Goal: Task Accomplishment & Management: Manage account settings

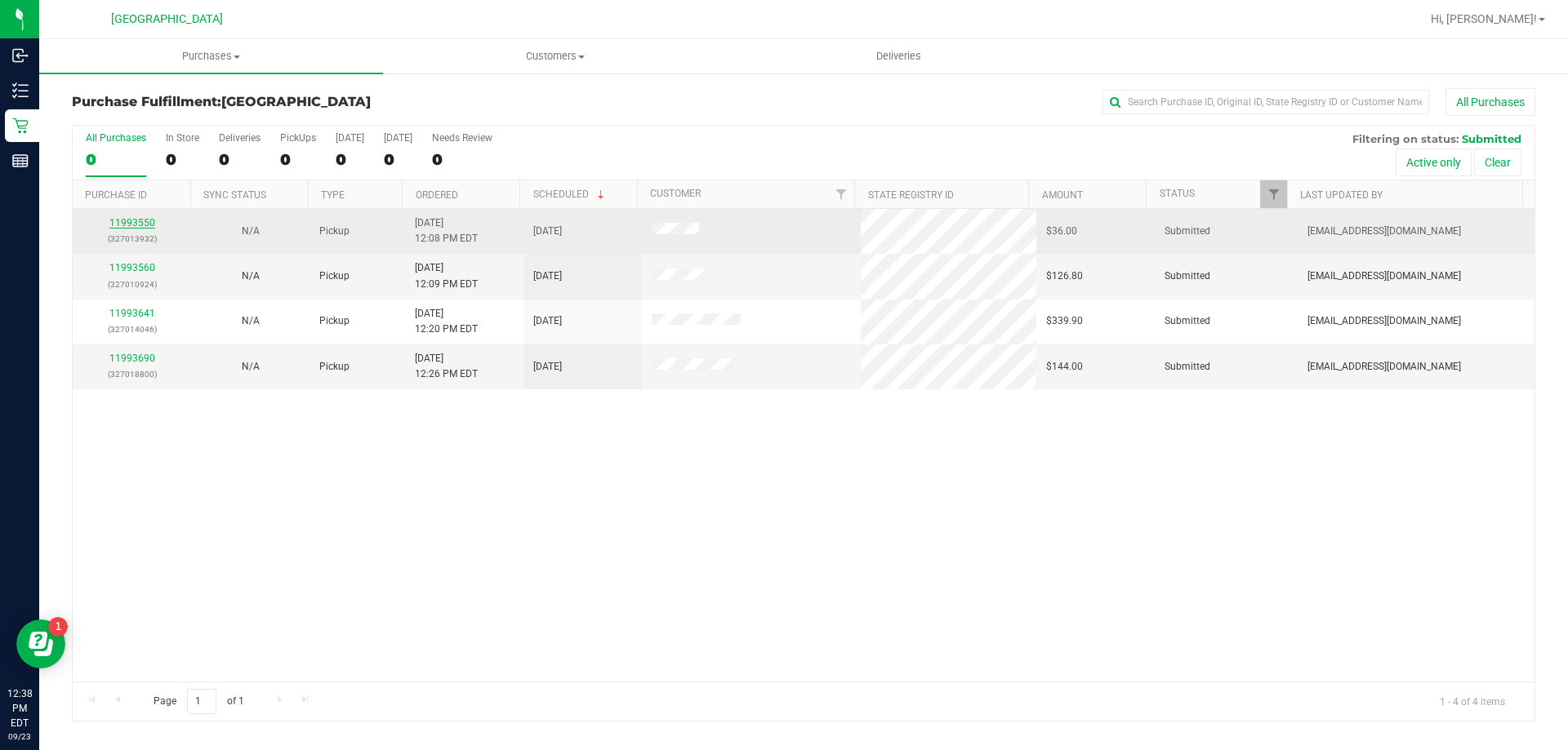
click at [130, 225] on link "11993550" at bounding box center [132, 222] width 45 height 11
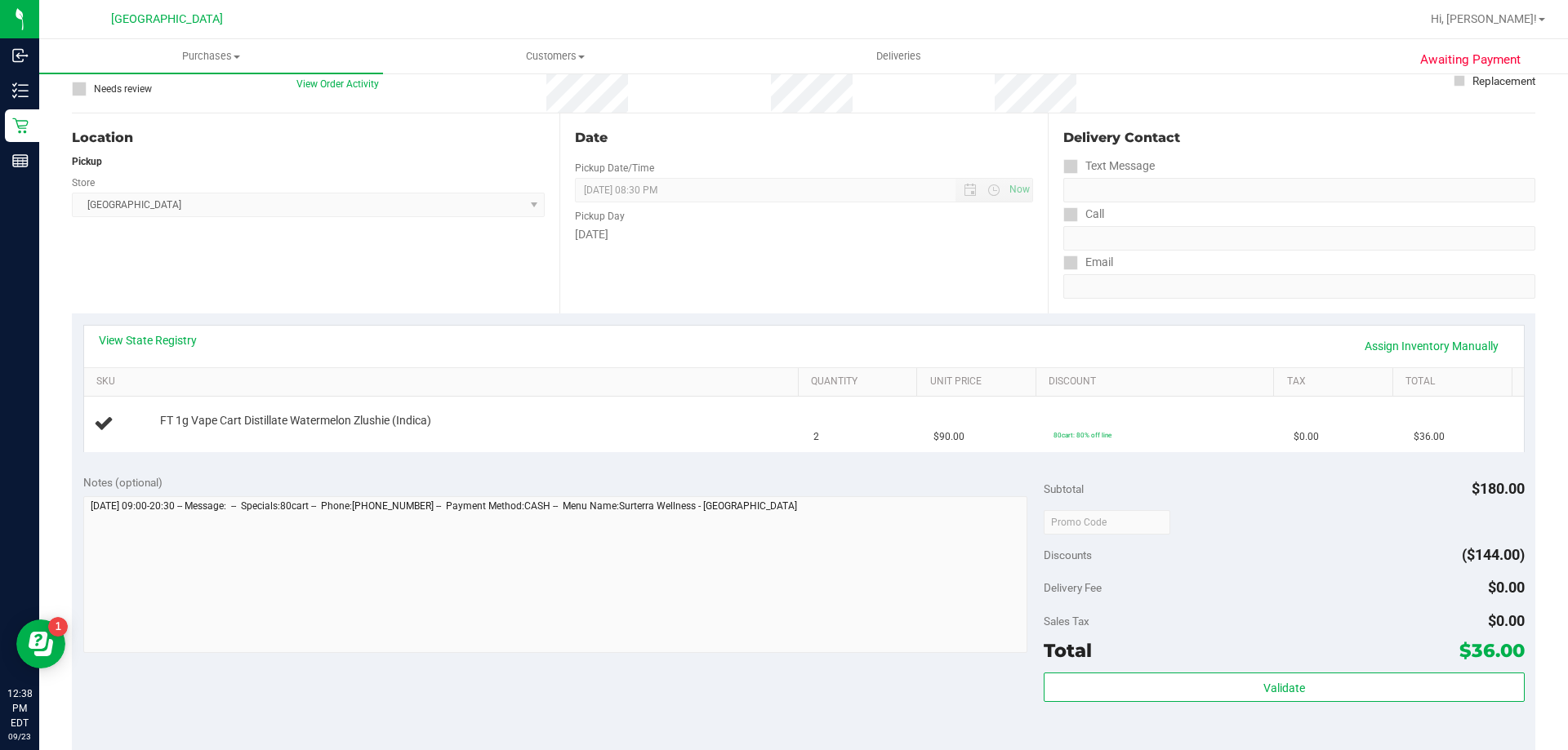
scroll to position [136, 0]
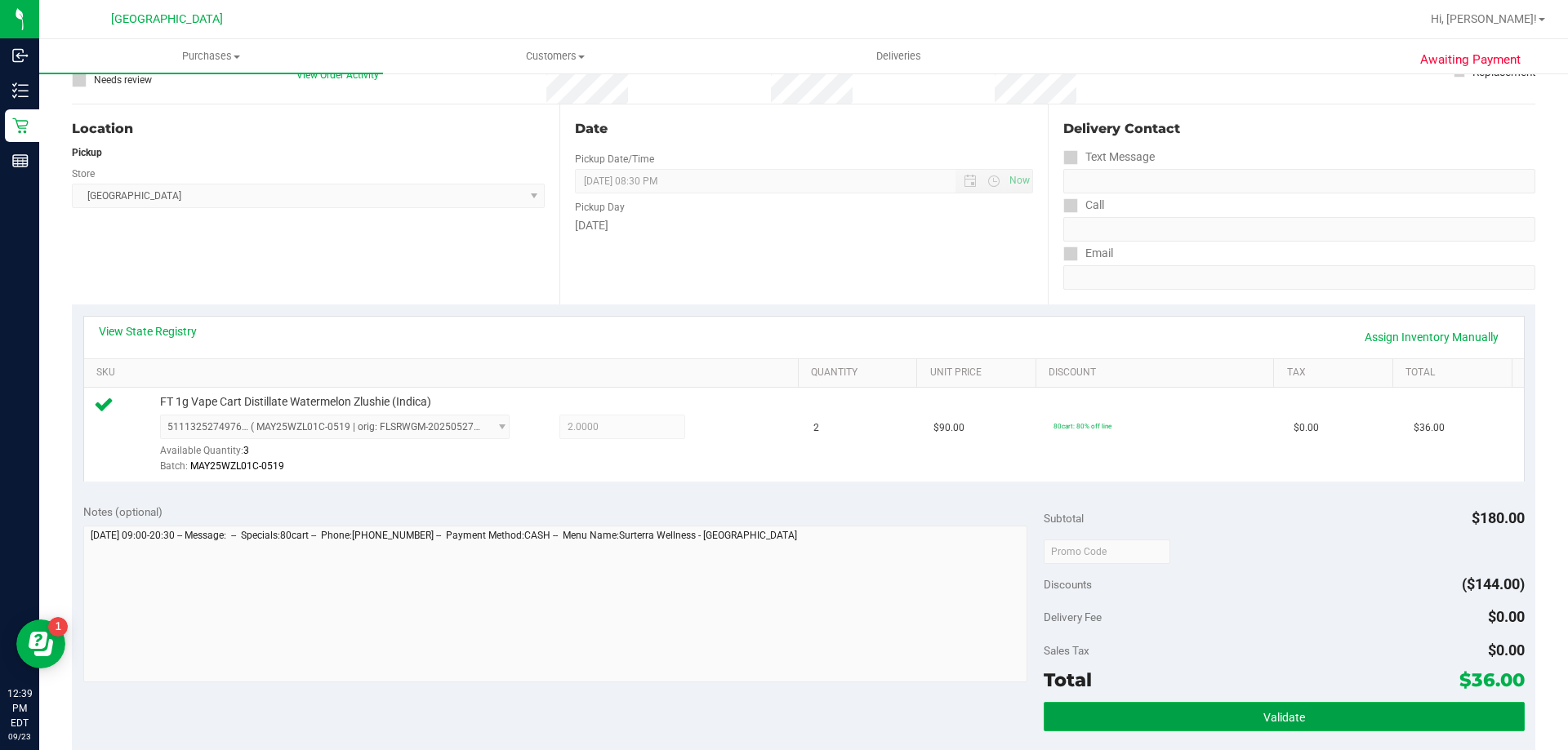
click at [1210, 720] on button "Validate" at bounding box center [1284, 717] width 480 height 30
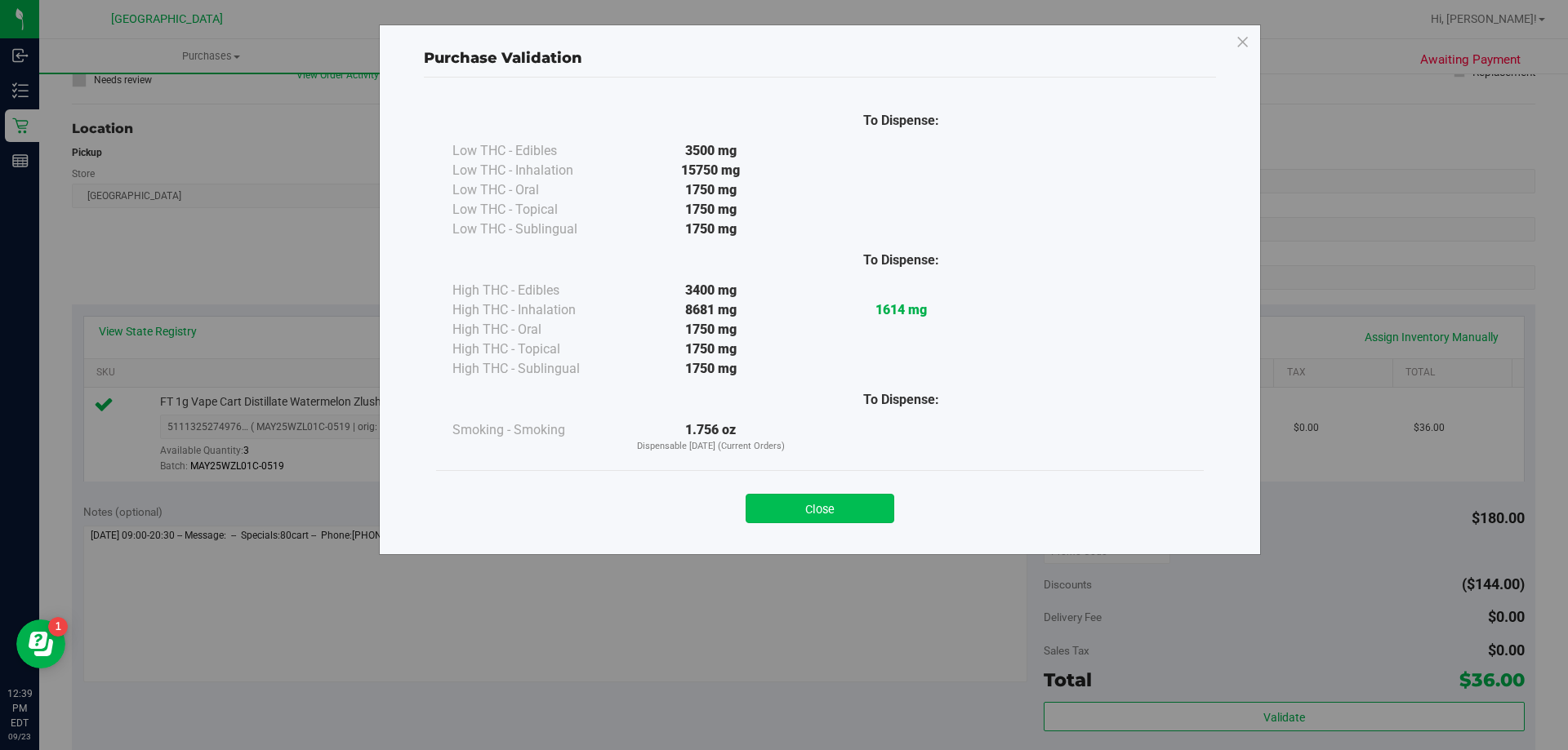
click at [818, 508] on button "Close" at bounding box center [820, 509] width 149 height 30
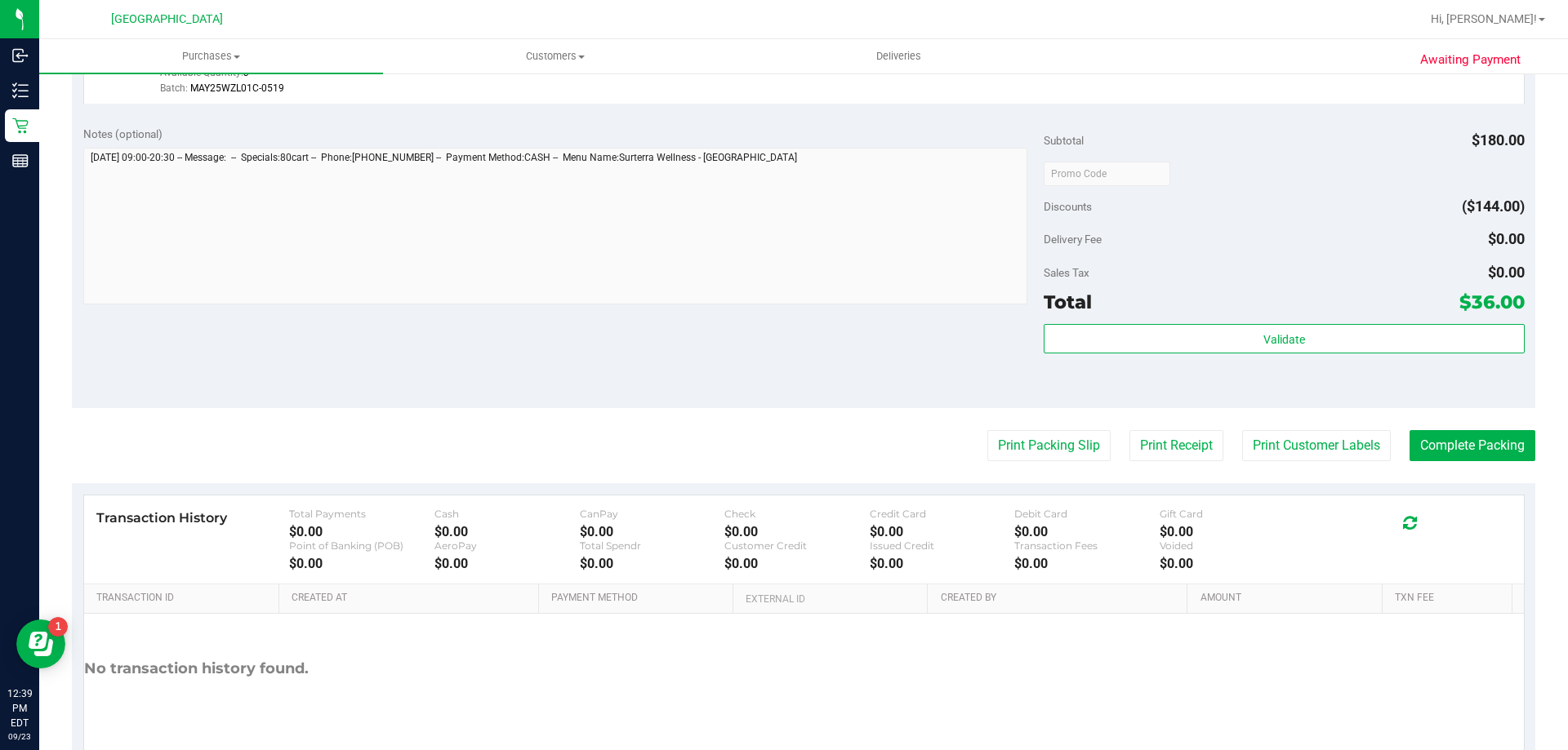
scroll to position [534, 0]
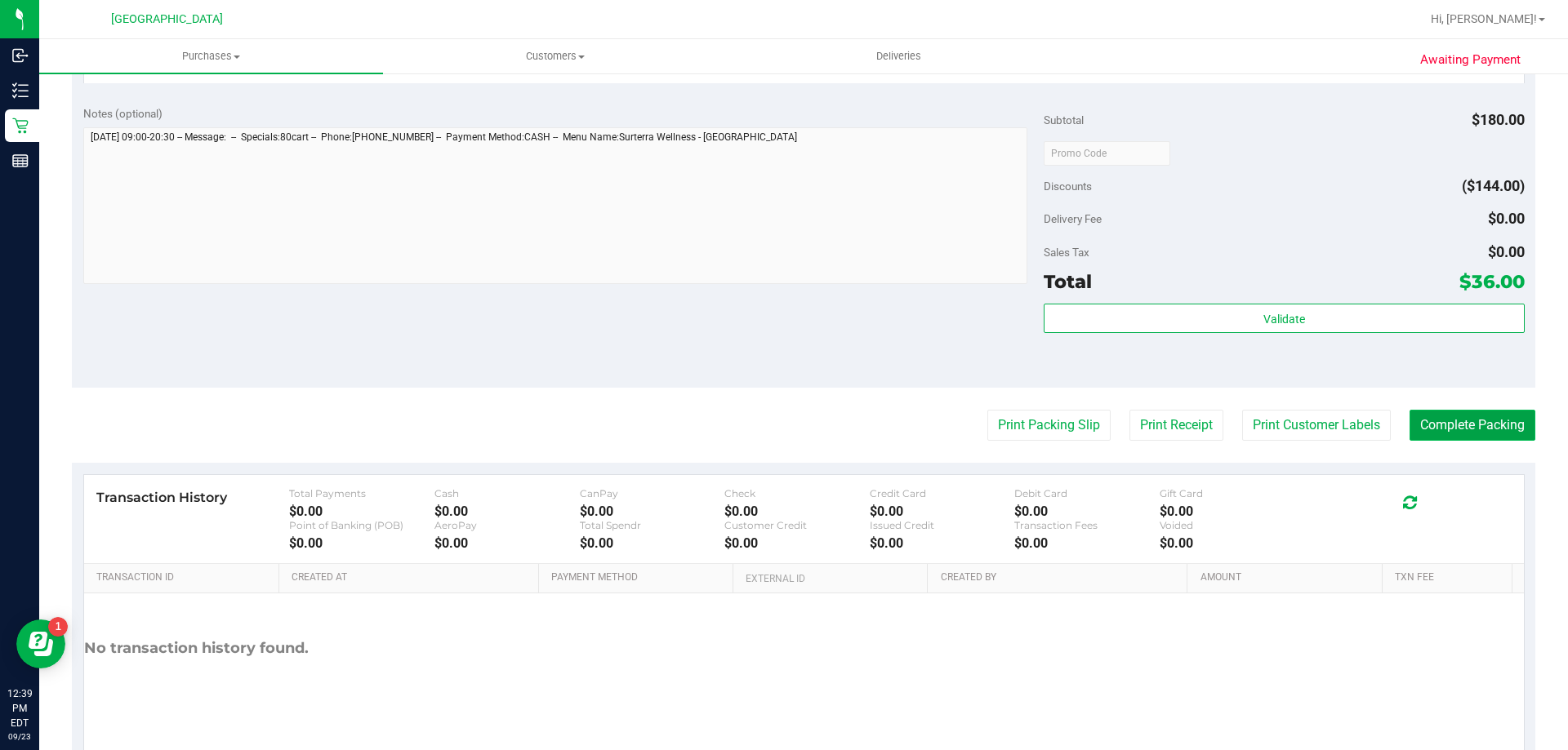
click at [1471, 422] on button "Complete Packing" at bounding box center [1472, 425] width 126 height 31
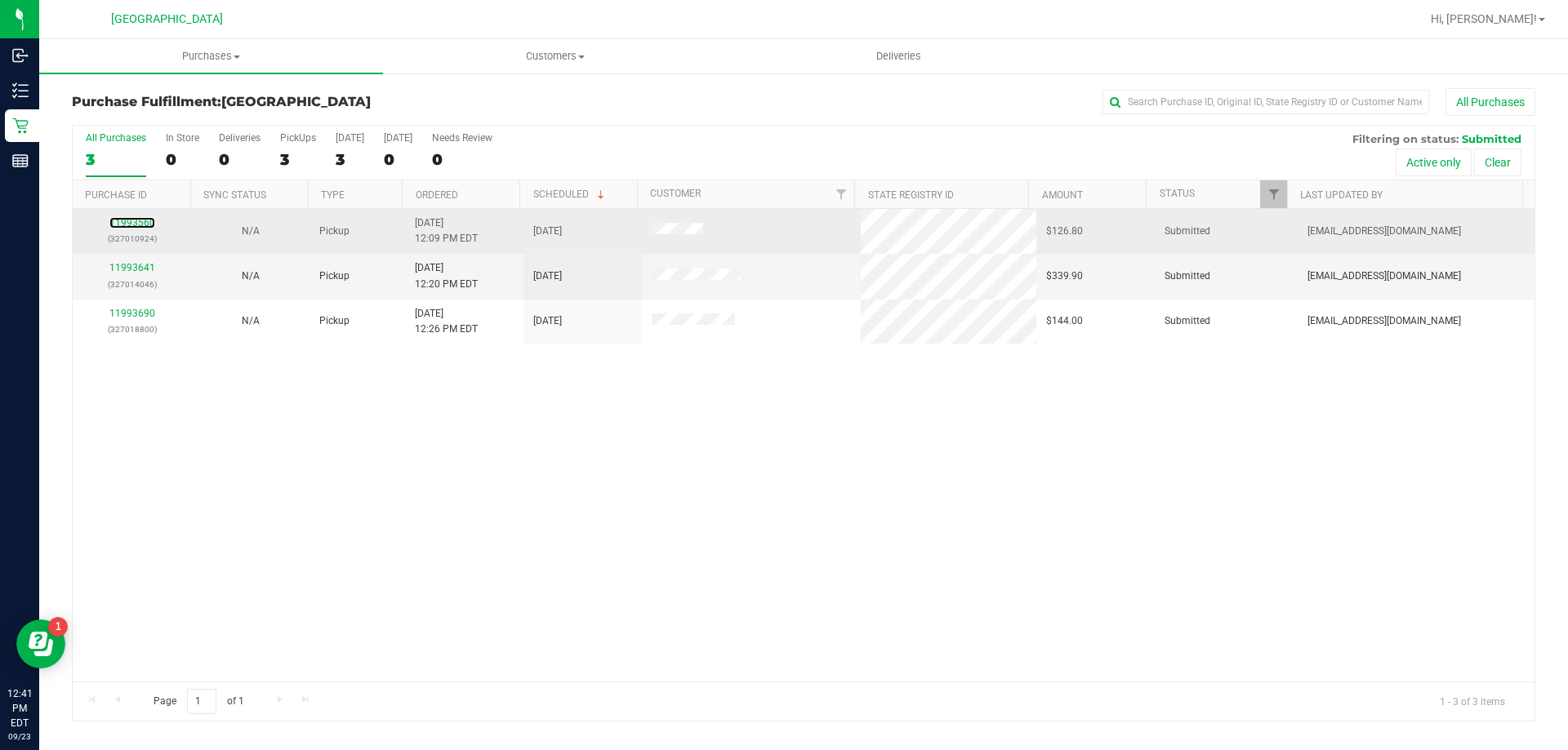
click at [143, 216] on div "11993560 (327010924)" at bounding box center [132, 231] width 98 height 31
click at [134, 225] on link "11993560" at bounding box center [132, 222] width 45 height 11
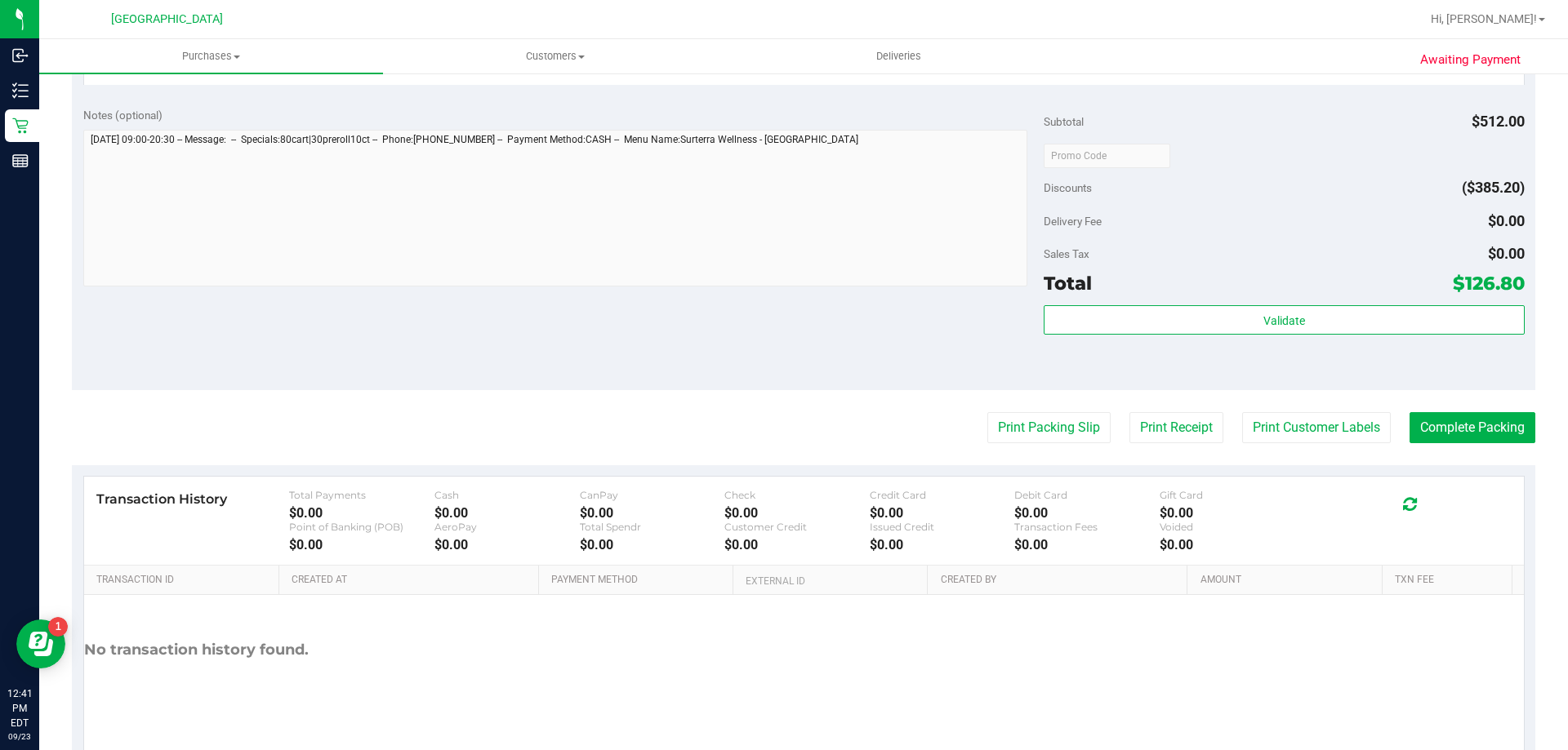
scroll to position [668, 0]
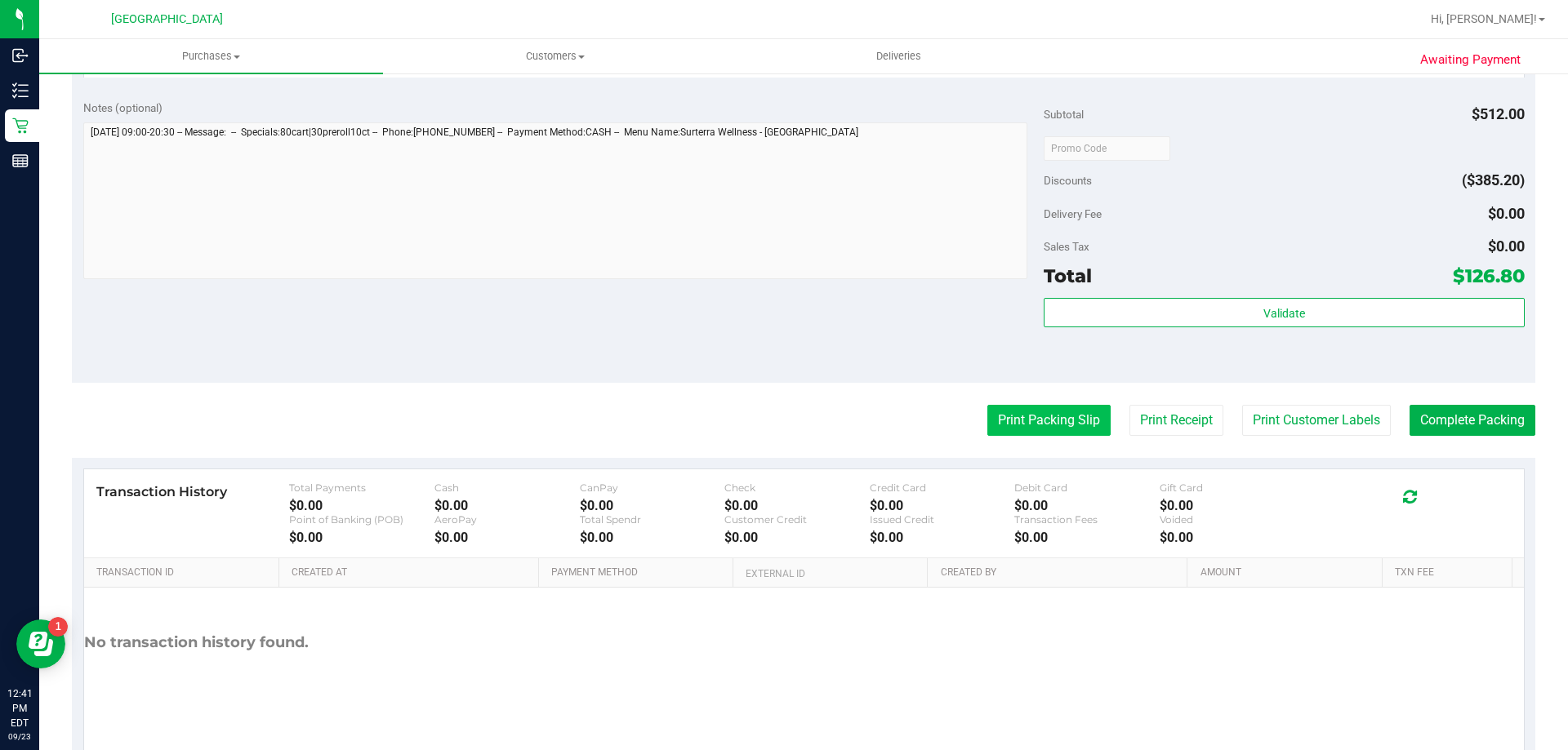
click at [1009, 420] on button "Print Packing Slip" at bounding box center [1049, 421] width 124 height 31
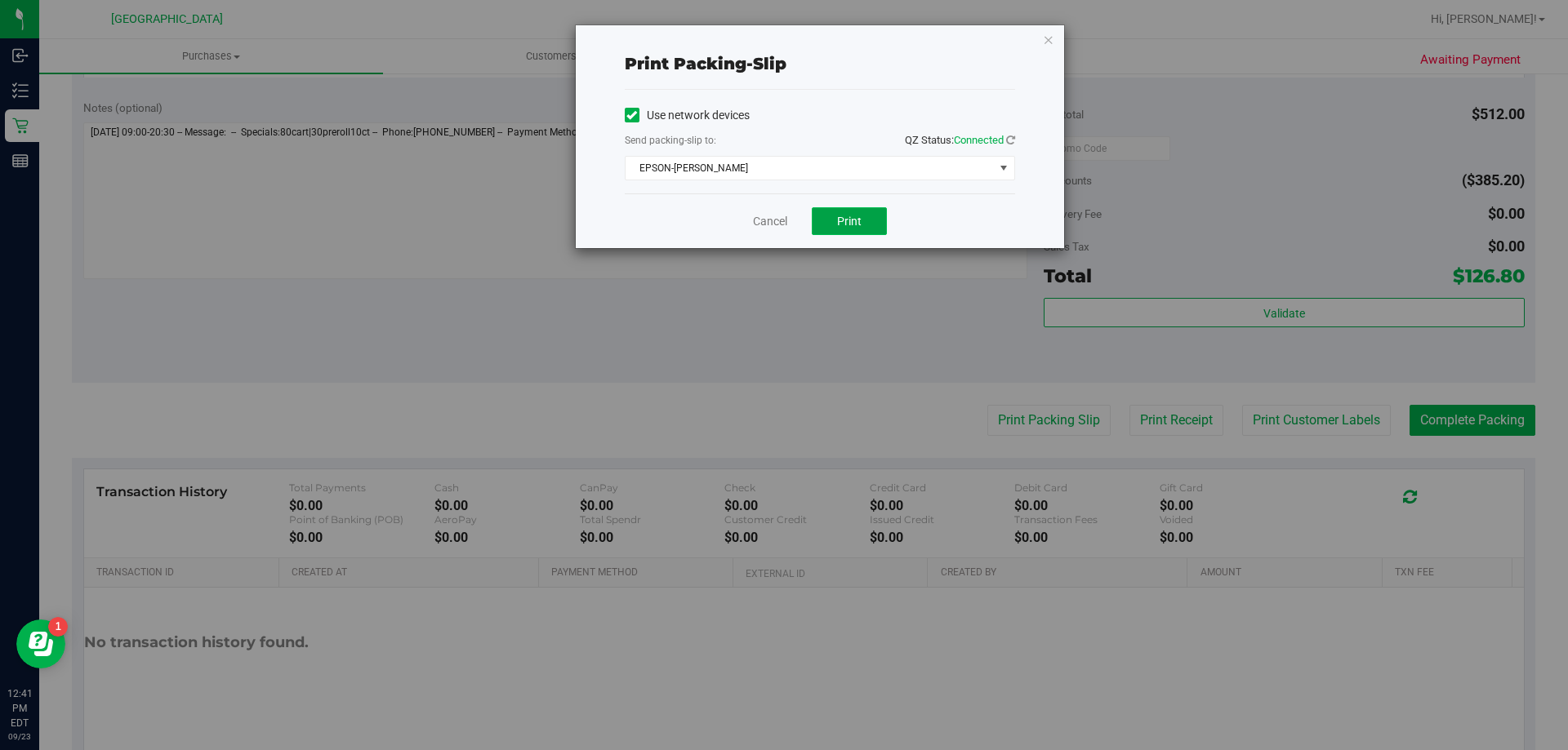
click at [857, 227] on span "Print" at bounding box center [850, 220] width 24 height 13
click at [786, 220] on link "Cancel" at bounding box center [770, 222] width 34 height 17
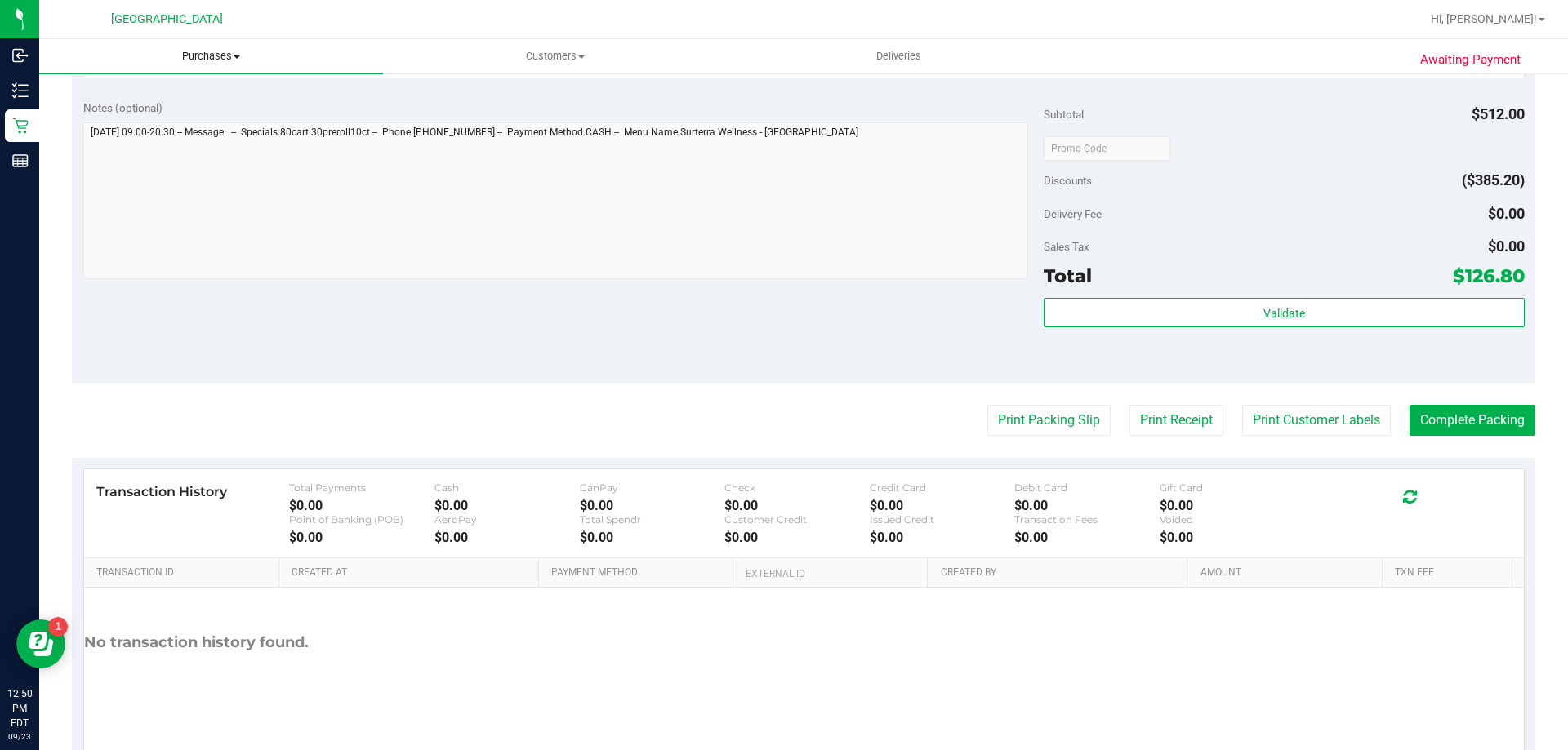
click at [209, 57] on span "Purchases" at bounding box center [211, 56] width 344 height 15
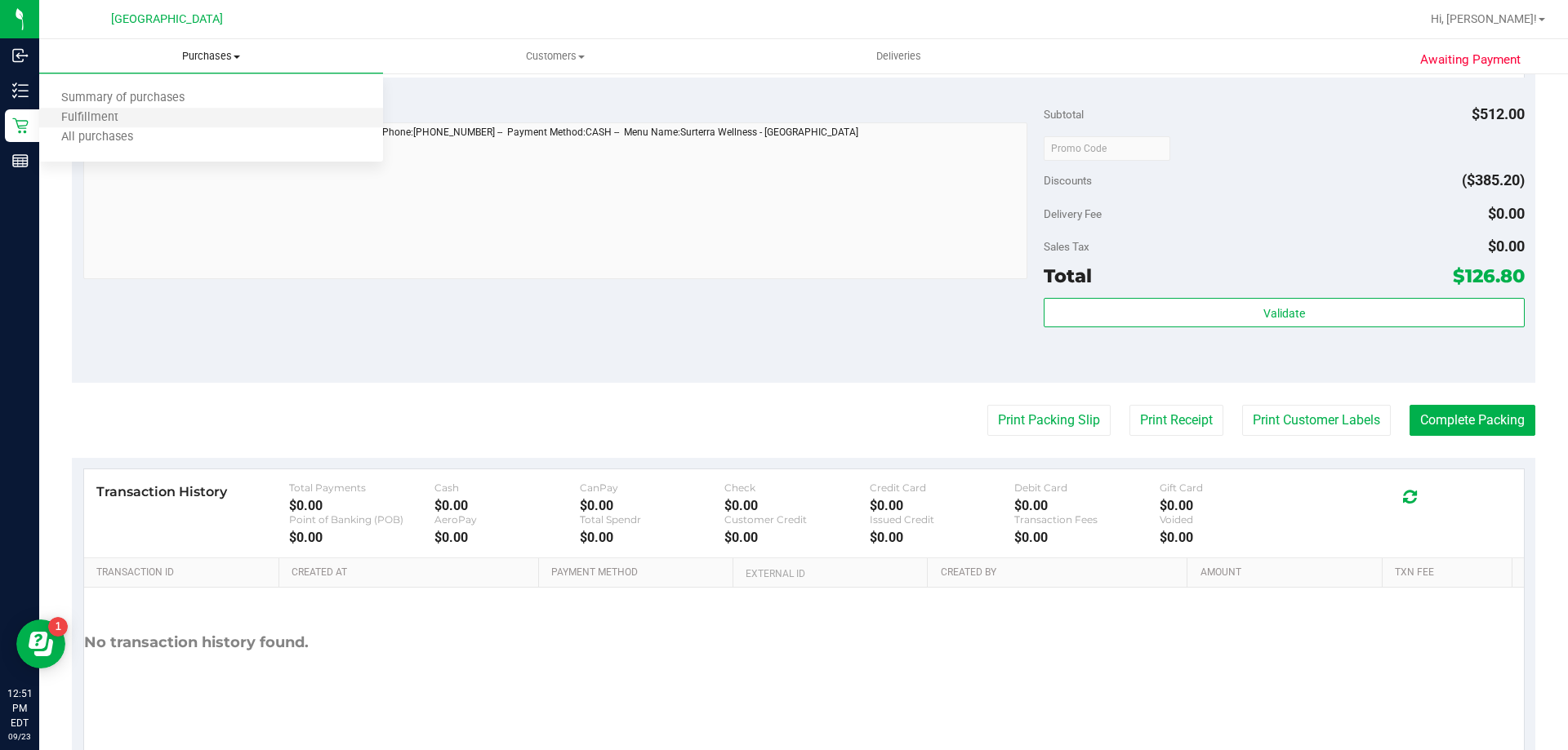
click at [183, 118] on li "Fulfillment" at bounding box center [211, 118] width 344 height 19
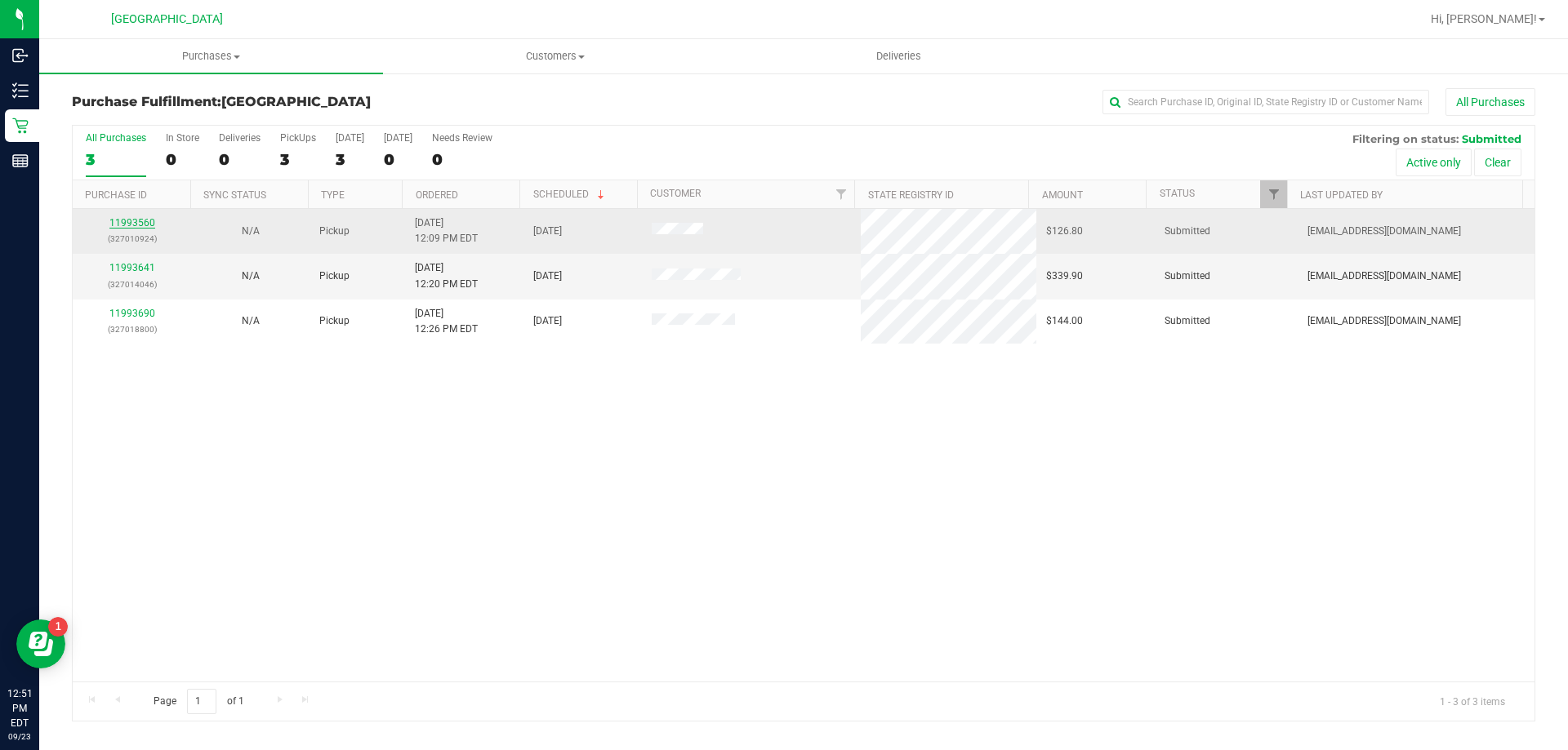
click at [144, 223] on link "11993560" at bounding box center [132, 222] width 45 height 11
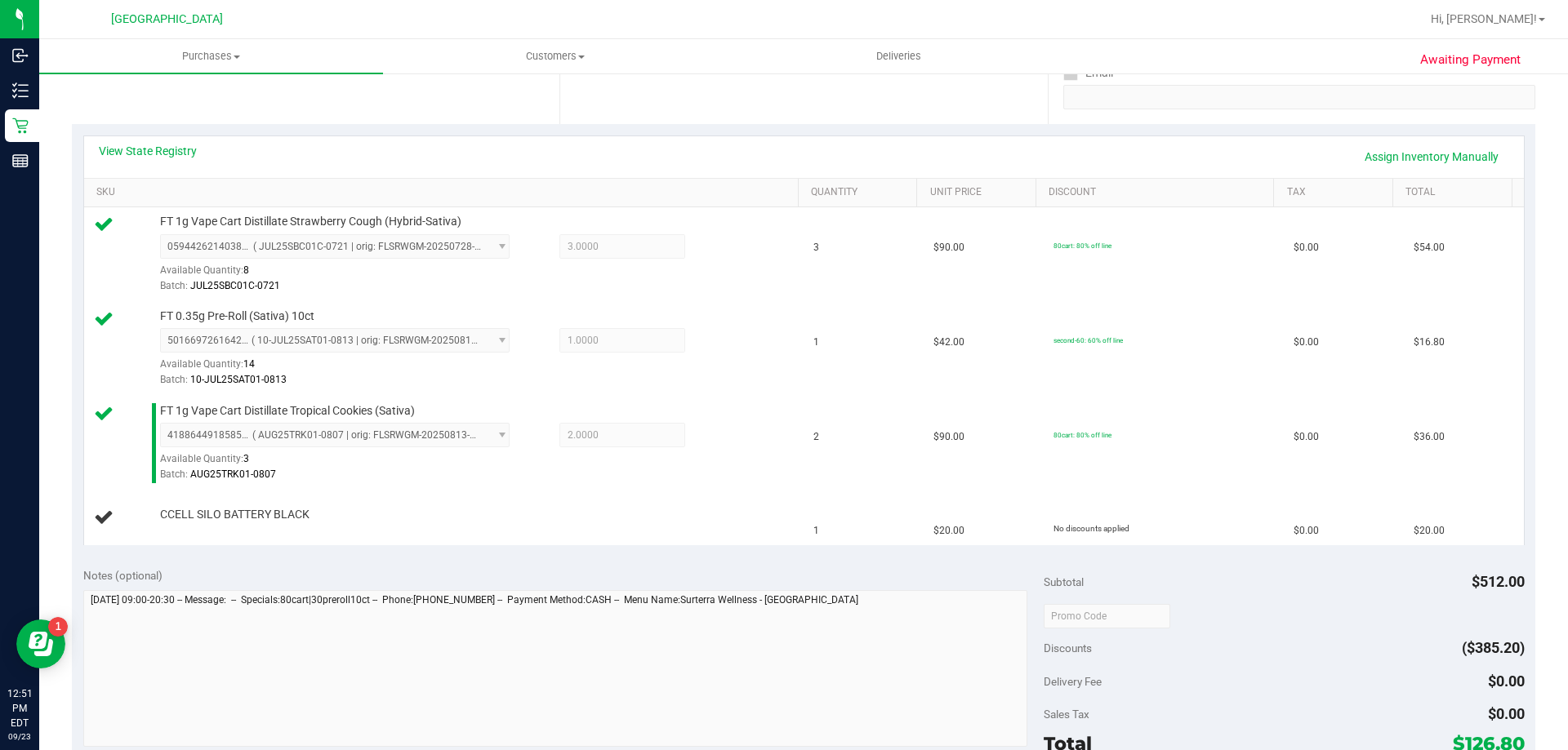
scroll to position [329, 0]
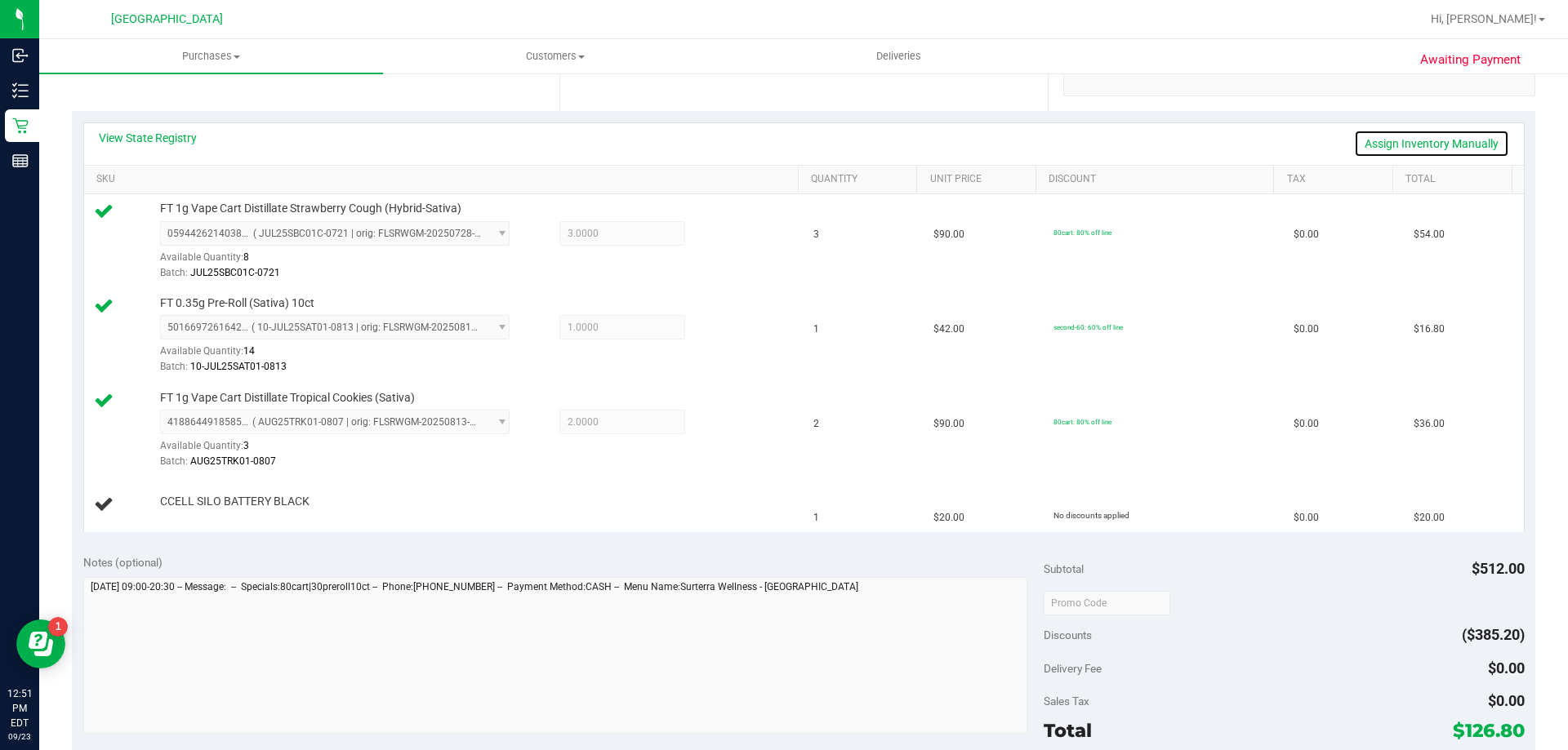
click at [1448, 139] on link "Assign Inventory Manually" at bounding box center [1432, 144] width 155 height 28
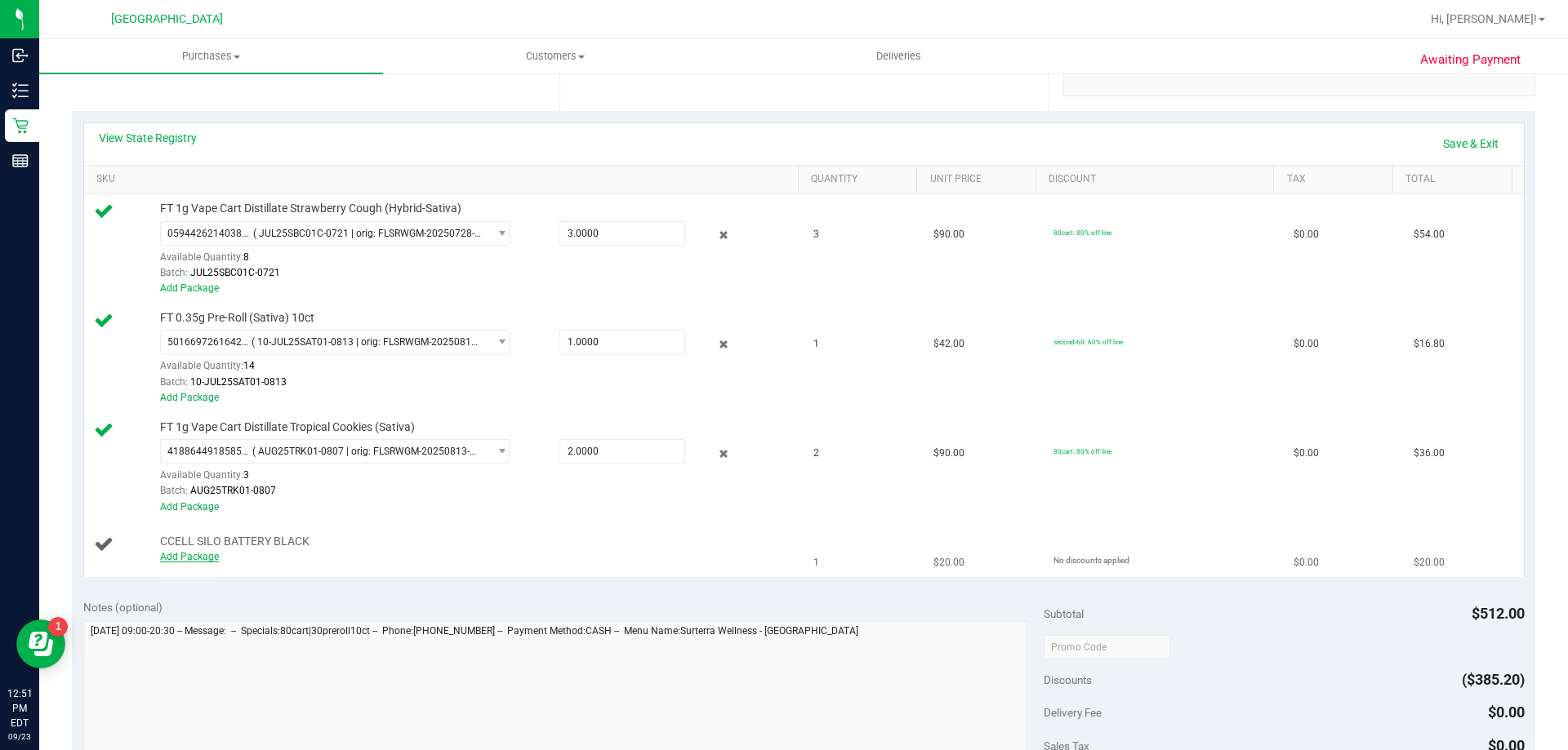
click at [204, 555] on link "Add Package" at bounding box center [189, 557] width 58 height 11
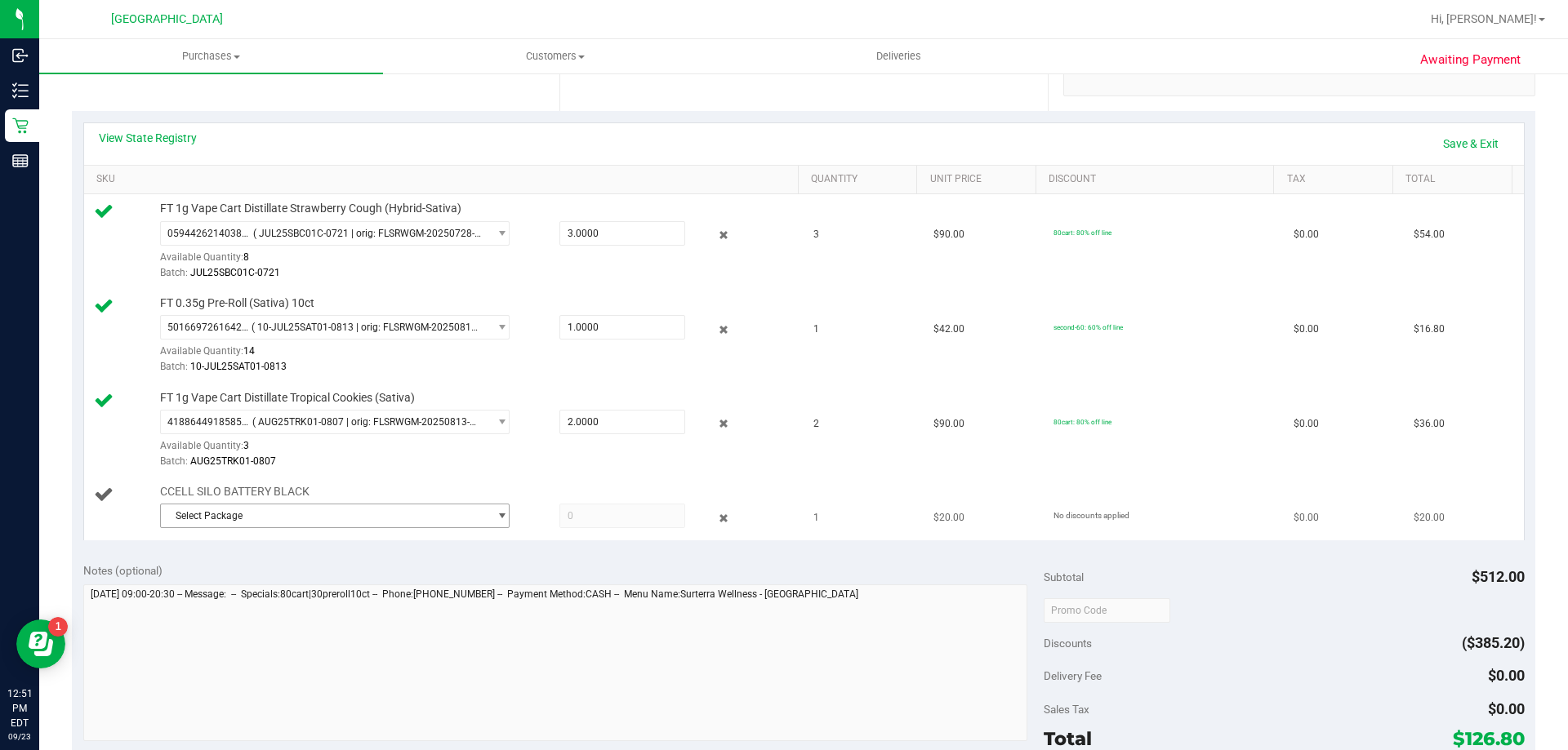
click at [367, 520] on span "Select Package" at bounding box center [325, 516] width 328 height 23
click at [354, 584] on span "( 1992079-042025 | orig: FLSRWJR-20250716-001 )" at bounding box center [377, 583] width 227 height 11
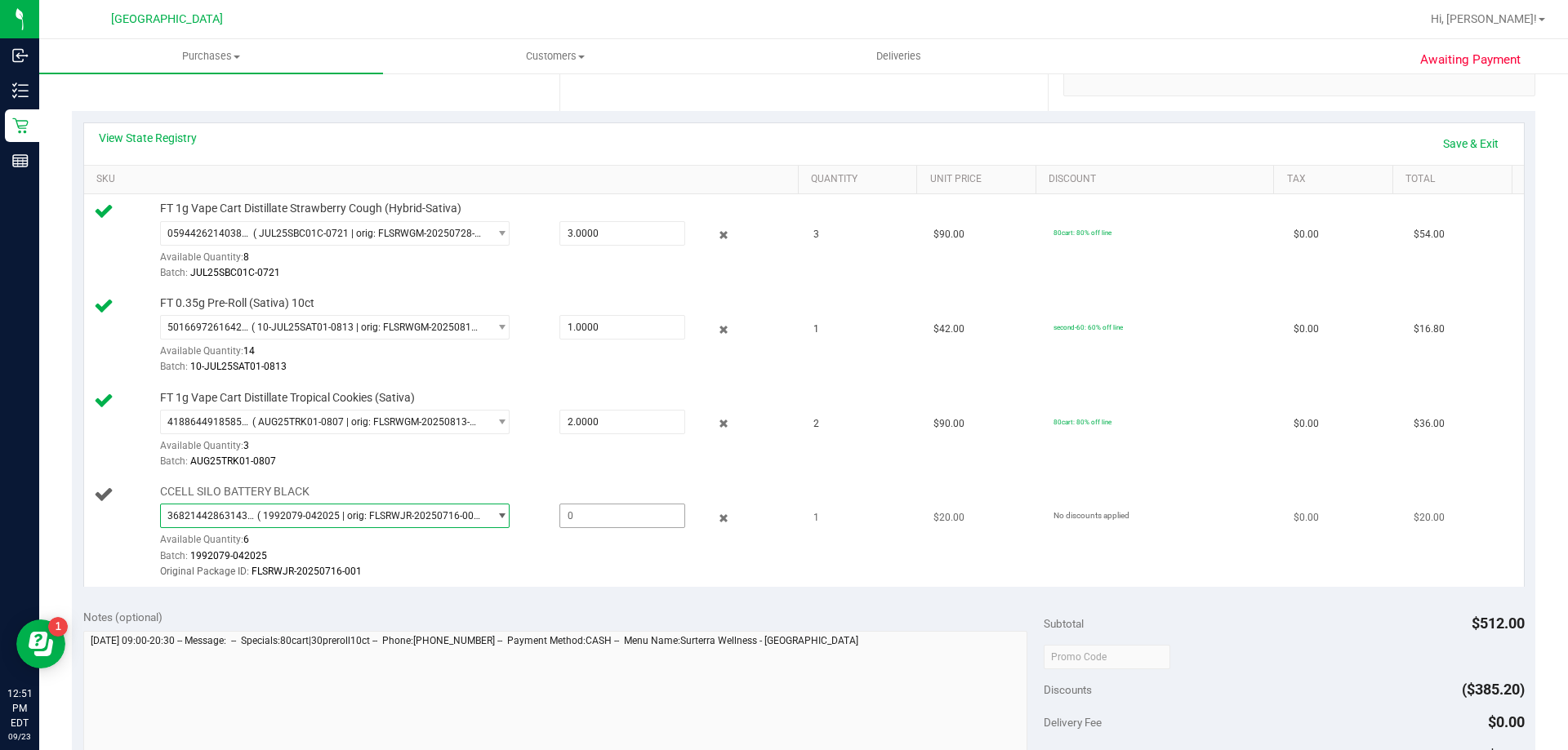
click at [582, 513] on span at bounding box center [622, 516] width 126 height 24
type input "1"
type input "1.0000"
click at [606, 560] on div "Batch: 1992079-042025" at bounding box center [475, 557] width 630 height 16
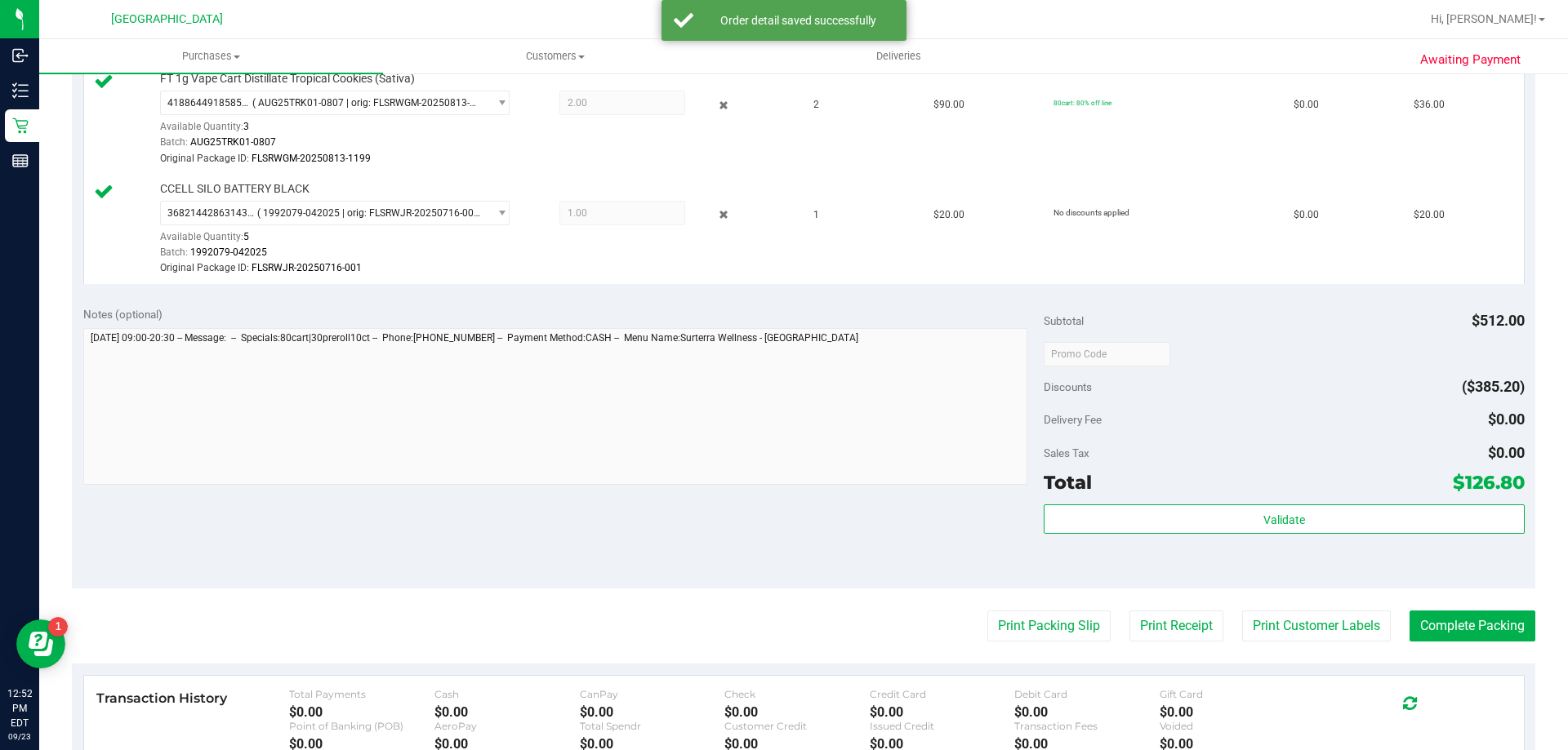
scroll to position [803, 0]
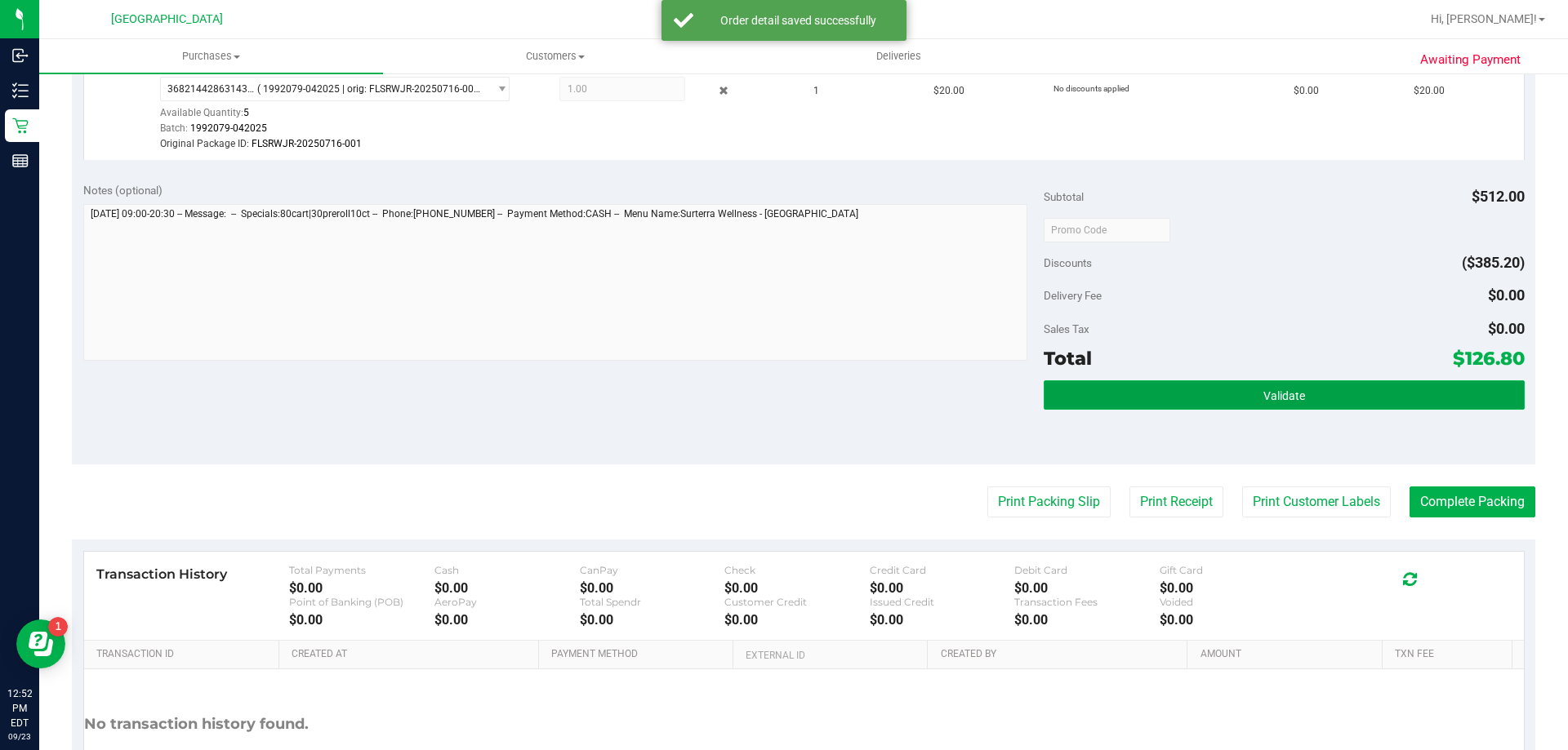
click at [1232, 406] on button "Validate" at bounding box center [1284, 395] width 480 height 30
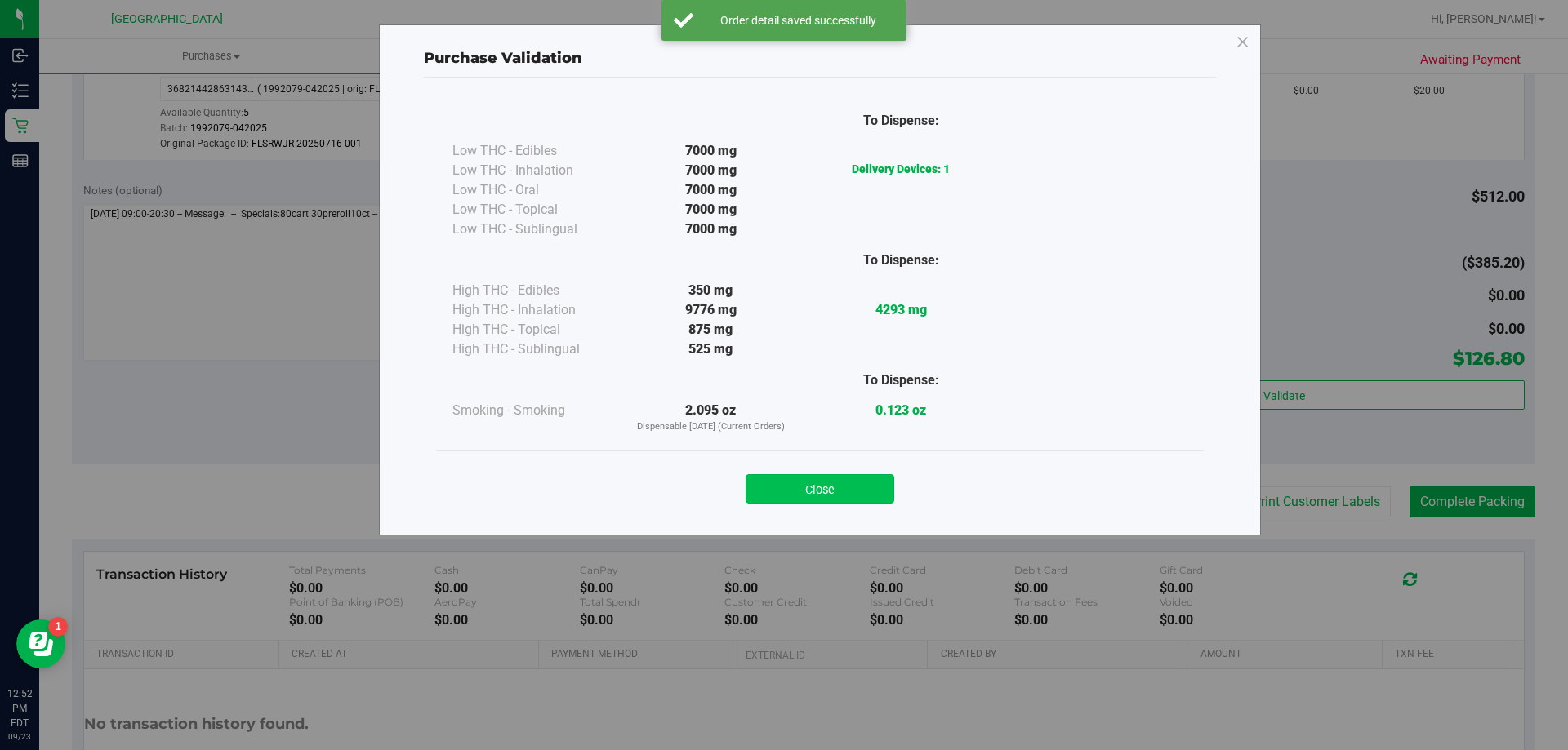
click at [782, 491] on button "Close" at bounding box center [820, 489] width 149 height 30
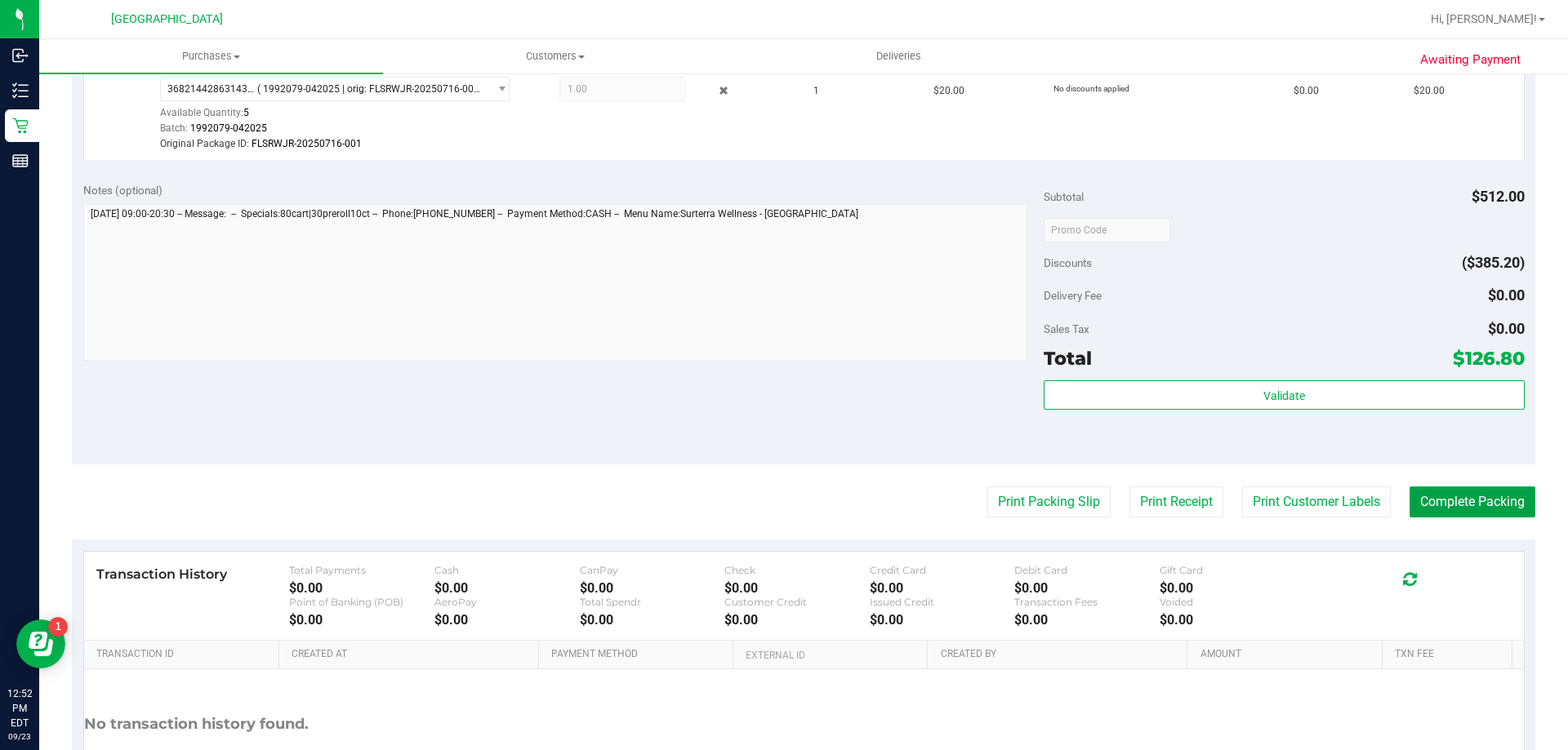
drag, startPoint x: 1442, startPoint y: 496, endPoint x: 1461, endPoint y: 463, distance: 38.1
click at [1445, 498] on button "Complete Packing" at bounding box center [1472, 503] width 126 height 31
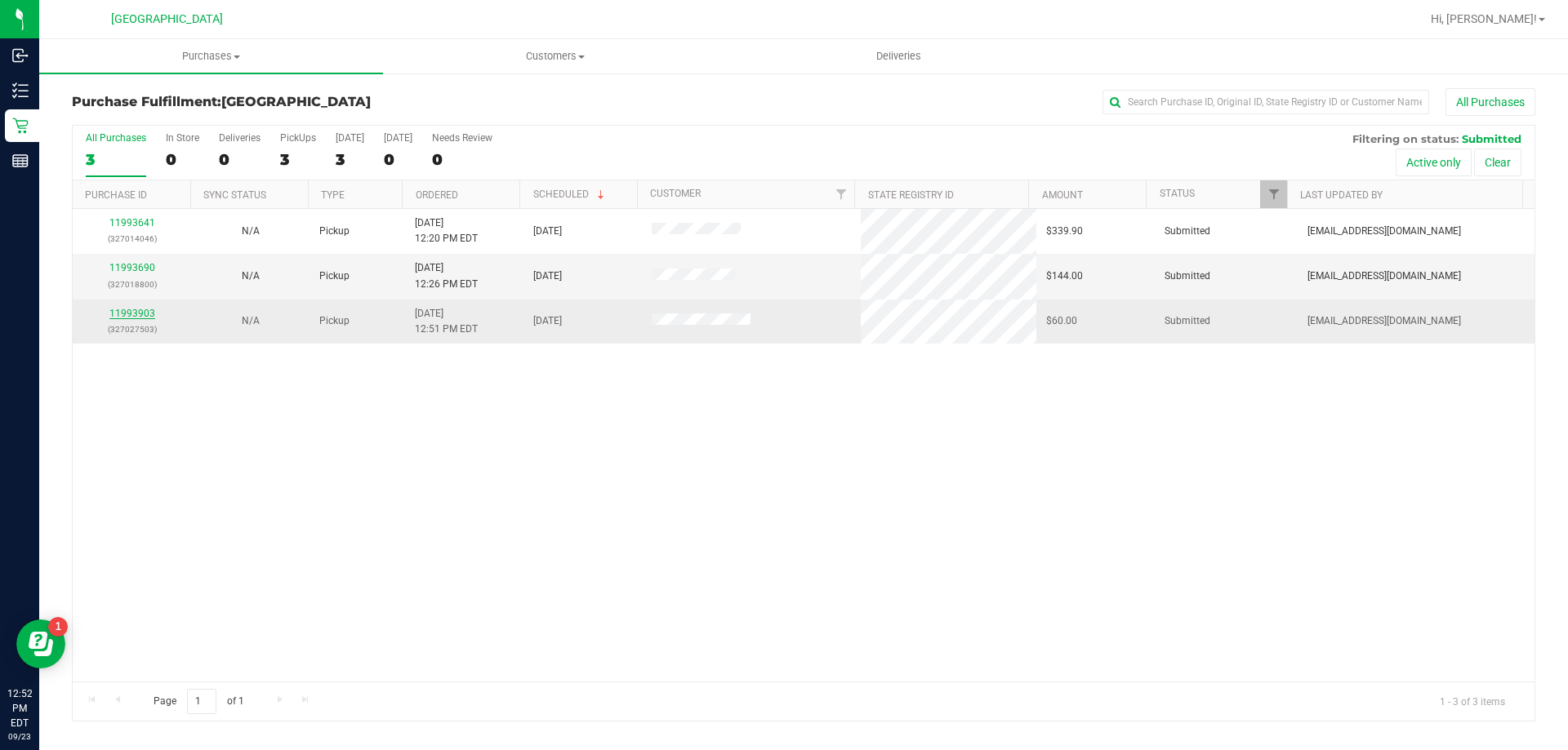
click at [144, 310] on link "11993903" at bounding box center [132, 313] width 45 height 11
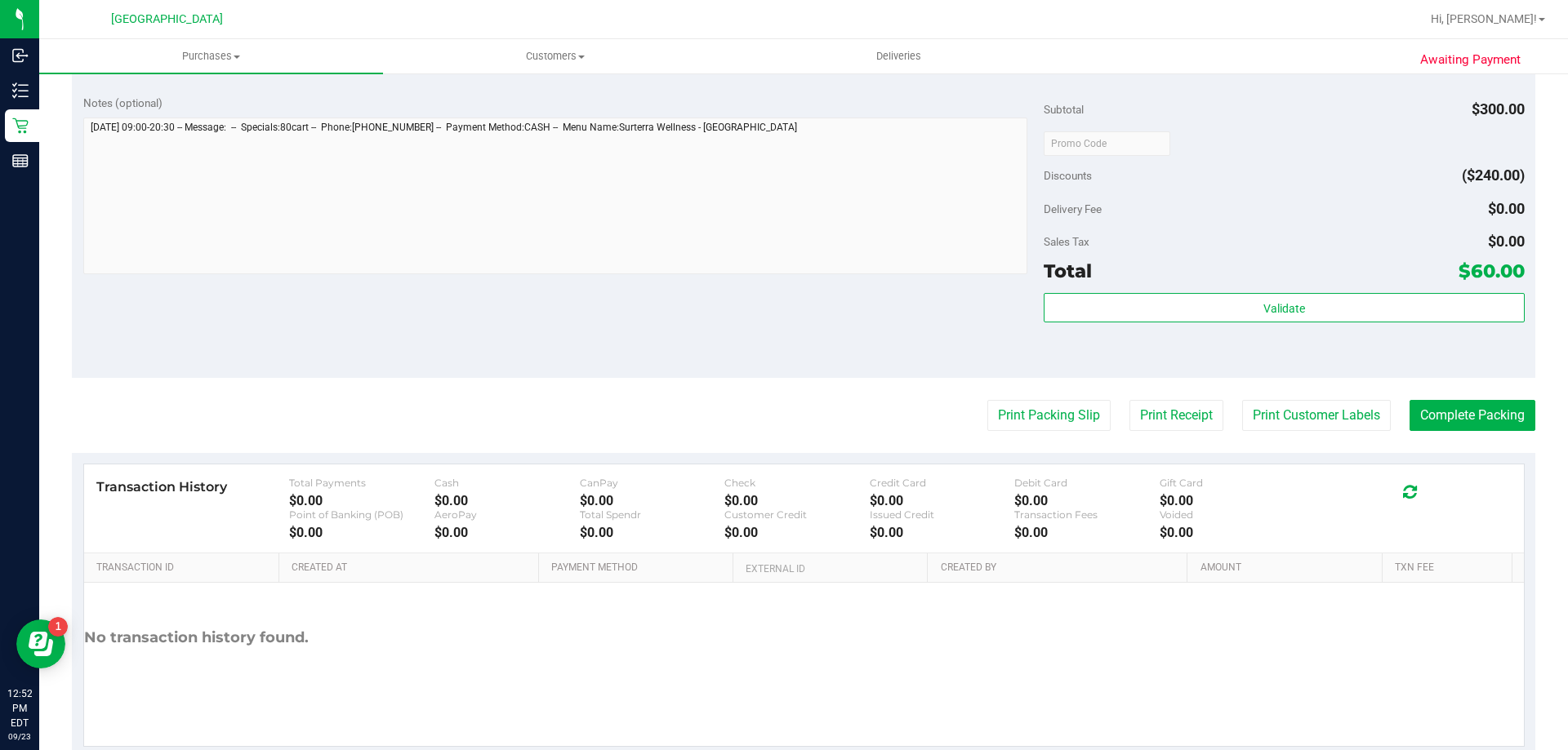
scroll to position [678, 0]
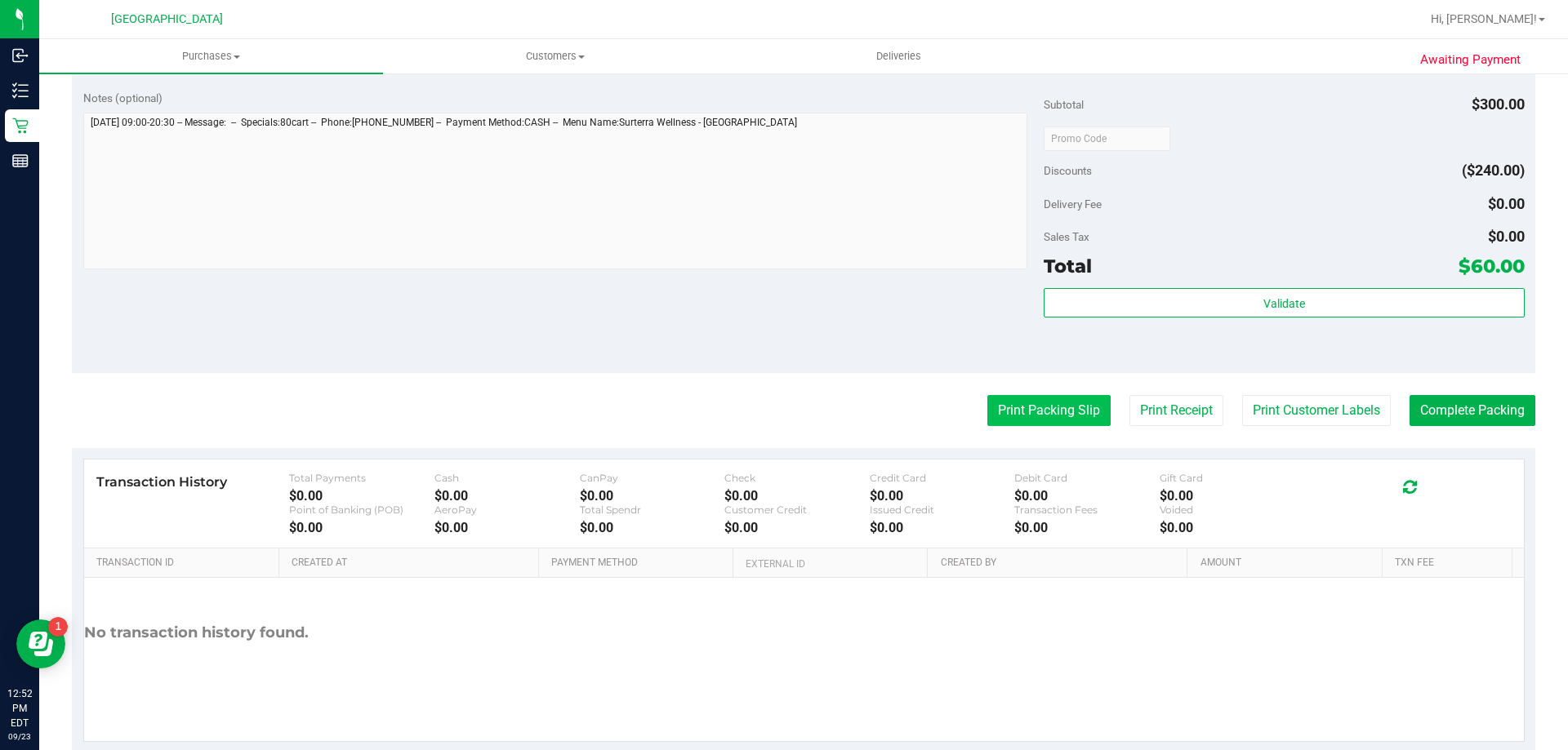
click at [1015, 424] on button "Print Packing Slip" at bounding box center [1049, 411] width 124 height 31
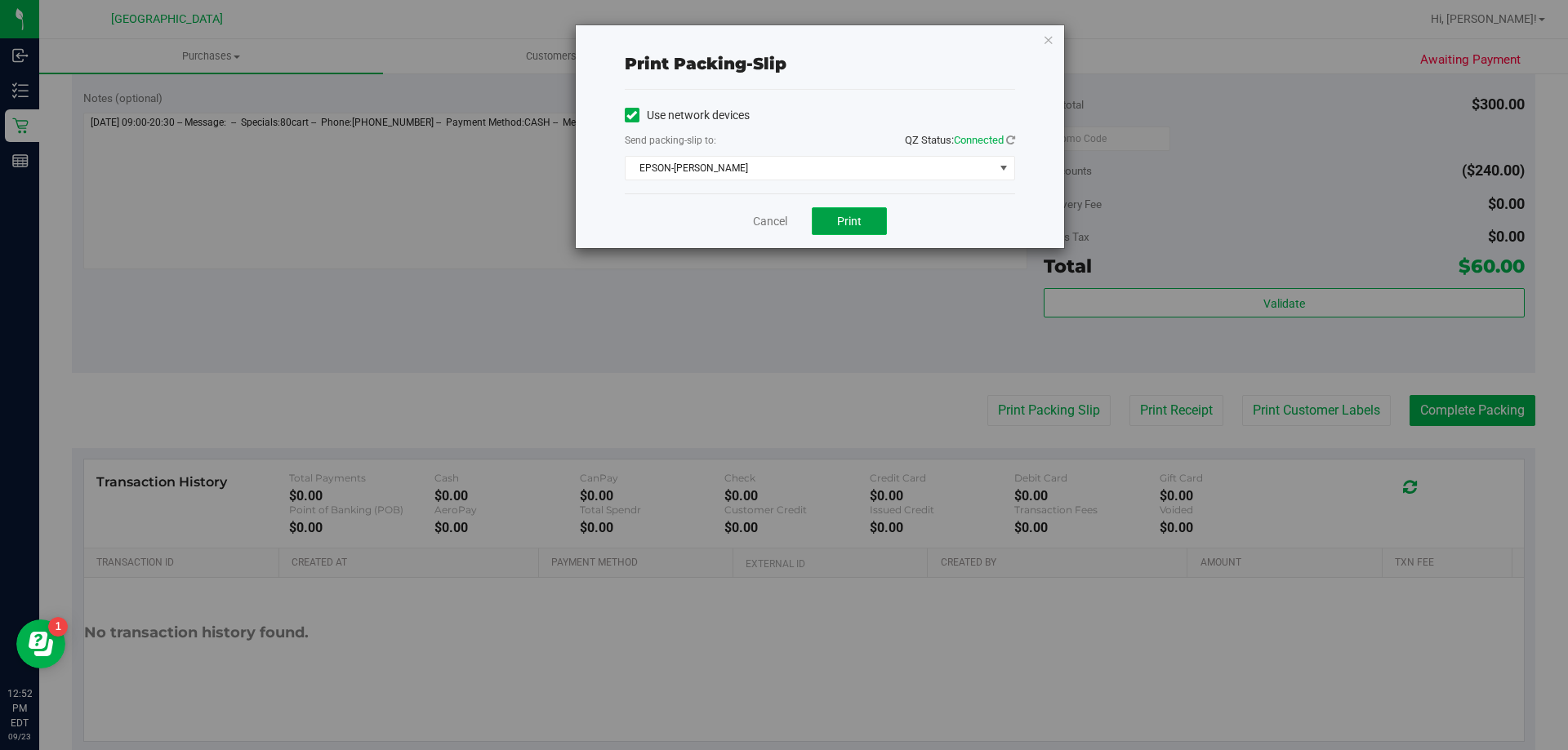
click at [862, 220] on button "Print" at bounding box center [849, 221] width 75 height 28
click at [769, 223] on link "Cancel" at bounding box center [770, 222] width 34 height 17
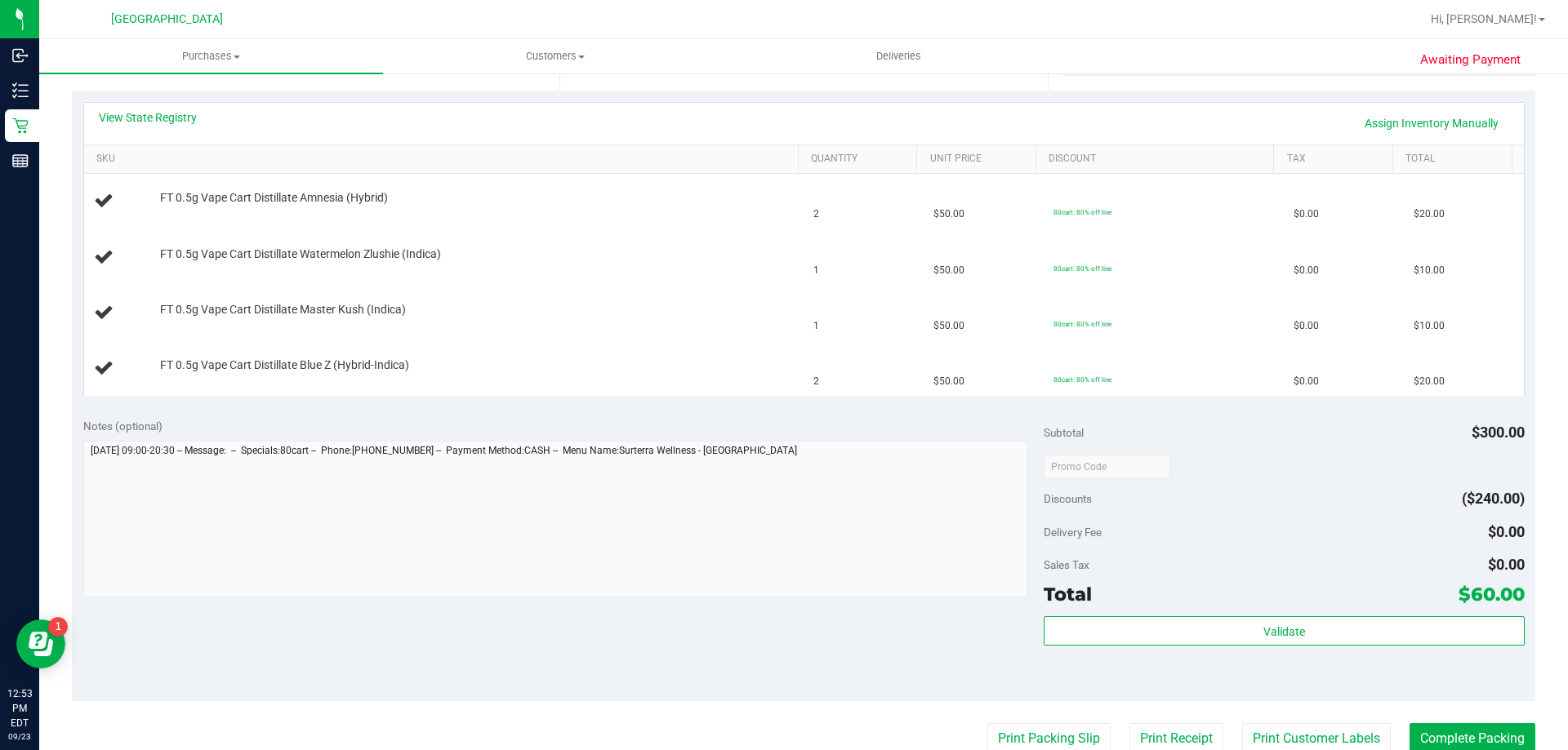
scroll to position [332, 0]
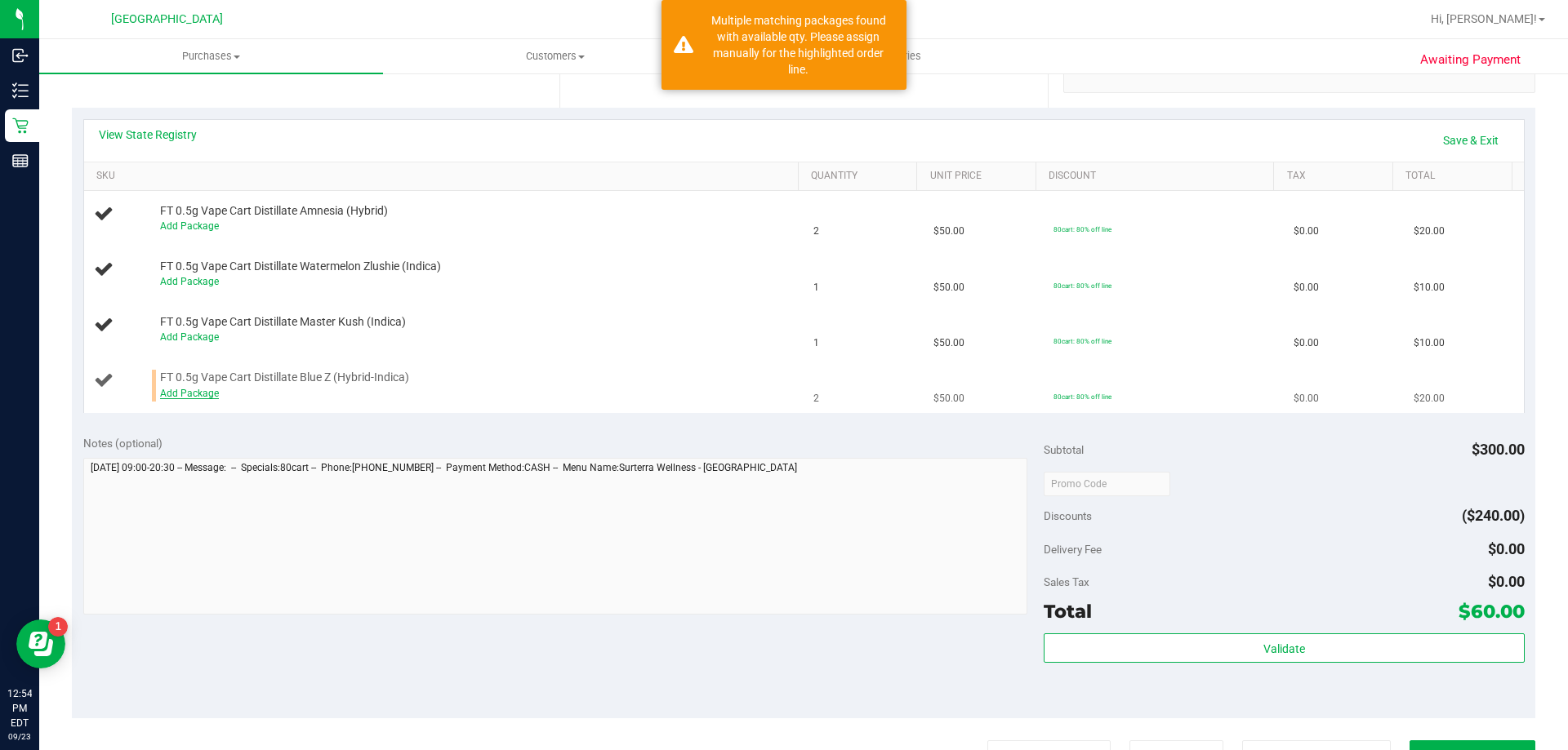
click at [204, 395] on link "Add Package" at bounding box center [189, 393] width 58 height 11
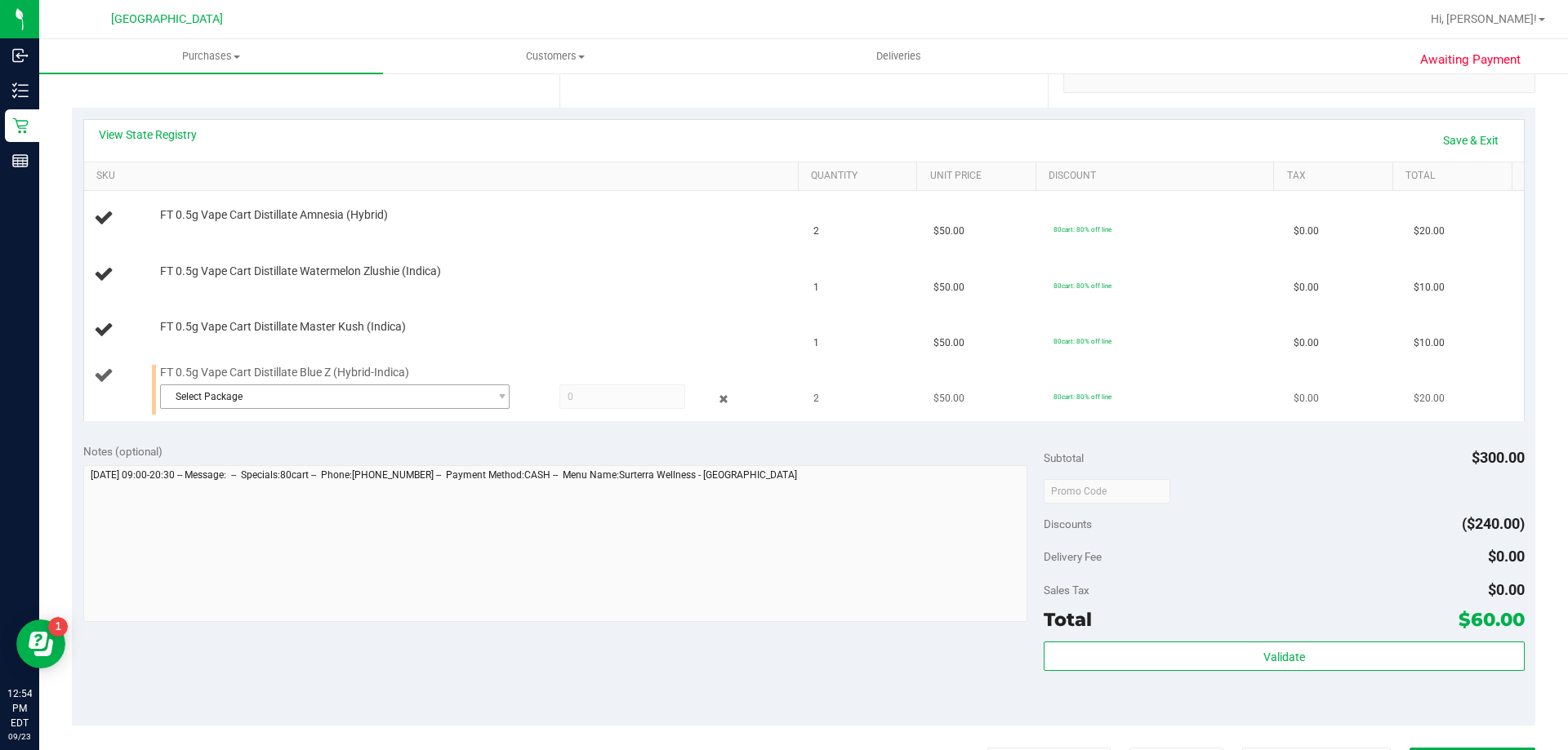
click at [330, 393] on span "Select Package" at bounding box center [325, 396] width 328 height 23
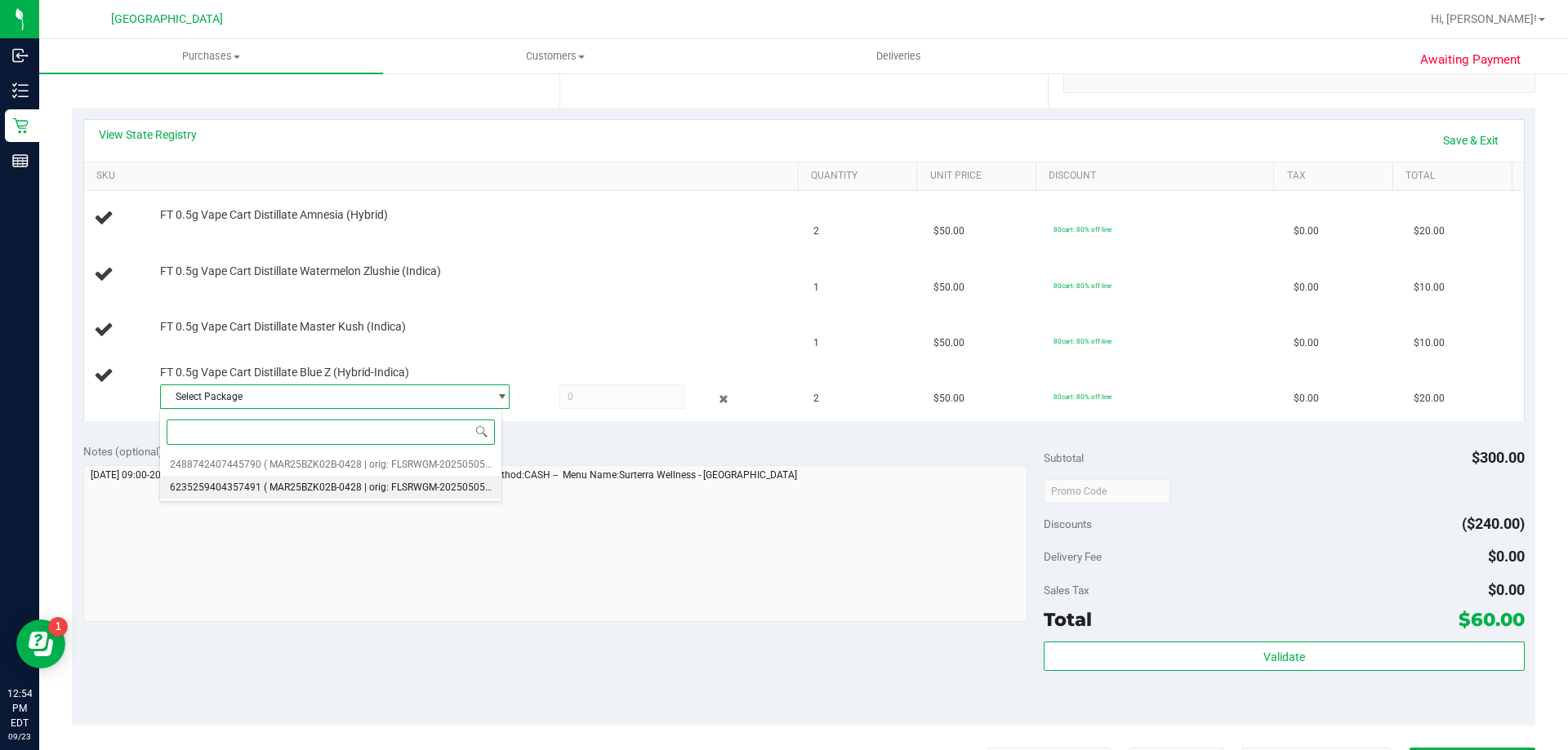
click at [376, 486] on span "( MAR25BZK02B-0428 | orig: FLSRWGM-20250505-1643 )" at bounding box center [390, 487] width 253 height 11
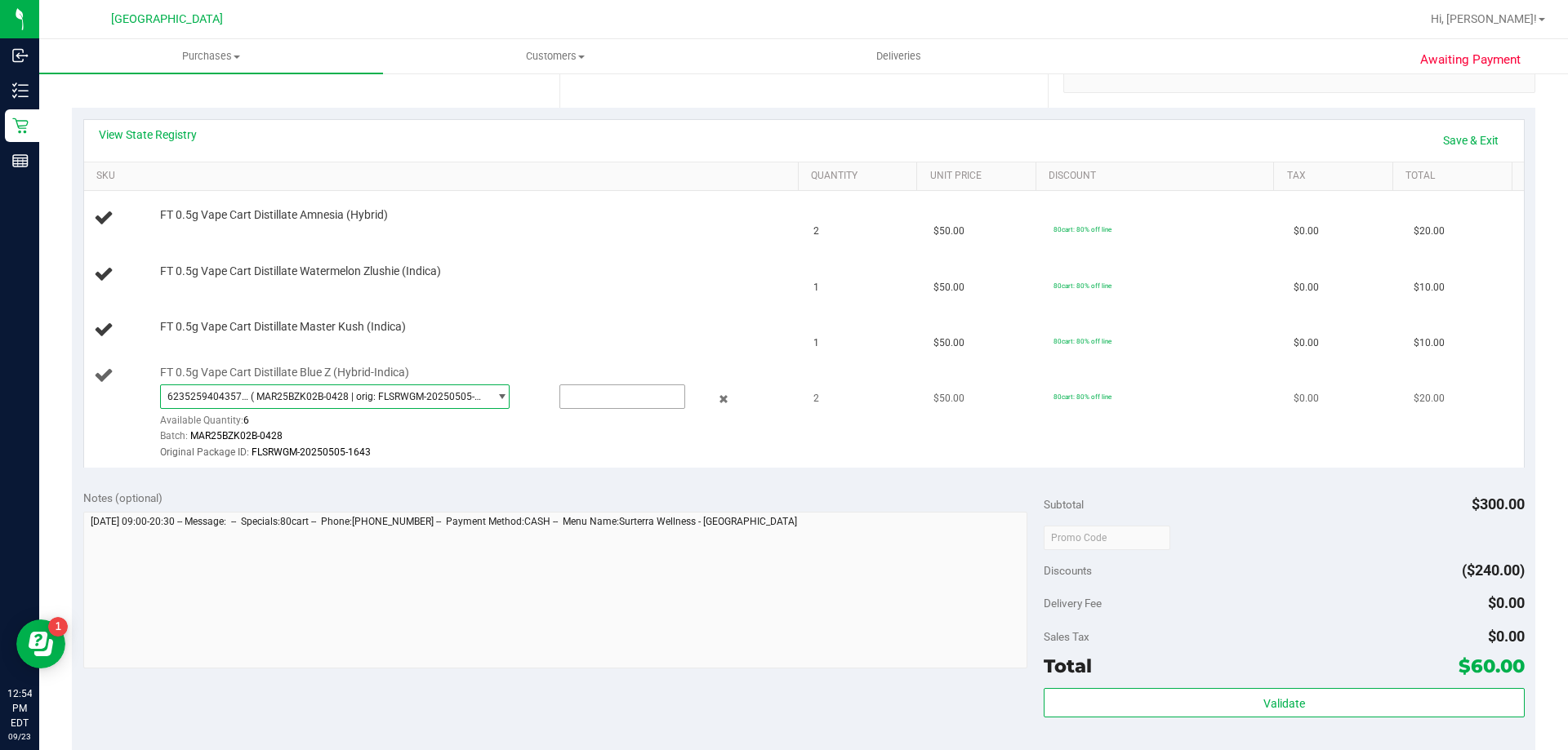
click at [609, 397] on input "text" at bounding box center [622, 396] width 124 height 23
type input "2"
type input "2.0000"
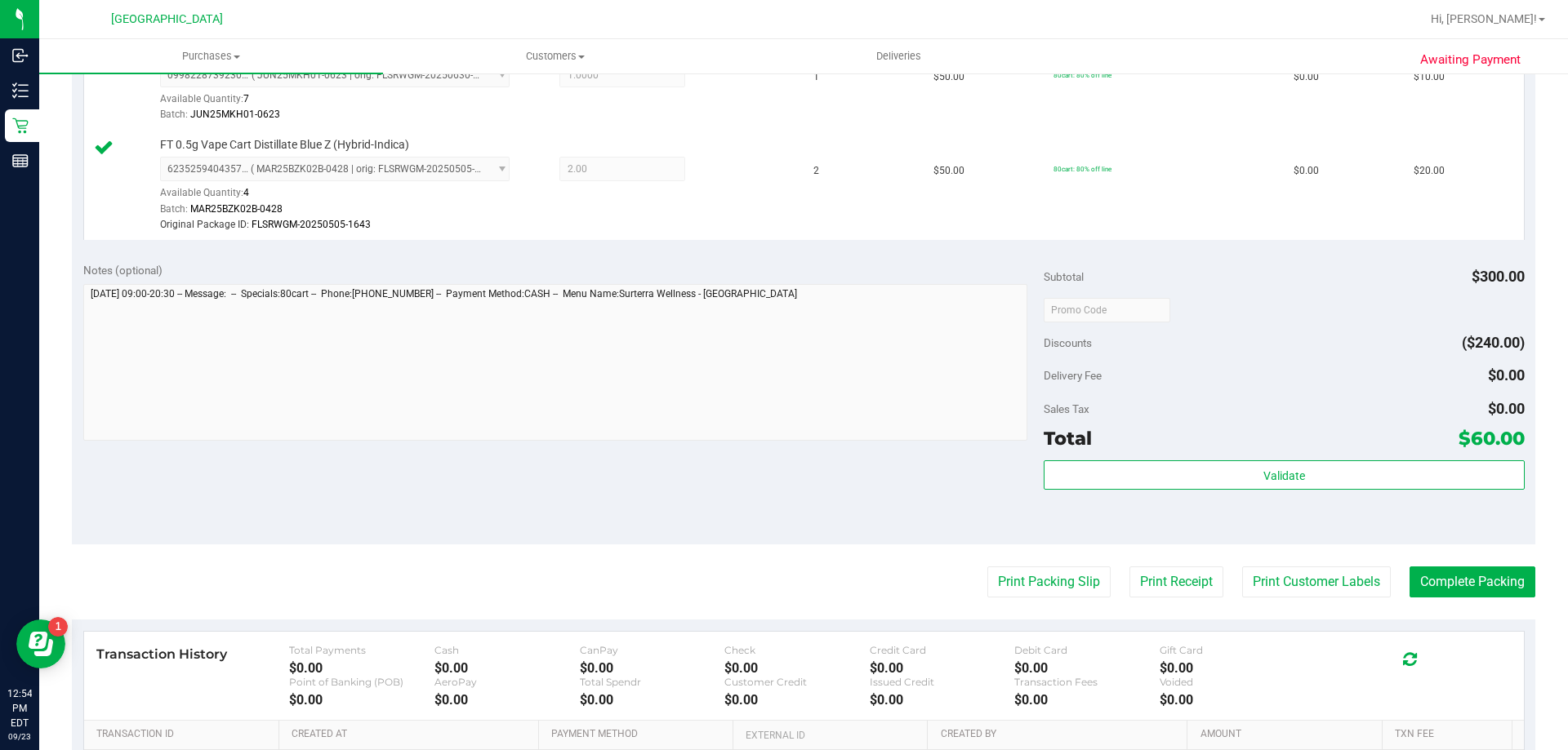
scroll to position [679, 0]
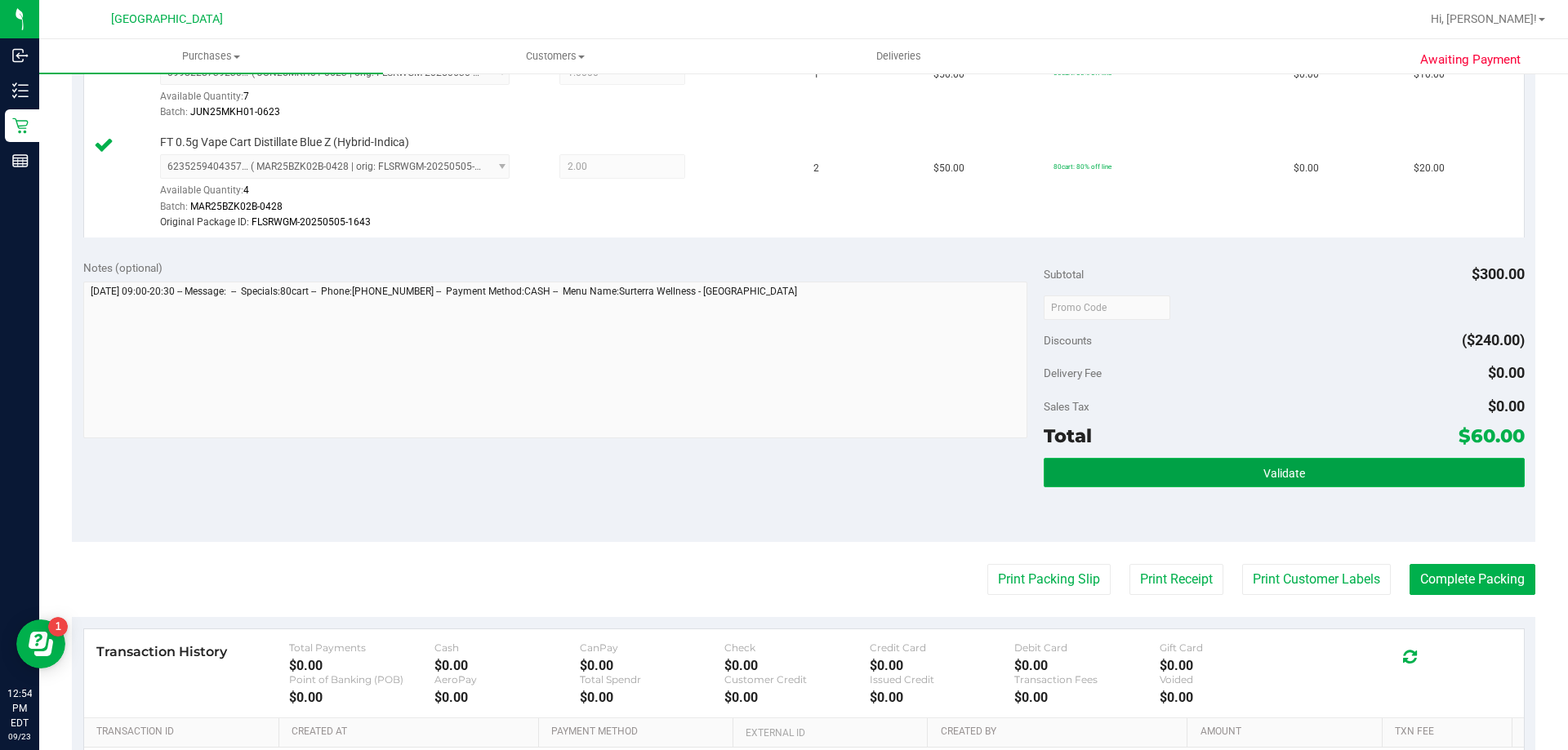
click at [1133, 465] on button "Validate" at bounding box center [1284, 473] width 480 height 30
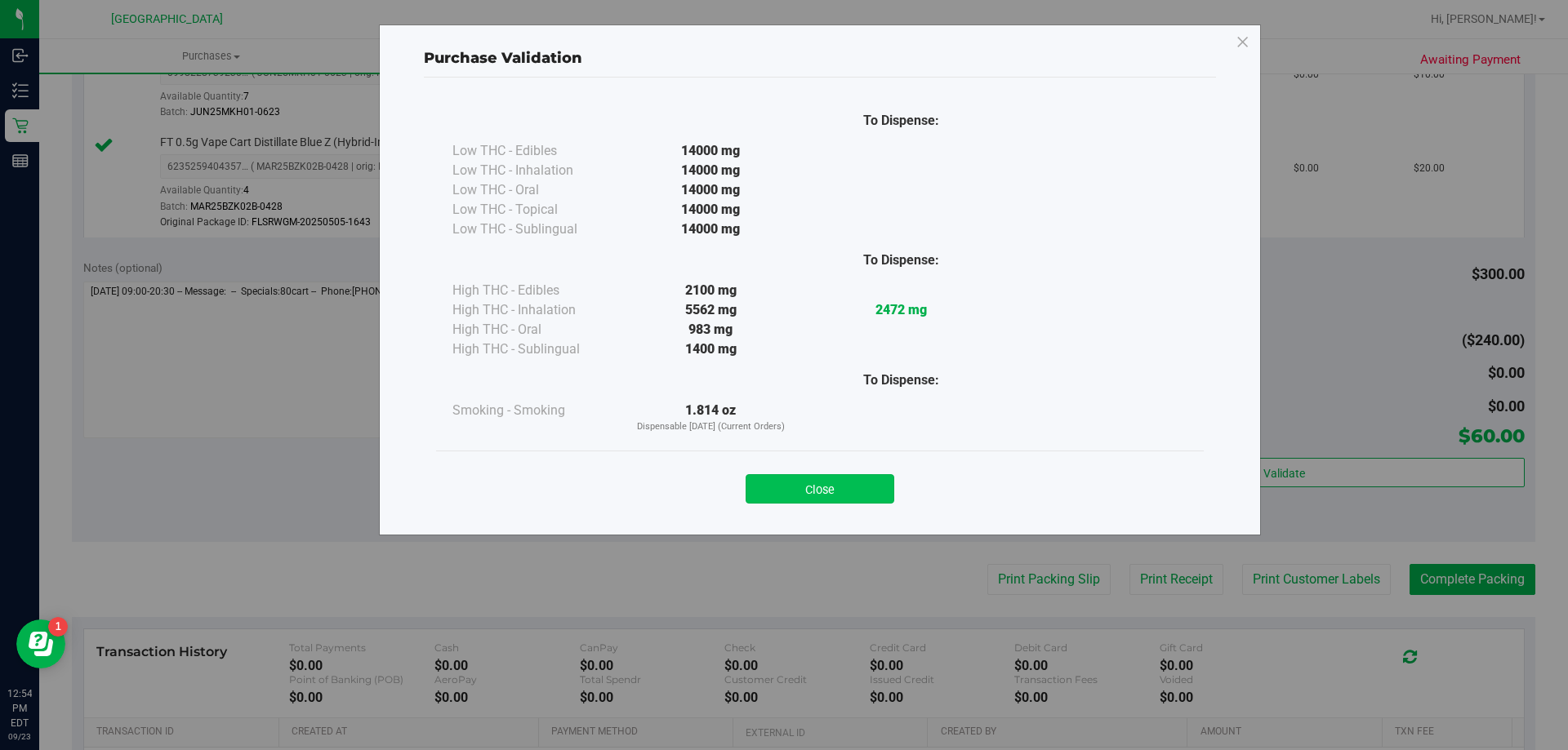
click at [792, 490] on button "Close" at bounding box center [820, 489] width 149 height 30
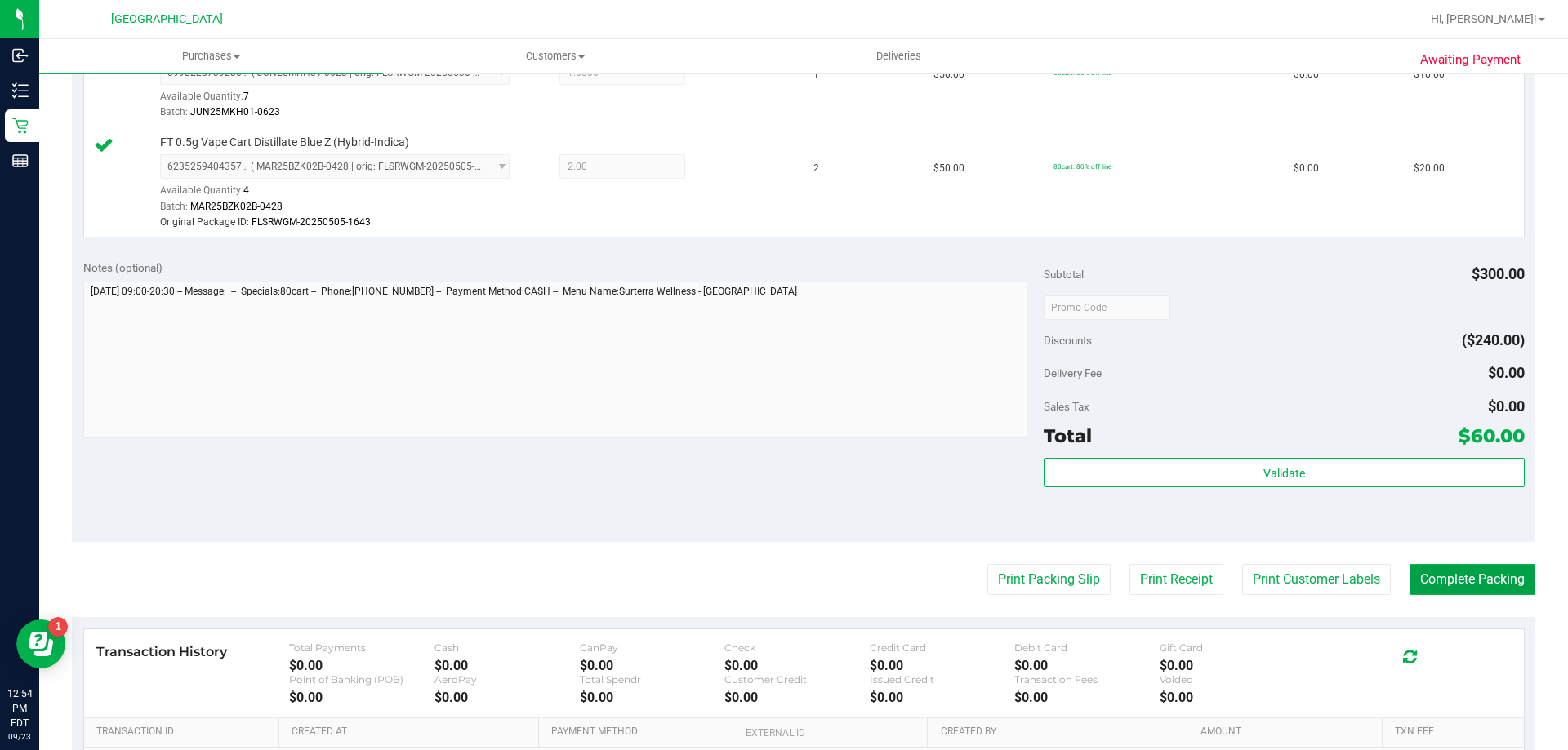
click at [1459, 592] on button "Complete Packing" at bounding box center [1472, 580] width 126 height 31
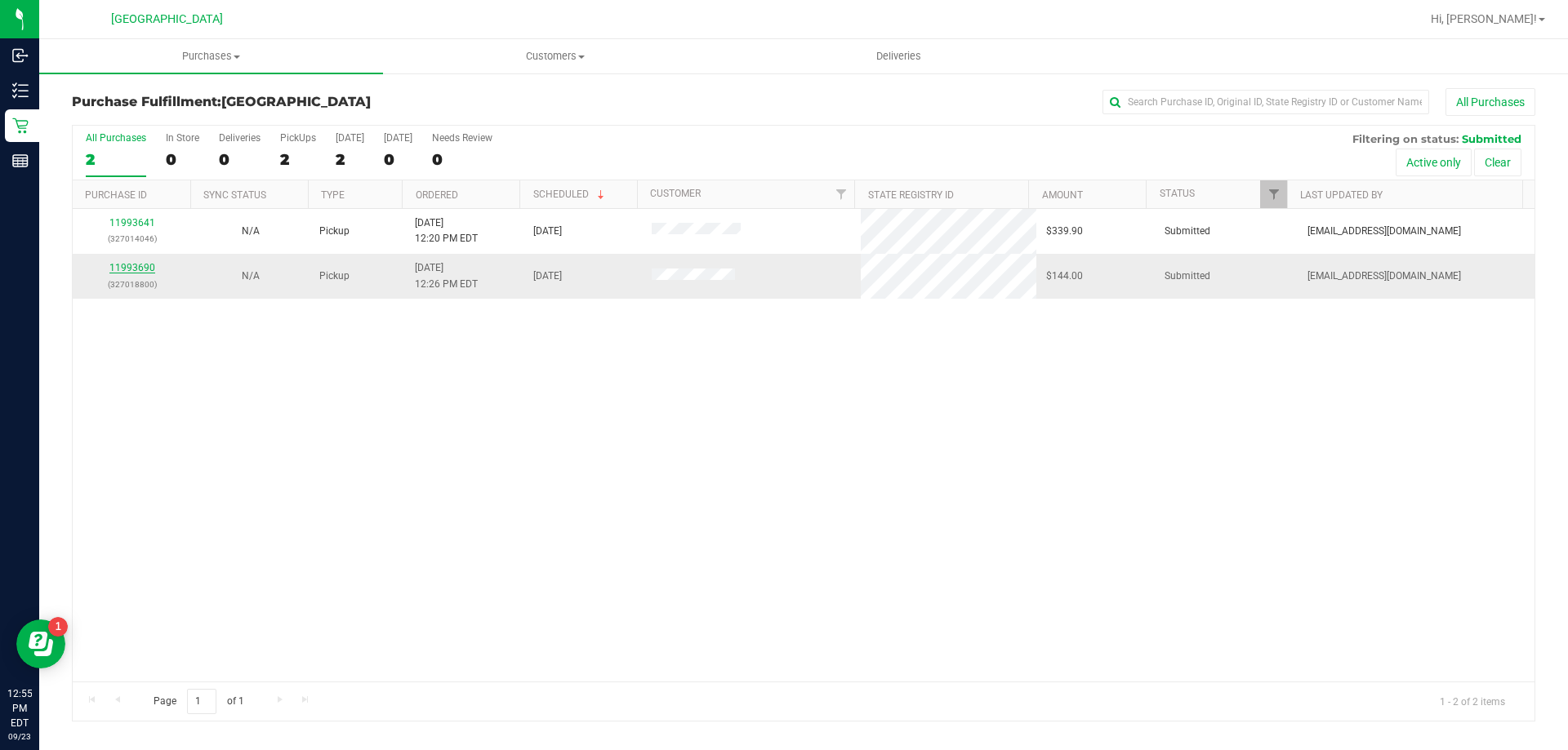
click at [128, 267] on link "11993690" at bounding box center [132, 267] width 45 height 11
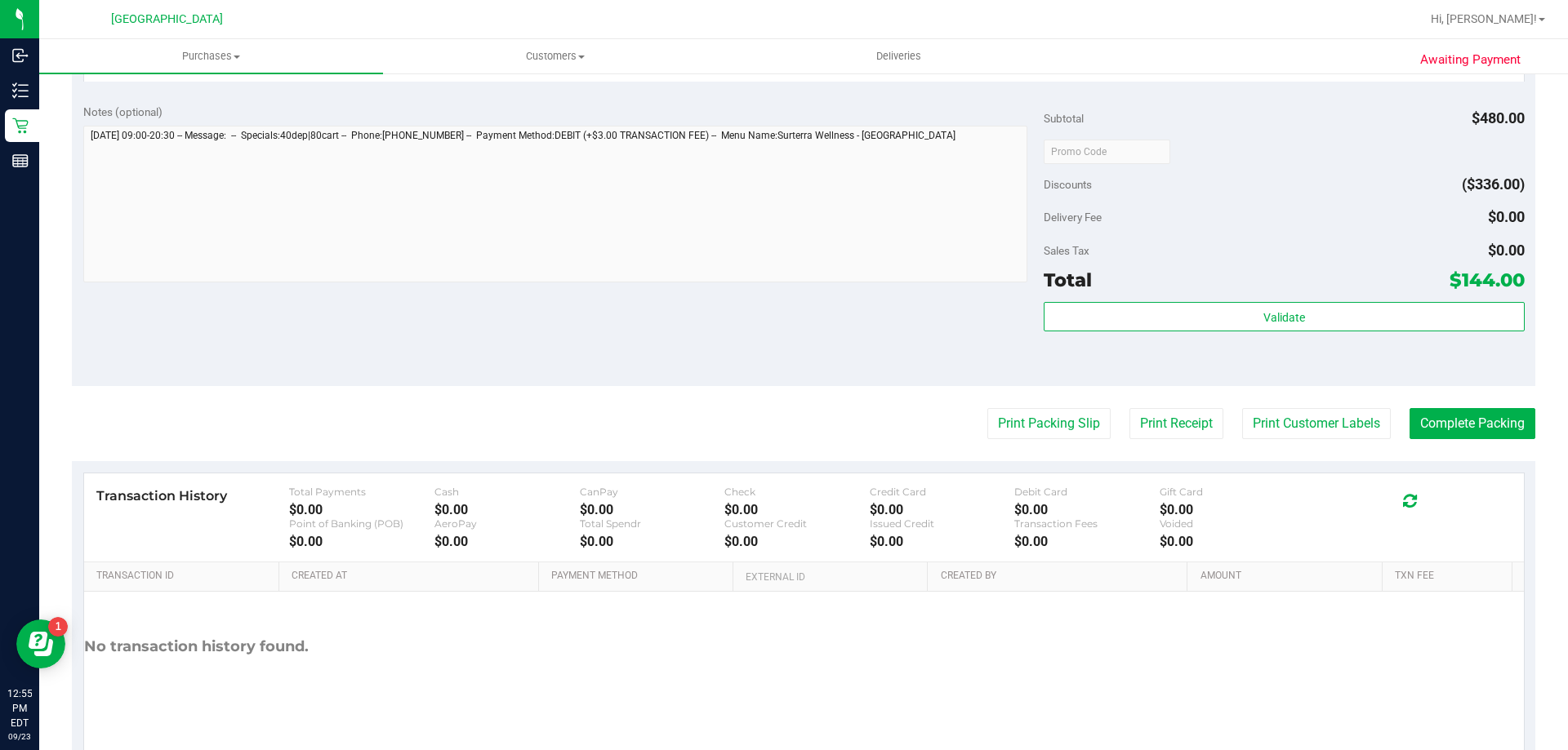
scroll to position [602, 0]
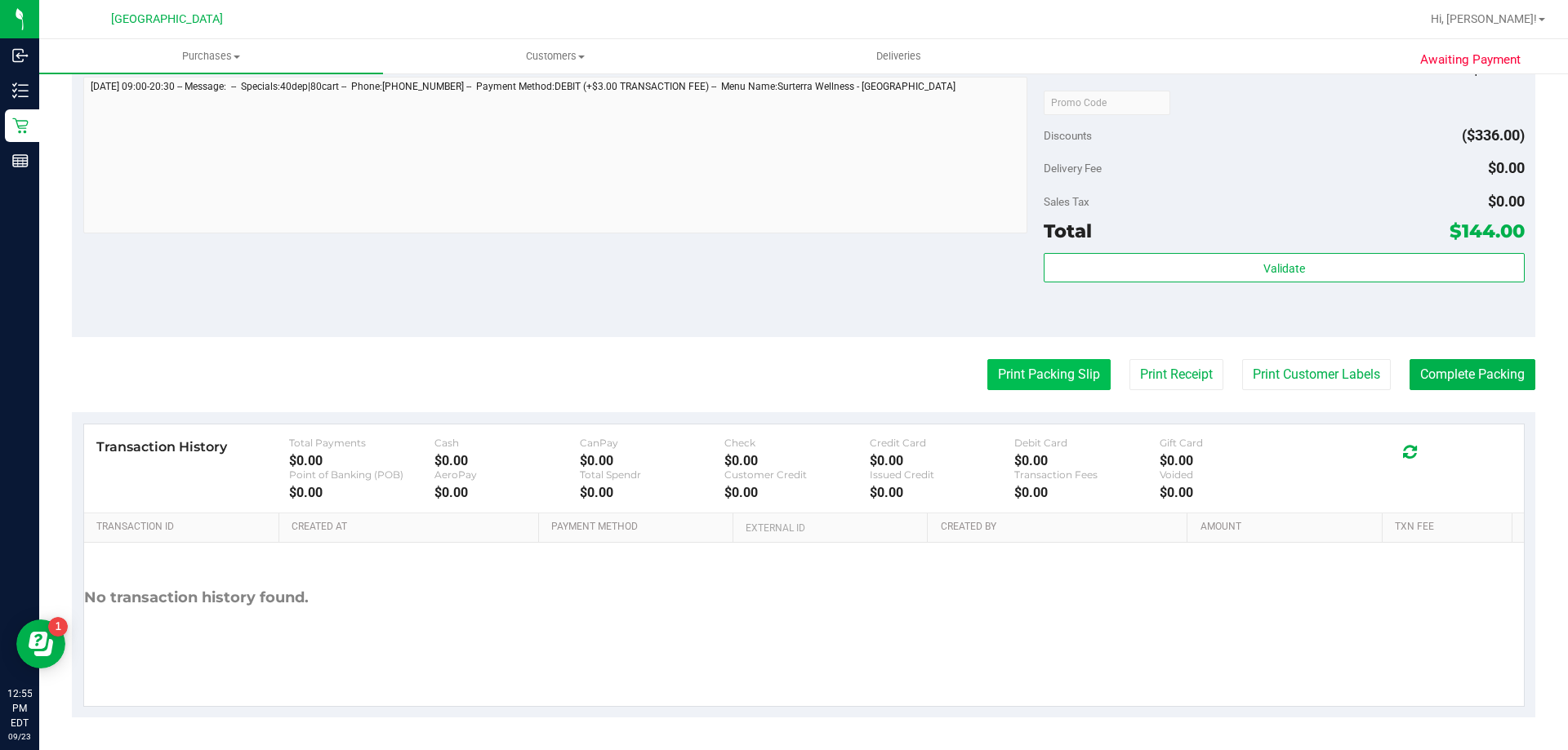
click at [1013, 372] on button "Print Packing Slip" at bounding box center [1049, 375] width 124 height 31
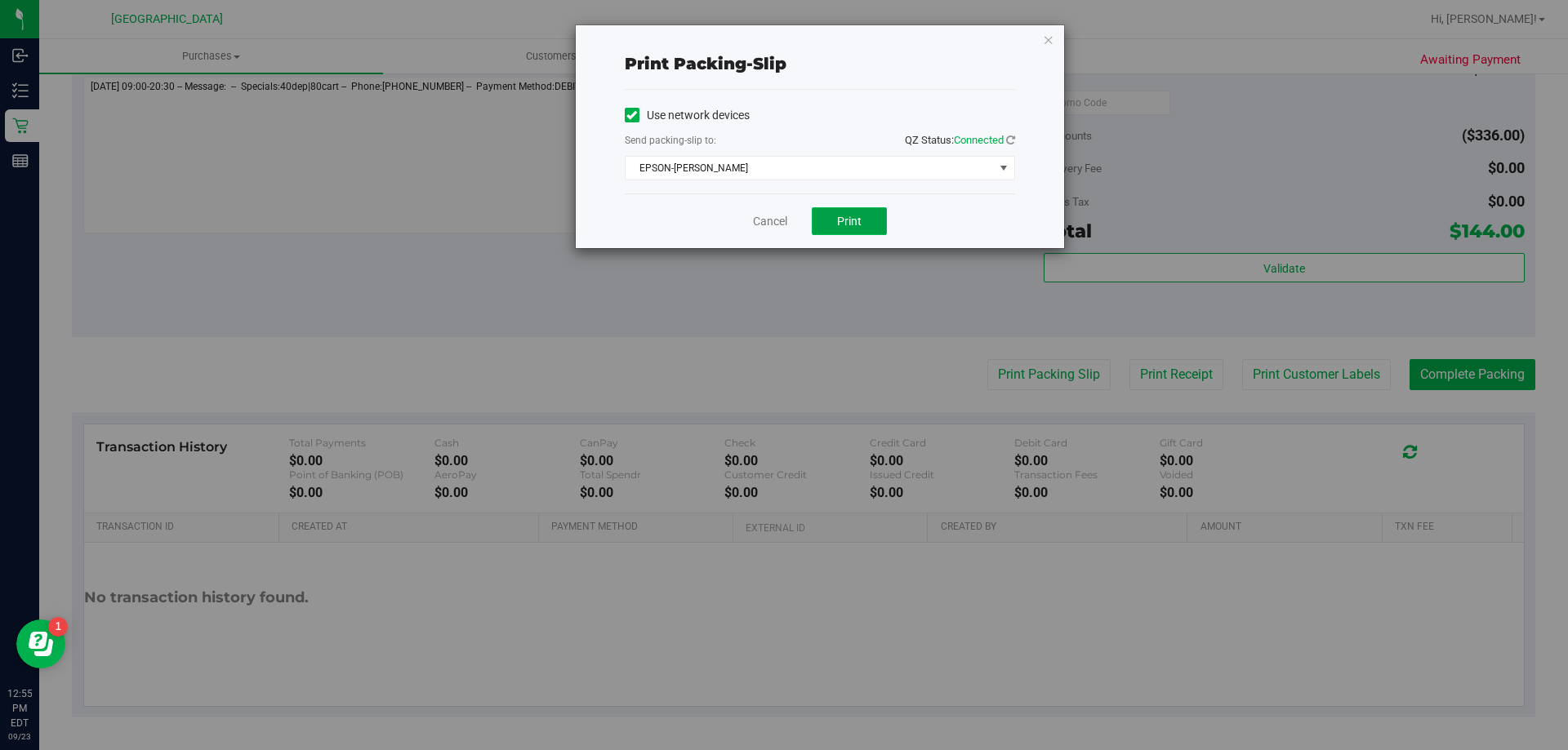
click at [852, 220] on span "Print" at bounding box center [850, 220] width 24 height 13
click at [774, 218] on link "Cancel" at bounding box center [770, 222] width 34 height 17
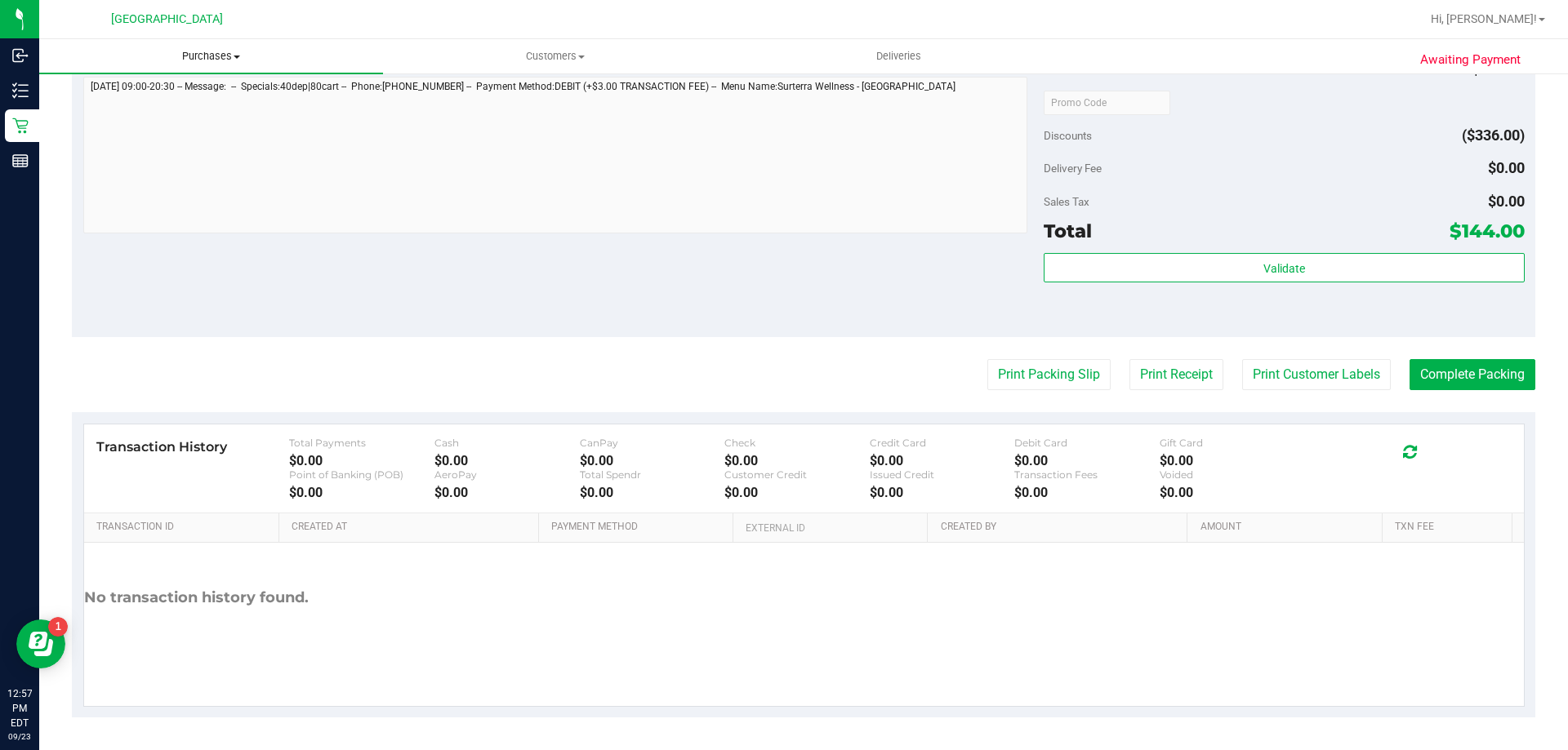
click at [207, 58] on span "Purchases" at bounding box center [211, 56] width 344 height 15
click at [209, 122] on li "Fulfillment" at bounding box center [211, 118] width 344 height 19
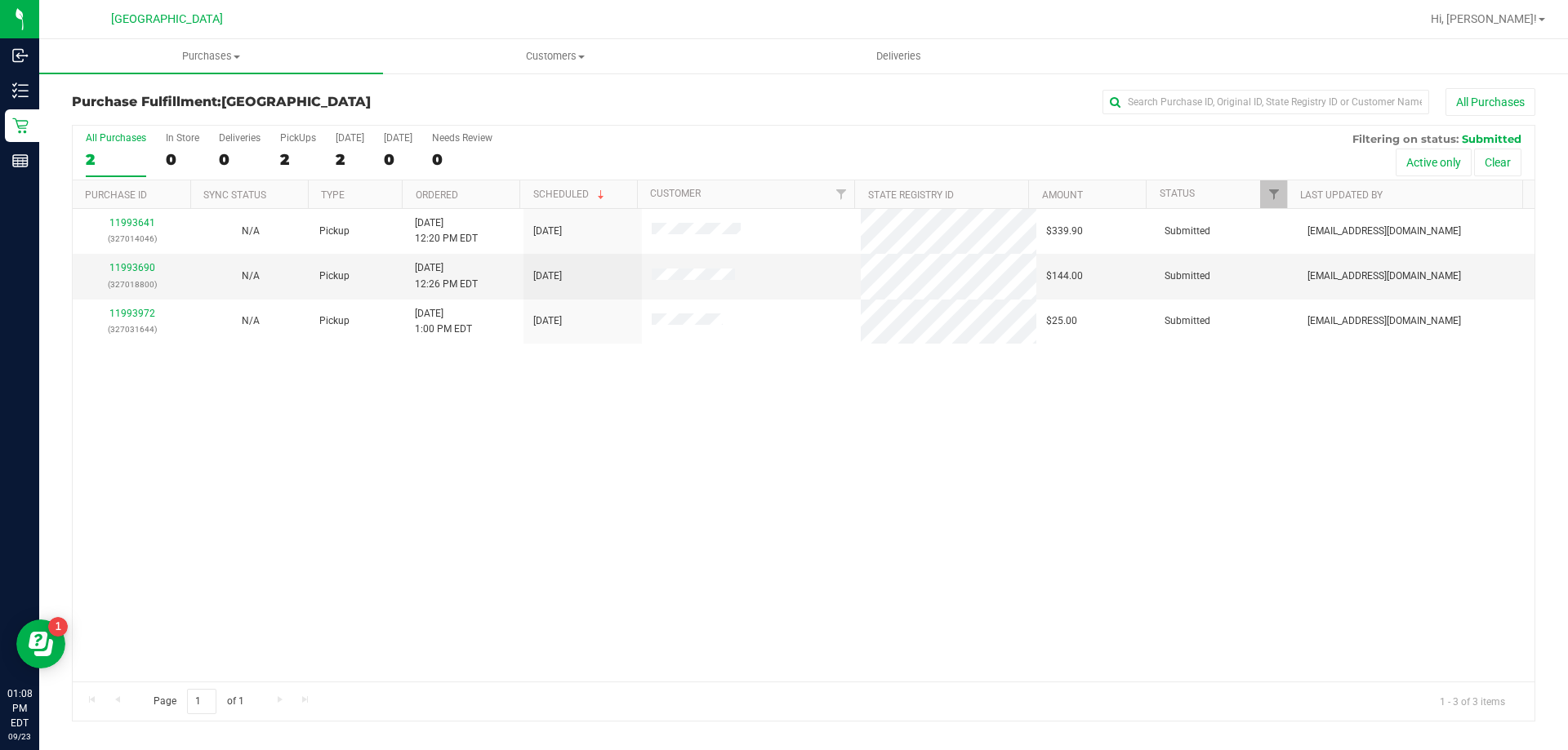
click at [503, 403] on div "11993641 (327014046) N/A Pickup 9/23/2025 12:20 PM EDT 9/23/2025 $339.90 Submit…" at bounding box center [803, 445] width 1462 height 473
click at [132, 264] on link "11993690" at bounding box center [132, 267] width 45 height 11
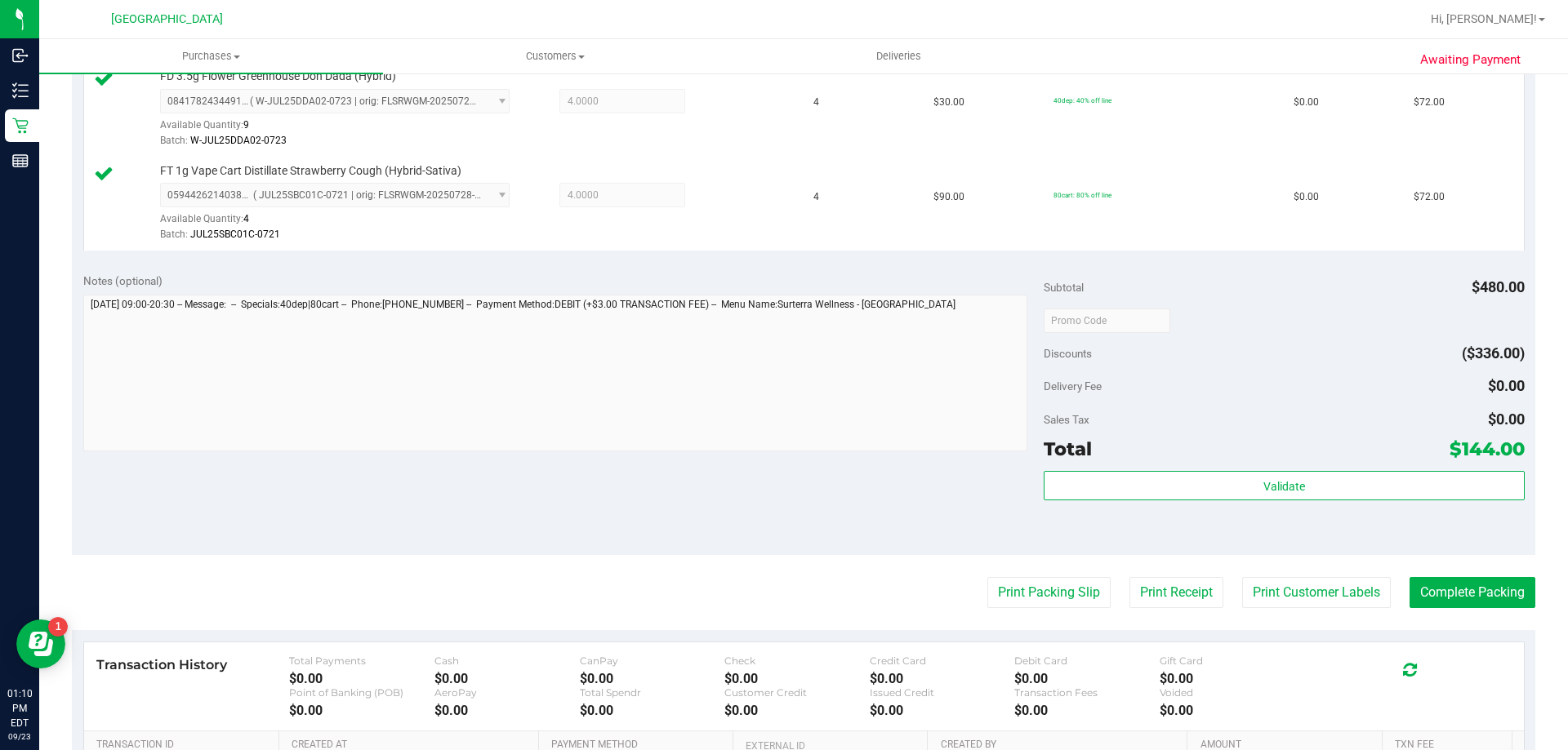
scroll to position [464, 0]
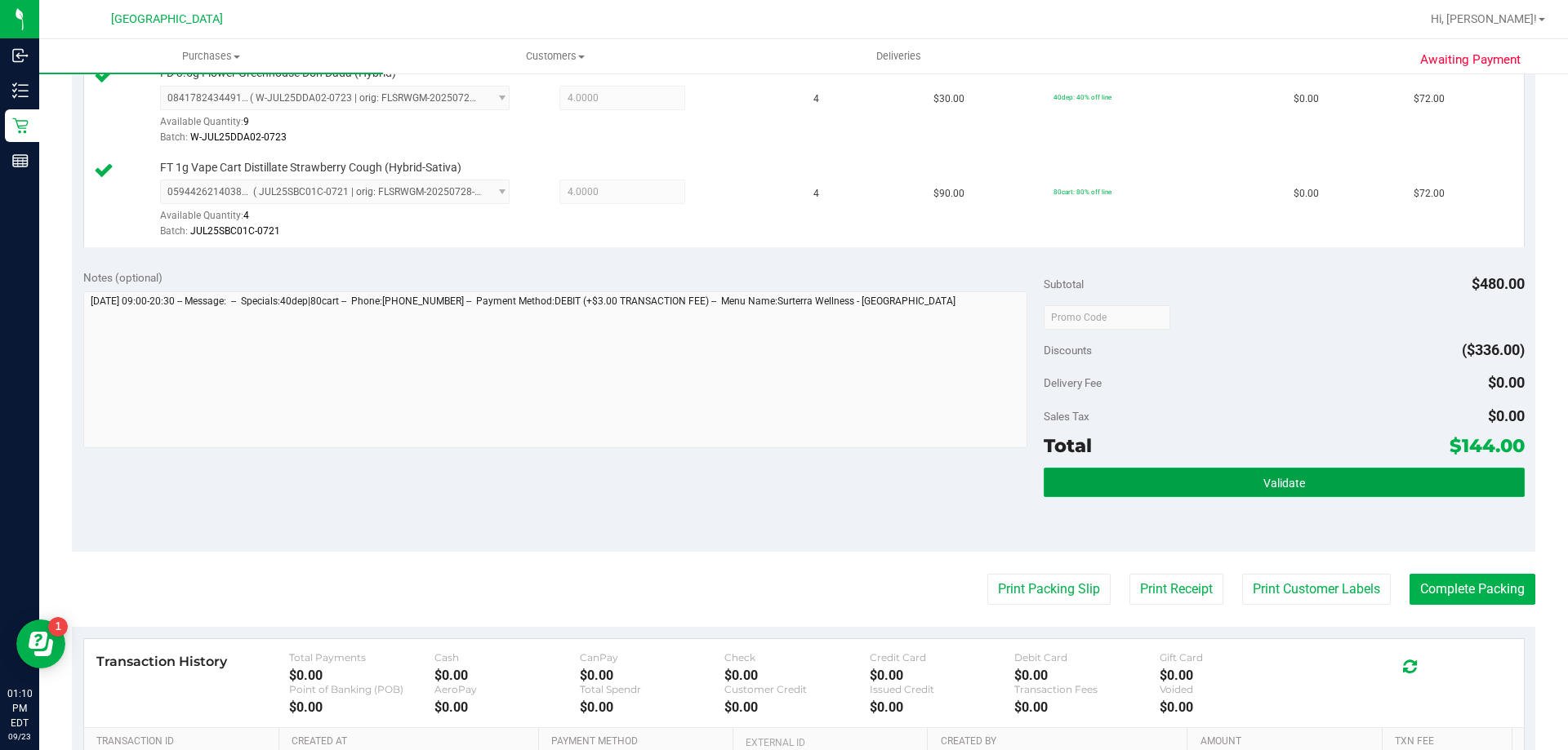
click at [1187, 487] on button "Validate" at bounding box center [1284, 483] width 480 height 30
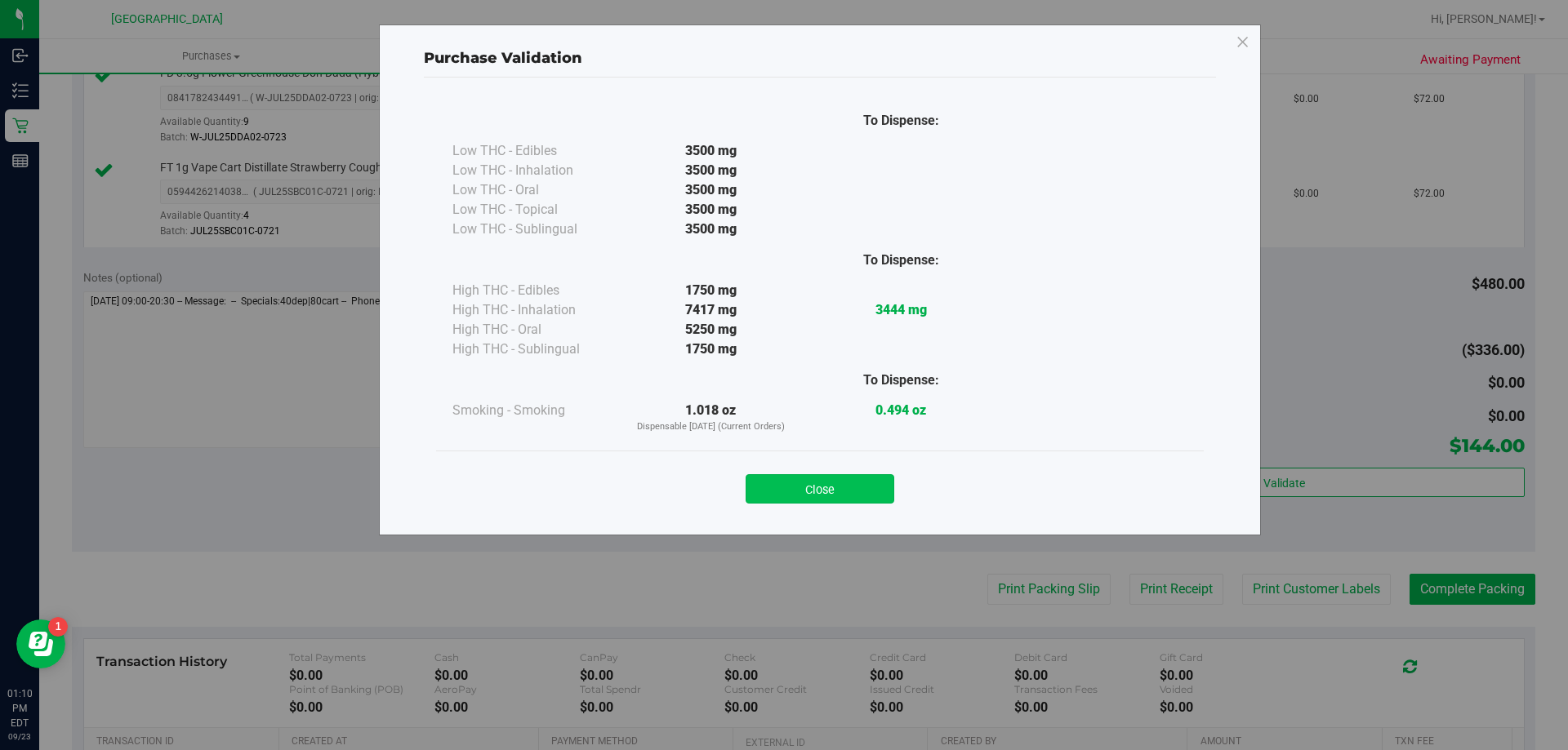
click at [811, 497] on button "Close" at bounding box center [820, 489] width 149 height 30
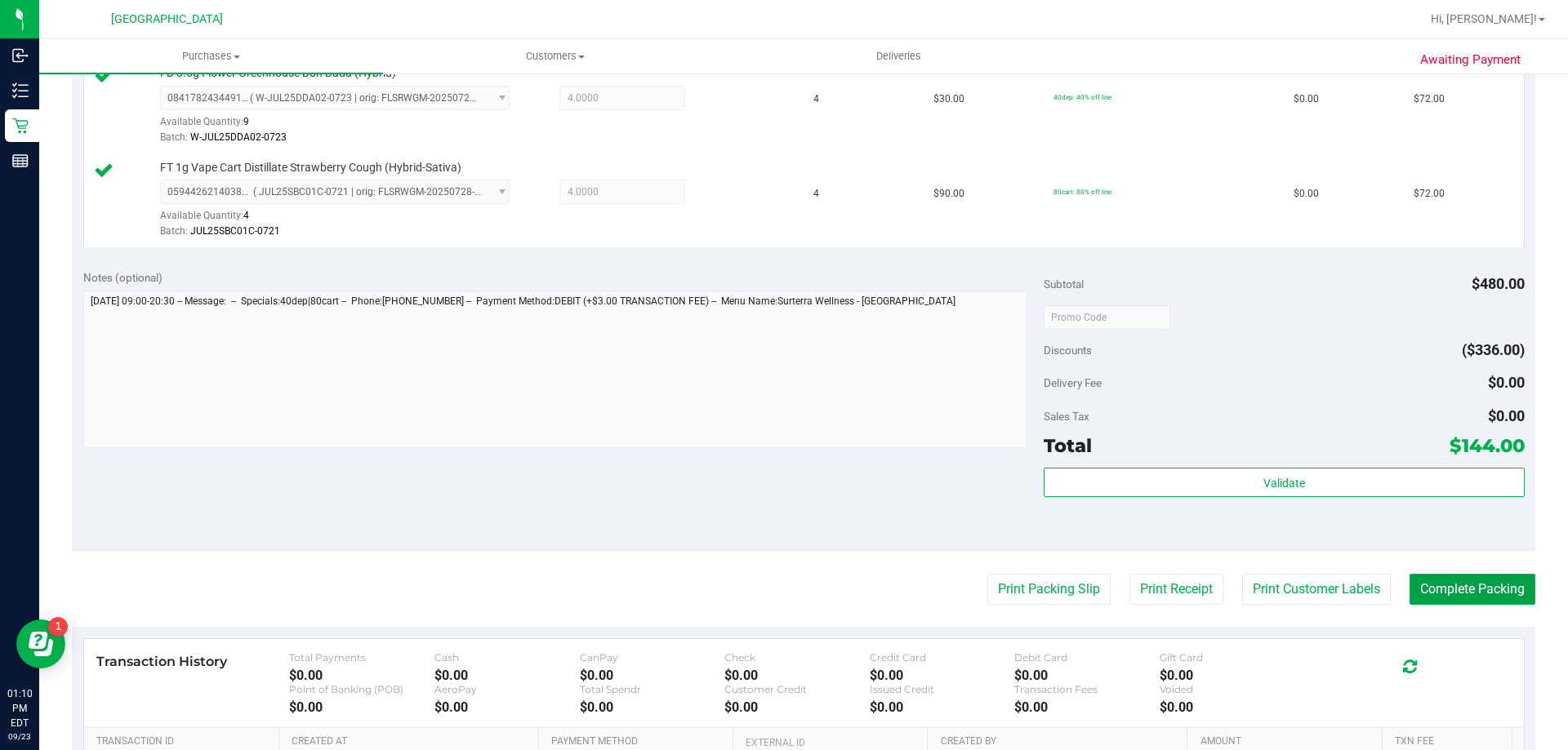
click at [1436, 592] on button "Complete Packing" at bounding box center [1472, 590] width 126 height 31
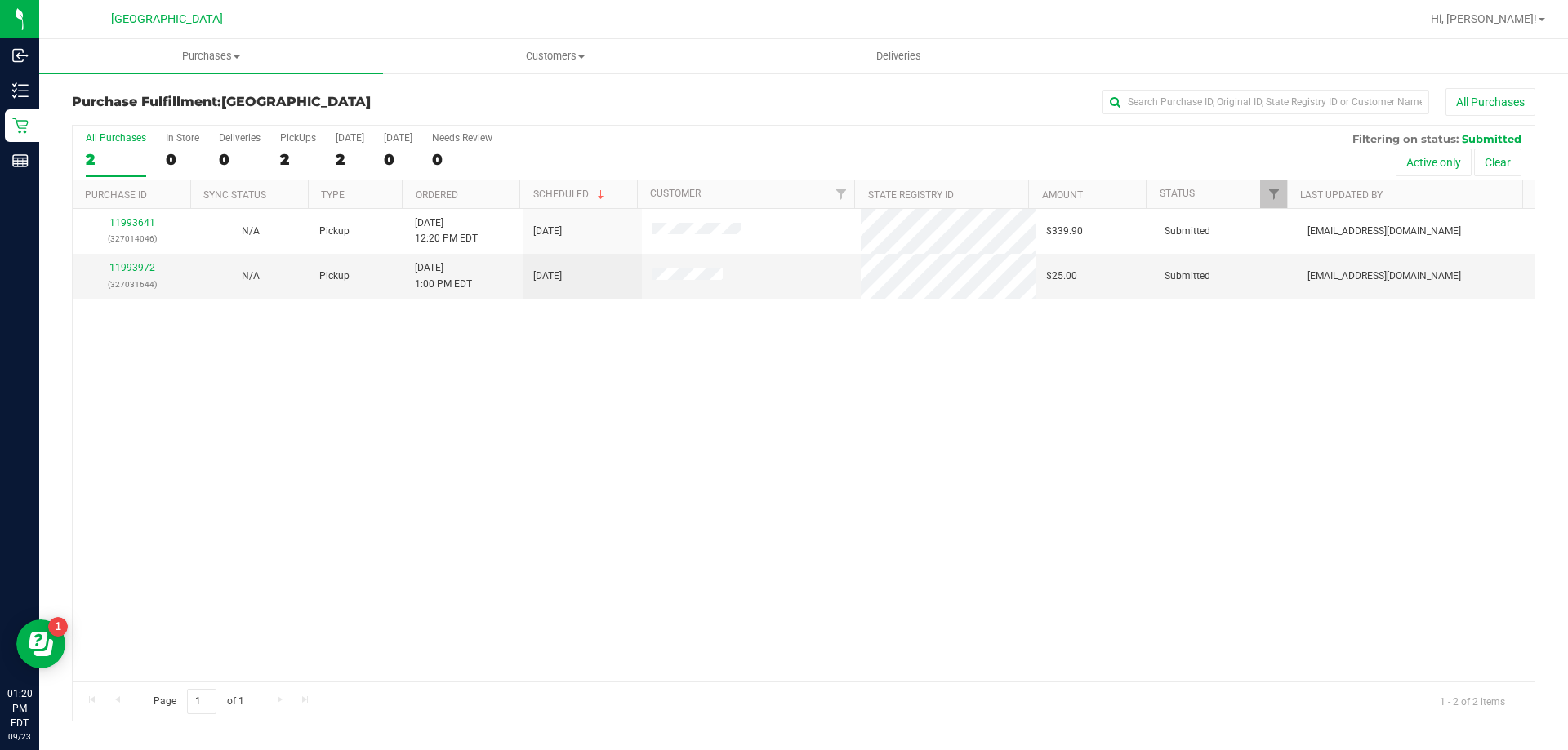
click at [244, 463] on div "11993641 (327014046) N/A Pickup 9/23/2025 12:20 PM EDT 9/23/2025 $339.90 Submit…" at bounding box center [803, 445] width 1462 height 473
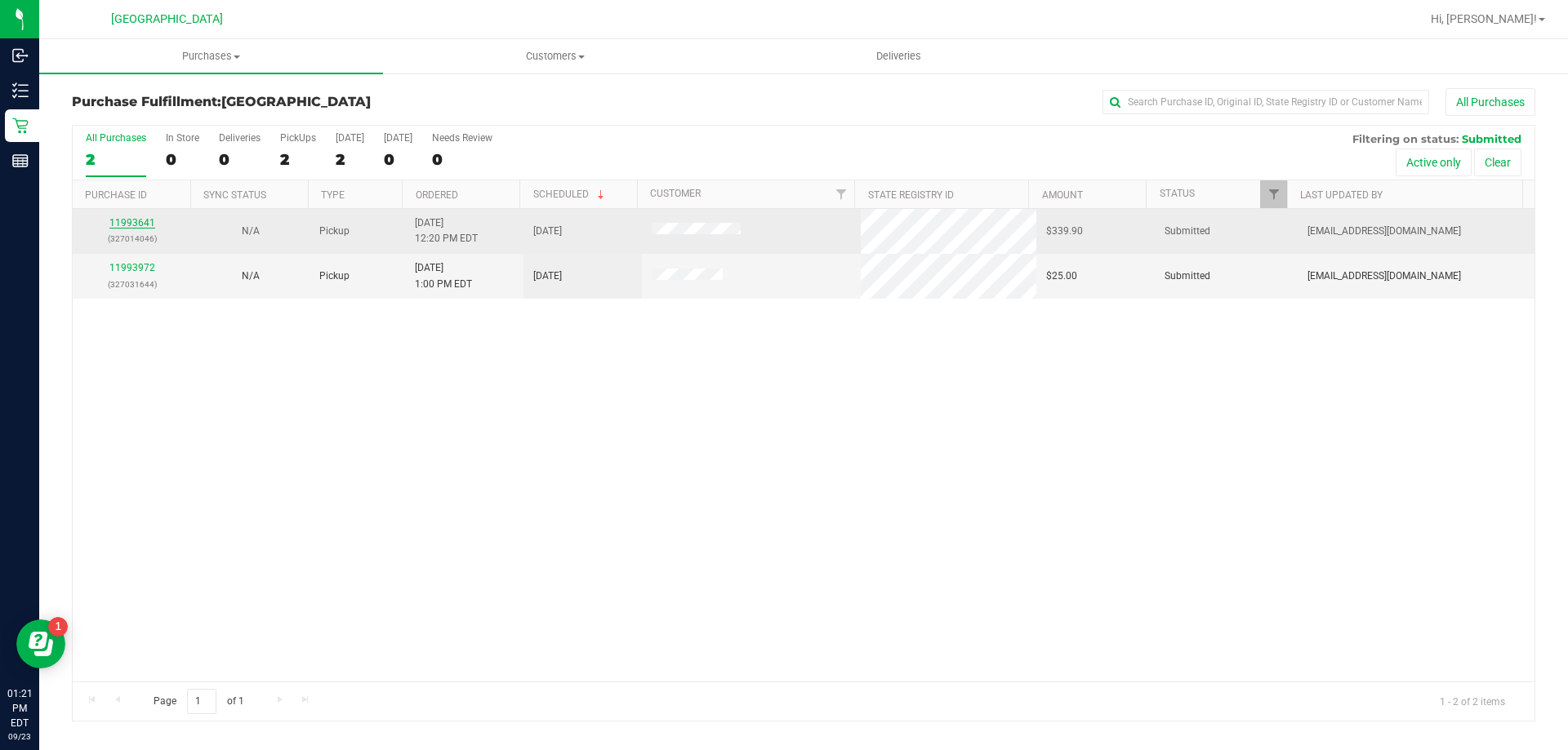
click at [138, 220] on link "11993641" at bounding box center [132, 222] width 45 height 11
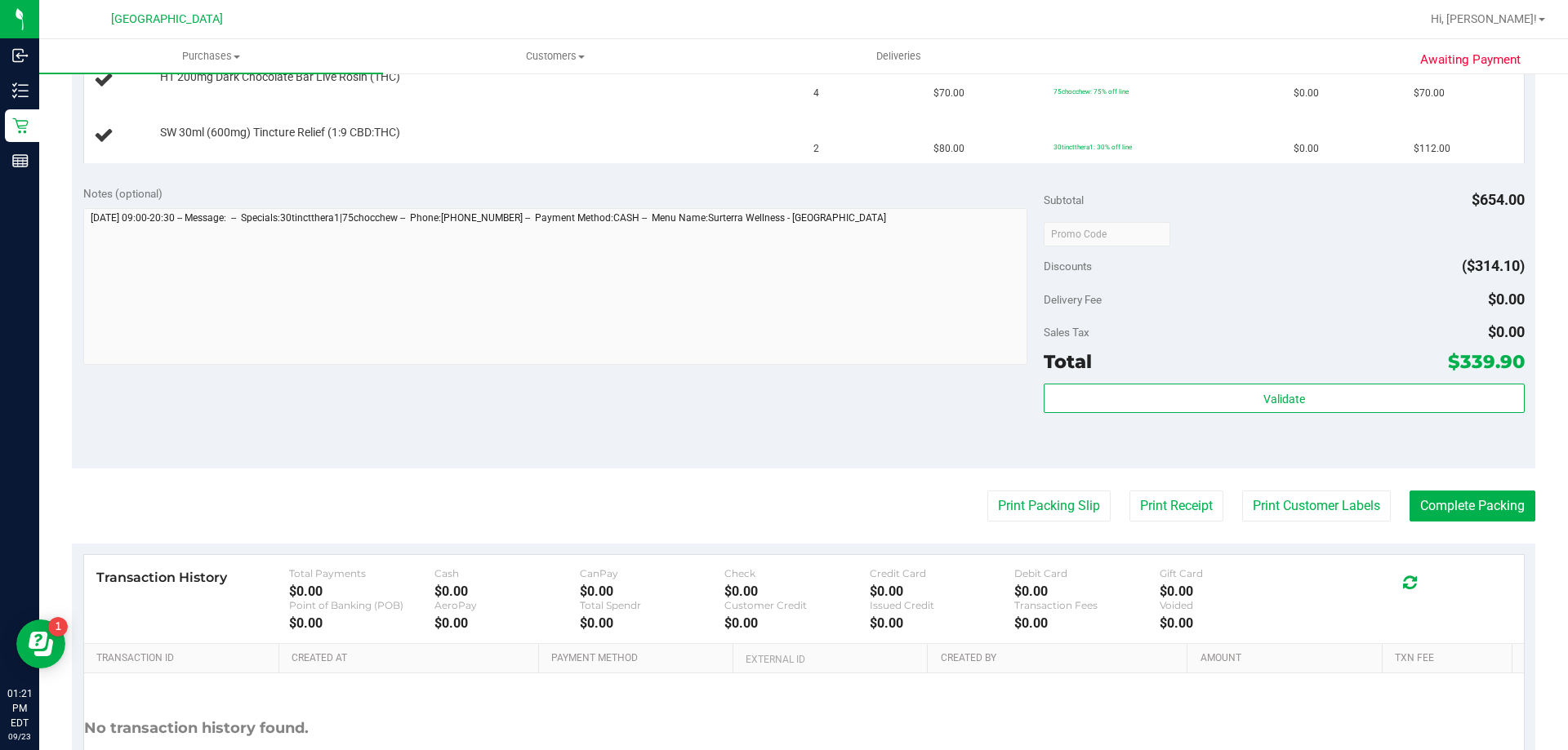
scroll to position [607, 0]
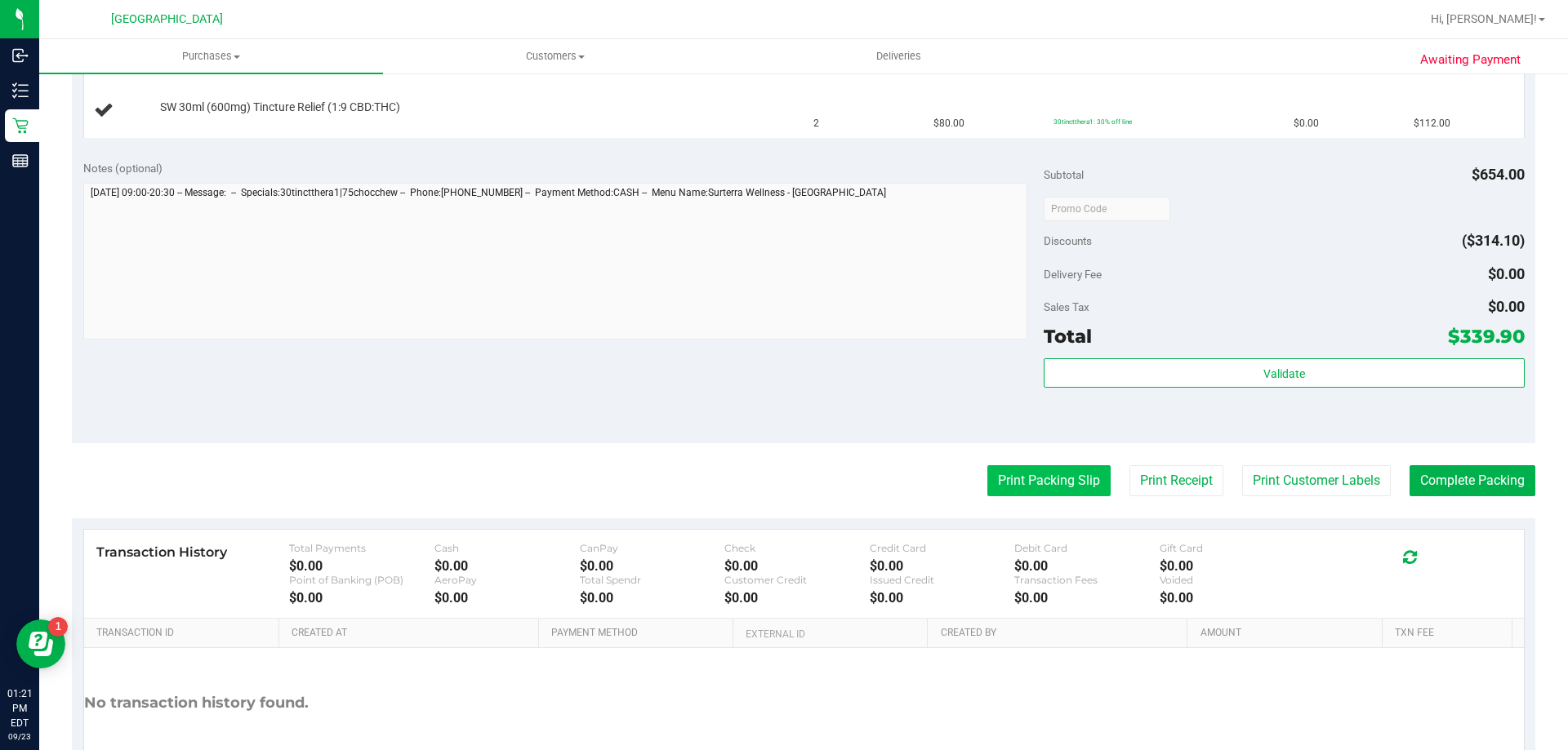
click at [1033, 484] on button "Print Packing Slip" at bounding box center [1049, 481] width 124 height 31
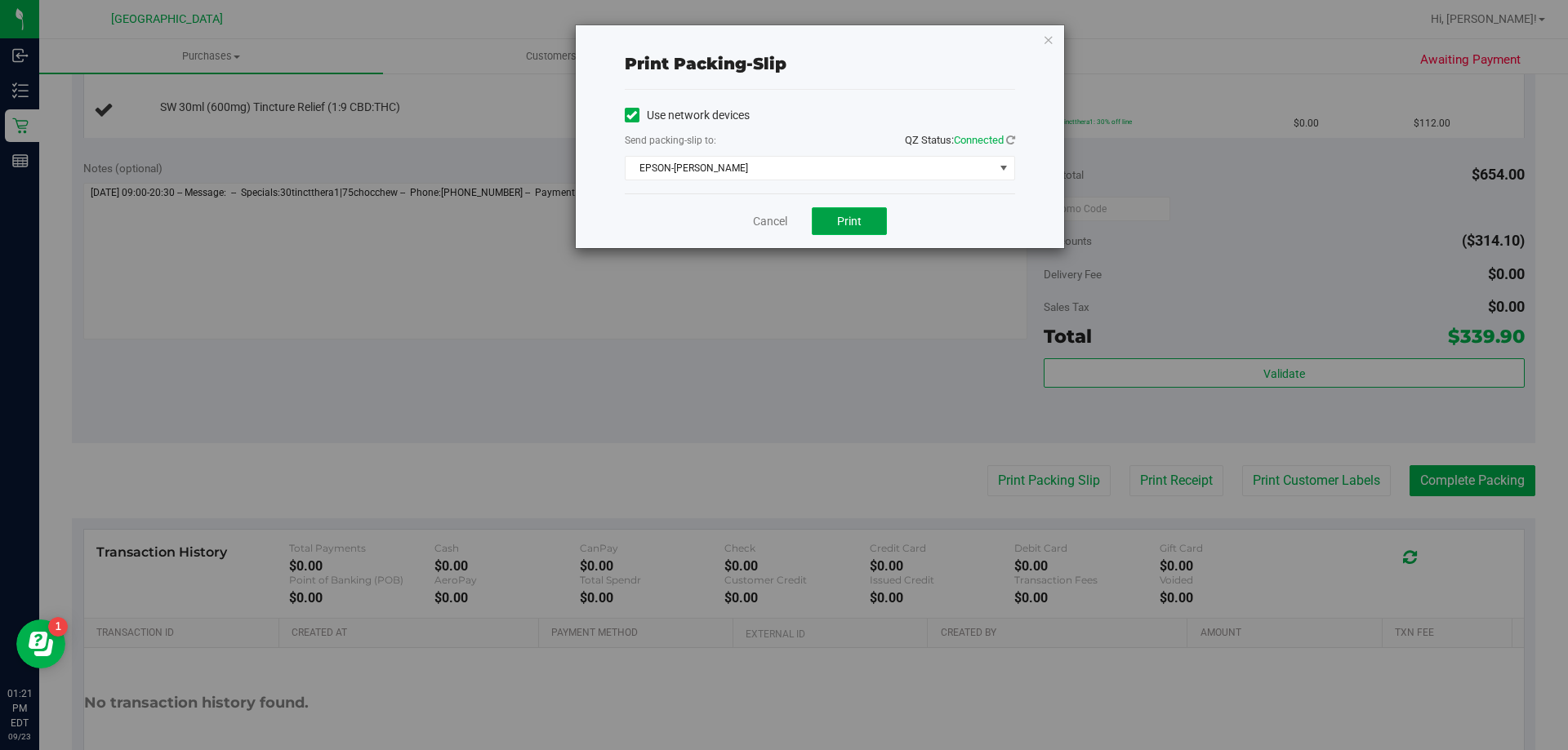
click at [844, 218] on span "Print" at bounding box center [850, 220] width 24 height 13
click at [764, 225] on link "Cancel" at bounding box center [770, 222] width 34 height 17
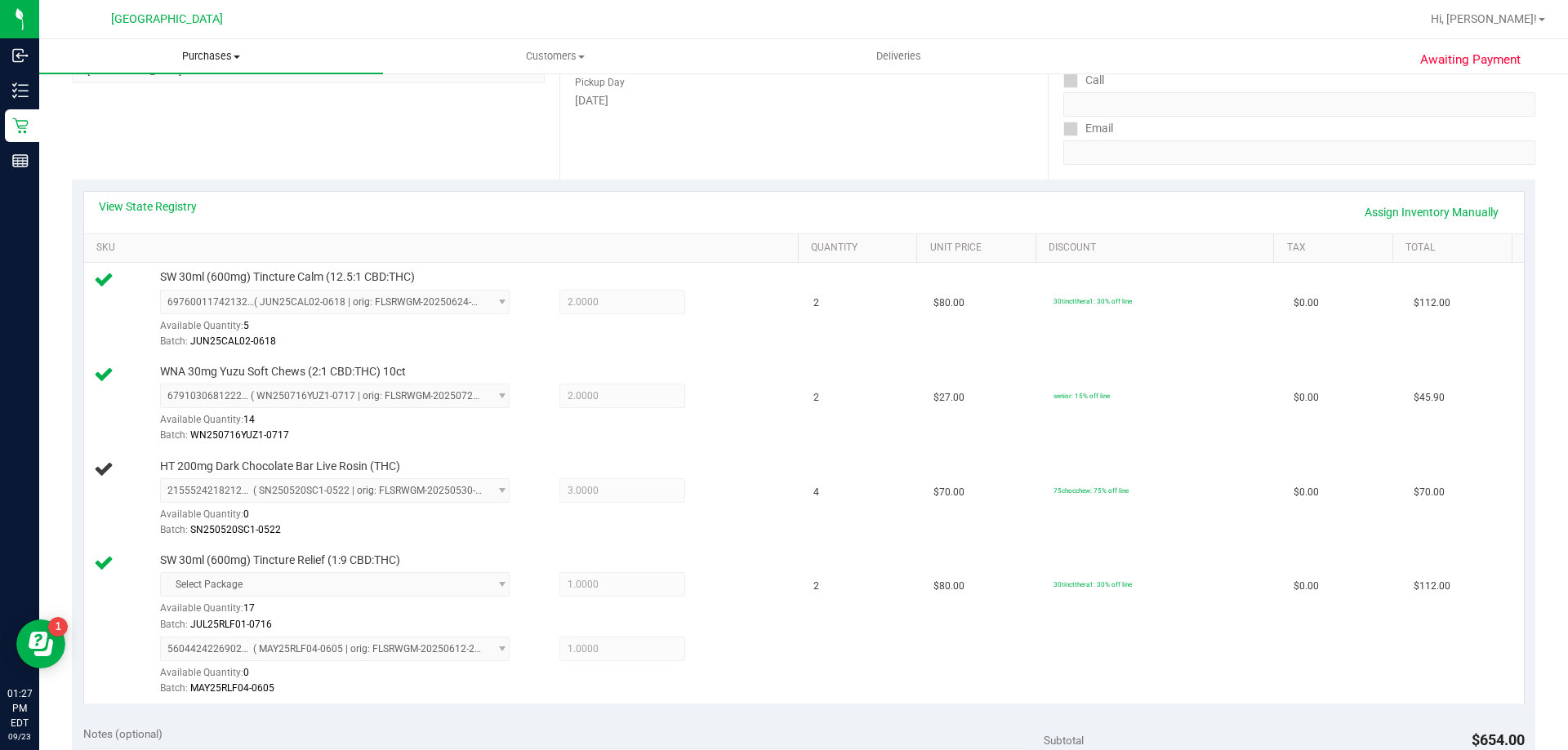
scroll to position [0, 0]
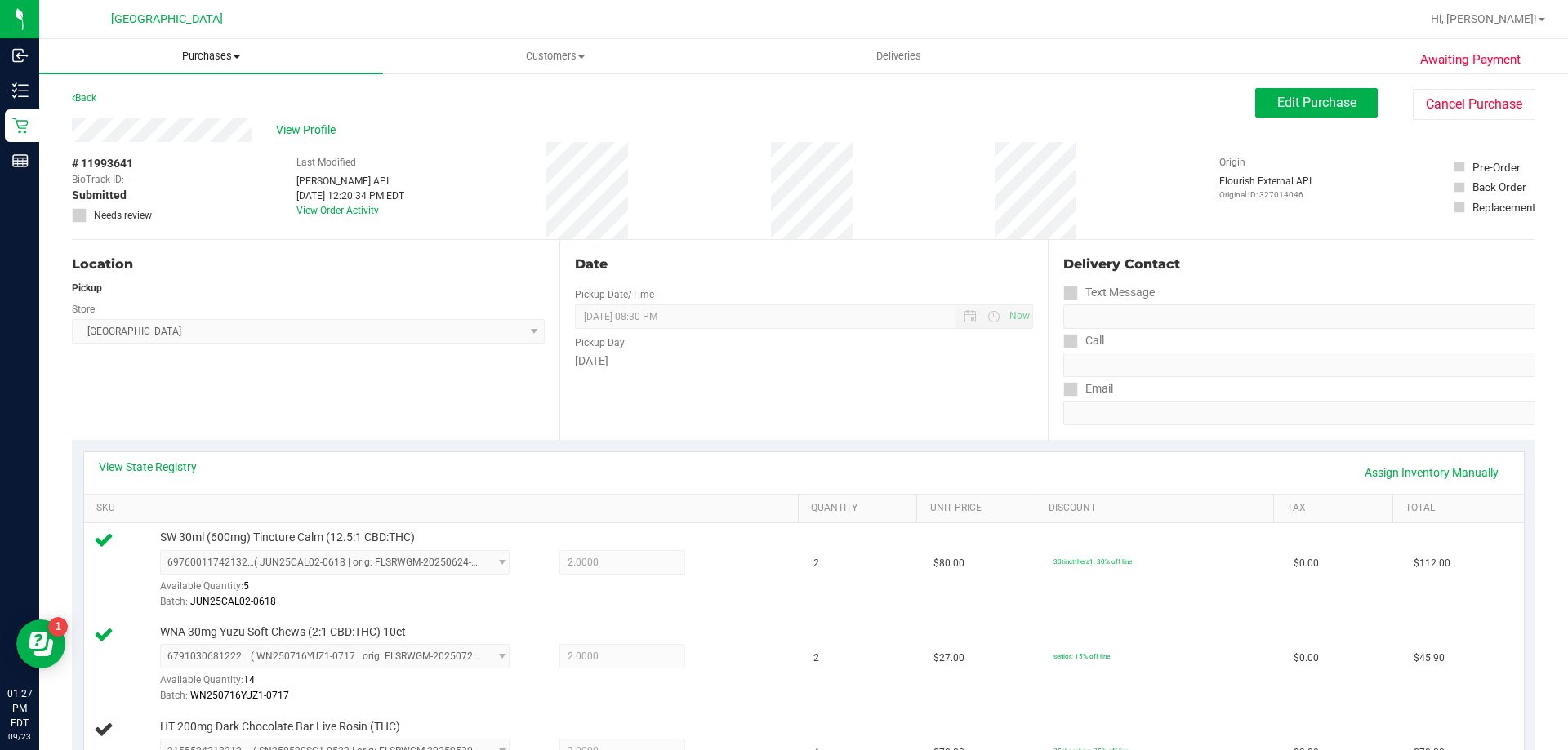
click at [207, 52] on span "Purchases" at bounding box center [211, 56] width 344 height 15
click at [199, 118] on li "Fulfillment" at bounding box center [211, 118] width 344 height 19
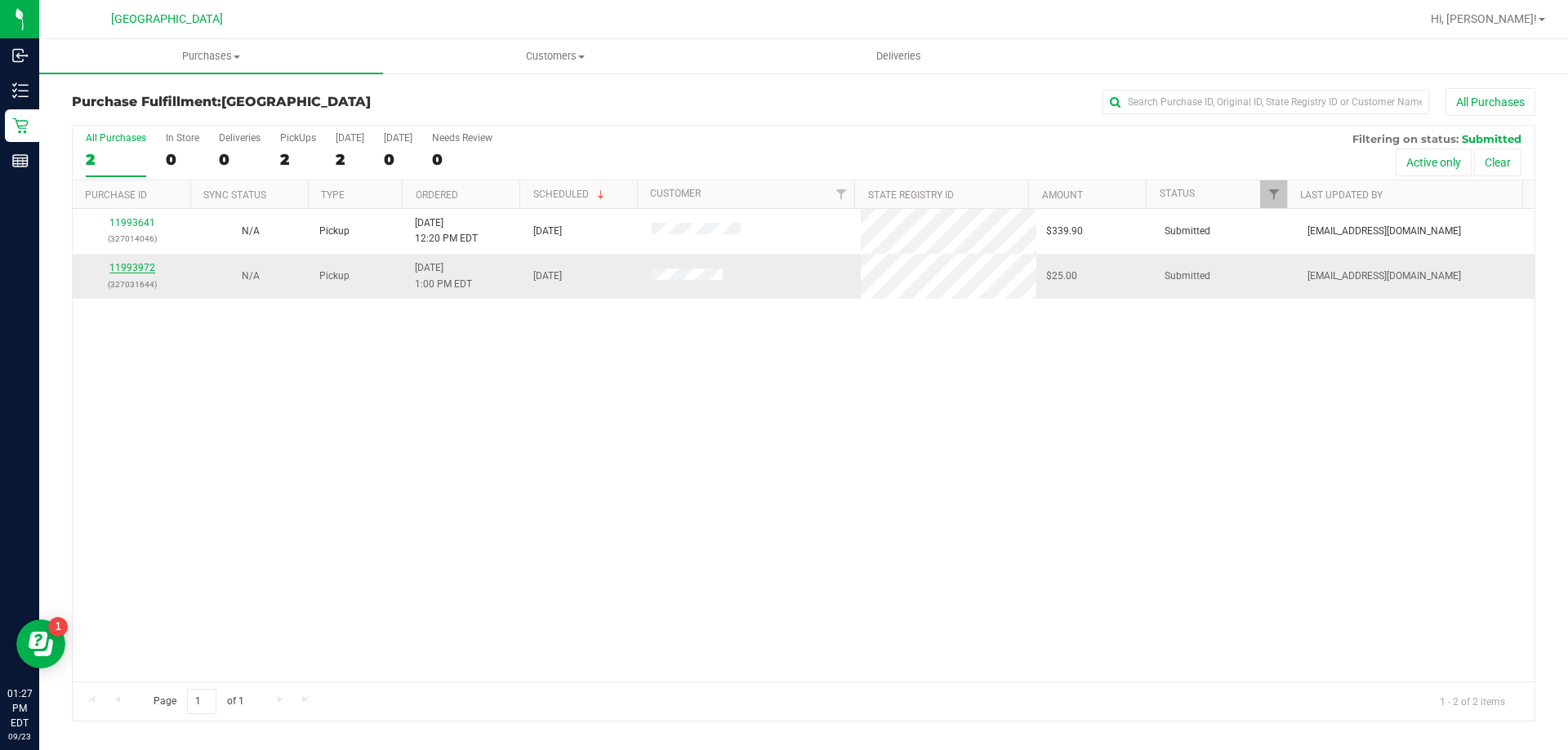
click at [139, 268] on link "11993972" at bounding box center [132, 267] width 45 height 11
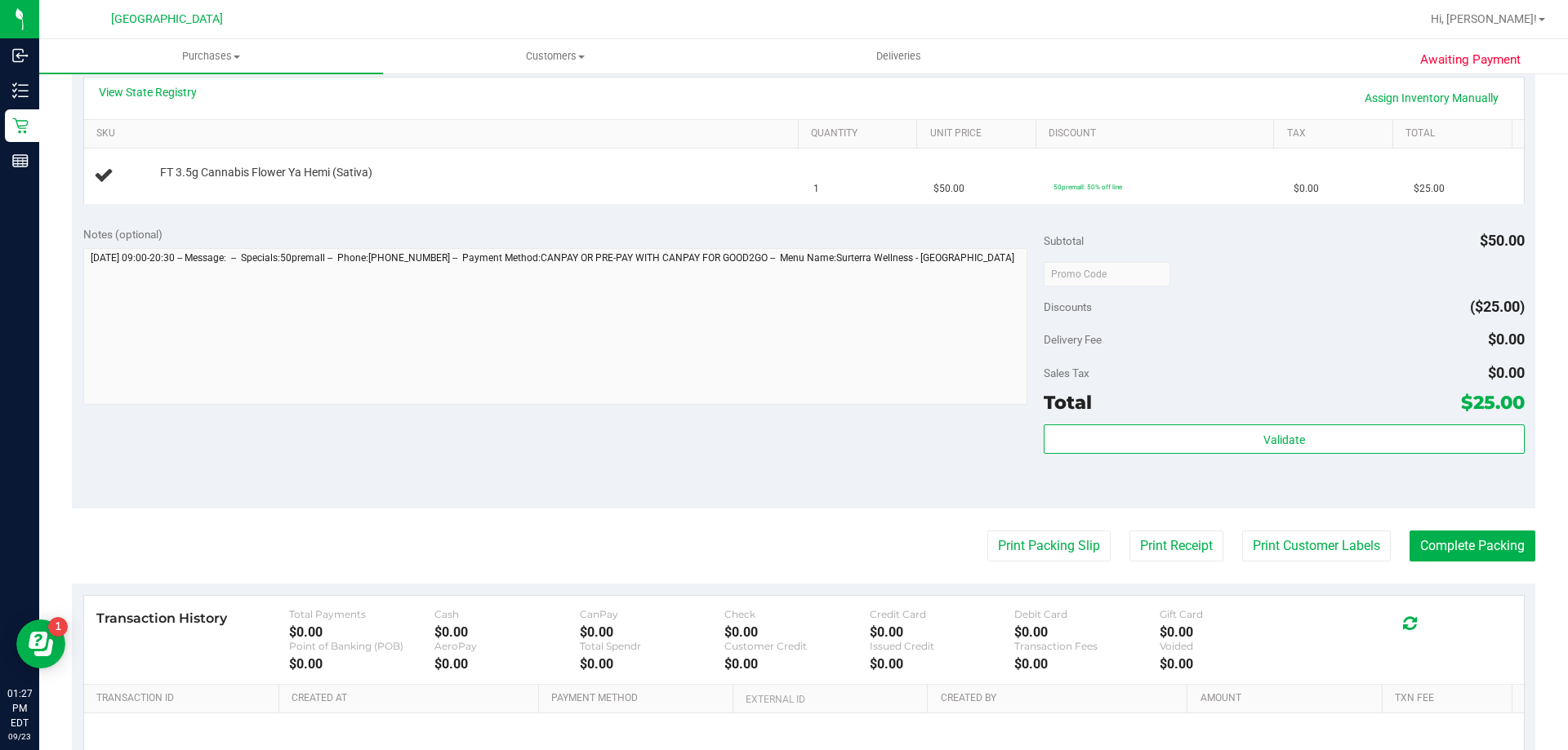
scroll to position [437, 0]
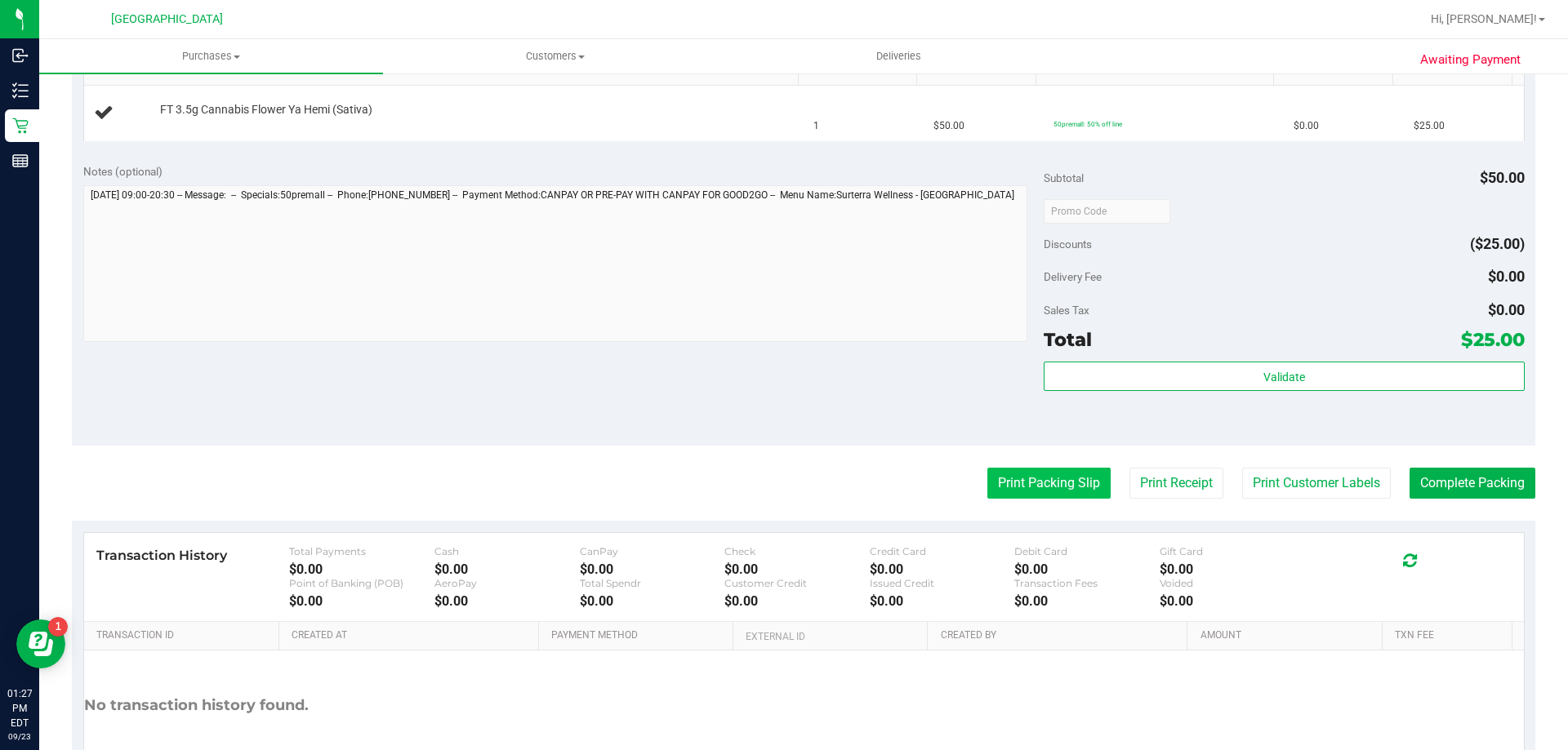
click at [1013, 497] on button "Print Packing Slip" at bounding box center [1049, 483] width 124 height 31
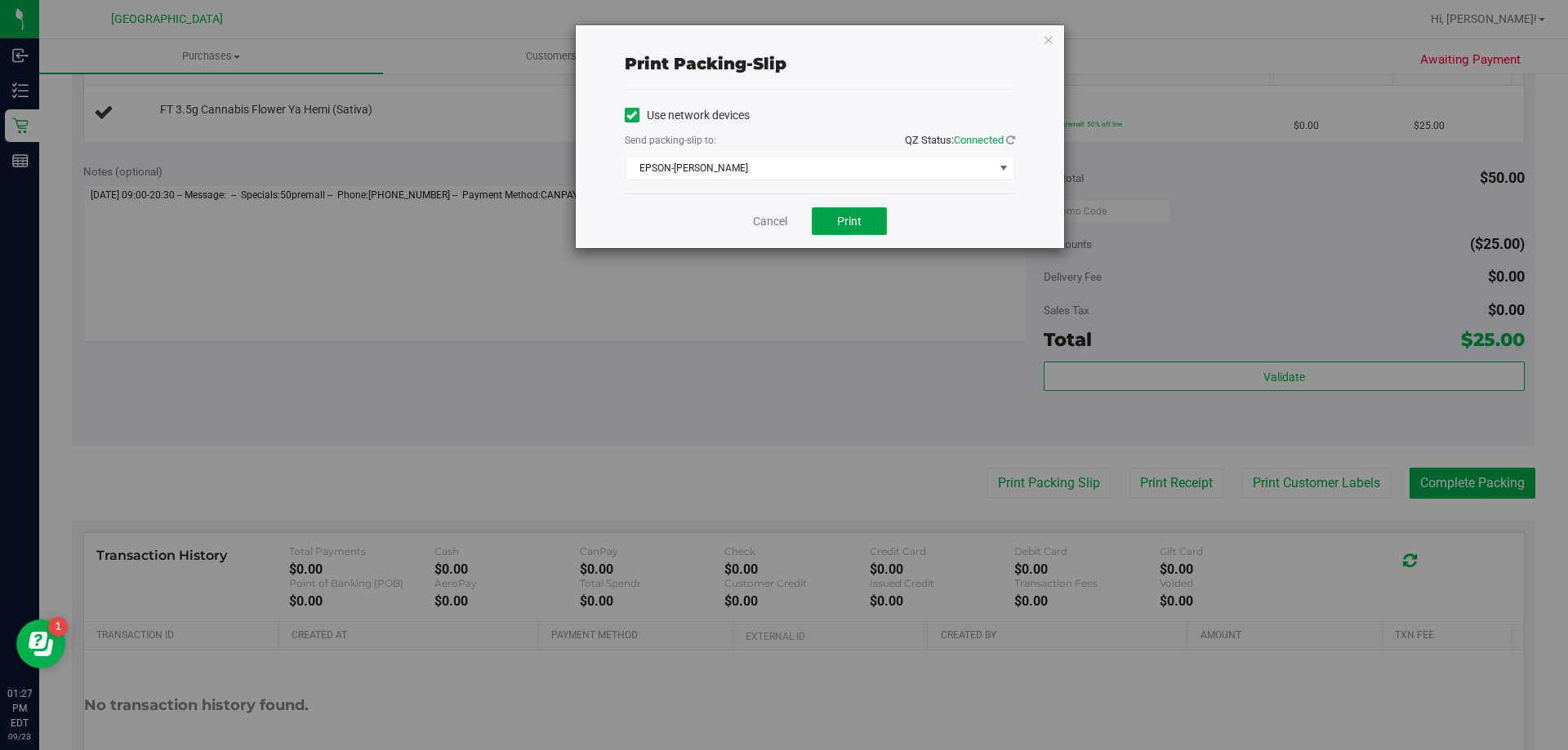
click at [838, 219] on span "Print" at bounding box center [850, 220] width 24 height 13
click at [757, 220] on link "Cancel" at bounding box center [770, 222] width 34 height 17
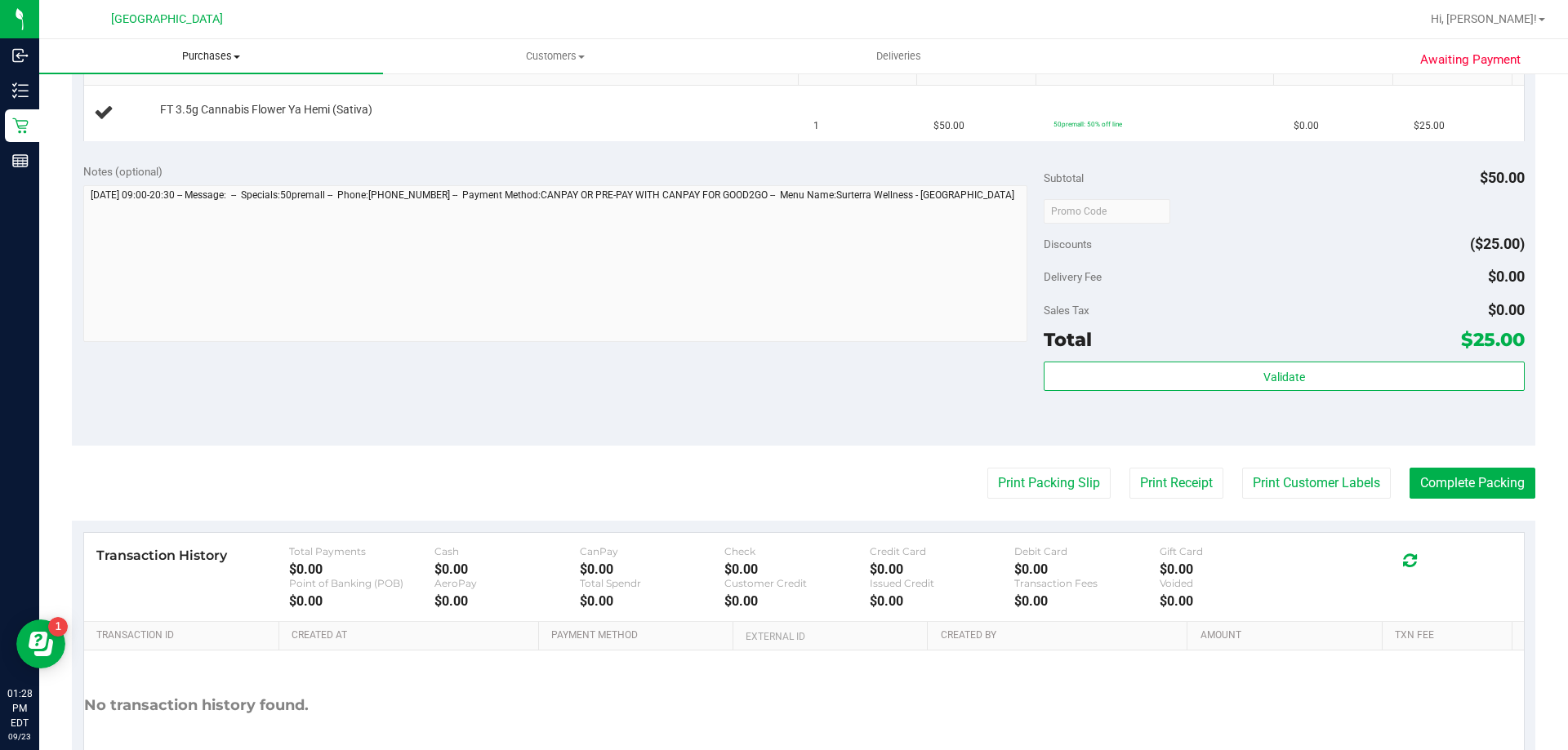
click at [206, 57] on span "Purchases" at bounding box center [211, 56] width 344 height 15
click at [193, 123] on li "Fulfillment" at bounding box center [211, 118] width 344 height 19
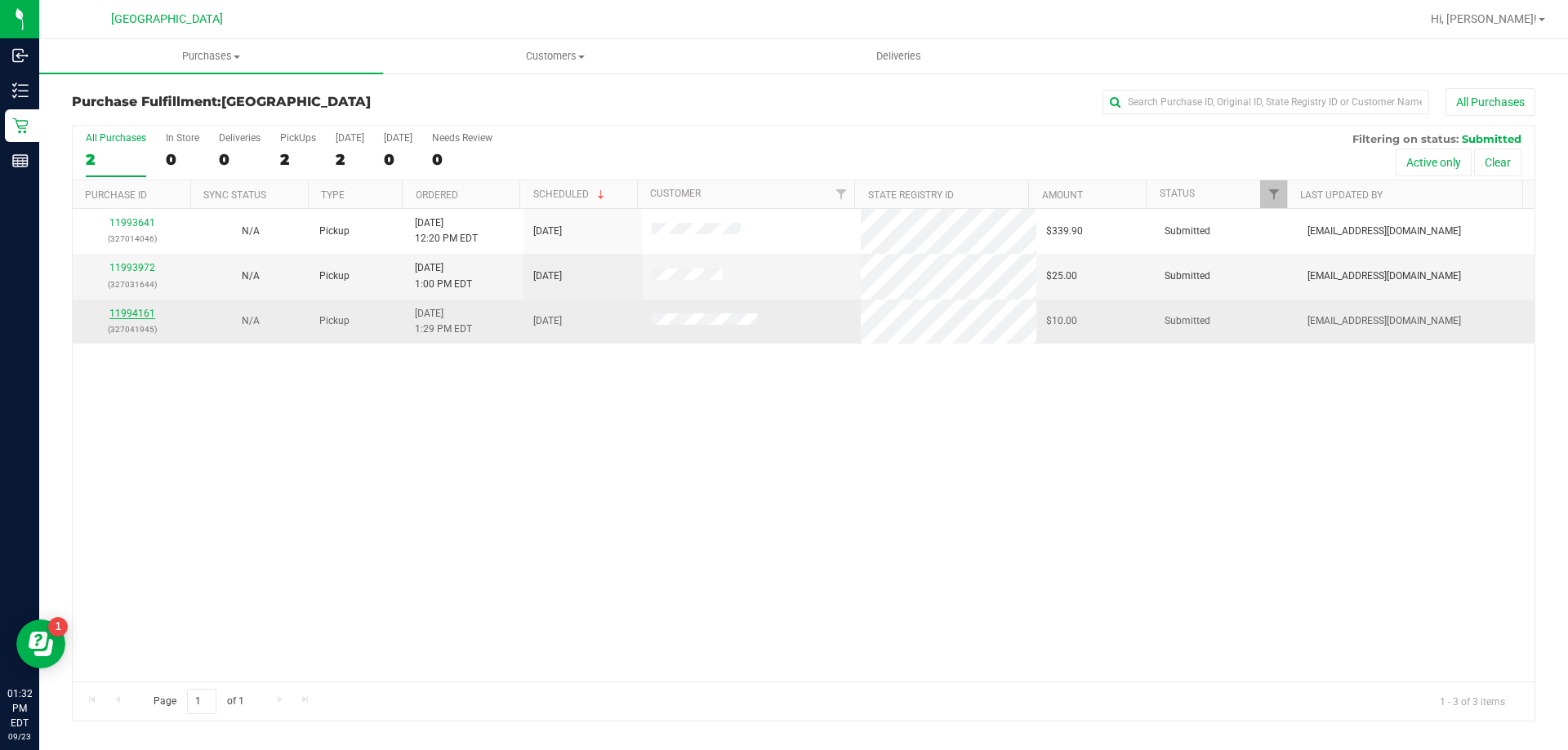
click at [142, 315] on link "11994161" at bounding box center [132, 313] width 45 height 11
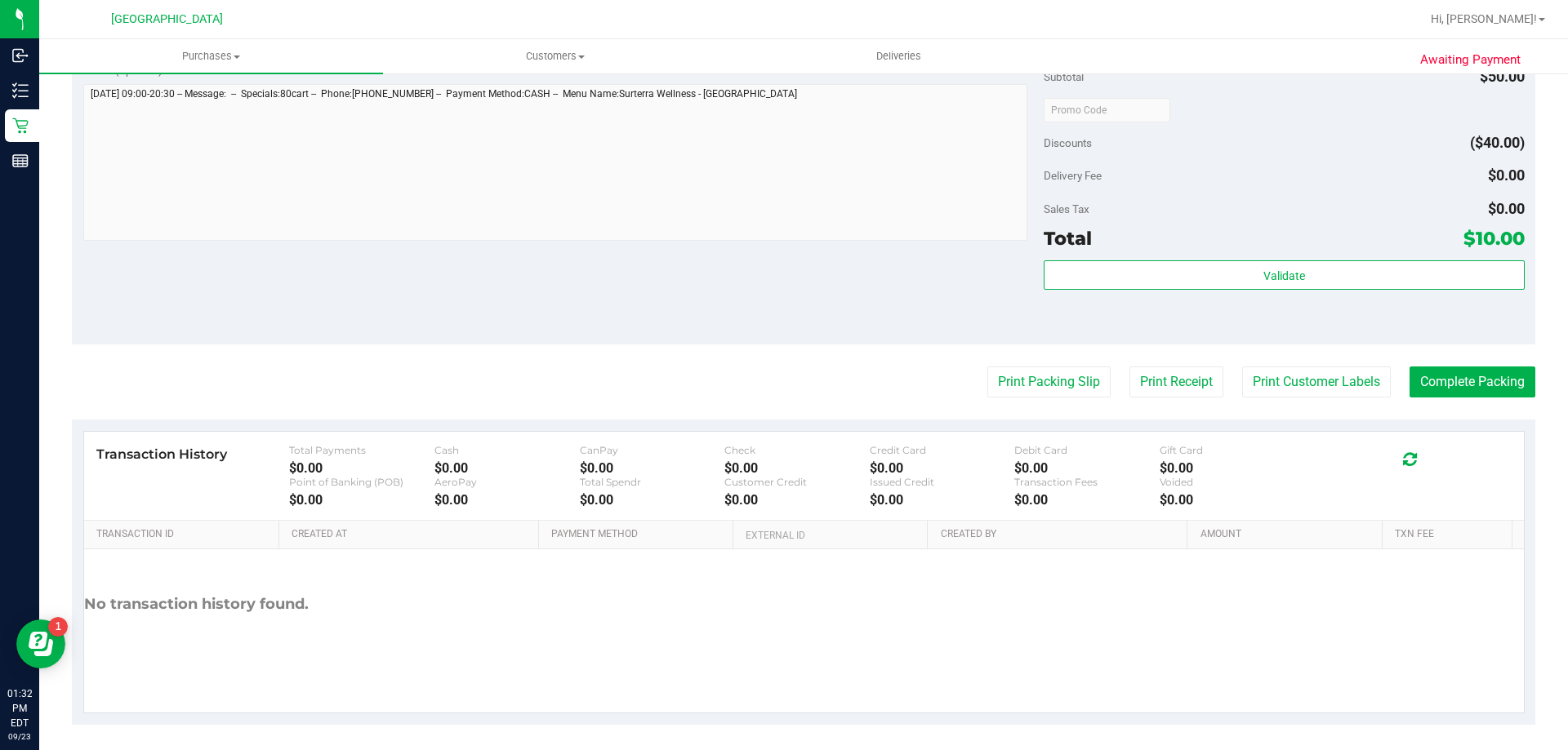
scroll to position [543, 0]
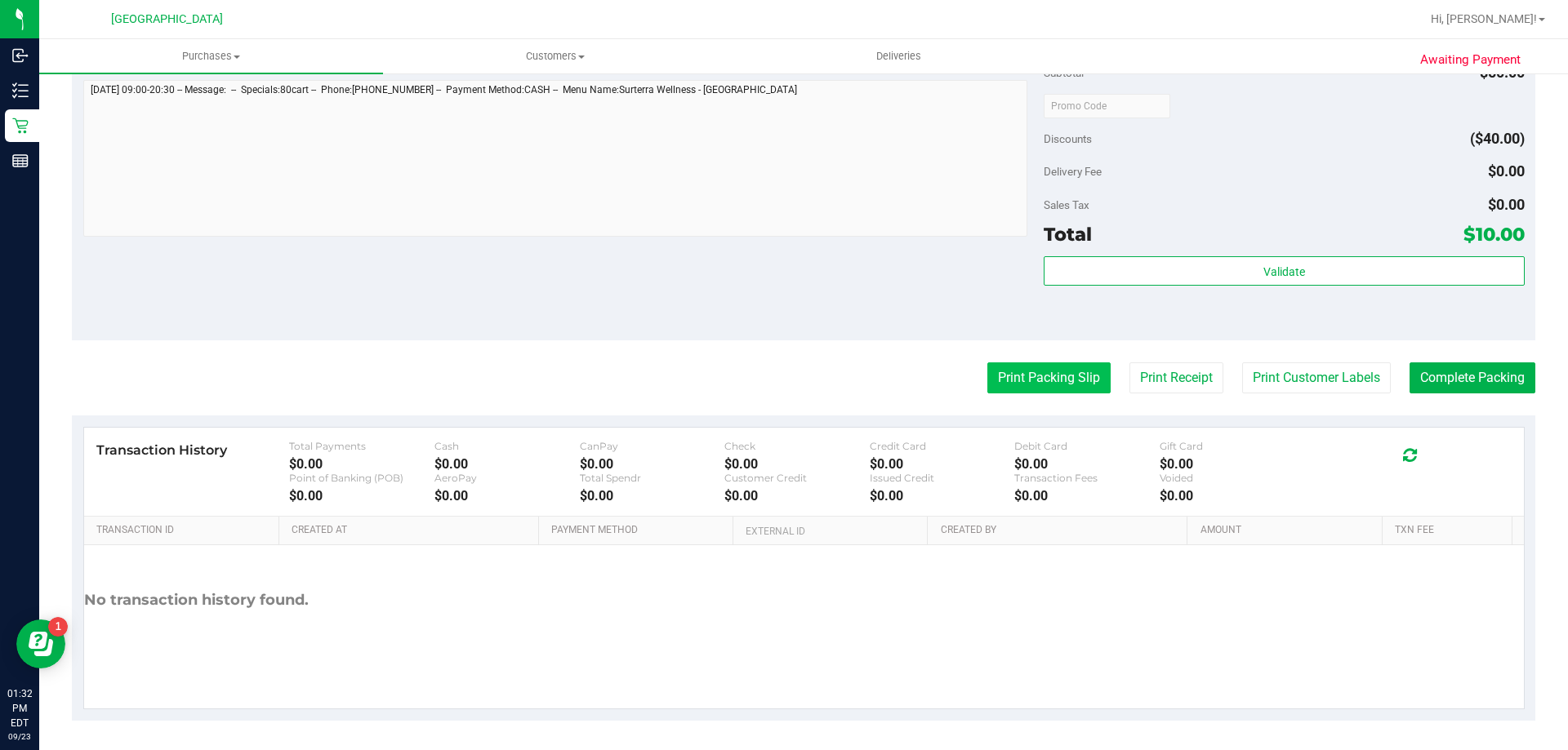
click at [1046, 391] on button "Print Packing Slip" at bounding box center [1049, 378] width 124 height 31
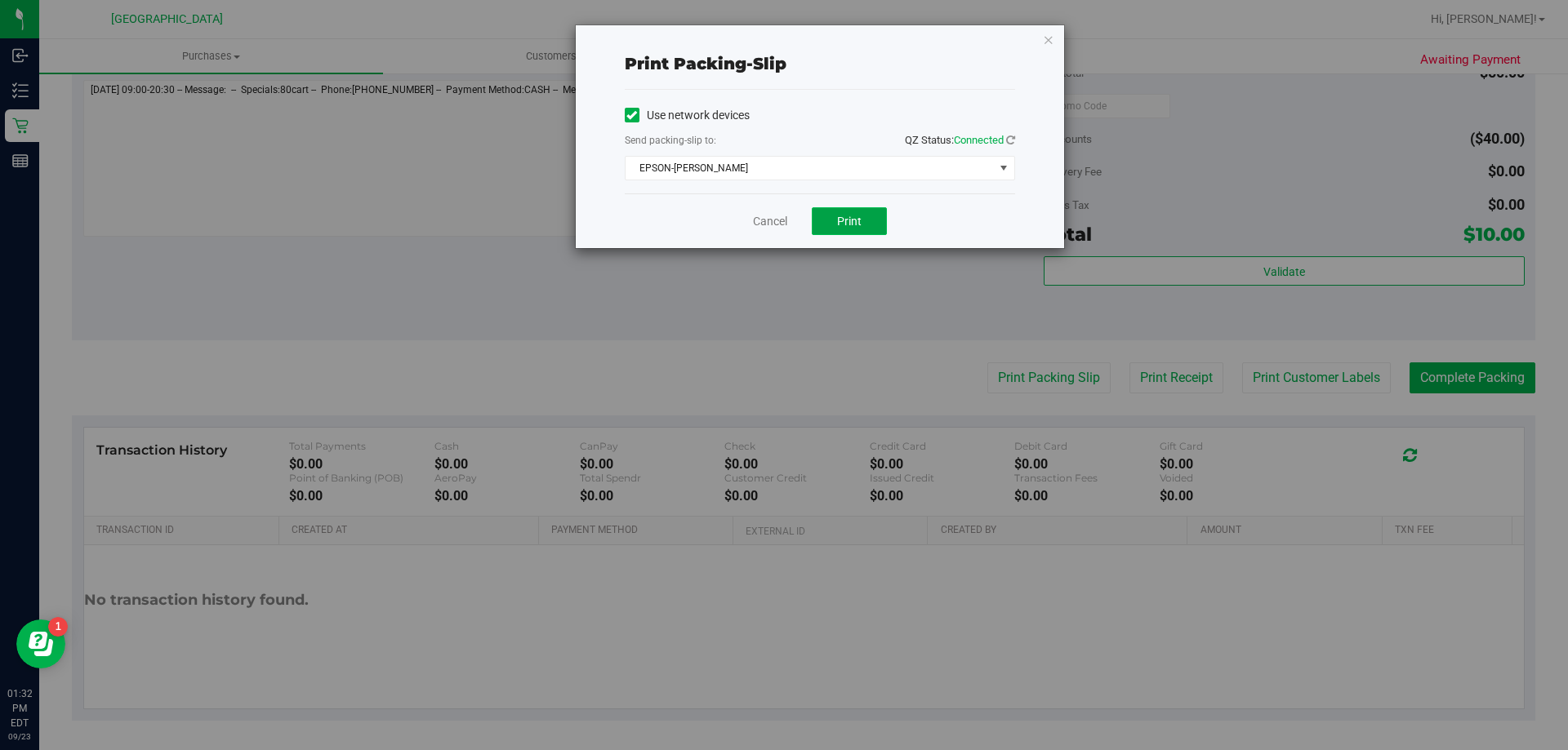
click at [864, 225] on button "Print" at bounding box center [849, 221] width 75 height 28
click at [773, 224] on link "Cancel" at bounding box center [770, 222] width 34 height 17
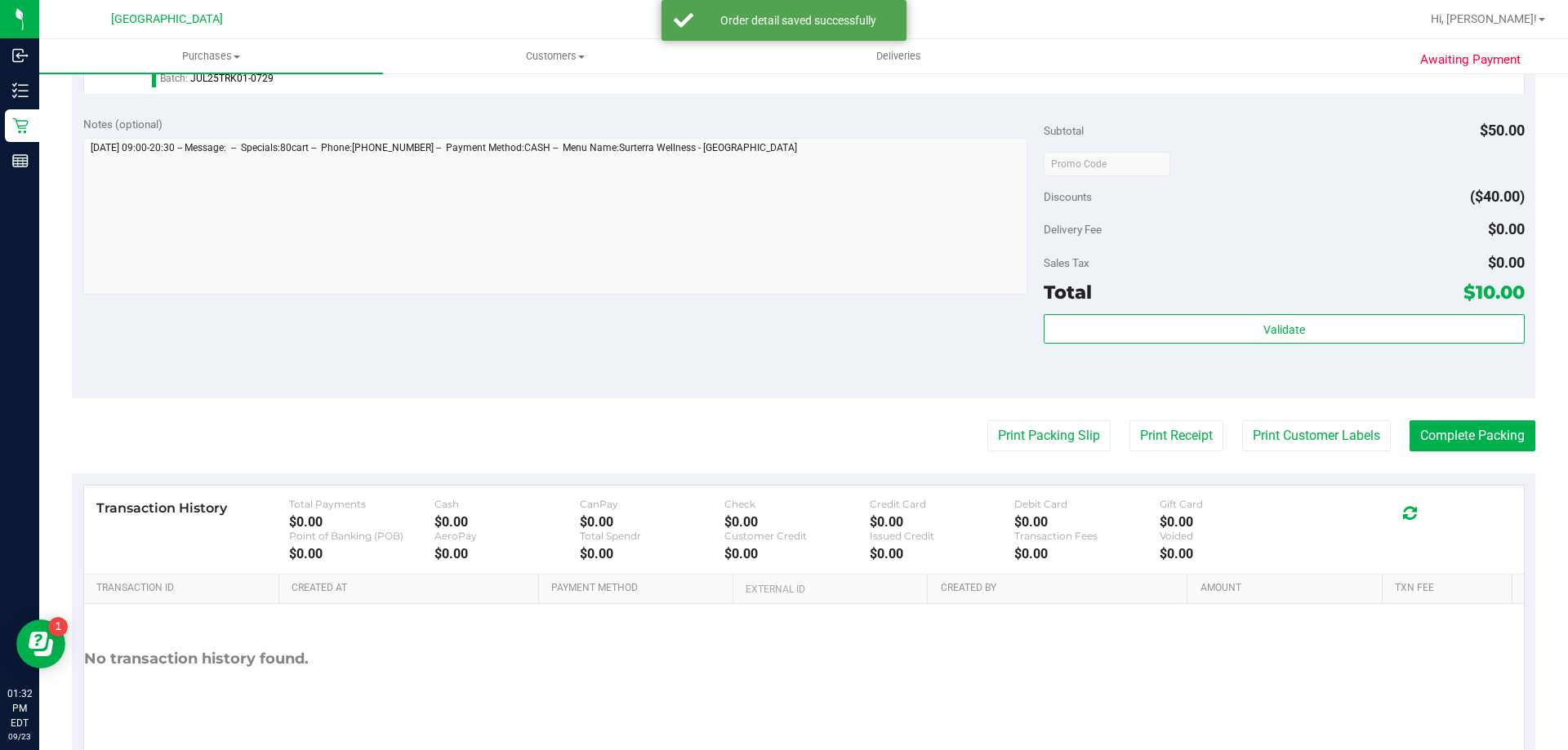
scroll to position [535, 0]
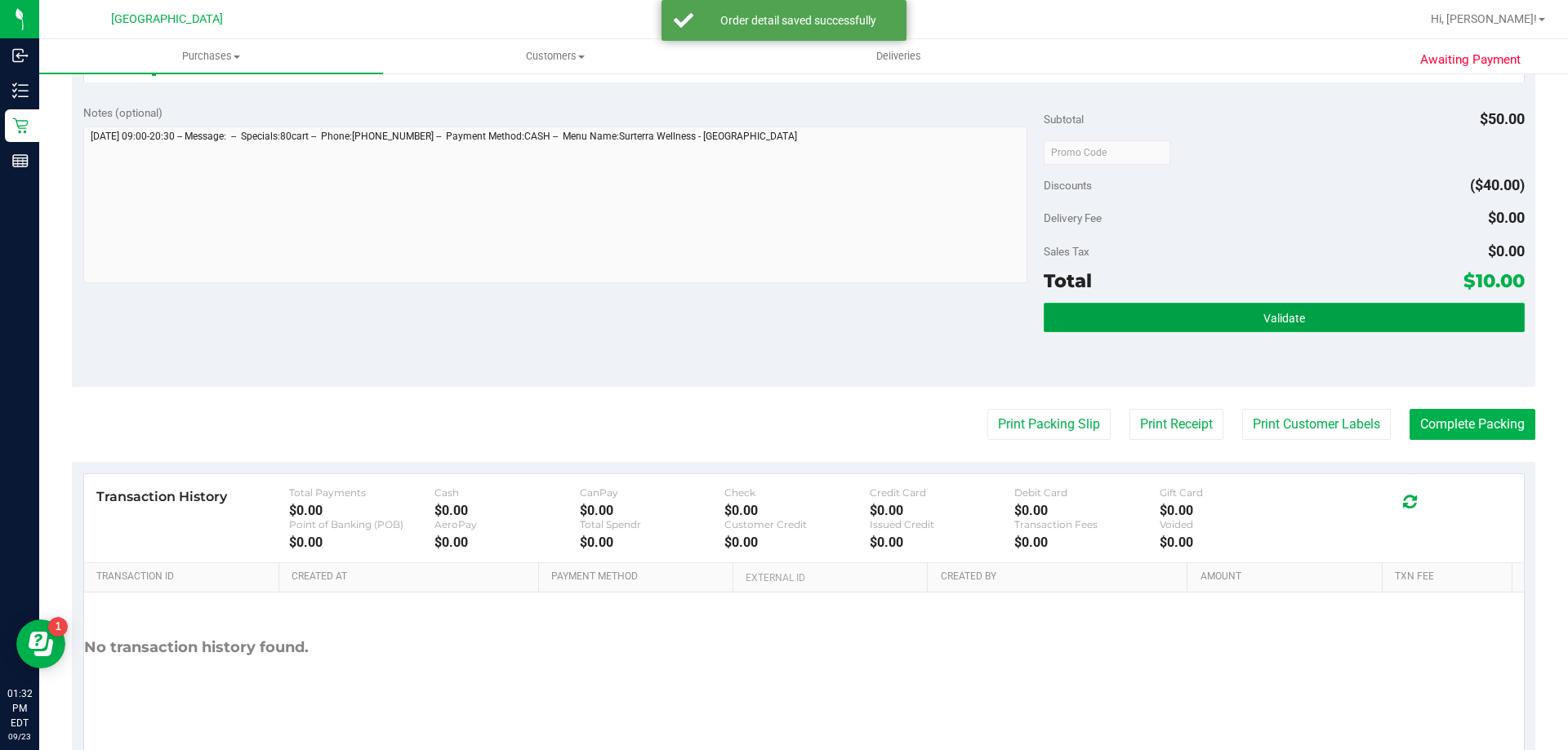
click at [1190, 311] on button "Validate" at bounding box center [1284, 318] width 480 height 30
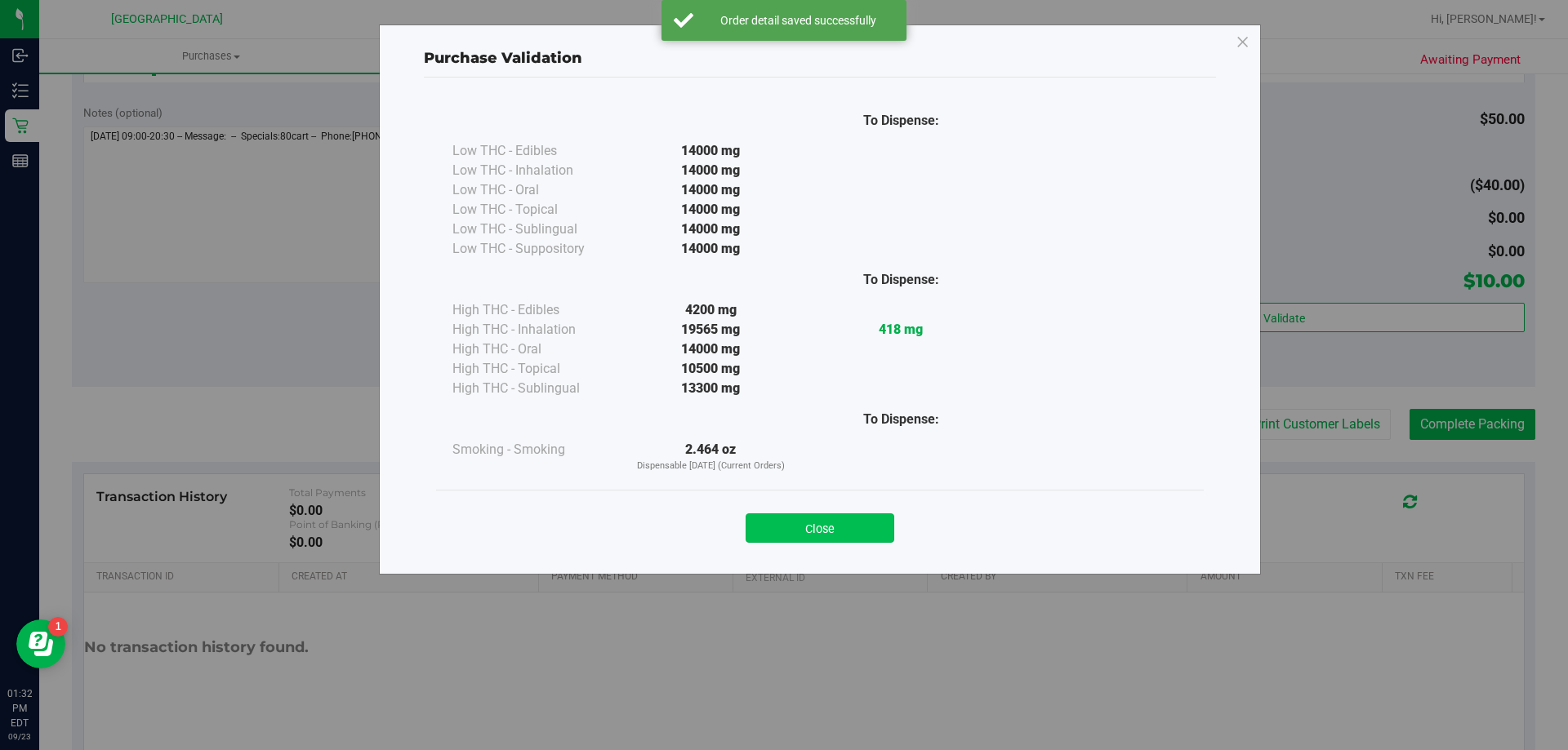
click at [818, 518] on button "Close" at bounding box center [820, 528] width 149 height 30
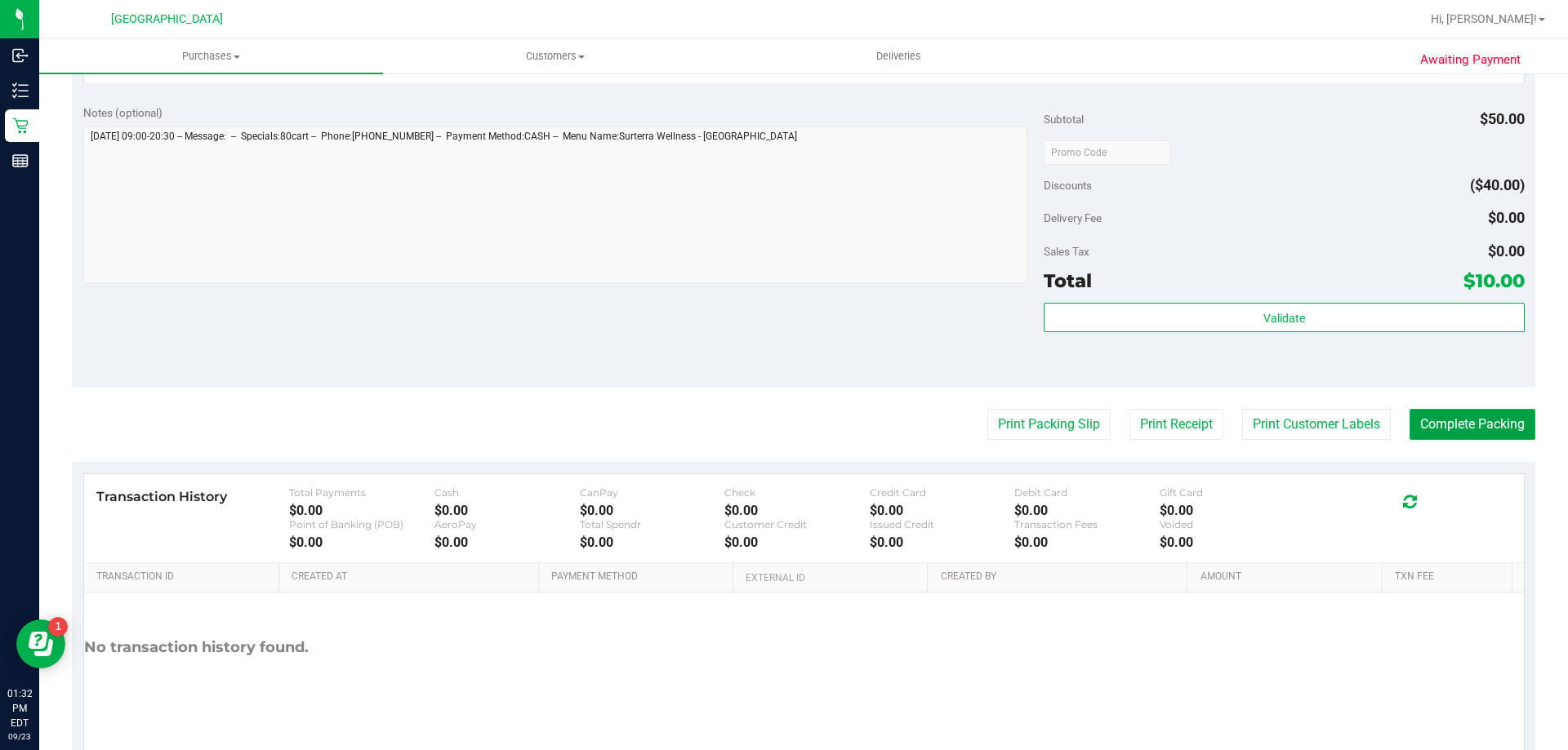
click at [1456, 421] on button "Complete Packing" at bounding box center [1472, 424] width 126 height 31
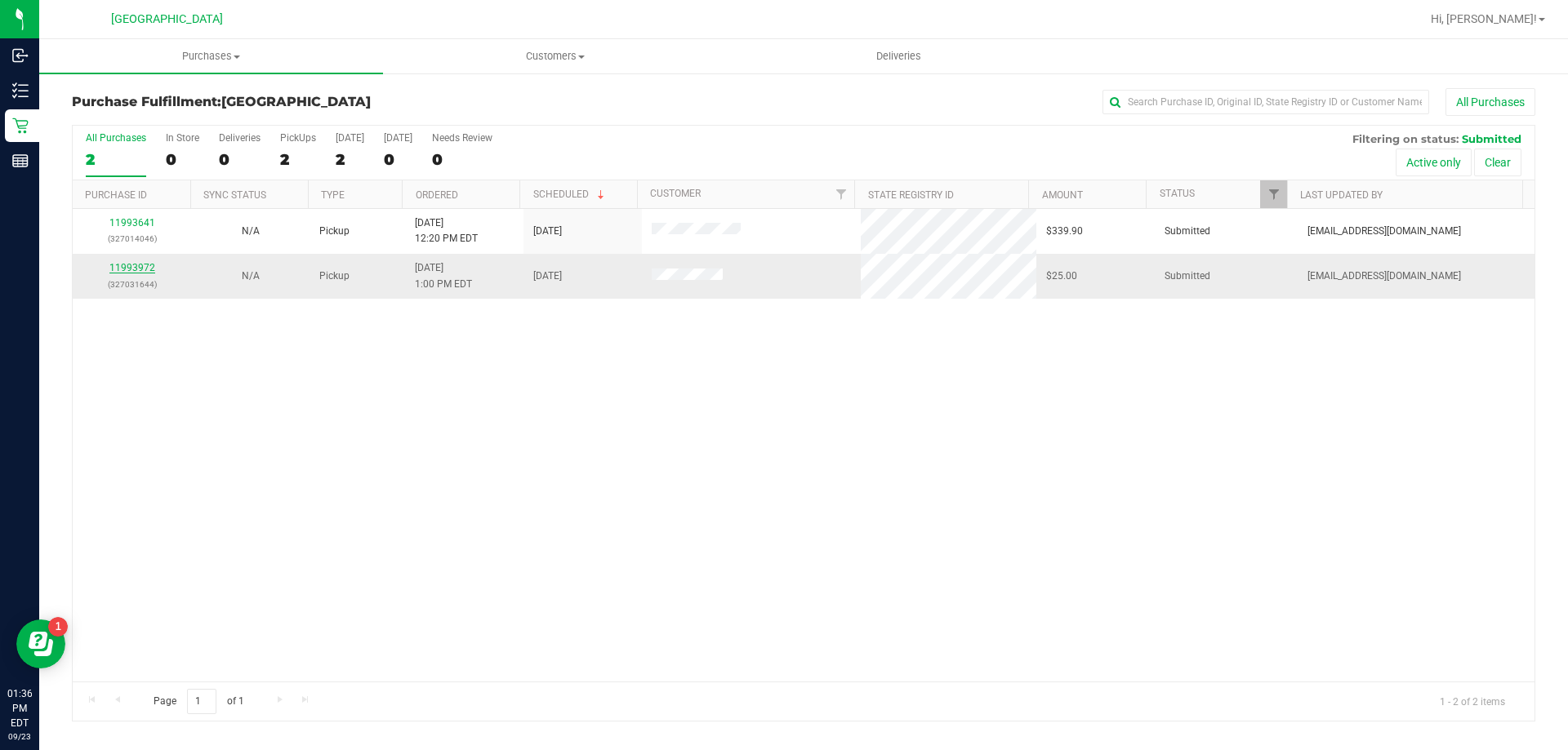
click at [146, 264] on link "11993972" at bounding box center [132, 267] width 45 height 11
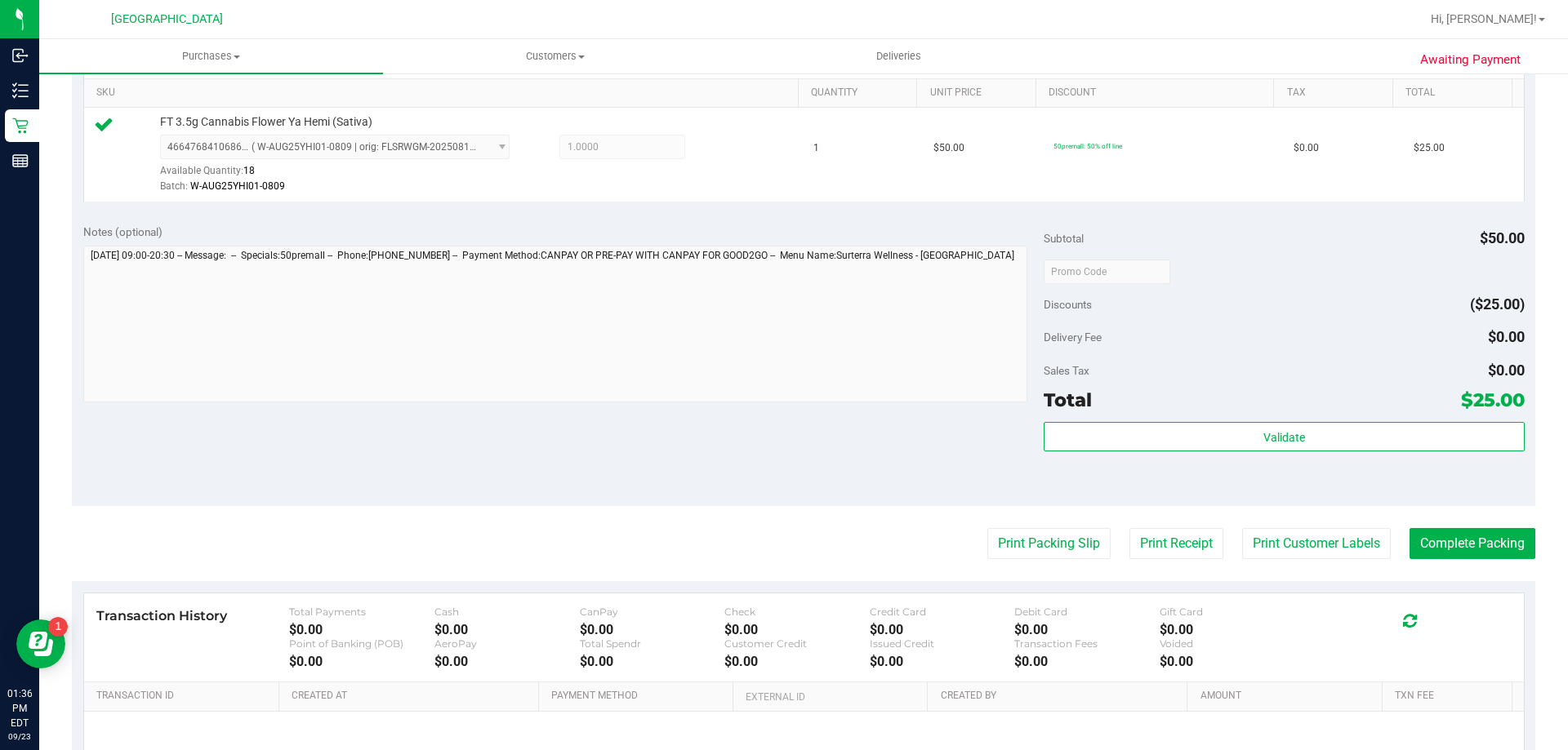
scroll to position [481, 0]
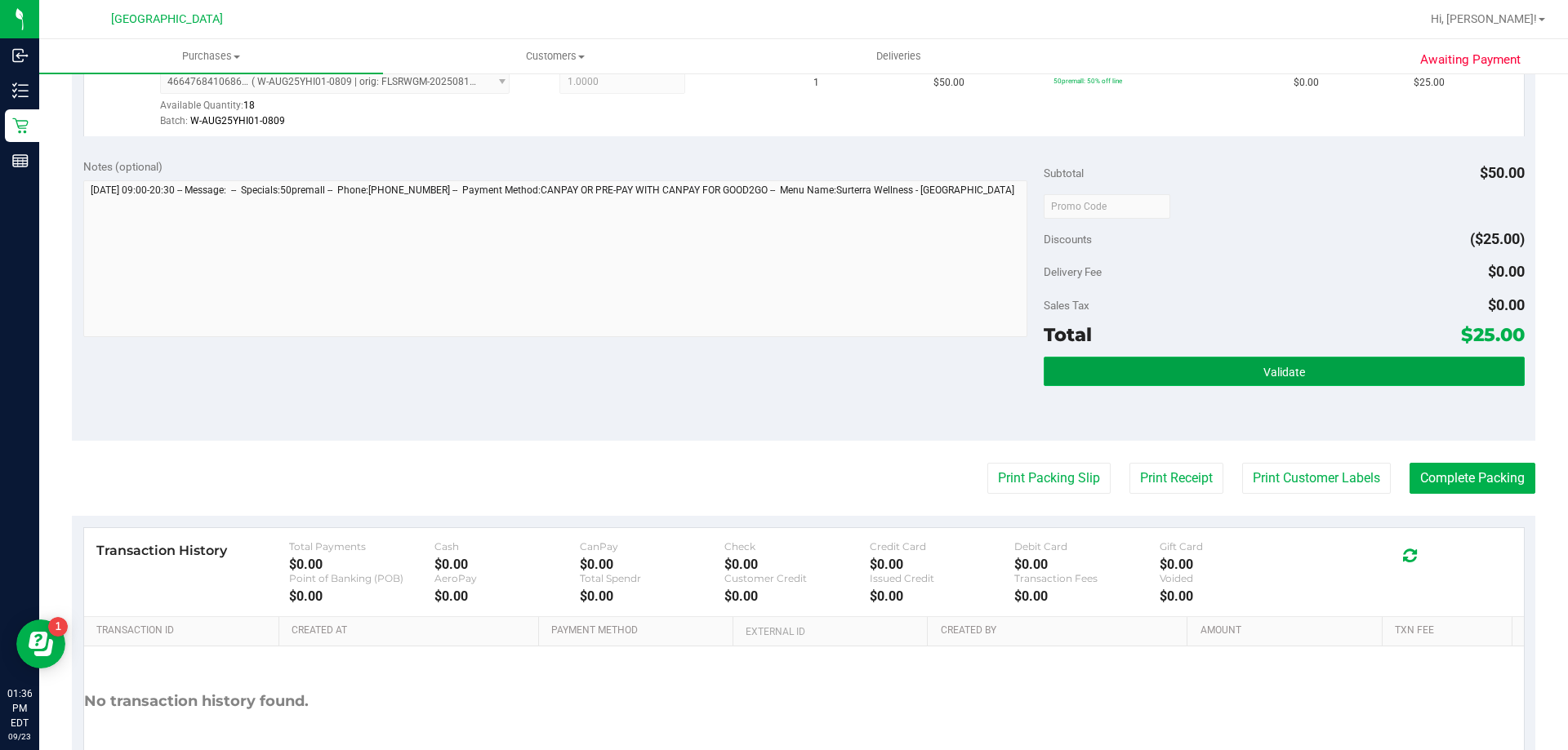
click at [1191, 365] on button "Validate" at bounding box center [1284, 372] width 480 height 30
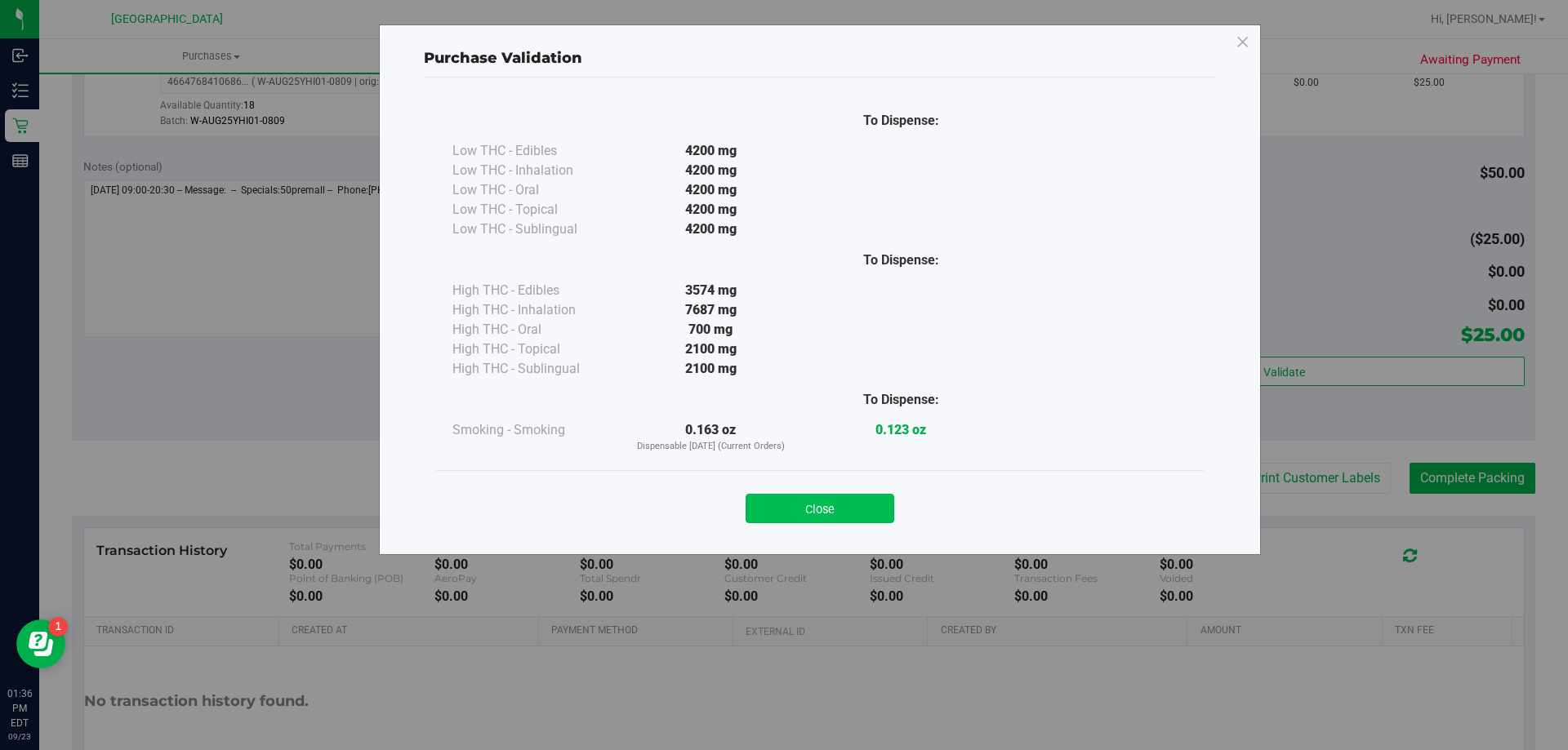
click at [825, 519] on button "Close" at bounding box center [820, 509] width 149 height 30
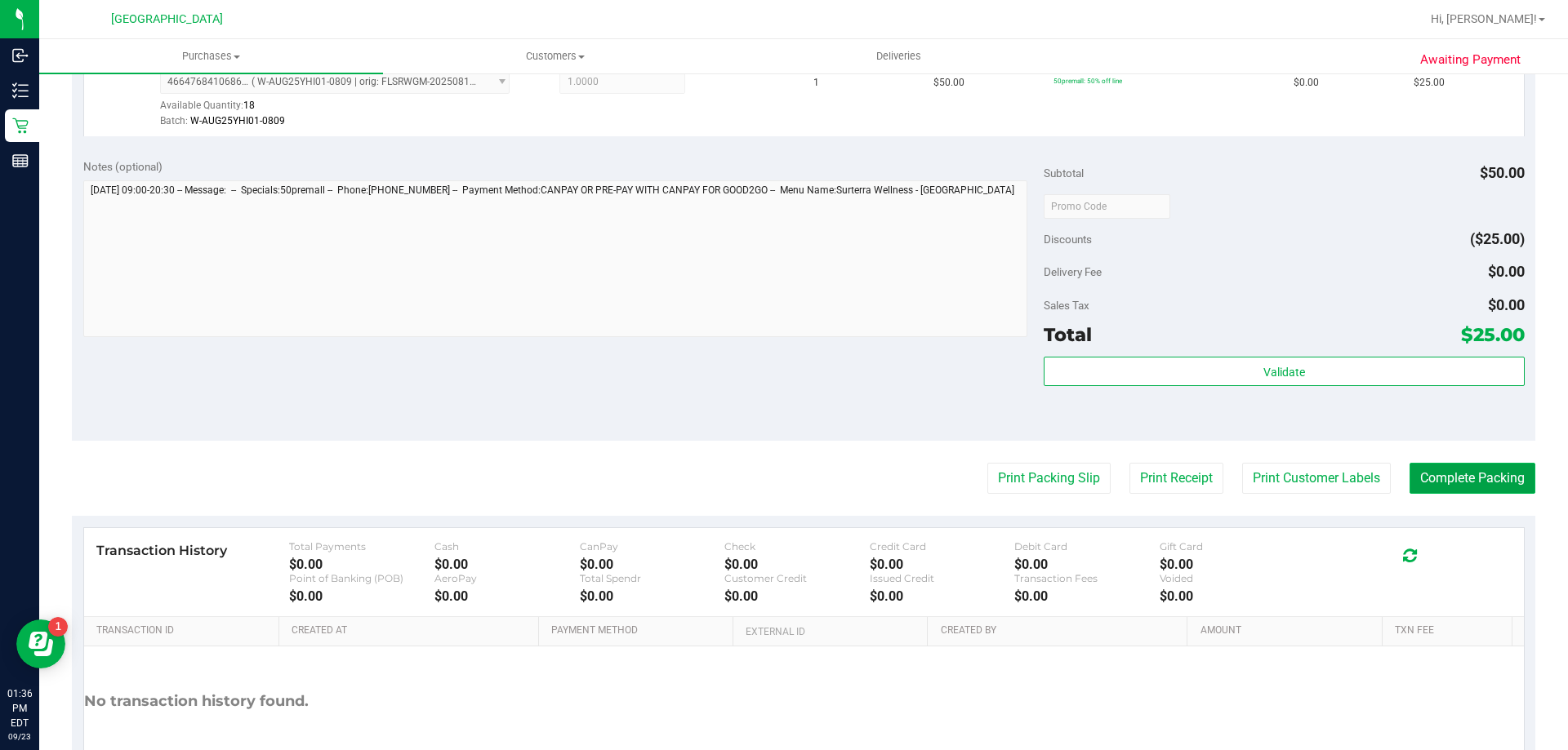
click at [1462, 476] on button "Complete Packing" at bounding box center [1472, 478] width 126 height 31
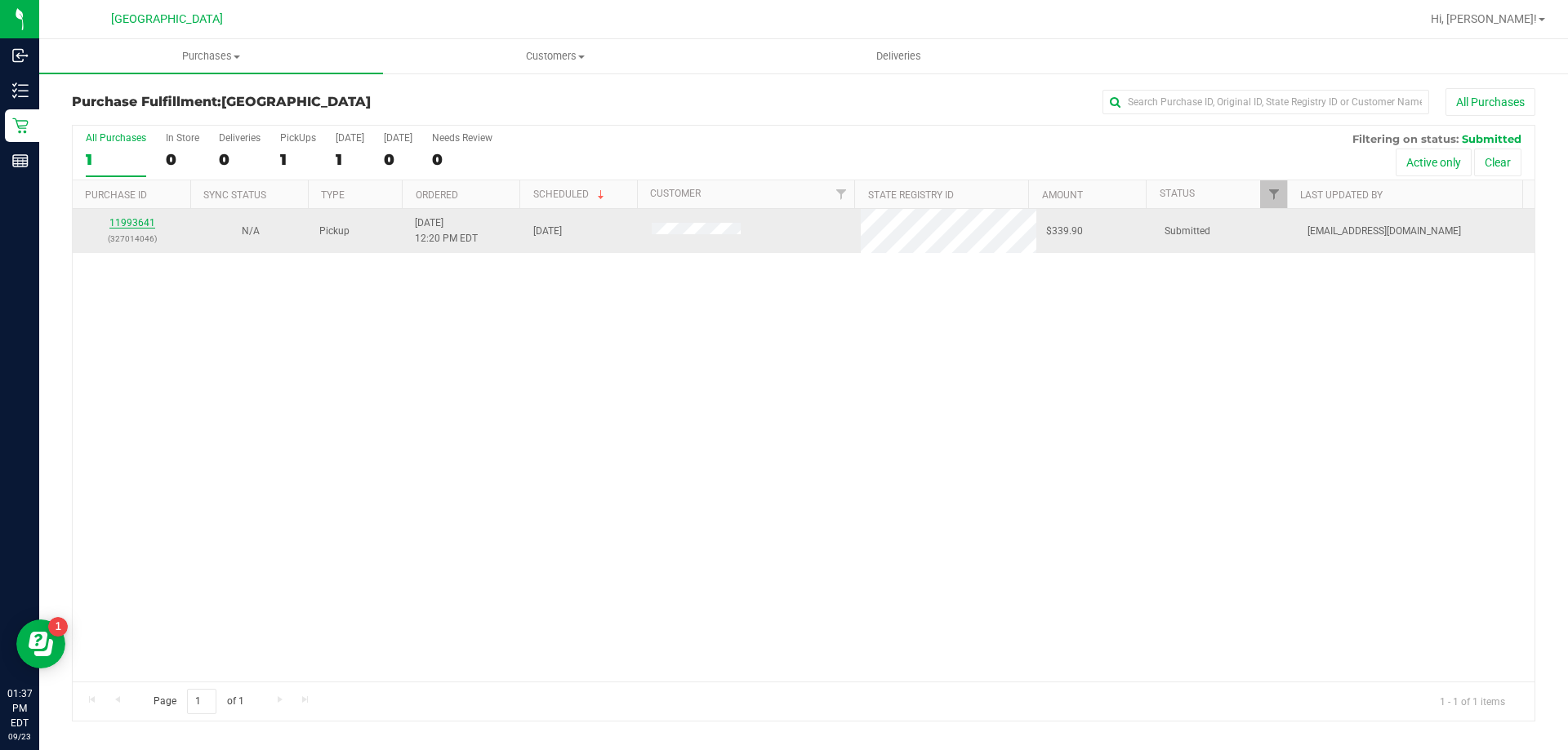
click at [146, 224] on link "11993641" at bounding box center [132, 222] width 45 height 11
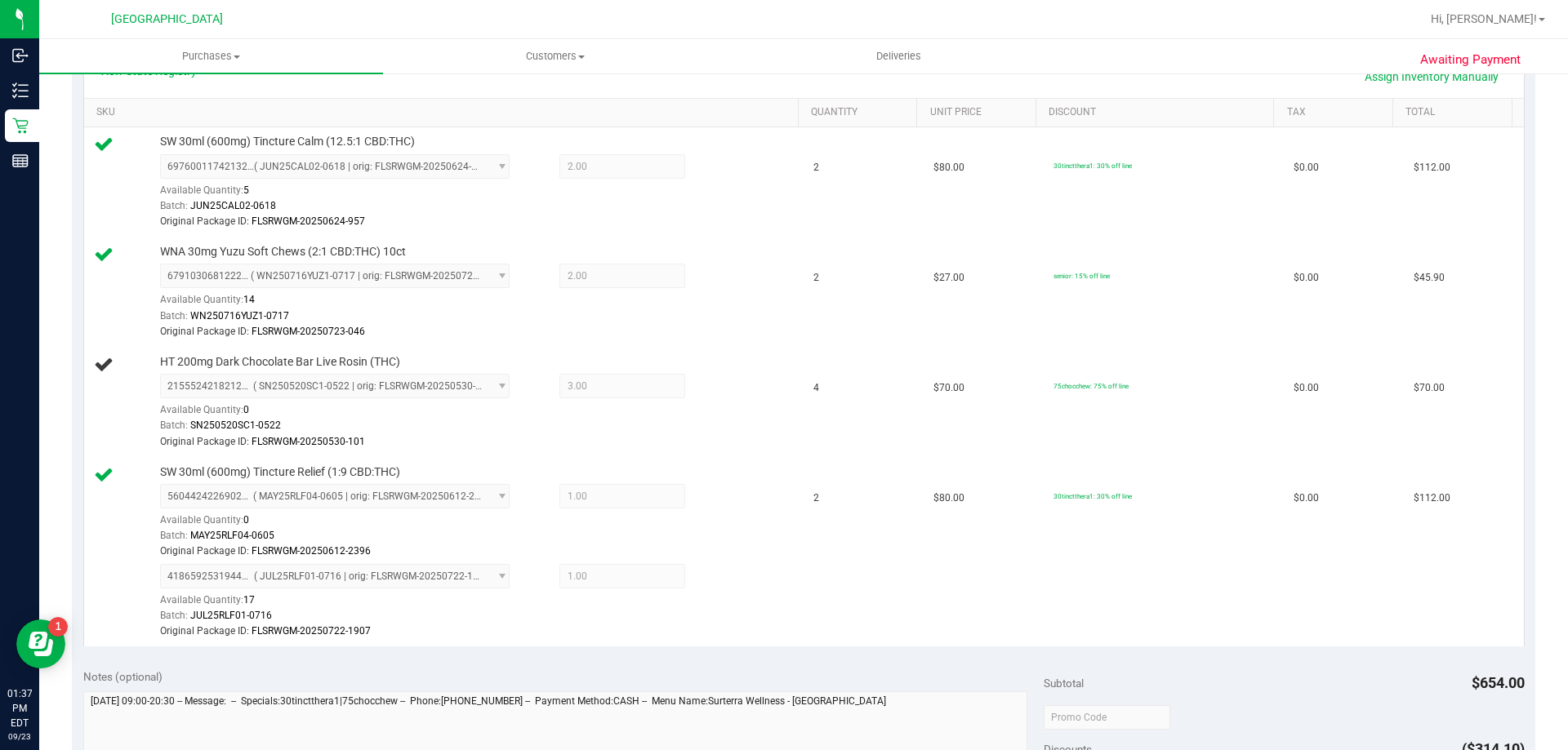
scroll to position [385, 0]
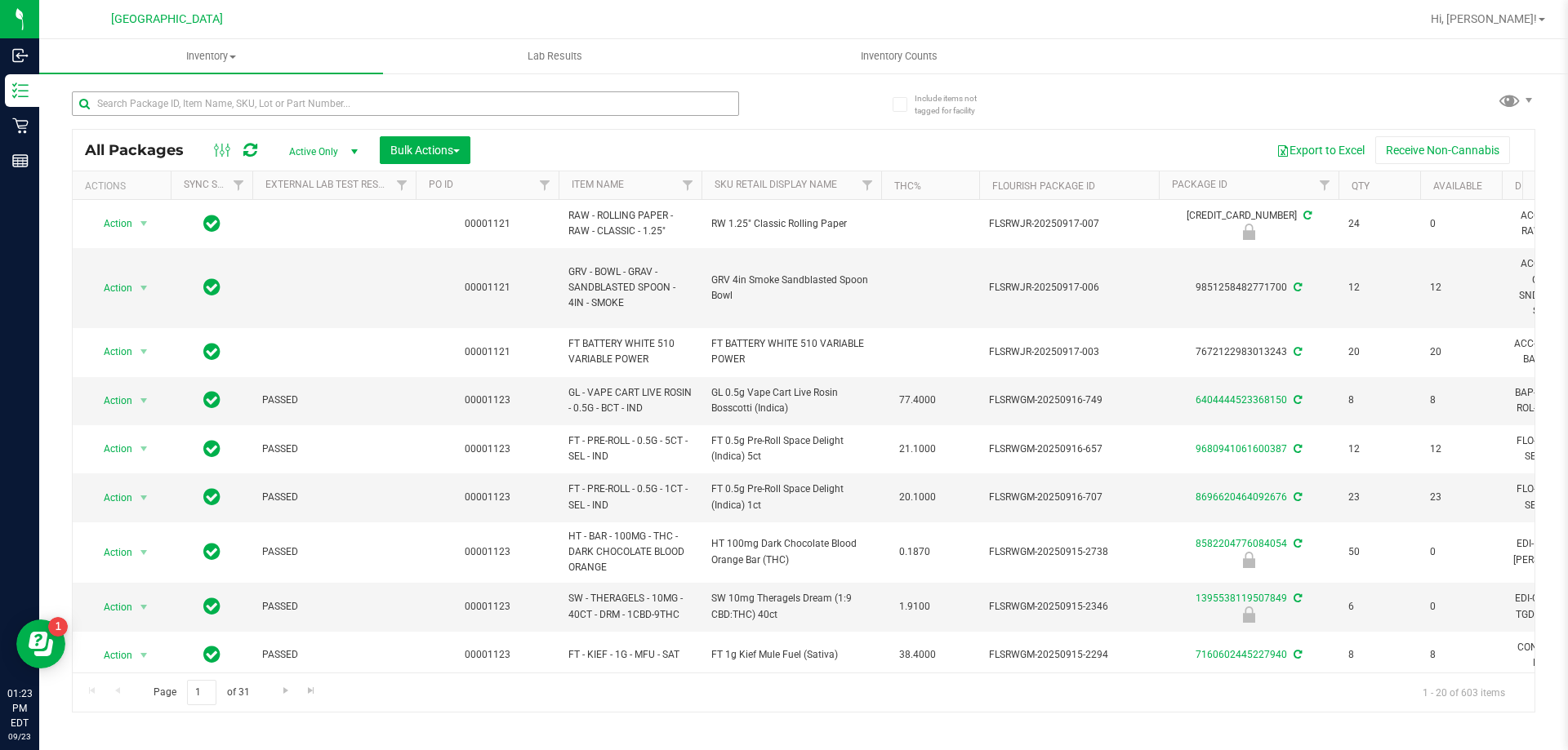
click at [273, 99] on input "text" at bounding box center [405, 104] width 668 height 24
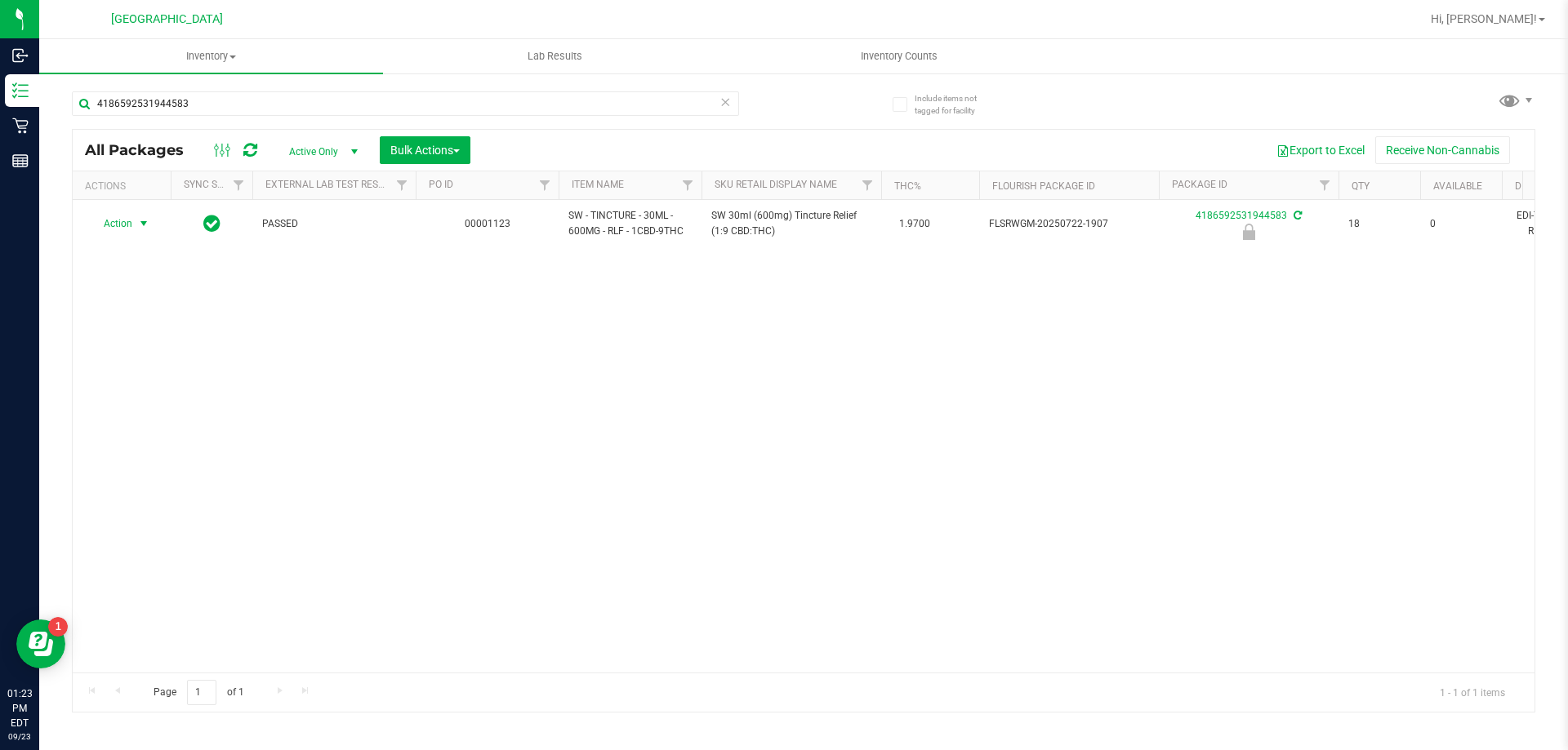
type input "4186592531944583"
click at [149, 228] on span "select" at bounding box center [143, 223] width 13 height 13
click at [175, 406] on li "Unlock package" at bounding box center [142, 418] width 105 height 24
click at [323, 89] on div "4186592531944583" at bounding box center [438, 103] width 732 height 52
click at [309, 100] on input "4186592531944583" at bounding box center [405, 104] width 668 height 24
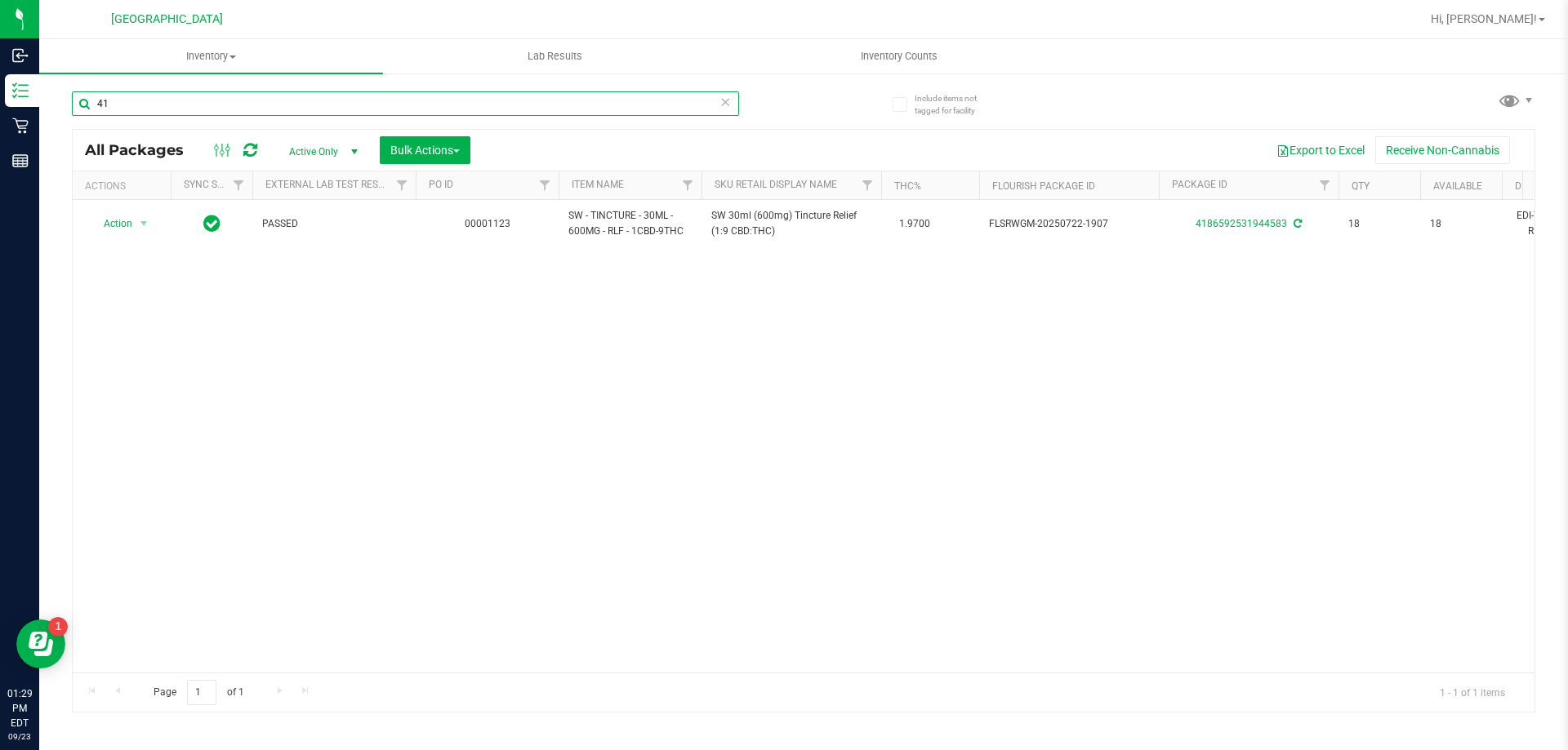
type input "4"
click at [318, 99] on input "[CREDIT_CARD_NUMBER]" at bounding box center [405, 104] width 668 height 24
type input "5"
type input "f"
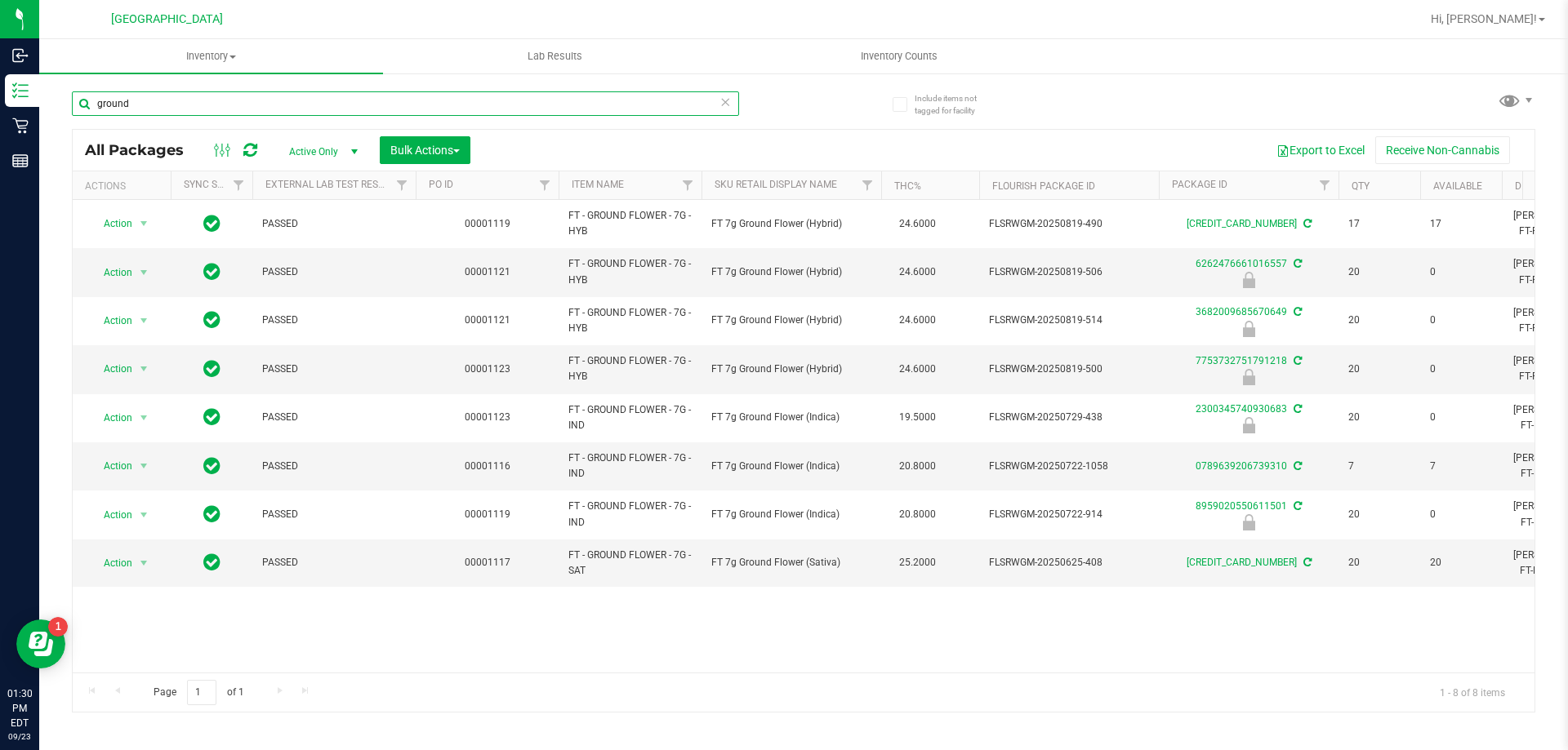
click at [251, 105] on input "ground" at bounding box center [405, 104] width 668 height 24
type input "g"
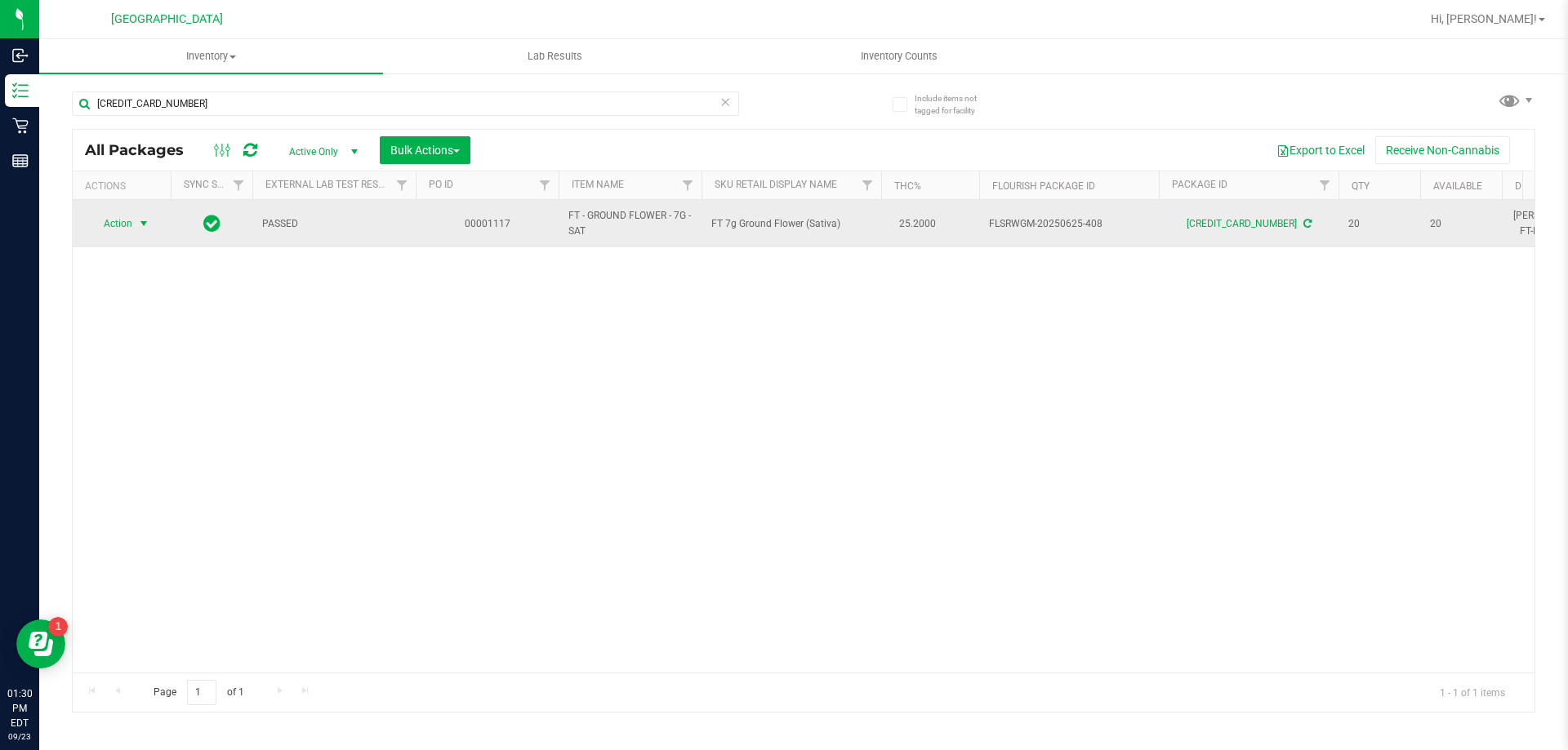
click at [148, 226] on span "select" at bounding box center [143, 223] width 13 height 13
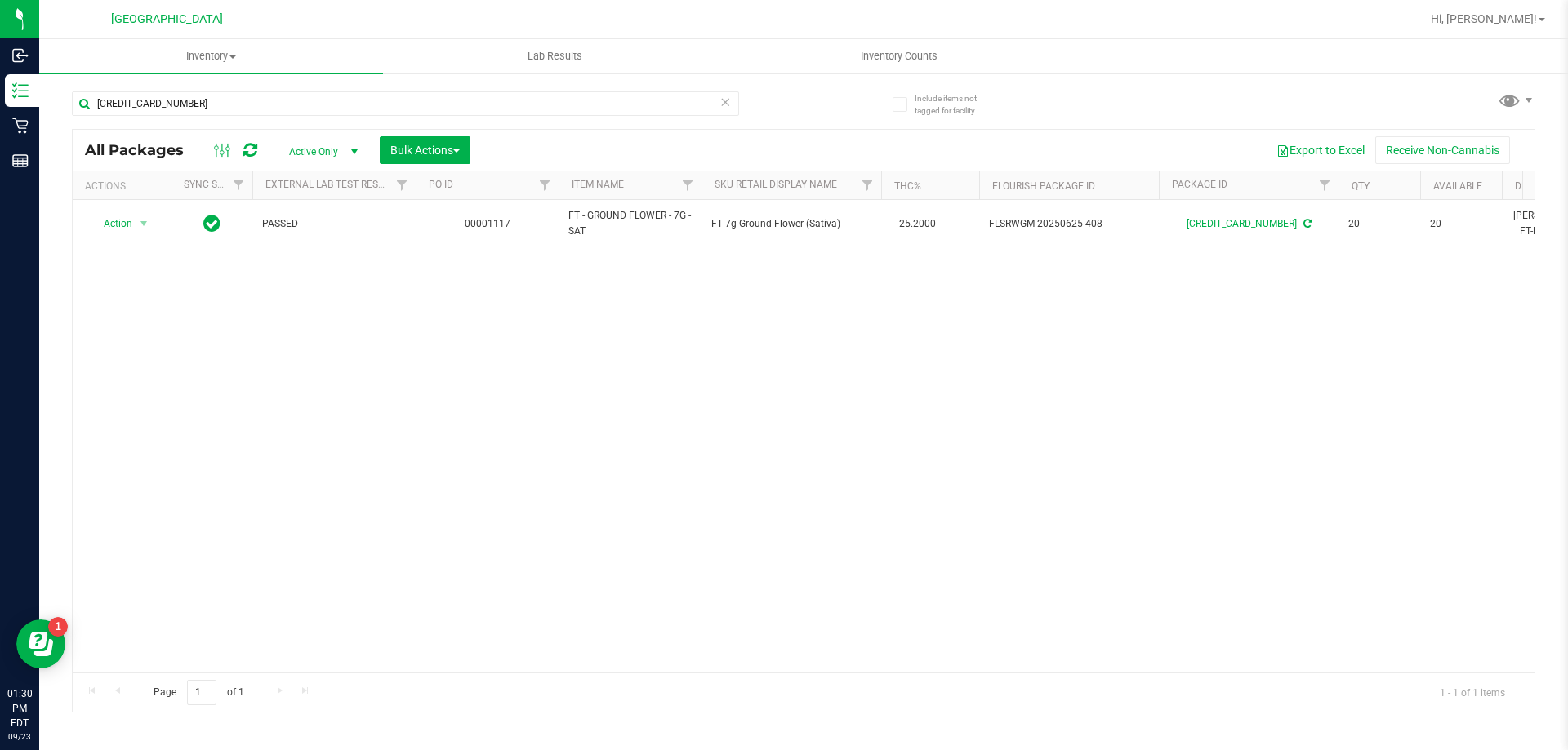
click at [463, 375] on div "Action Action Create package Edit attributes Global inventory Locate package Lo…" at bounding box center [803, 436] width 1462 height 473
click at [279, 98] on input "5994717246279976" at bounding box center [405, 104] width 668 height 24
type input "5"
click at [317, 105] on input "ya" at bounding box center [405, 104] width 668 height 24
type input "y"
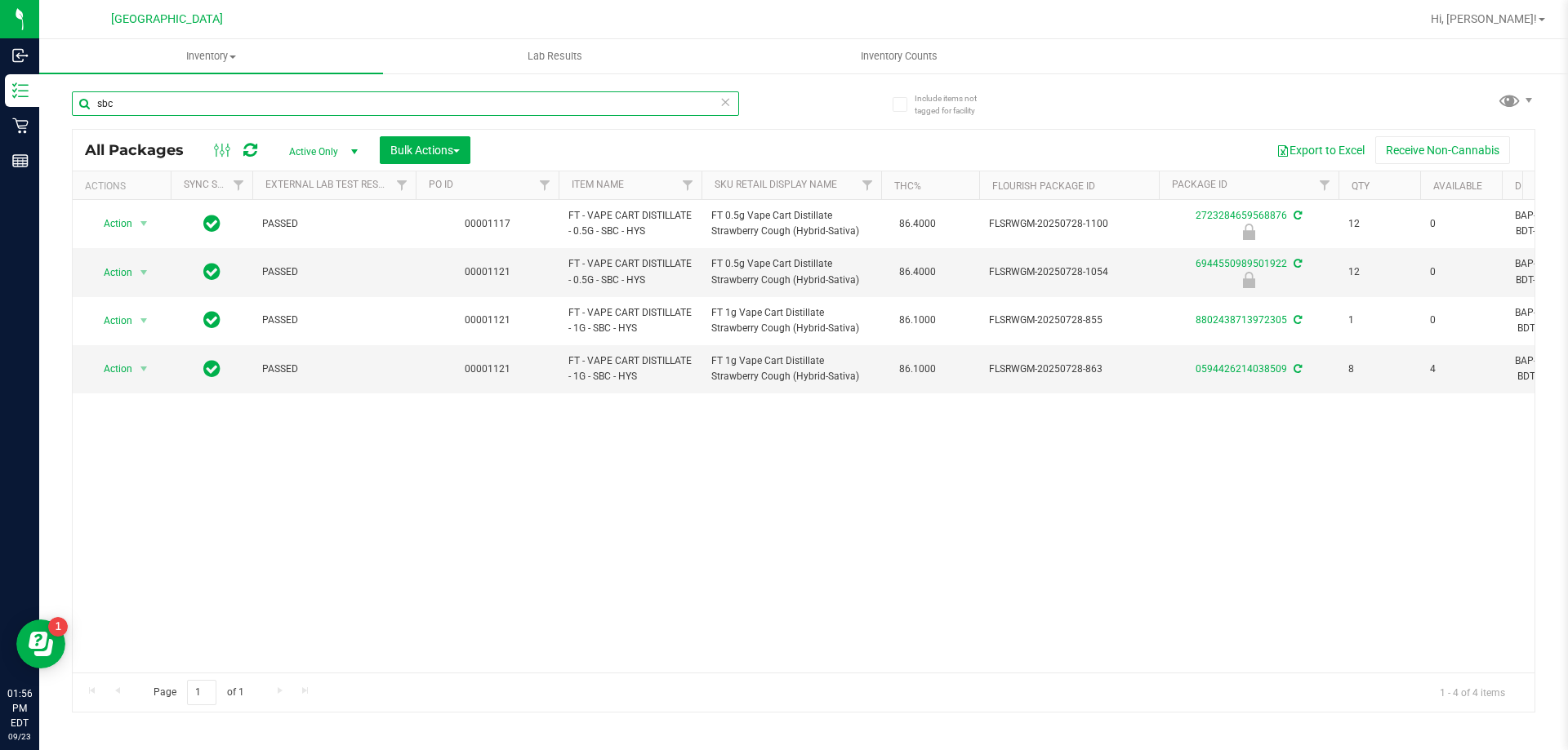
click at [276, 101] on input "sbc" at bounding box center [405, 104] width 668 height 24
type input "s"
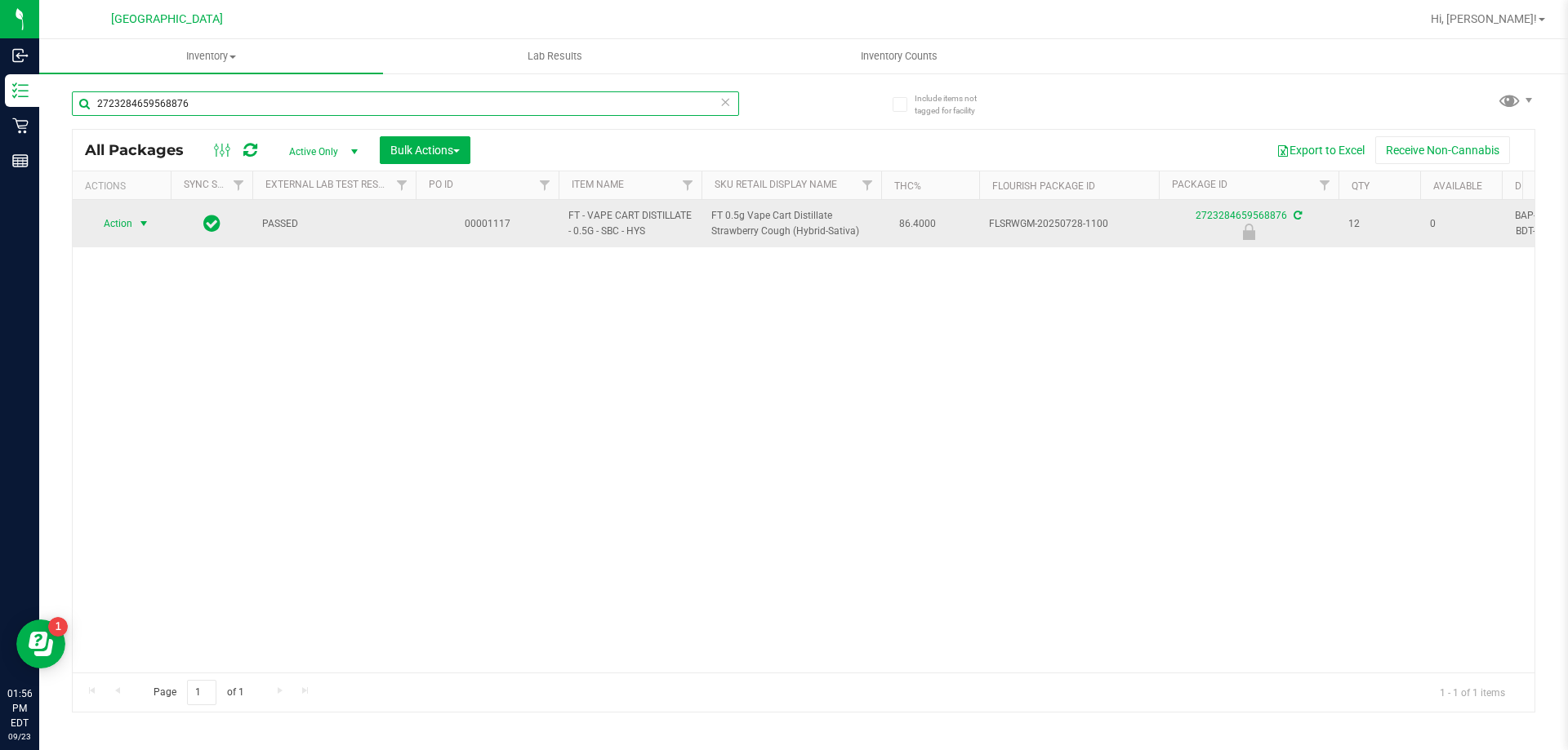
type input "2723284659568876"
click at [125, 225] on span "Action" at bounding box center [111, 224] width 44 height 23
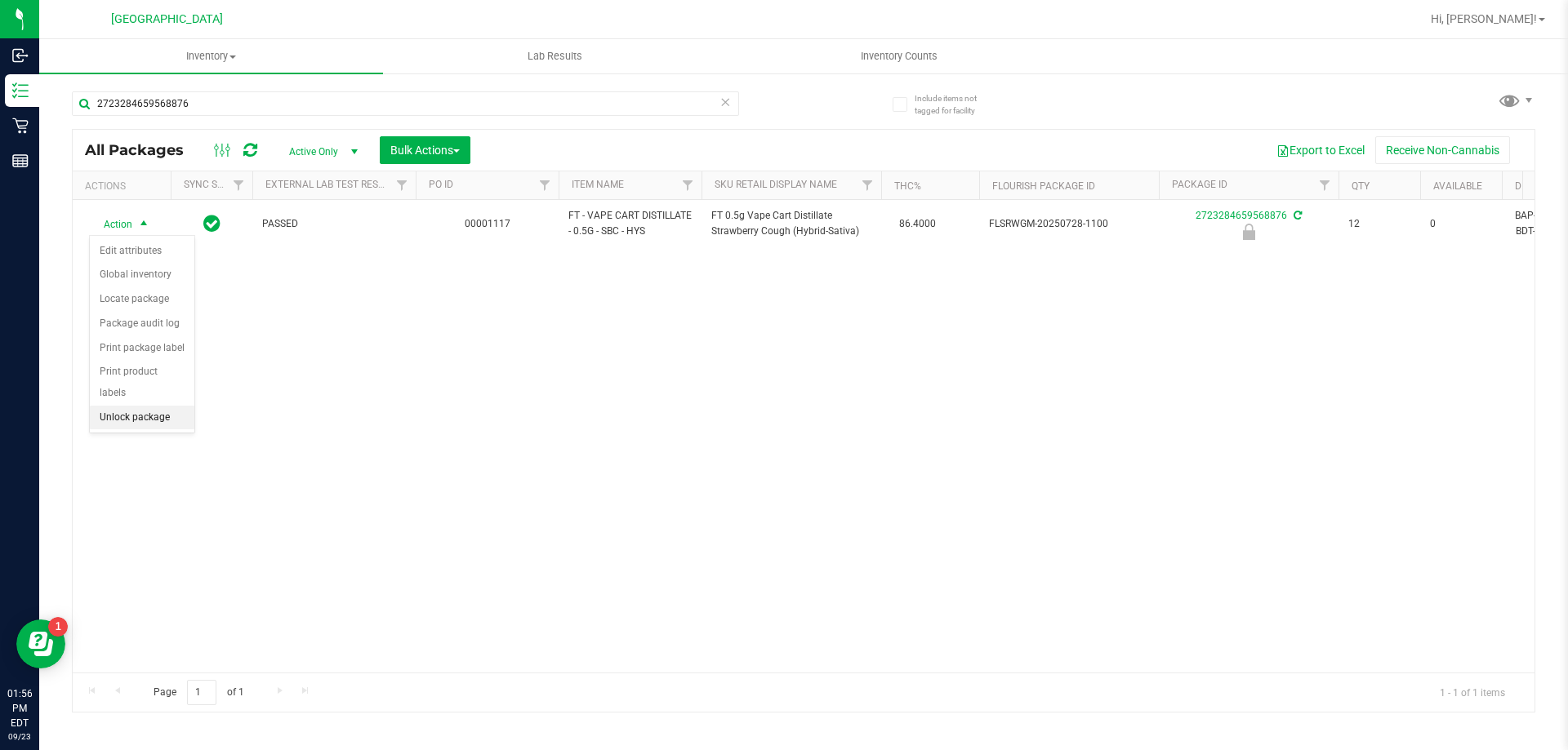
click at [153, 406] on li "Unlock package" at bounding box center [142, 418] width 105 height 24
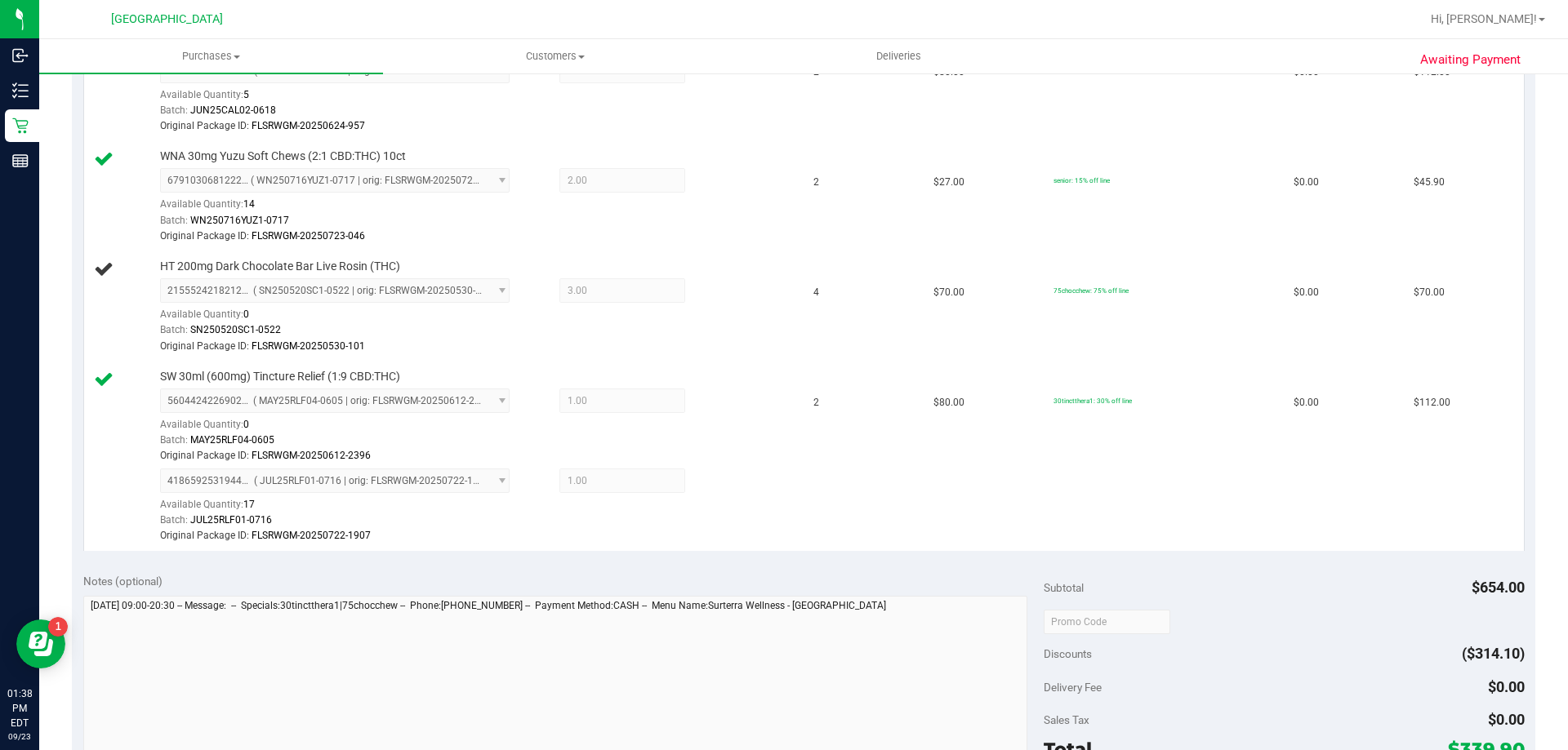
scroll to position [495, 0]
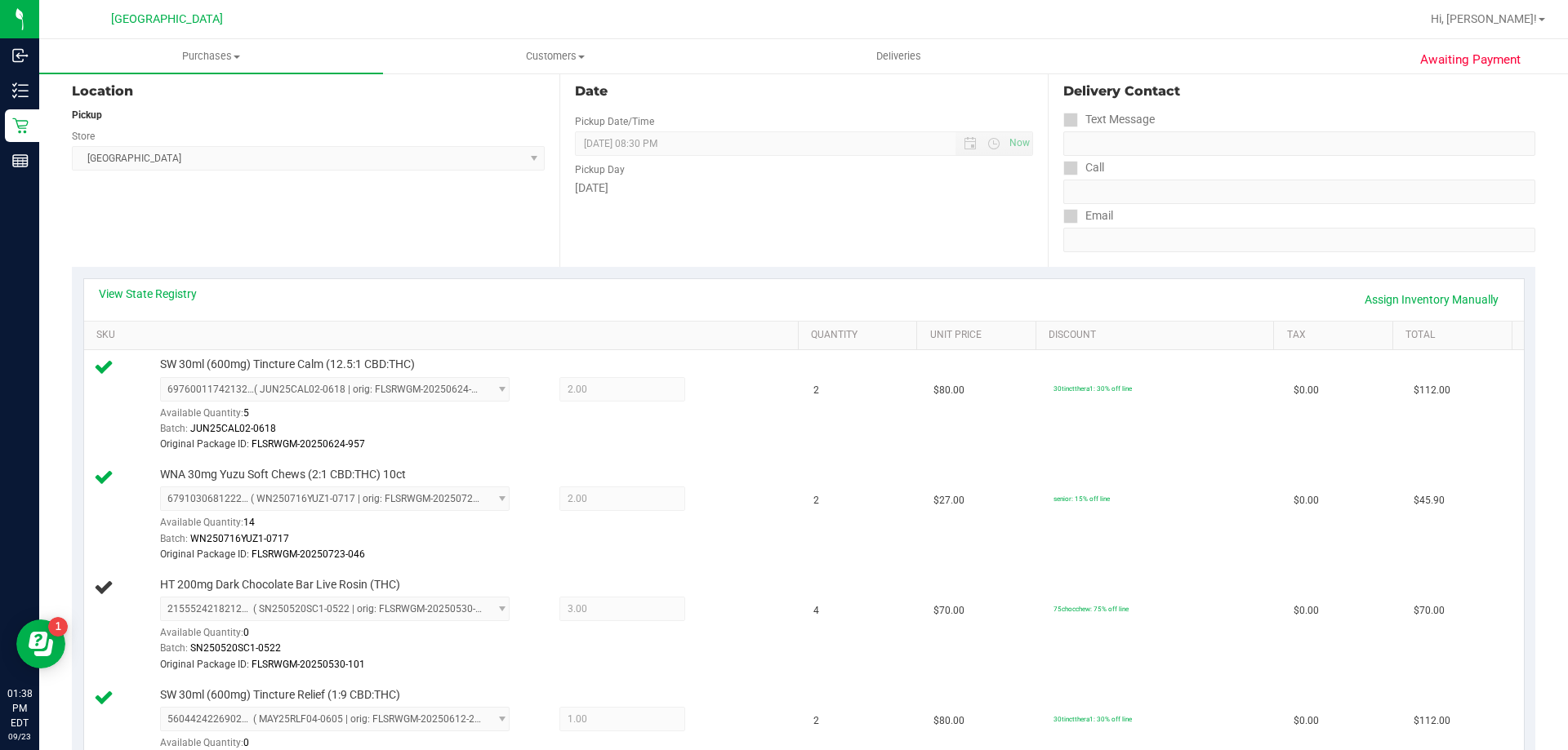
scroll to position [157, 0]
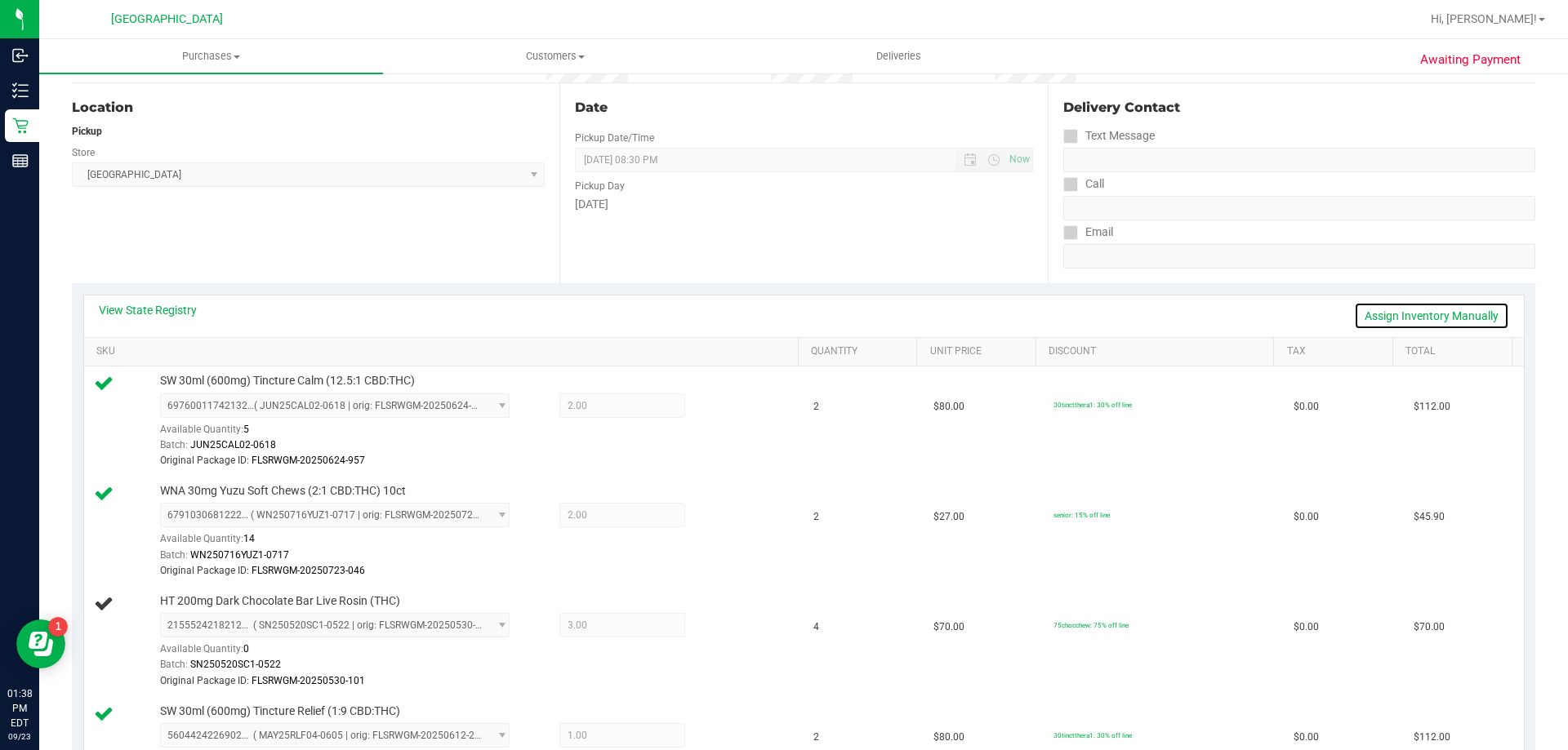
click at [1383, 310] on link "Assign Inventory Manually" at bounding box center [1432, 316] width 155 height 28
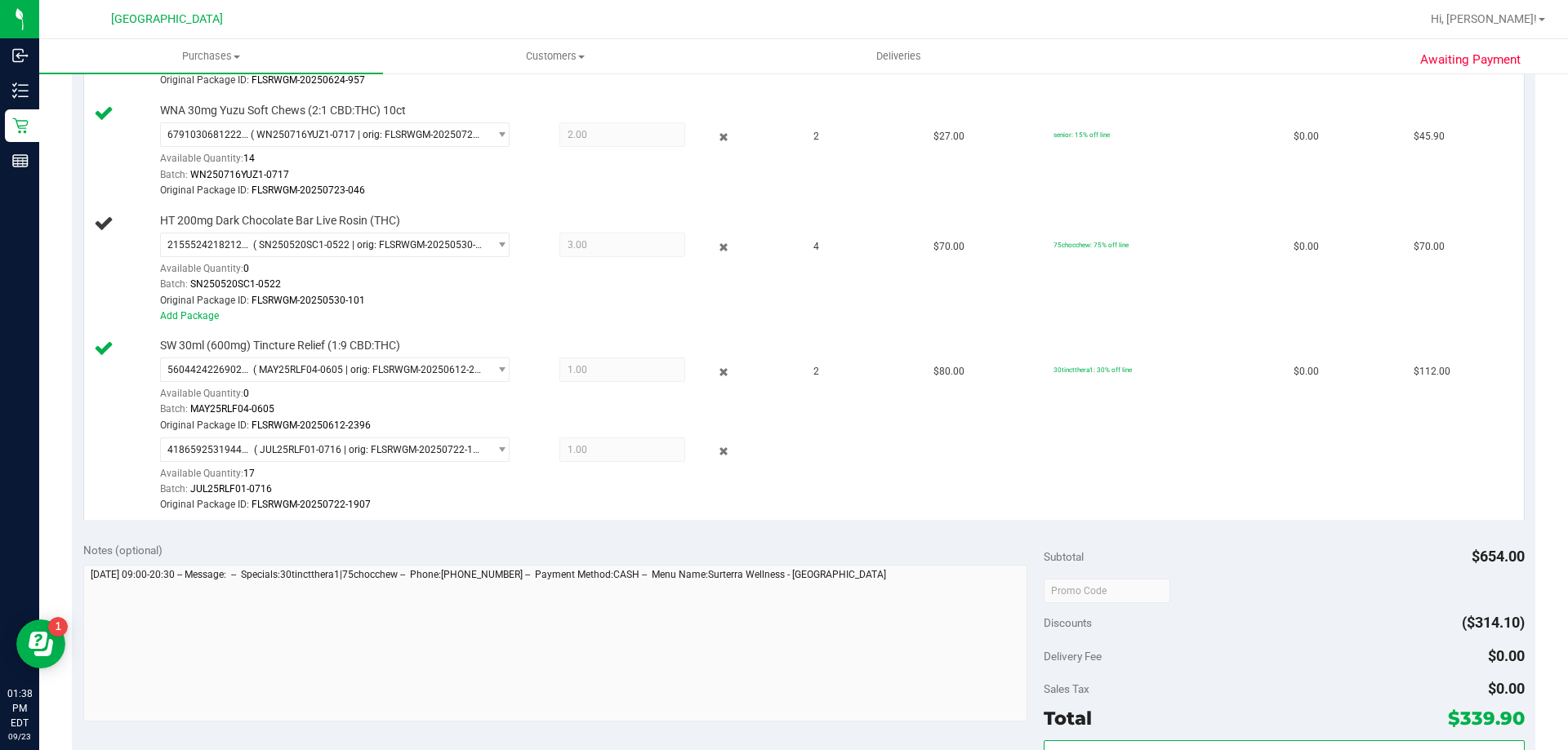
scroll to position [546, 0]
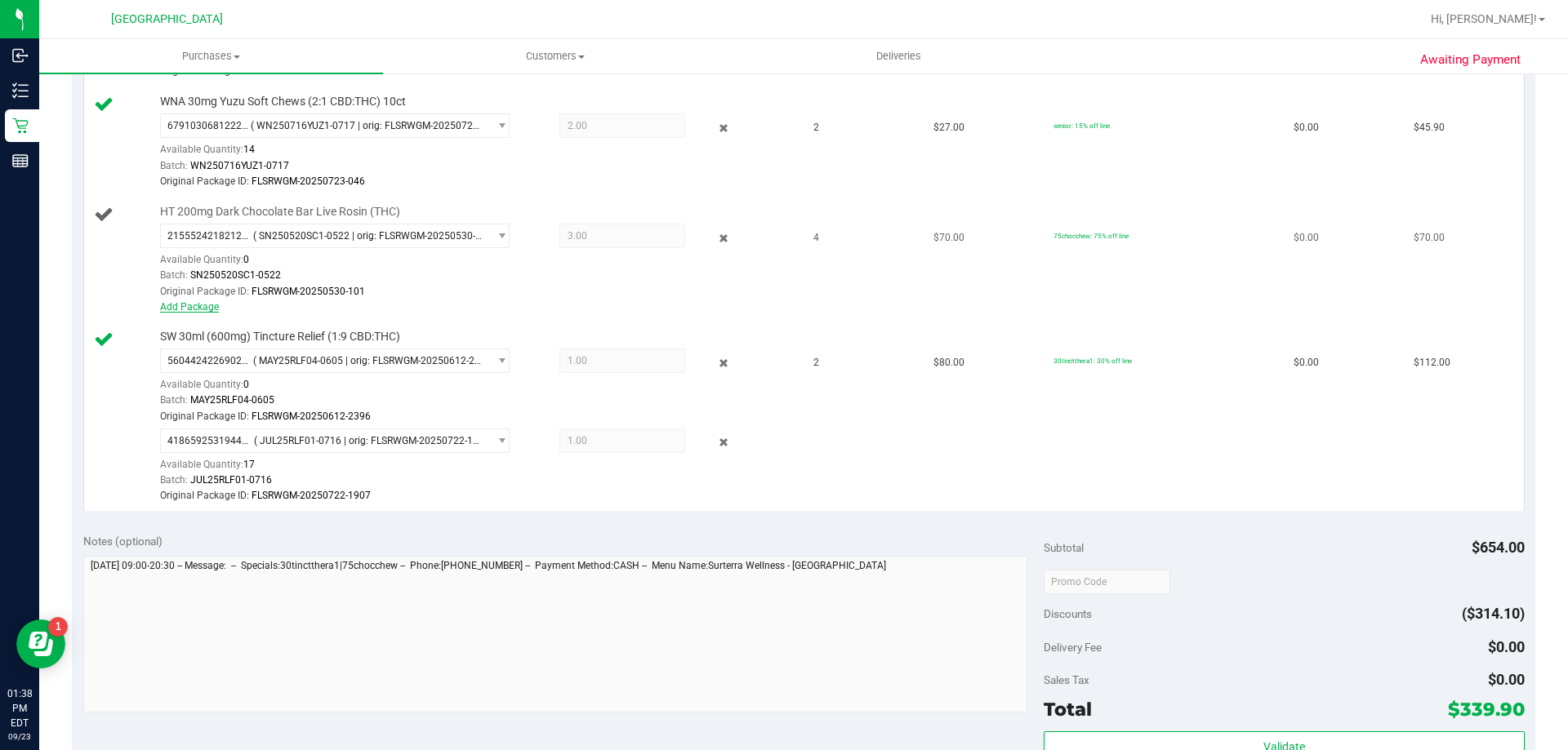
click at [191, 306] on link "Add Package" at bounding box center [189, 307] width 58 height 11
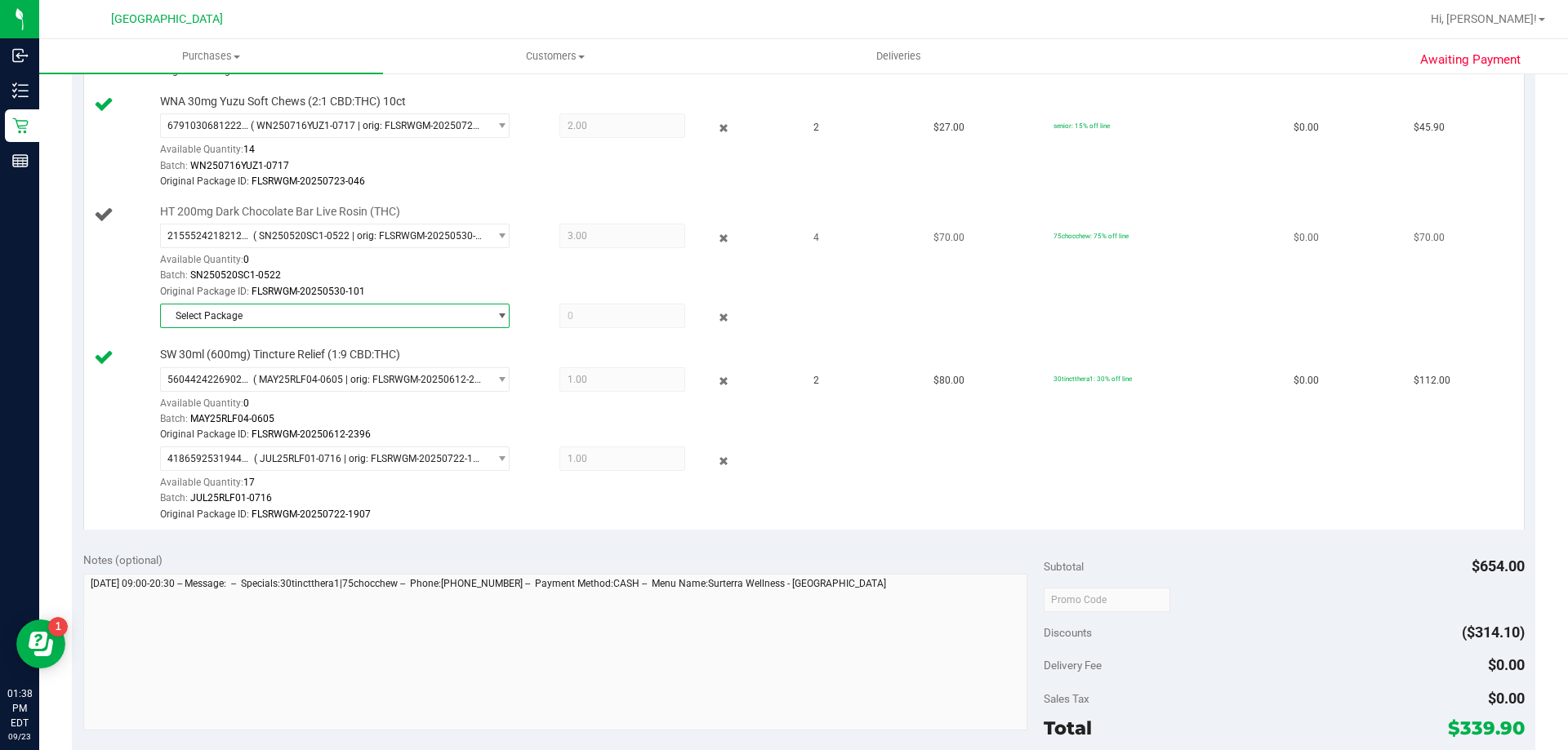
click at [328, 311] on span "Select Package" at bounding box center [325, 316] width 328 height 23
click at [350, 377] on span "( SN250821SC1-0827 | orig: FLSRWGM-20250903-731 )" at bounding box center [386, 382] width 245 height 11
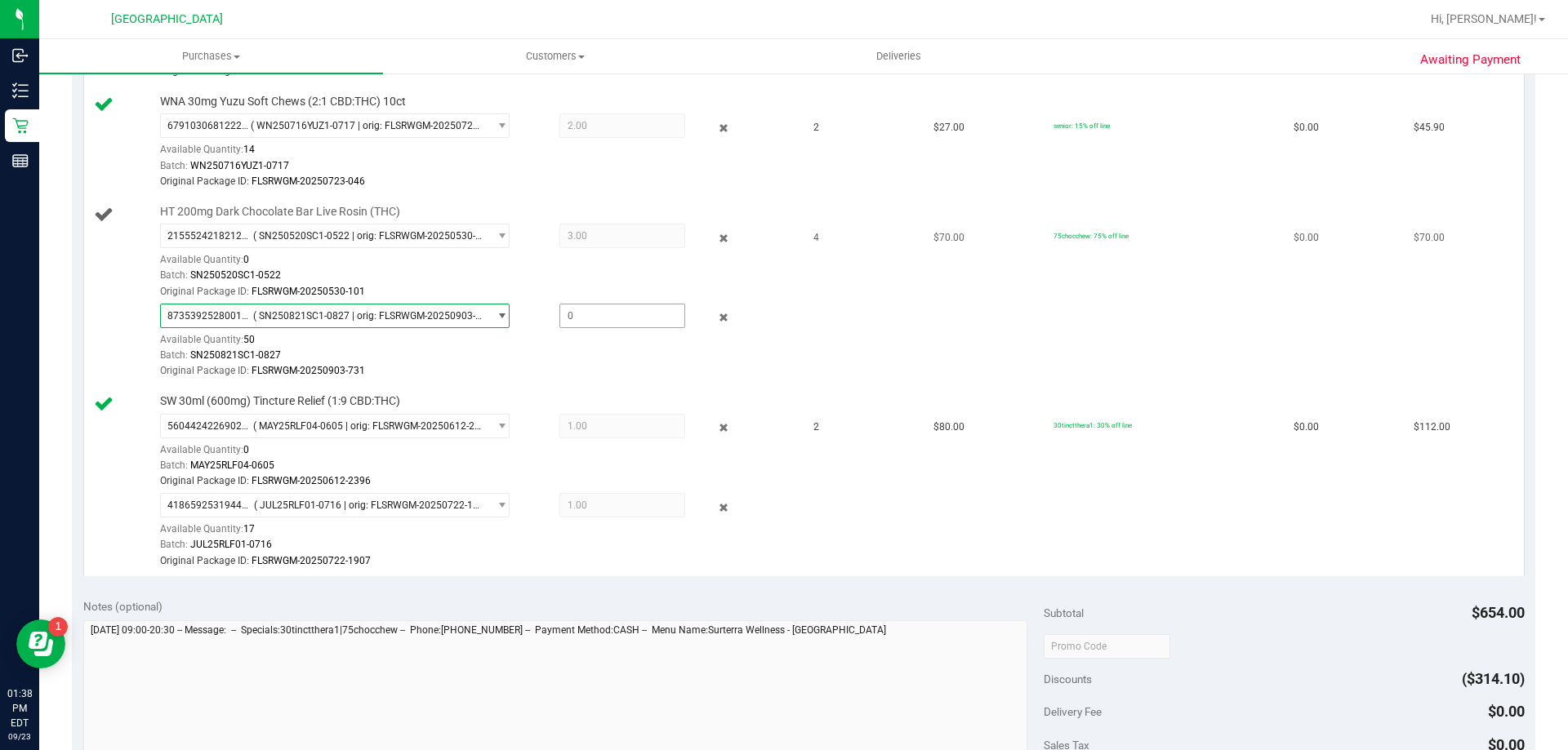
click at [583, 310] on span at bounding box center [622, 316] width 126 height 24
type input "1"
type input "1.0000"
click at [590, 361] on div "Batch: SN250821SC1-0827" at bounding box center [475, 355] width 630 height 16
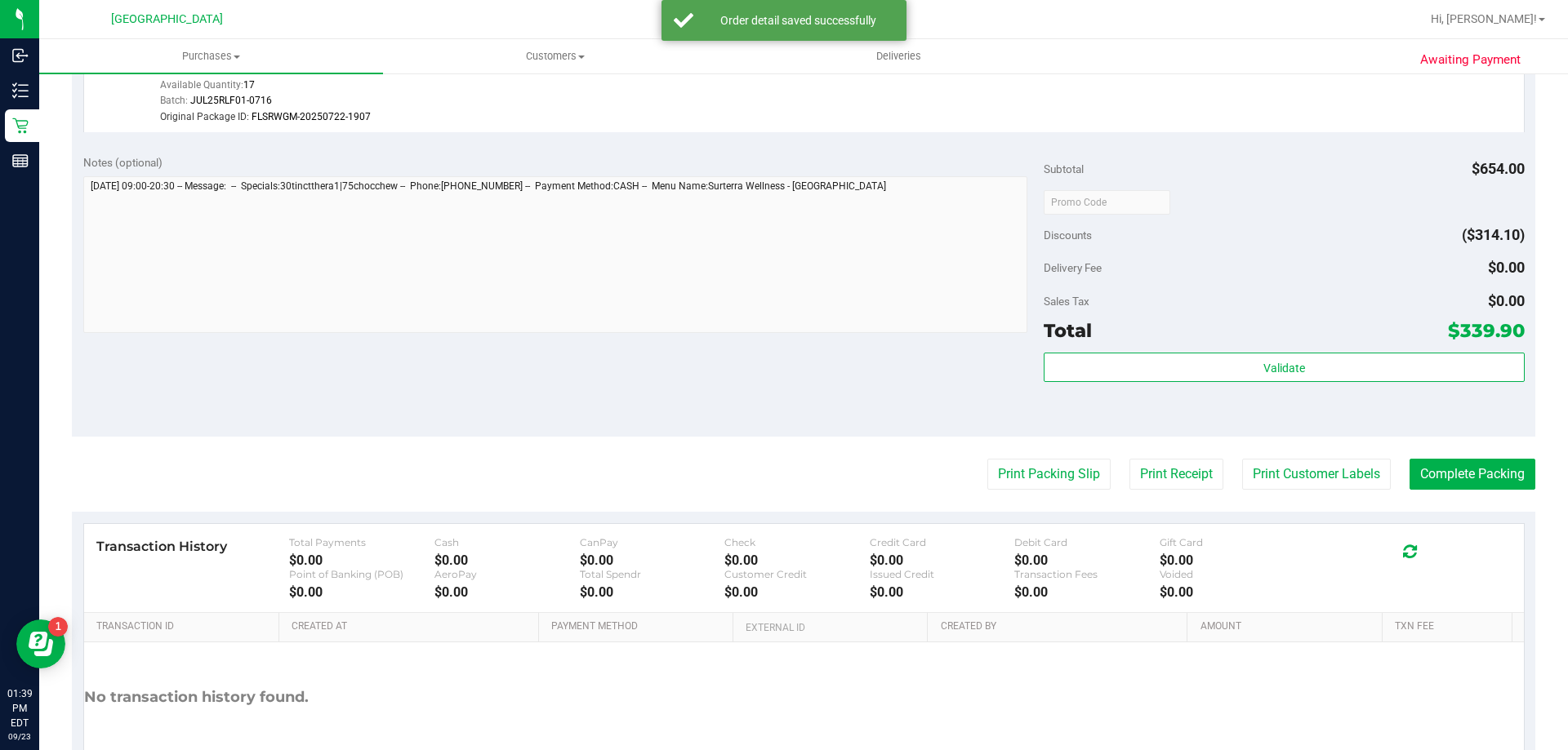
scroll to position [993, 0]
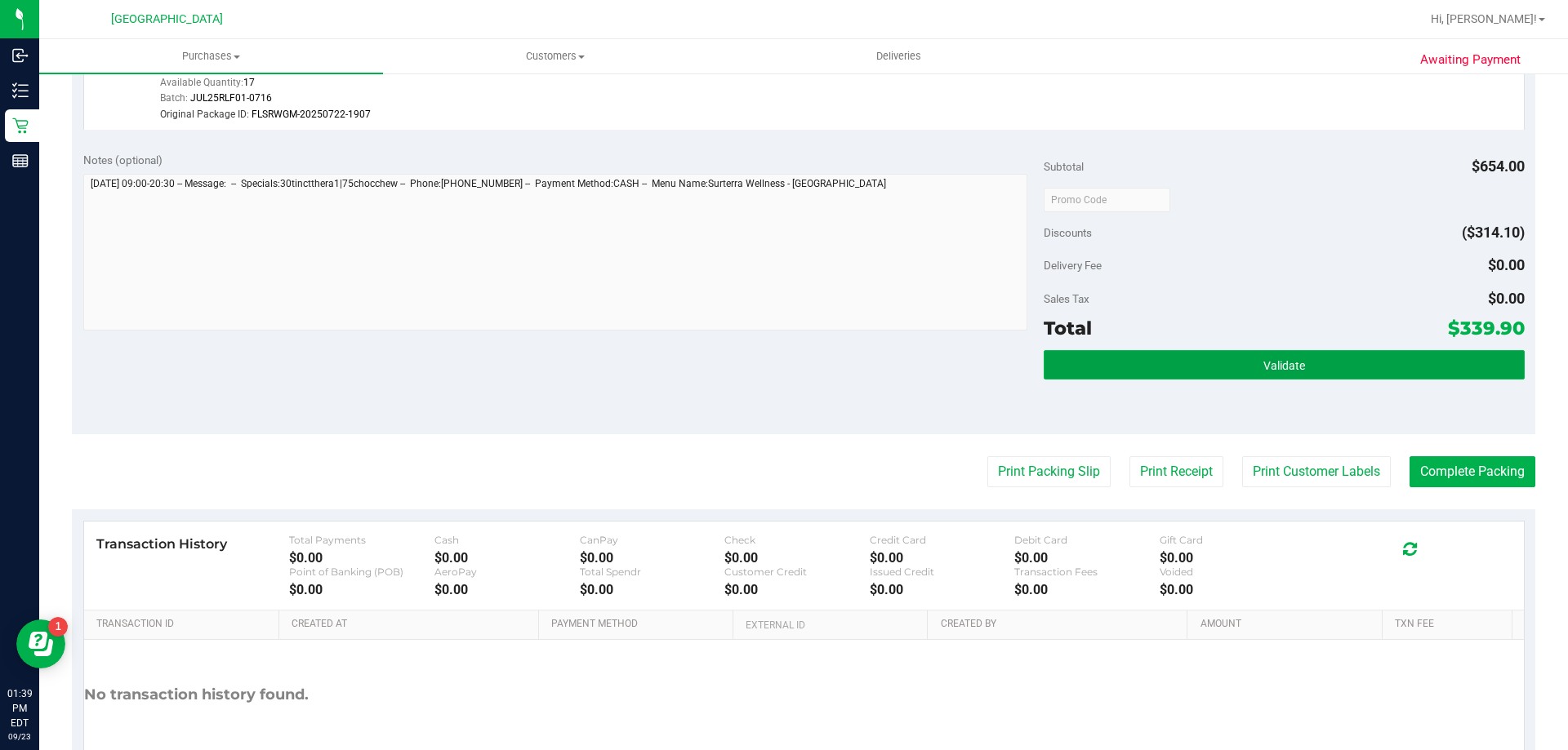
click at [1230, 368] on button "Validate" at bounding box center [1284, 365] width 480 height 30
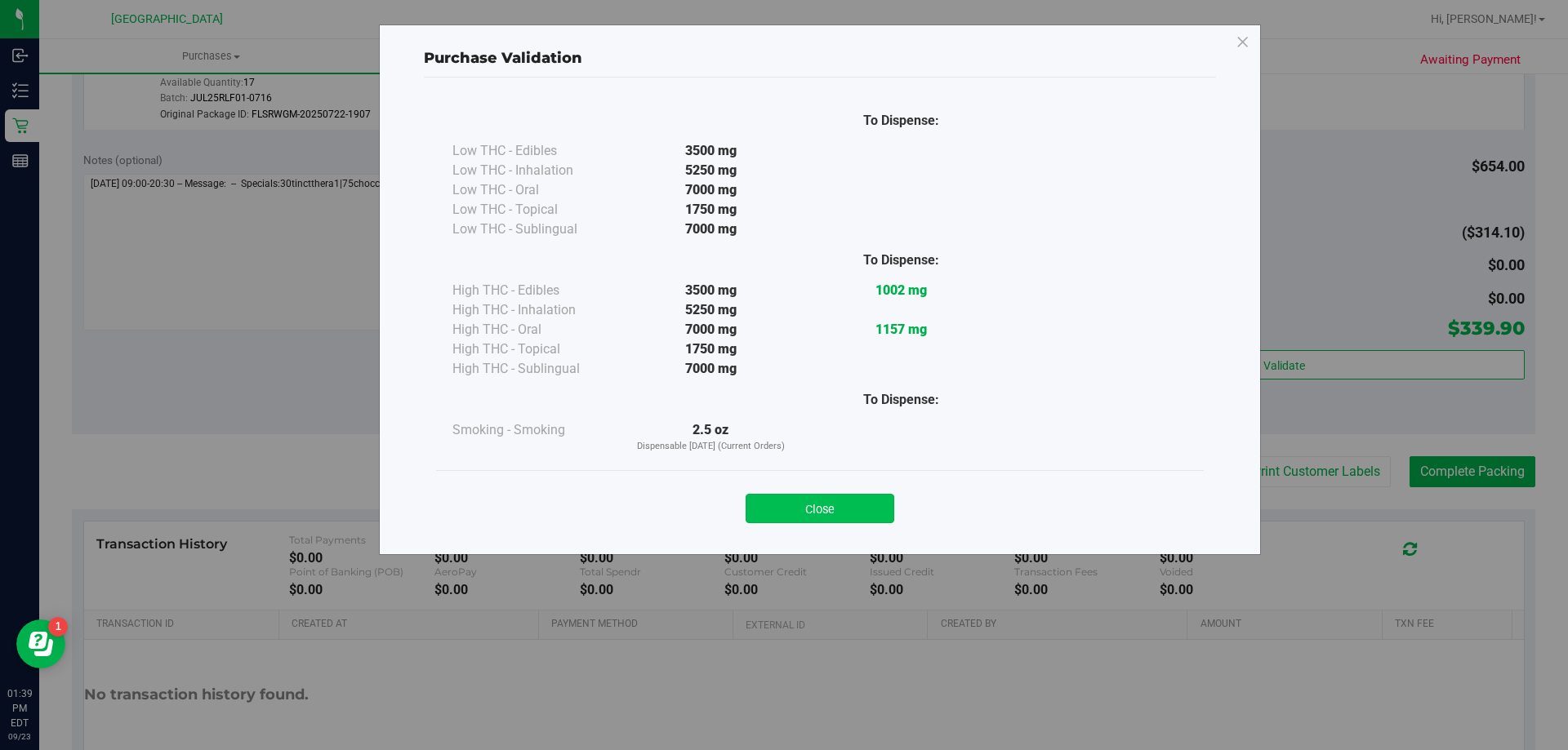
click at [799, 506] on button "Close" at bounding box center [820, 509] width 149 height 30
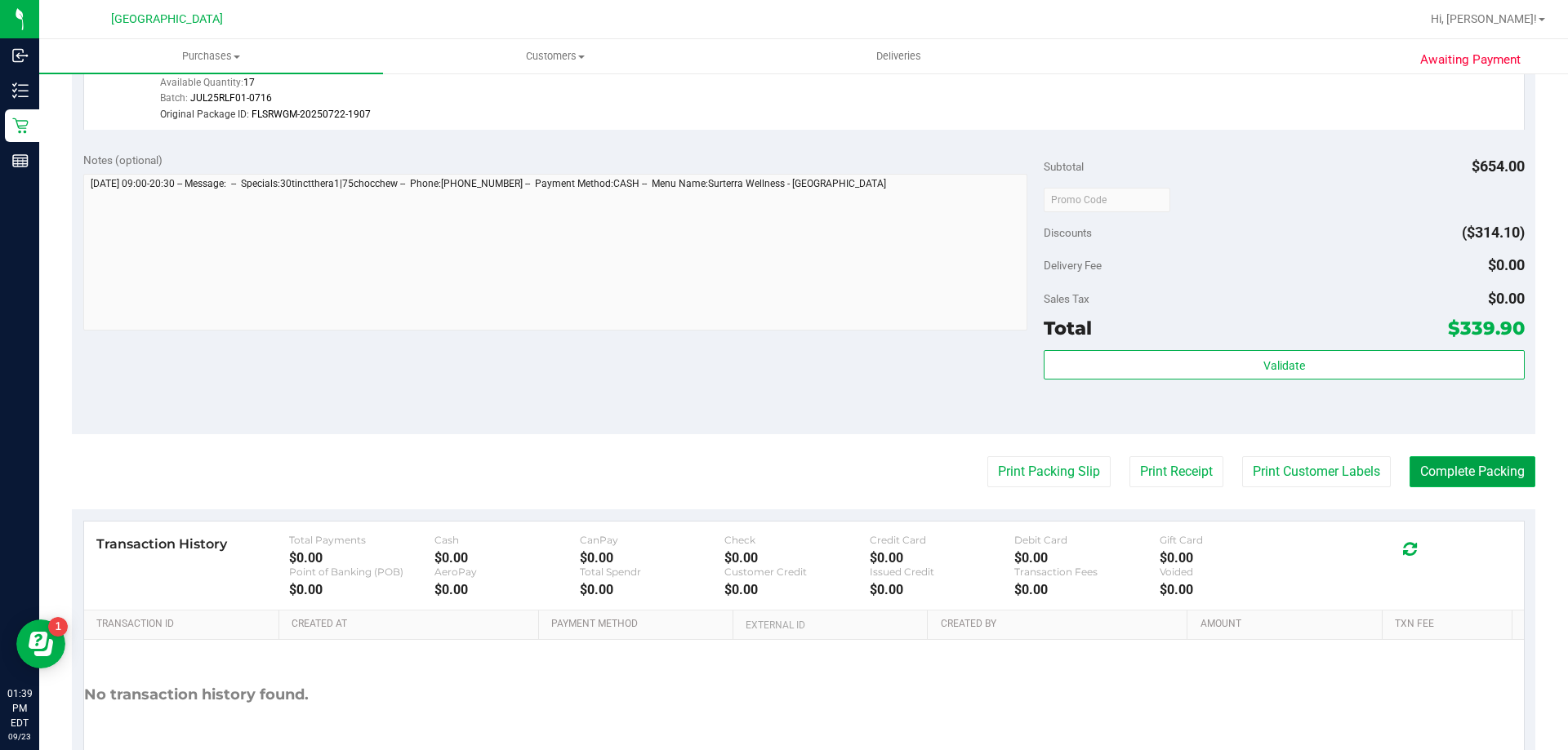
click at [1473, 469] on button "Complete Packing" at bounding box center [1472, 472] width 126 height 31
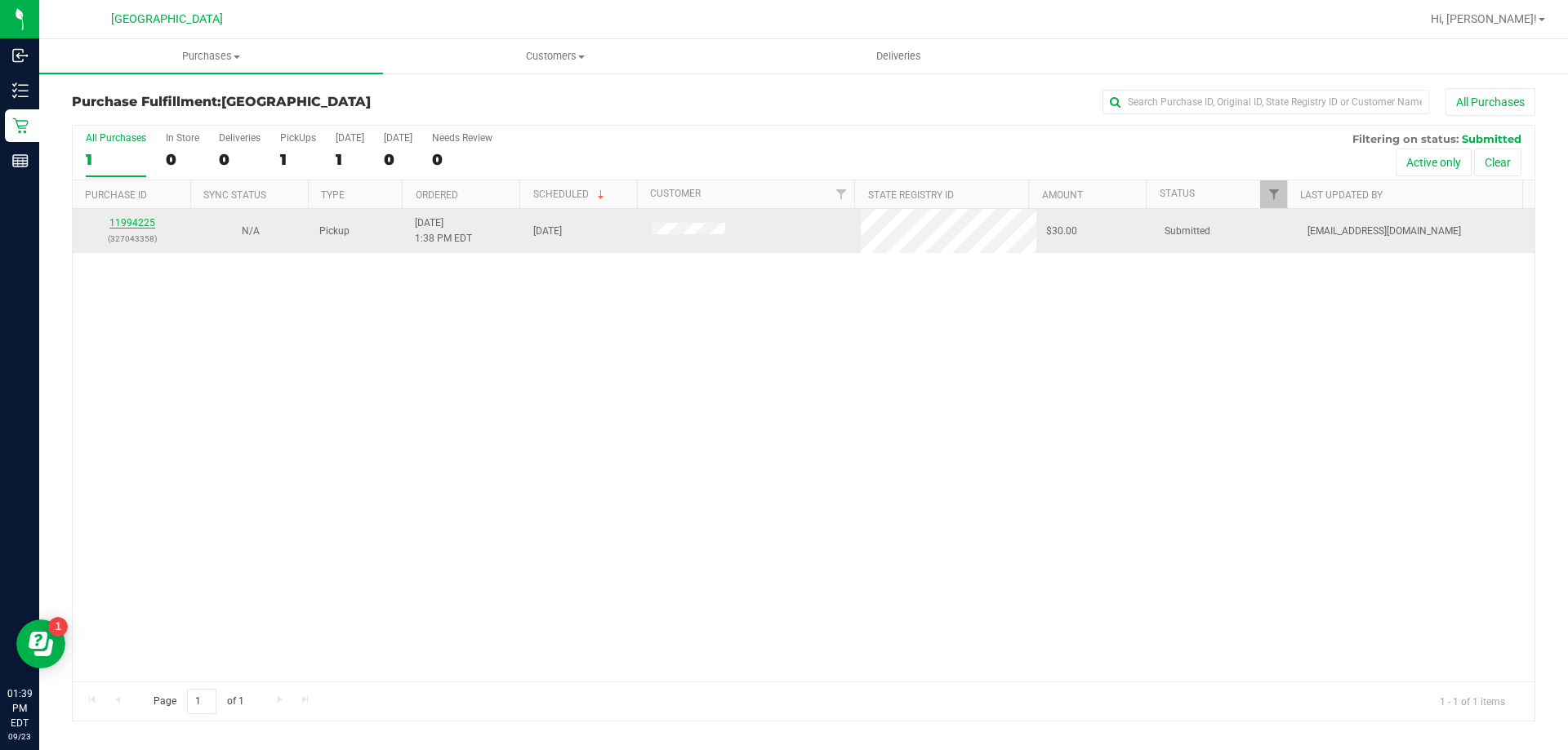
click at [138, 220] on link "11994225" at bounding box center [132, 222] width 45 height 11
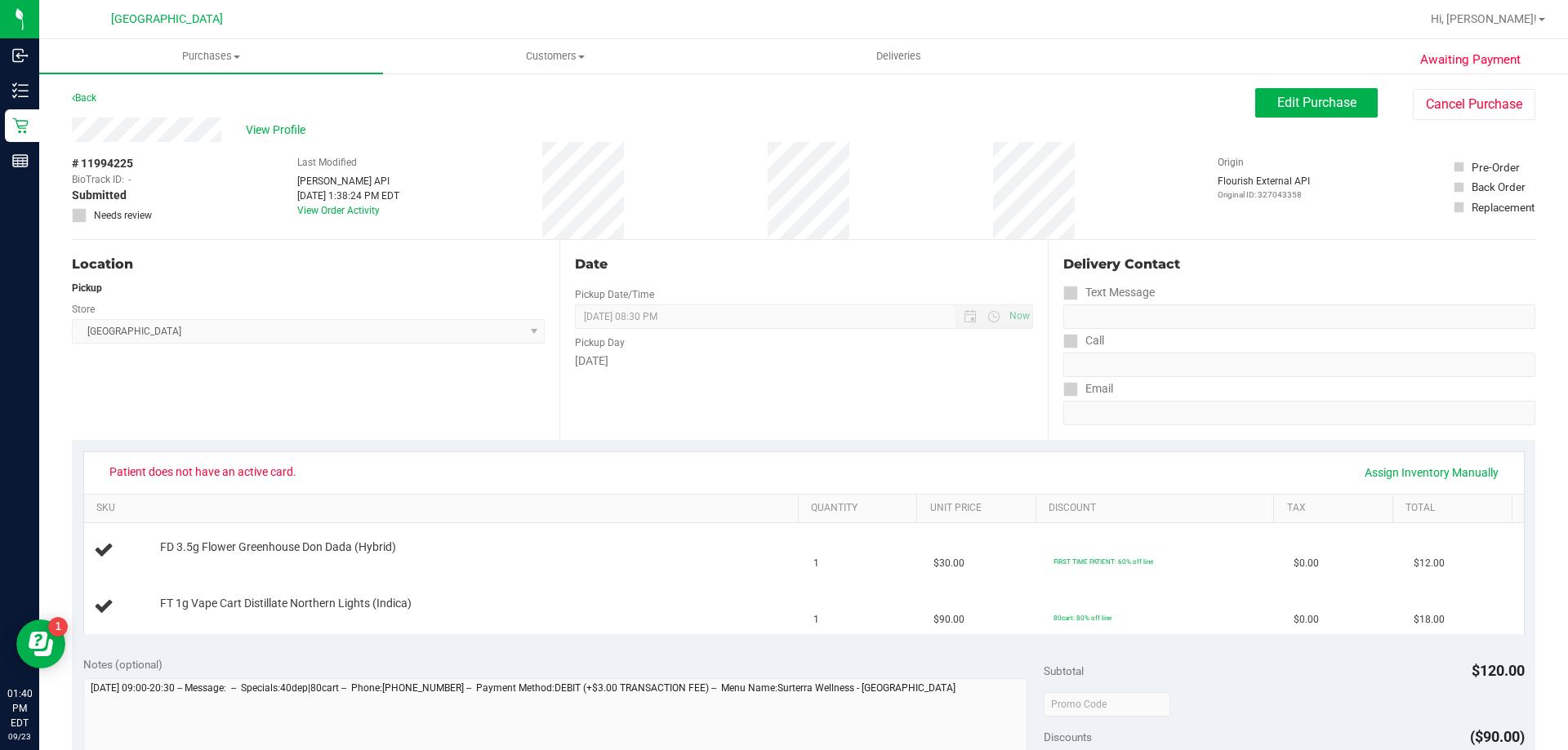
click at [226, 132] on div "View Profile" at bounding box center [663, 130] width 1184 height 24
click at [1300, 99] on span "Edit Purchase" at bounding box center [1317, 103] width 79 height 16
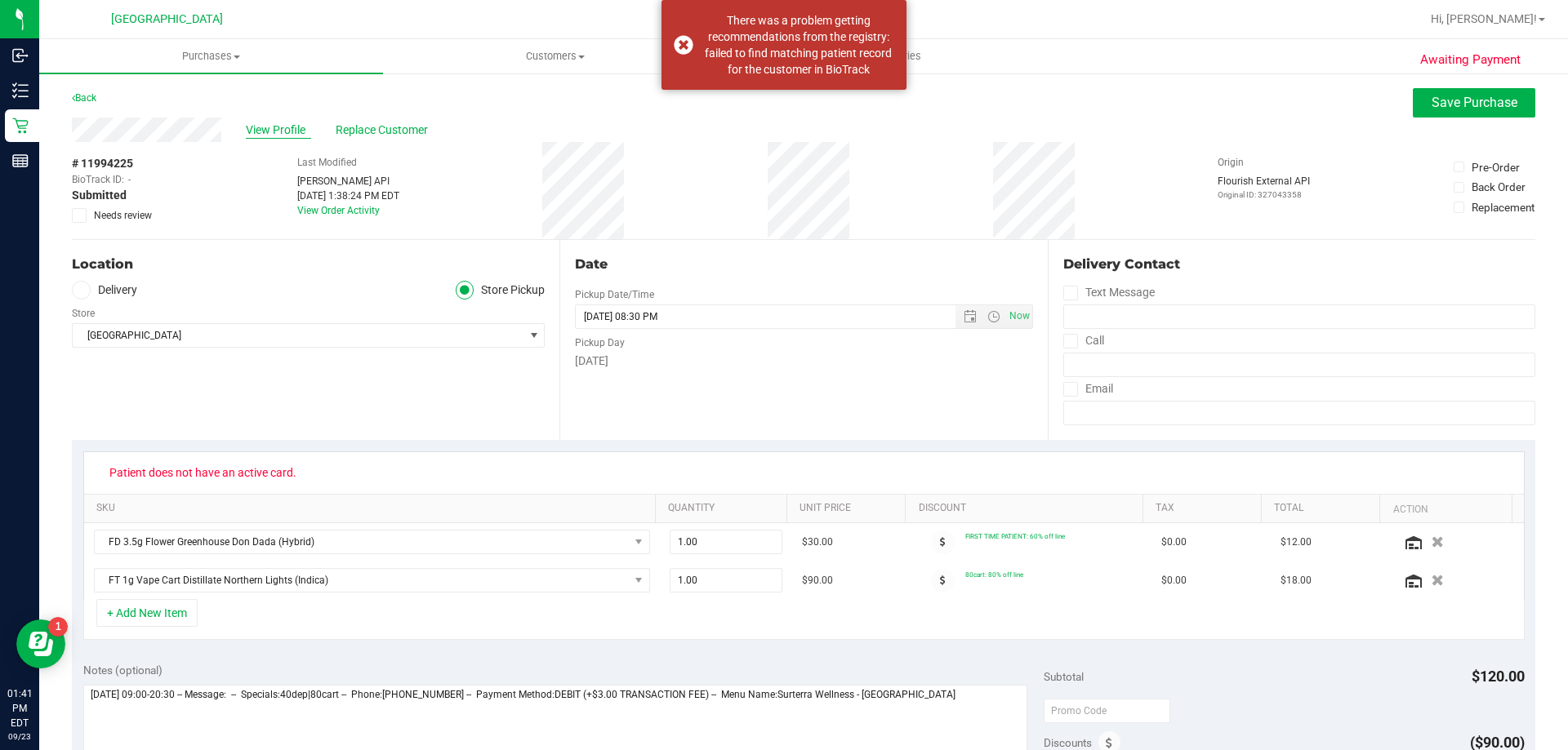
click at [297, 128] on span "View Profile" at bounding box center [278, 131] width 65 height 17
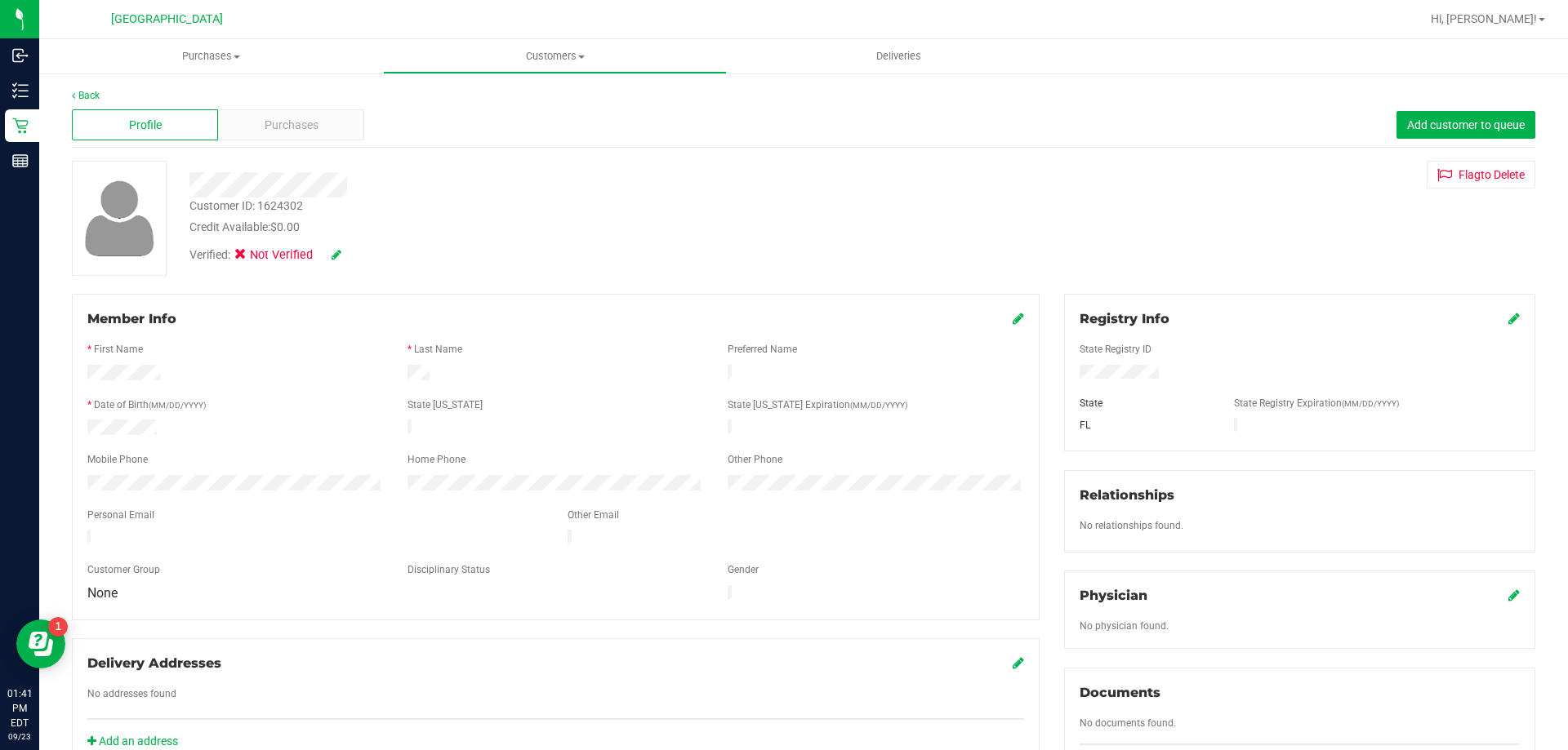
click at [1509, 316] on icon at bounding box center [1514, 318] width 11 height 13
click at [1057, 208] on div "Customer ID: 1624302 Credit Available: $0.00 Verified: Not Verified Flag to Del…" at bounding box center [803, 219] width 1488 height 115
click at [1505, 320] on icon at bounding box center [1512, 320] width 15 height 13
click at [211, 61] on span "Purchases" at bounding box center [211, 56] width 344 height 15
click at [204, 122] on li "Fulfillment" at bounding box center [211, 118] width 344 height 19
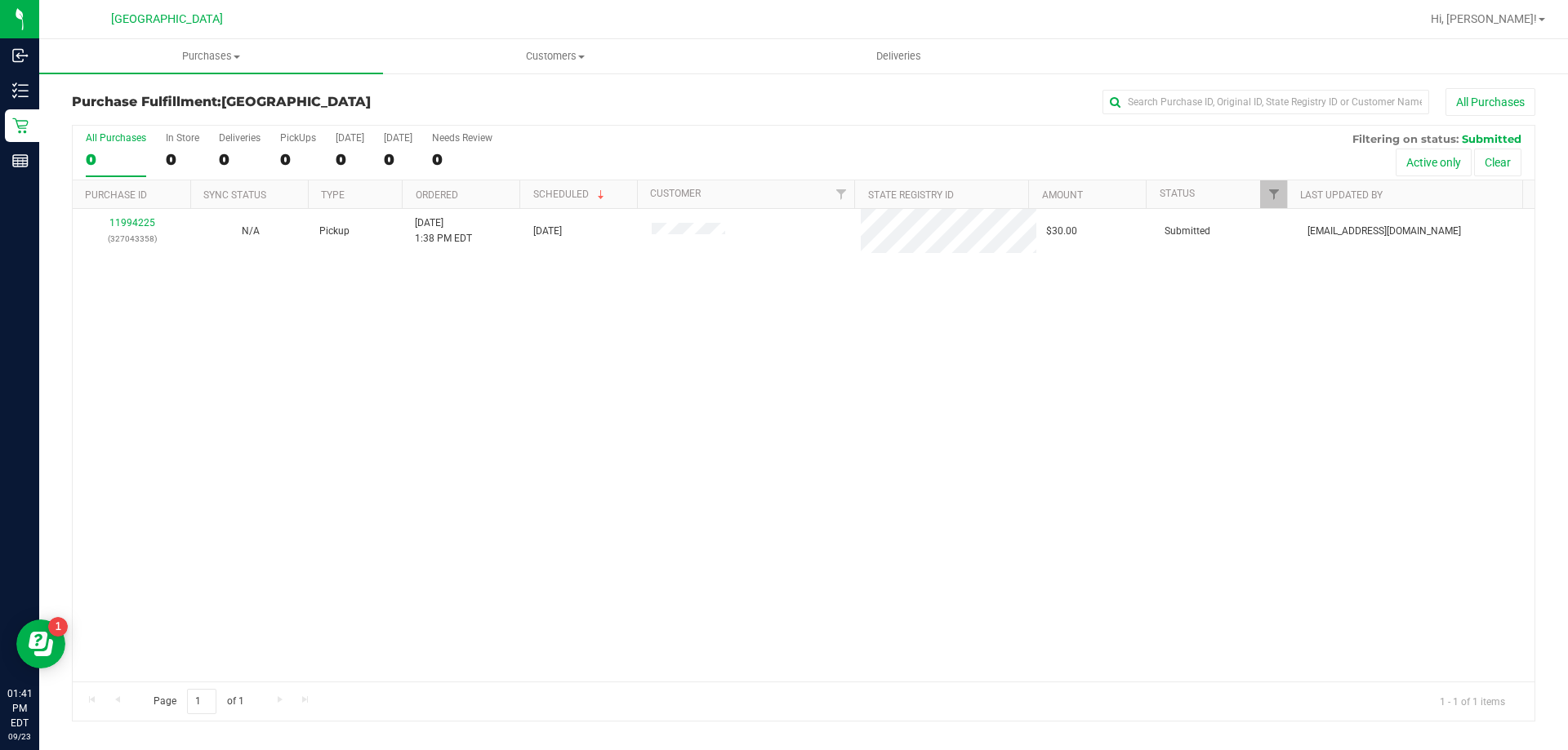
click at [552, 460] on div "11994225 (327043358) N/A Pickup 9/23/2025 1:38 PM EDT 9/23/2025 $30.00 Submitte…" at bounding box center [803, 445] width 1462 height 473
click at [552, 459] on div "11994225 (327043358) N/A Pickup 9/23/2025 1:38 PM EDT 9/23/2025 $30.00 Submitte…" at bounding box center [803, 445] width 1462 height 473
click at [474, 405] on div "11994225 (327043358) N/A Pickup 9/23/2025 1:38 PM EDT 9/23/2025 $30.00 Submitte…" at bounding box center [803, 445] width 1462 height 473
click at [356, 366] on div "11994225 (327043358) N/A Pickup 9/23/2025 1:38 PM EDT 9/23/2025 $30.00 Submitte…" at bounding box center [803, 445] width 1462 height 473
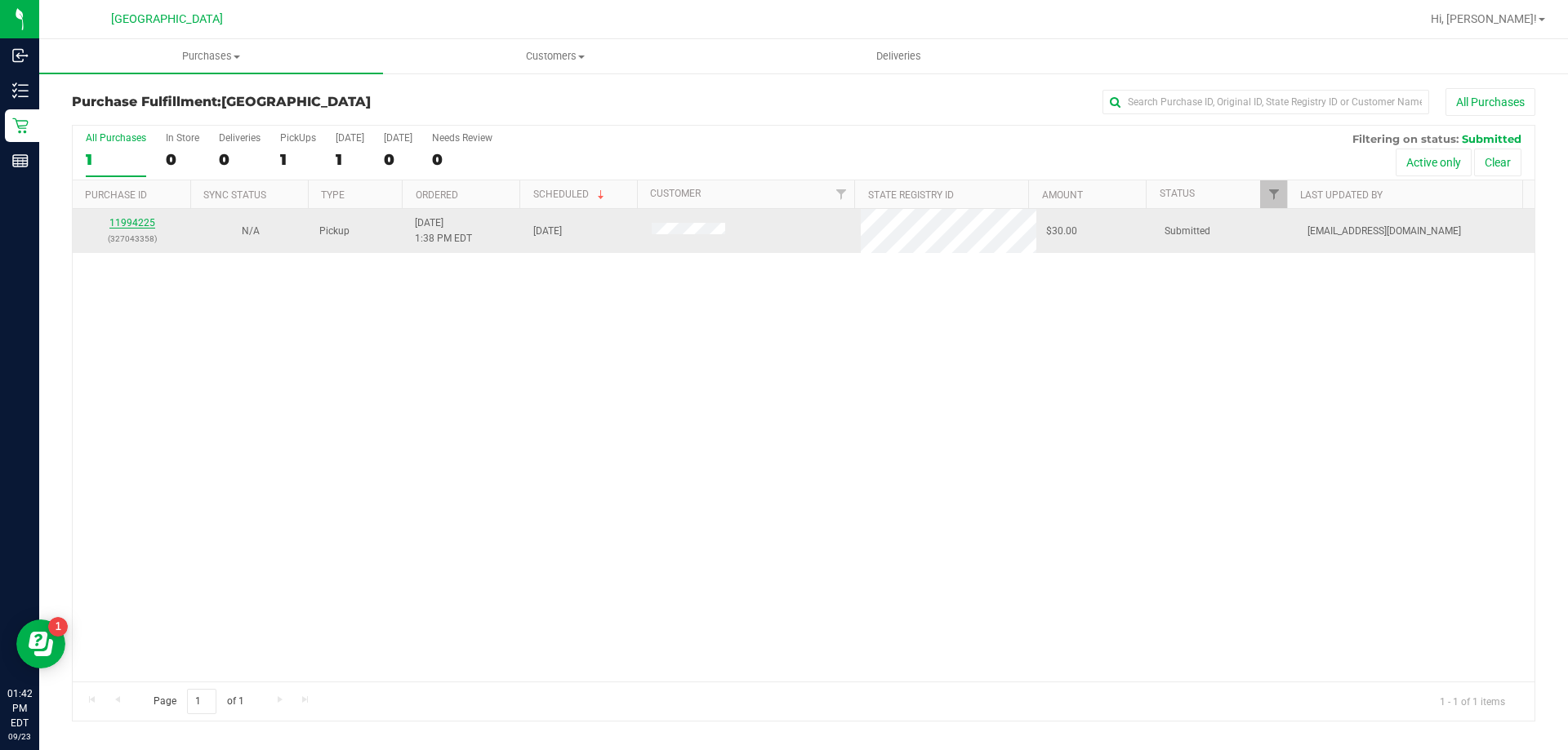
click at [147, 221] on link "11994225" at bounding box center [132, 222] width 45 height 11
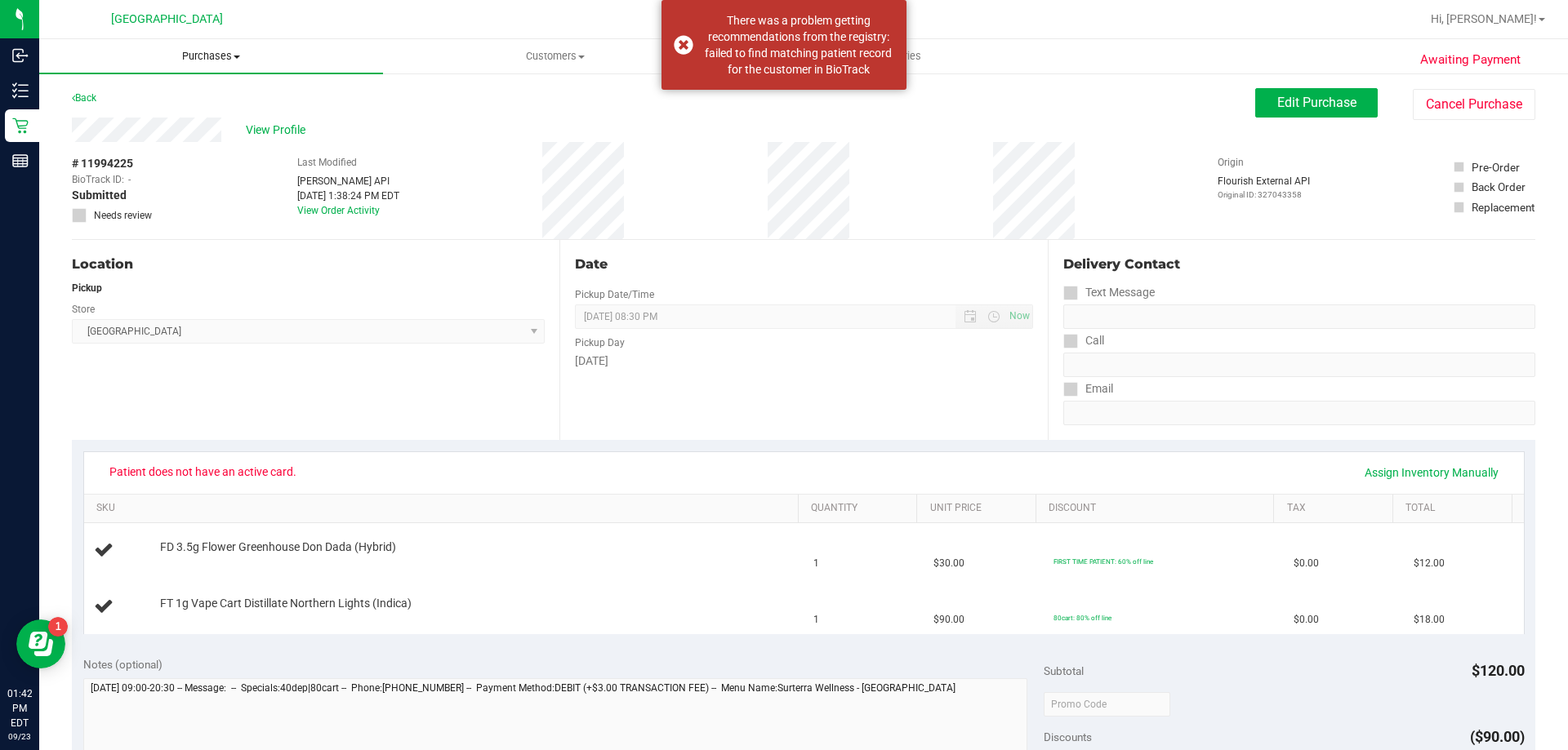
click at [200, 61] on span "Purchases" at bounding box center [211, 56] width 344 height 15
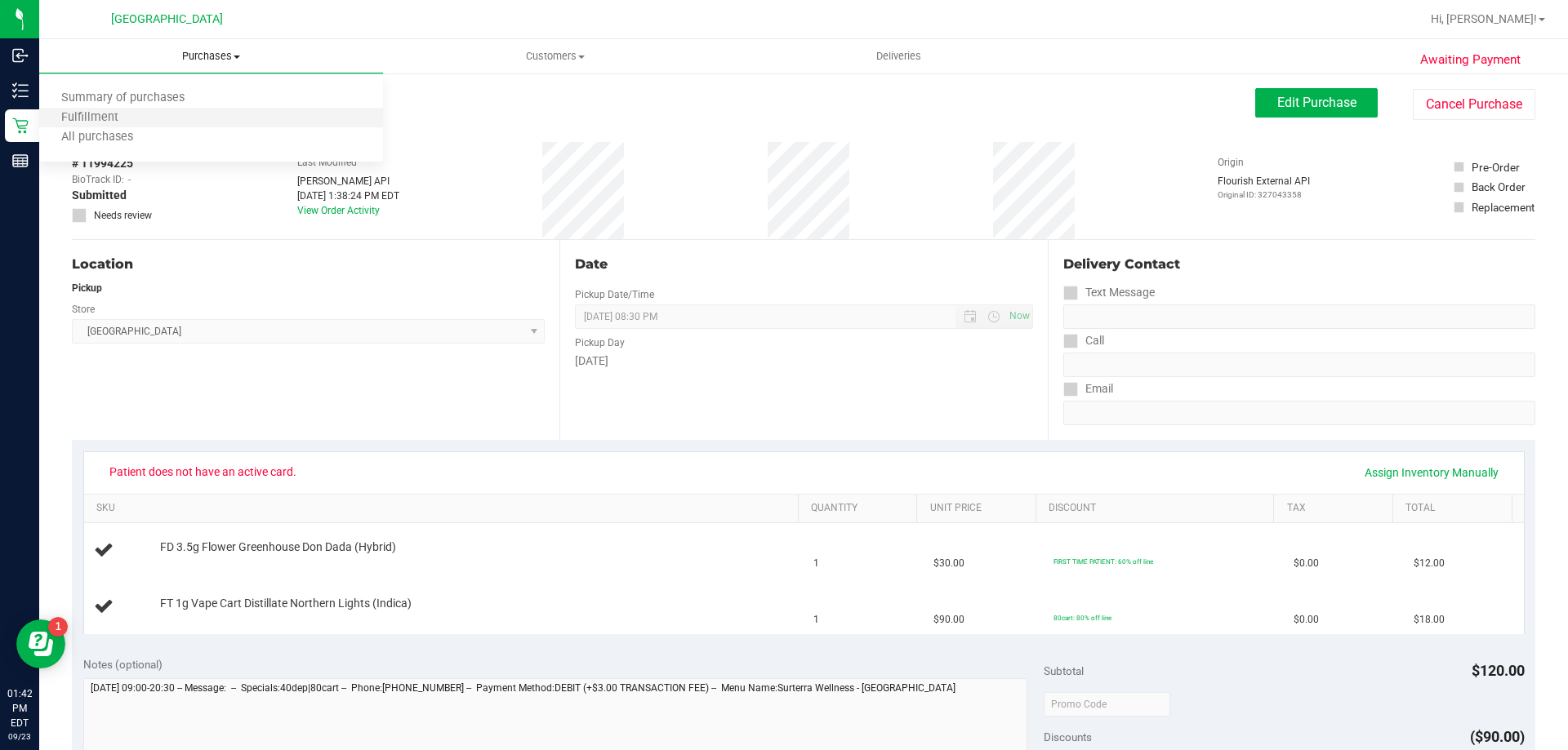
click at [188, 118] on li "Fulfillment" at bounding box center [211, 118] width 344 height 19
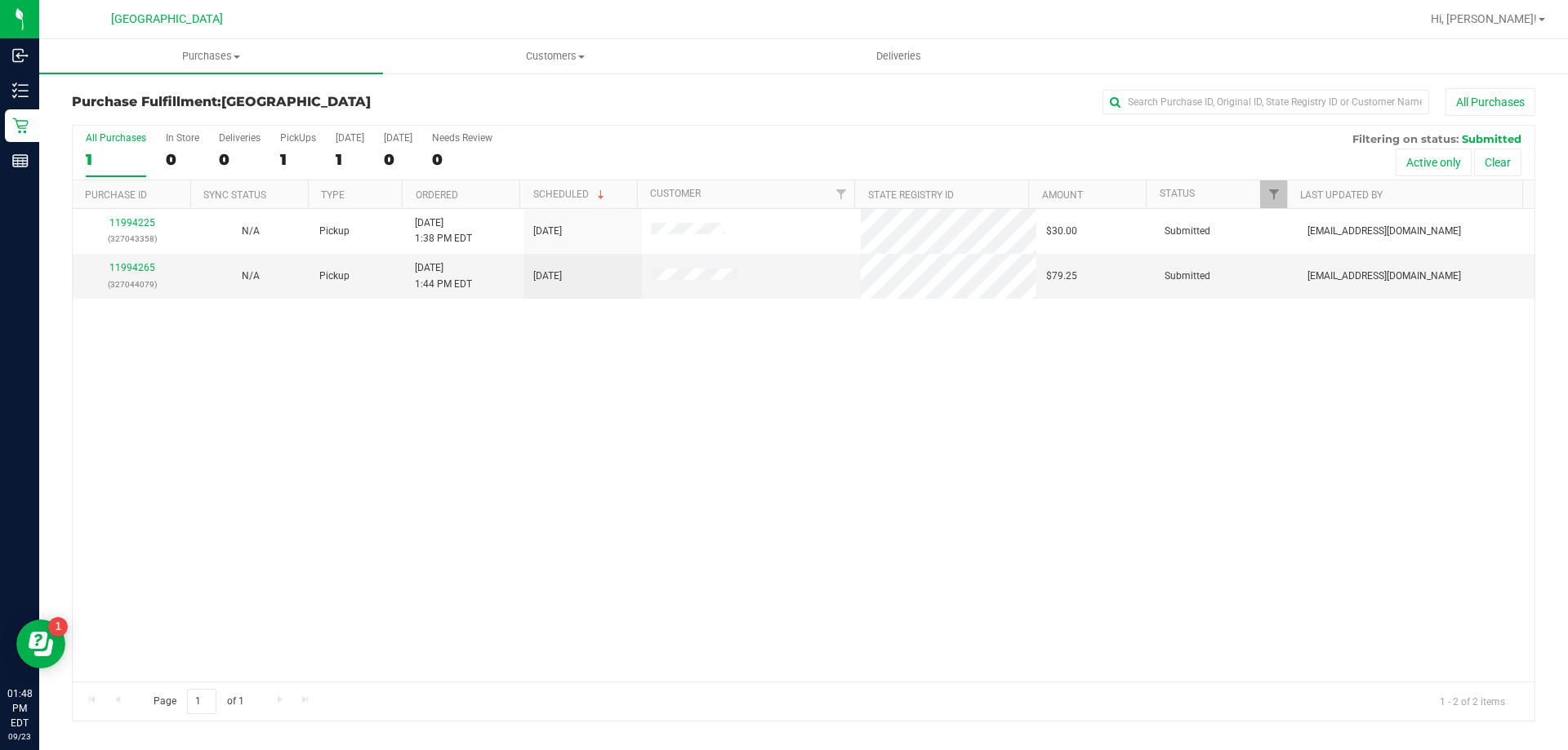
drag, startPoint x: 359, startPoint y: 476, endPoint x: 363, endPoint y: 465, distance: 11.7
click at [359, 475] on div "11994225 (327043358) N/A Pickup 9/23/2025 1:38 PM EDT 9/23/2025 $30.00 Submitte…" at bounding box center [803, 445] width 1462 height 473
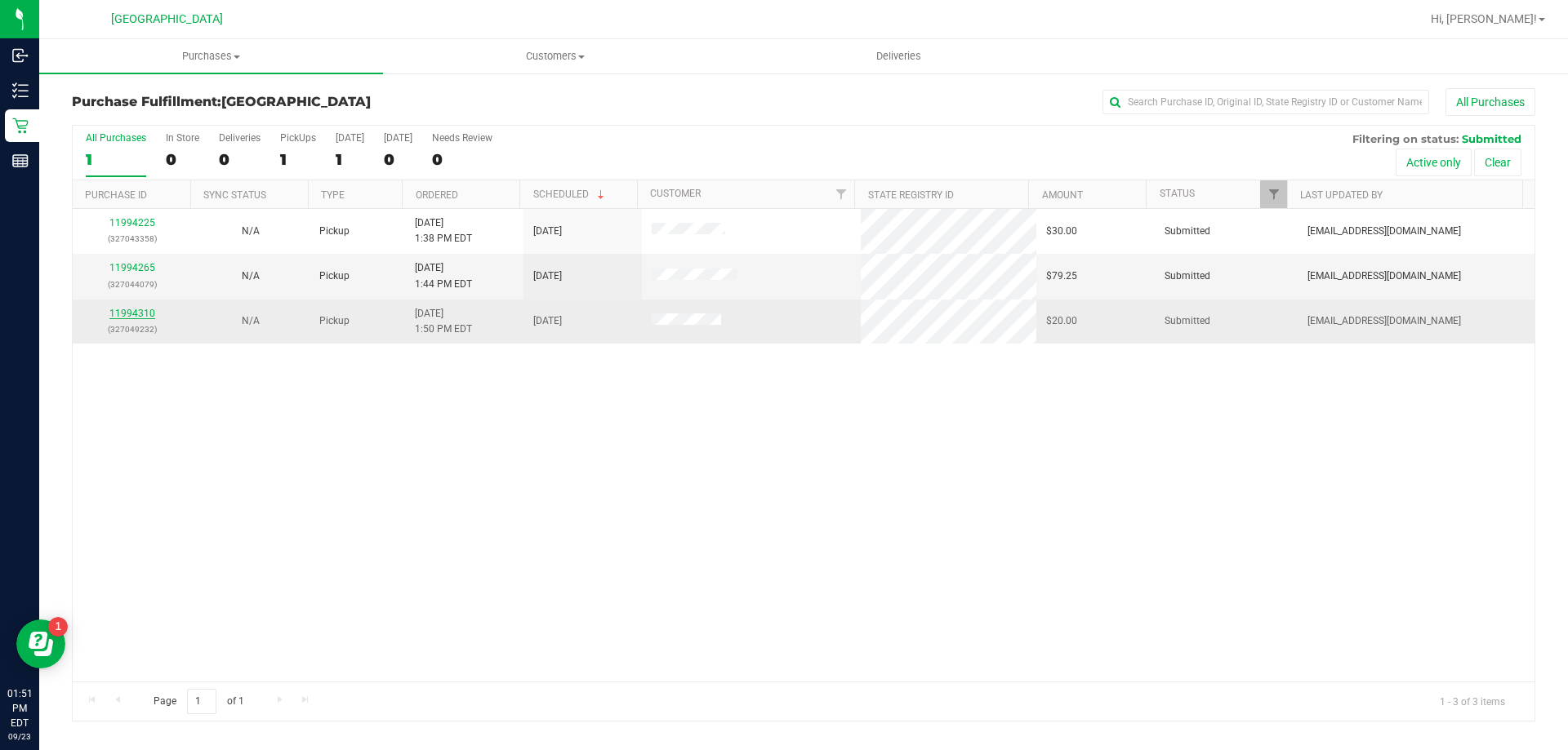
click at [146, 314] on link "11994310" at bounding box center [132, 313] width 45 height 11
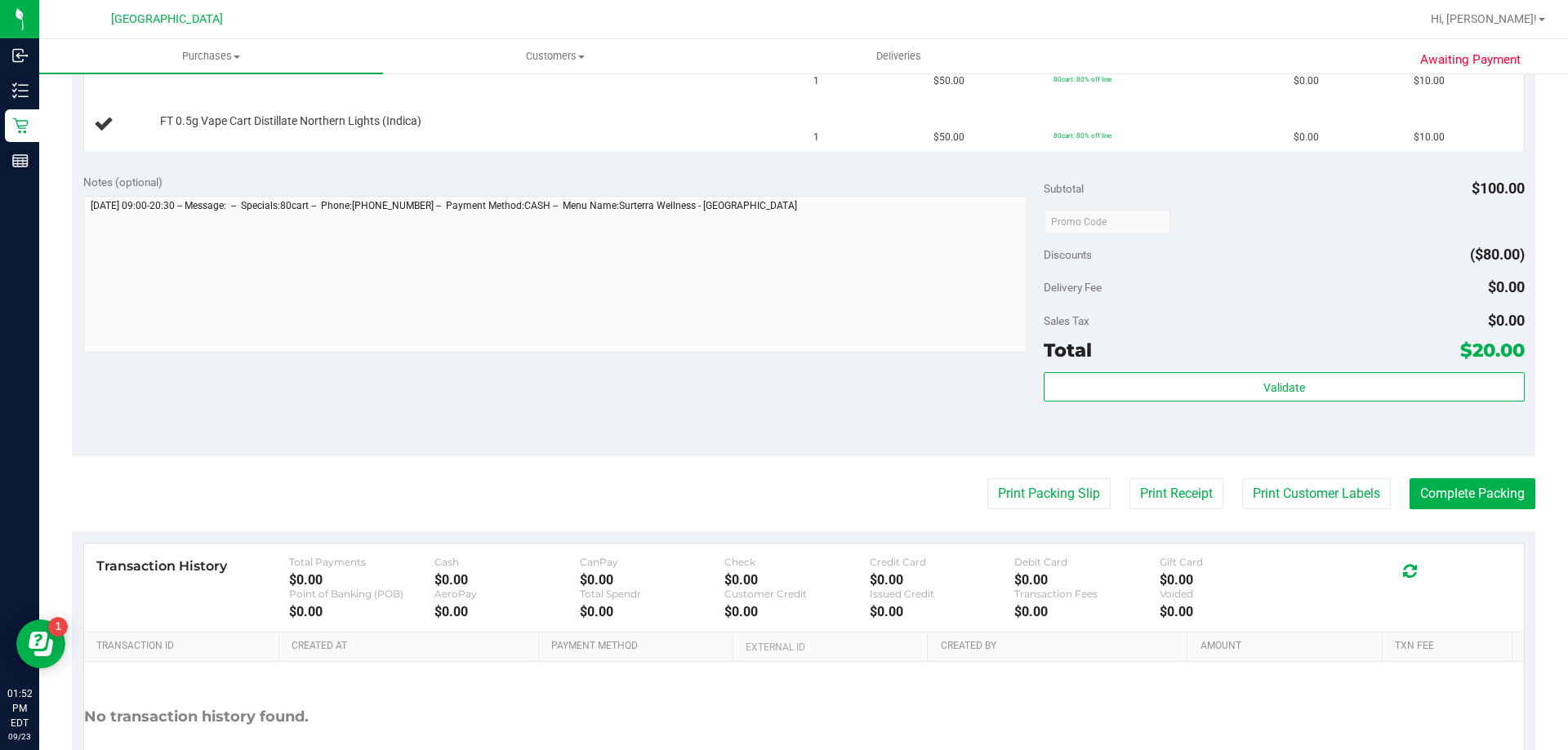
scroll to position [506, 0]
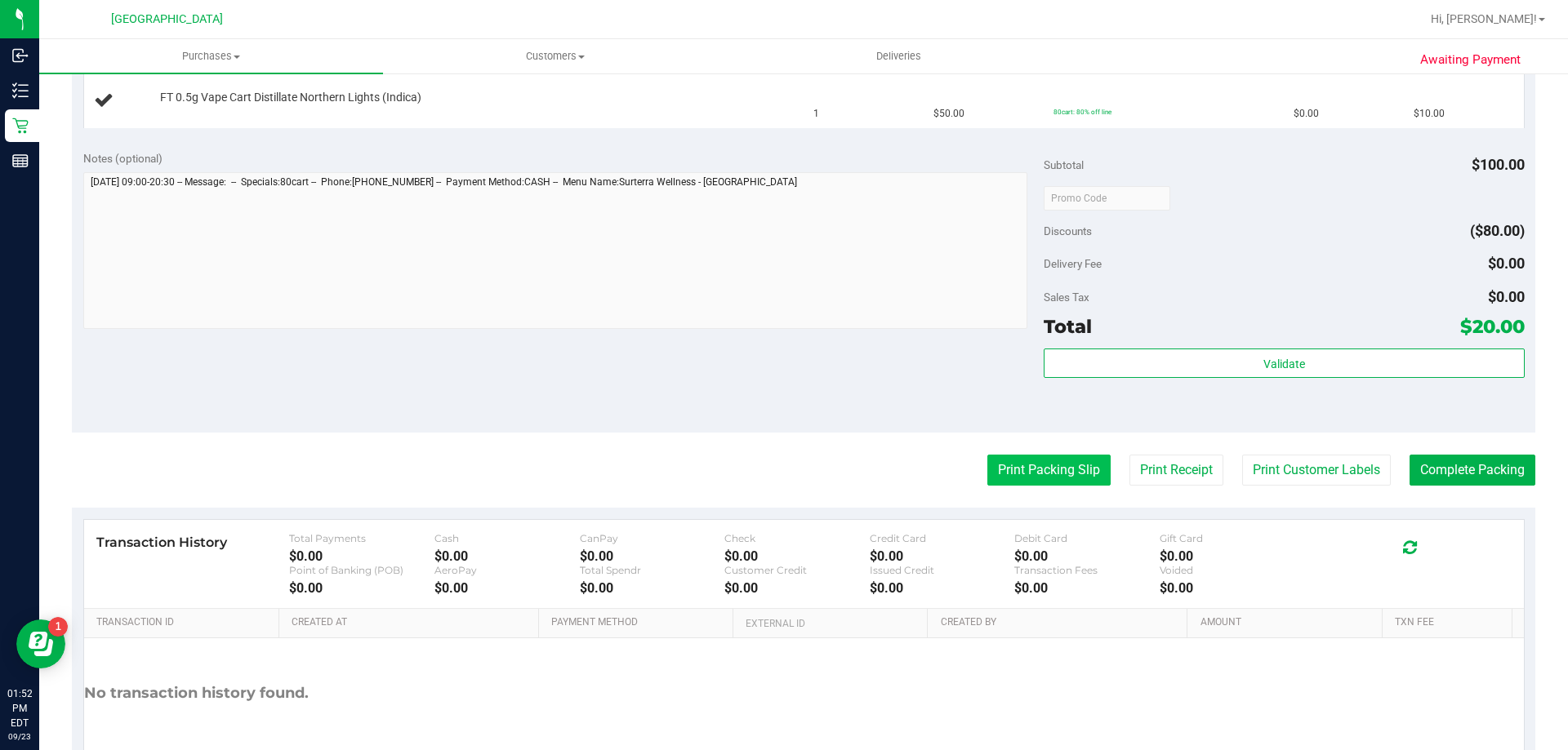
click at [1016, 462] on button "Print Packing Slip" at bounding box center [1049, 470] width 124 height 31
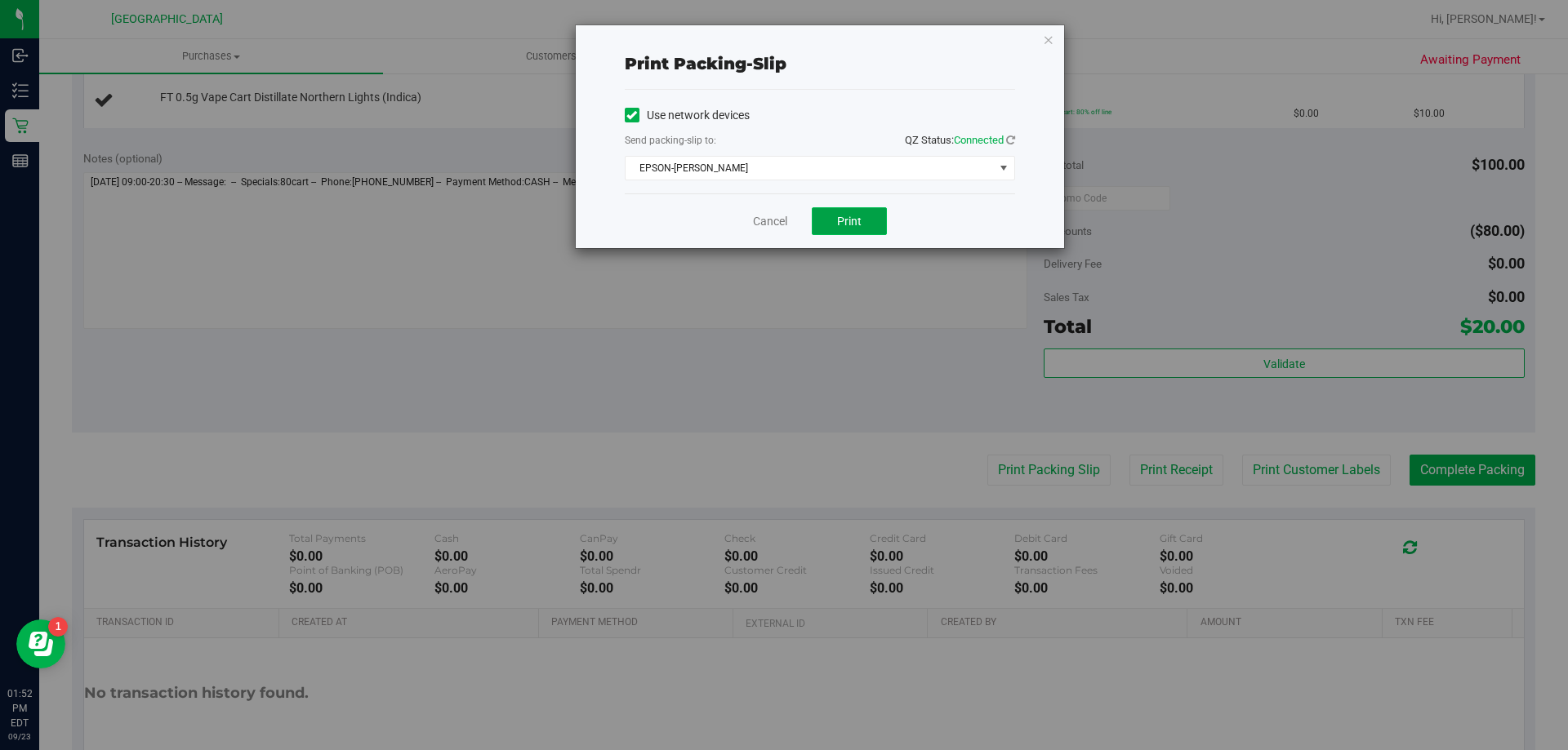
click at [848, 213] on button "Print" at bounding box center [849, 221] width 75 height 28
click at [770, 222] on link "Cancel" at bounding box center [770, 222] width 34 height 17
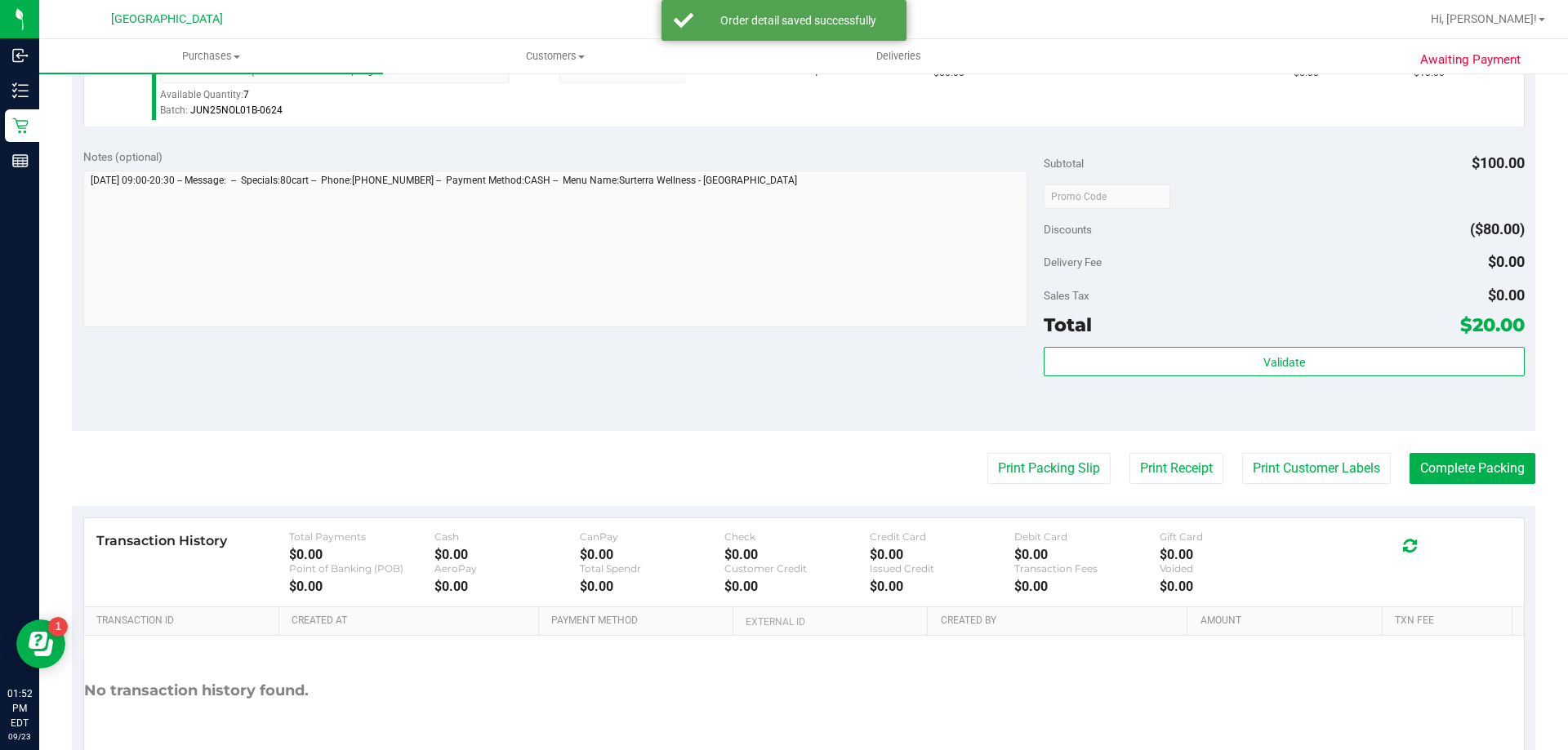
scroll to position [598, 0]
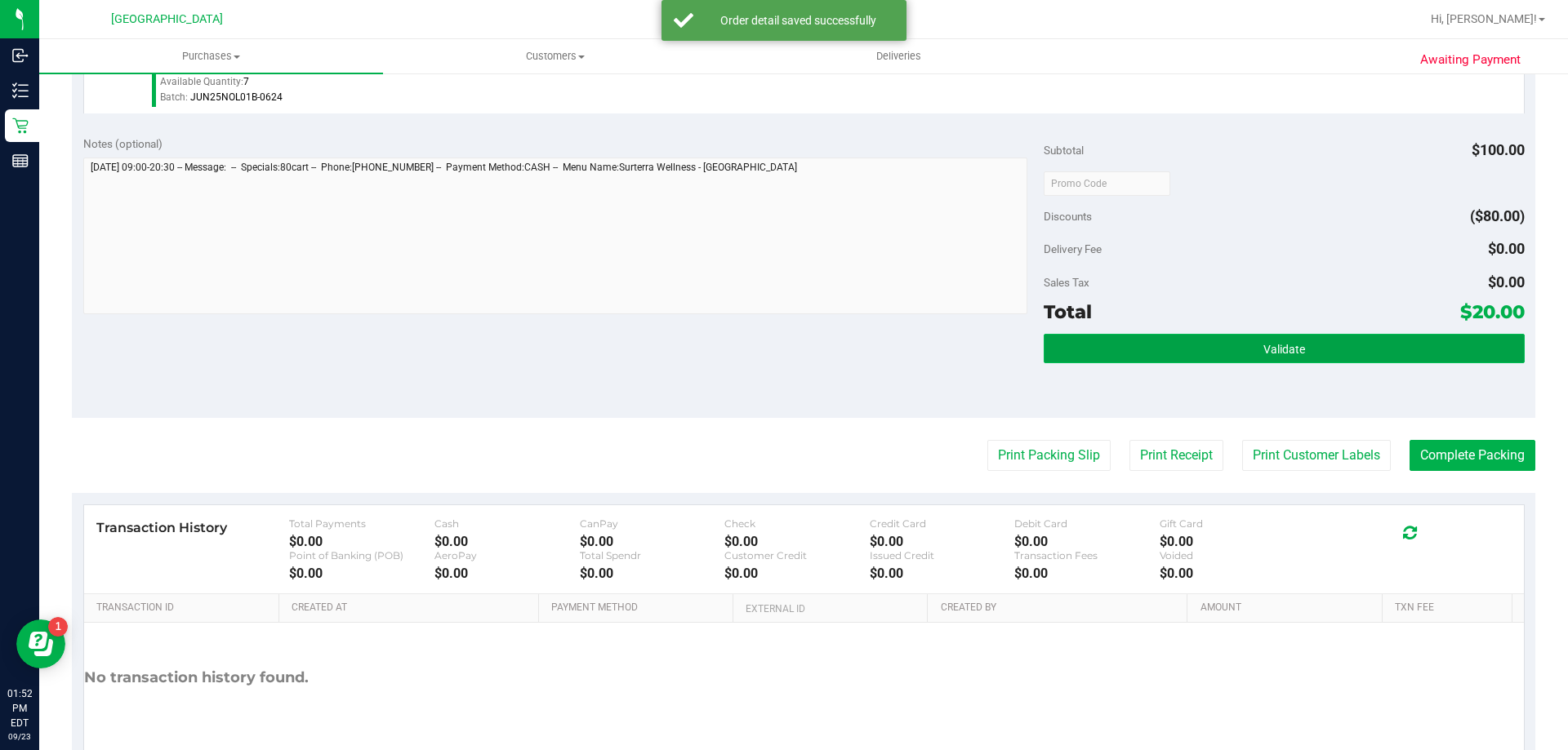
click at [1121, 353] on button "Validate" at bounding box center [1284, 348] width 480 height 30
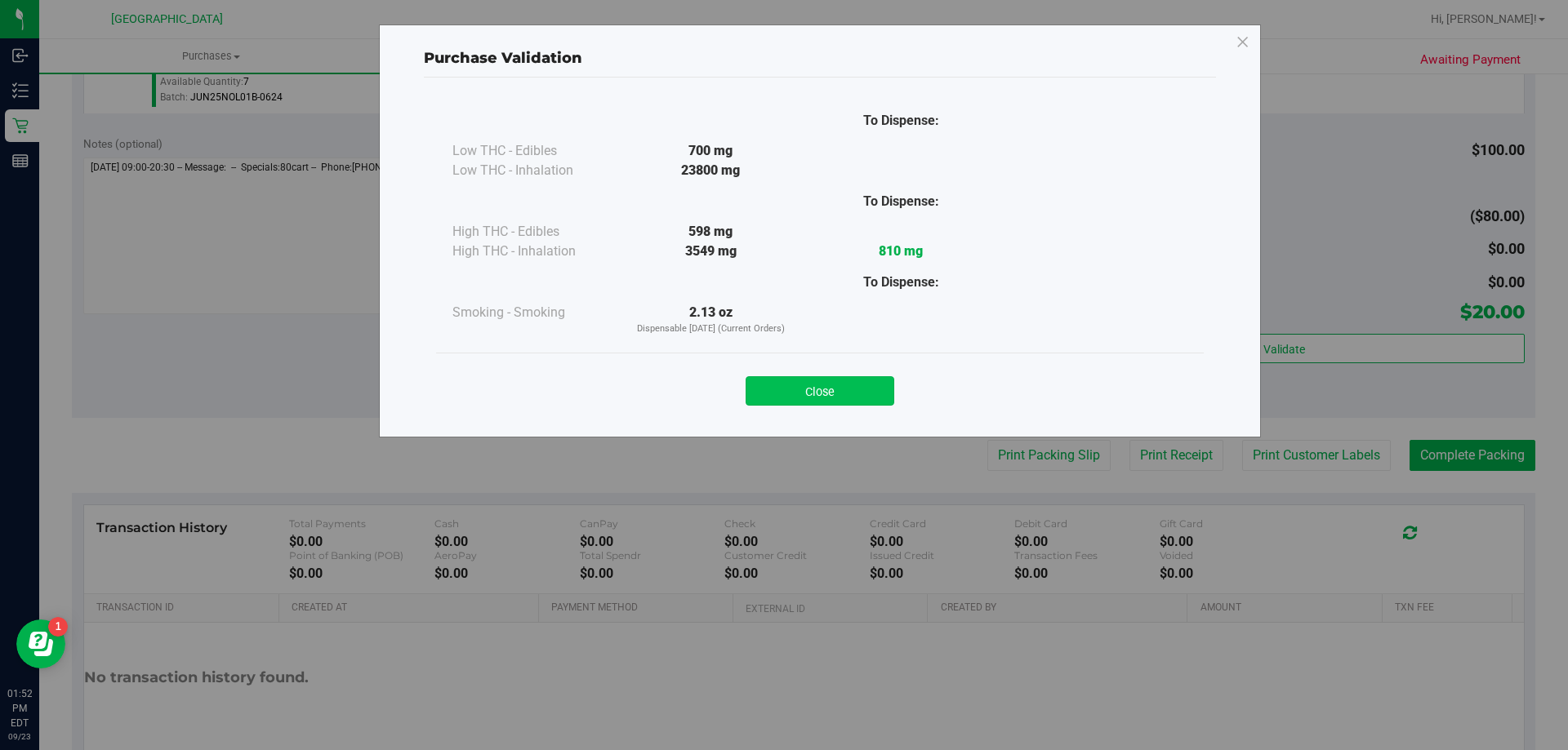
click at [793, 395] on button "Close" at bounding box center [820, 391] width 149 height 30
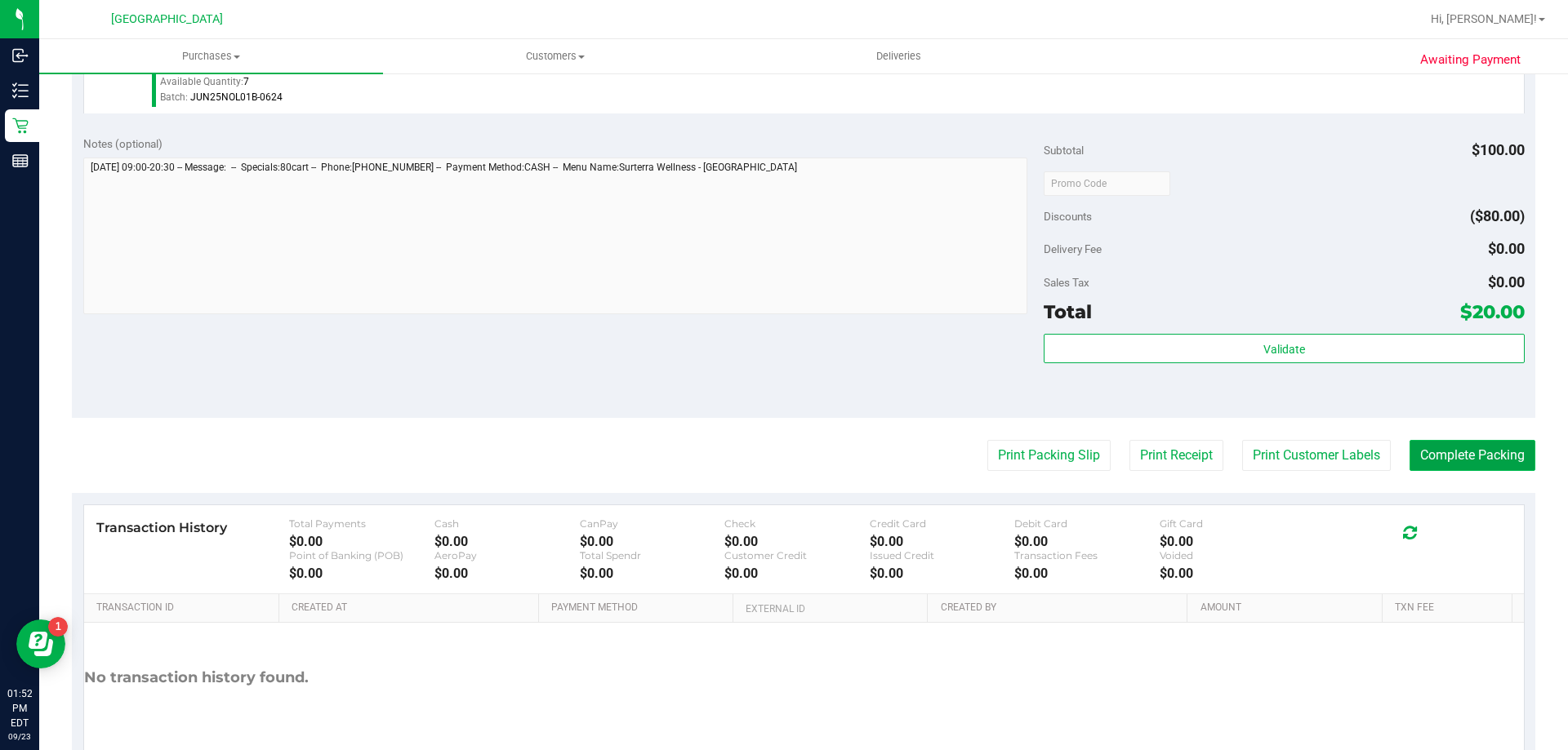
click at [1446, 454] on button "Complete Packing" at bounding box center [1472, 456] width 126 height 31
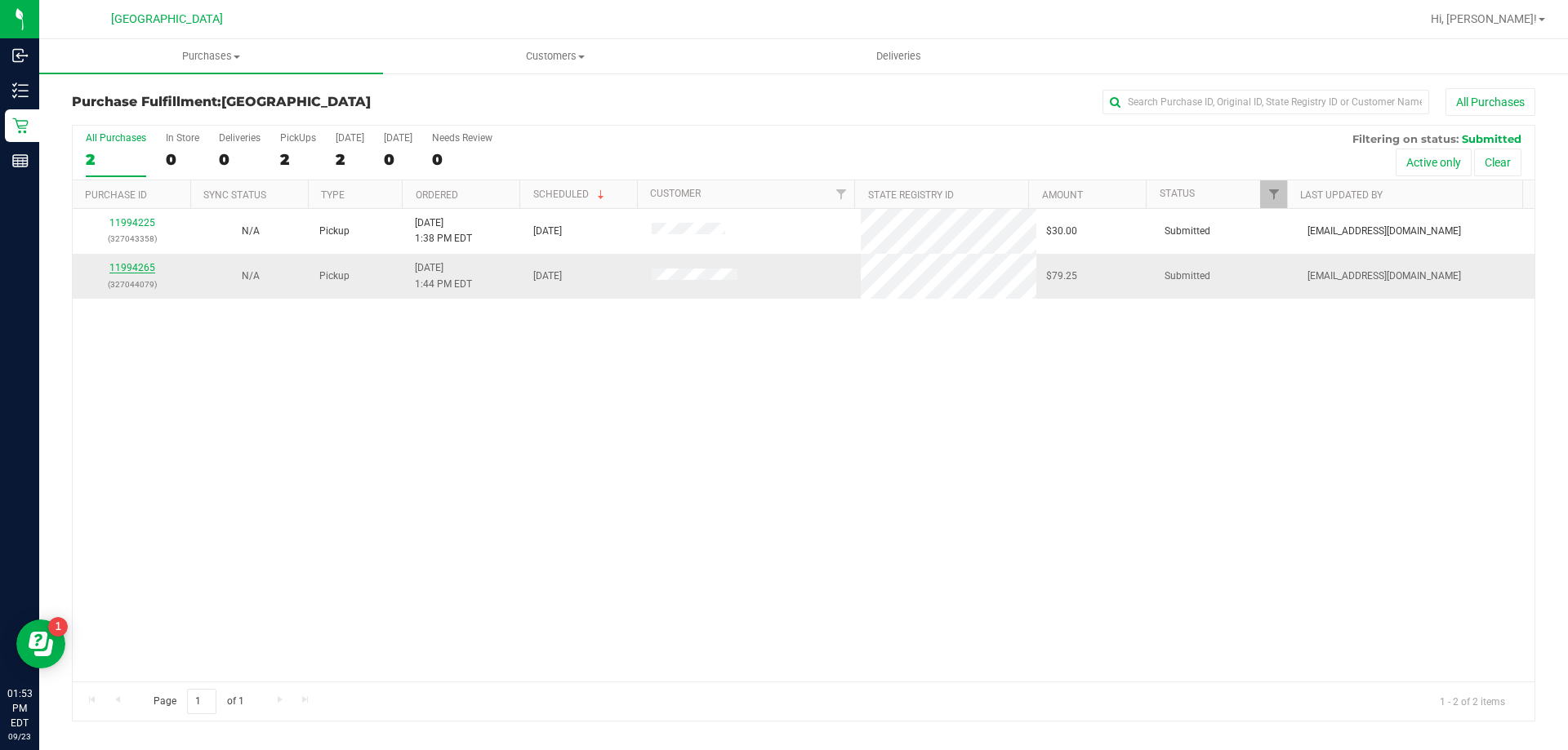
click at [143, 266] on link "11994265" at bounding box center [132, 267] width 45 height 11
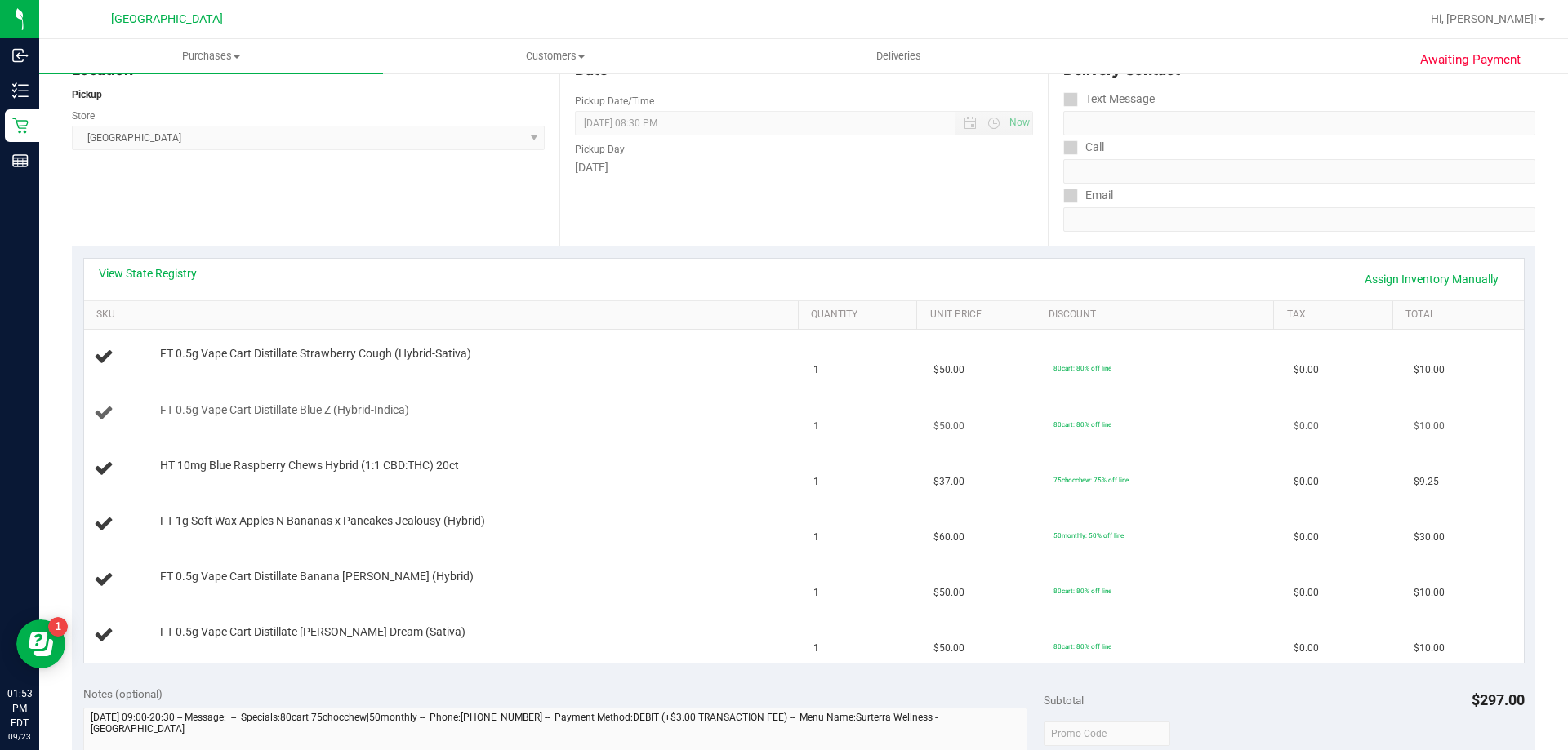
scroll to position [189, 0]
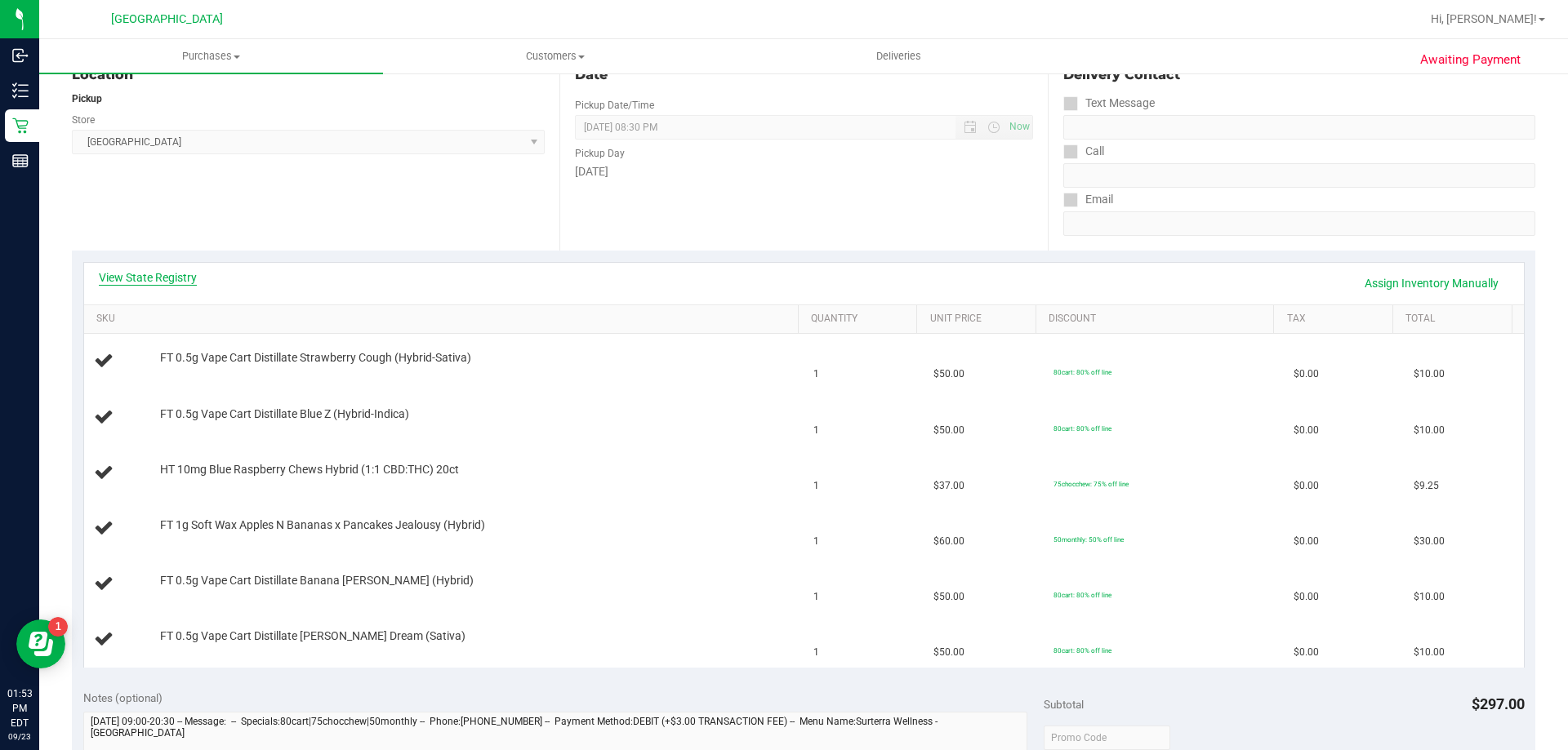
click at [139, 278] on link "View State Registry" at bounding box center [147, 277] width 98 height 17
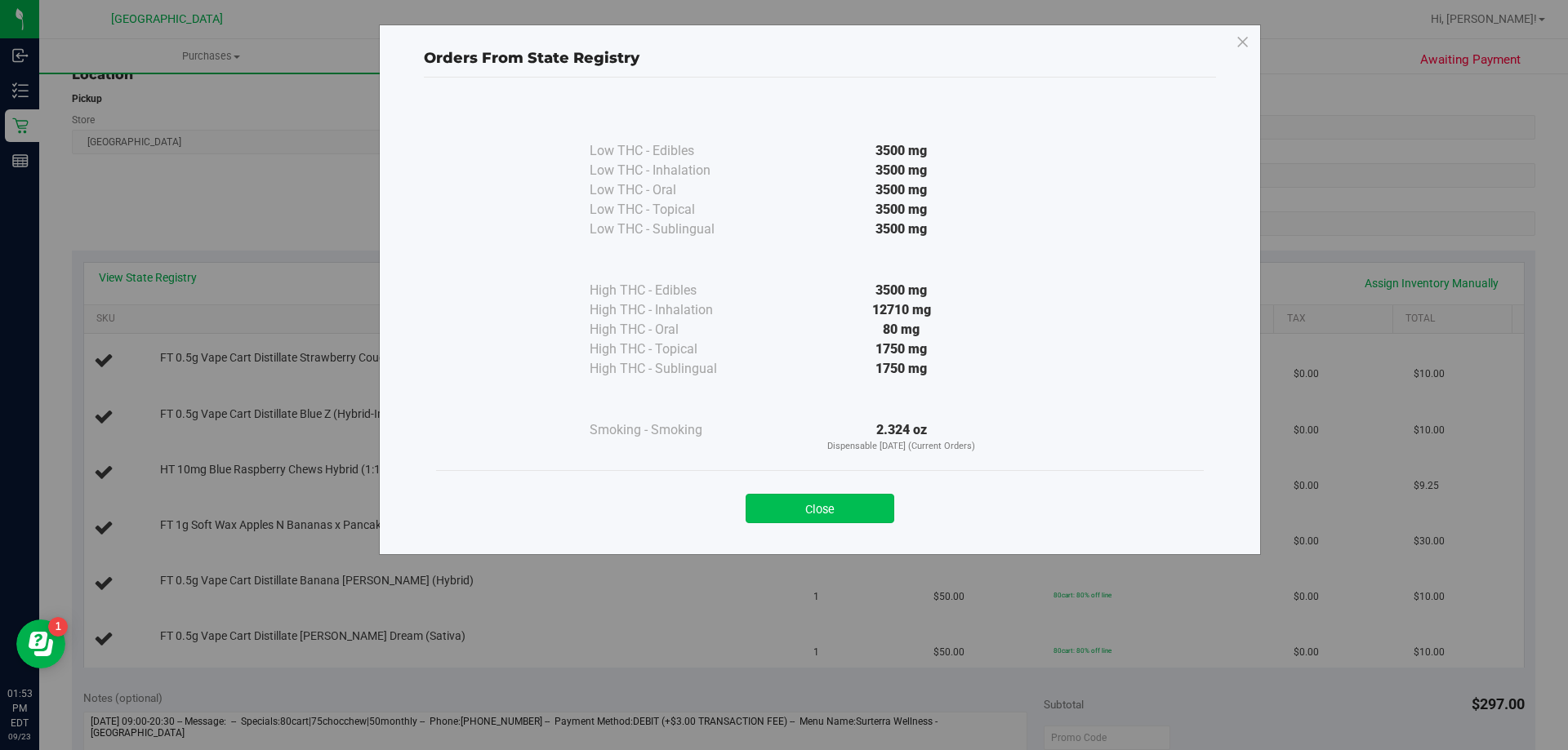
click at [837, 520] on button "Close" at bounding box center [820, 509] width 149 height 30
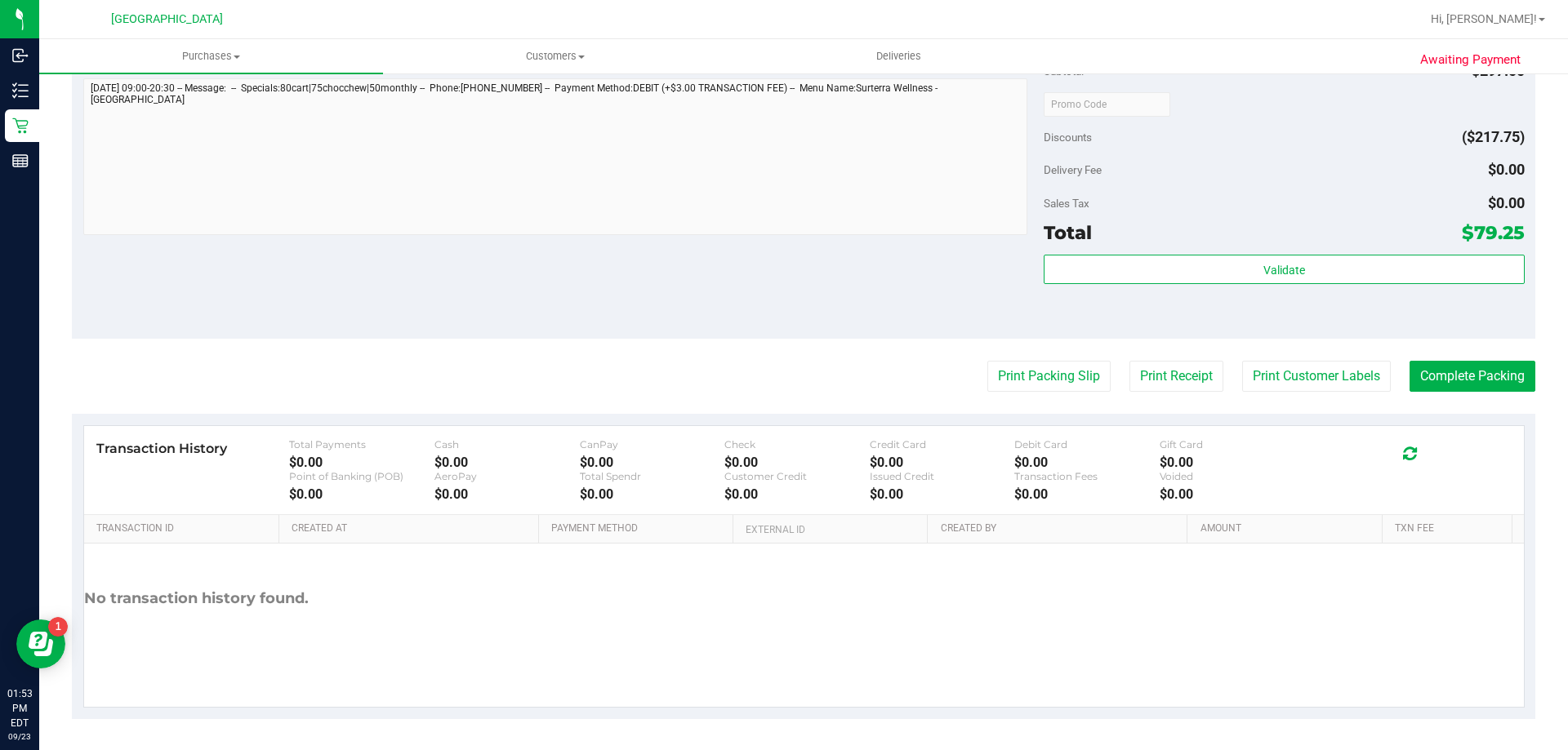
scroll to position [824, 0]
click at [1017, 387] on button "Print Packing Slip" at bounding box center [1049, 375] width 124 height 31
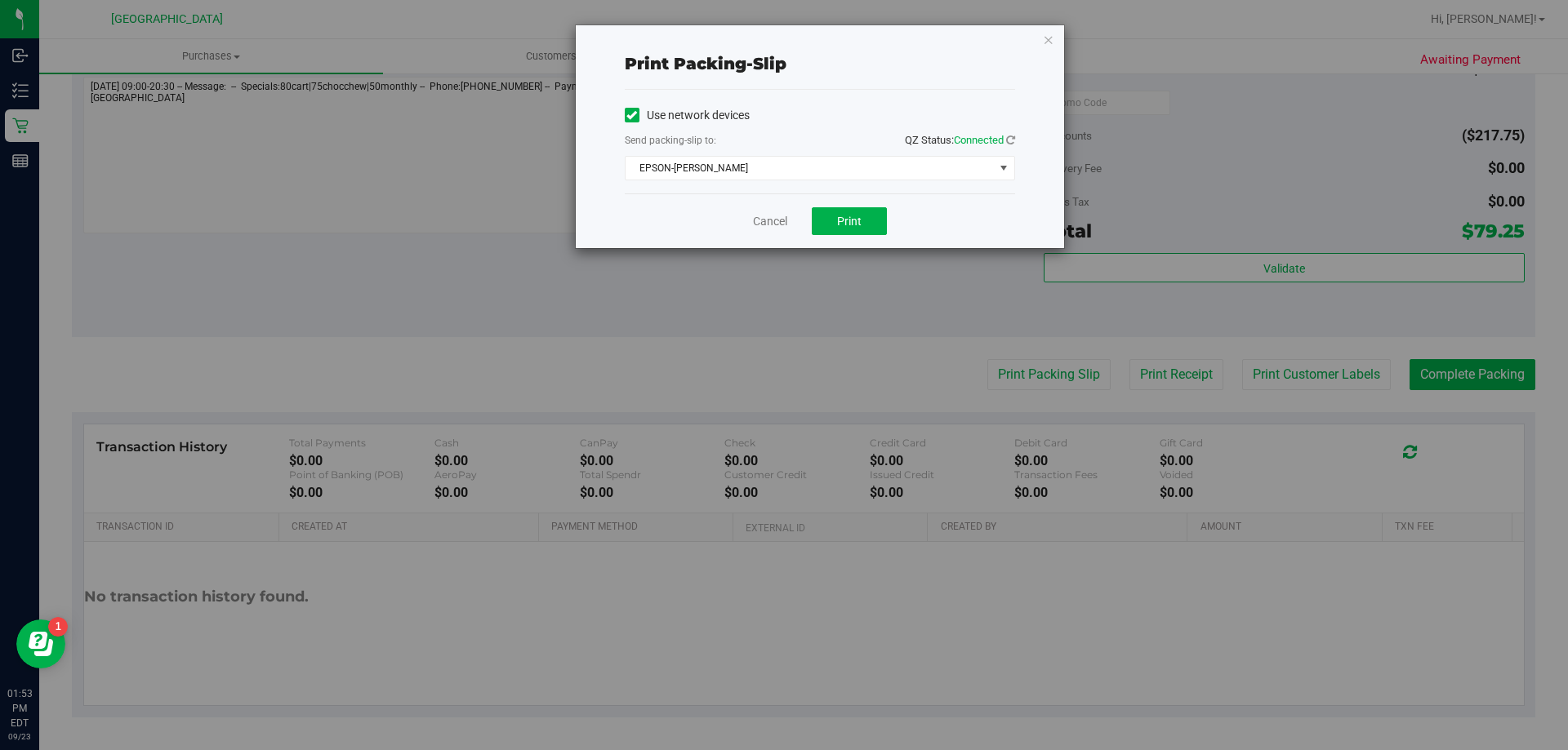
click at [834, 199] on div "Cancel Print" at bounding box center [820, 220] width 390 height 55
click at [837, 216] on button "Print" at bounding box center [849, 221] width 75 height 28
click at [776, 220] on link "Cancel" at bounding box center [770, 222] width 34 height 17
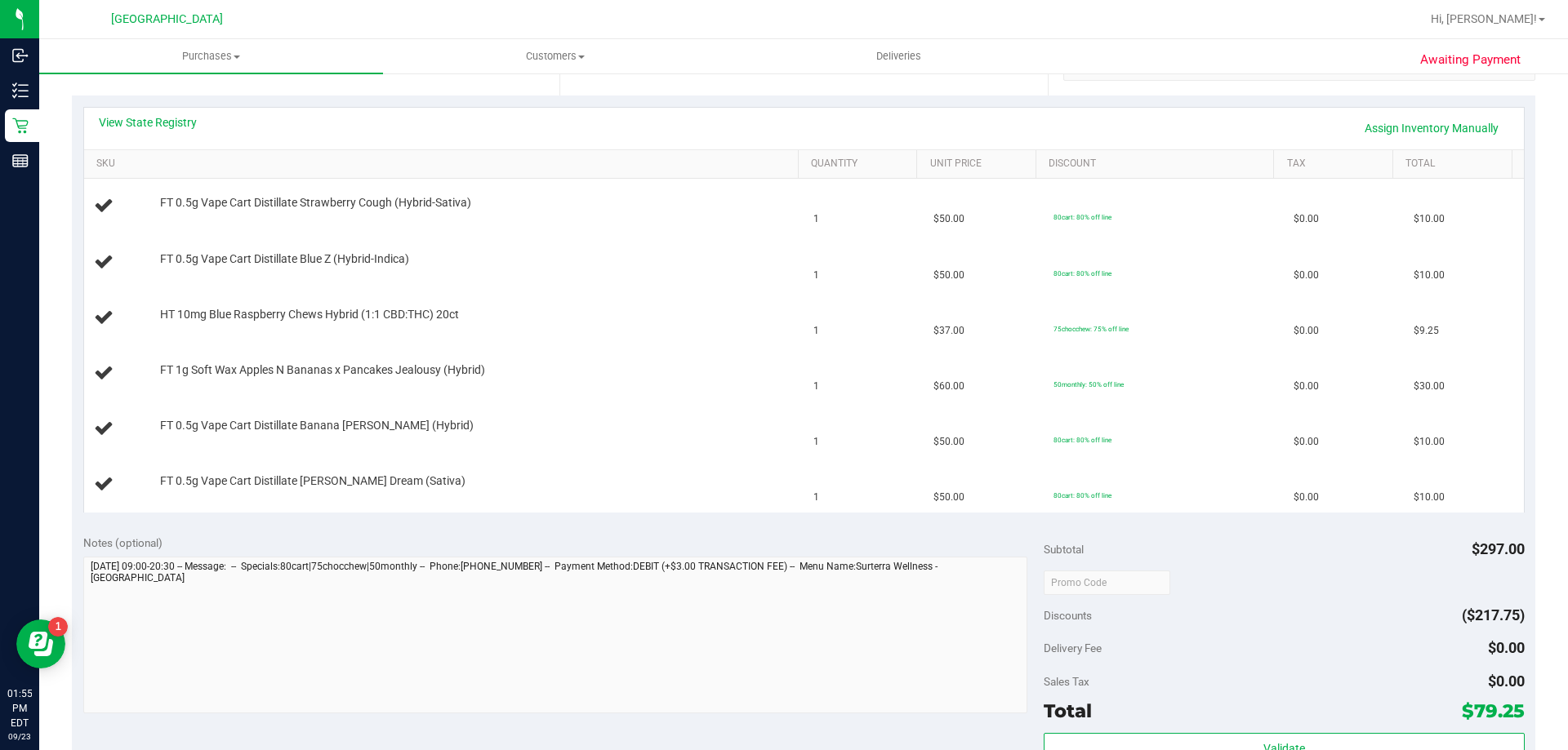
scroll to position [344, 0]
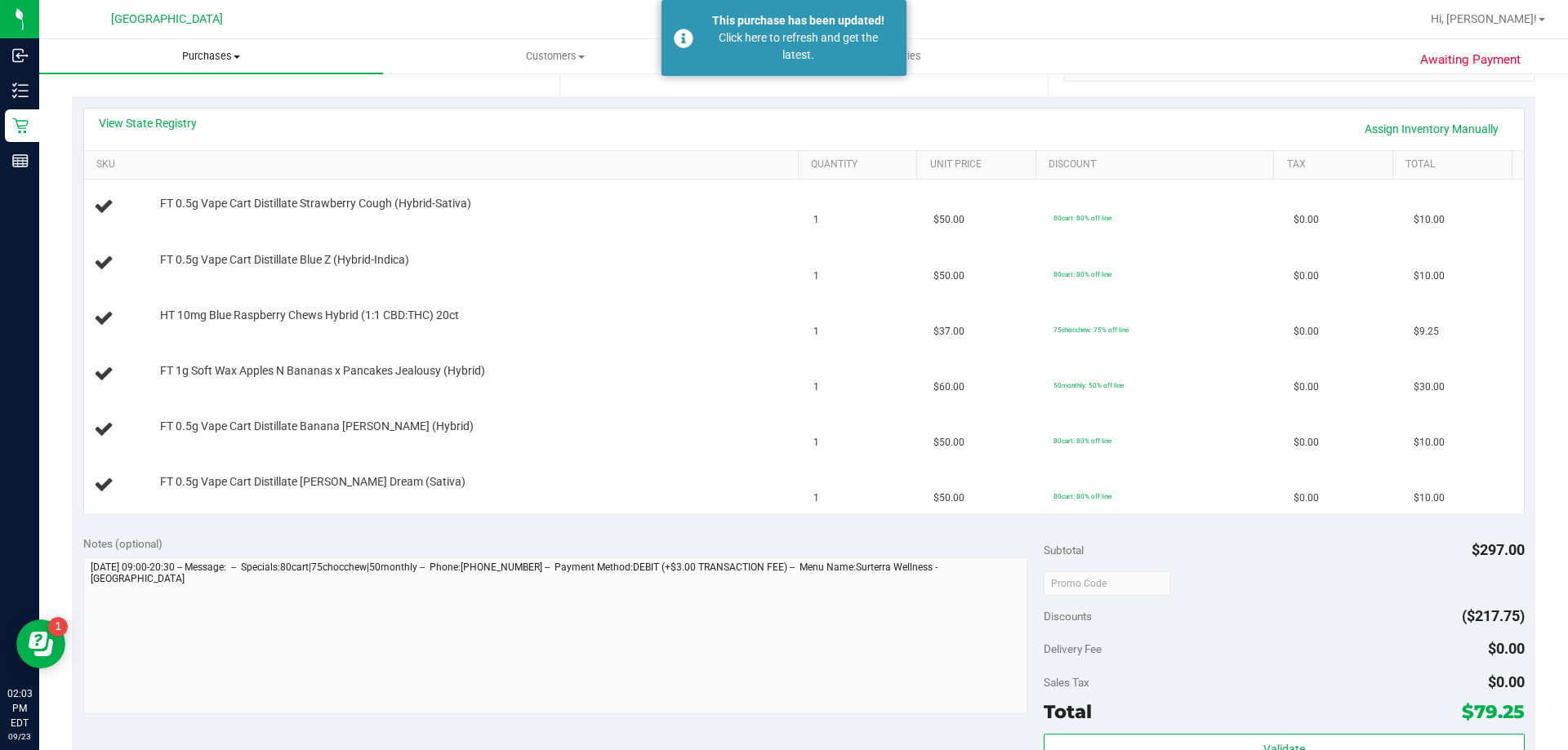
click at [215, 50] on span "Purchases" at bounding box center [211, 56] width 344 height 15
click at [216, 115] on li "Fulfillment" at bounding box center [211, 118] width 344 height 19
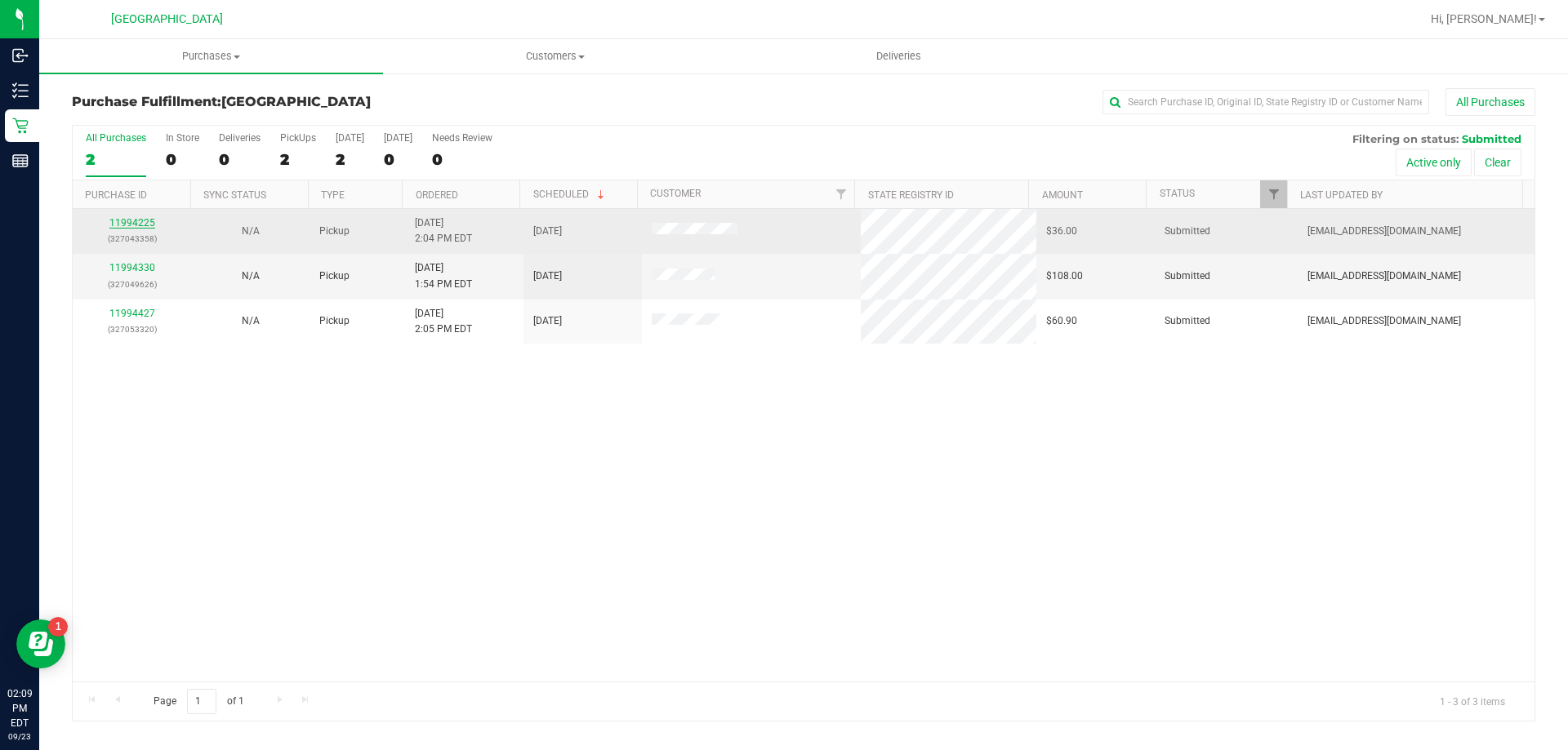
click at [152, 221] on link "11994225" at bounding box center [132, 222] width 45 height 11
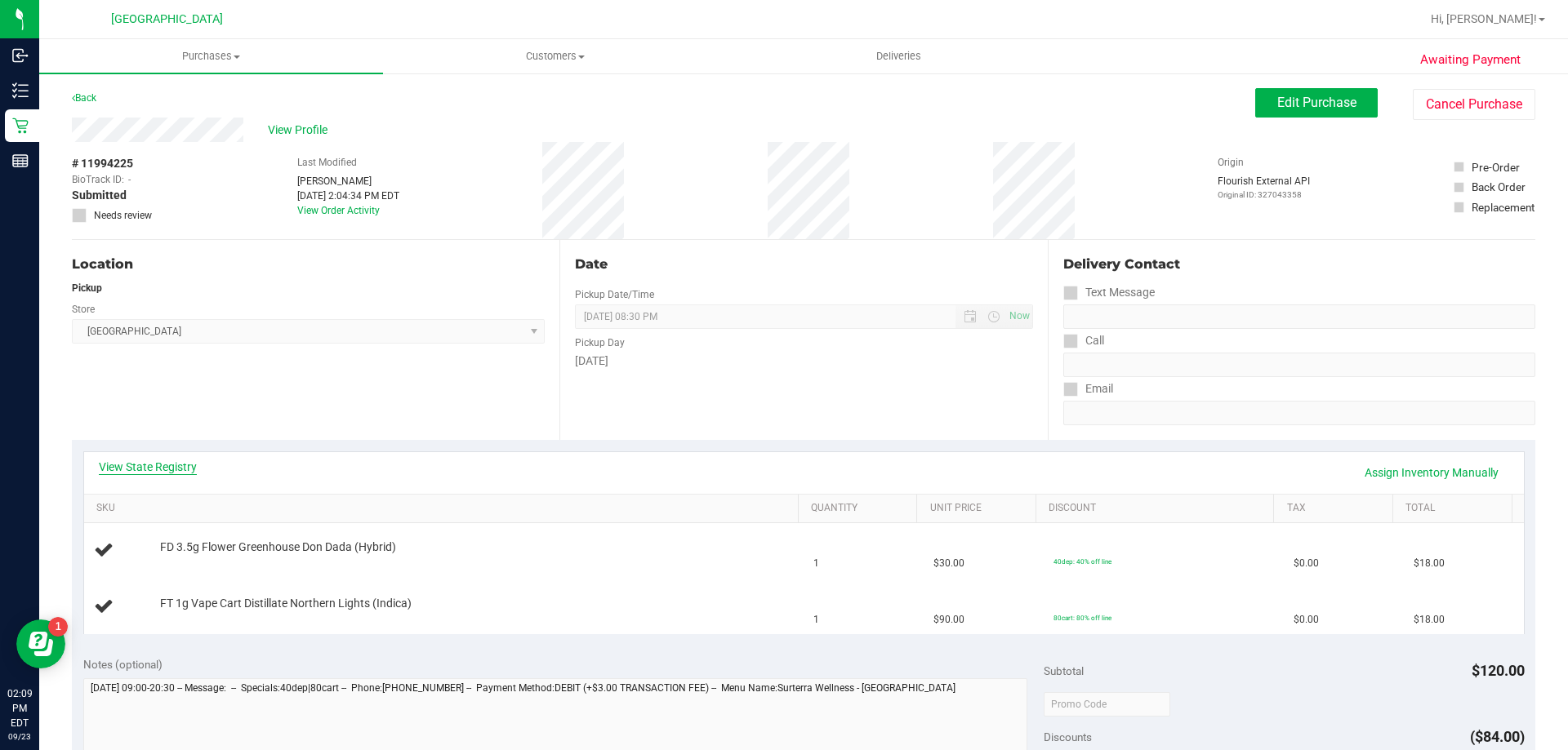
click at [173, 470] on link "View State Registry" at bounding box center [147, 467] width 98 height 17
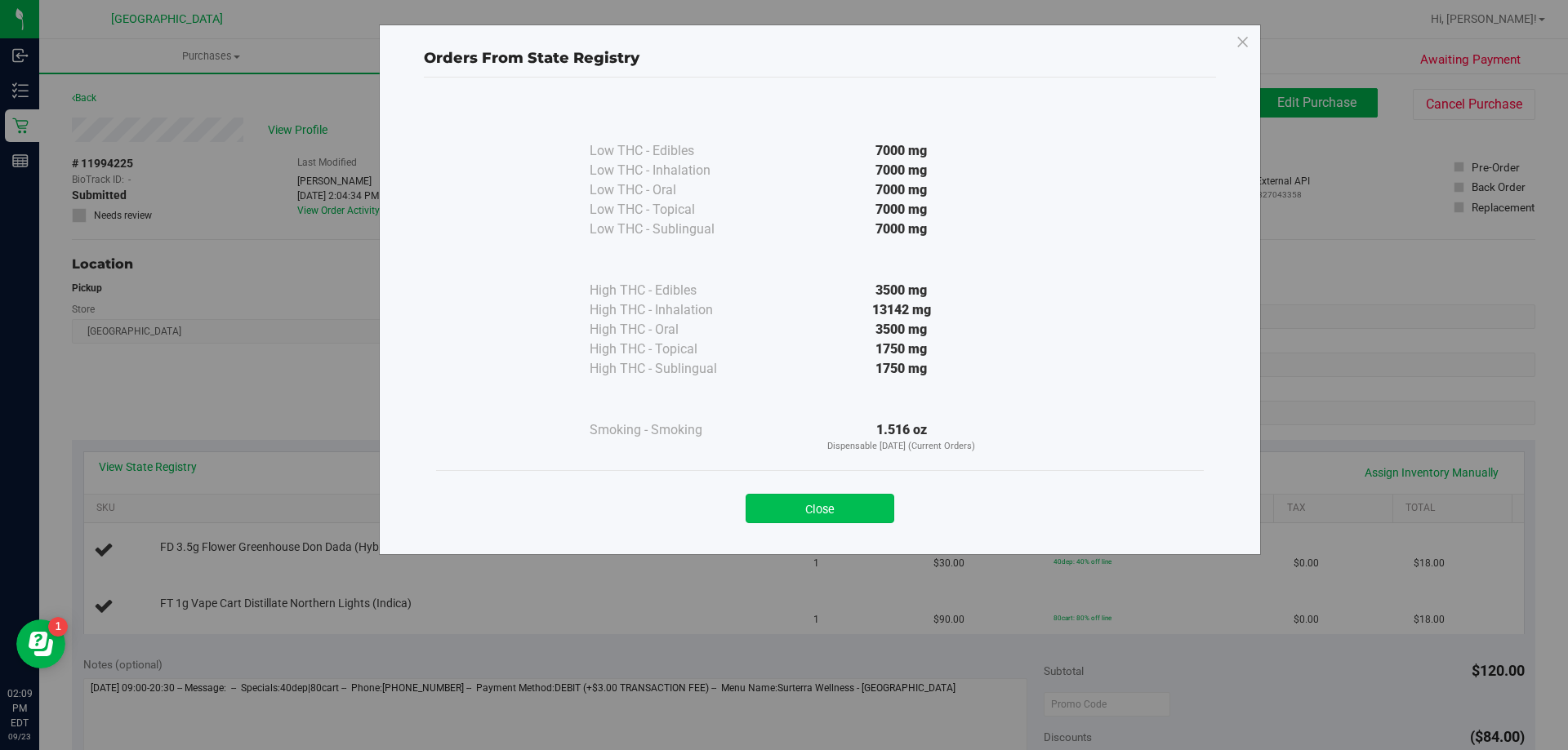
click at [825, 500] on button "Close" at bounding box center [820, 509] width 149 height 30
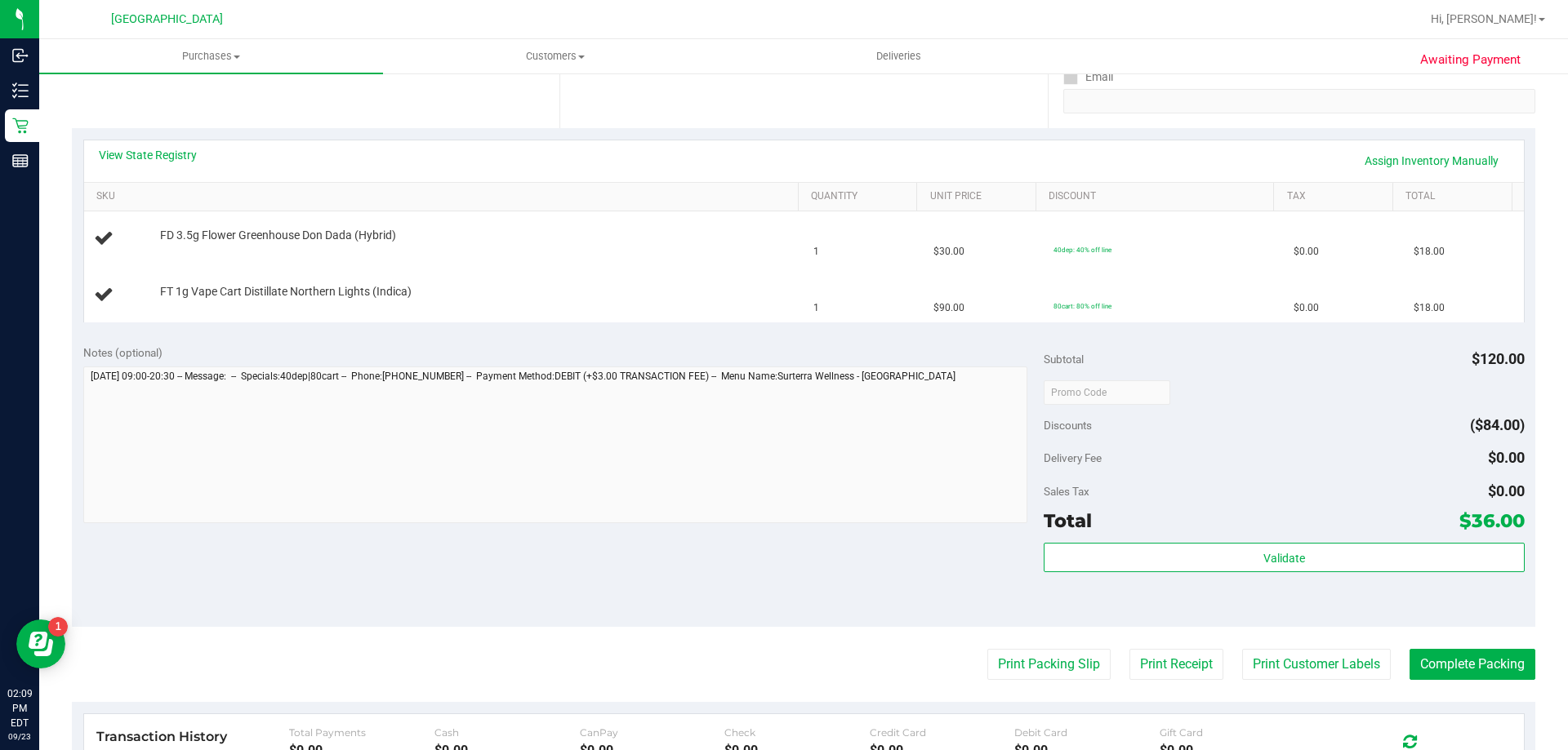
scroll to position [327, 0]
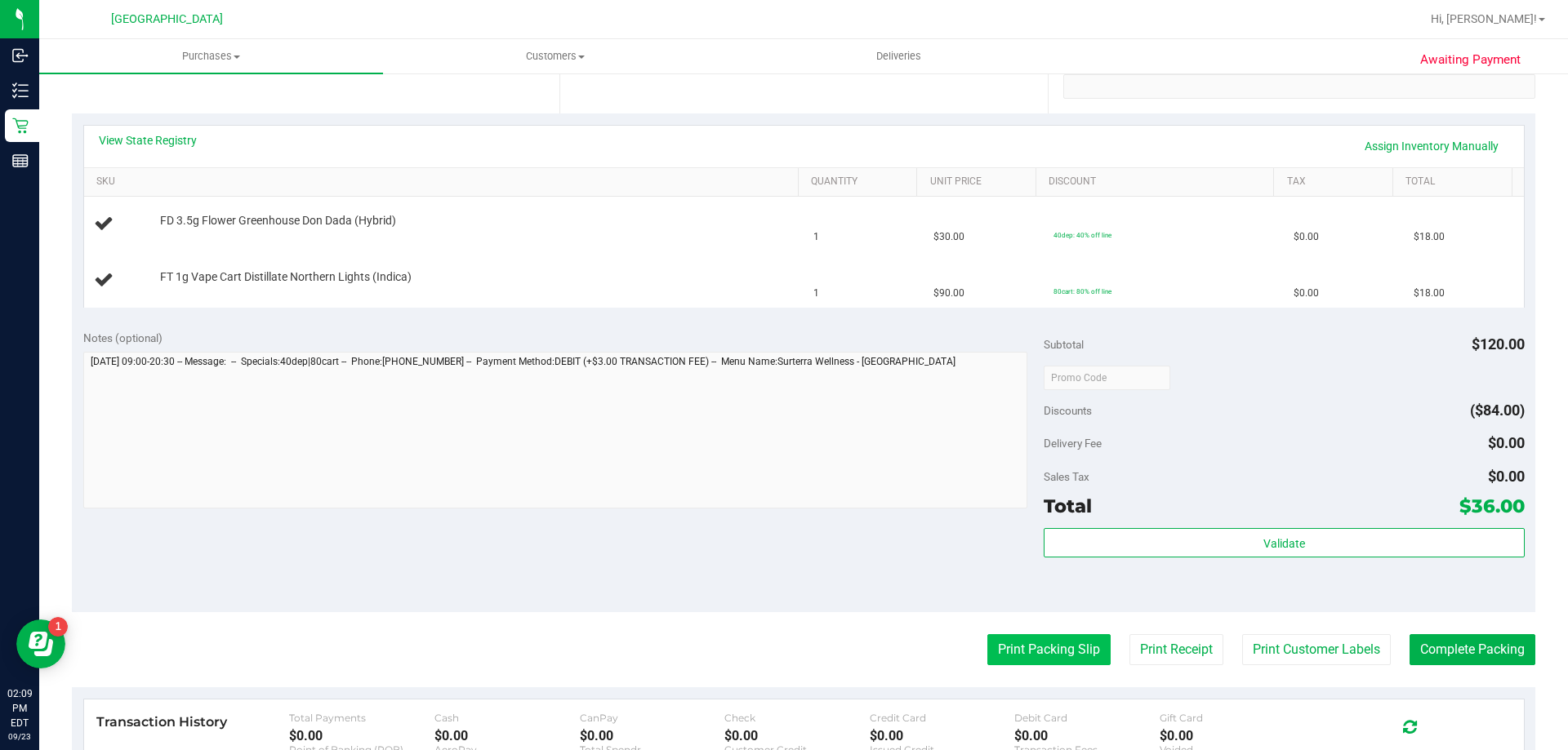
click at [1036, 638] on button "Print Packing Slip" at bounding box center [1049, 650] width 124 height 31
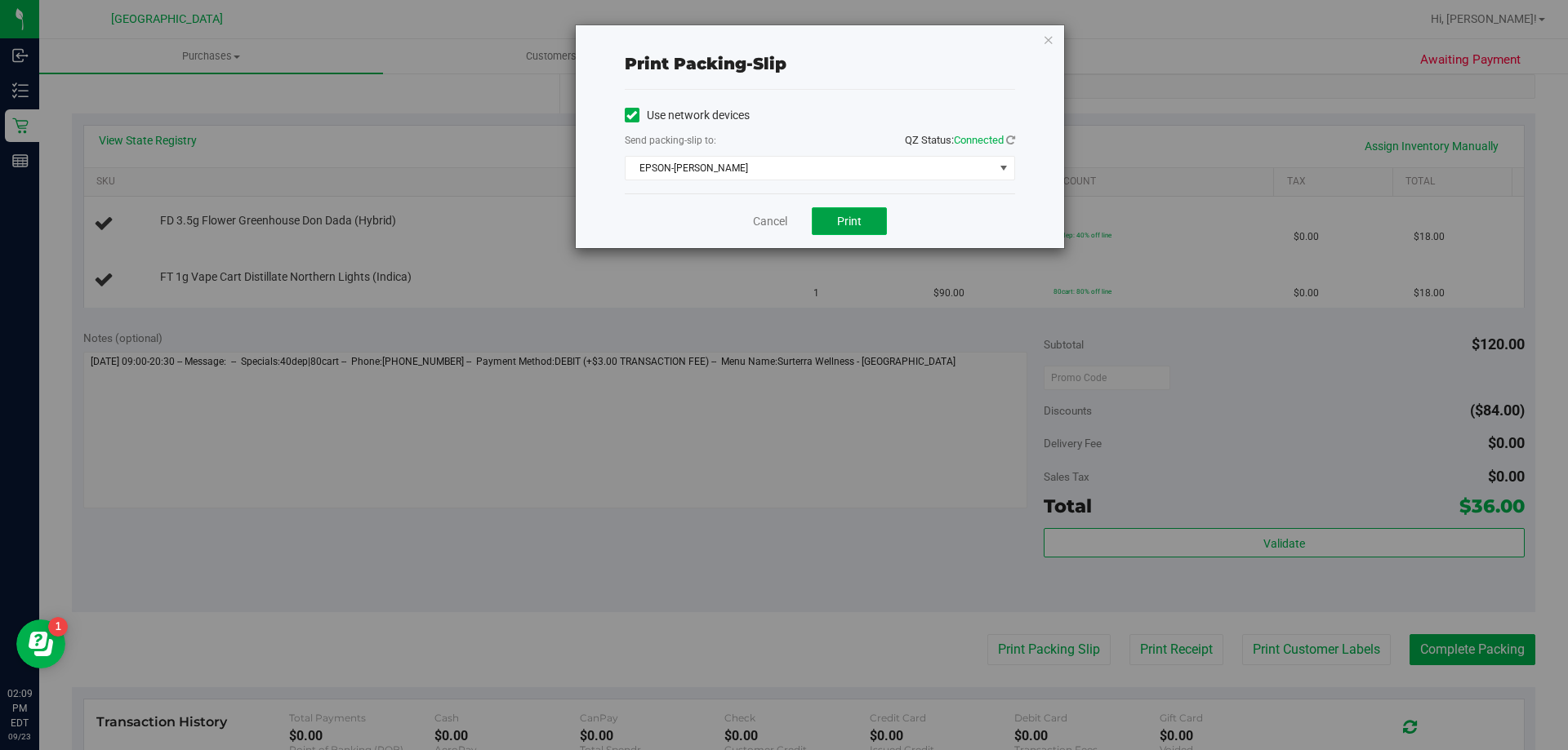
click at [855, 218] on span "Print" at bounding box center [850, 220] width 24 height 13
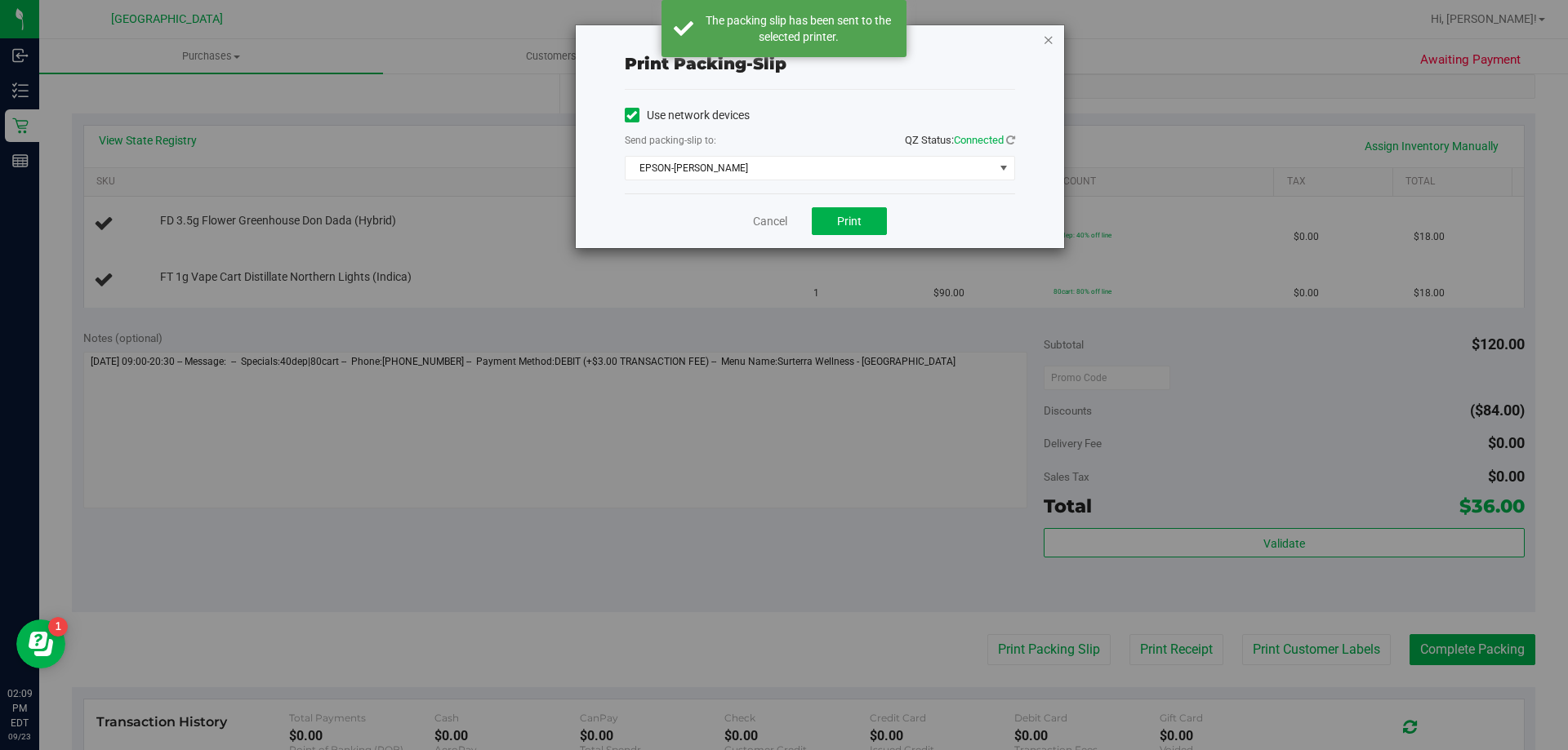
click at [1048, 39] on icon "button" at bounding box center [1049, 39] width 11 height 19
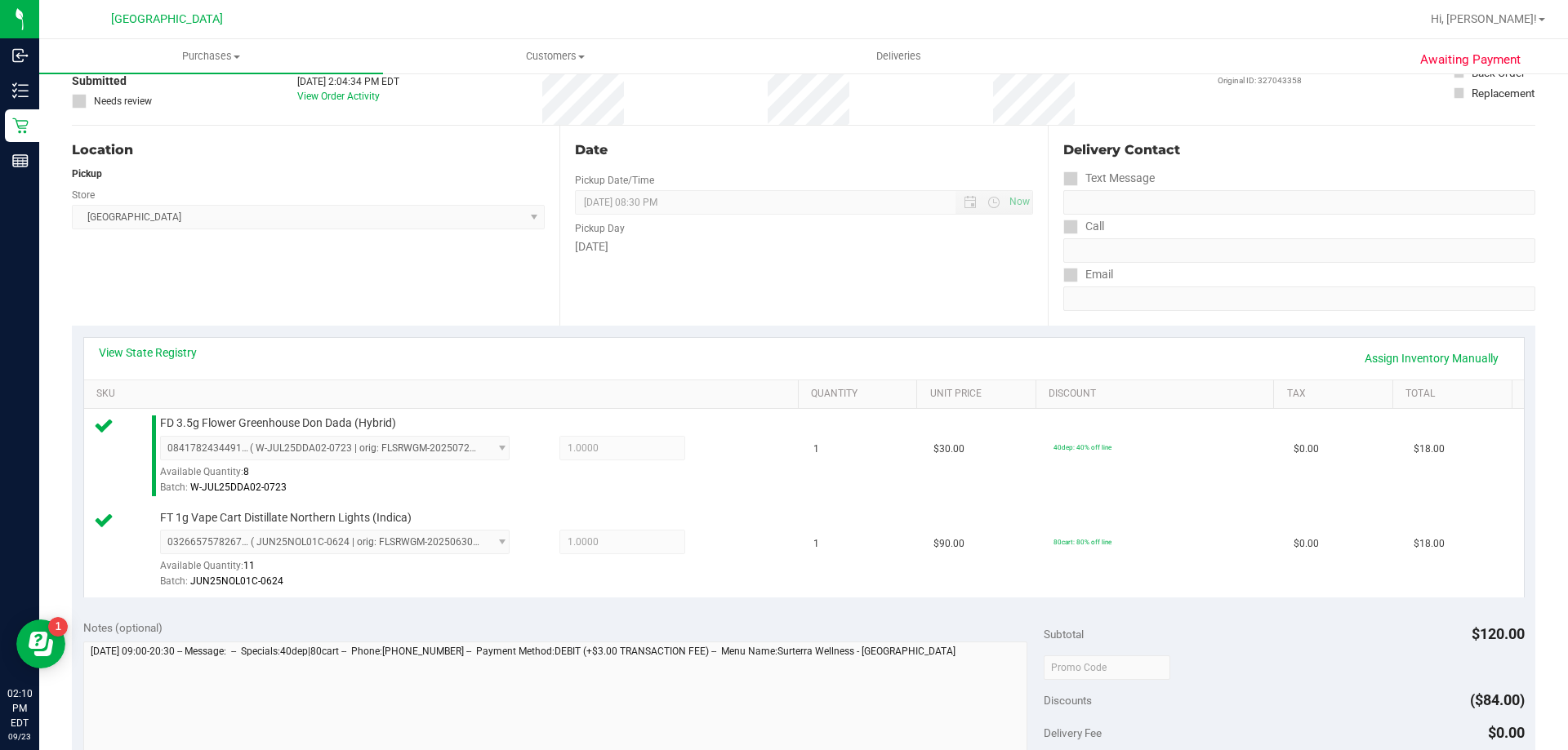
scroll to position [490, 0]
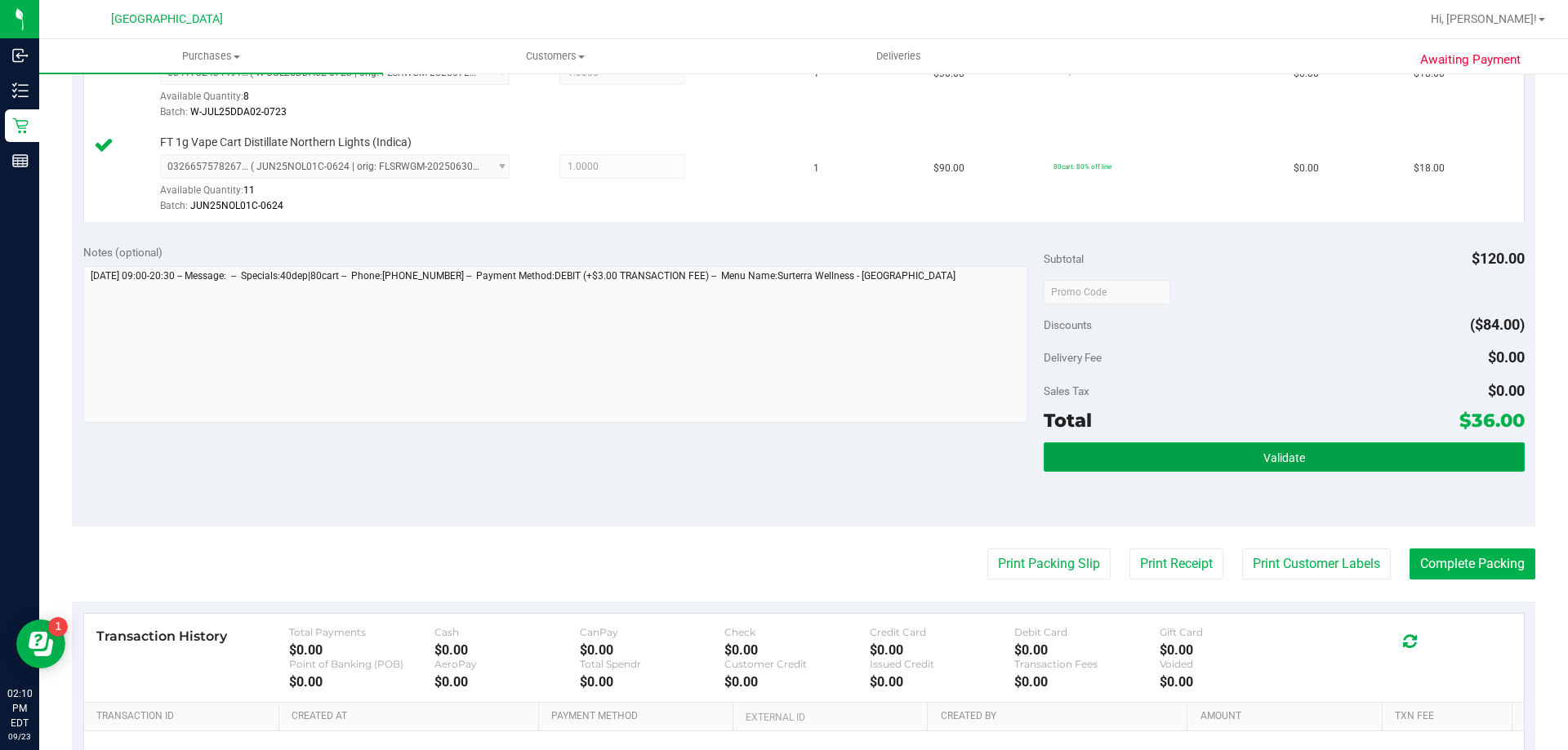
click at [1337, 454] on button "Validate" at bounding box center [1284, 457] width 480 height 30
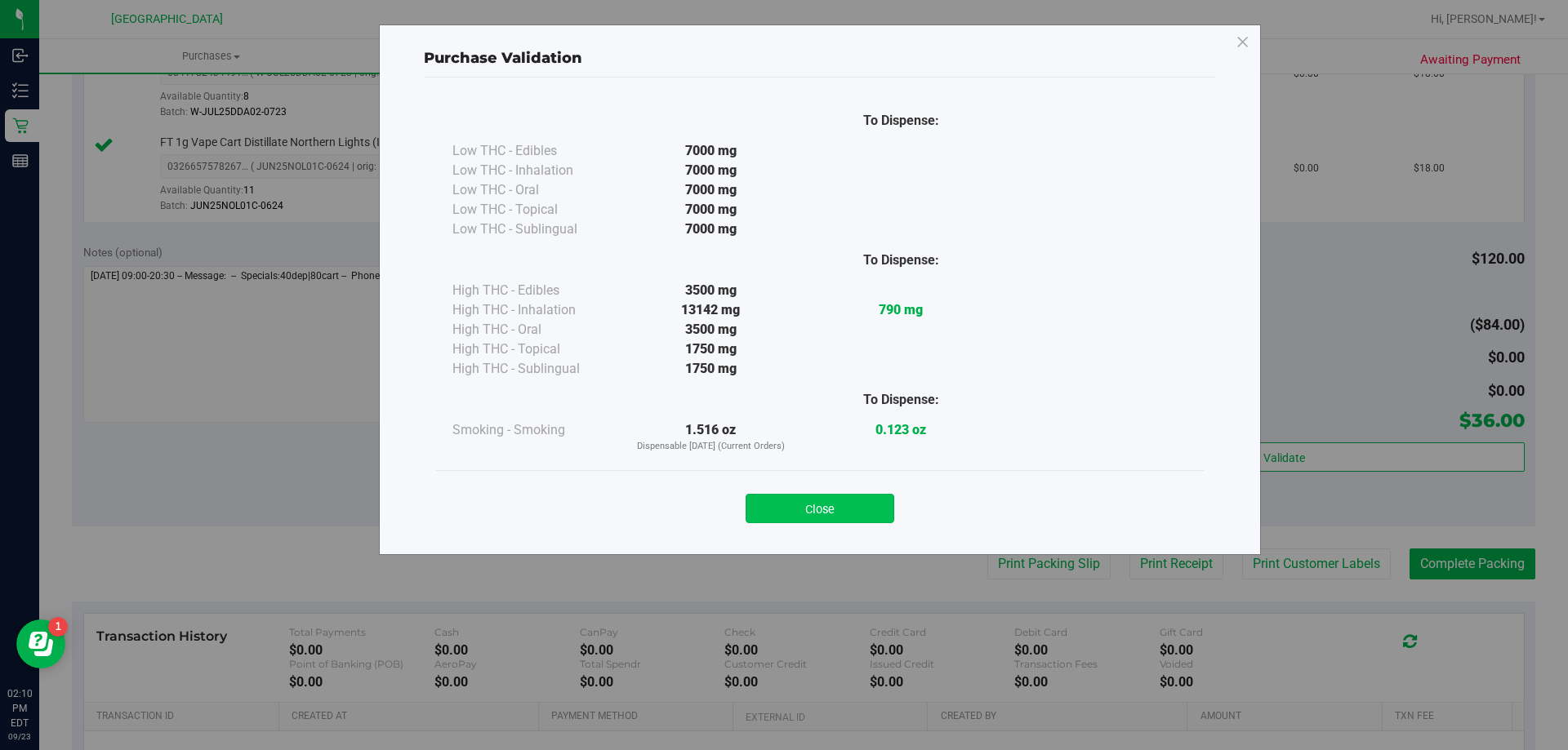
click at [859, 519] on button "Close" at bounding box center [820, 509] width 149 height 30
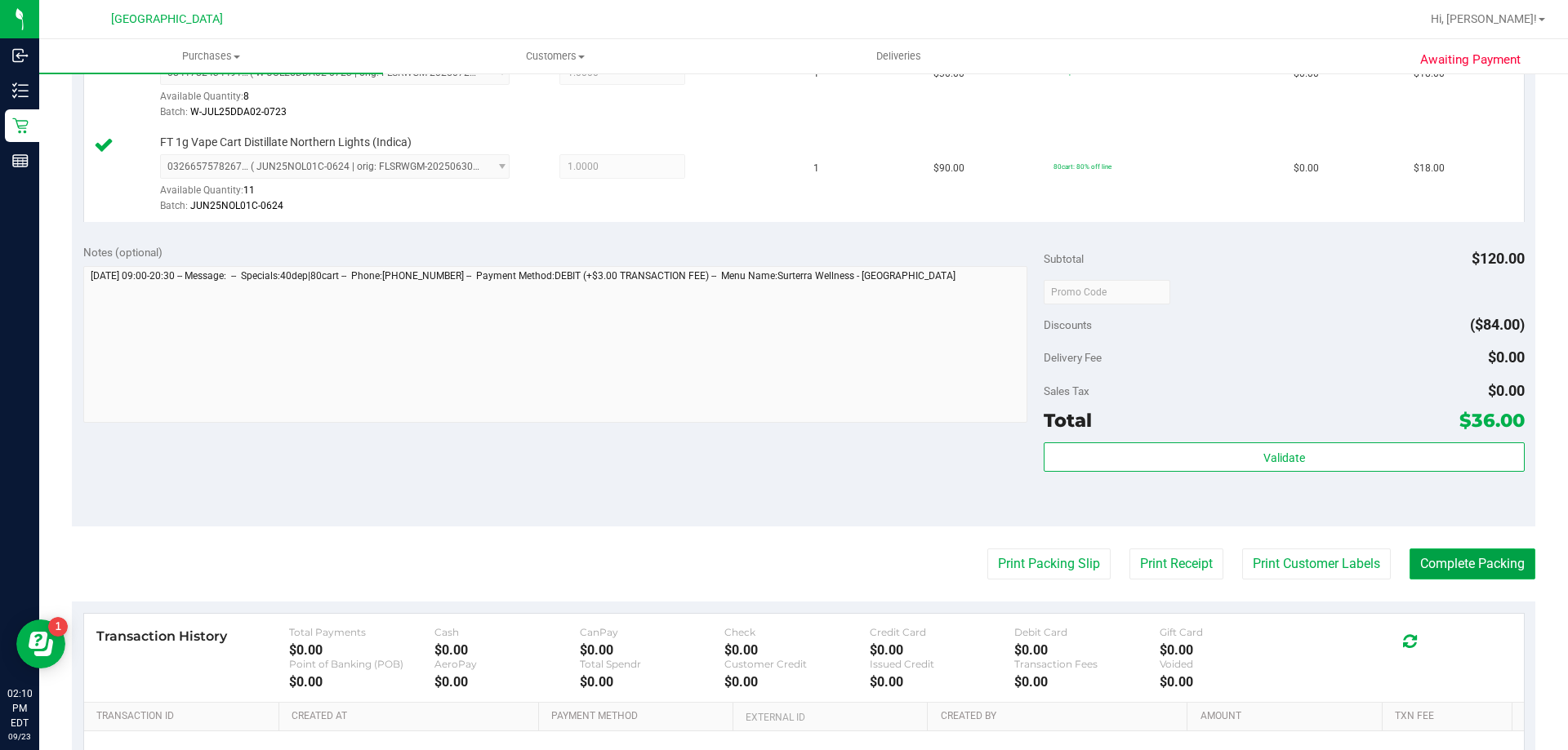
click at [1429, 564] on button "Complete Packing" at bounding box center [1472, 564] width 126 height 31
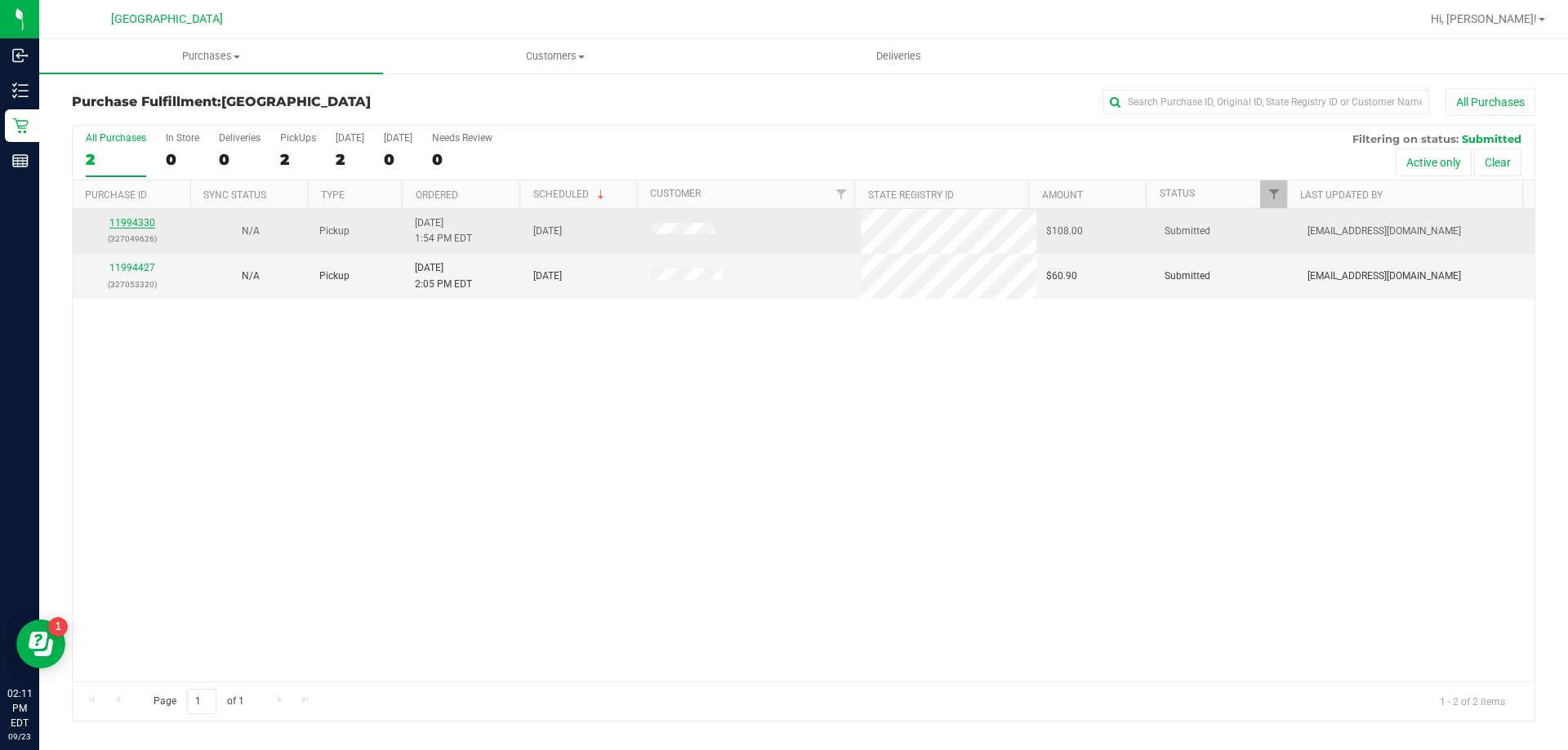
click at [129, 226] on link "11994330" at bounding box center [132, 222] width 45 height 11
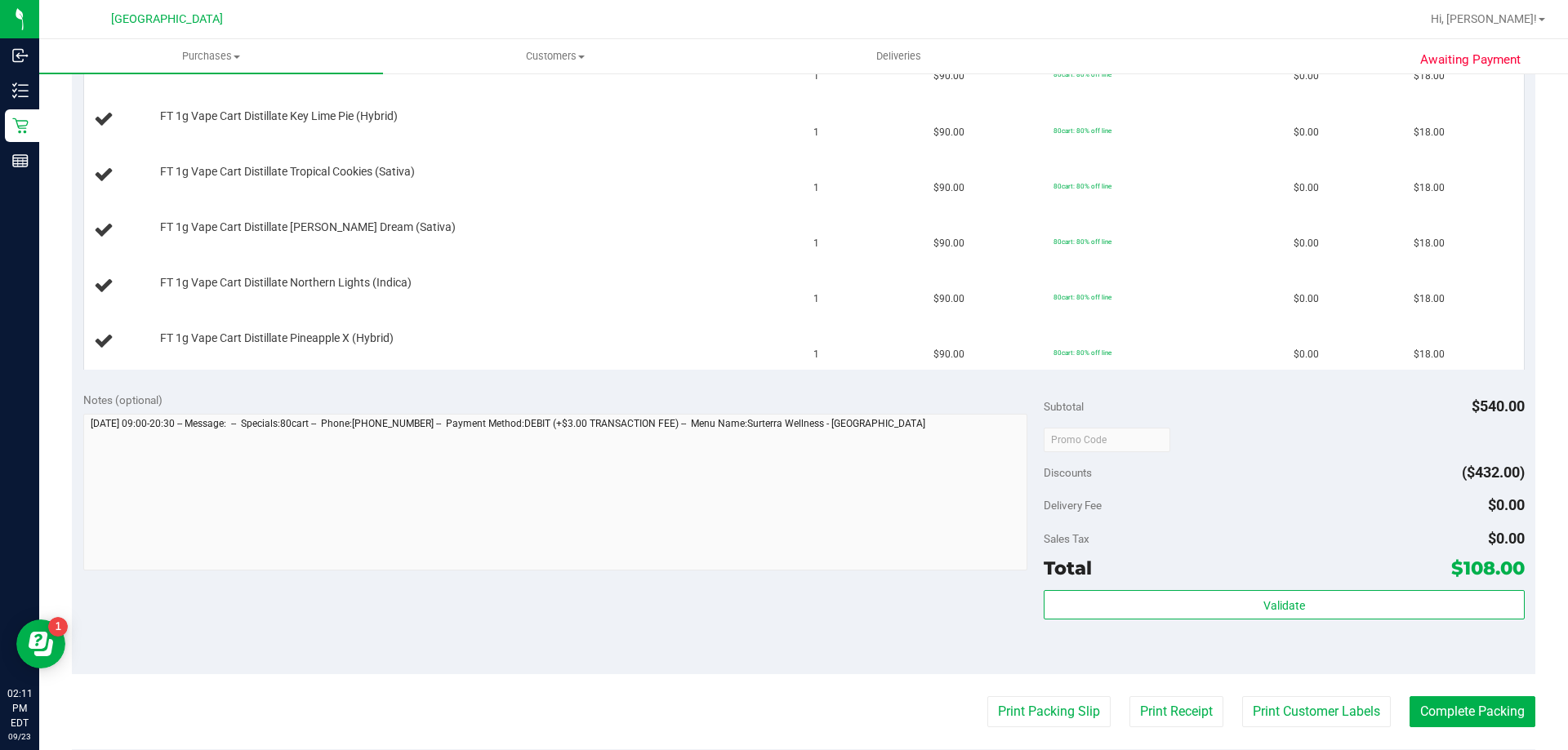
scroll to position [571, 0]
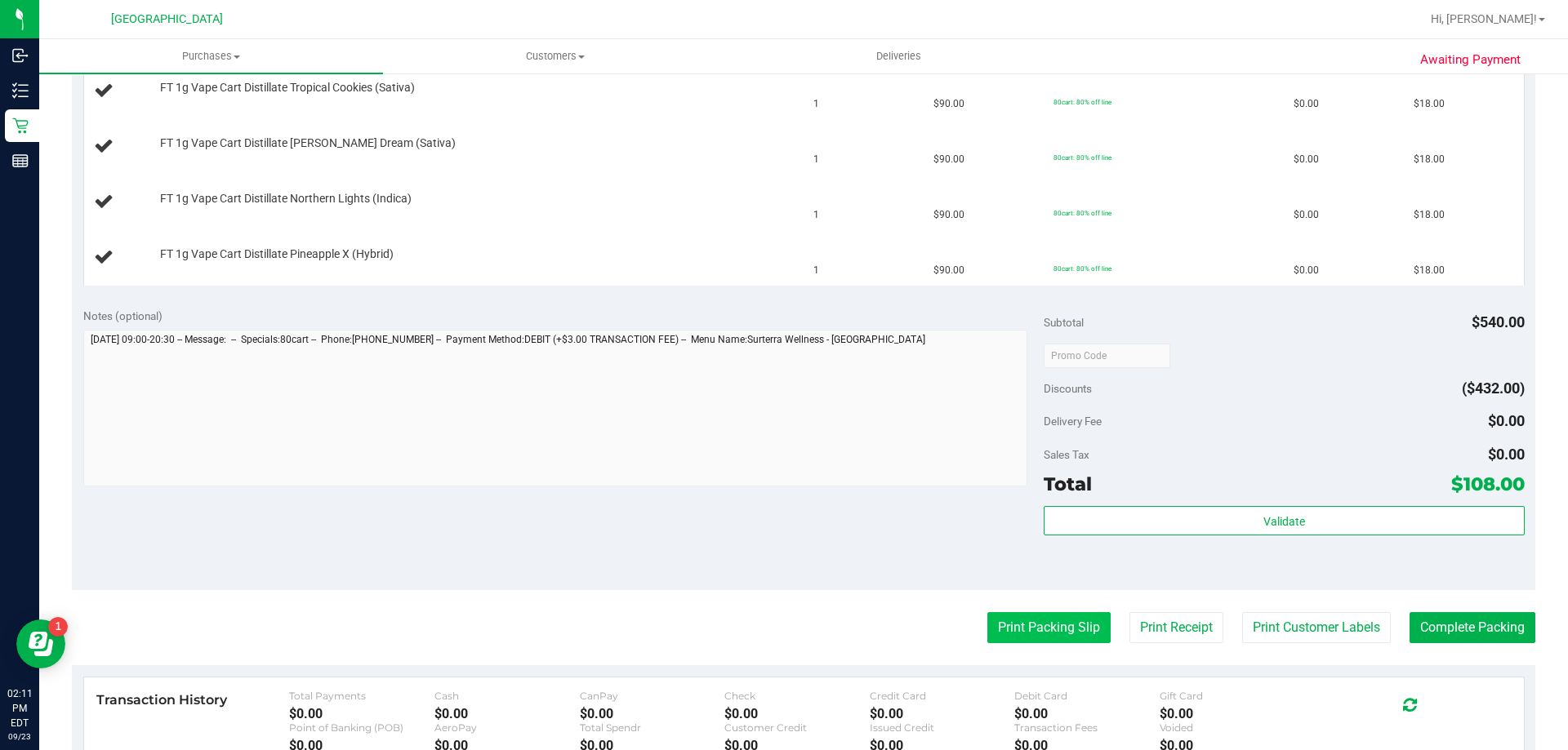
click at [1026, 626] on button "Print Packing Slip" at bounding box center [1049, 628] width 124 height 31
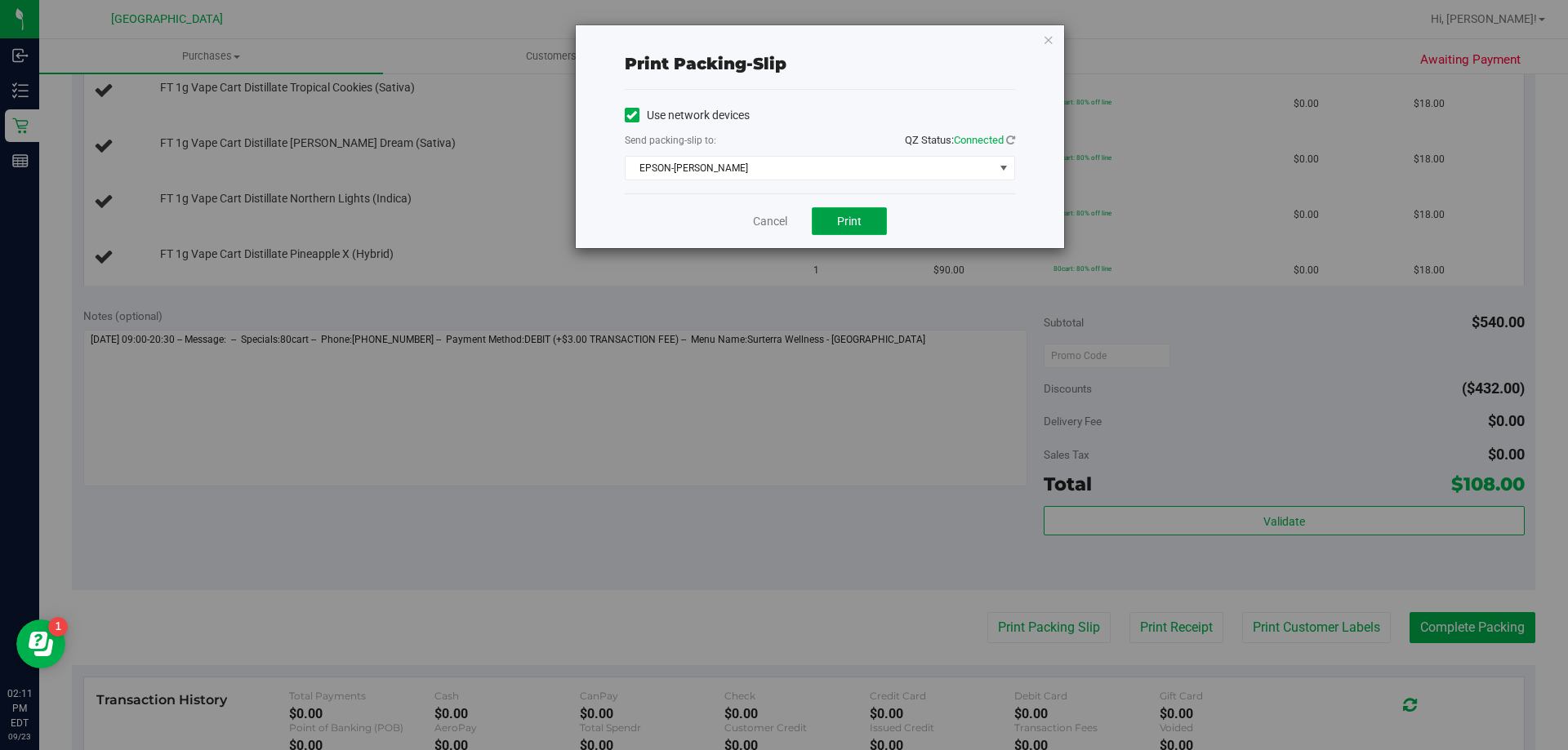
click at [870, 224] on button "Print" at bounding box center [849, 221] width 75 height 28
click at [1046, 38] on icon "button" at bounding box center [1049, 39] width 11 height 19
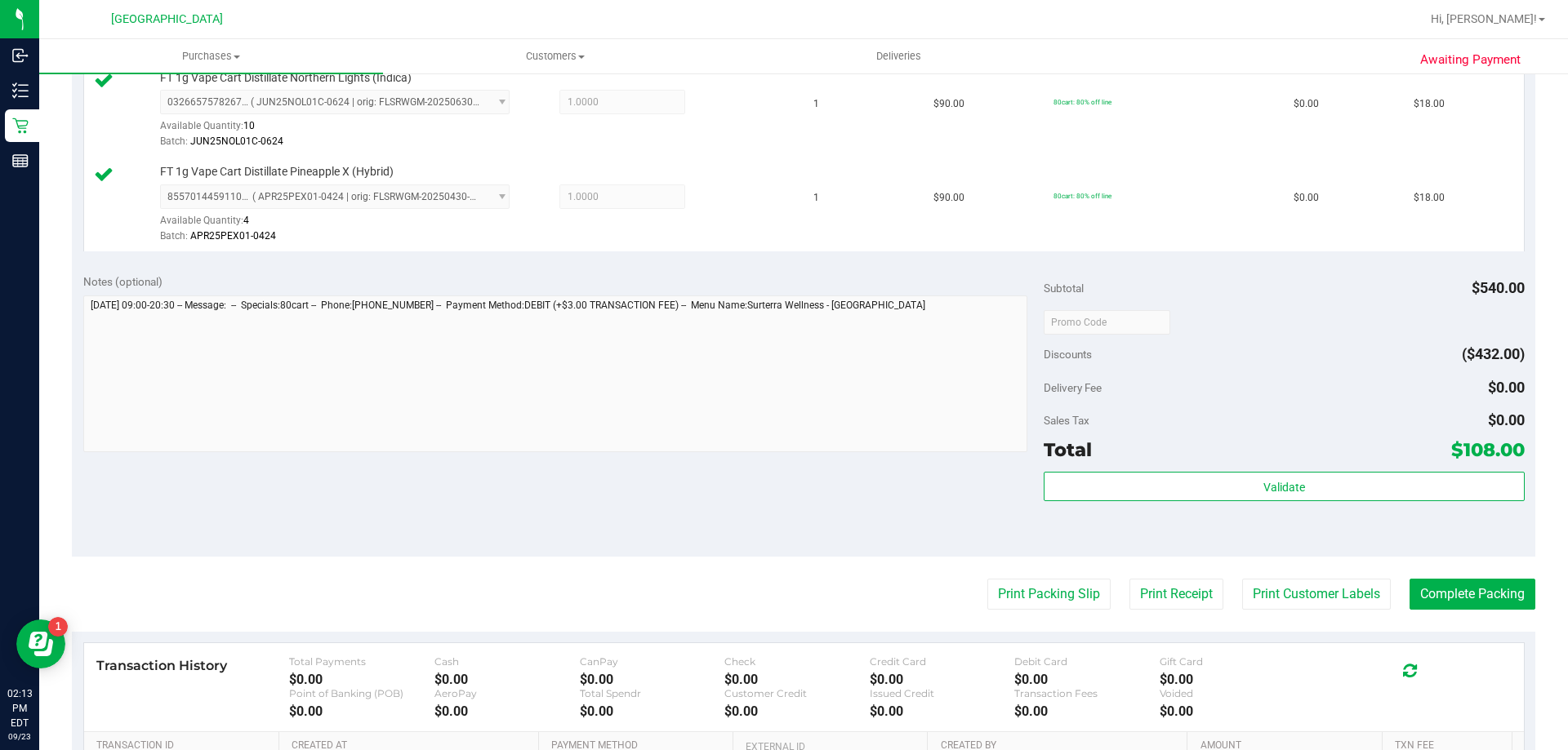
scroll to position [993, 0]
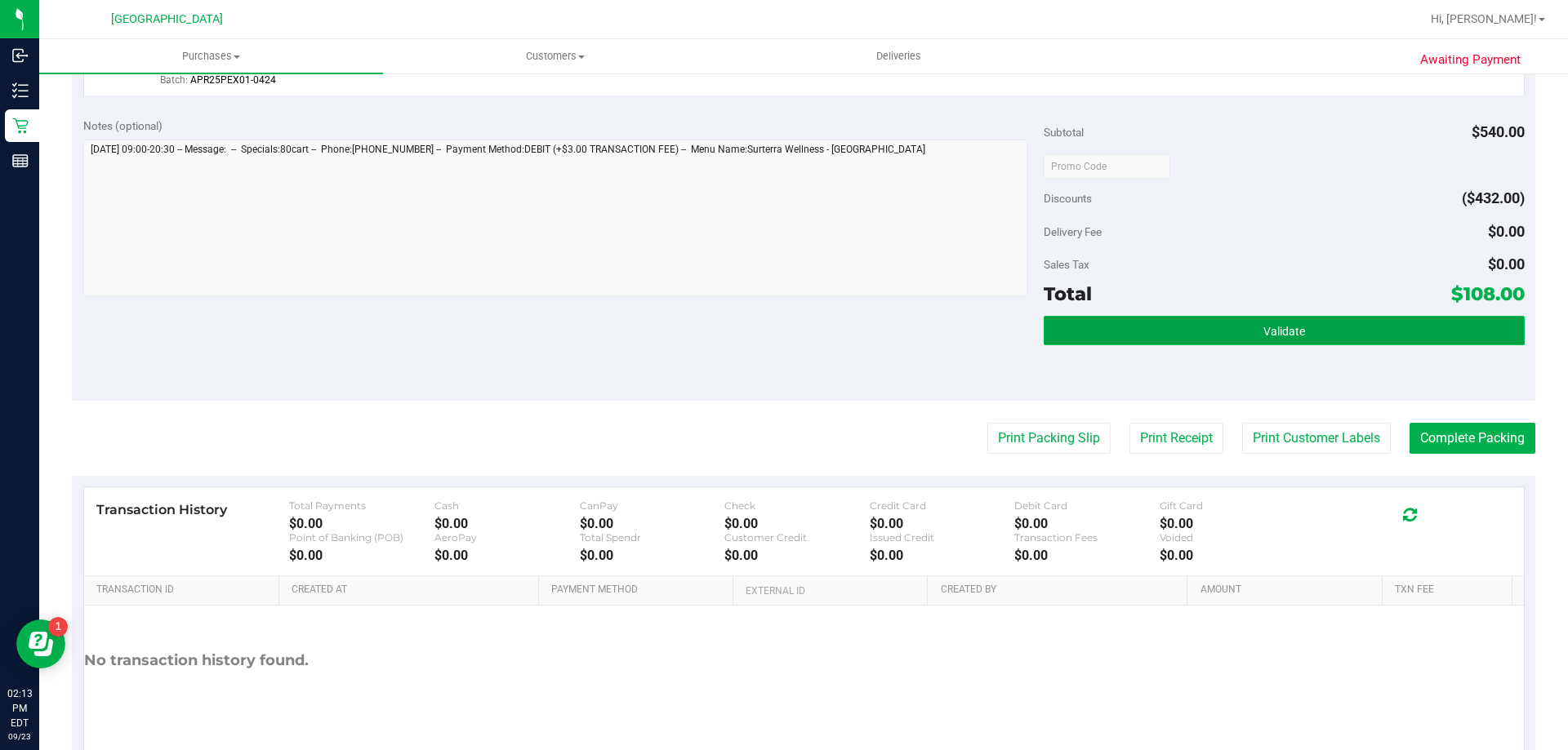
click at [1152, 336] on button "Validate" at bounding box center [1284, 331] width 480 height 30
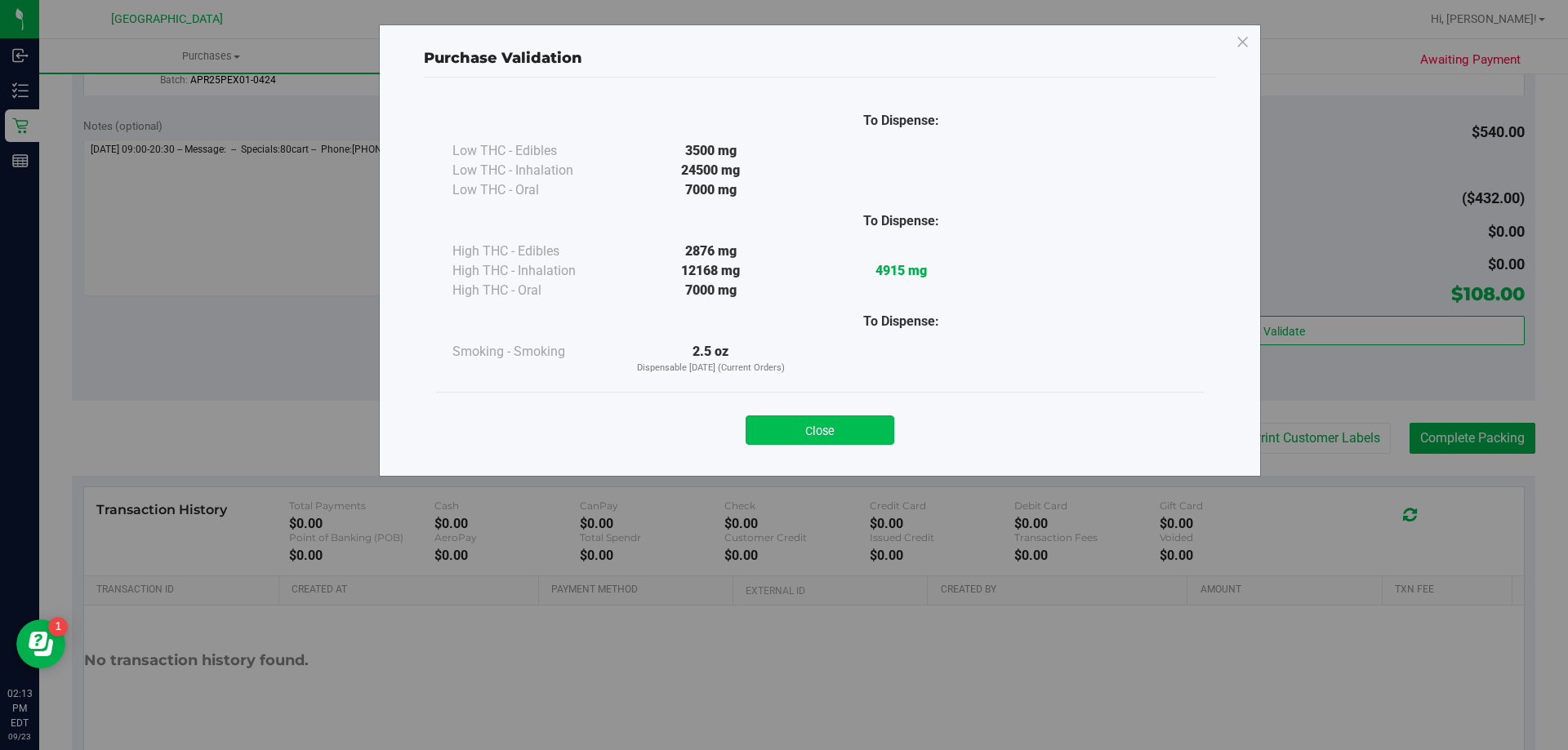
click at [872, 422] on button "Close" at bounding box center [820, 430] width 149 height 30
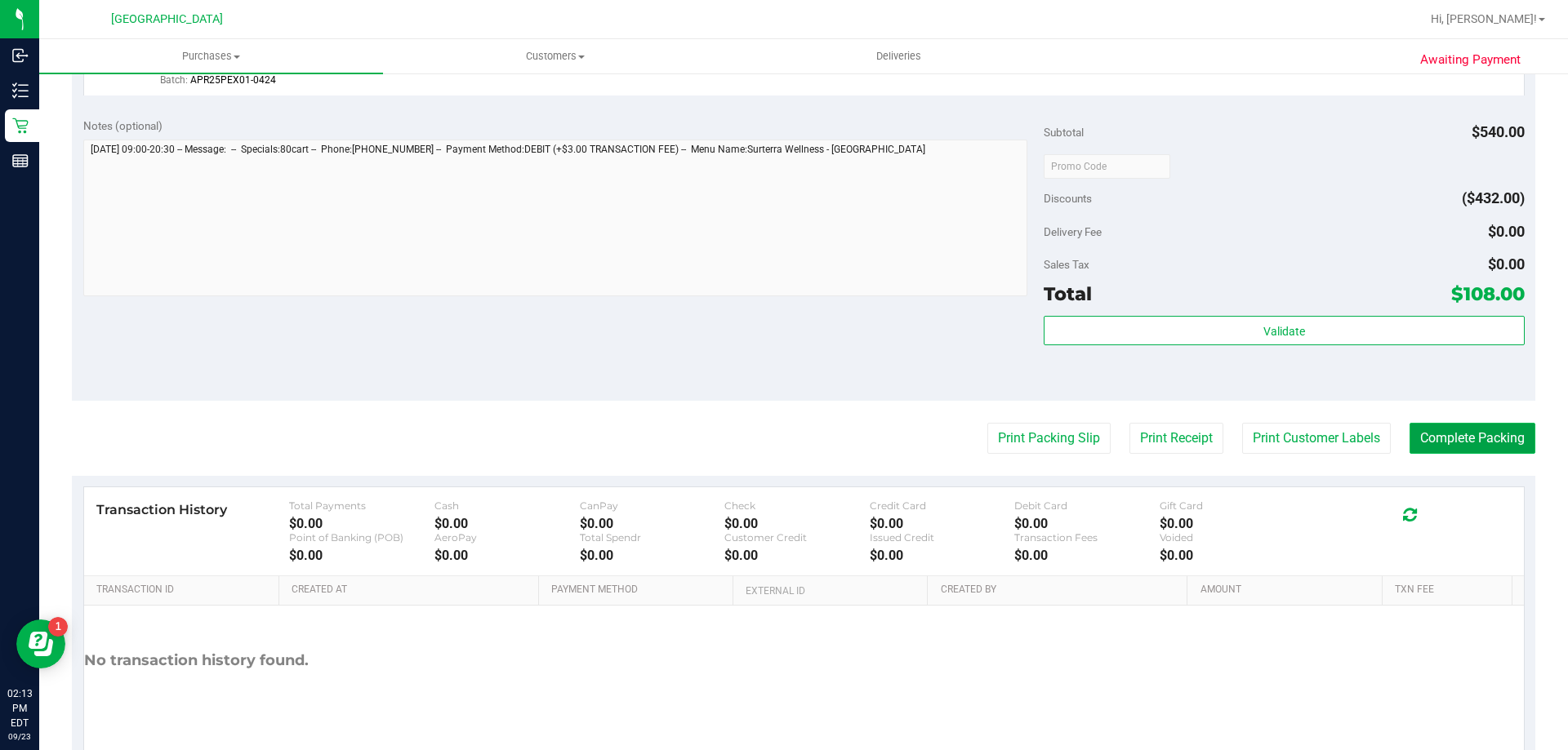
click at [1422, 447] on button "Complete Packing" at bounding box center [1472, 438] width 126 height 31
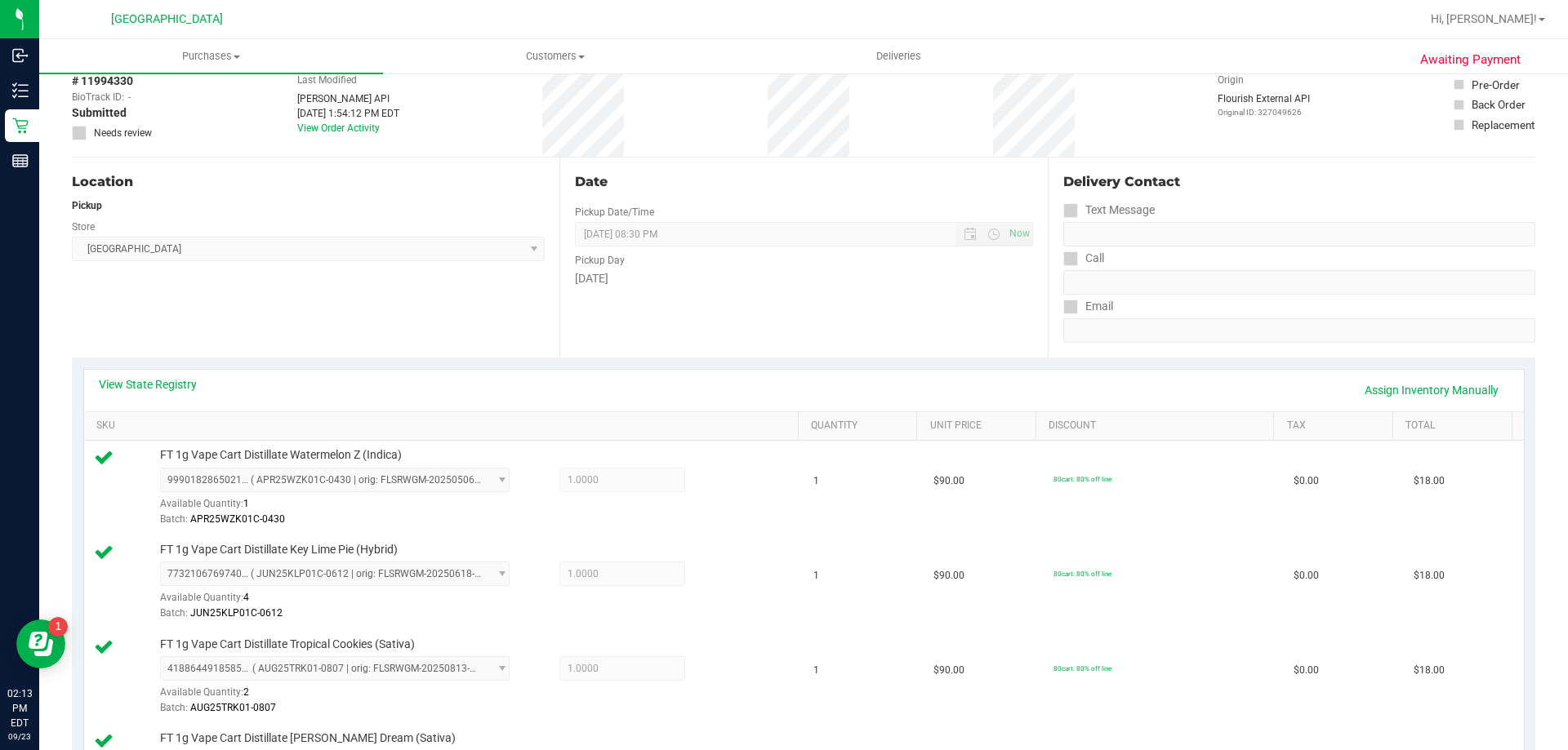
scroll to position [0, 0]
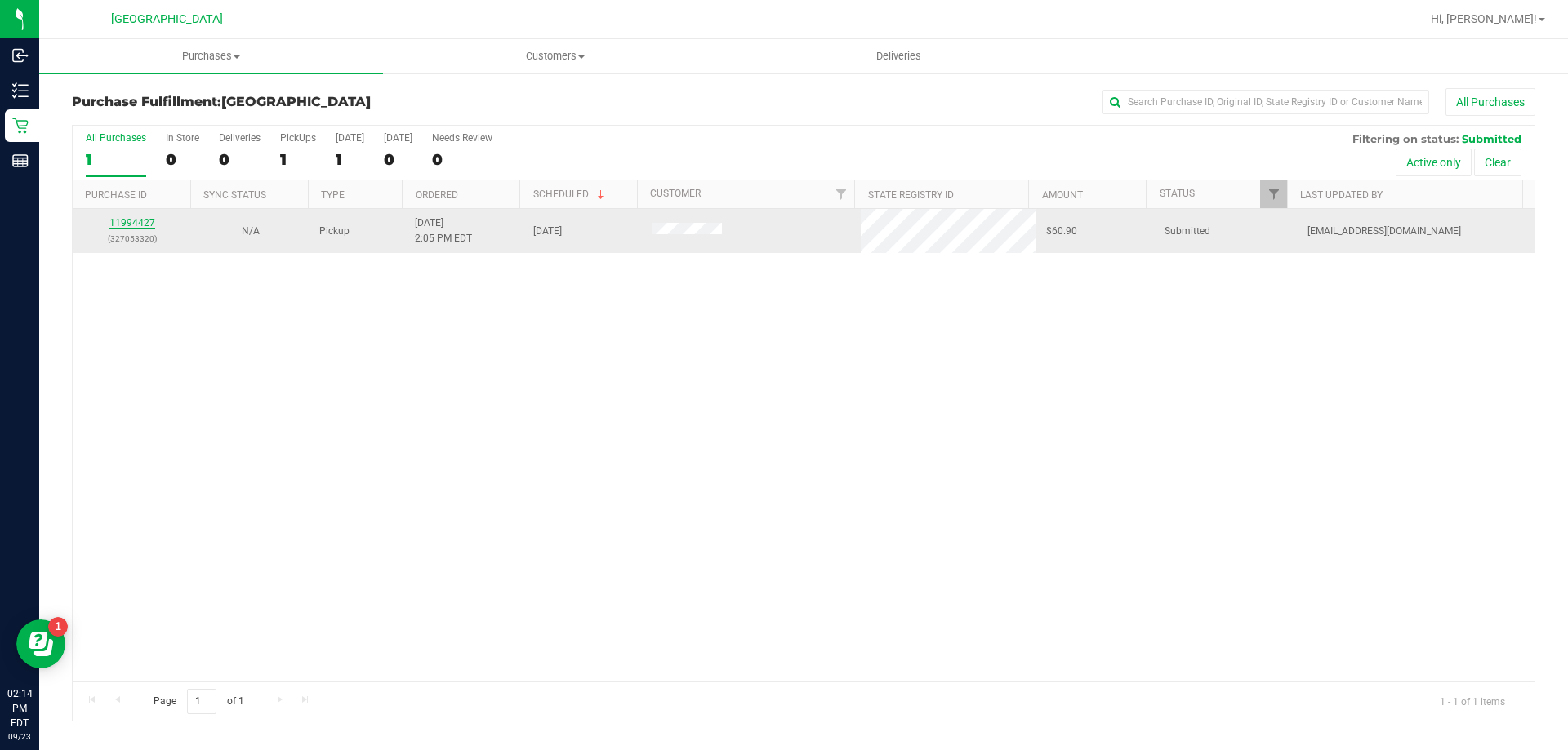
click at [130, 223] on link "11994427" at bounding box center [132, 222] width 45 height 11
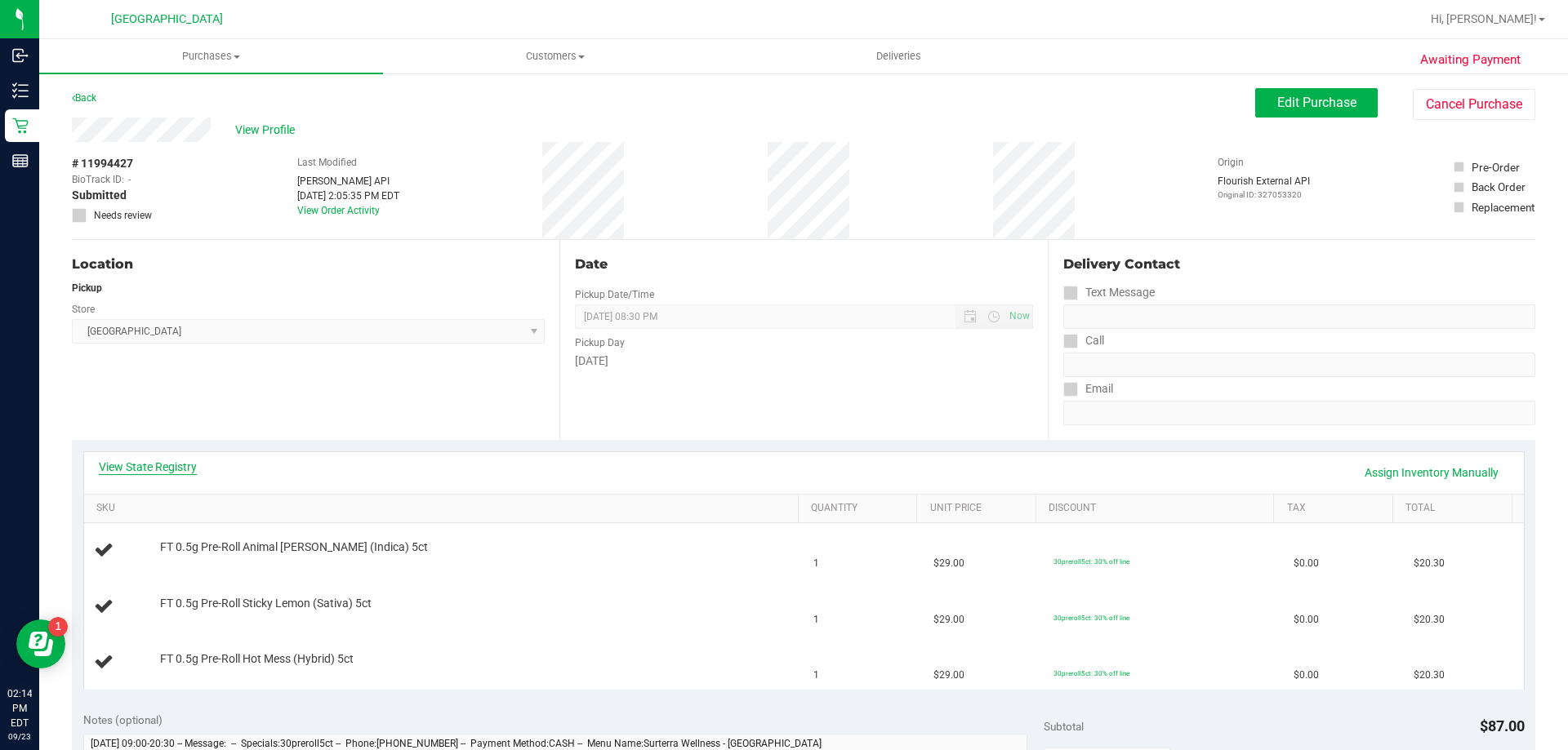
click at [155, 465] on link "View State Registry" at bounding box center [147, 467] width 98 height 17
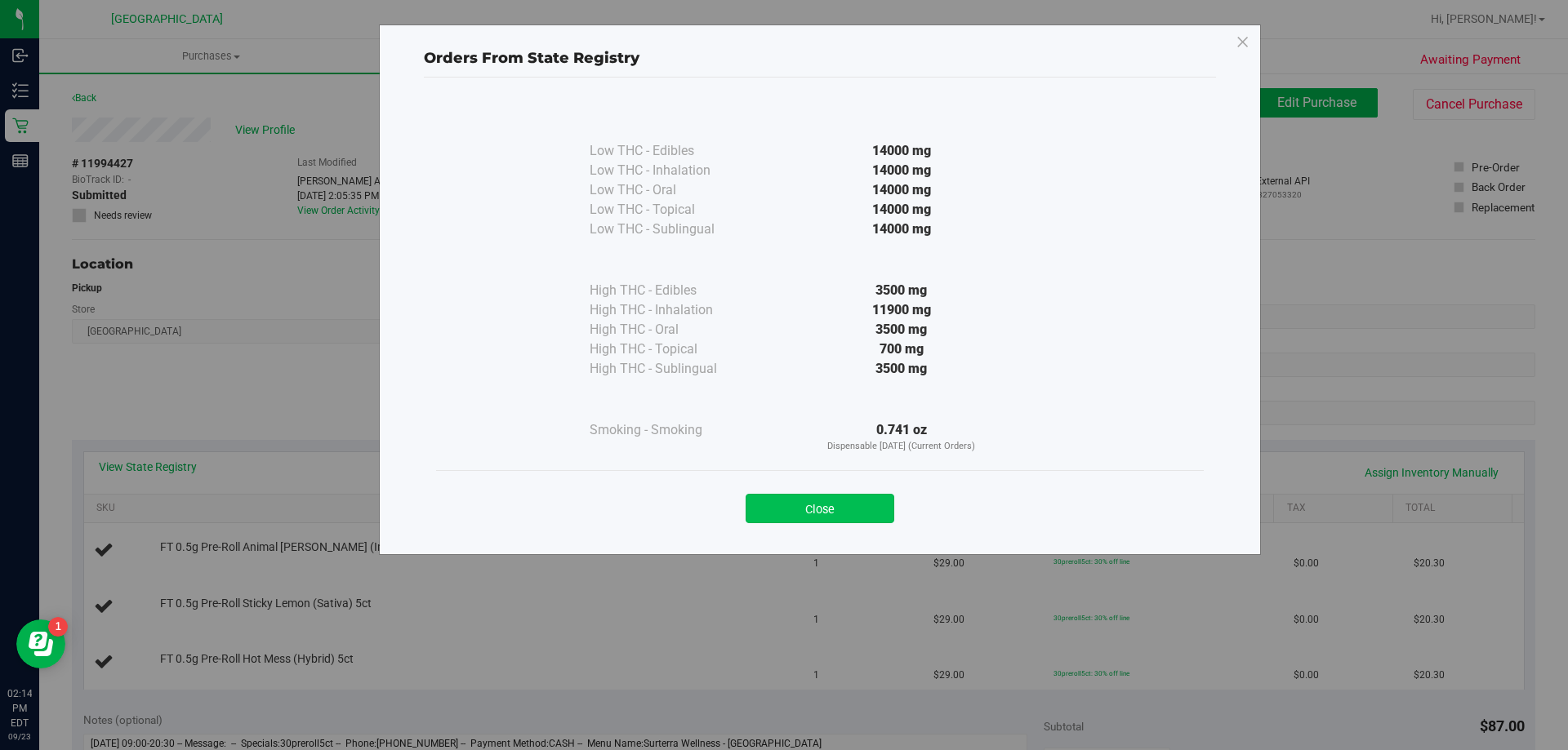
click at [826, 500] on button "Close" at bounding box center [820, 509] width 149 height 30
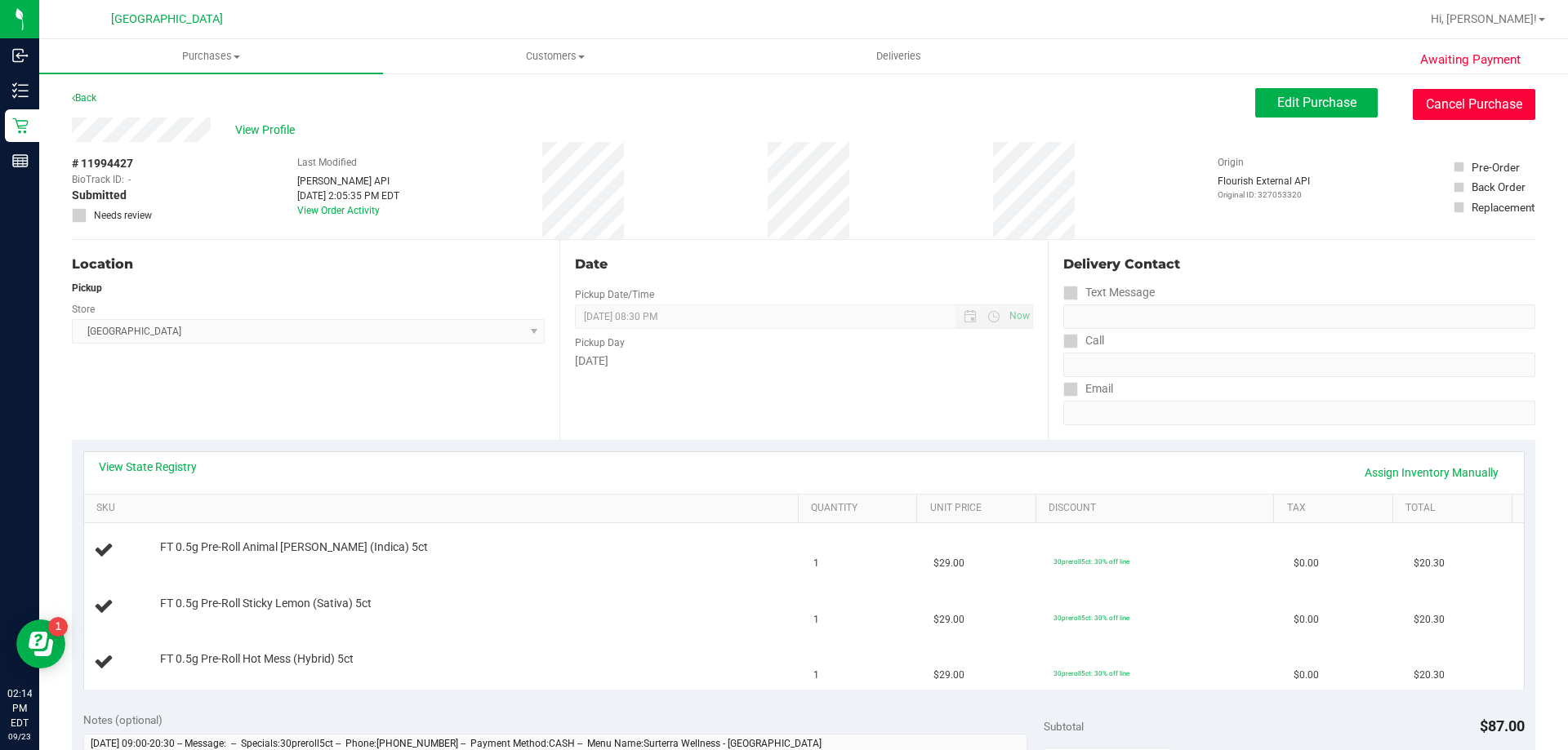
click at [1458, 100] on button "Cancel Purchase" at bounding box center [1474, 105] width 123 height 31
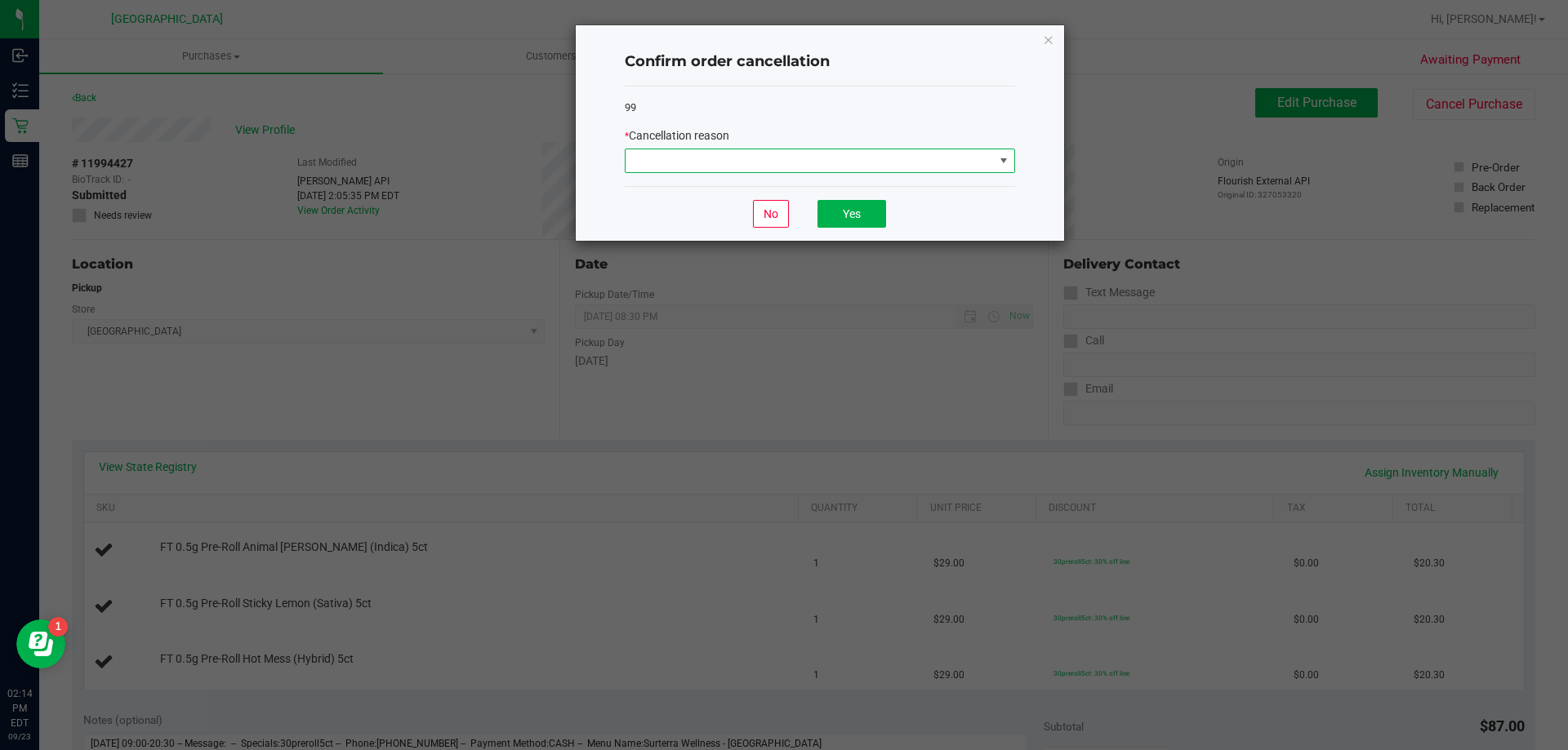
click at [998, 161] on span at bounding box center [1003, 160] width 13 height 13
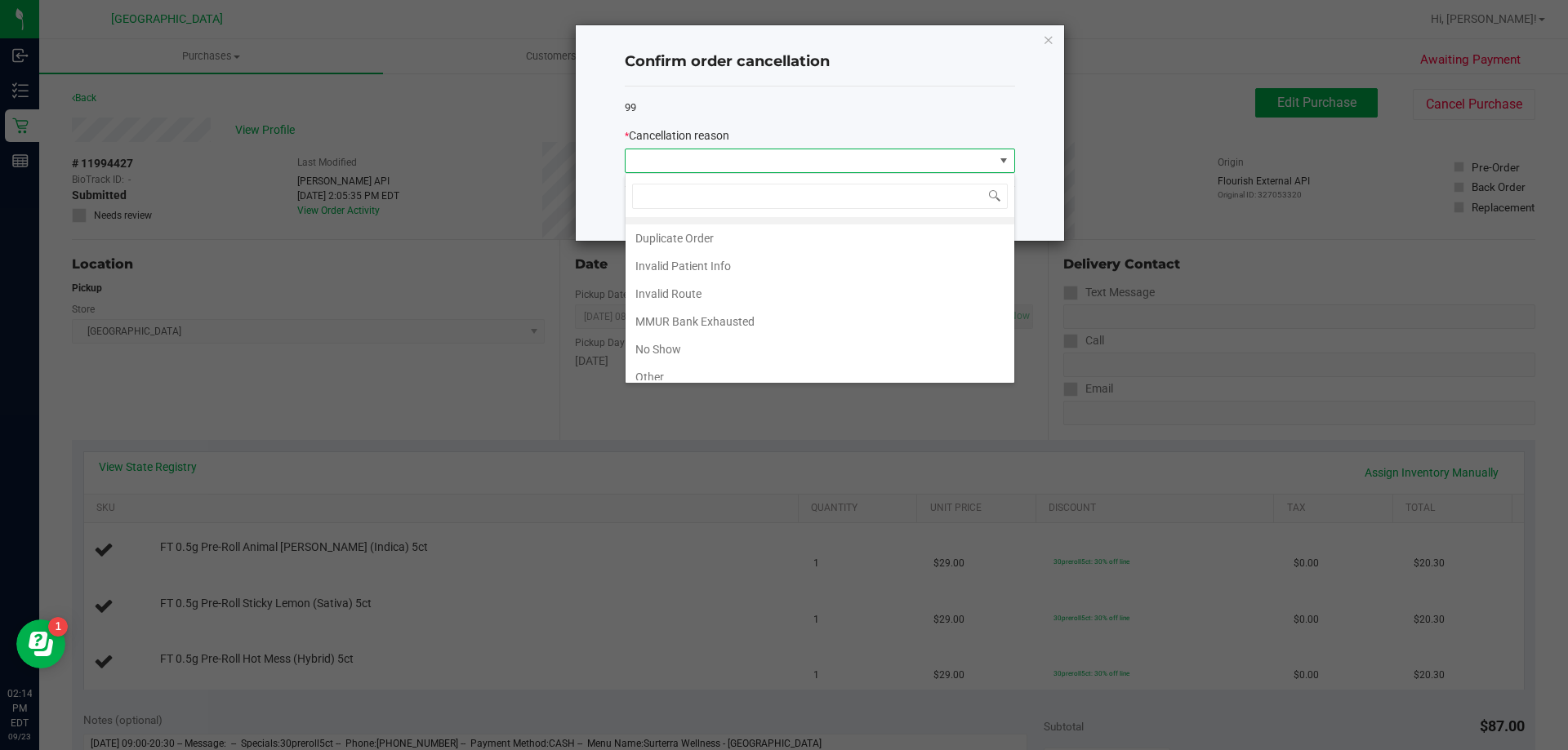
scroll to position [27, 0]
click at [655, 377] on li "Other" at bounding box center [820, 371] width 389 height 28
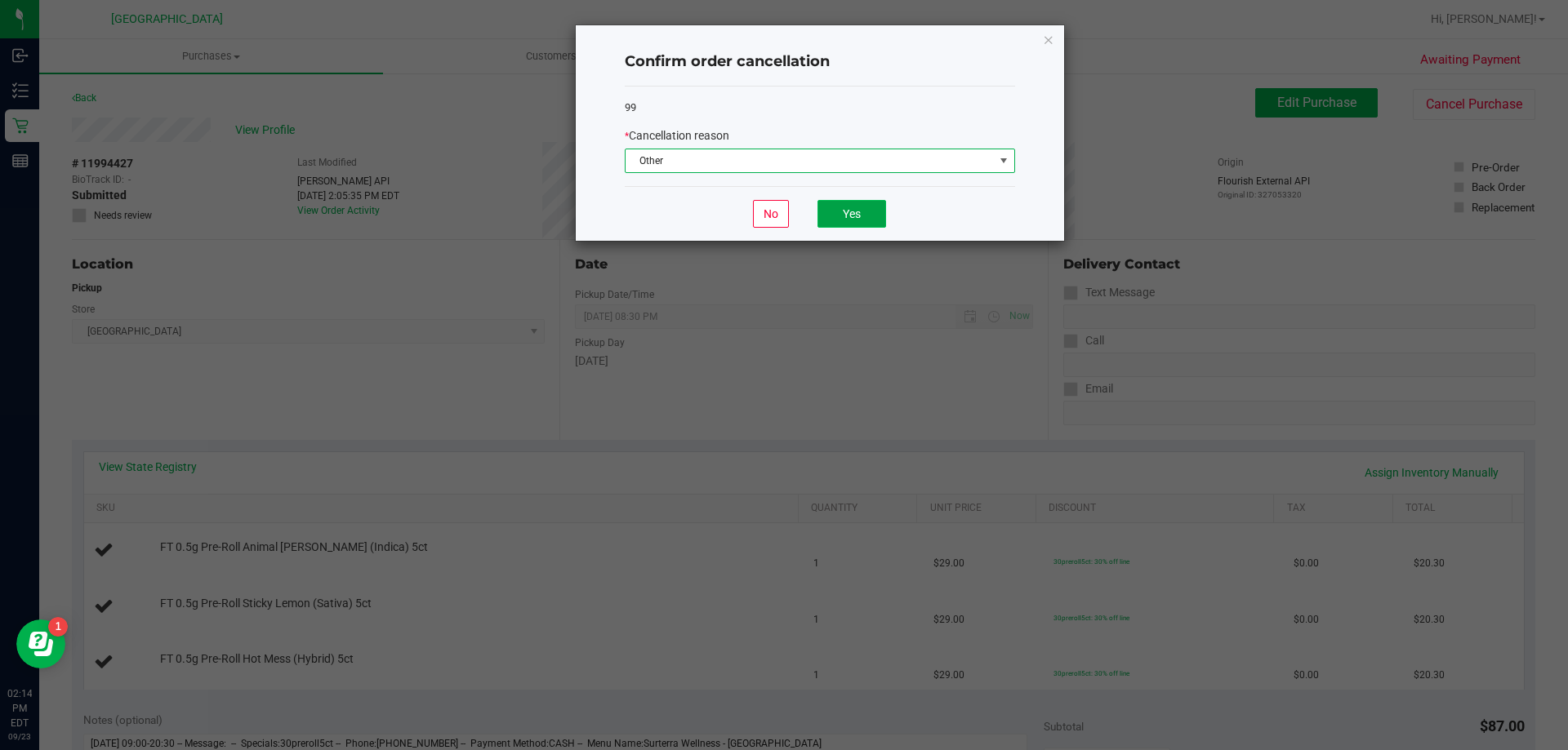
click at [865, 227] on button "Yes" at bounding box center [852, 214] width 69 height 28
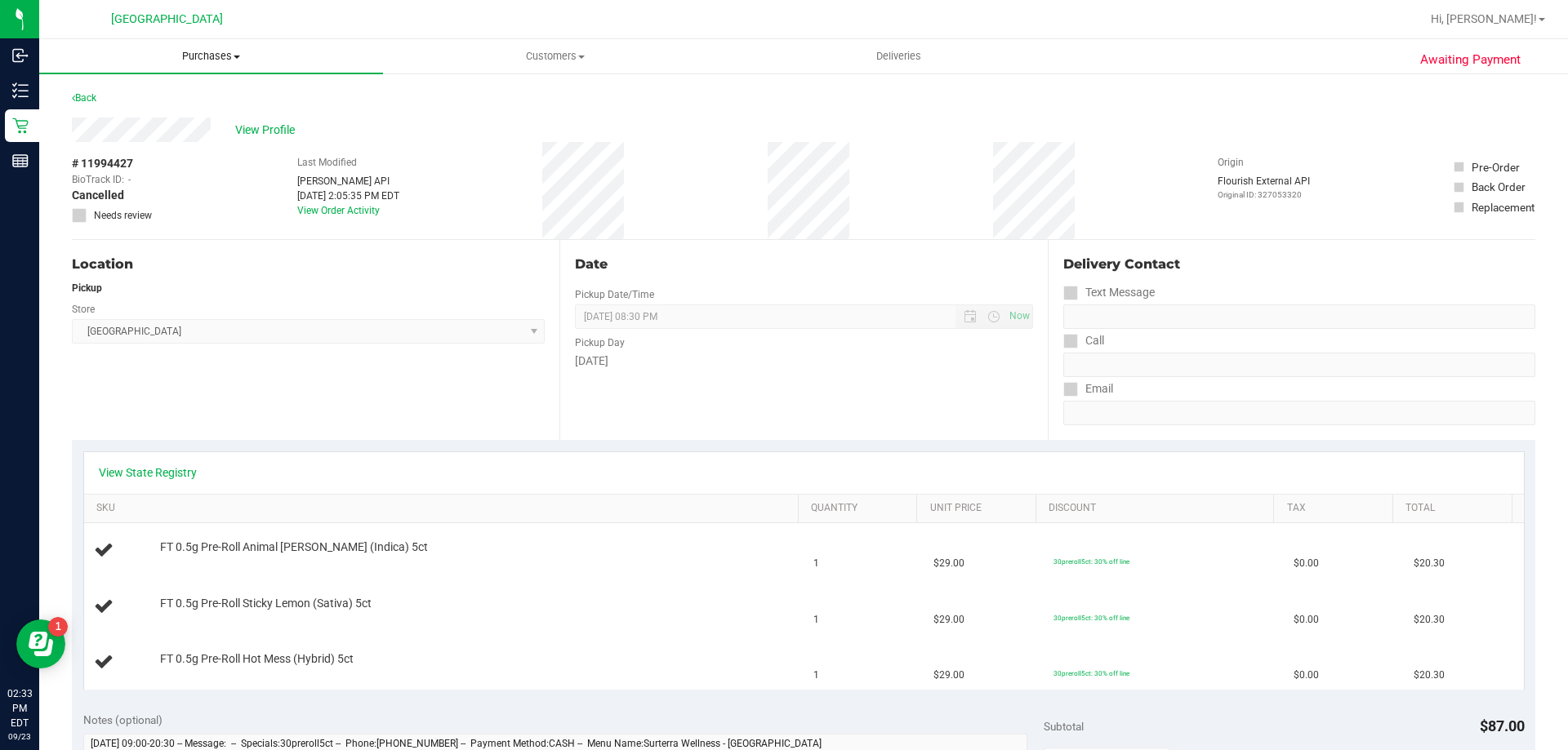
click at [200, 61] on span "Purchases" at bounding box center [211, 56] width 344 height 15
click at [186, 110] on li "Fulfillment" at bounding box center [211, 118] width 344 height 19
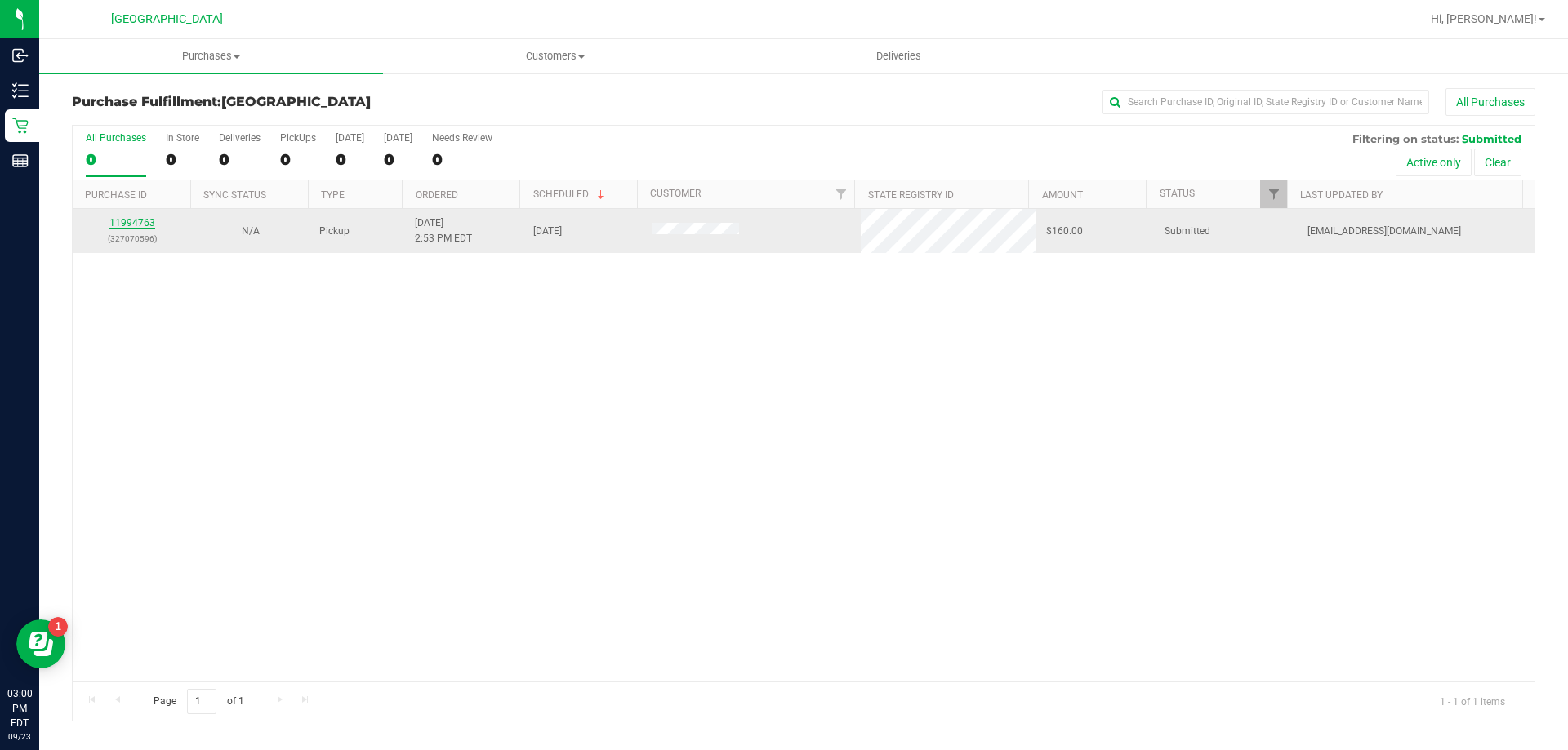
click at [134, 217] on link "11994763" at bounding box center [132, 222] width 45 height 11
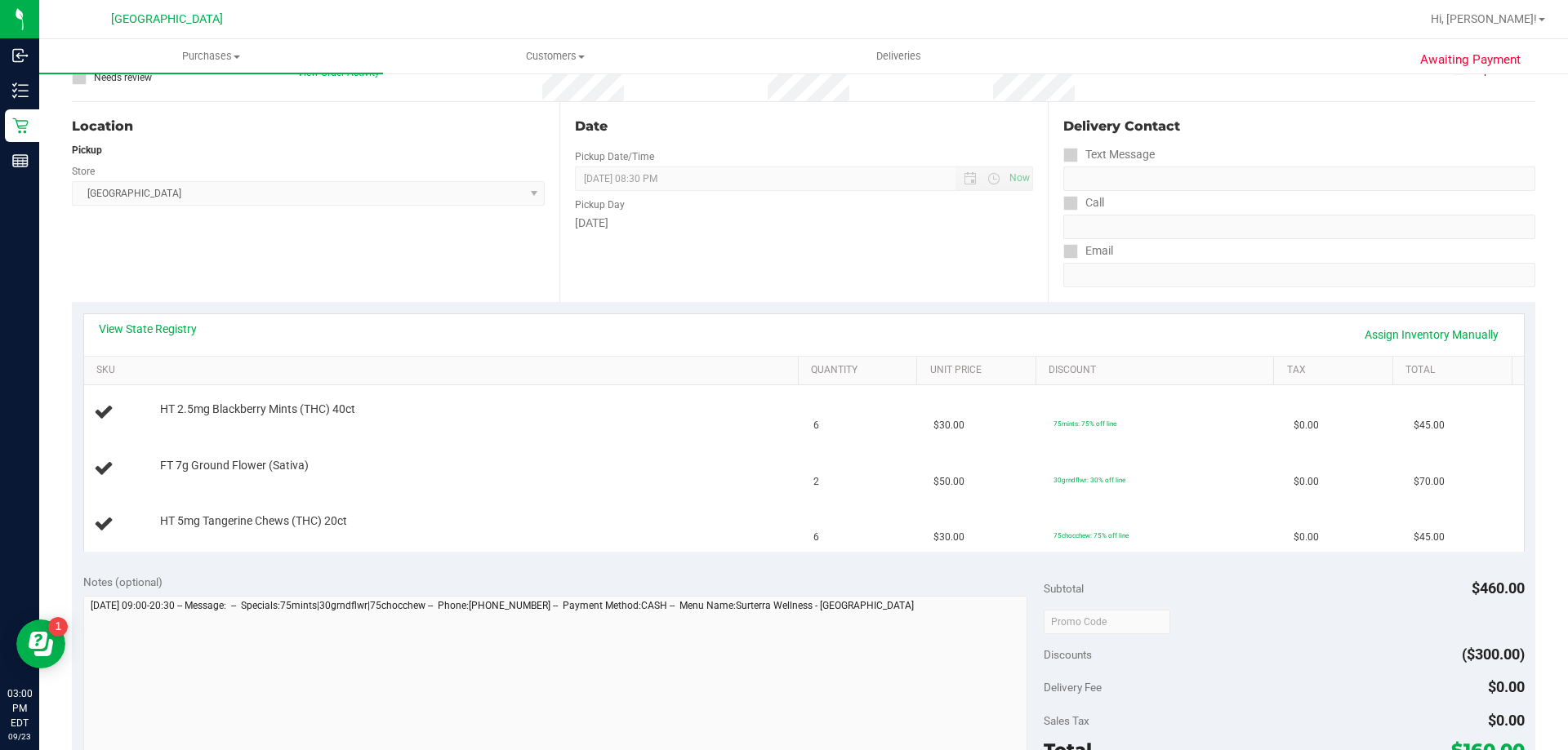
scroll to position [143, 0]
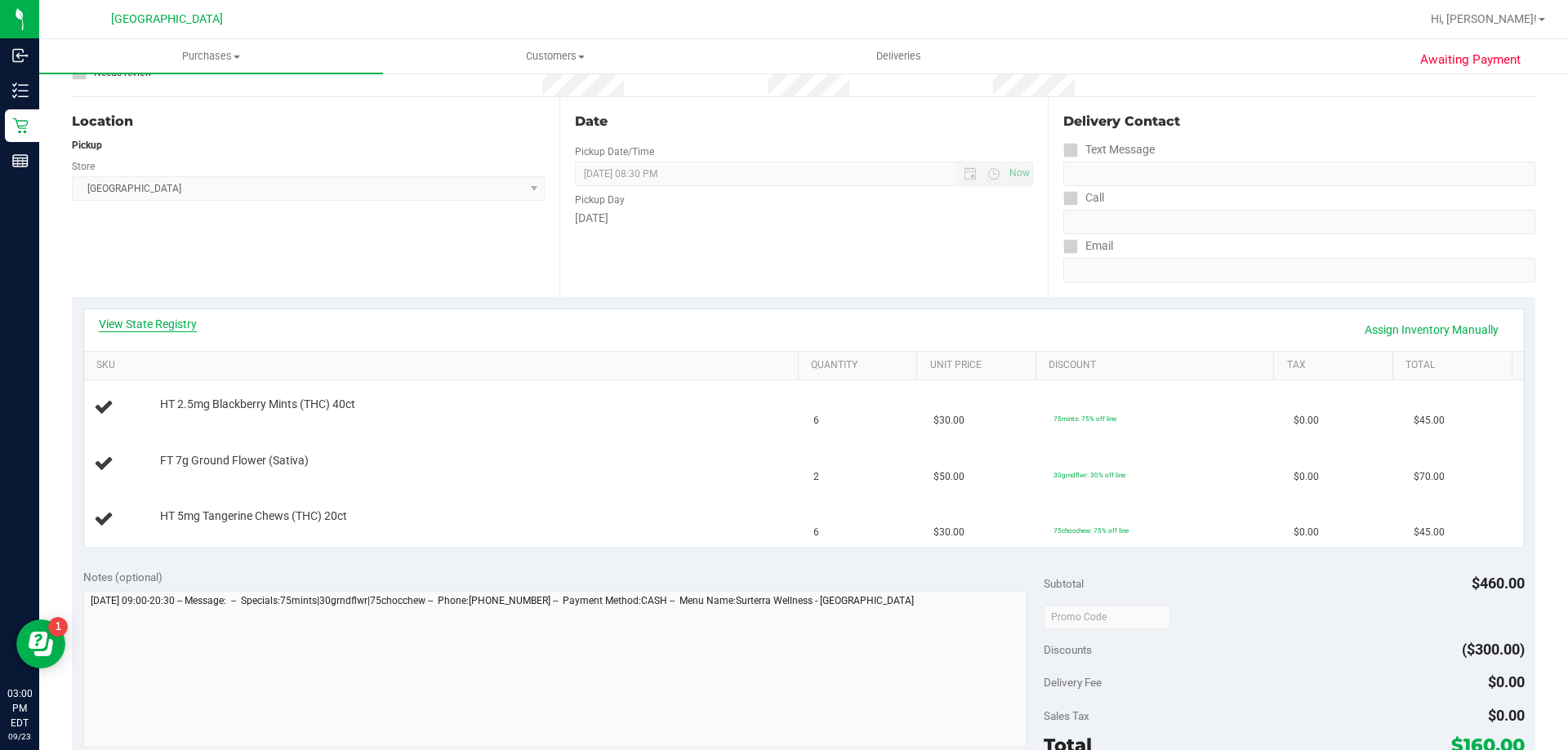
click at [171, 328] on link "View State Registry" at bounding box center [147, 324] width 98 height 17
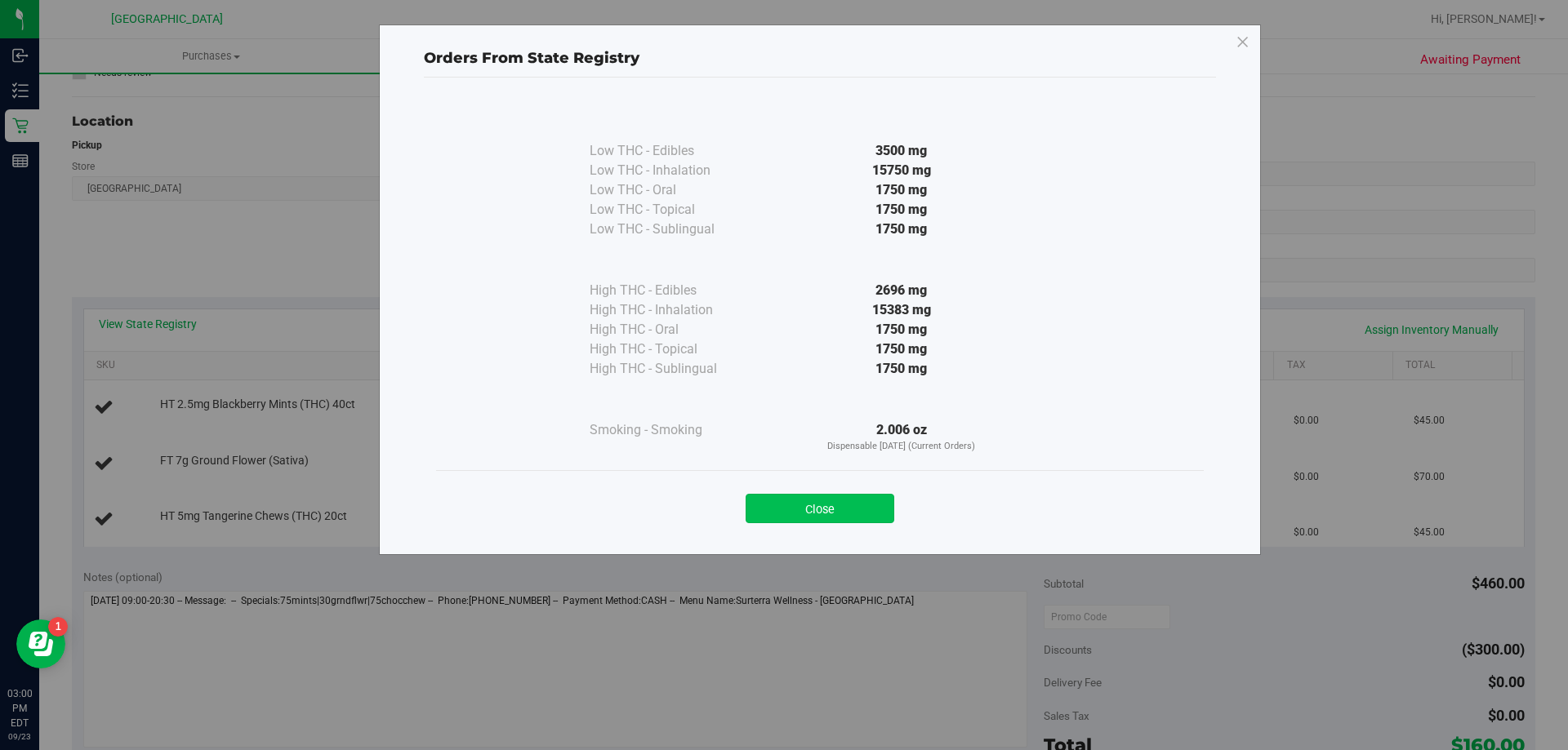
click at [796, 512] on button "Close" at bounding box center [820, 509] width 149 height 30
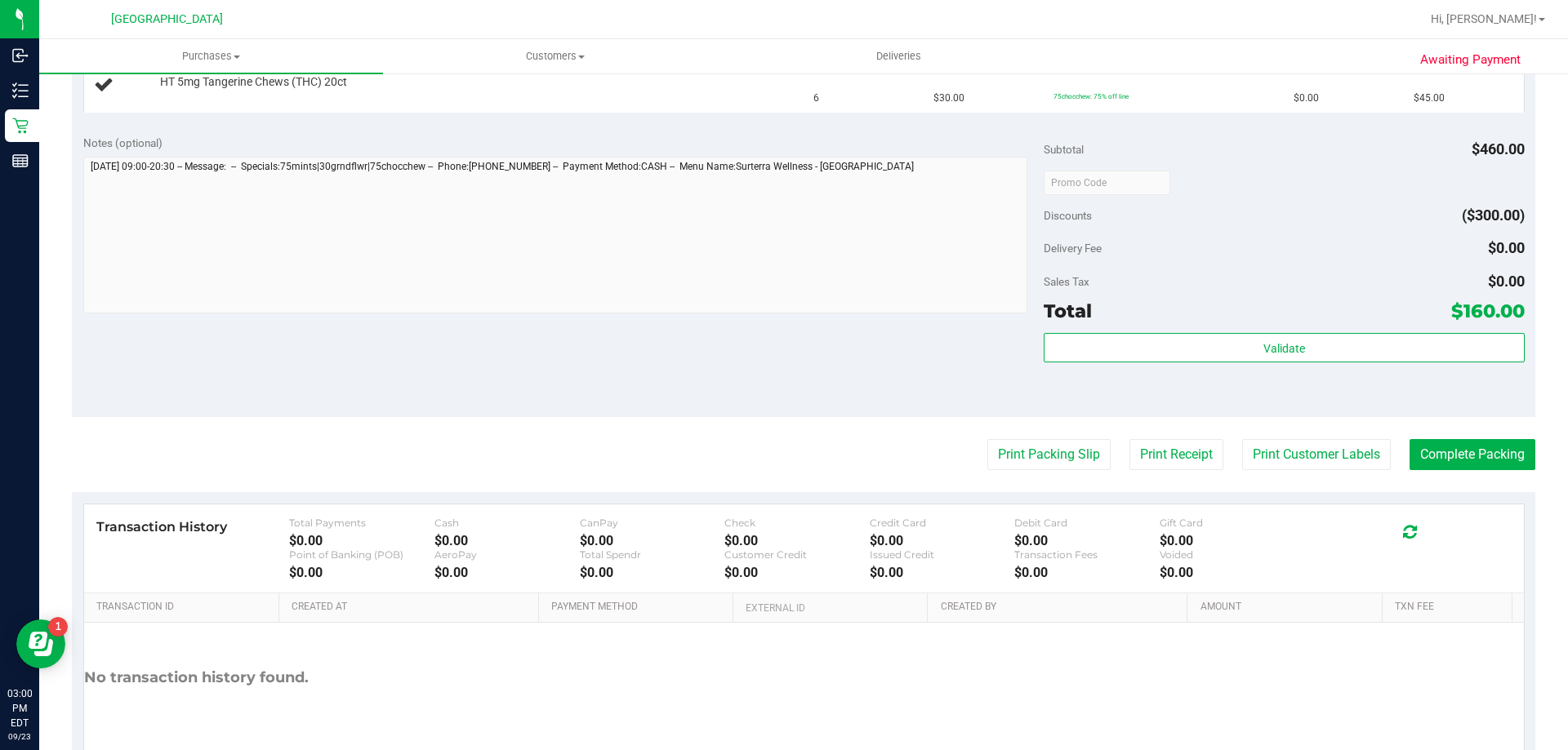
scroll to position [589, 0]
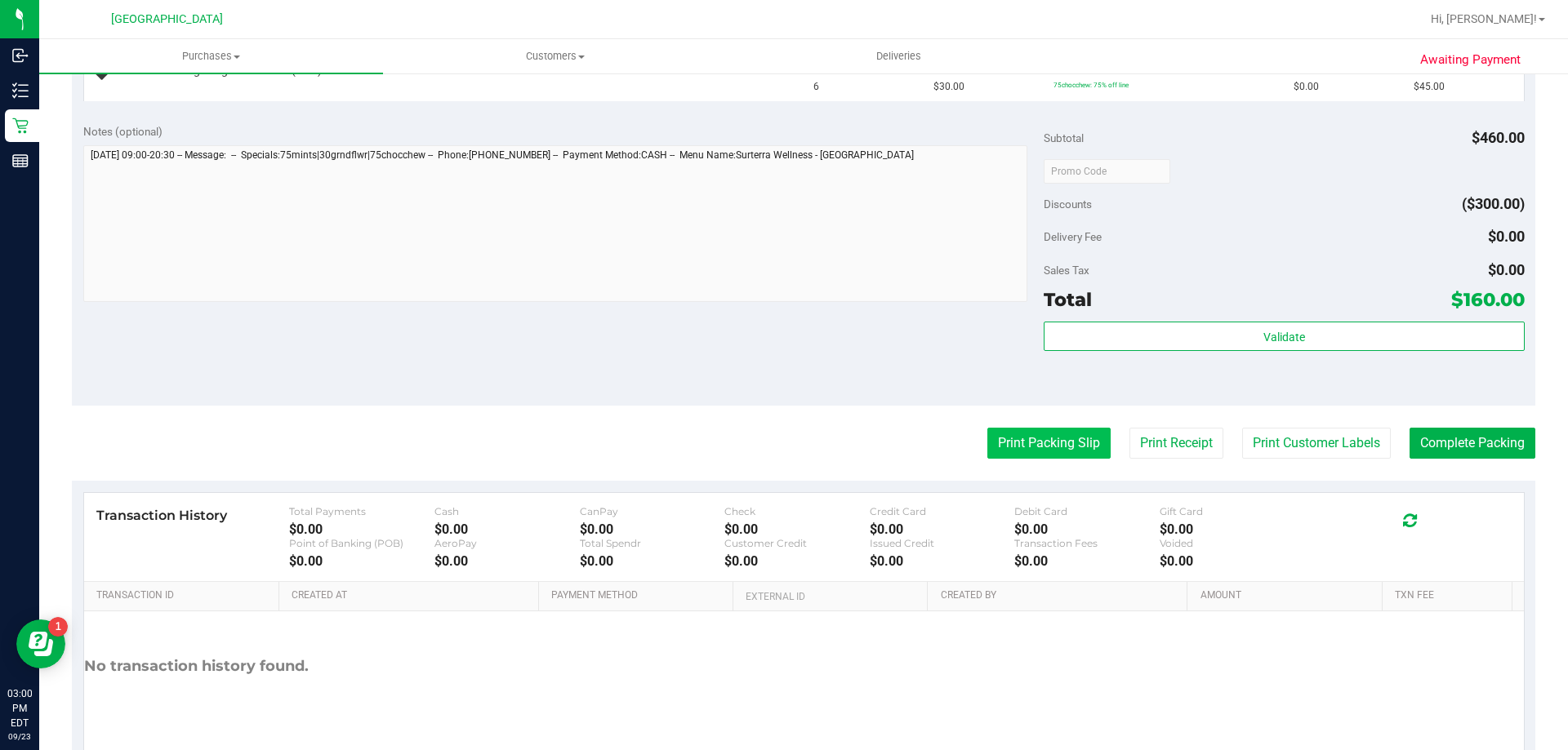
click at [1032, 436] on button "Print Packing Slip" at bounding box center [1049, 443] width 124 height 31
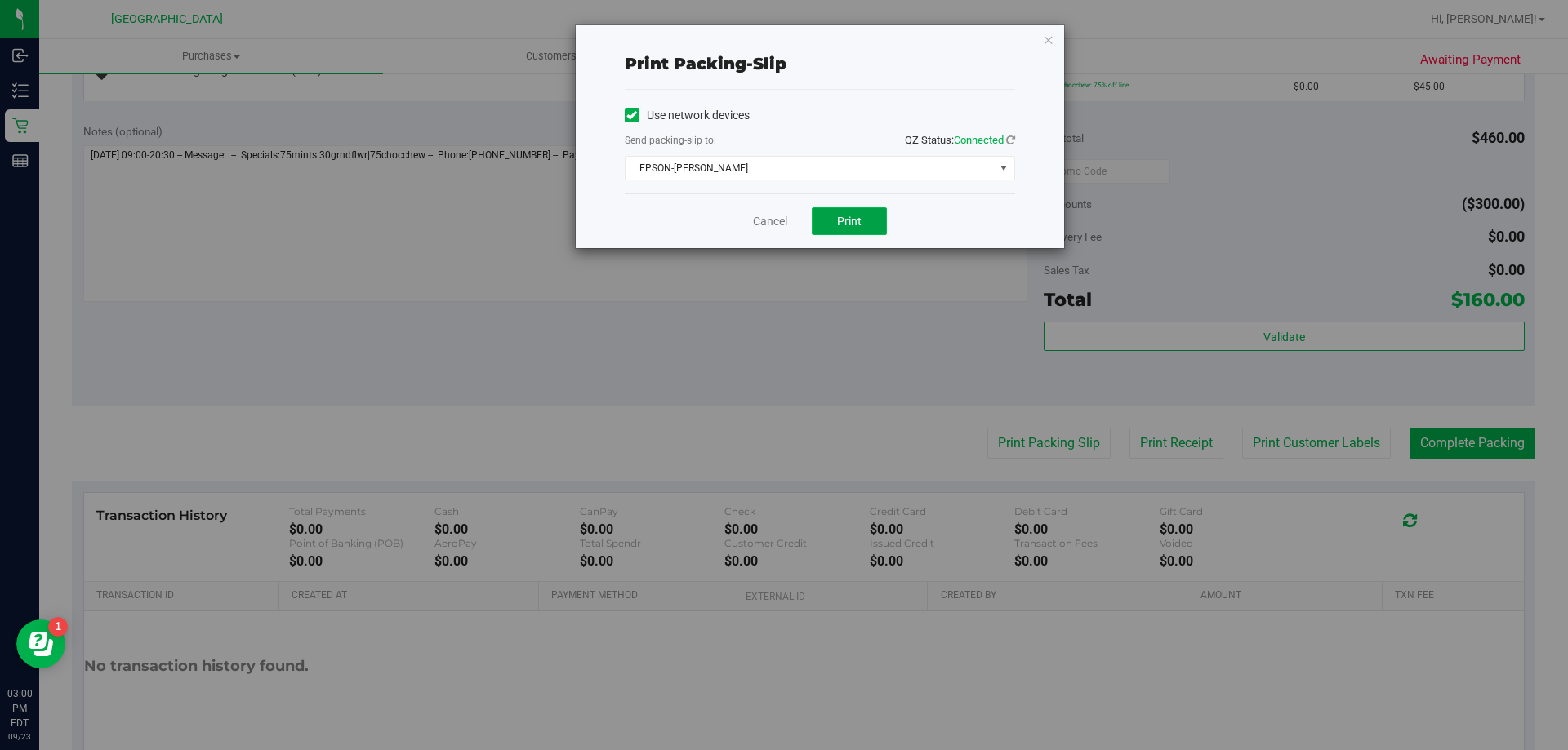
click at [839, 210] on button "Print" at bounding box center [849, 221] width 75 height 28
click at [760, 218] on link "Cancel" at bounding box center [770, 222] width 34 height 17
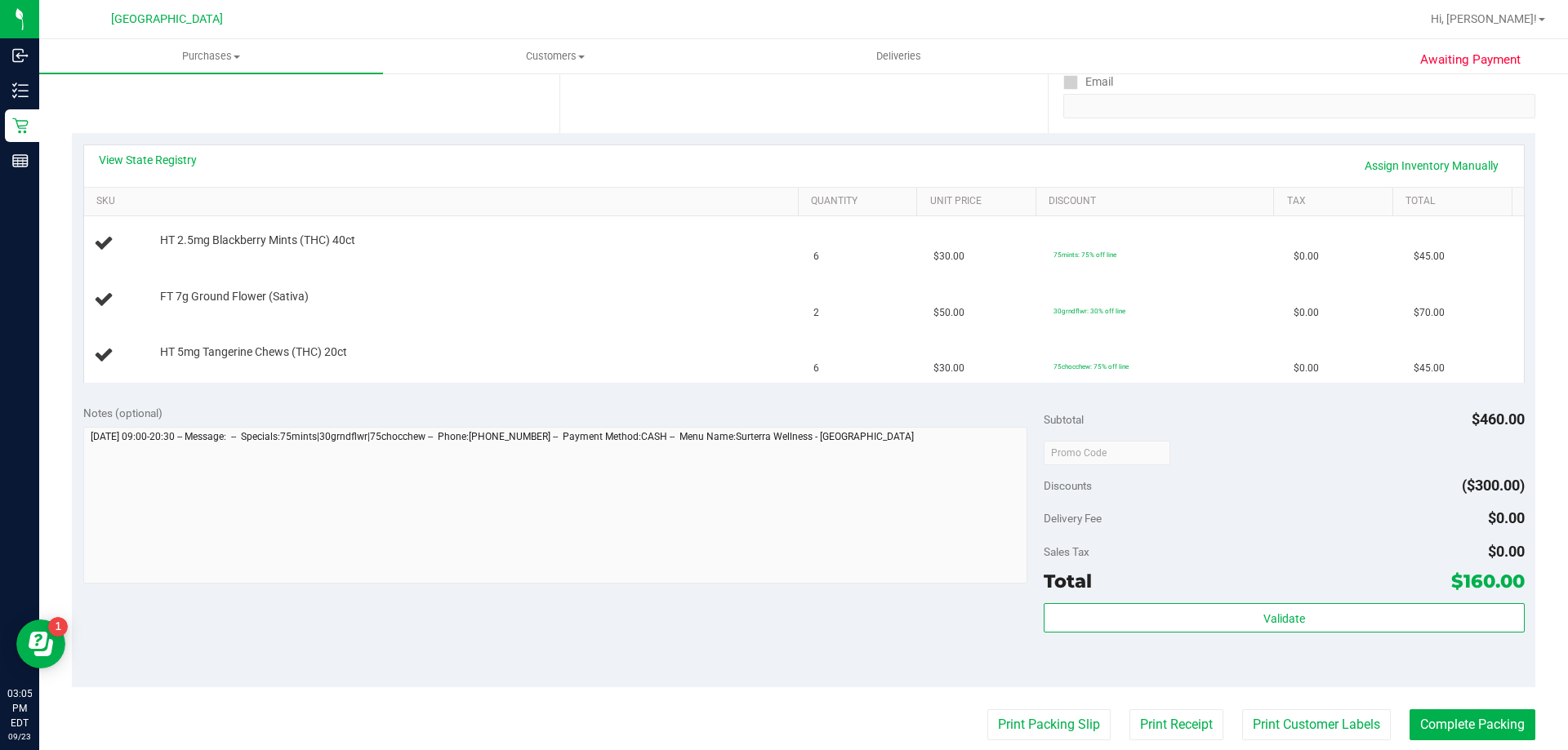
scroll to position [273, 0]
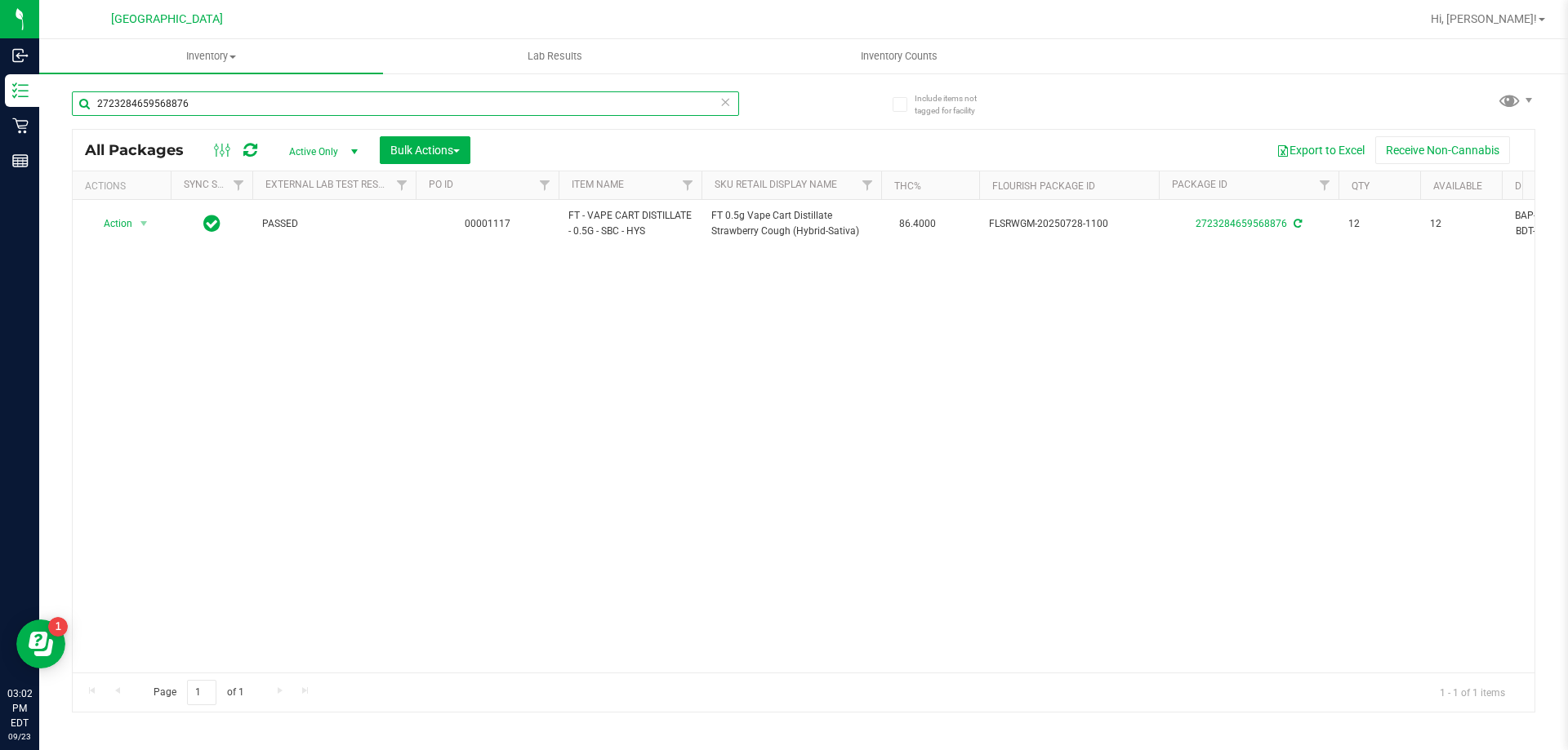
click at [245, 98] on input "2723284659568876" at bounding box center [405, 104] width 668 height 24
type input "2"
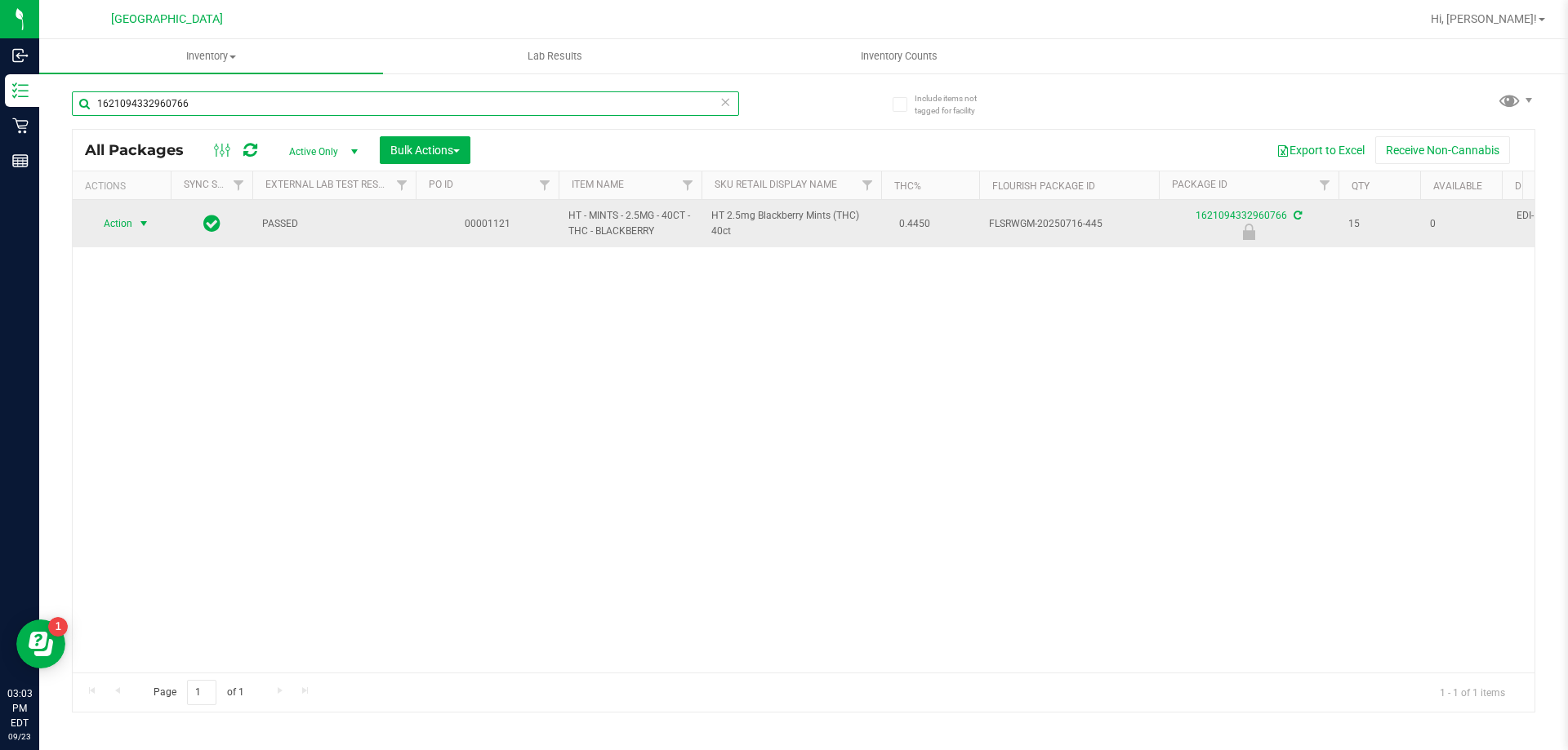
type input "1621094332960766"
click at [147, 226] on span "select" at bounding box center [143, 223] width 13 height 13
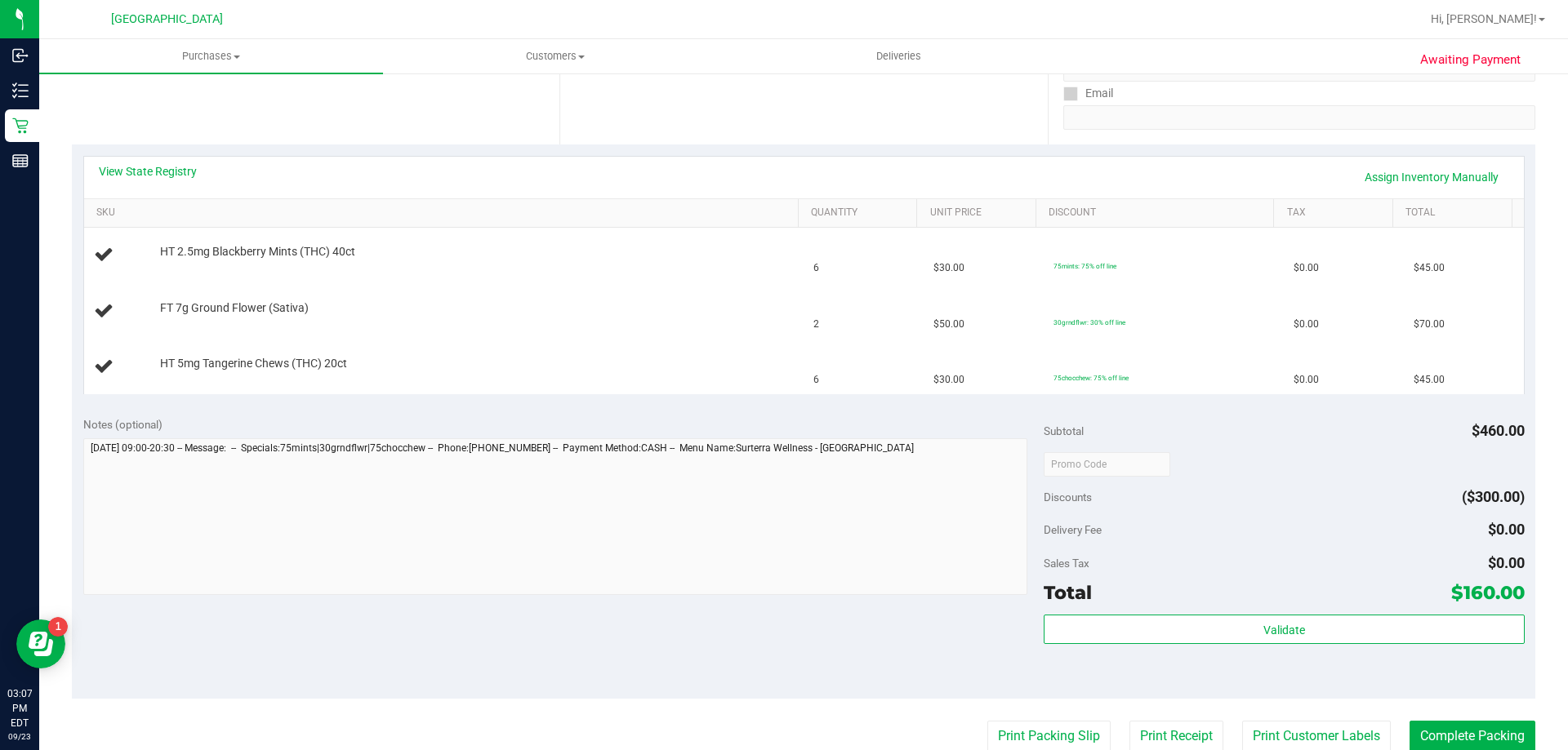
scroll to position [296, 0]
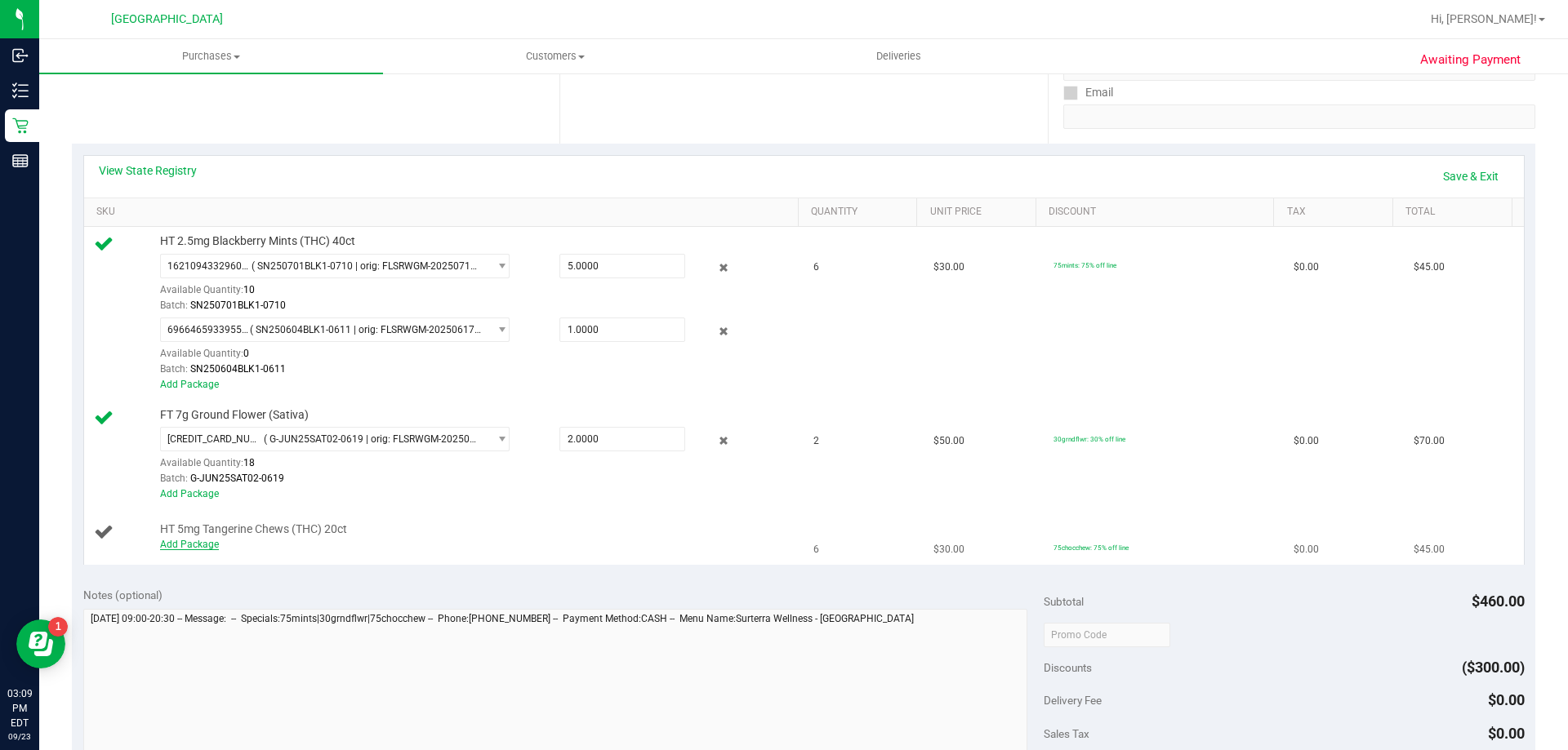
click at [202, 547] on link "Add Package" at bounding box center [189, 544] width 58 height 11
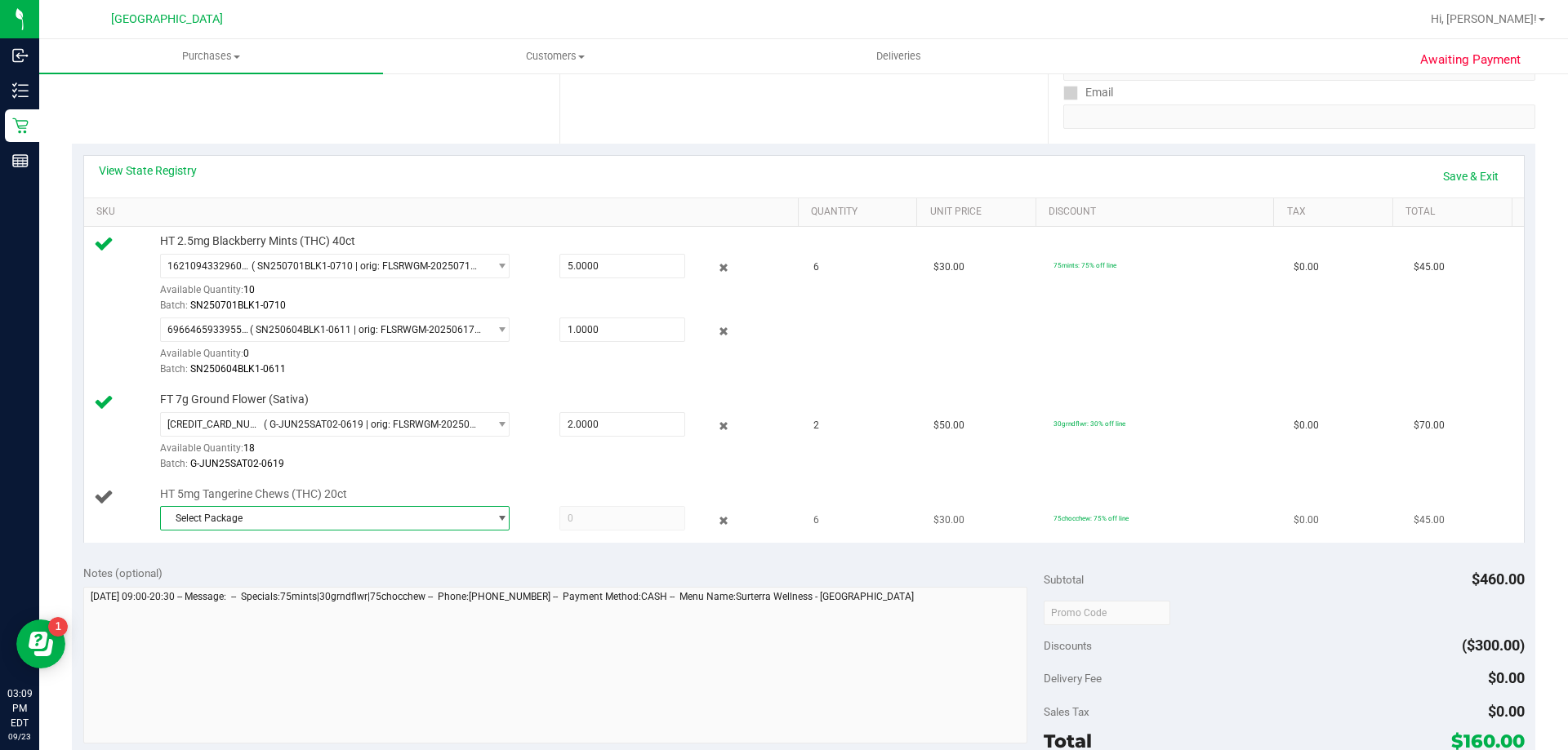
click at [377, 525] on span "Select Package" at bounding box center [325, 518] width 328 height 23
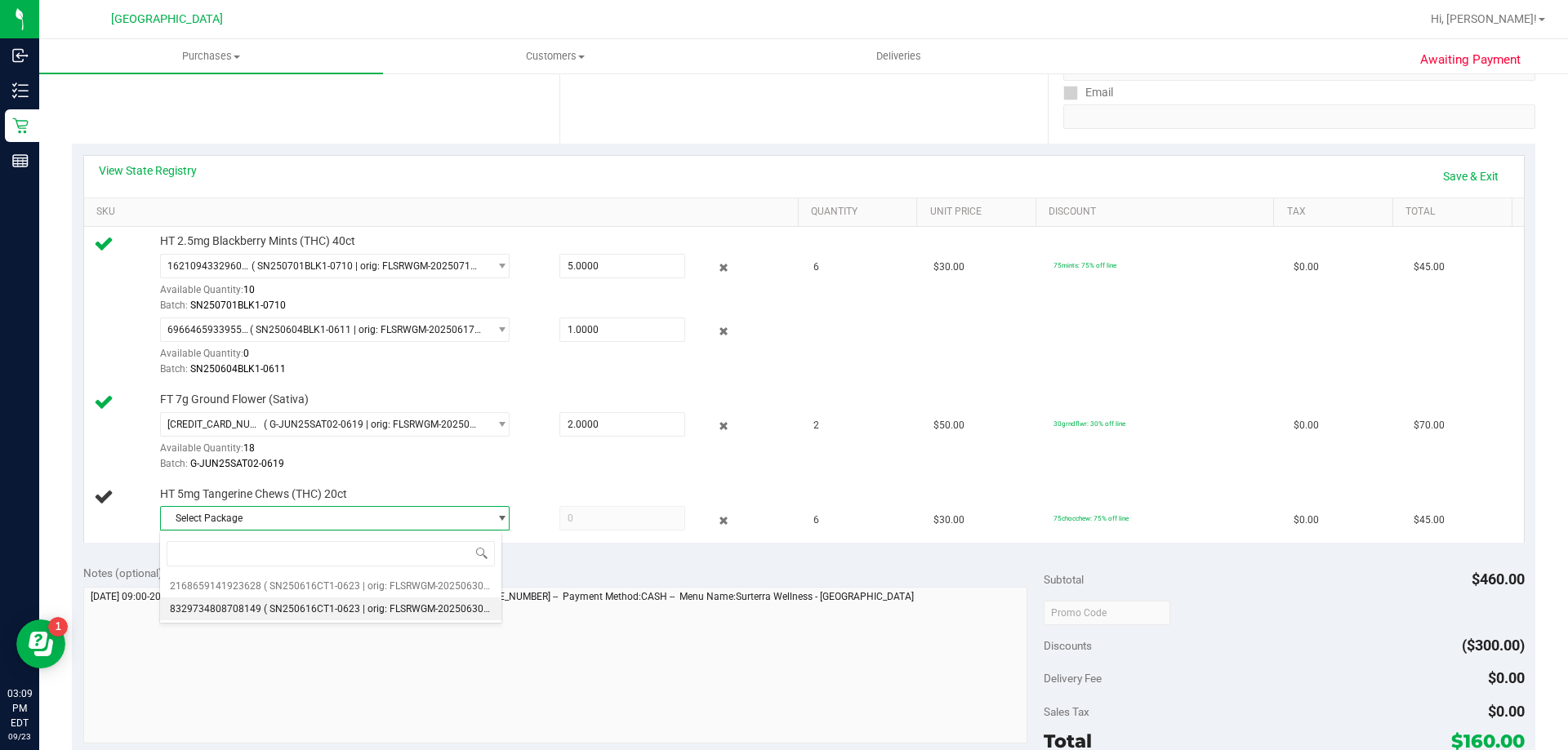
click at [391, 614] on span "( SN250616CT1-0623 | orig: FLSRWGM-20250630-506 )" at bounding box center [386, 609] width 245 height 11
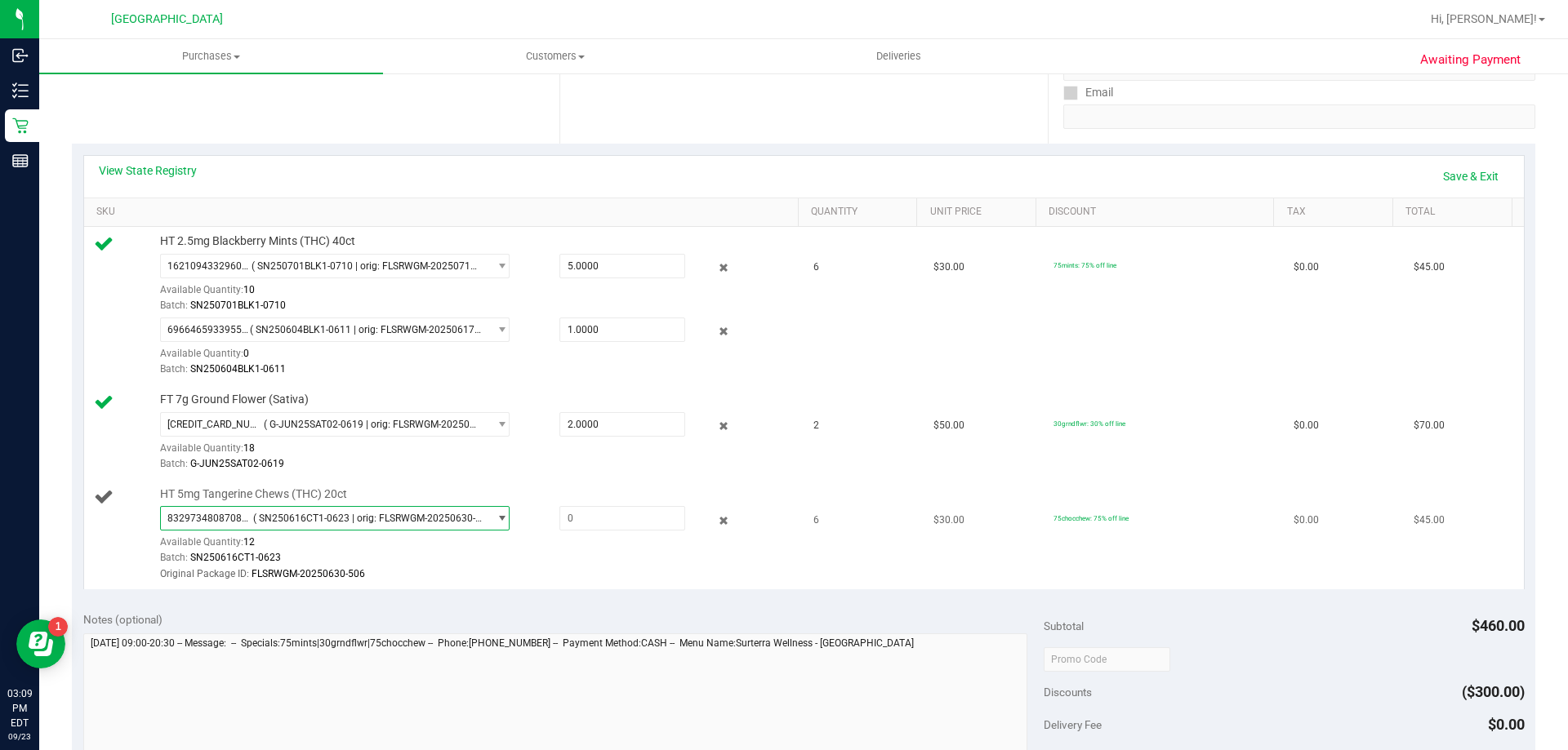
click at [429, 523] on span "( SN250616CT1-0623 | orig: FLSRWGM-20250630-506 )" at bounding box center [368, 518] width 228 height 11
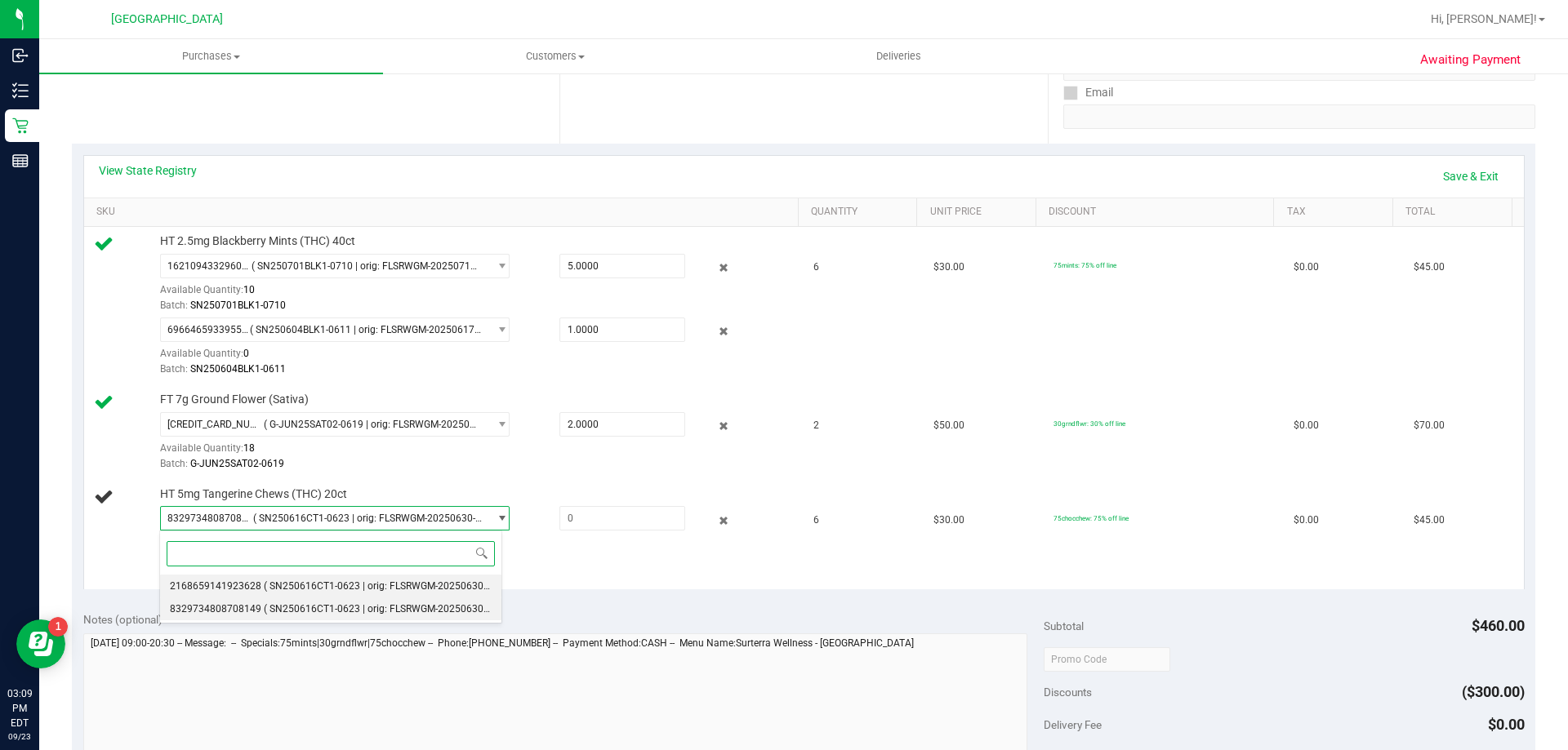
click at [406, 588] on span "( SN250616CT1-0623 | orig: FLSRWGM-20250630-458 )" at bounding box center [386, 585] width 245 height 11
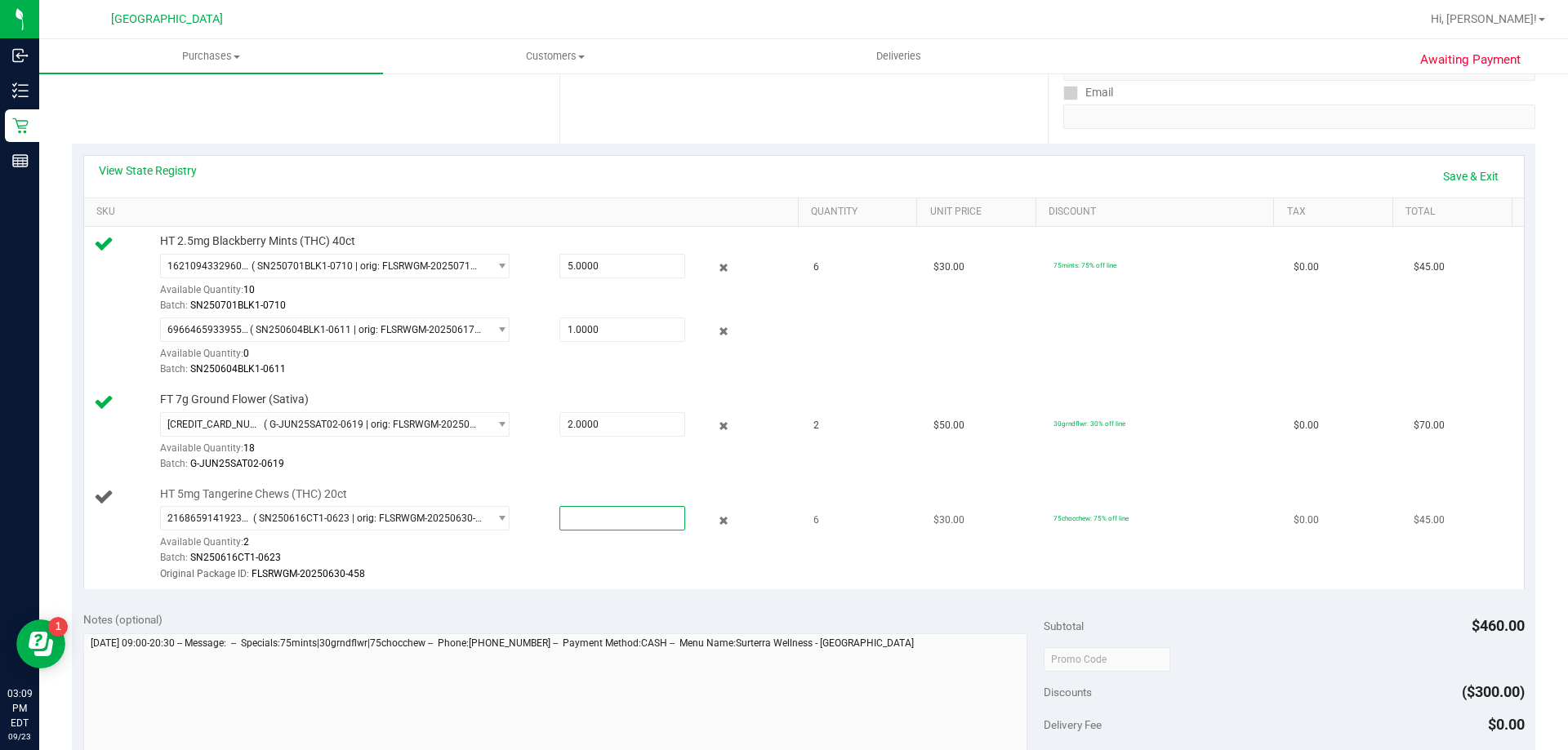
click at [600, 513] on span at bounding box center [622, 518] width 126 height 24
type input "2"
type input "2.0000"
click at [623, 562] on div "Batch: SN250616CT1-0623" at bounding box center [475, 558] width 630 height 16
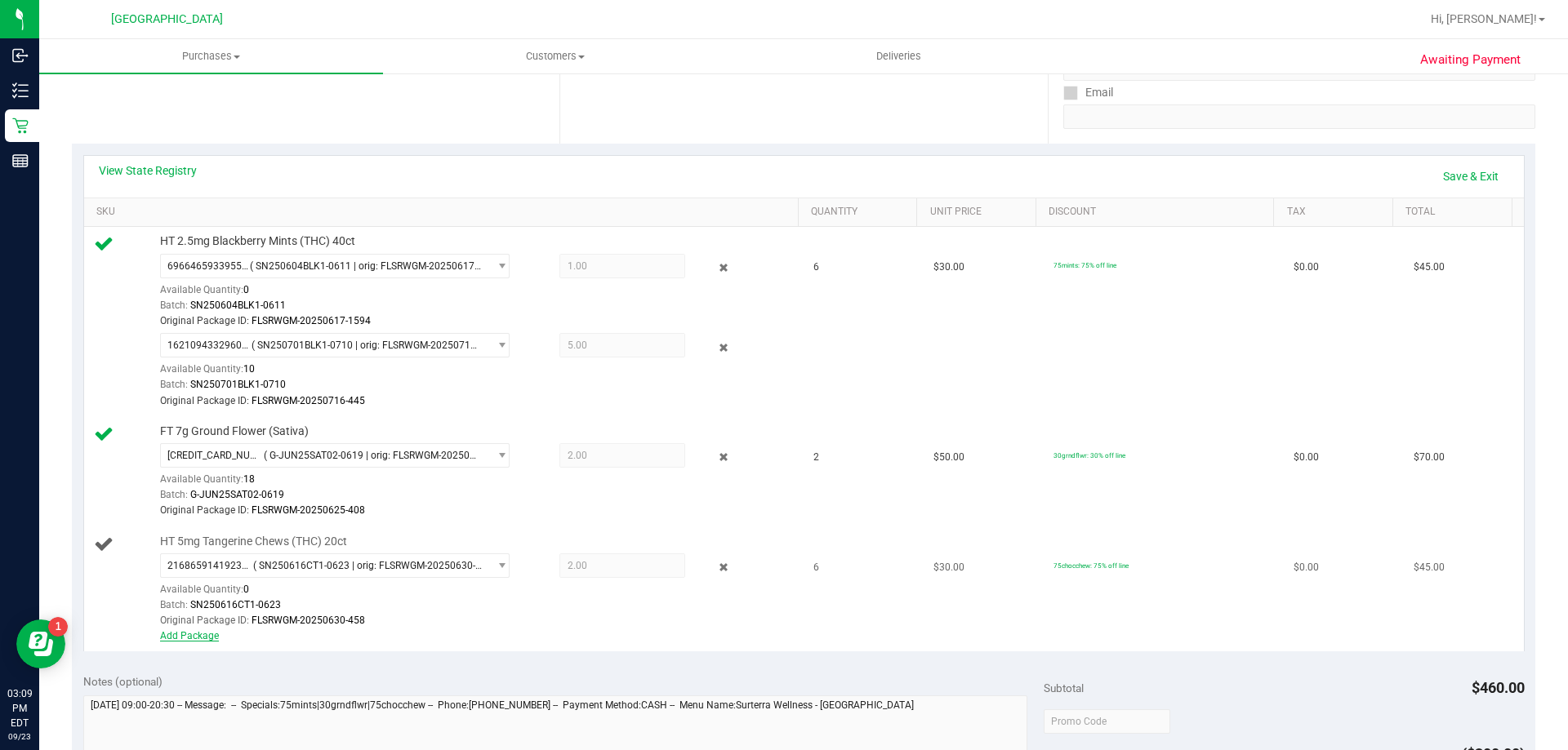
click at [210, 639] on link "Add Package" at bounding box center [189, 635] width 58 height 11
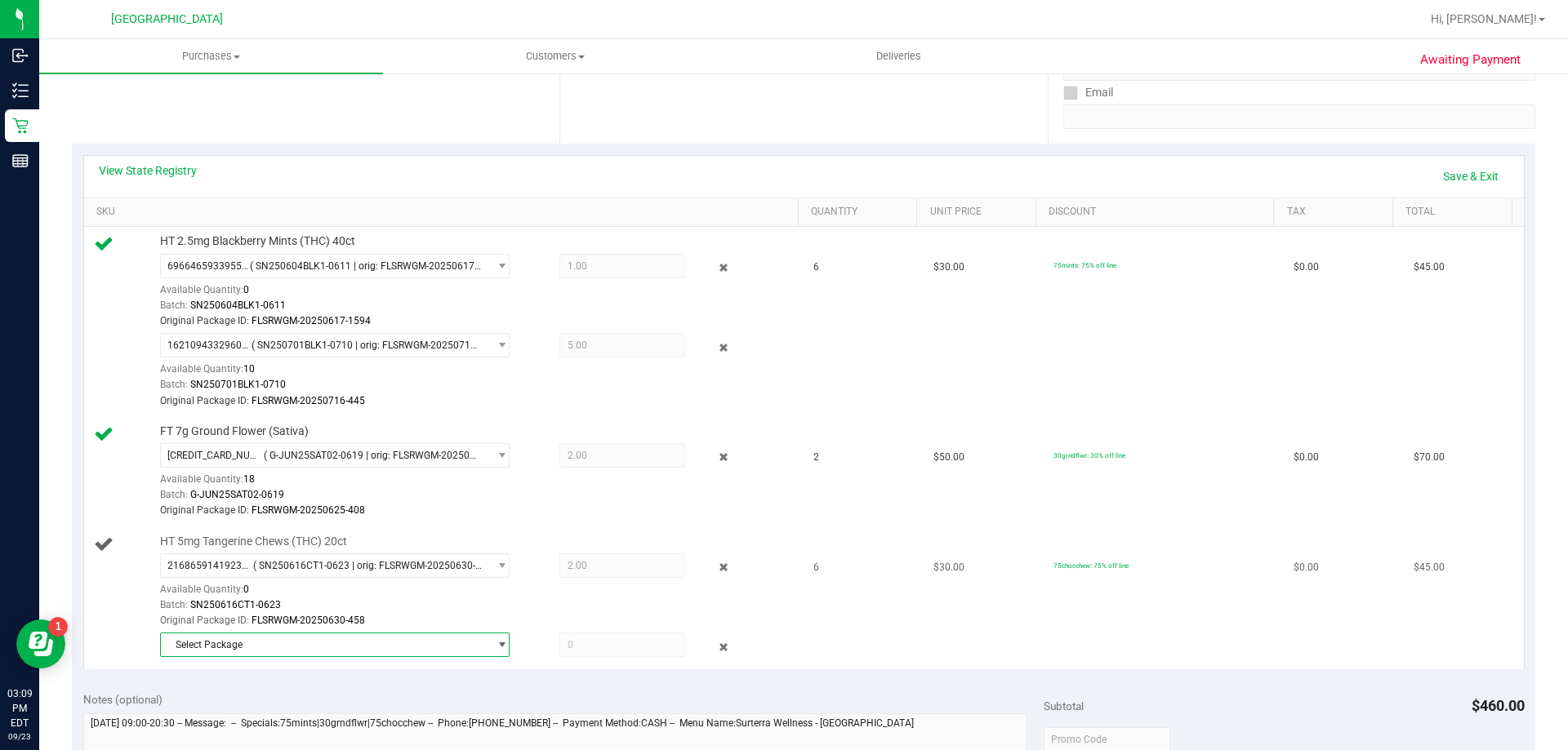
click at [441, 635] on span "Select Package" at bounding box center [325, 645] width 328 height 23
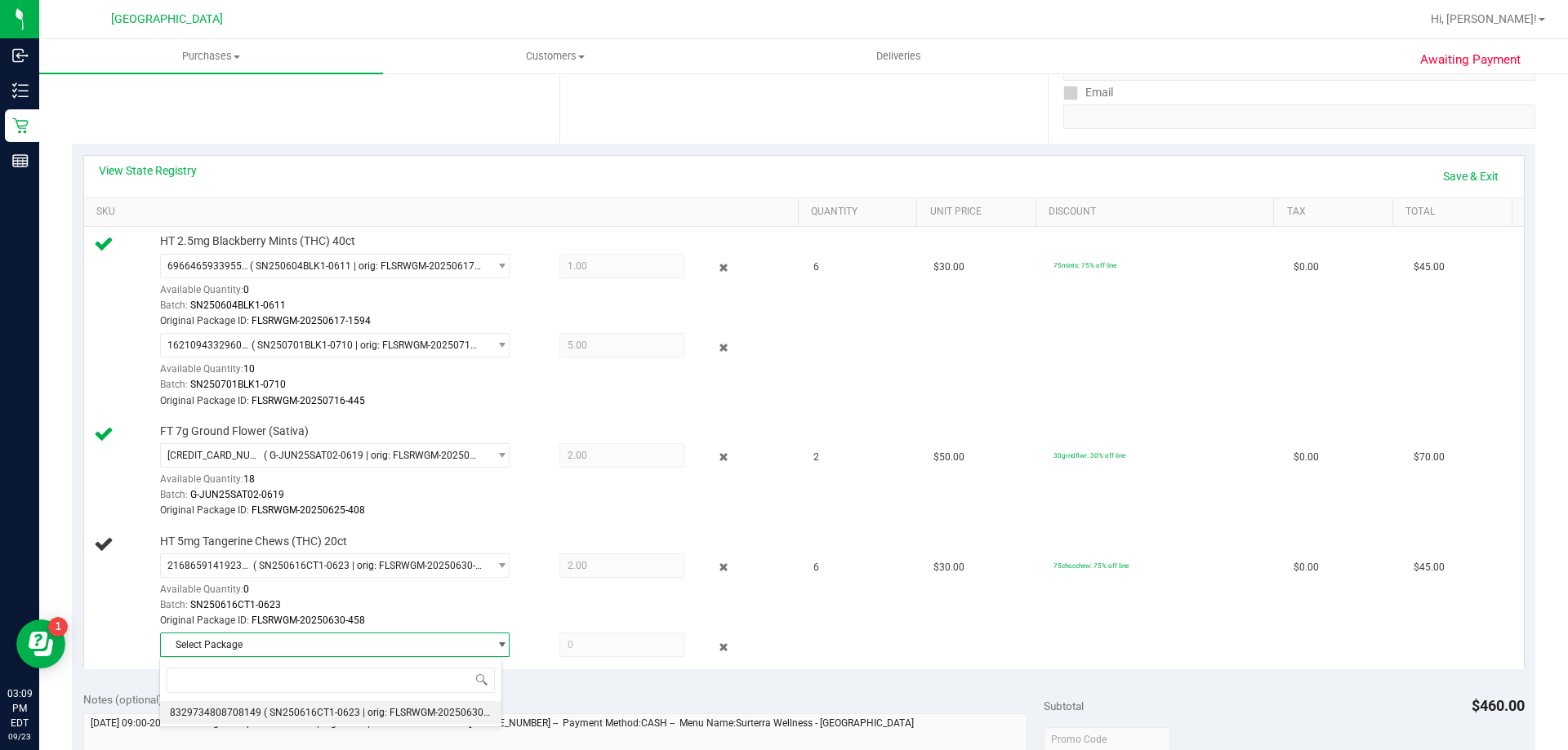
click at [426, 707] on span "( SN250616CT1-0623 | orig: FLSRWGM-20250630-506 )" at bounding box center [386, 713] width 245 height 11
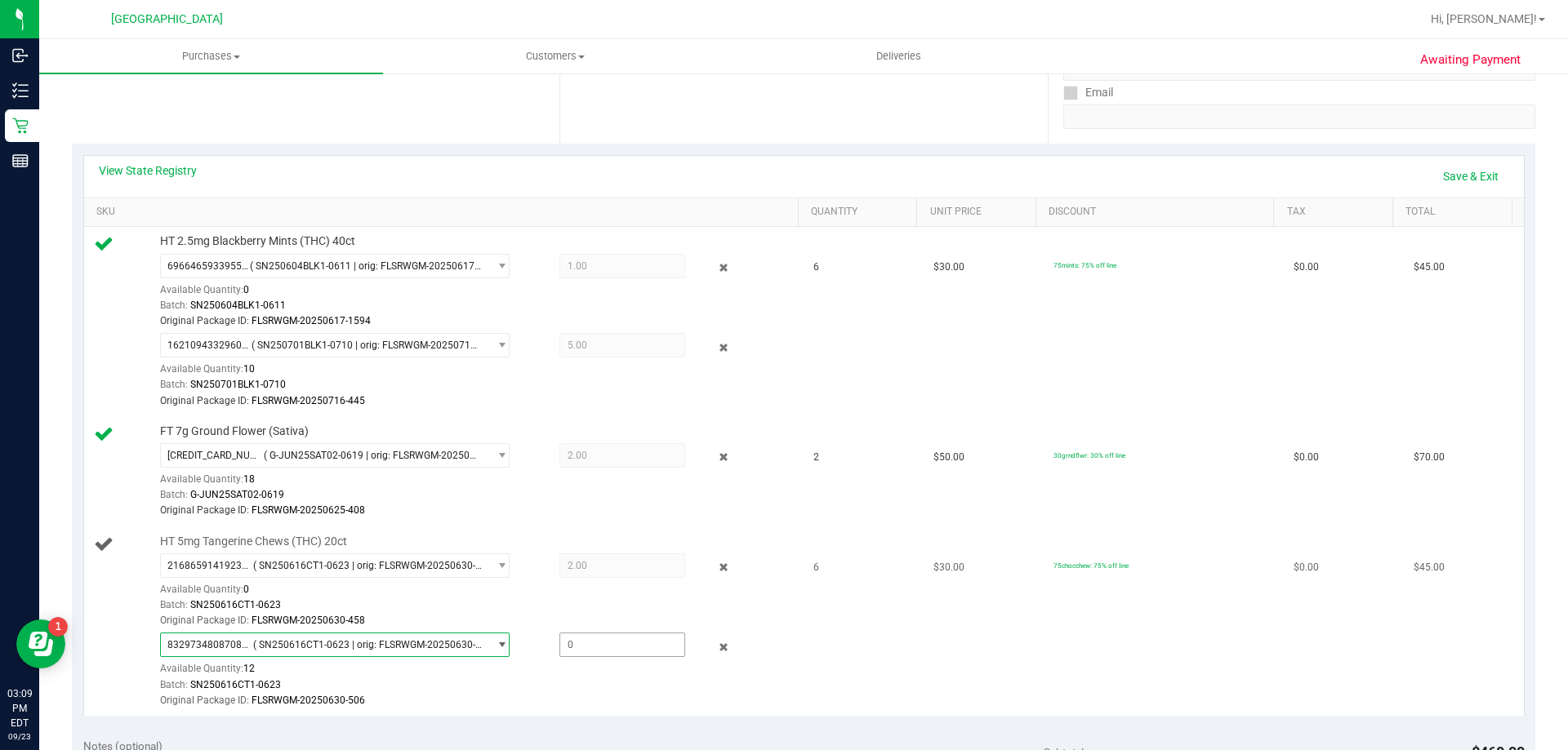
click at [596, 645] on span at bounding box center [622, 645] width 126 height 24
type input "4"
type input "4.0000"
click at [824, 639] on td "6" at bounding box center [864, 621] width 120 height 188
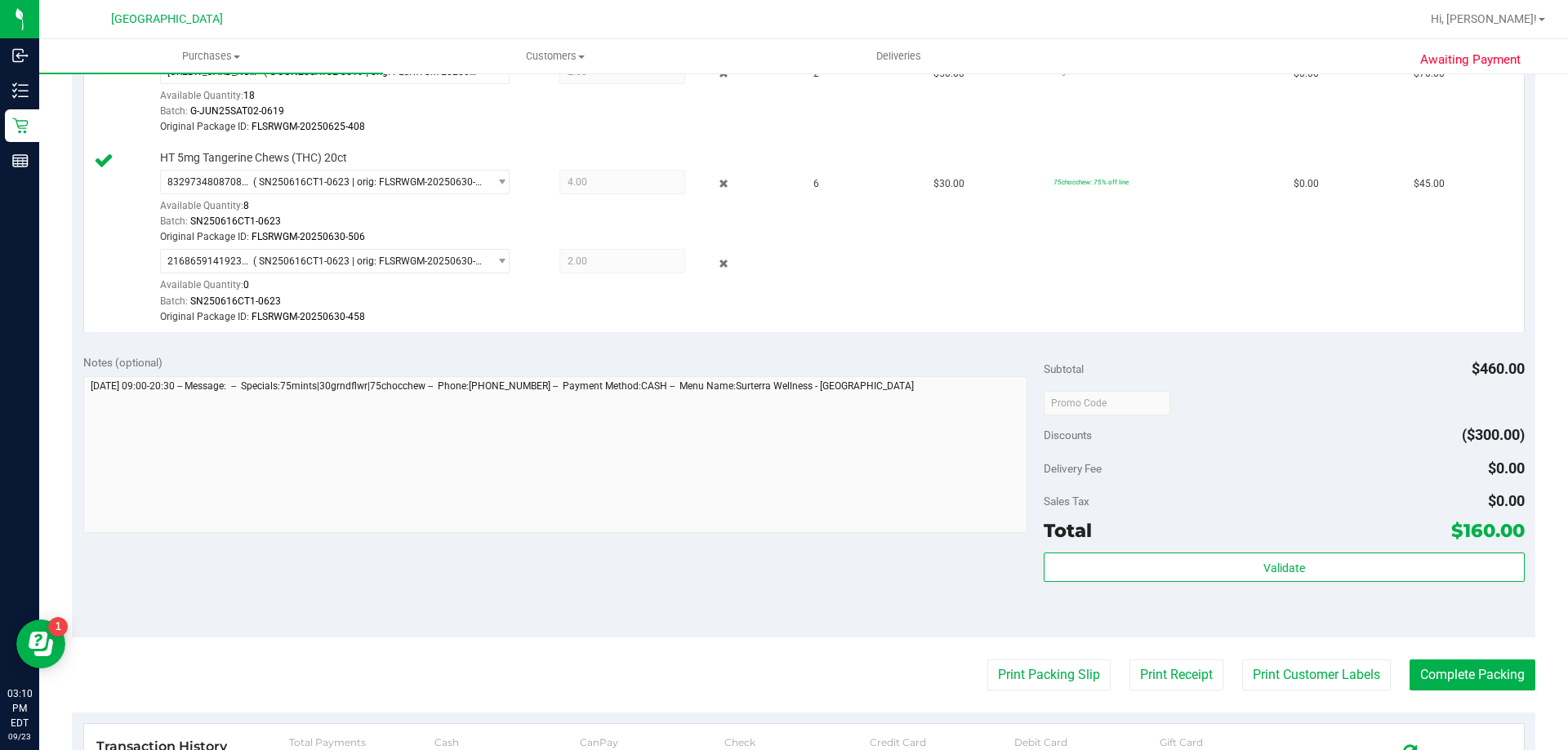
scroll to position [693, 0]
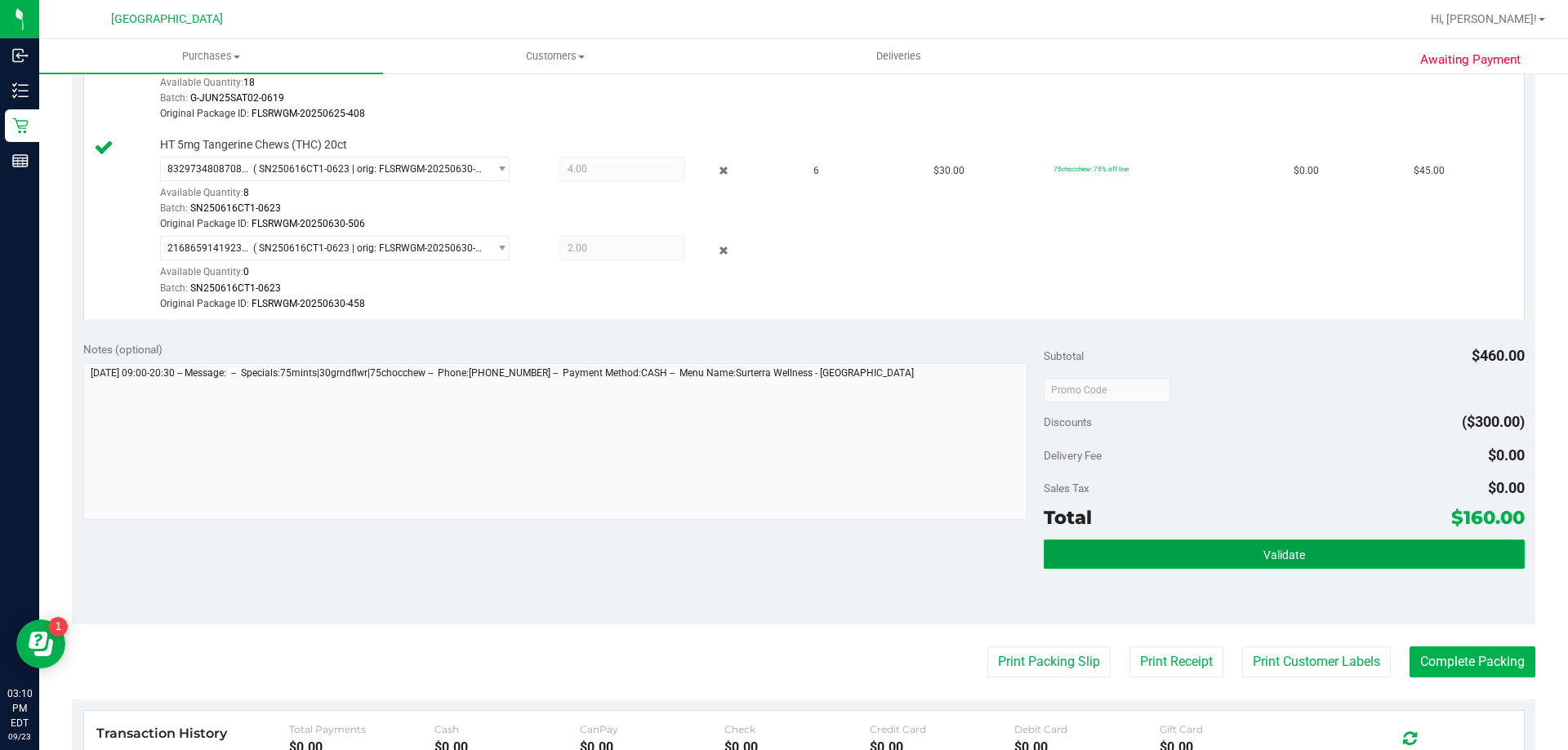
click at [1203, 557] on button "Validate" at bounding box center [1284, 554] width 480 height 30
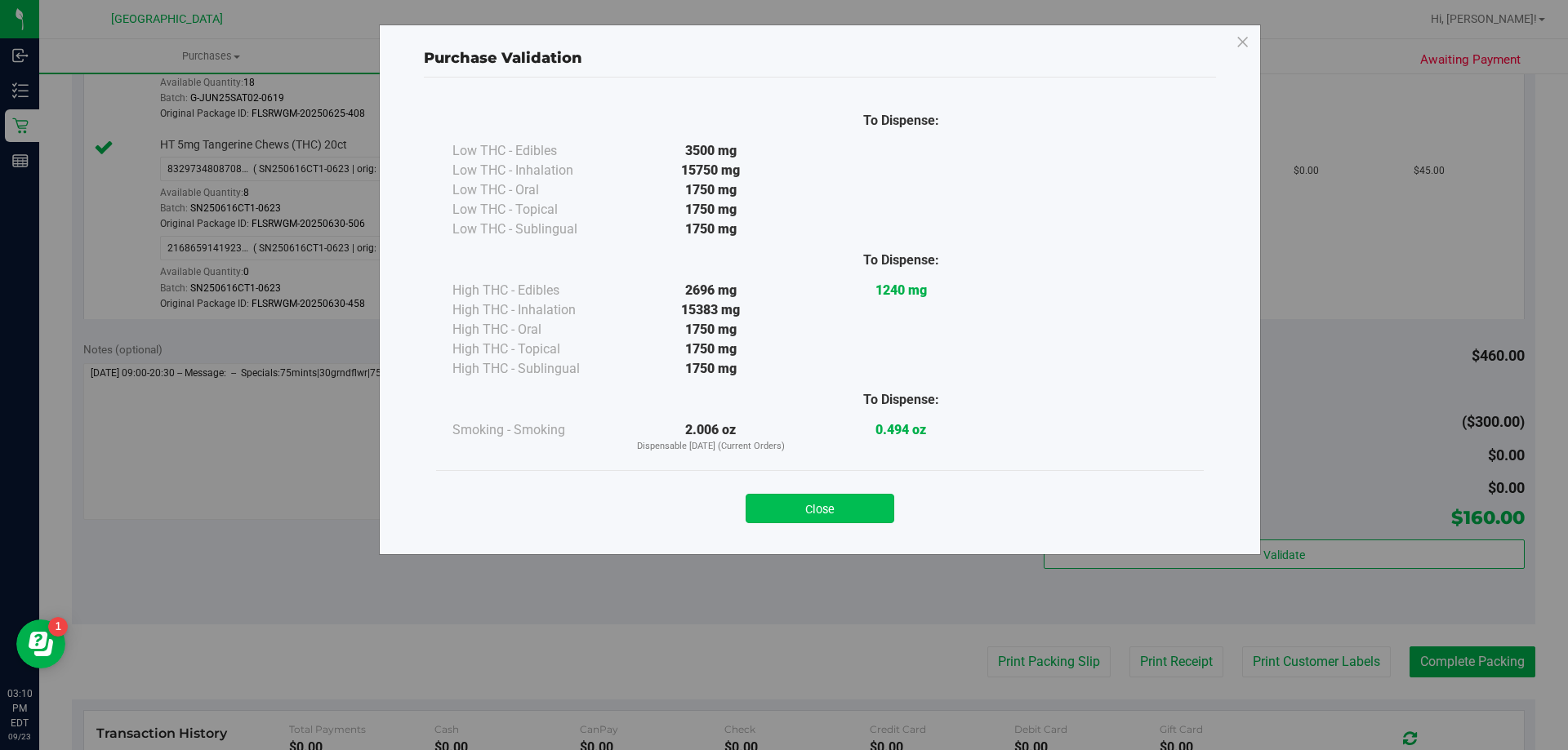
click at [821, 495] on button "Close" at bounding box center [820, 509] width 149 height 30
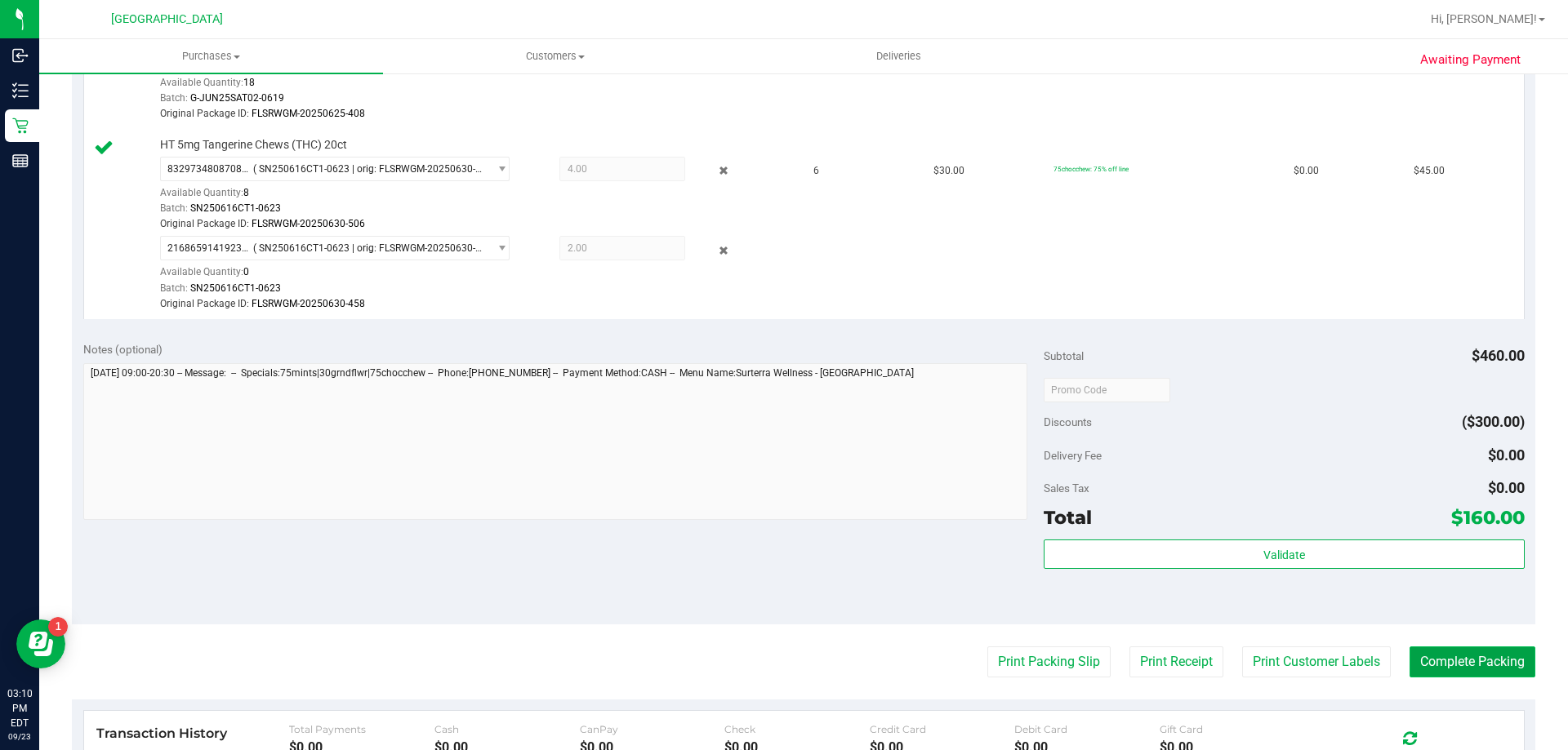
click at [1448, 666] on button "Complete Packing" at bounding box center [1472, 662] width 126 height 31
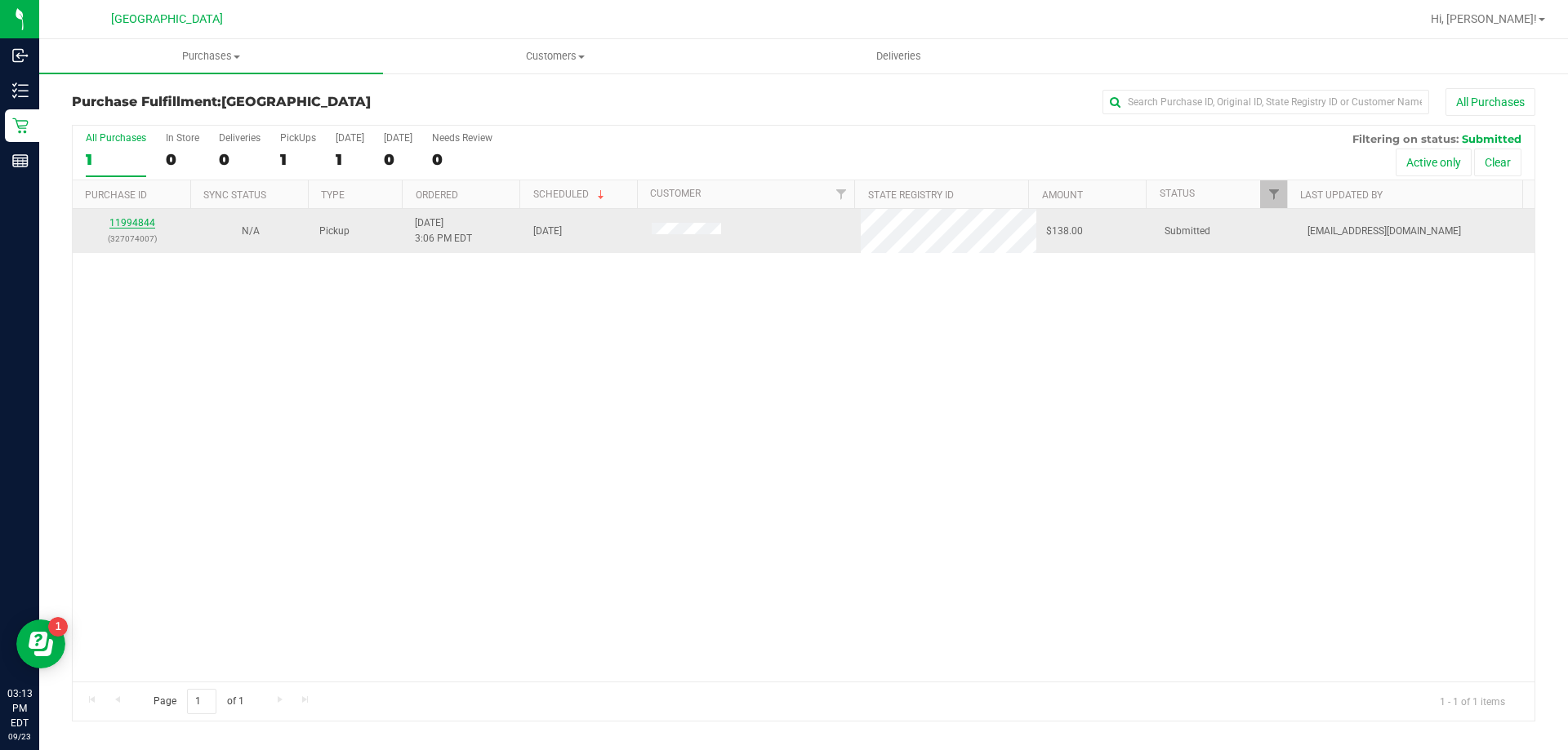
click at [130, 218] on link "11994844" at bounding box center [132, 222] width 45 height 11
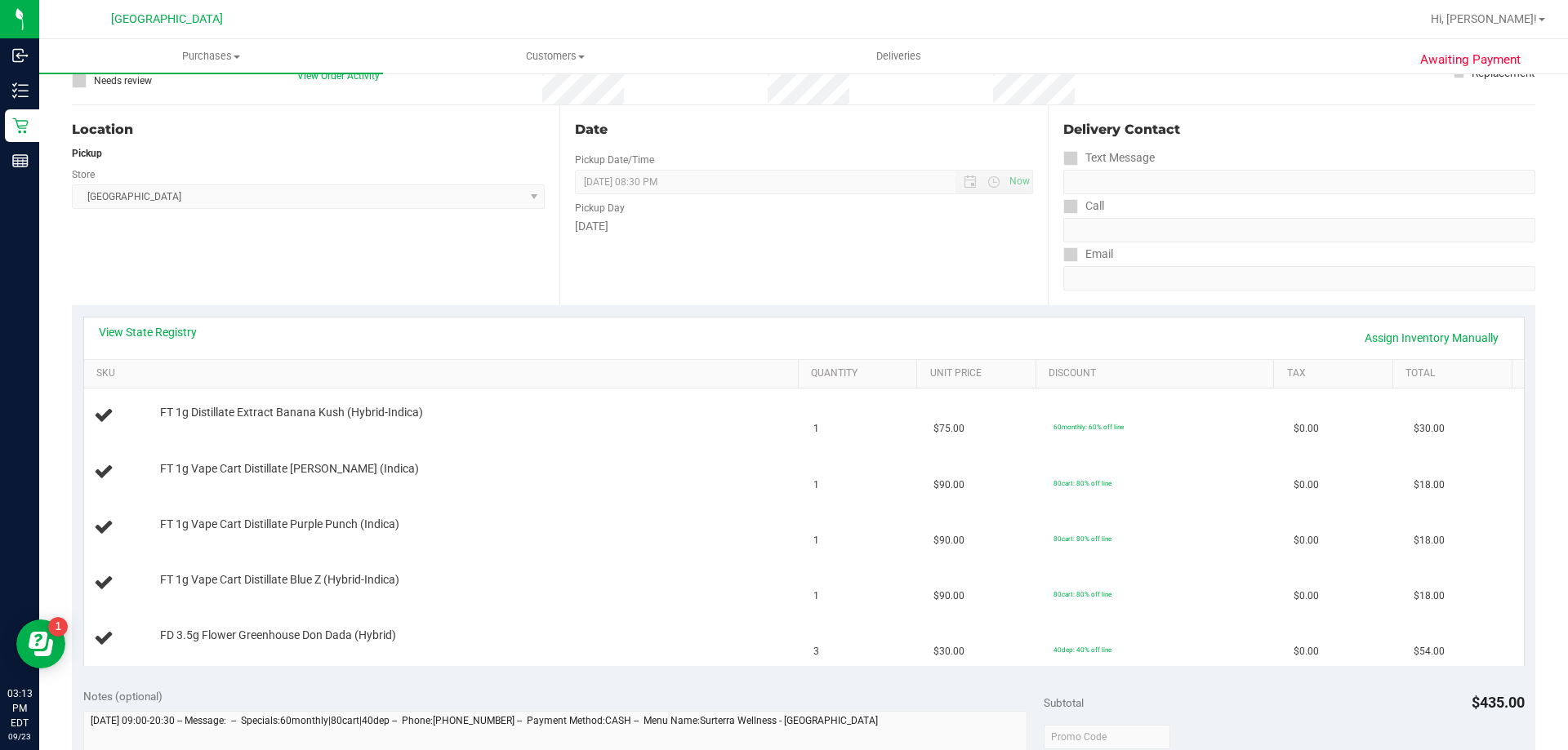
scroll to position [152, 0]
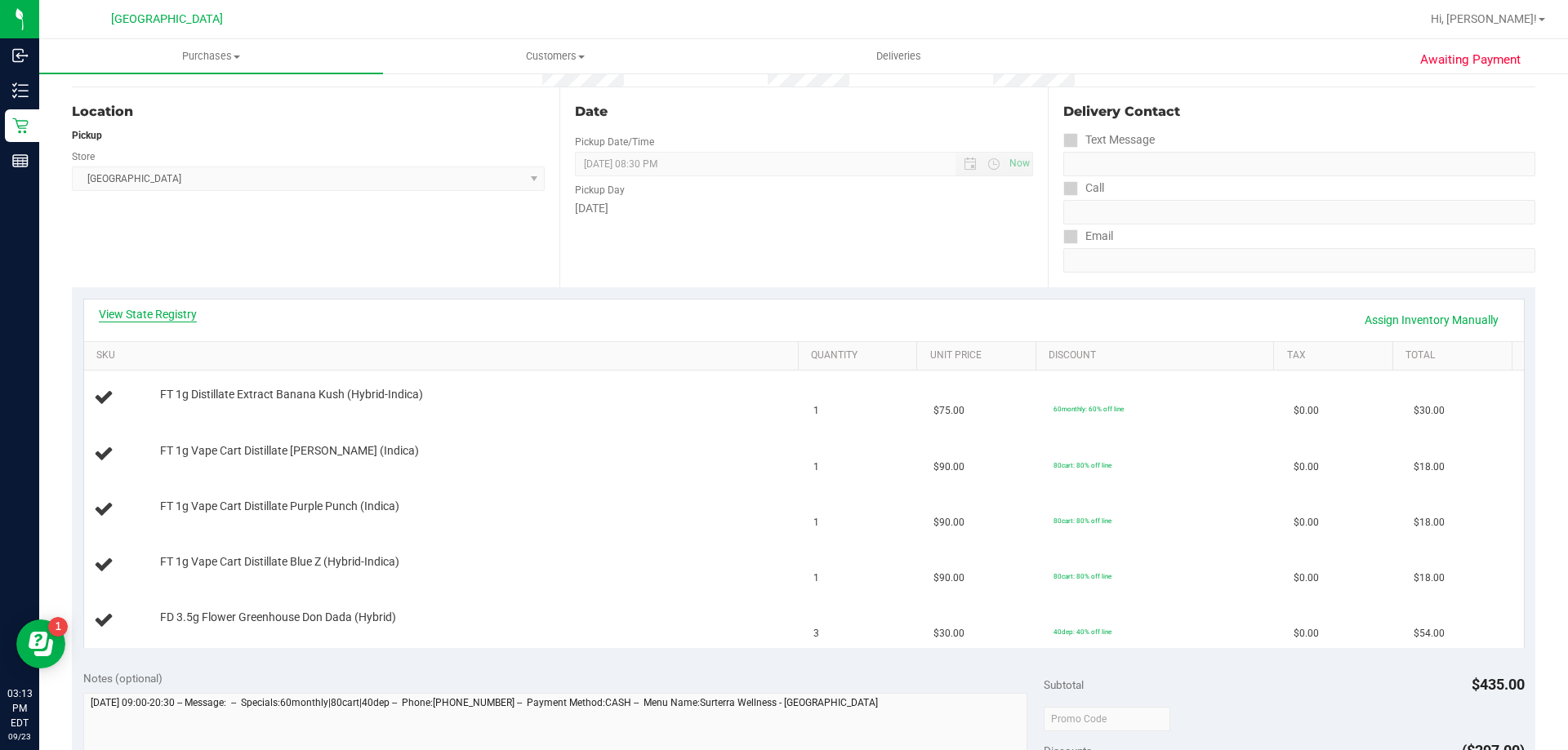
click at [162, 316] on link "View State Registry" at bounding box center [147, 314] width 98 height 17
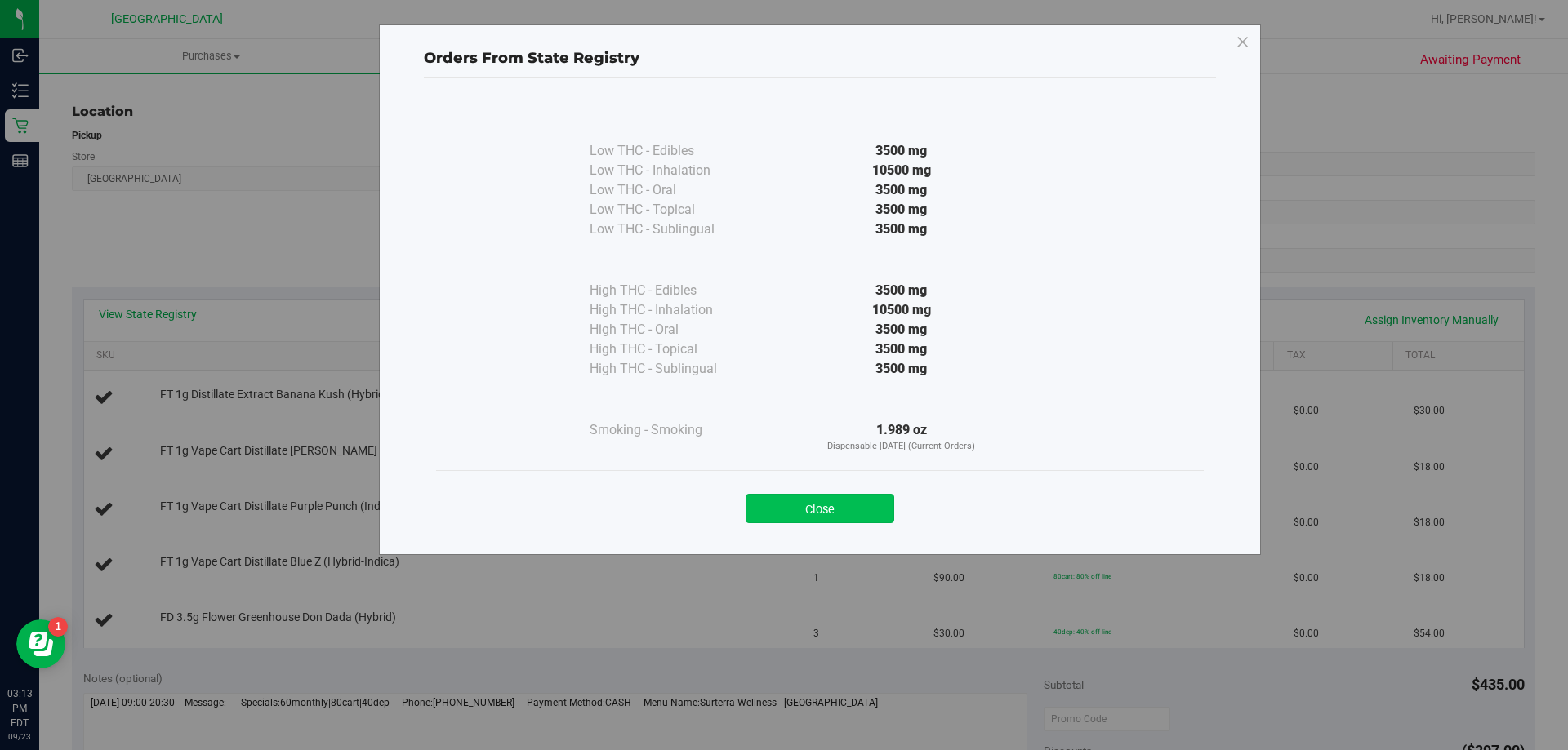
click at [839, 503] on button "Close" at bounding box center [820, 509] width 149 height 30
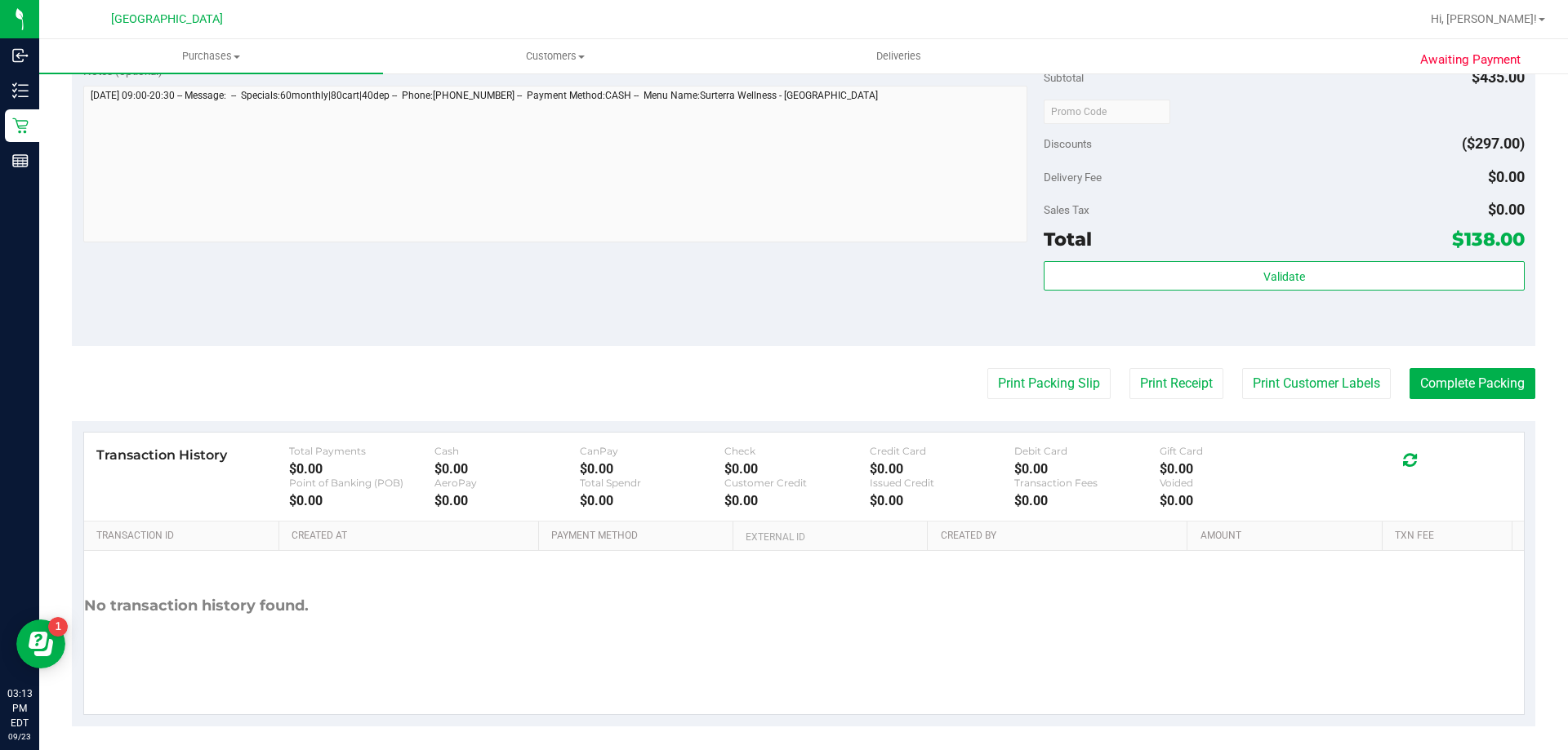
scroll to position [769, 0]
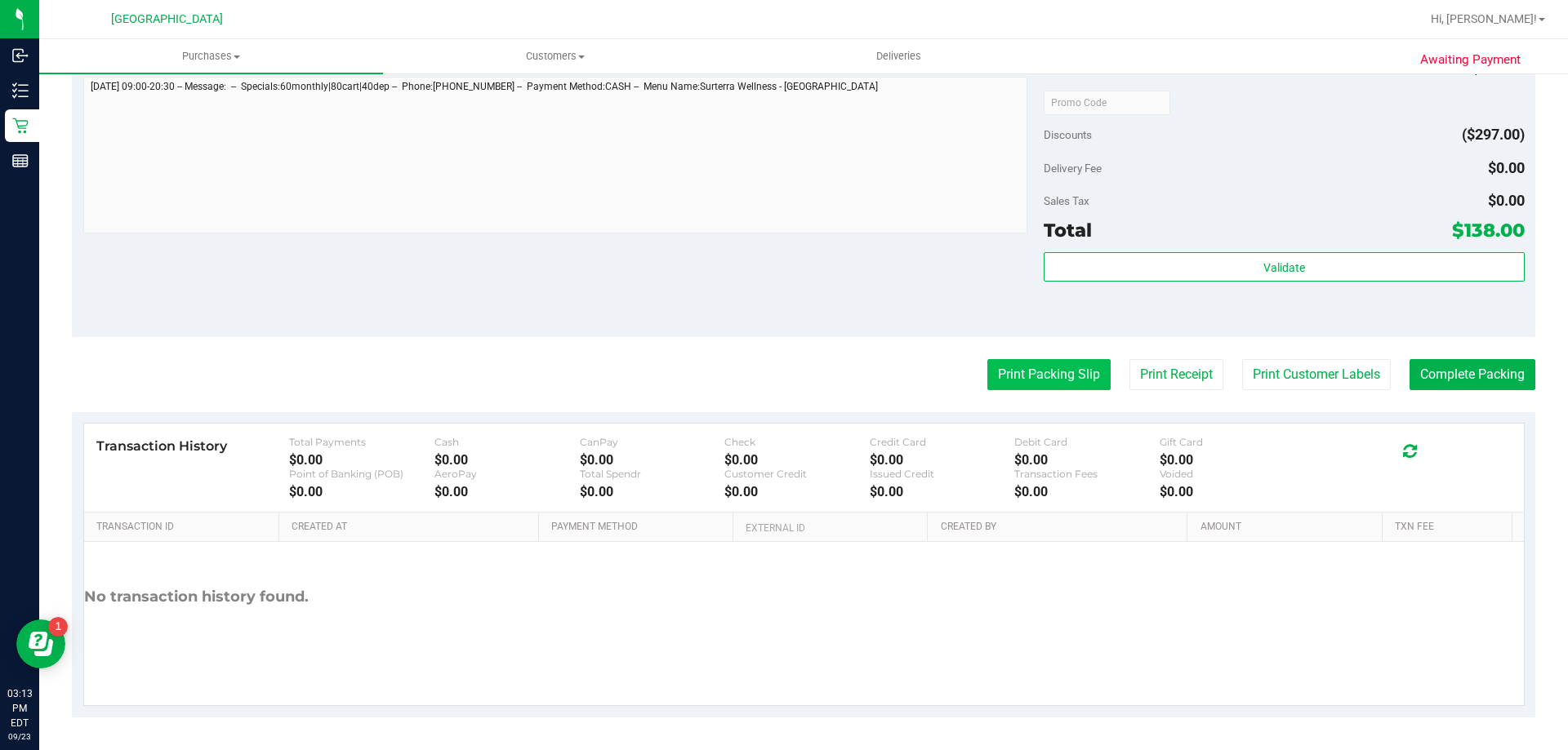
click at [1028, 375] on button "Print Packing Slip" at bounding box center [1049, 375] width 124 height 31
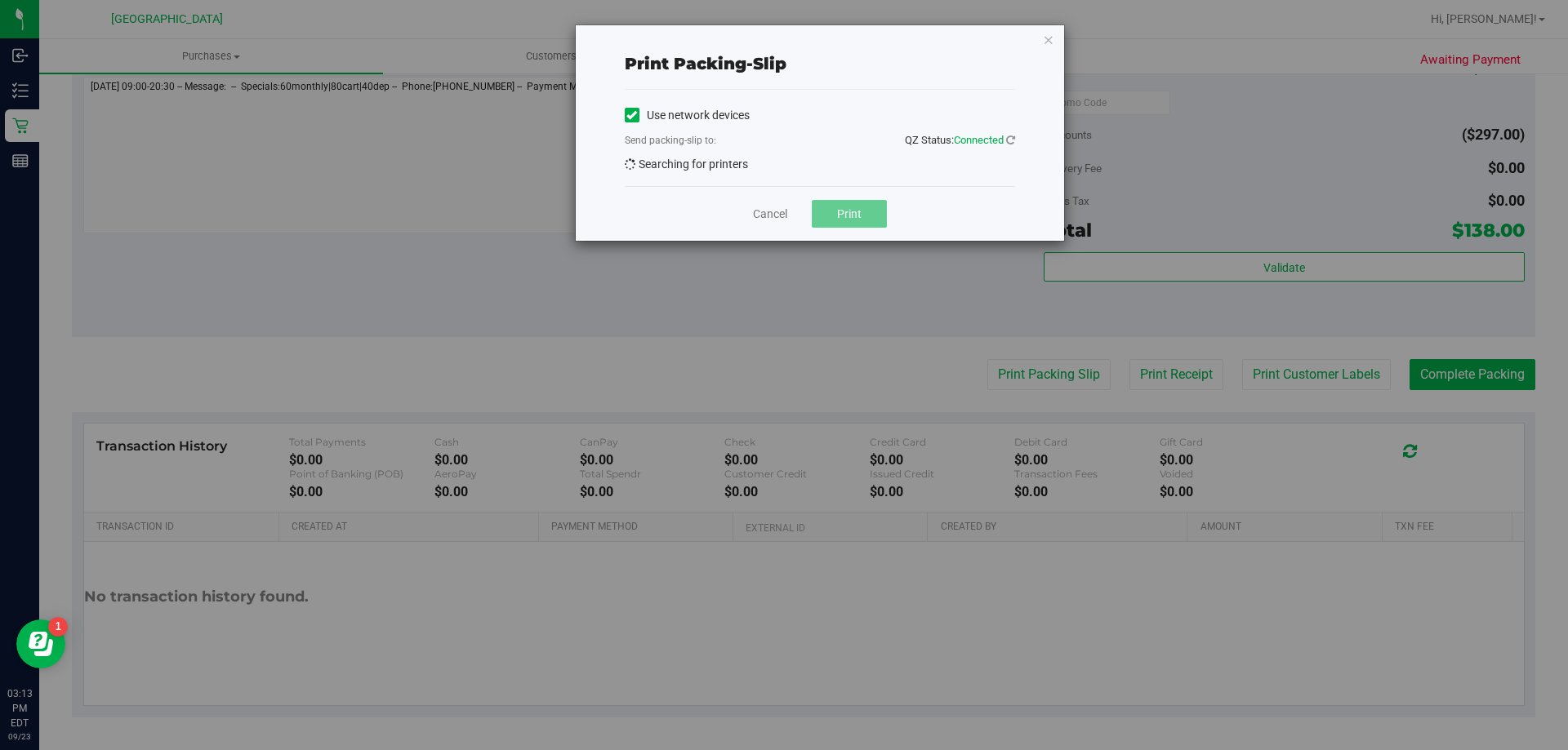
click at [846, 214] on span "Print" at bounding box center [850, 213] width 24 height 13
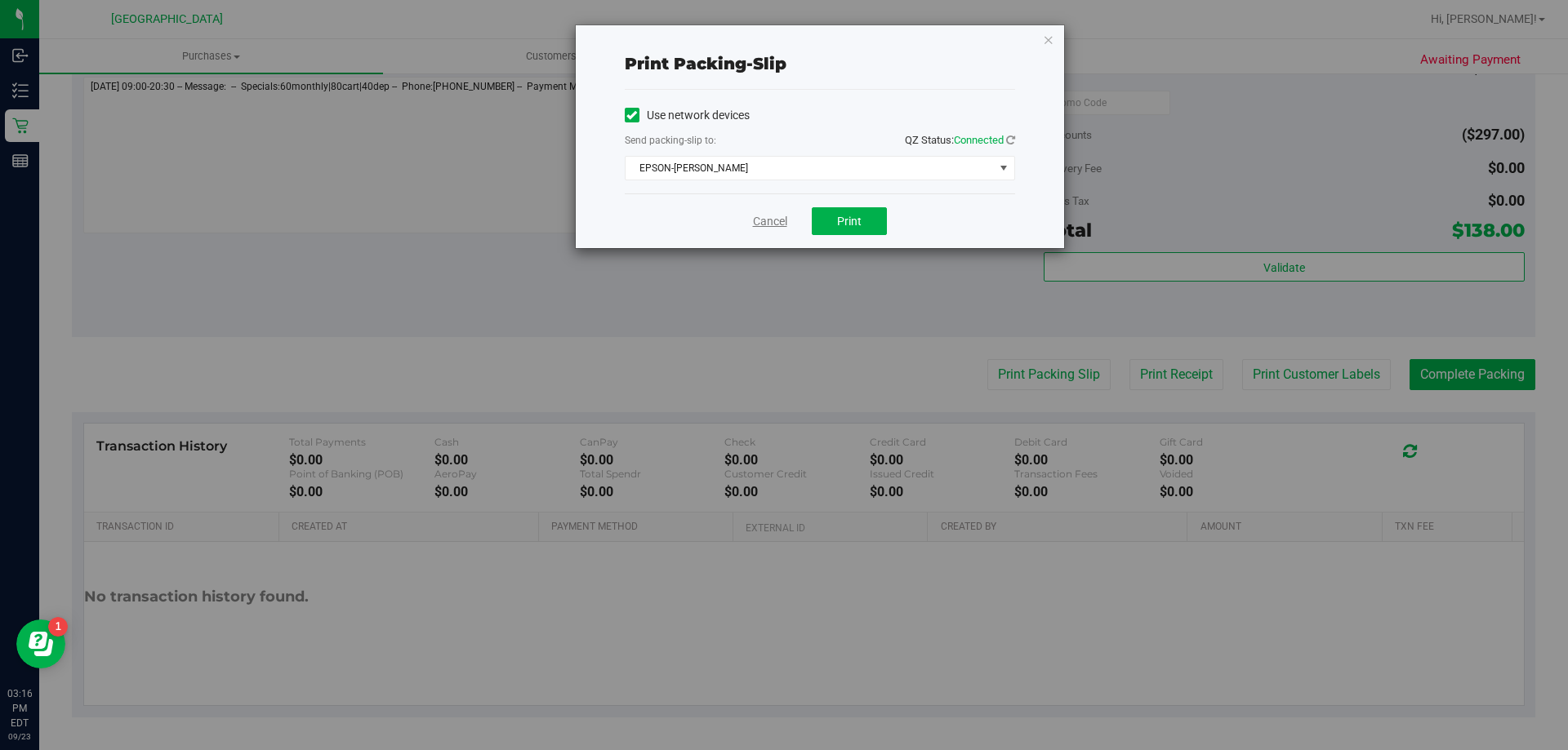
click at [775, 216] on link "Cancel" at bounding box center [770, 222] width 34 height 17
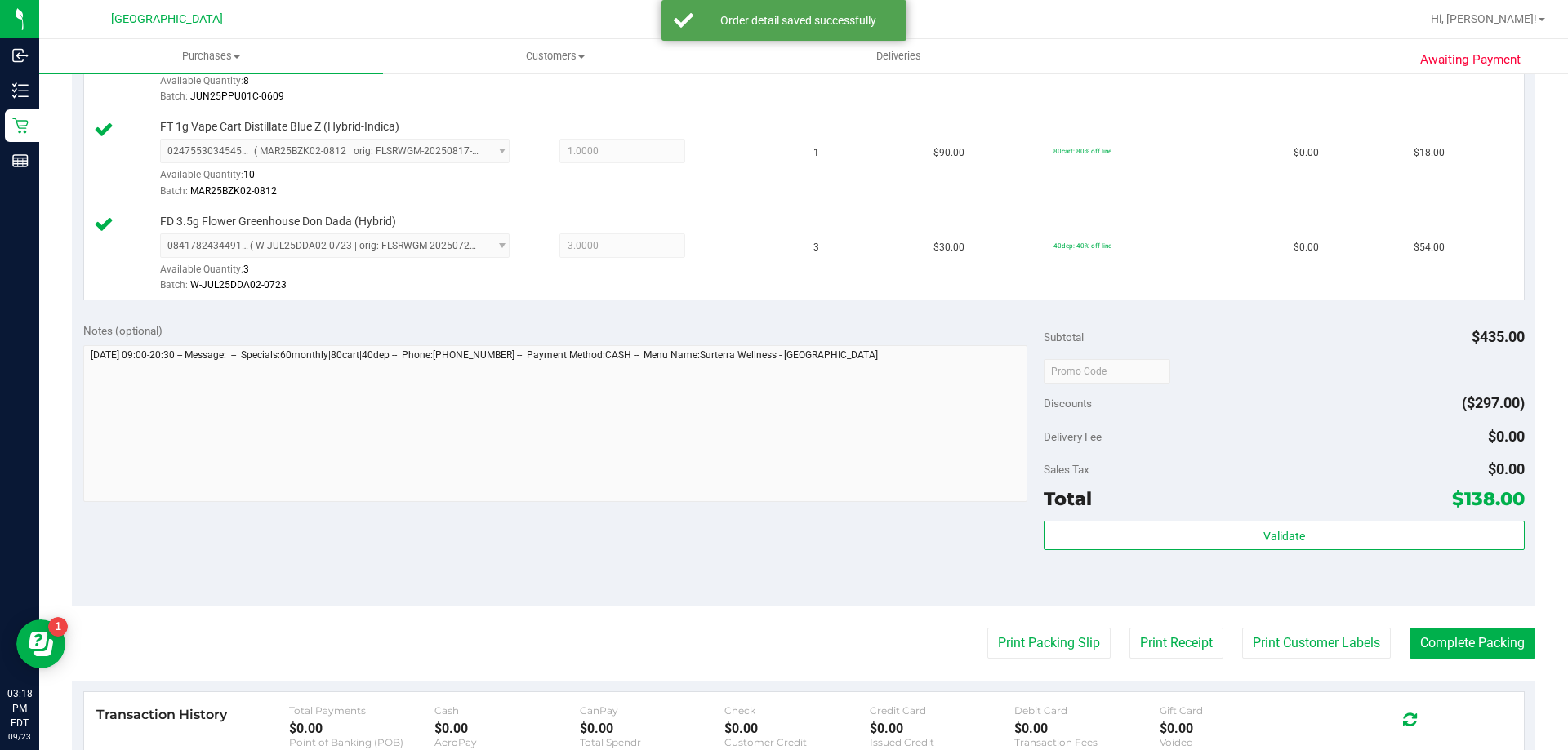
scroll to position [695, 0]
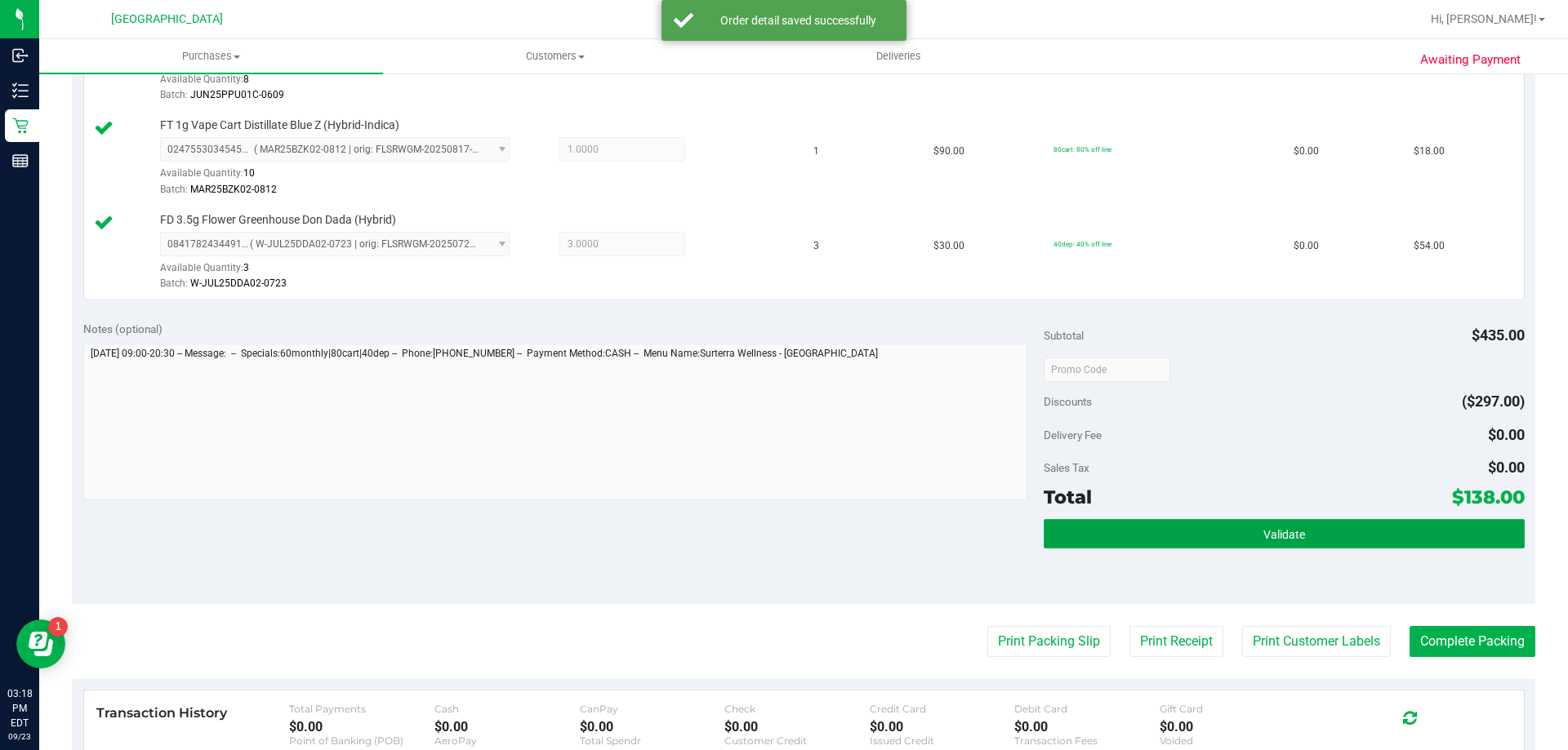
click at [1169, 538] on button "Validate" at bounding box center [1284, 534] width 480 height 30
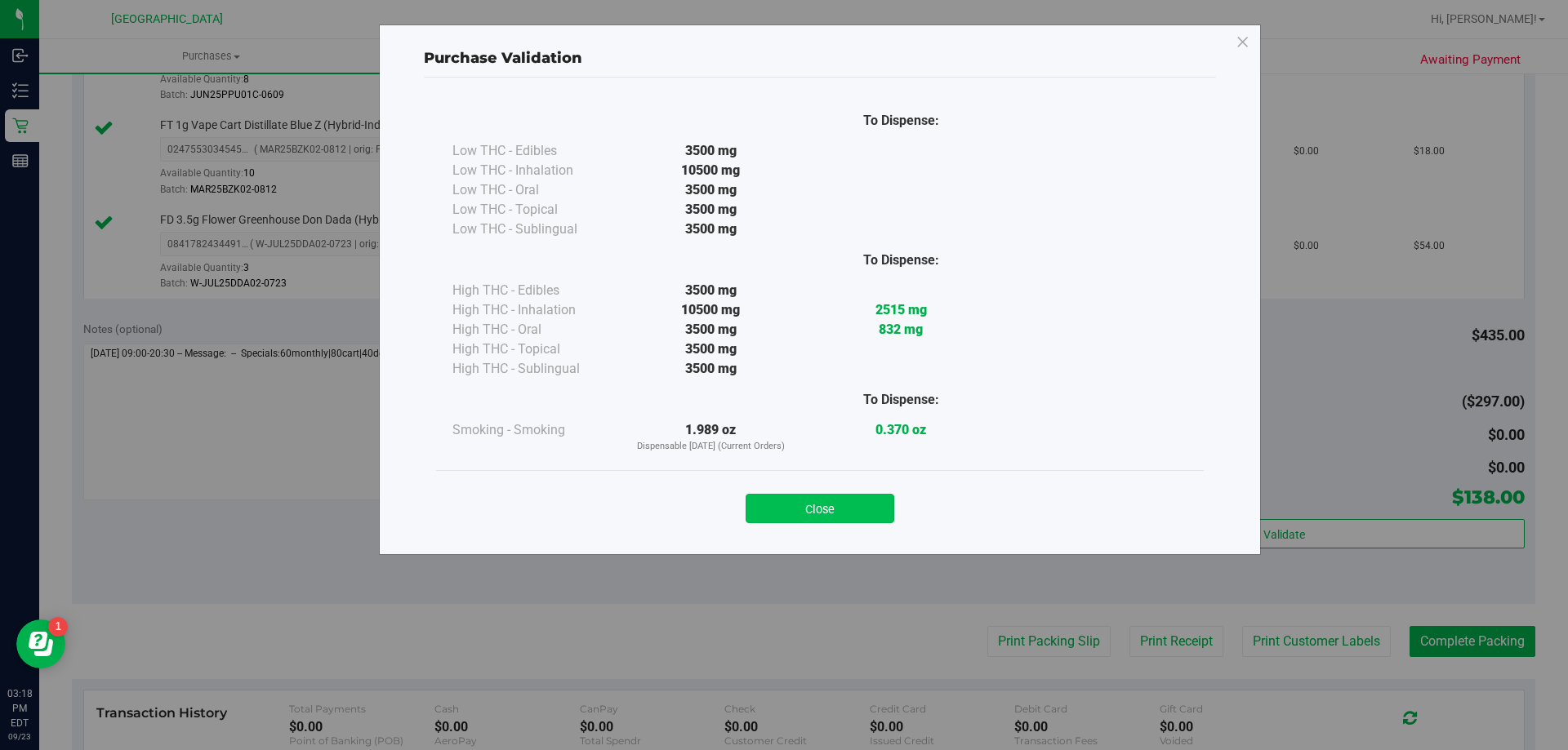
click at [810, 504] on button "Close" at bounding box center [820, 509] width 149 height 30
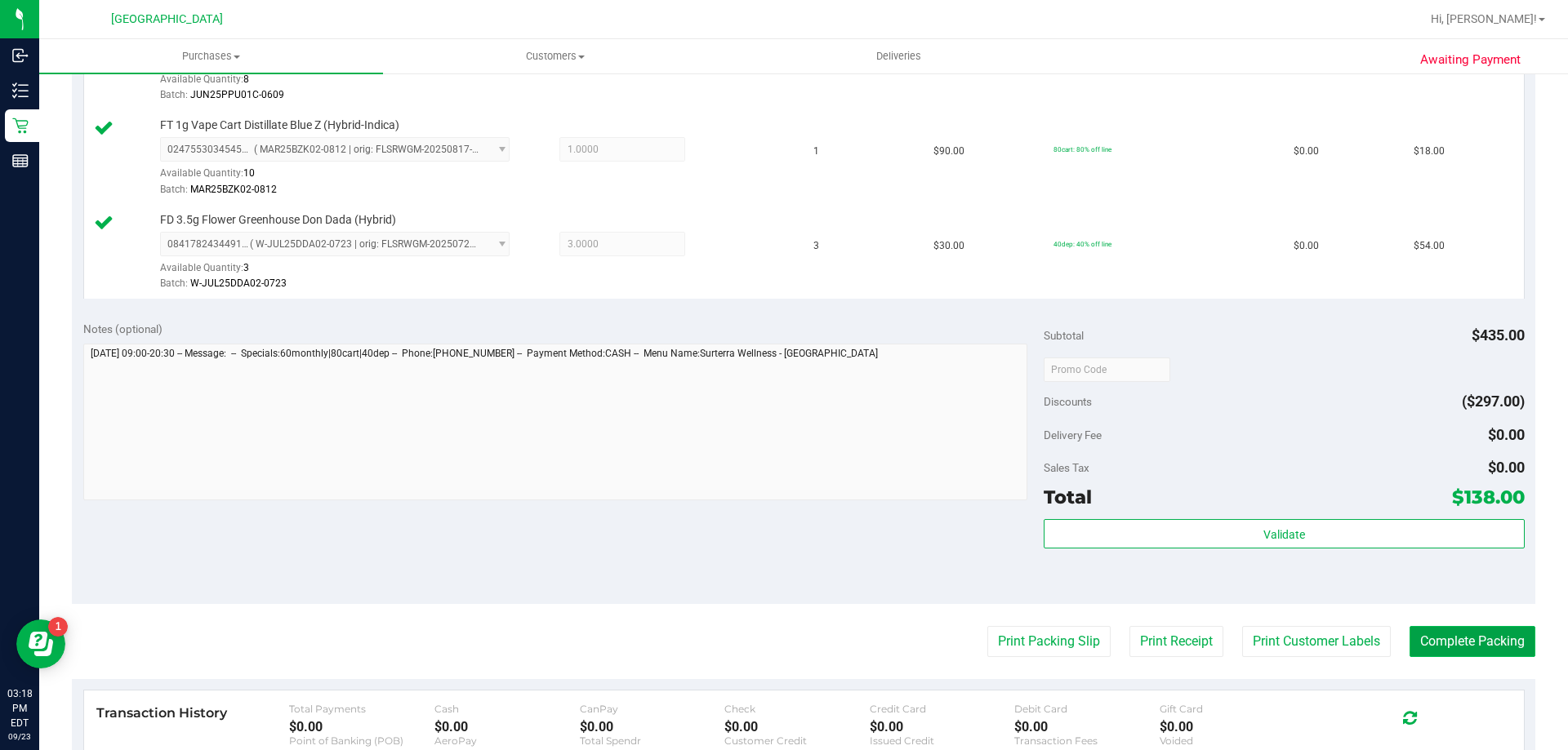
click at [1438, 643] on button "Complete Packing" at bounding box center [1472, 642] width 126 height 31
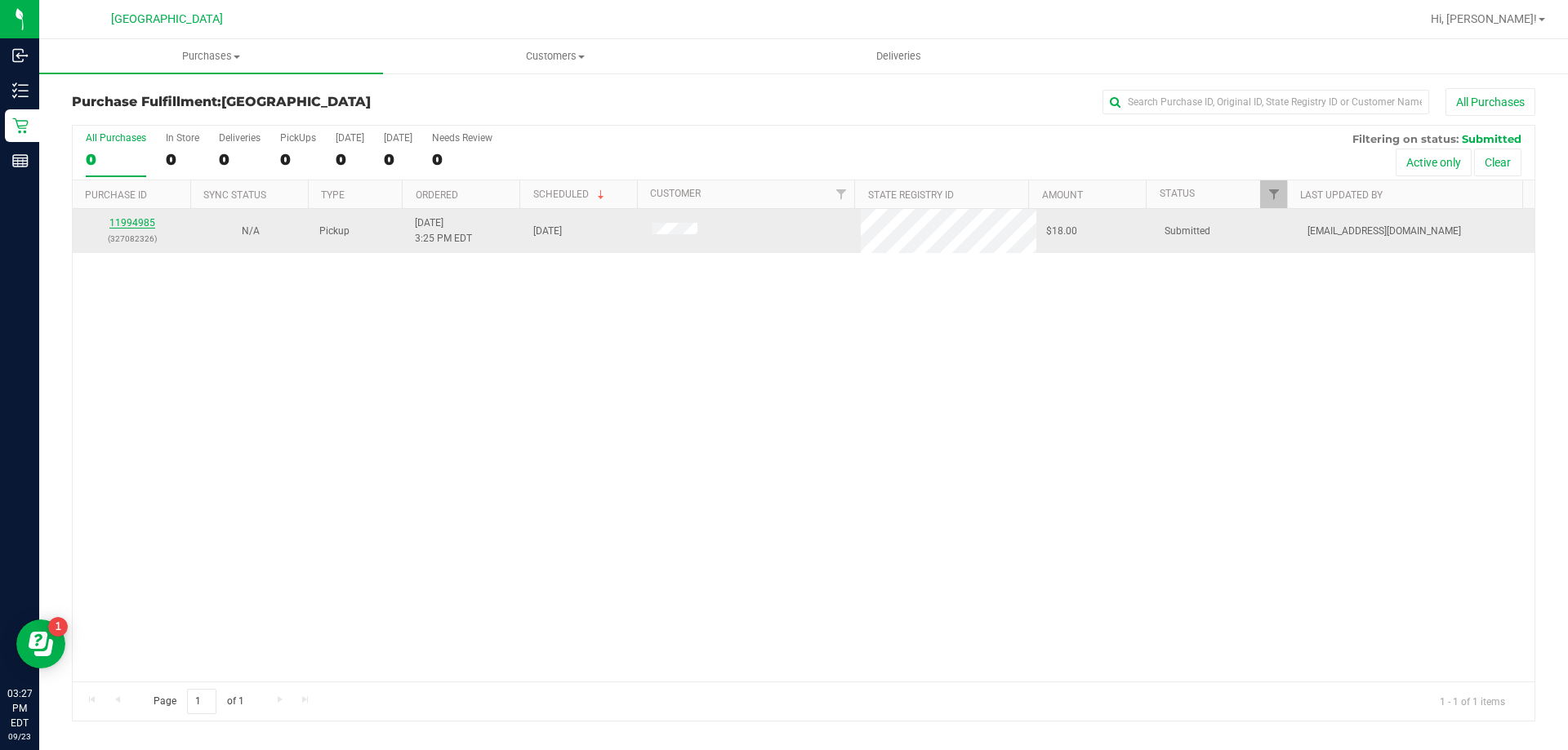
click at [132, 223] on link "11994985" at bounding box center [132, 222] width 45 height 11
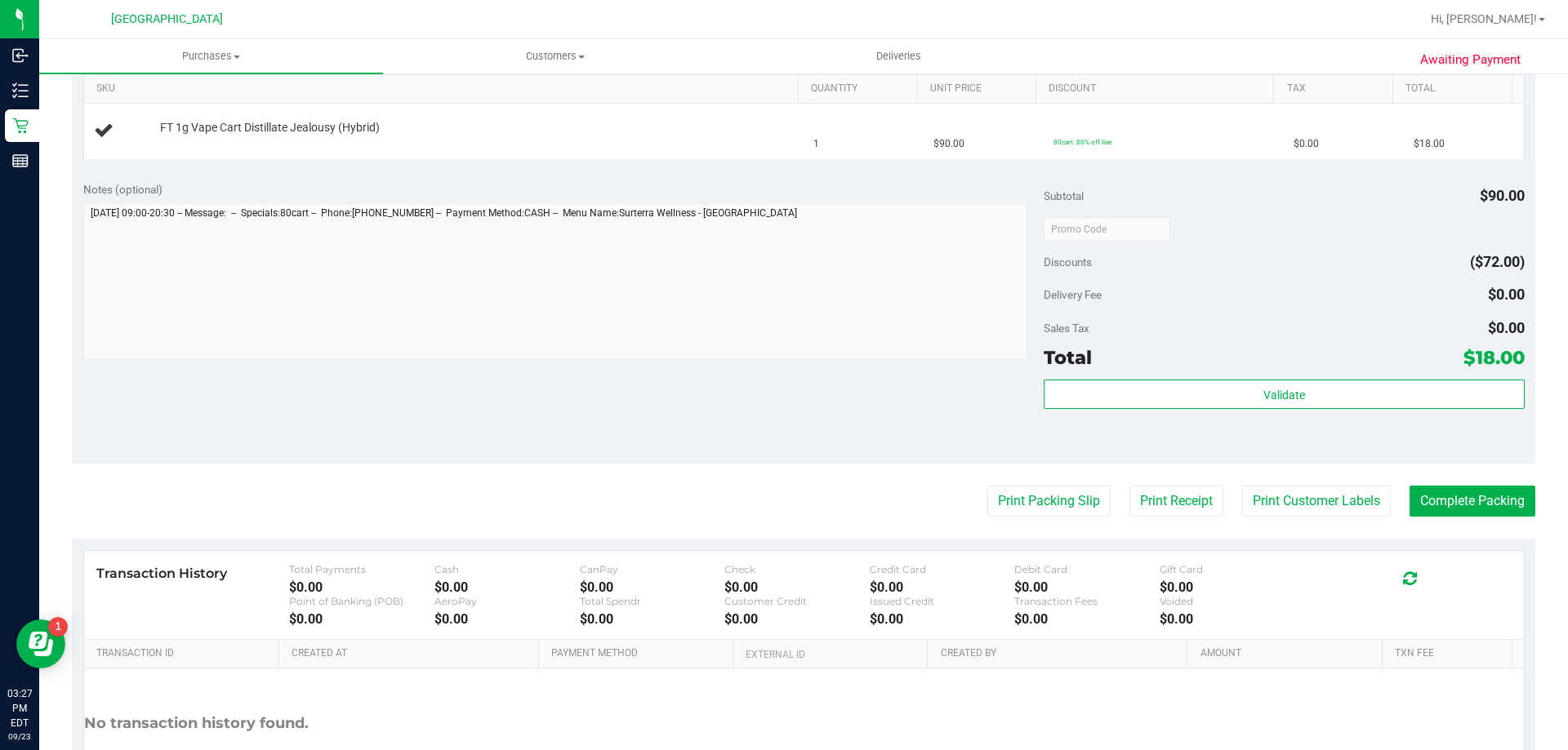
scroll to position [427, 0]
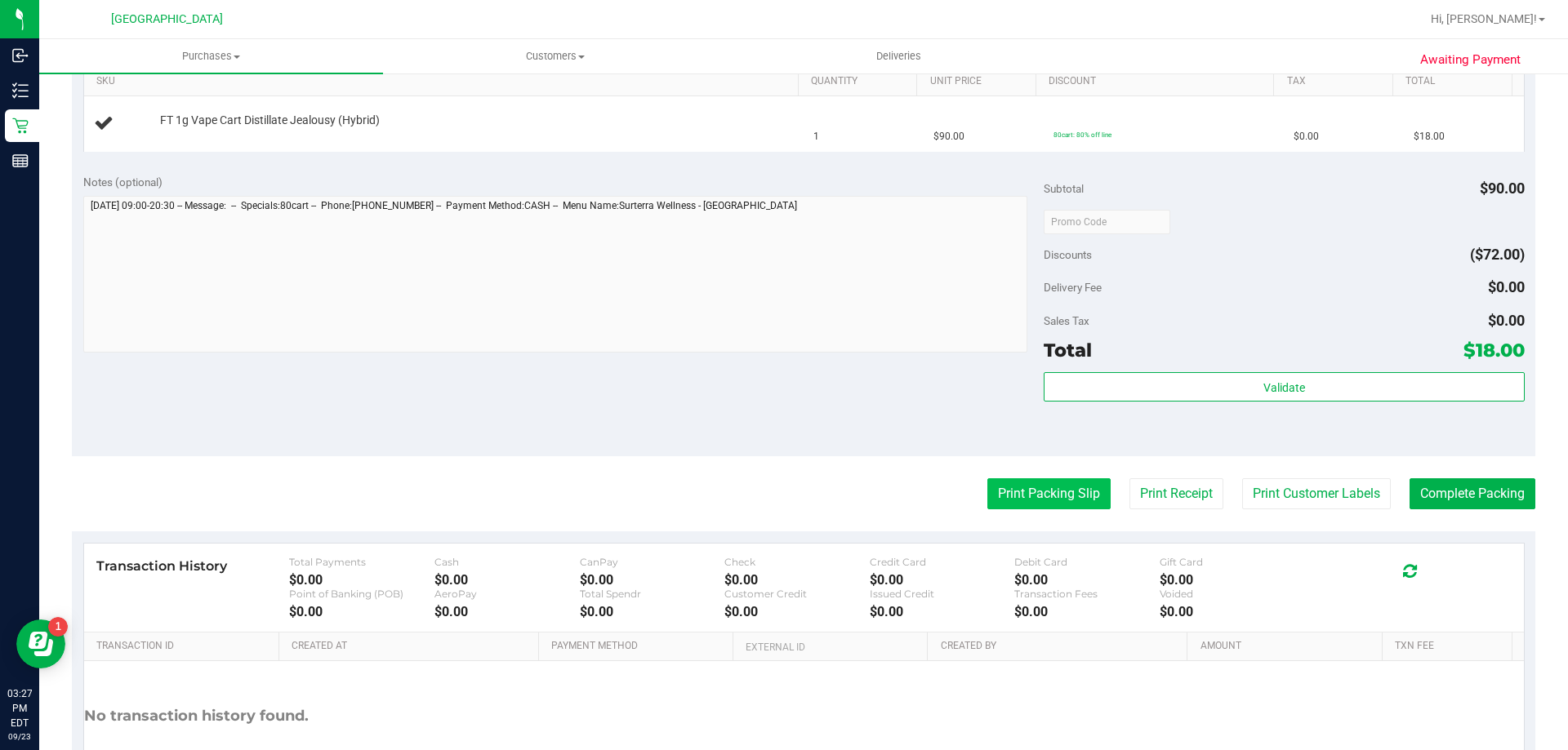
click at [1003, 485] on button "Print Packing Slip" at bounding box center [1049, 494] width 124 height 31
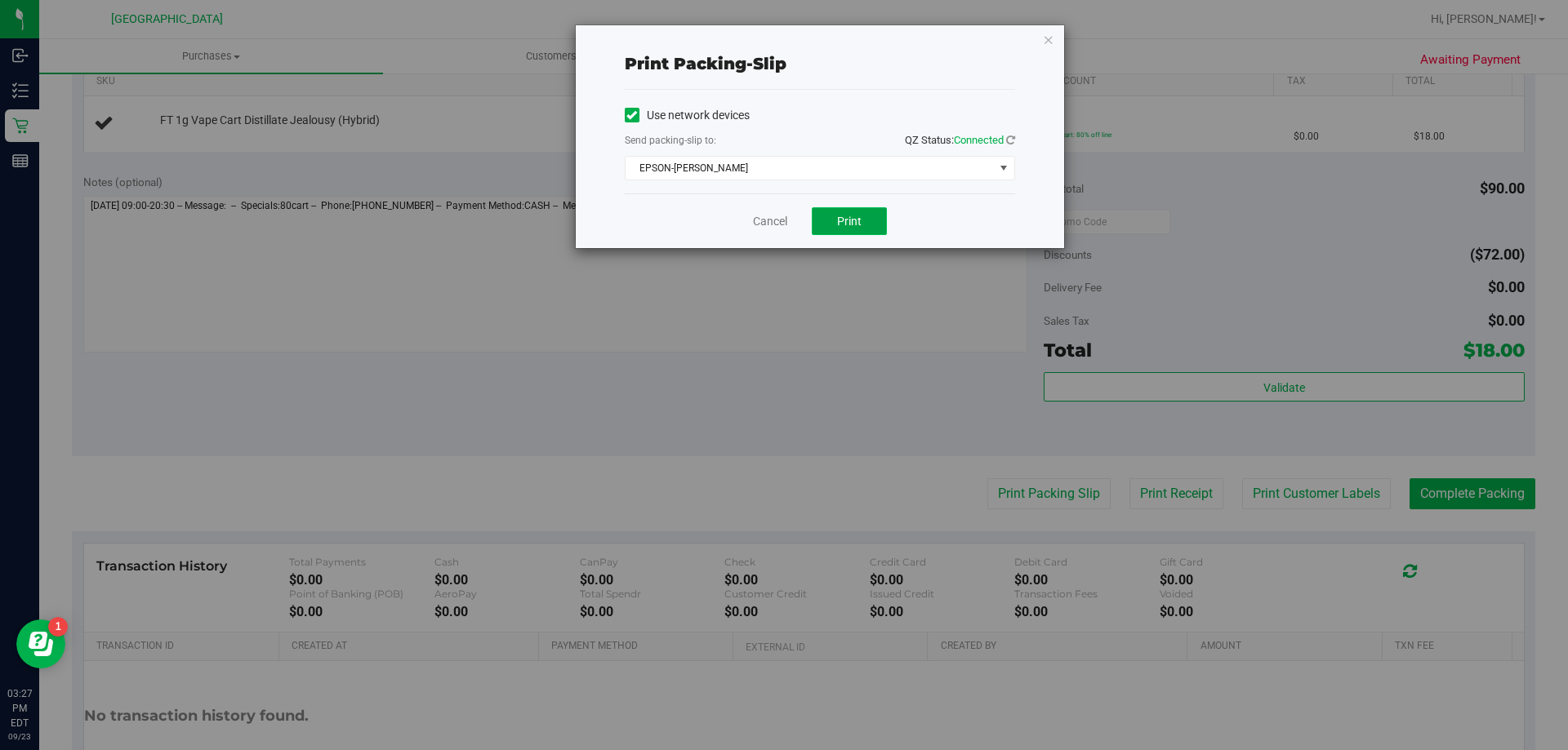
click at [840, 218] on span "Print" at bounding box center [850, 220] width 24 height 13
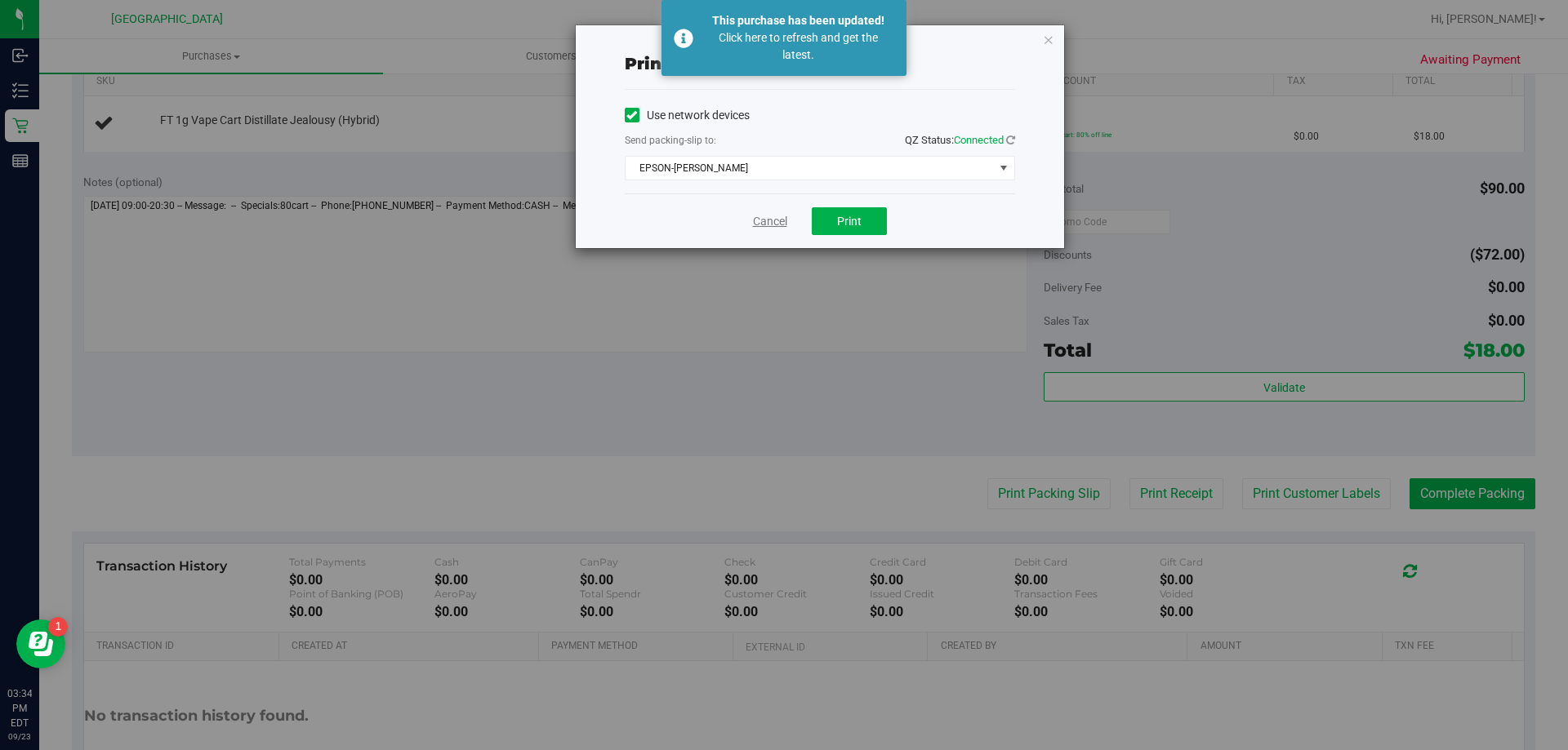
click at [766, 224] on link "Cancel" at bounding box center [770, 222] width 34 height 17
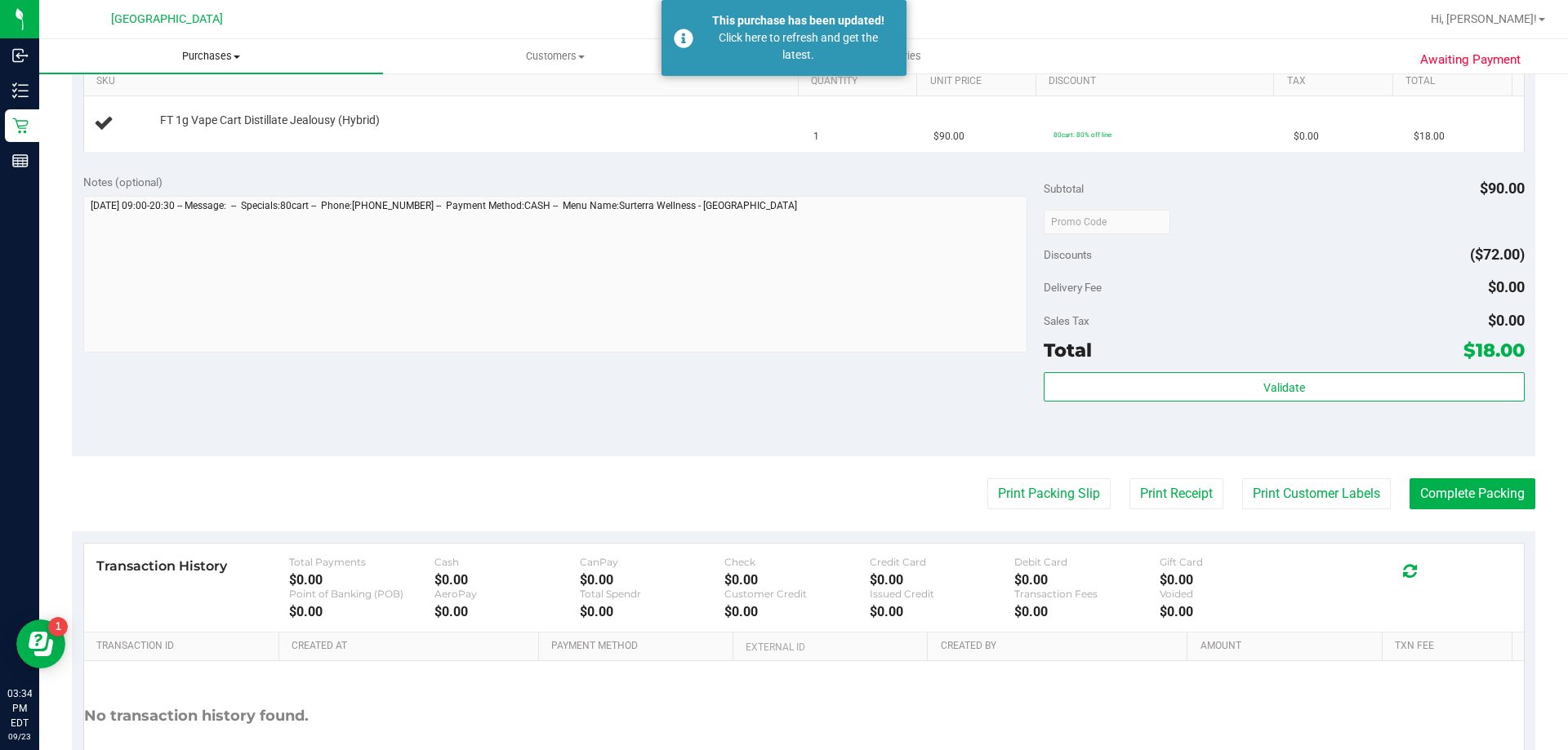
click at [200, 60] on span "Purchases" at bounding box center [211, 56] width 344 height 15
click at [201, 126] on li "Fulfillment" at bounding box center [211, 118] width 344 height 19
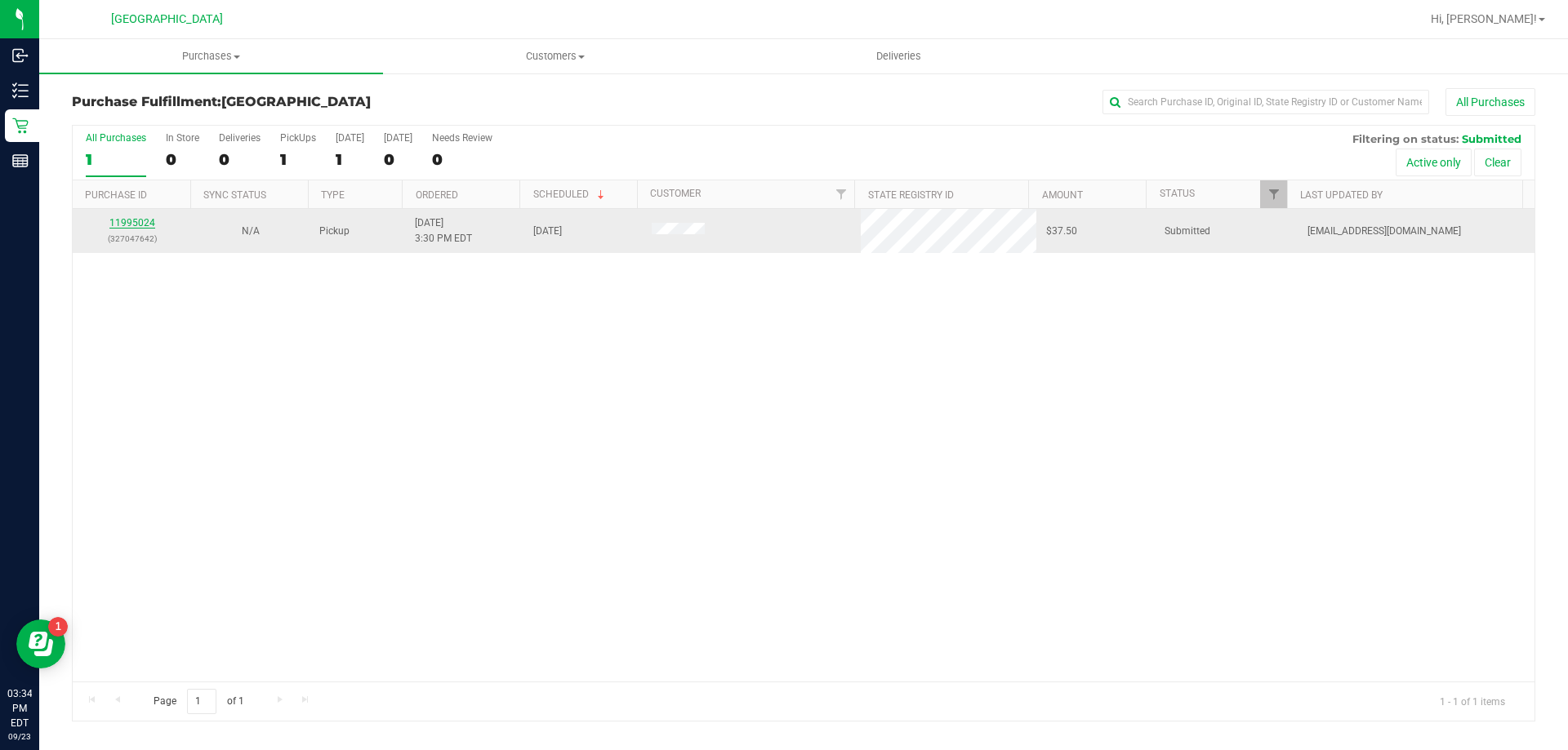
click at [135, 222] on link "11995024" at bounding box center [132, 222] width 45 height 11
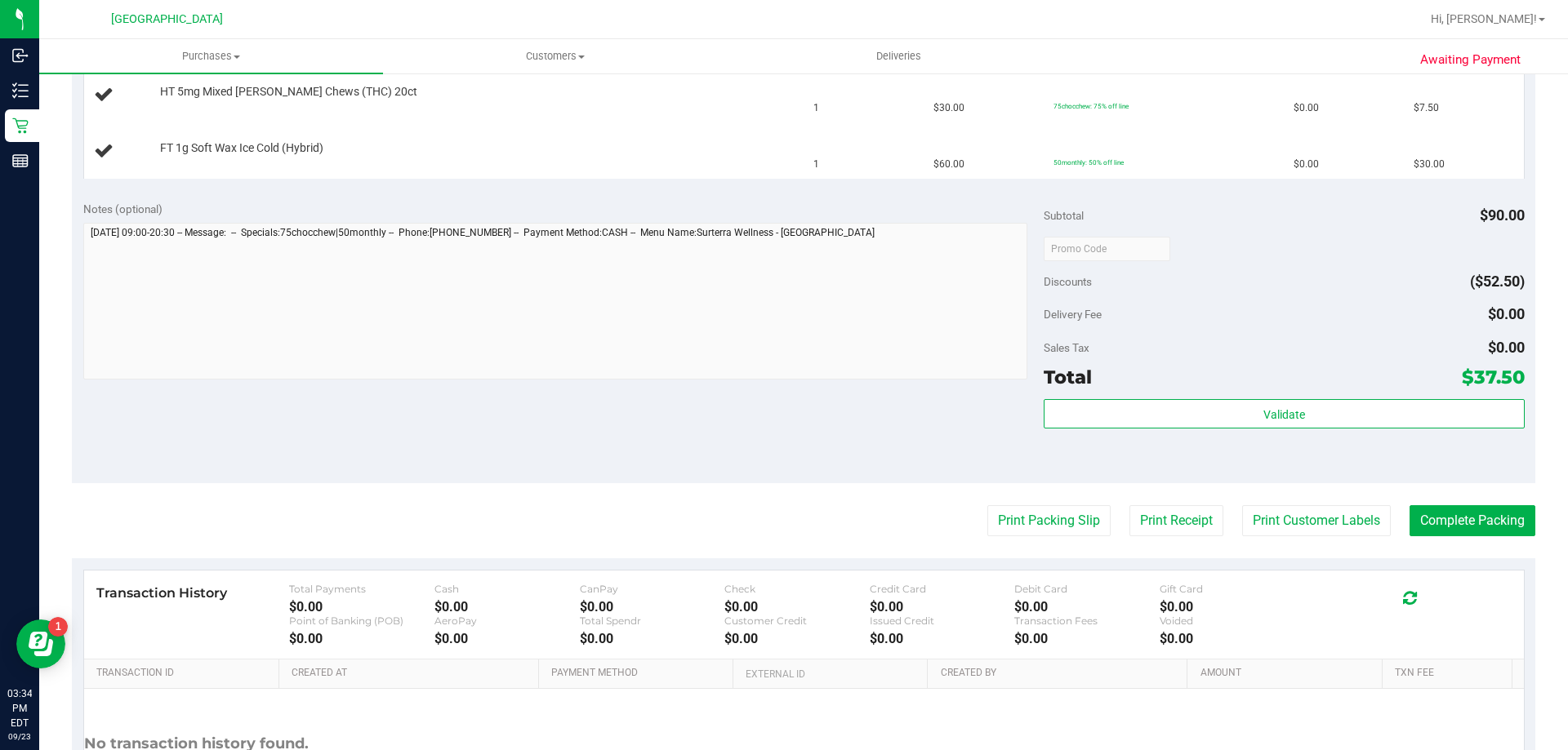
scroll to position [517, 0]
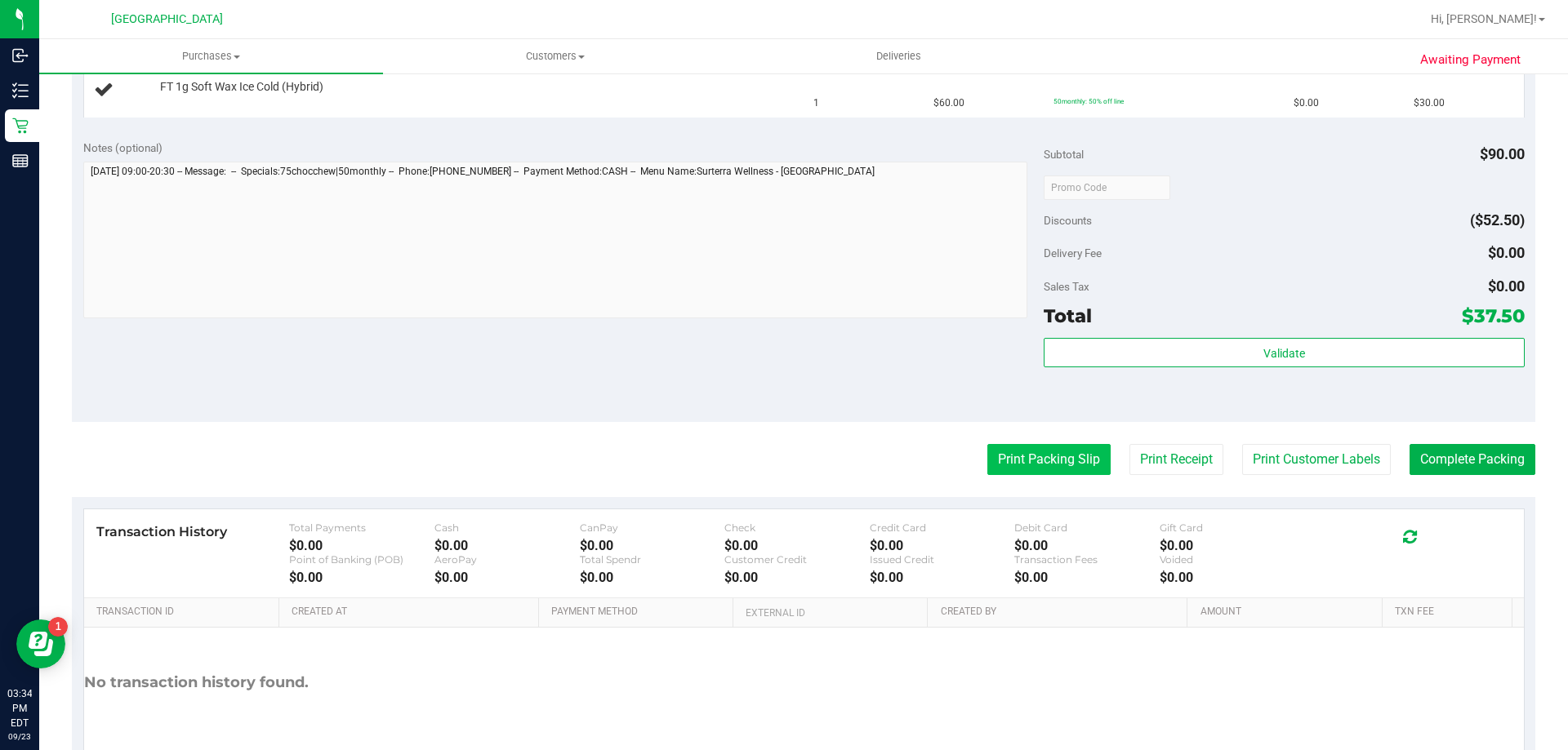
click at [1020, 461] on button "Print Packing Slip" at bounding box center [1049, 460] width 124 height 31
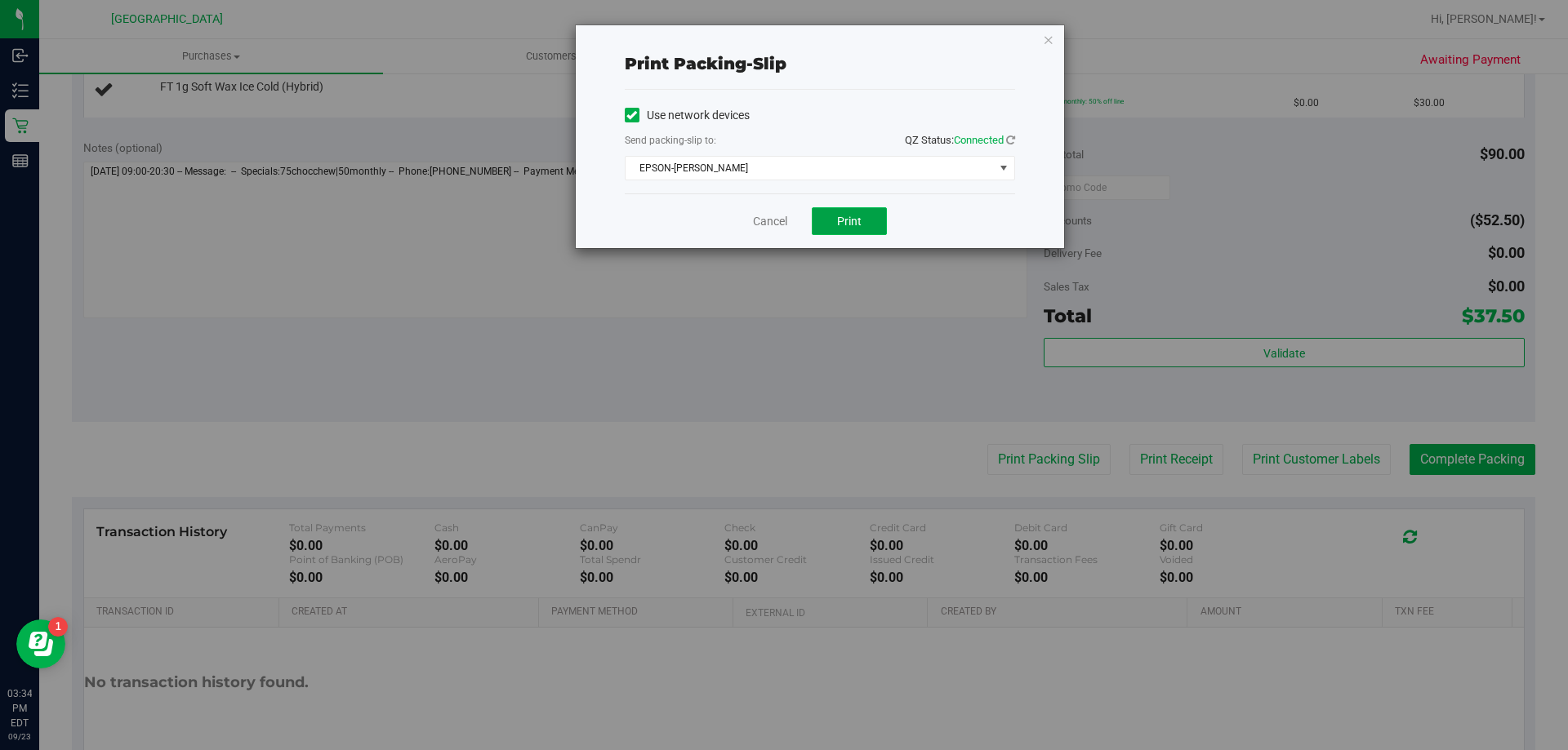
click at [838, 212] on button "Print" at bounding box center [849, 221] width 75 height 28
click at [770, 223] on link "Cancel" at bounding box center [770, 222] width 34 height 17
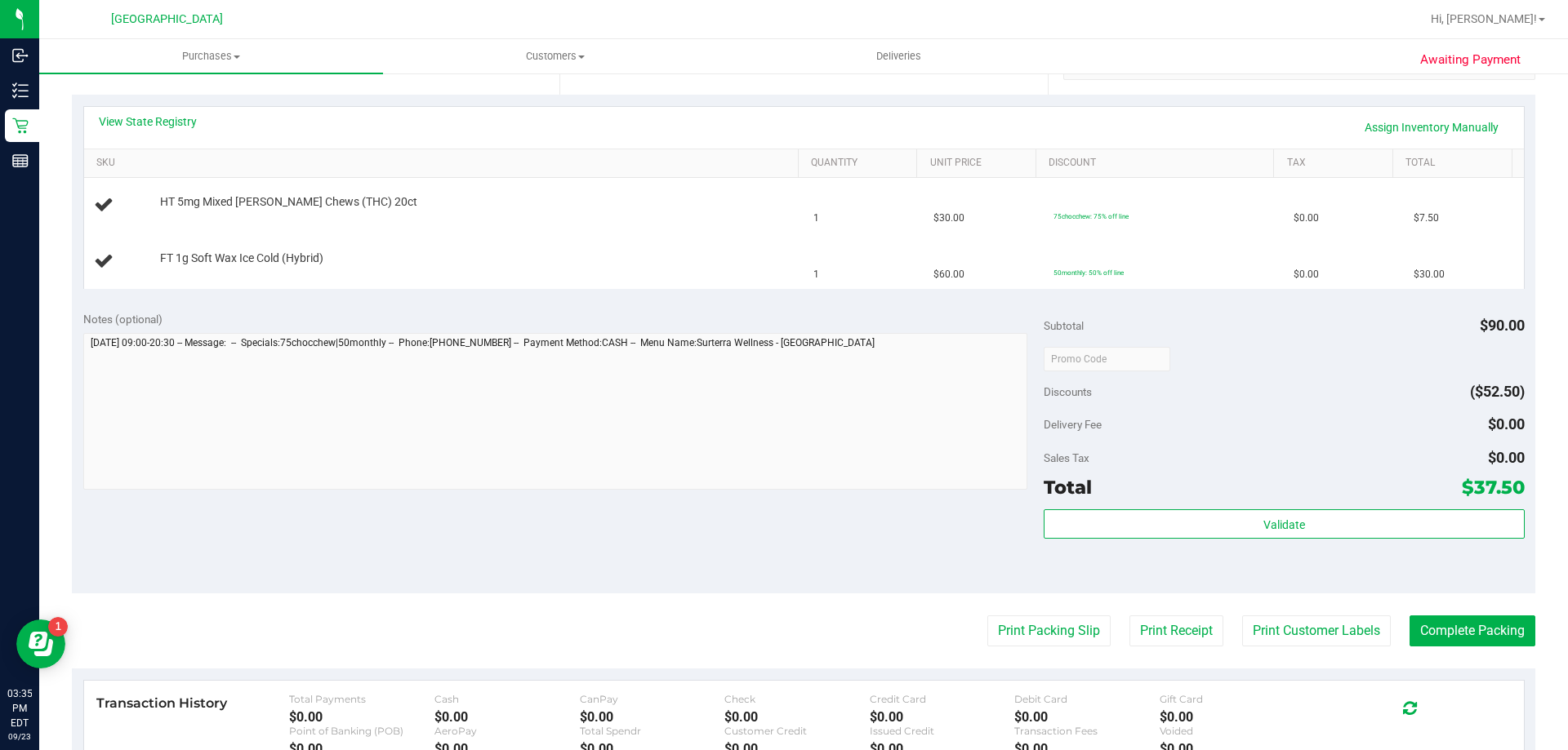
scroll to position [341, 0]
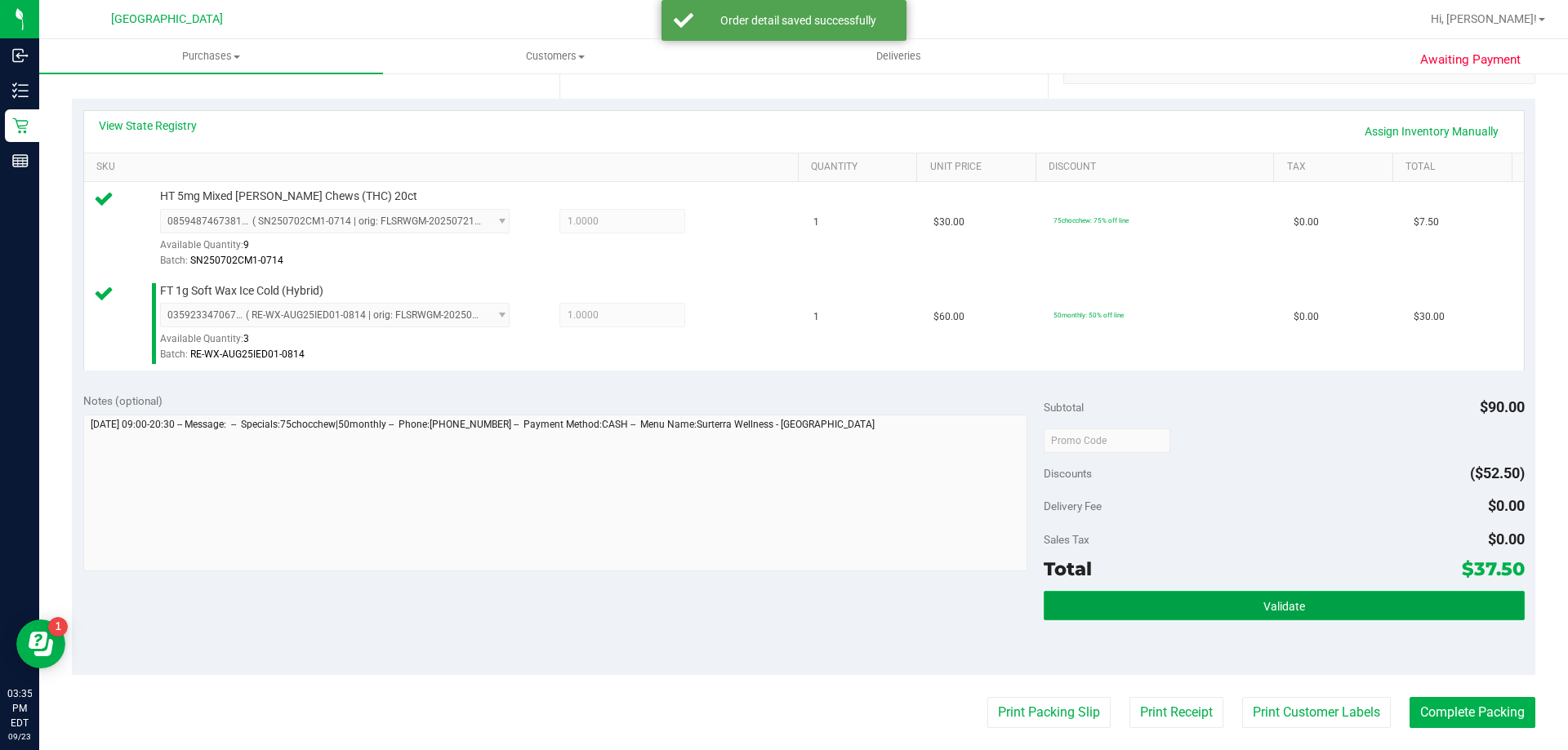
click at [1205, 606] on button "Validate" at bounding box center [1284, 605] width 480 height 30
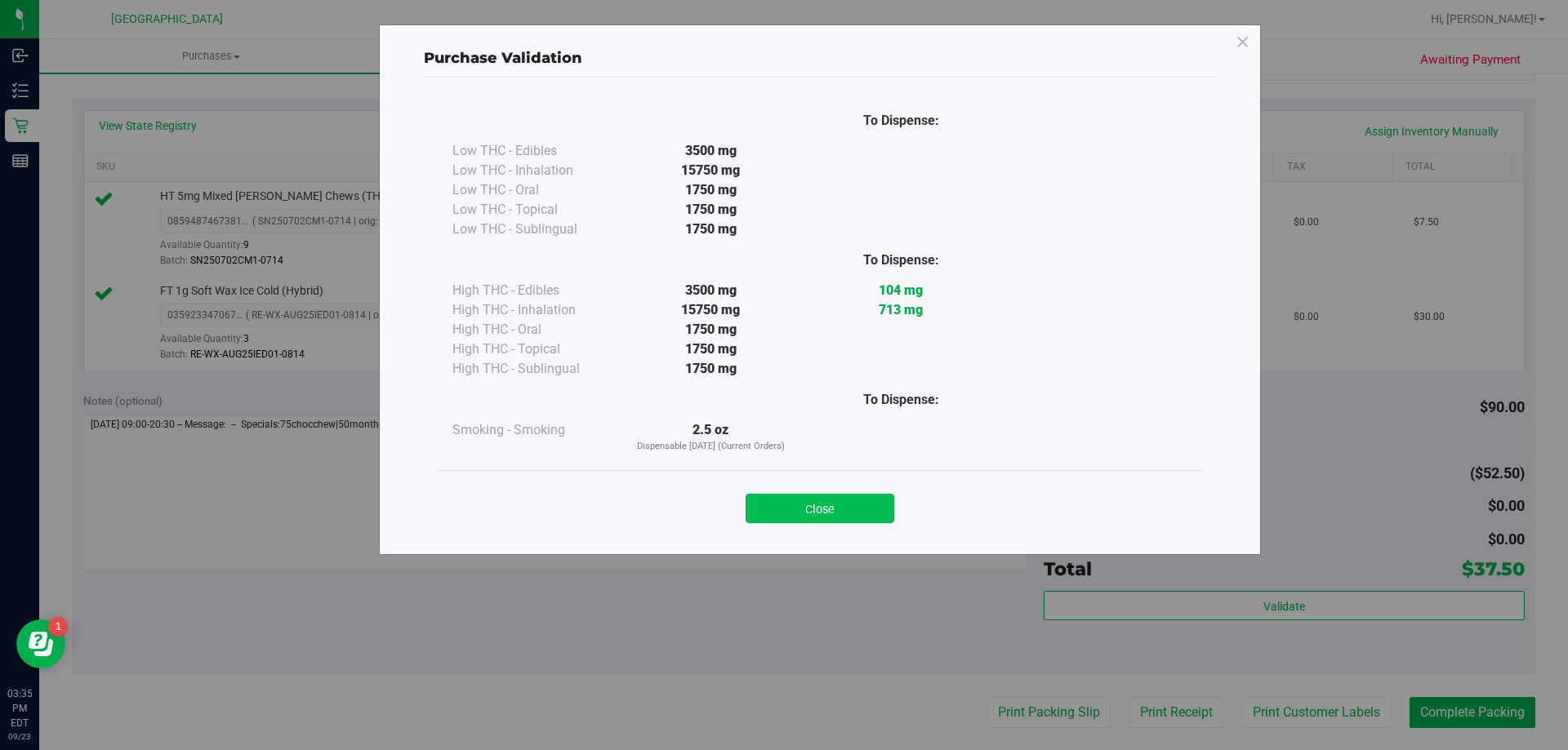
click at [834, 495] on button "Close" at bounding box center [820, 509] width 149 height 30
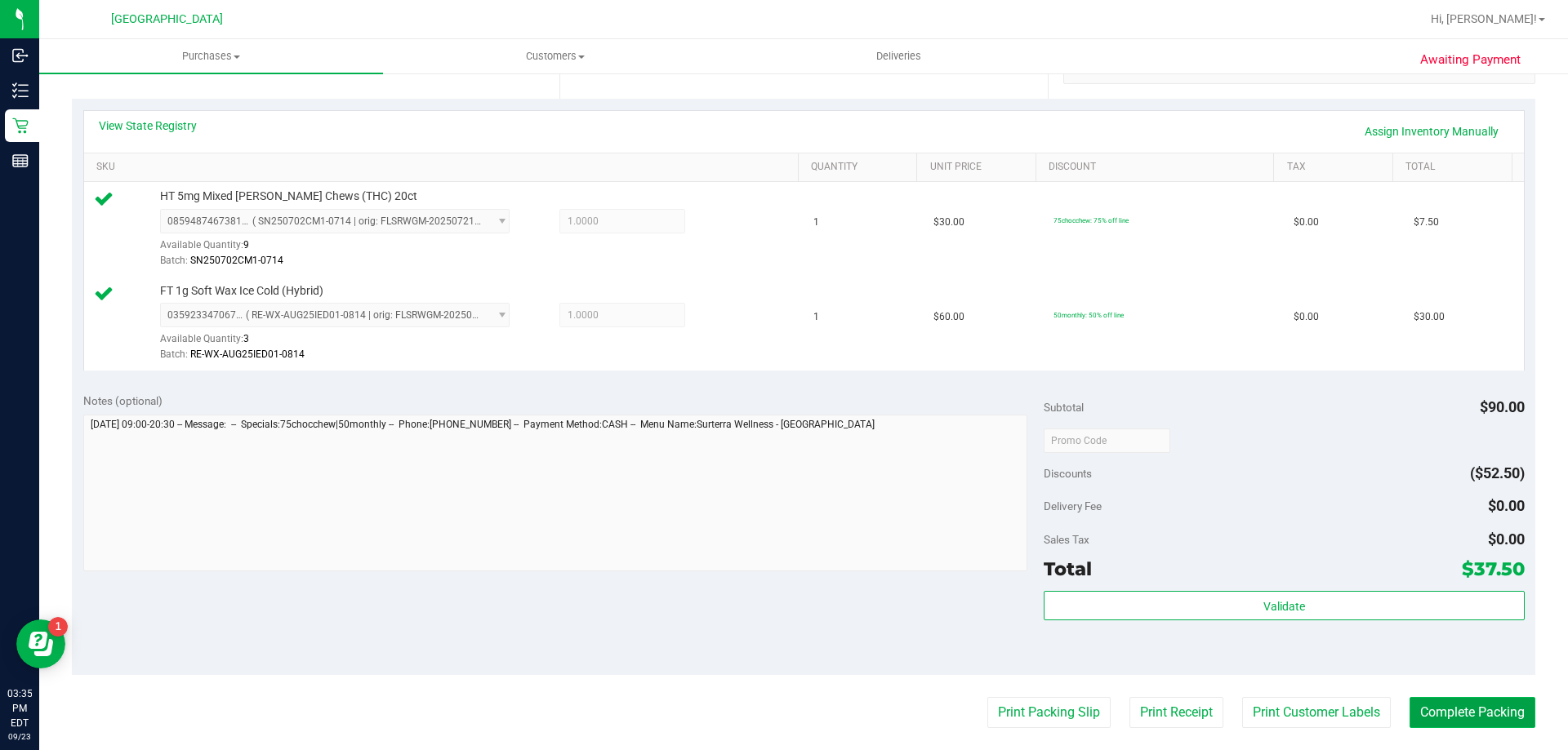
click at [1465, 715] on button "Complete Packing" at bounding box center [1472, 713] width 126 height 31
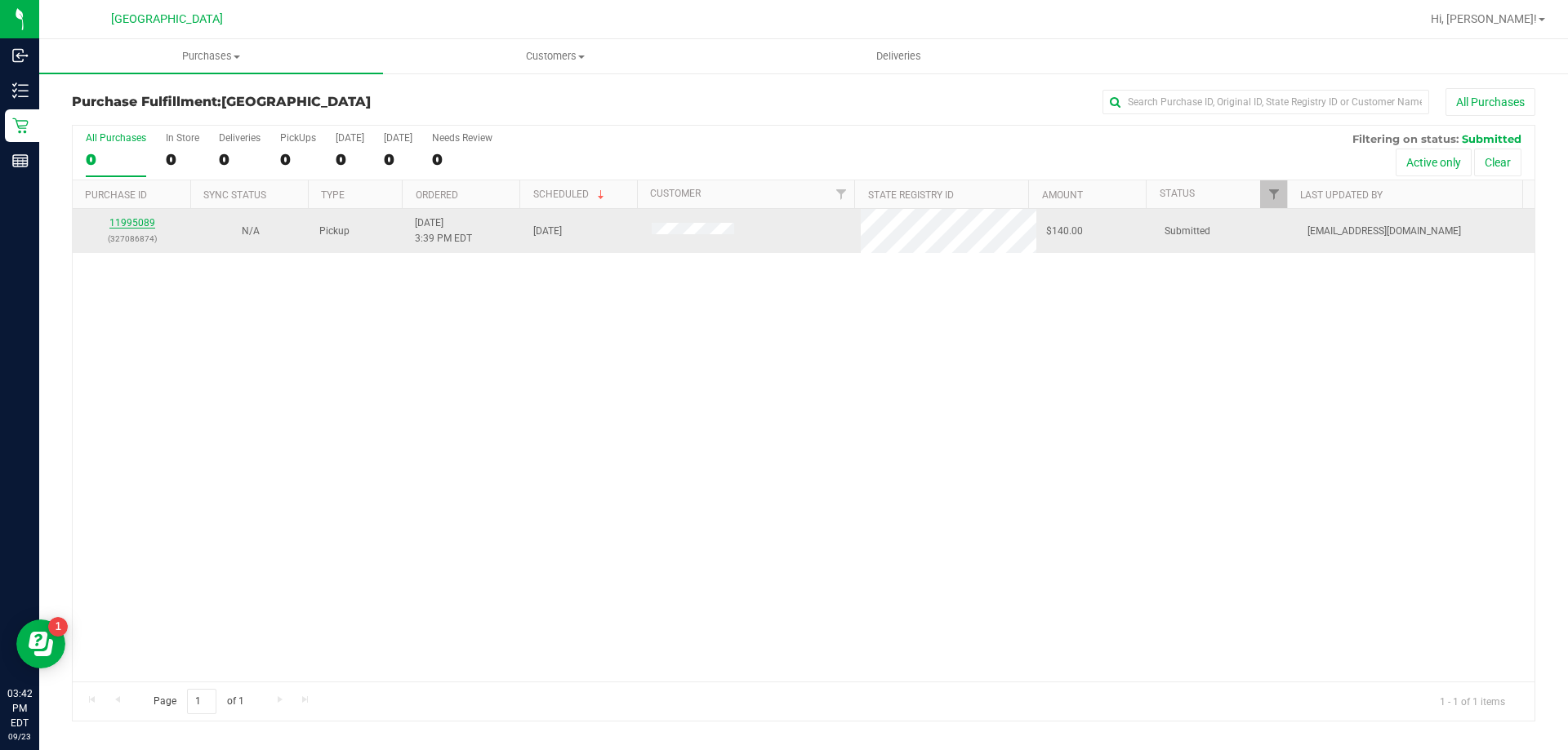
click at [152, 225] on link "11995089" at bounding box center [132, 222] width 45 height 11
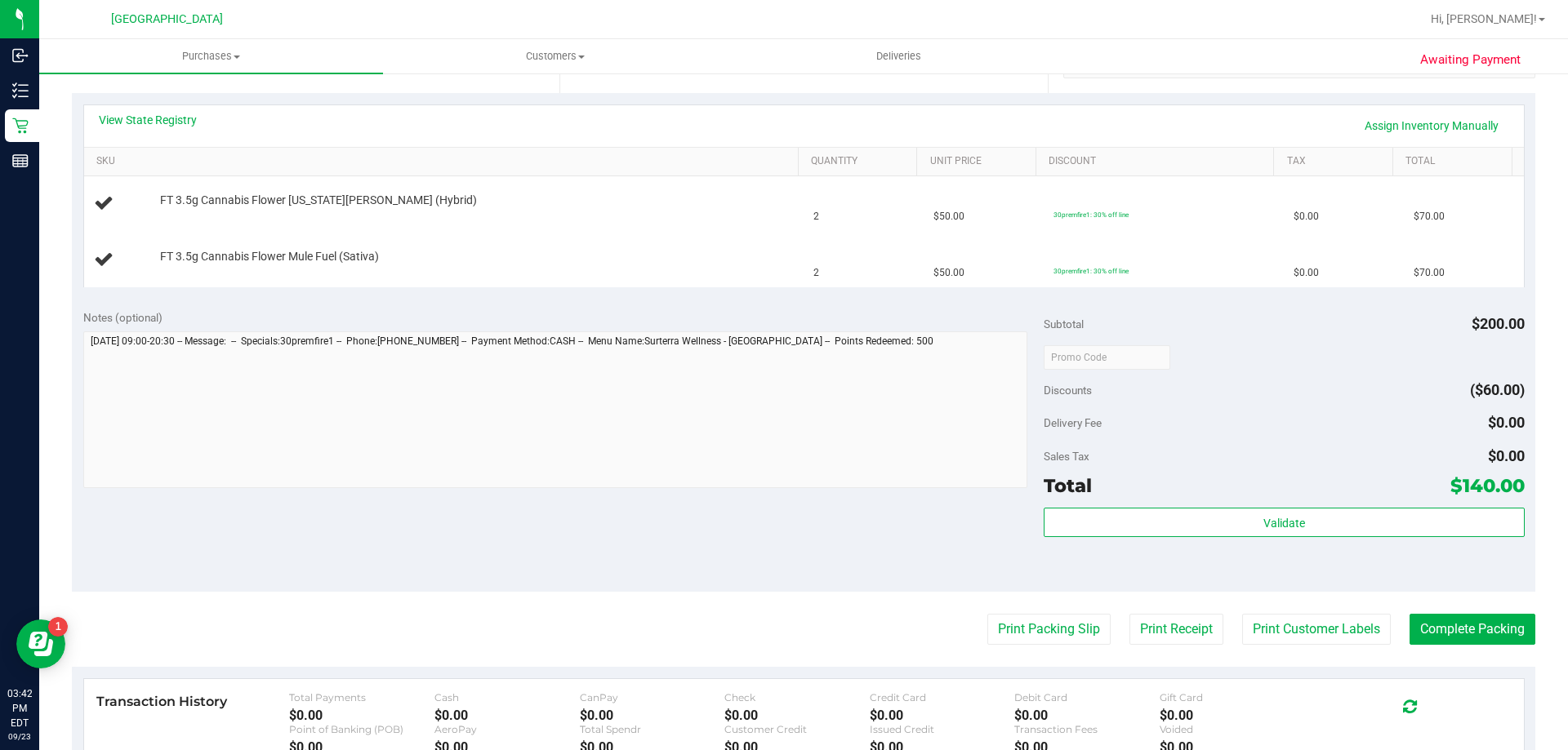
scroll to position [467, 0]
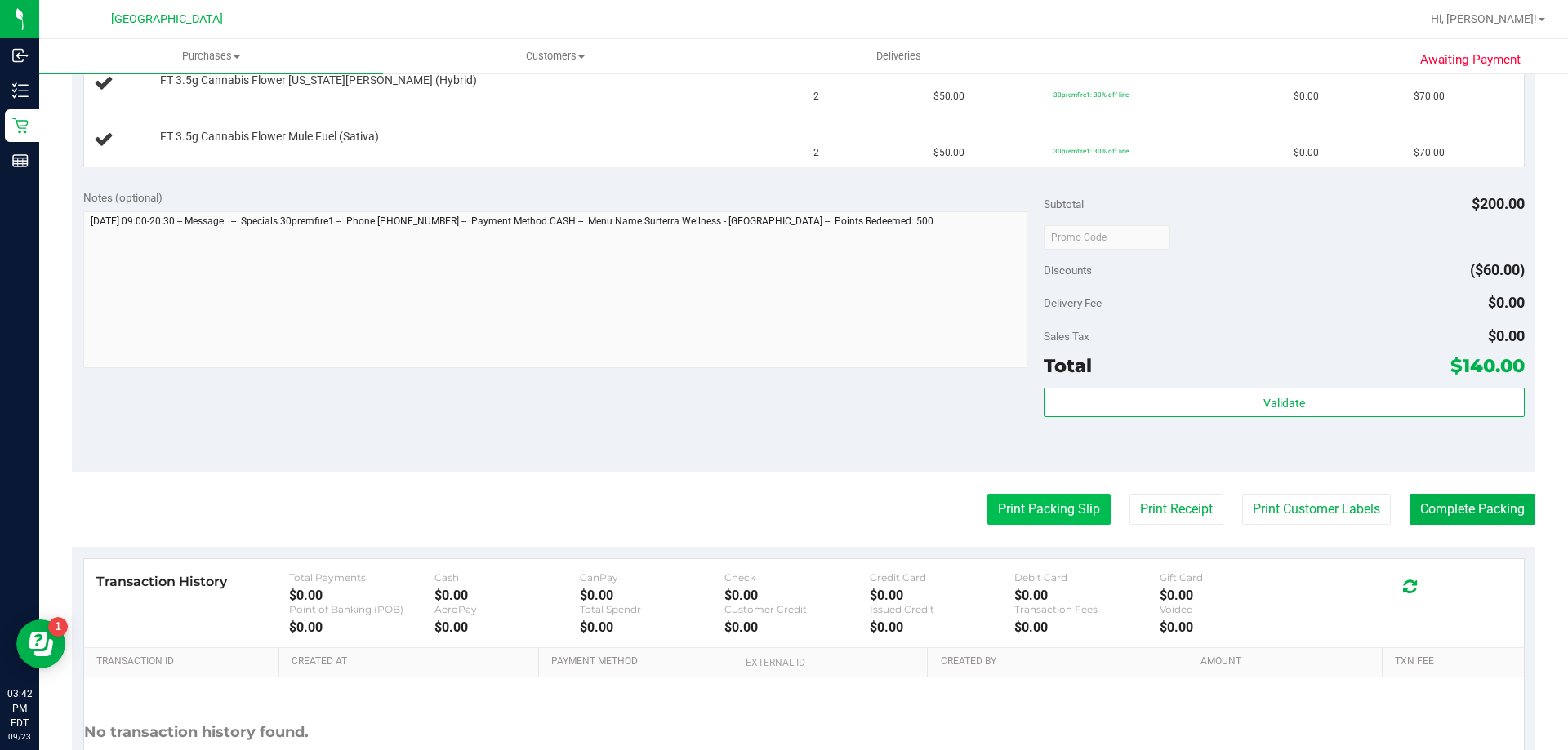
click at [1029, 509] on button "Print Packing Slip" at bounding box center [1049, 510] width 124 height 31
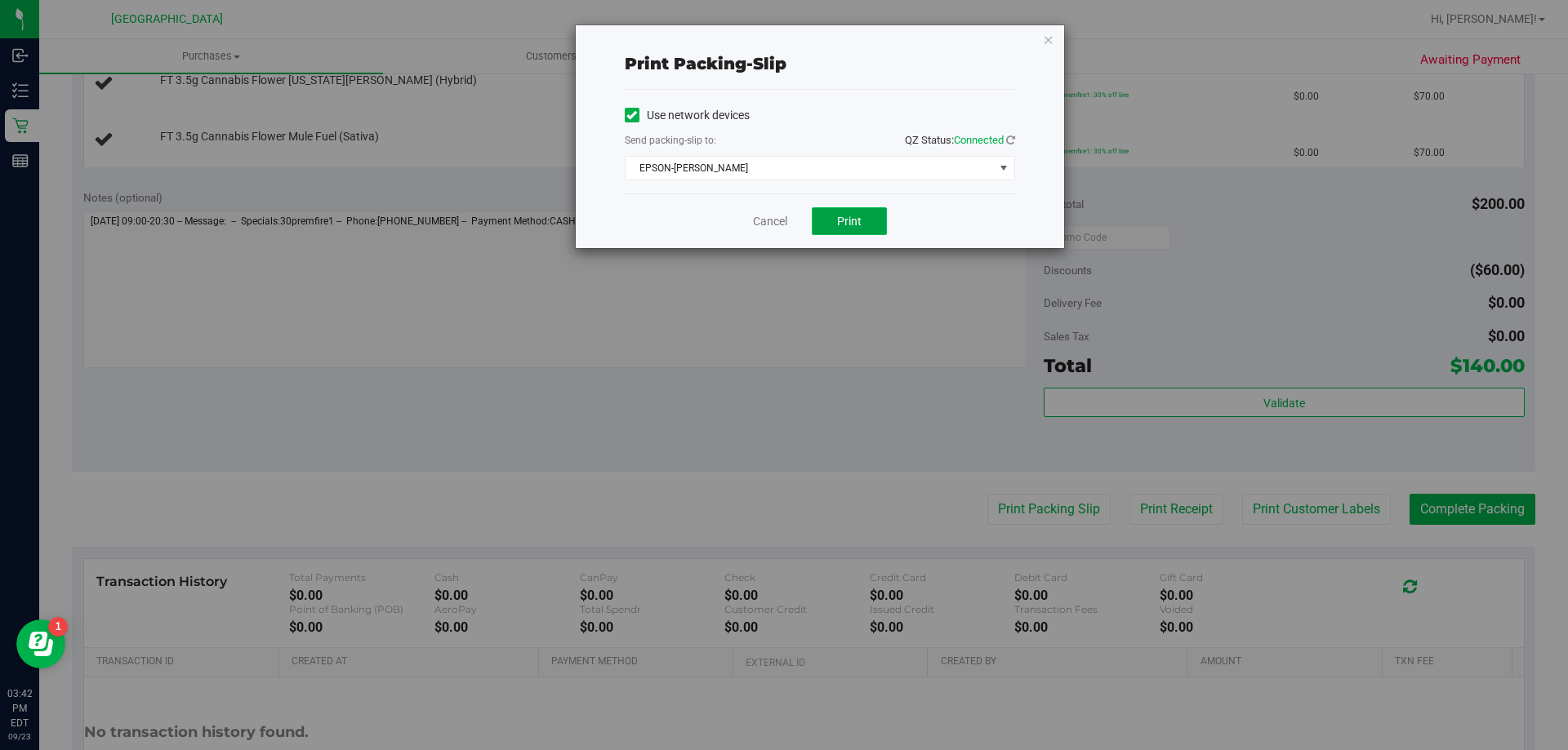
click at [848, 223] on span "Print" at bounding box center [850, 220] width 24 height 13
click at [777, 226] on link "Cancel" at bounding box center [770, 222] width 34 height 17
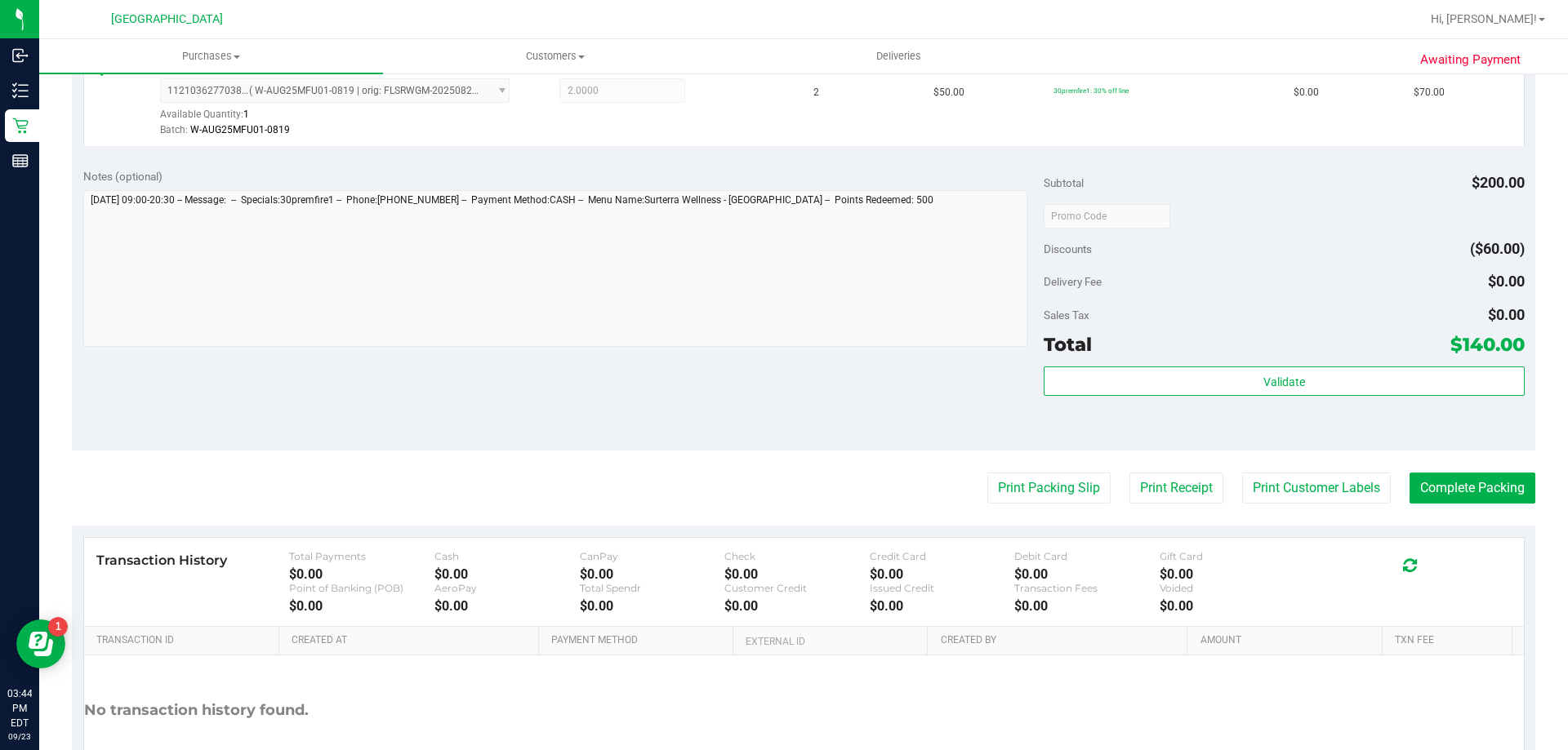
scroll to position [571, 0]
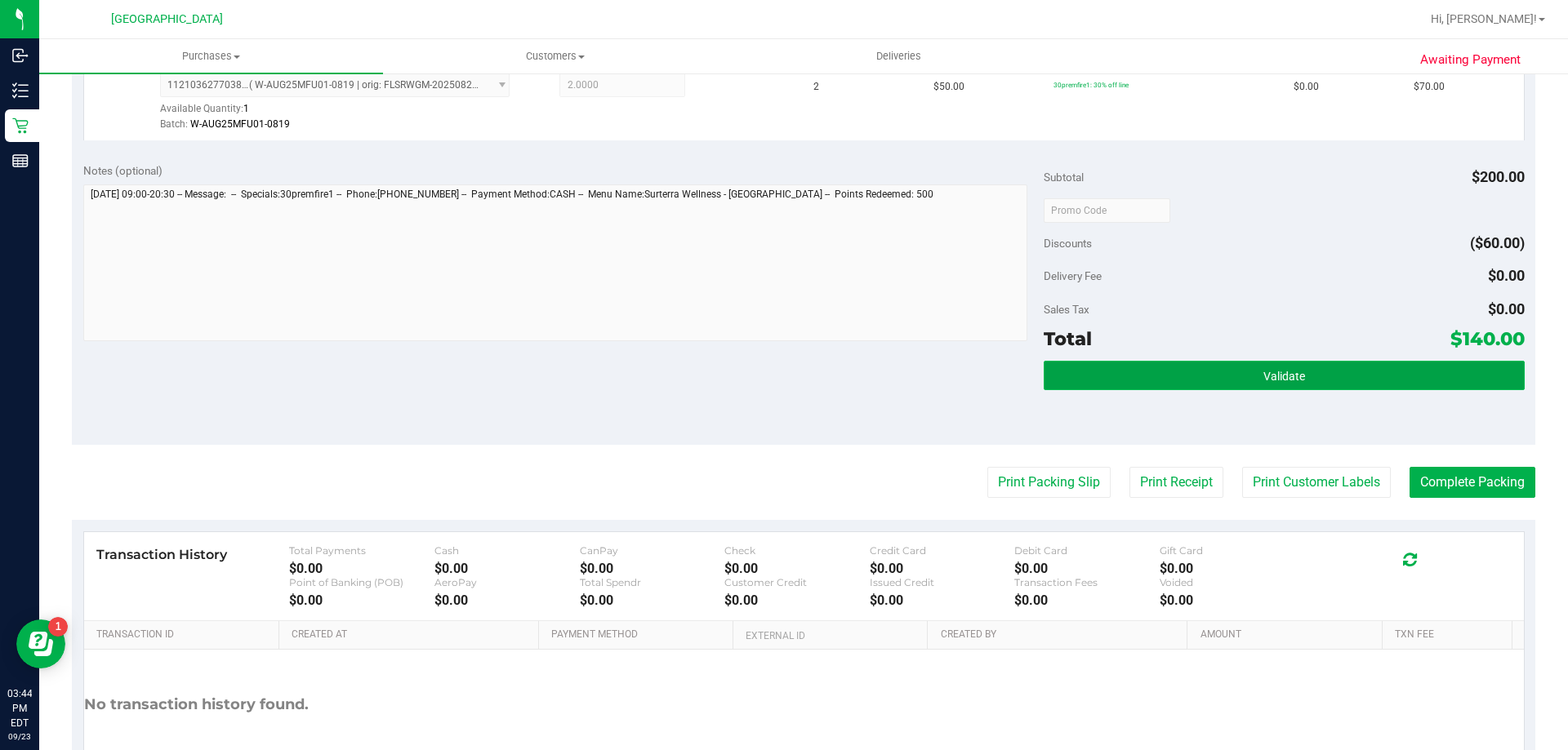
click at [1123, 384] on button "Validate" at bounding box center [1284, 375] width 480 height 30
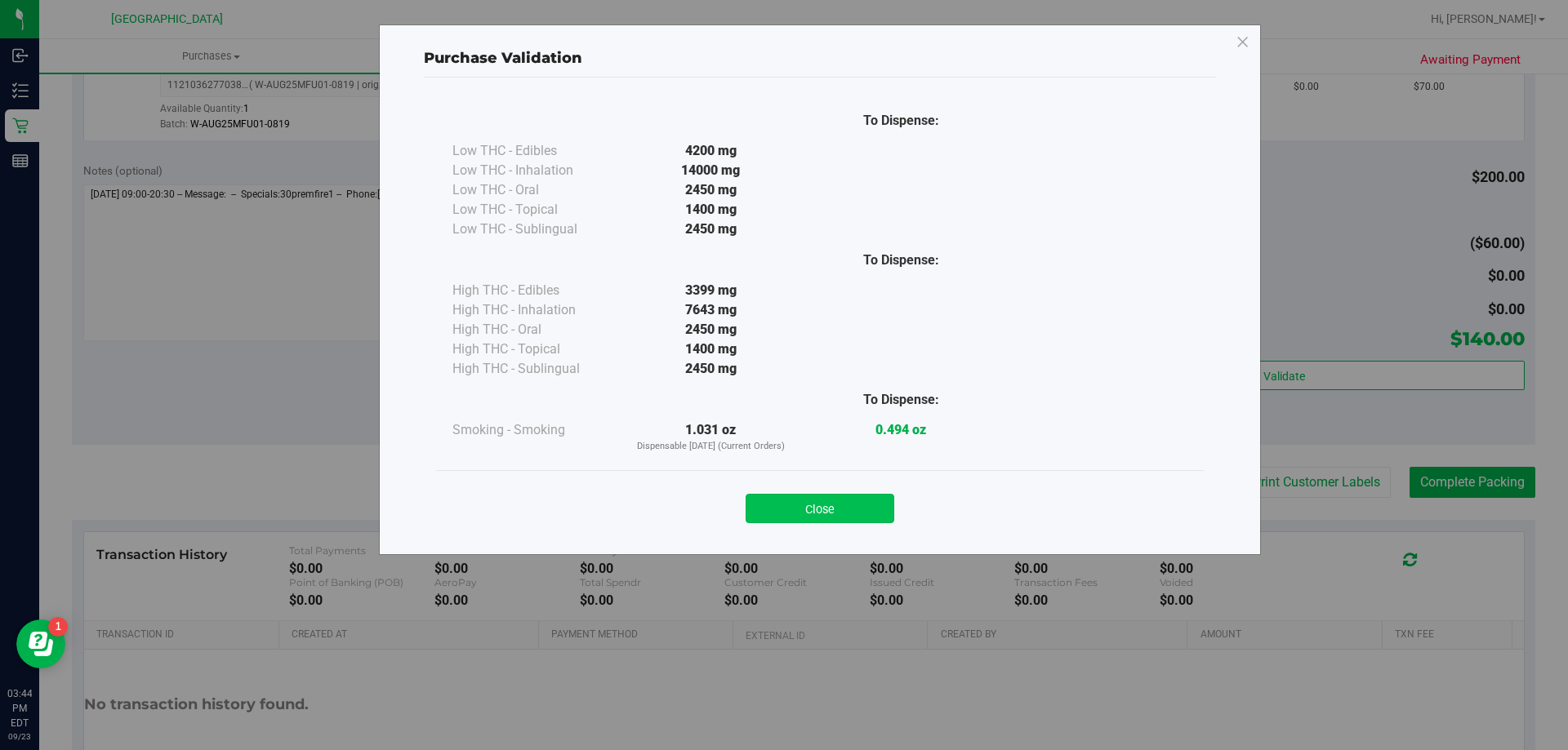
click at [811, 494] on button "Close" at bounding box center [820, 509] width 149 height 30
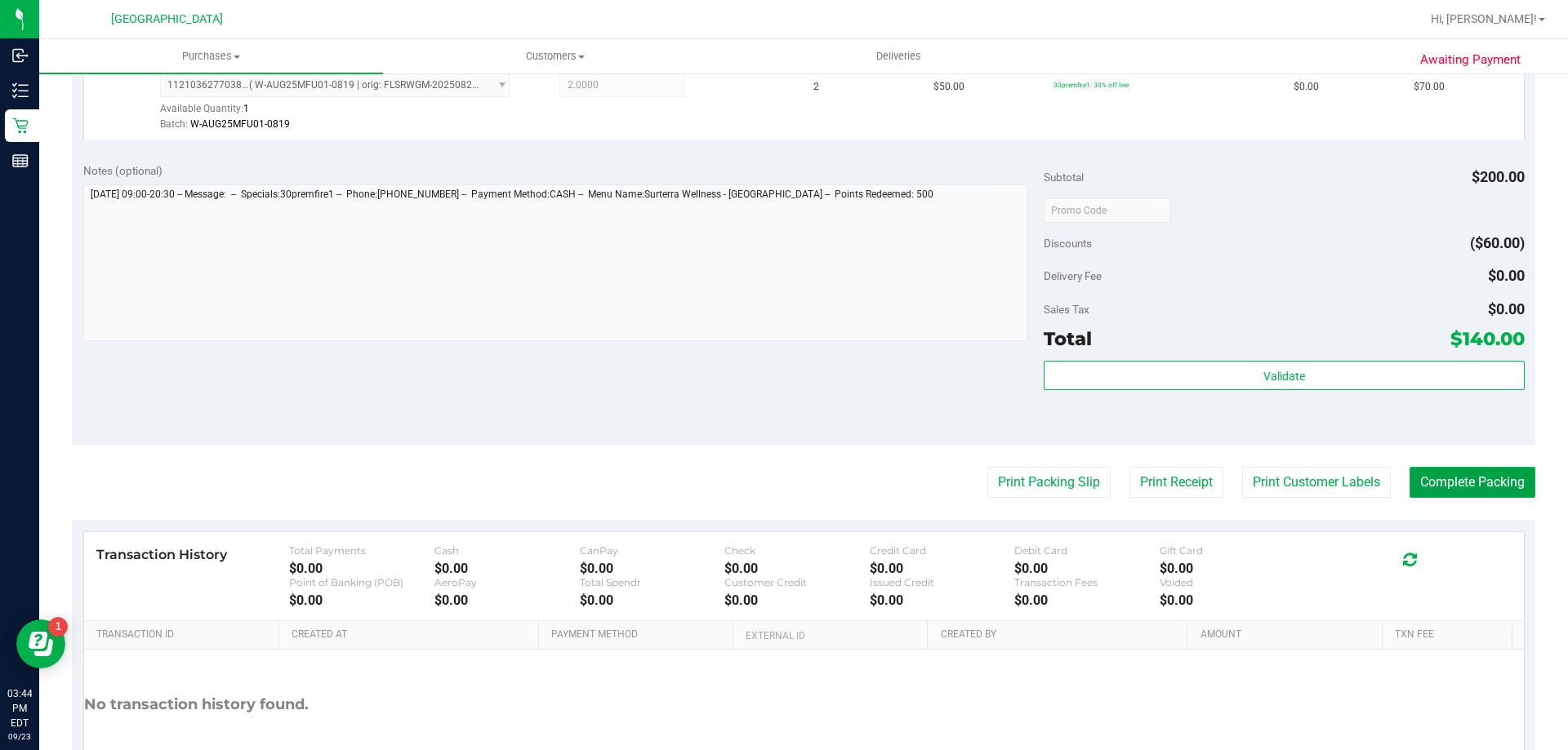
click at [1453, 489] on button "Complete Packing" at bounding box center [1472, 483] width 126 height 31
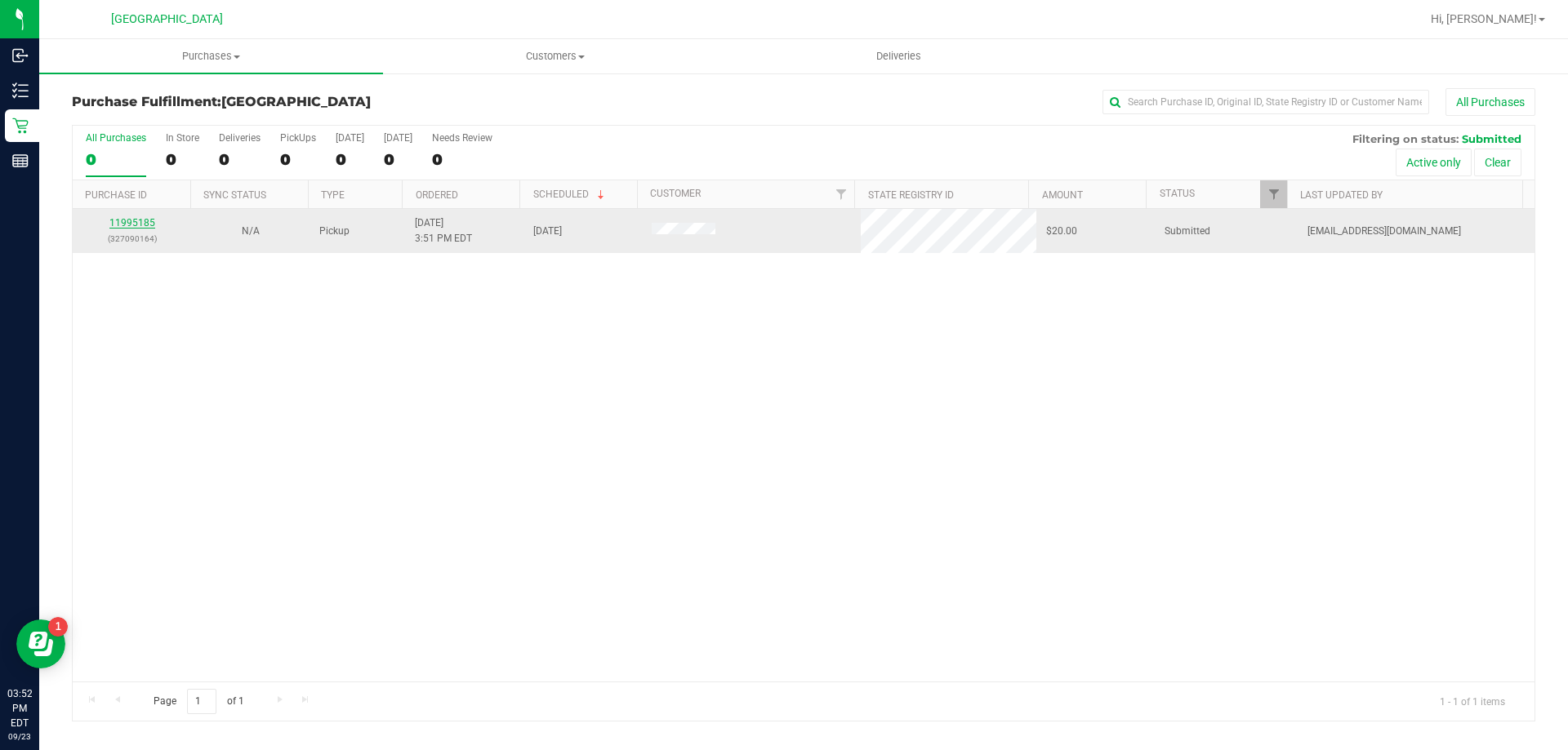
click at [139, 220] on link "11995185" at bounding box center [132, 222] width 45 height 11
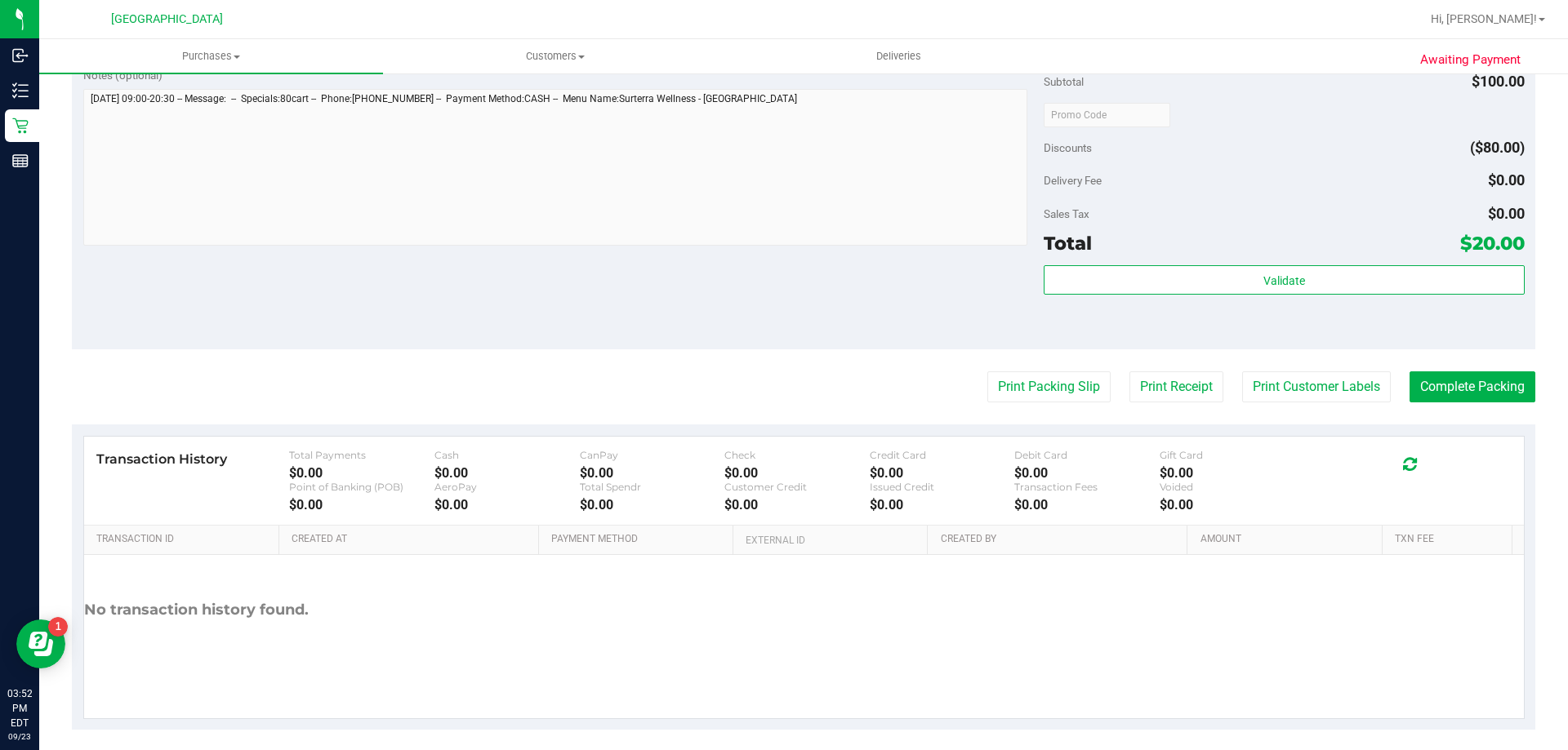
scroll to position [602, 0]
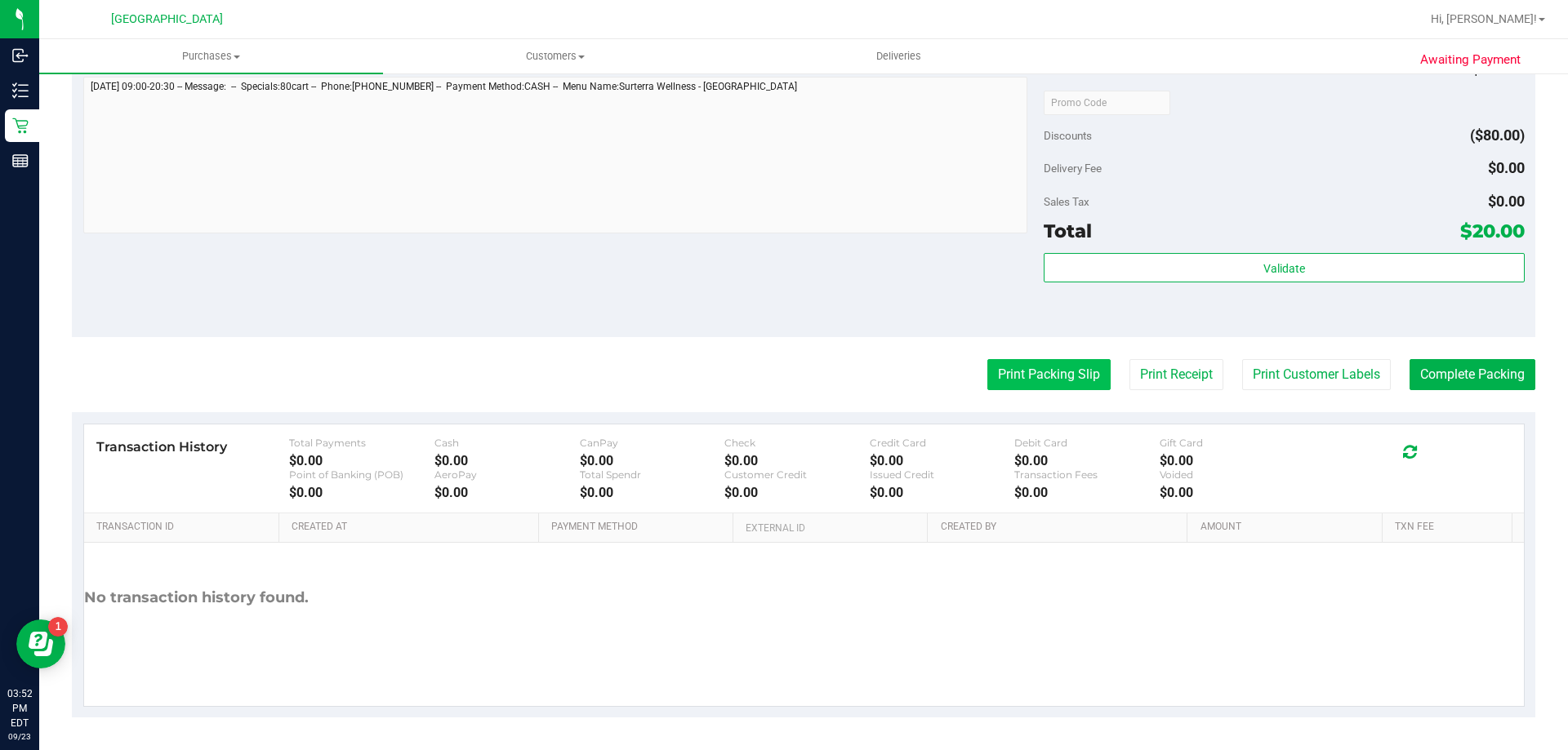
click at [1010, 375] on button "Print Packing Slip" at bounding box center [1049, 375] width 124 height 31
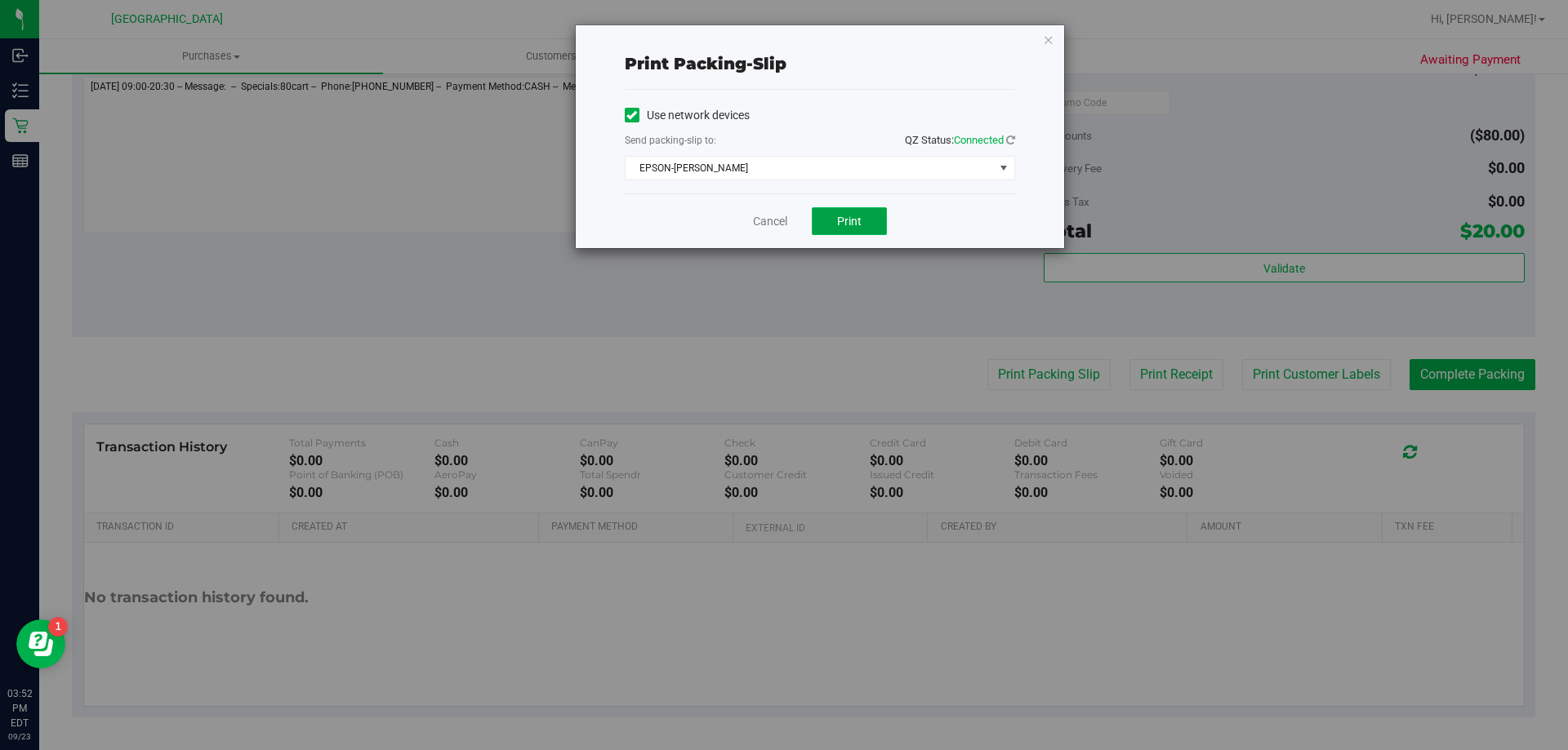
click at [851, 233] on button "Print" at bounding box center [849, 221] width 75 height 28
click at [770, 220] on link "Cancel" at bounding box center [770, 222] width 34 height 17
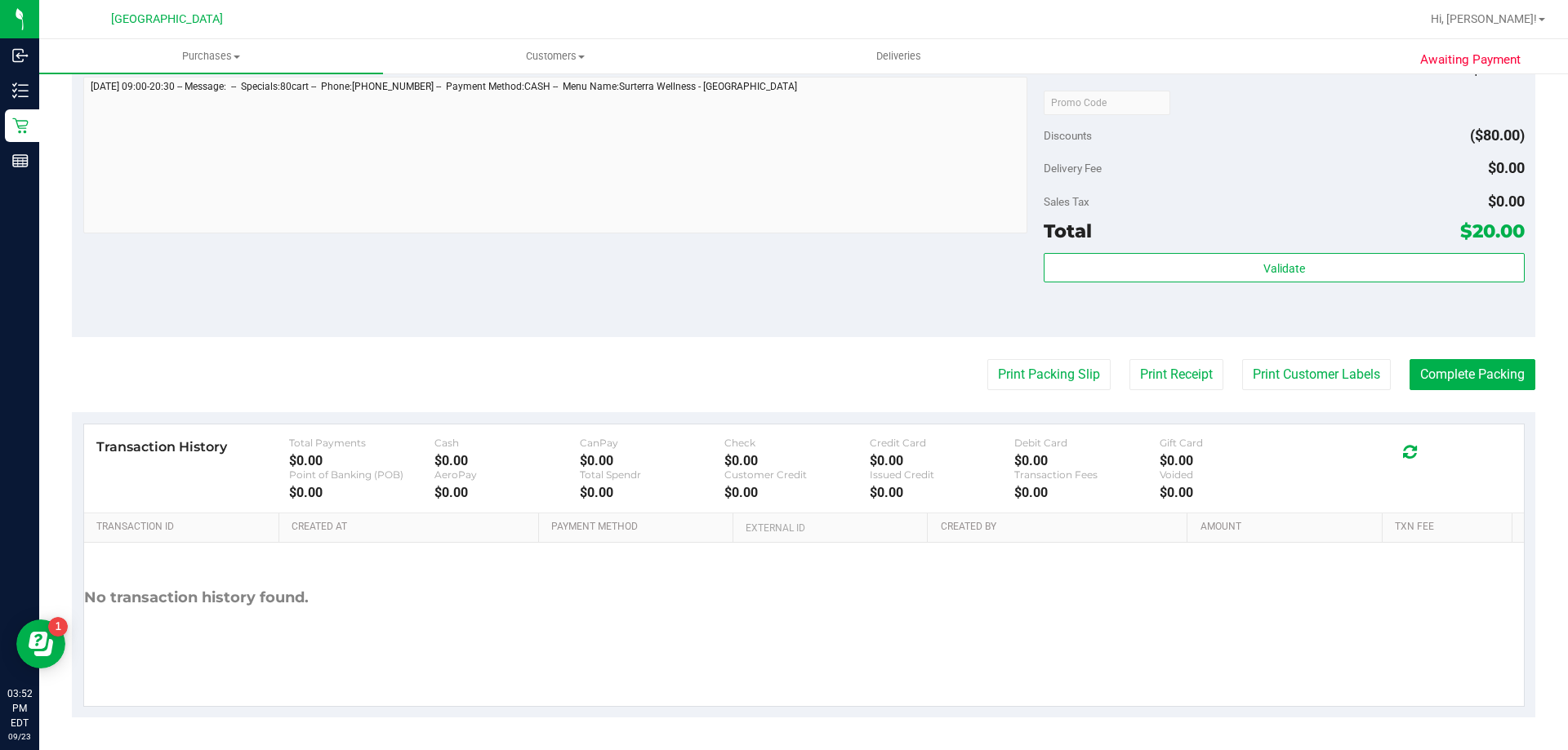
scroll to position [0, 0]
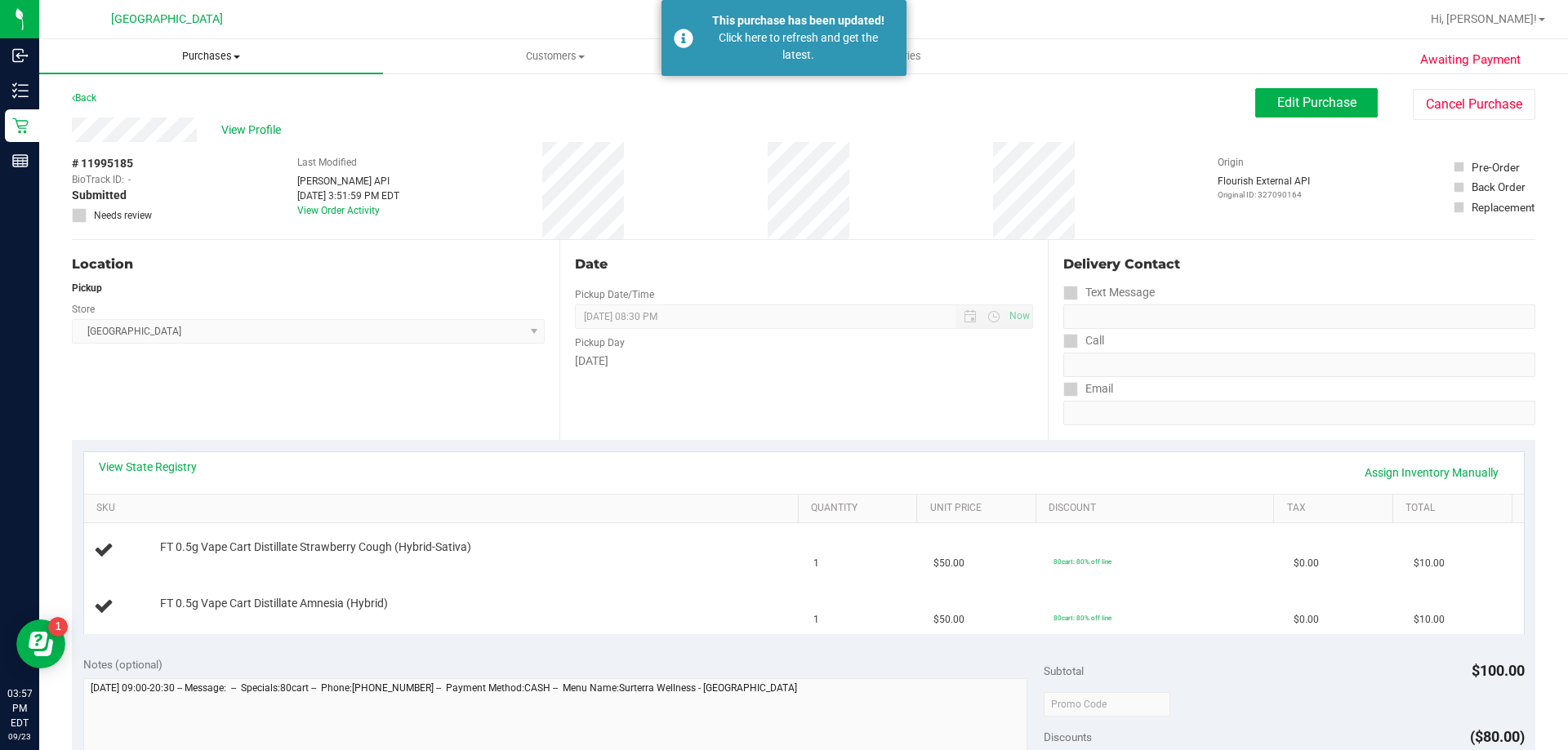
click at [214, 57] on span "Purchases" at bounding box center [211, 56] width 344 height 15
click at [209, 118] on li "Fulfillment" at bounding box center [211, 118] width 344 height 19
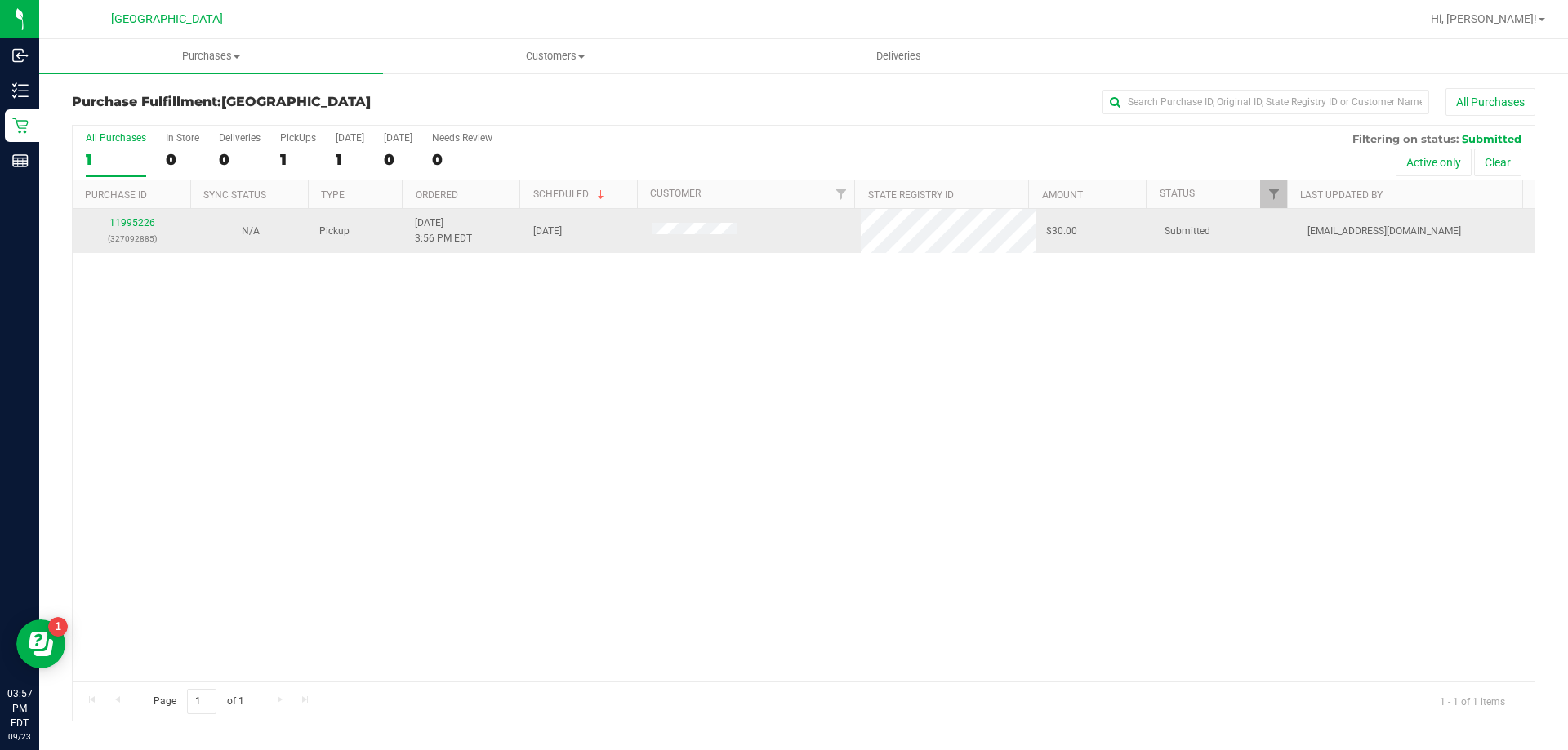
click at [134, 216] on div "11995226 (327092885)" at bounding box center [132, 231] width 98 height 31
click at [129, 220] on link "11995226" at bounding box center [132, 222] width 45 height 11
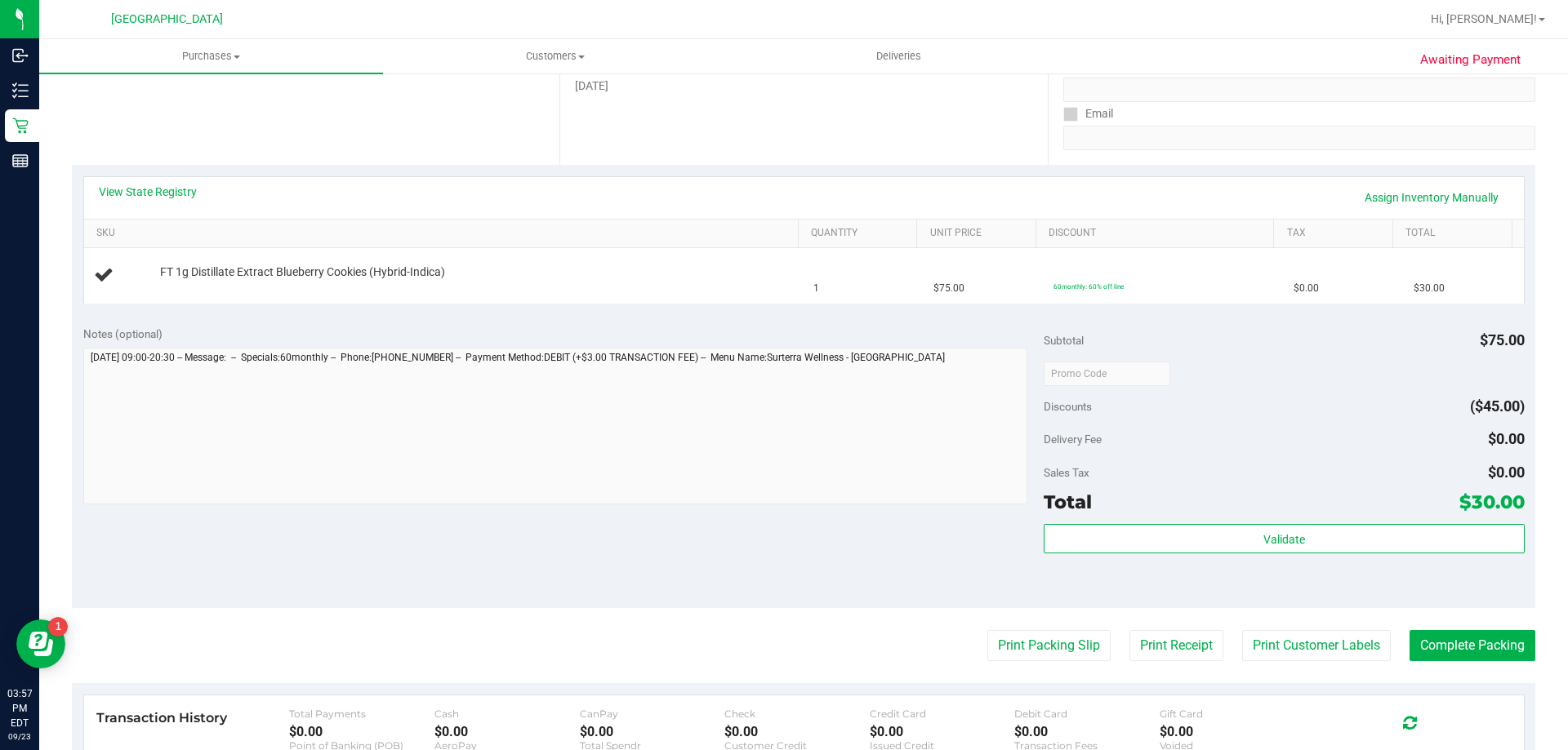
scroll to position [402, 0]
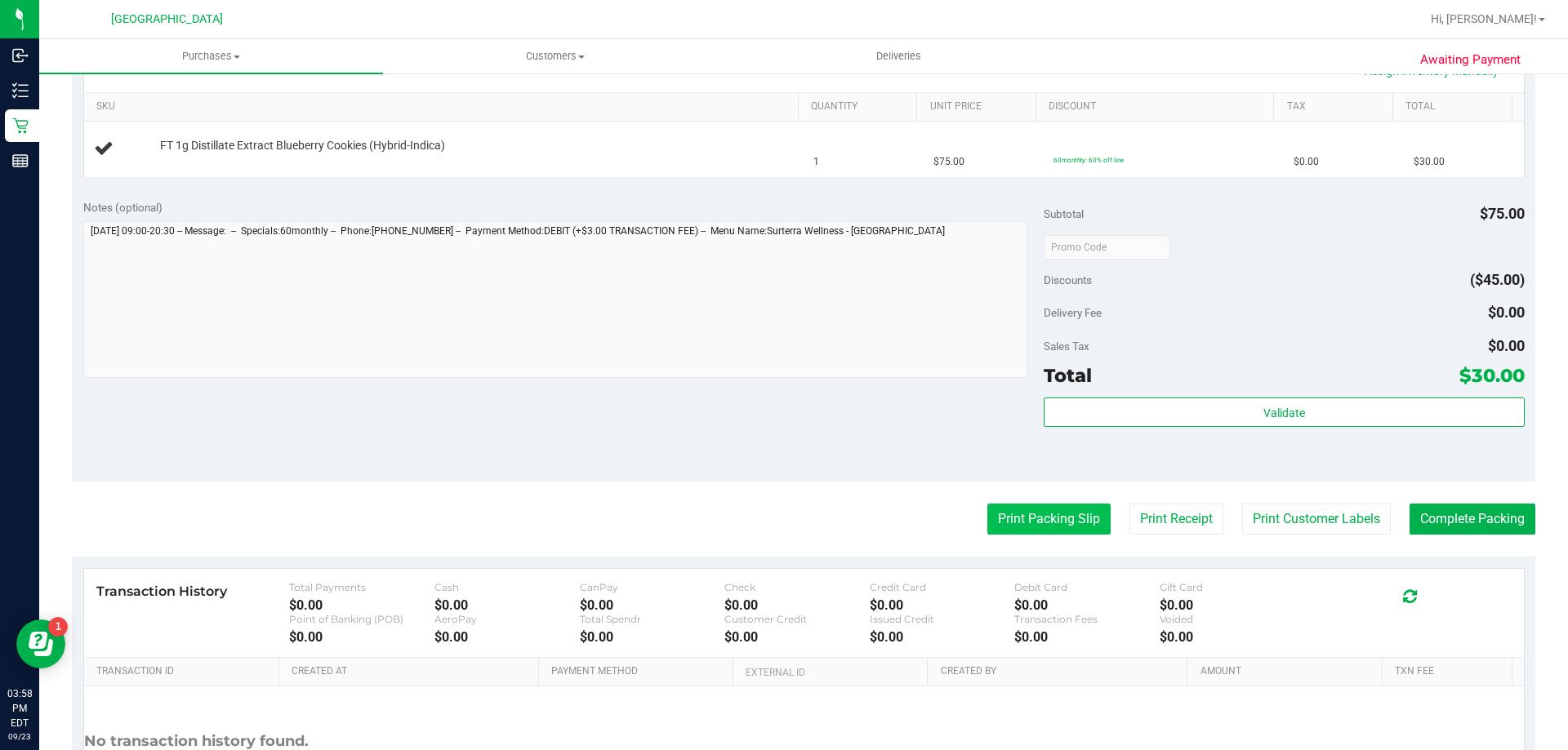
click at [1071, 520] on button "Print Packing Slip" at bounding box center [1049, 519] width 124 height 31
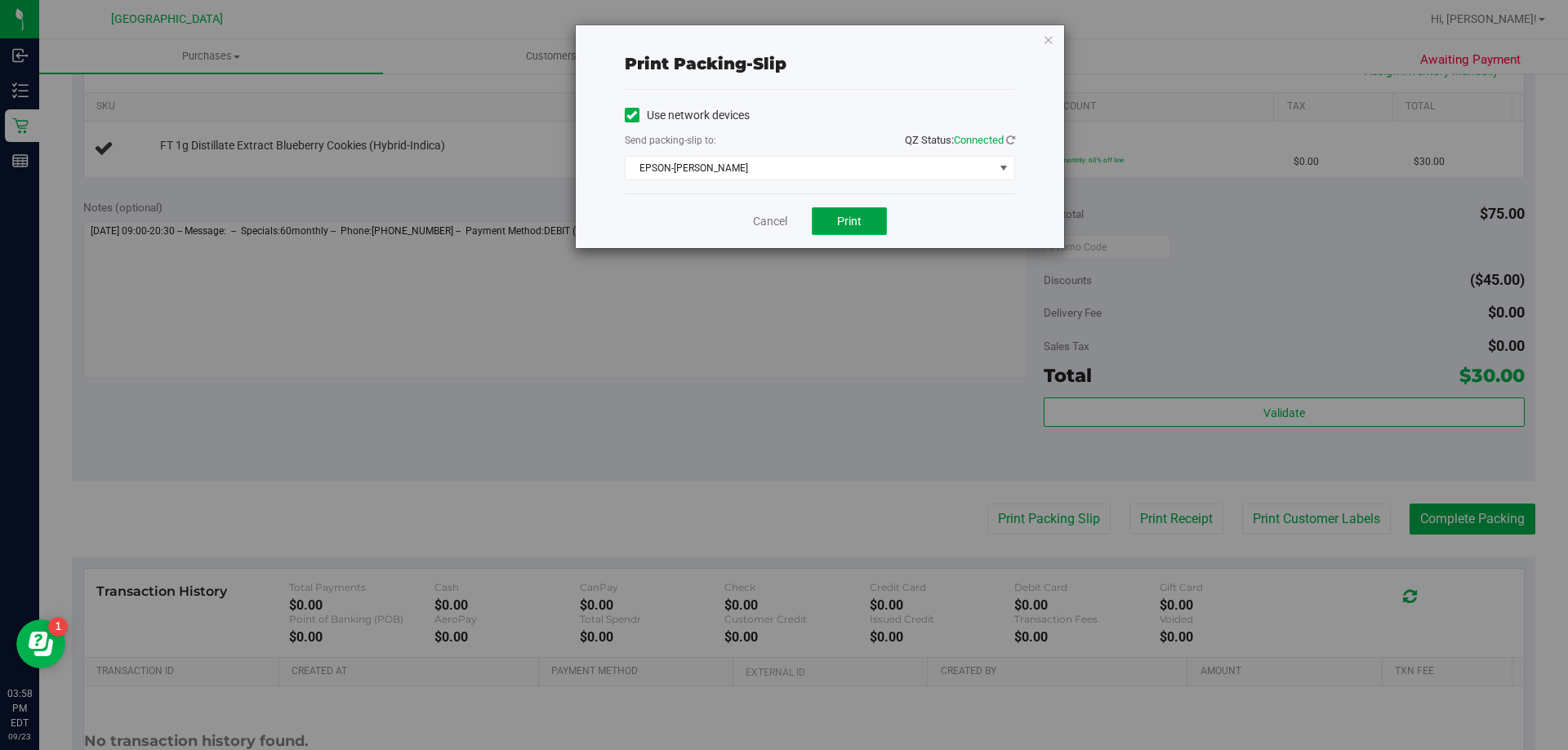
click at [859, 226] on span "Print" at bounding box center [850, 220] width 24 height 13
click at [760, 218] on link "Cancel" at bounding box center [770, 222] width 34 height 17
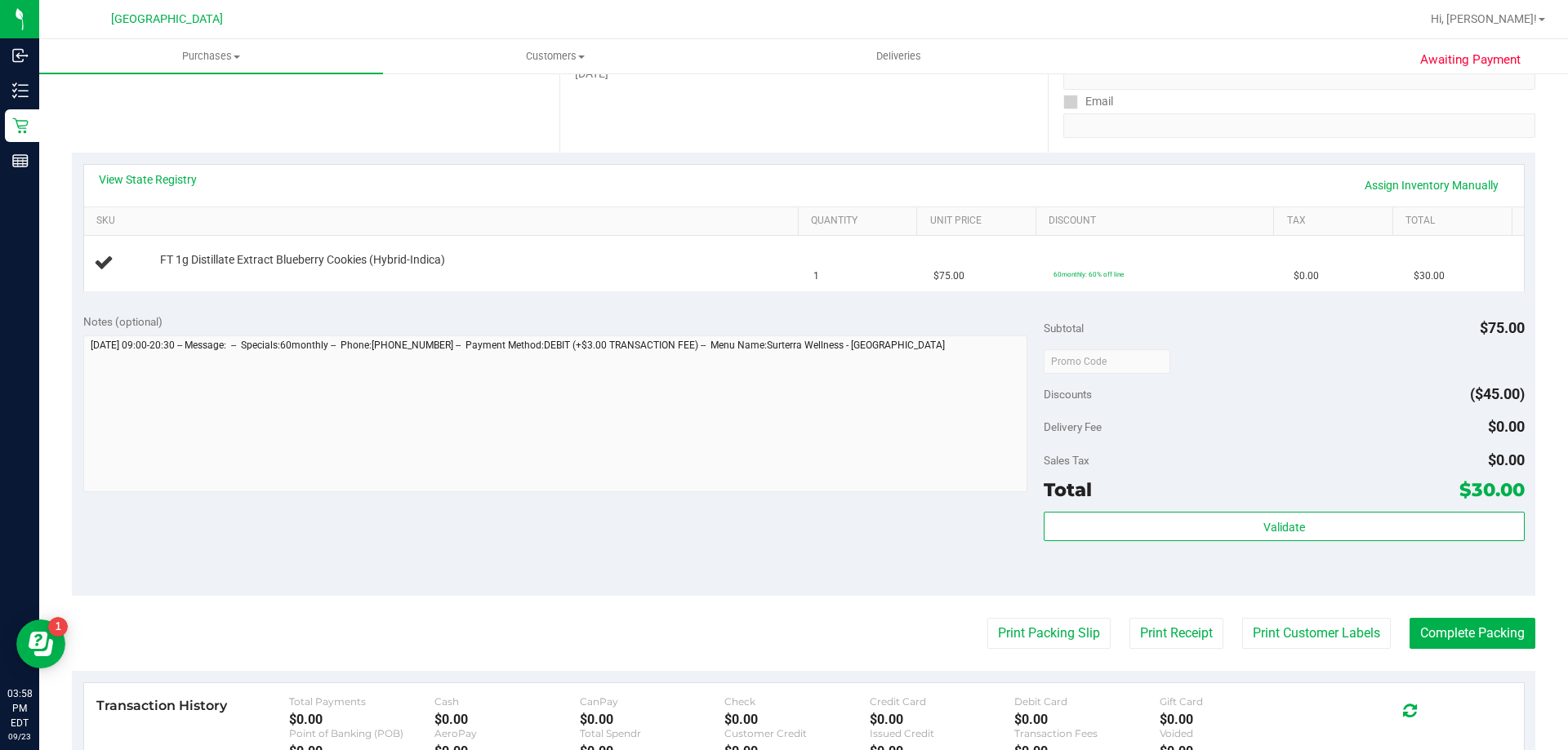
scroll to position [277, 0]
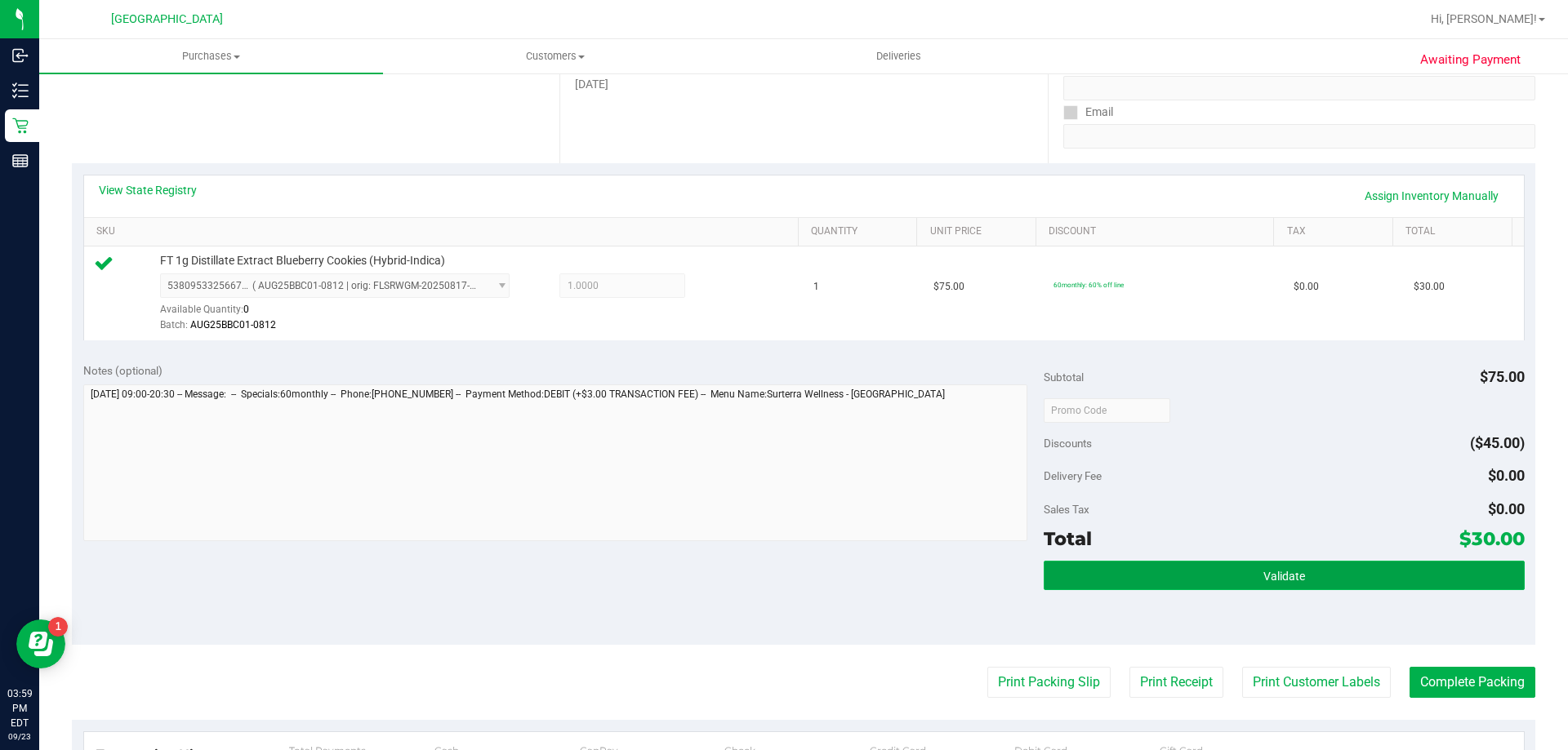
click at [1252, 585] on button "Validate" at bounding box center [1284, 576] width 480 height 30
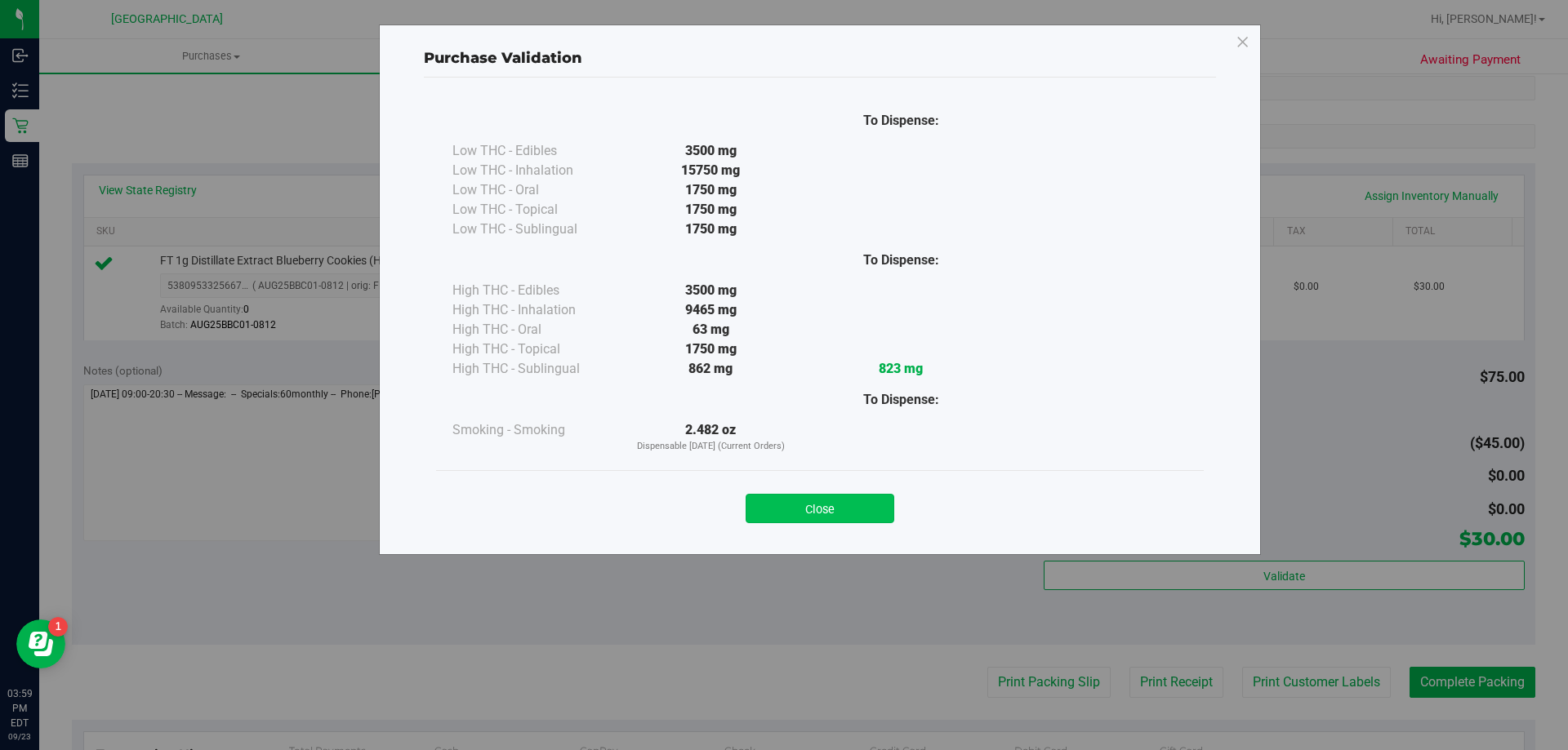
click at [815, 514] on button "Close" at bounding box center [820, 509] width 149 height 30
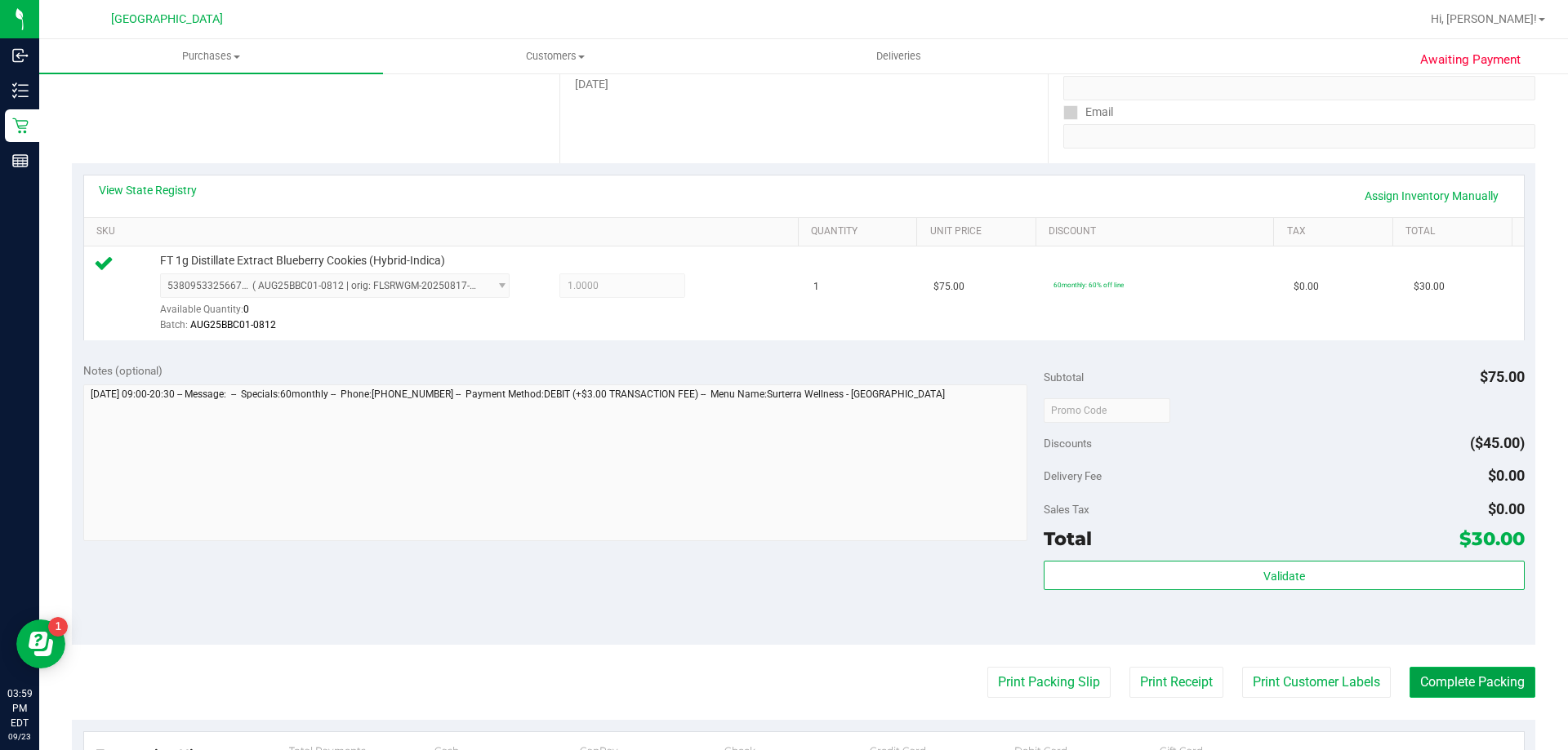
click at [1479, 681] on button "Complete Packing" at bounding box center [1472, 683] width 126 height 31
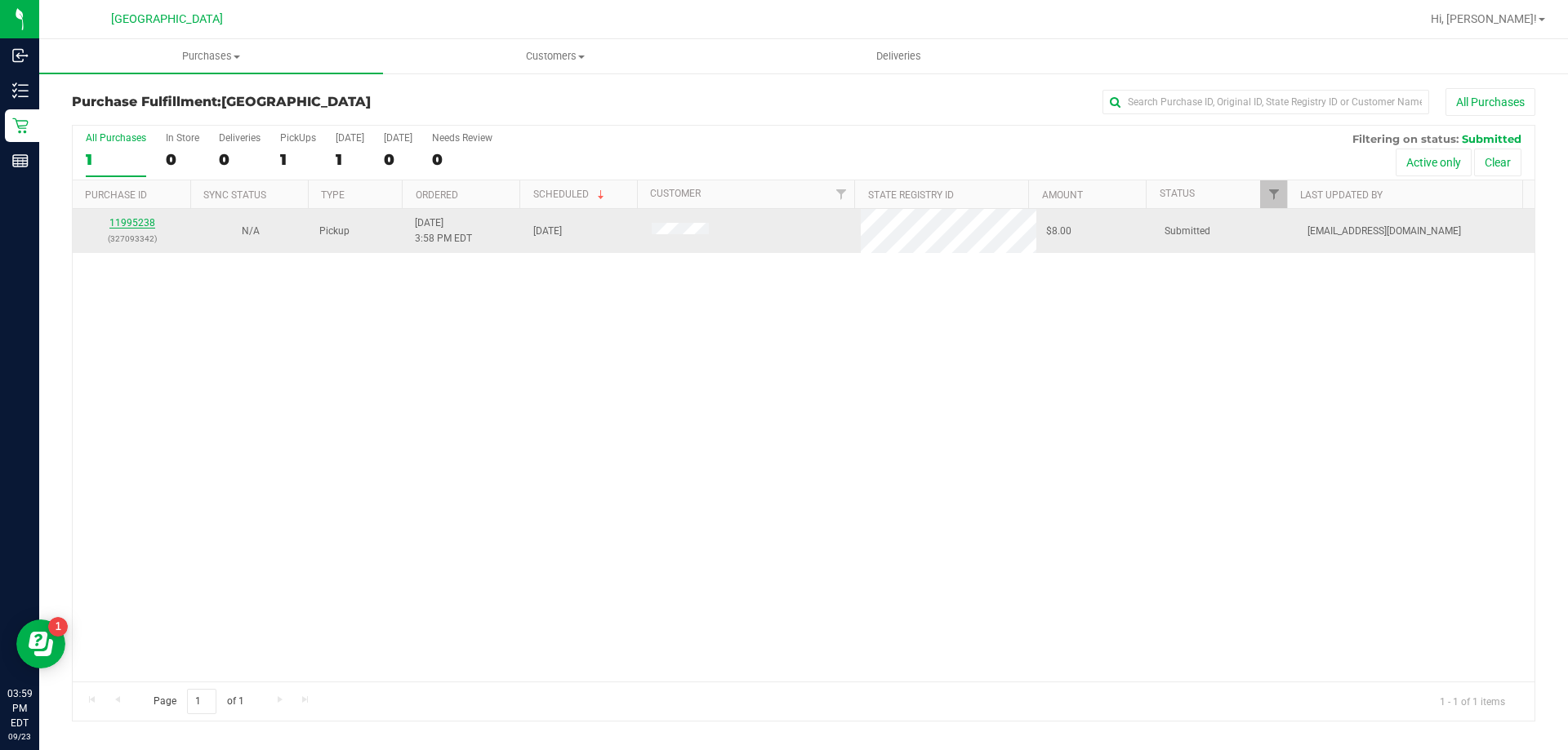
click at [129, 222] on link "11995238" at bounding box center [132, 222] width 45 height 11
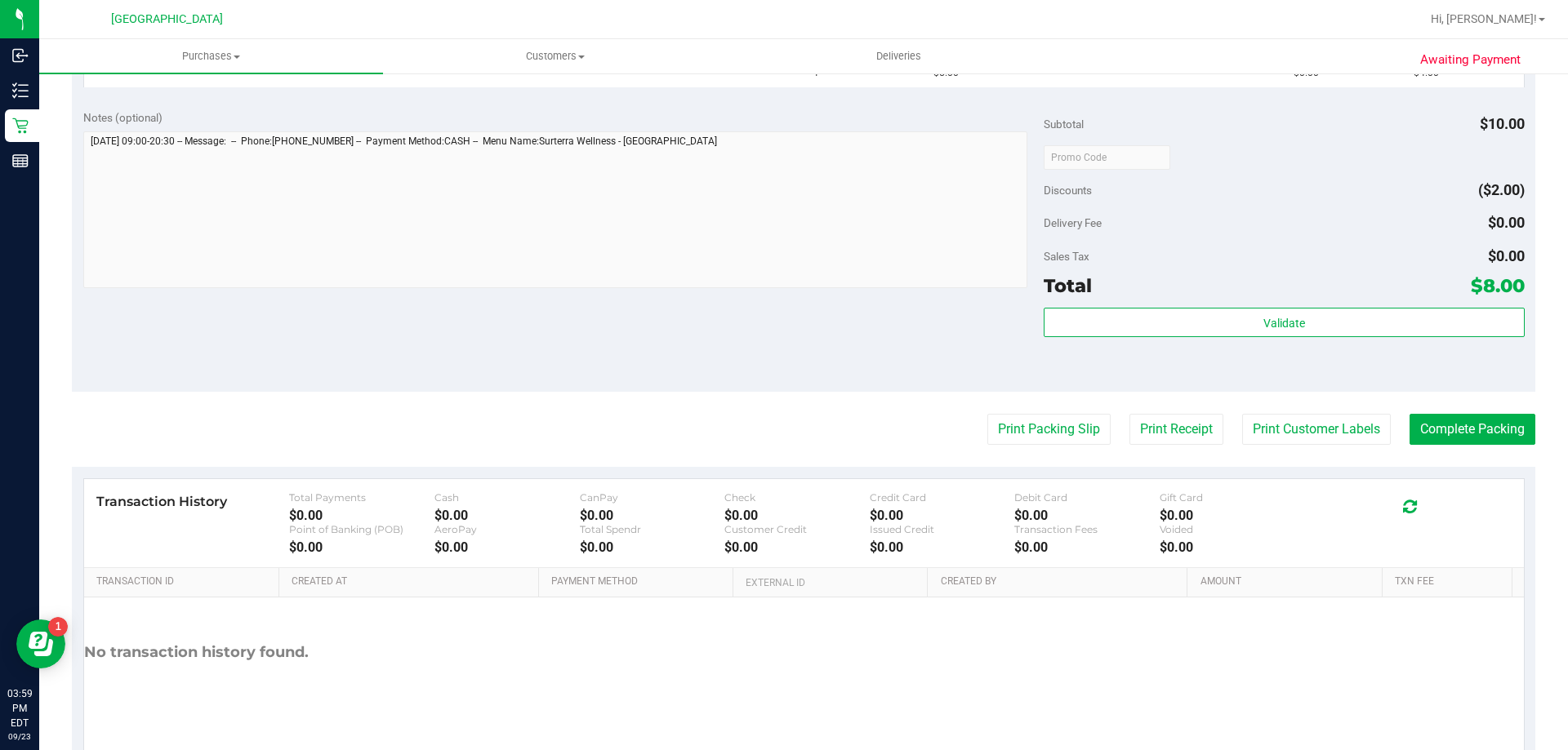
scroll to position [551, 0]
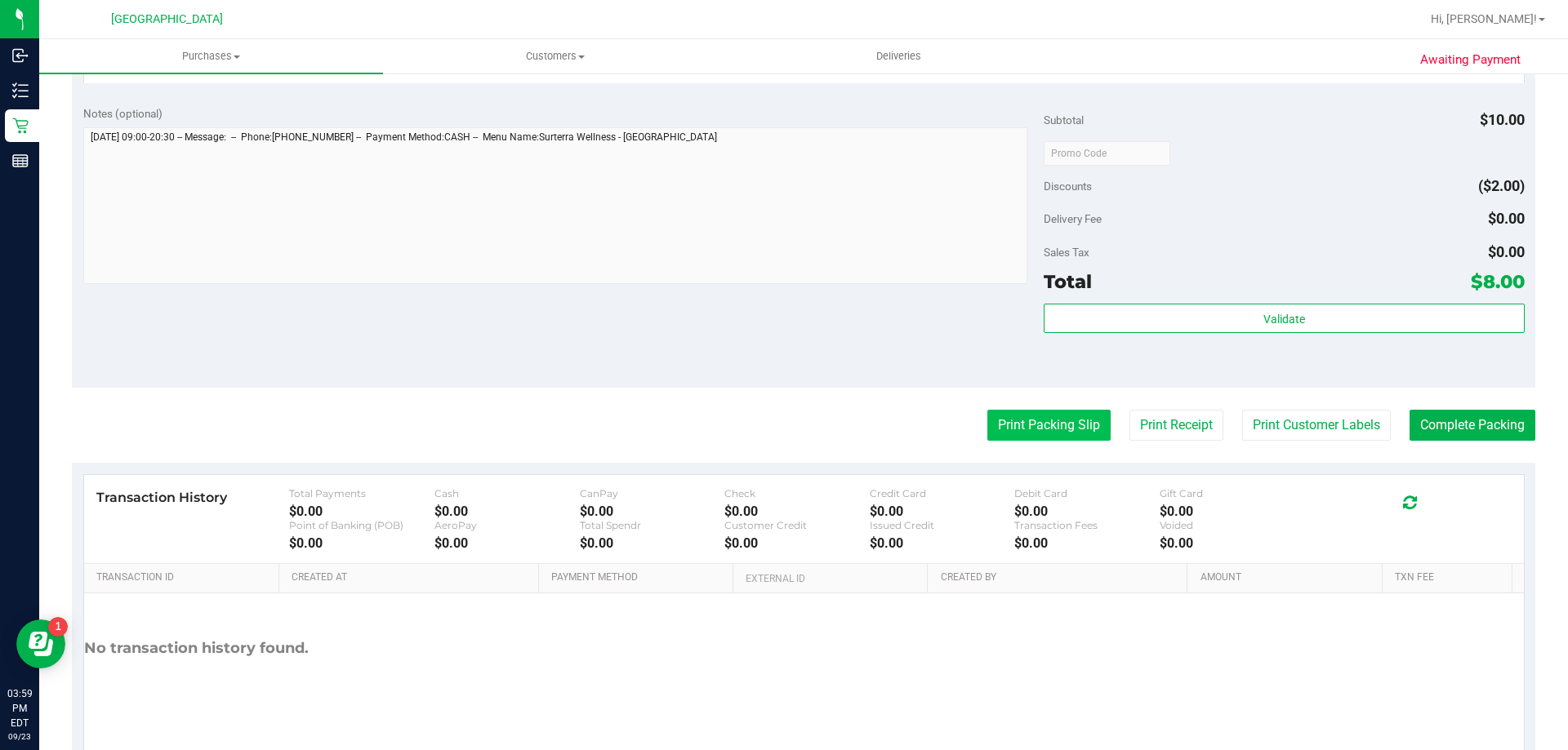
click at [1026, 433] on button "Print Packing Slip" at bounding box center [1049, 425] width 124 height 31
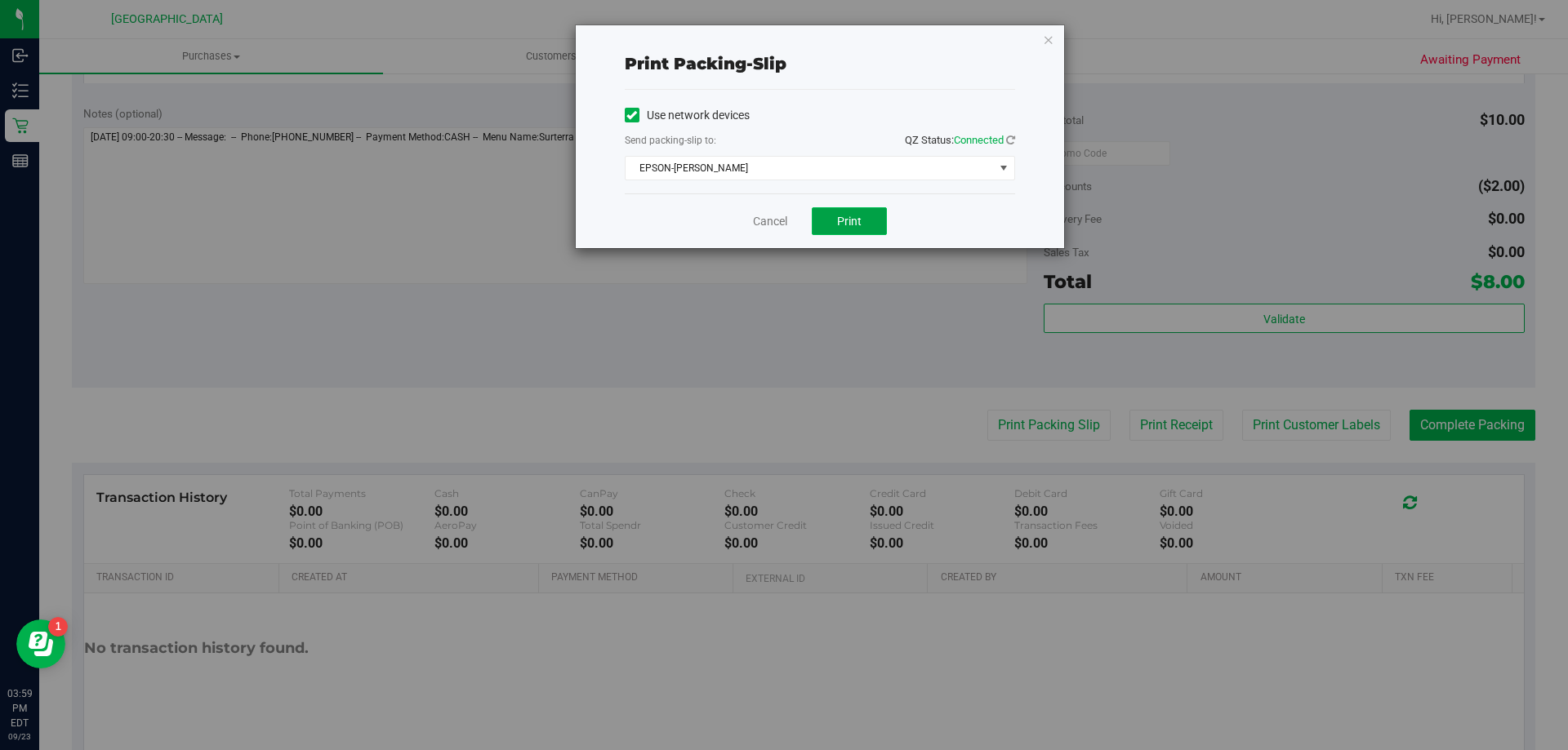
click at [839, 226] on span "Print" at bounding box center [850, 220] width 24 height 13
click at [766, 223] on link "Cancel" at bounding box center [770, 222] width 34 height 17
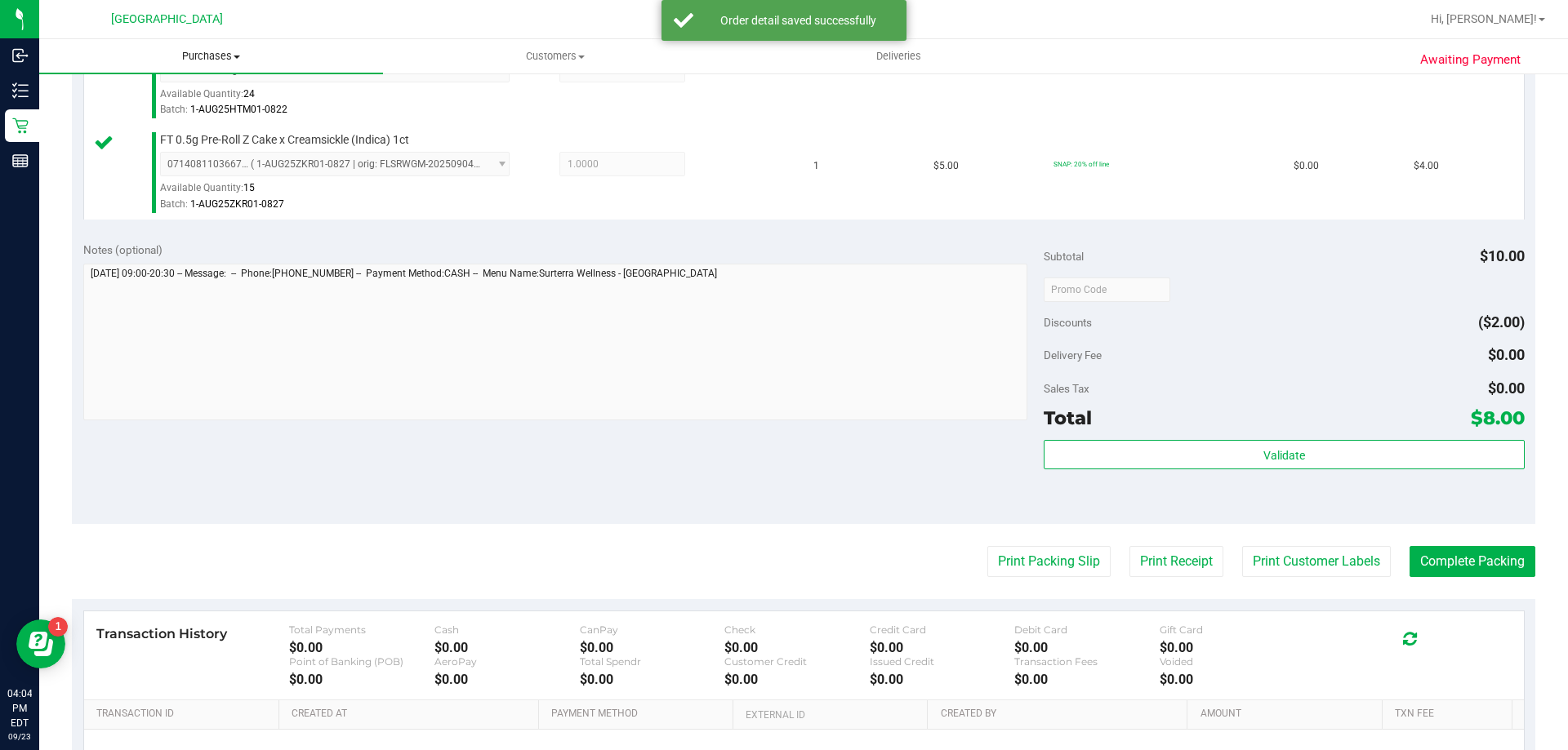
scroll to position [511, 0]
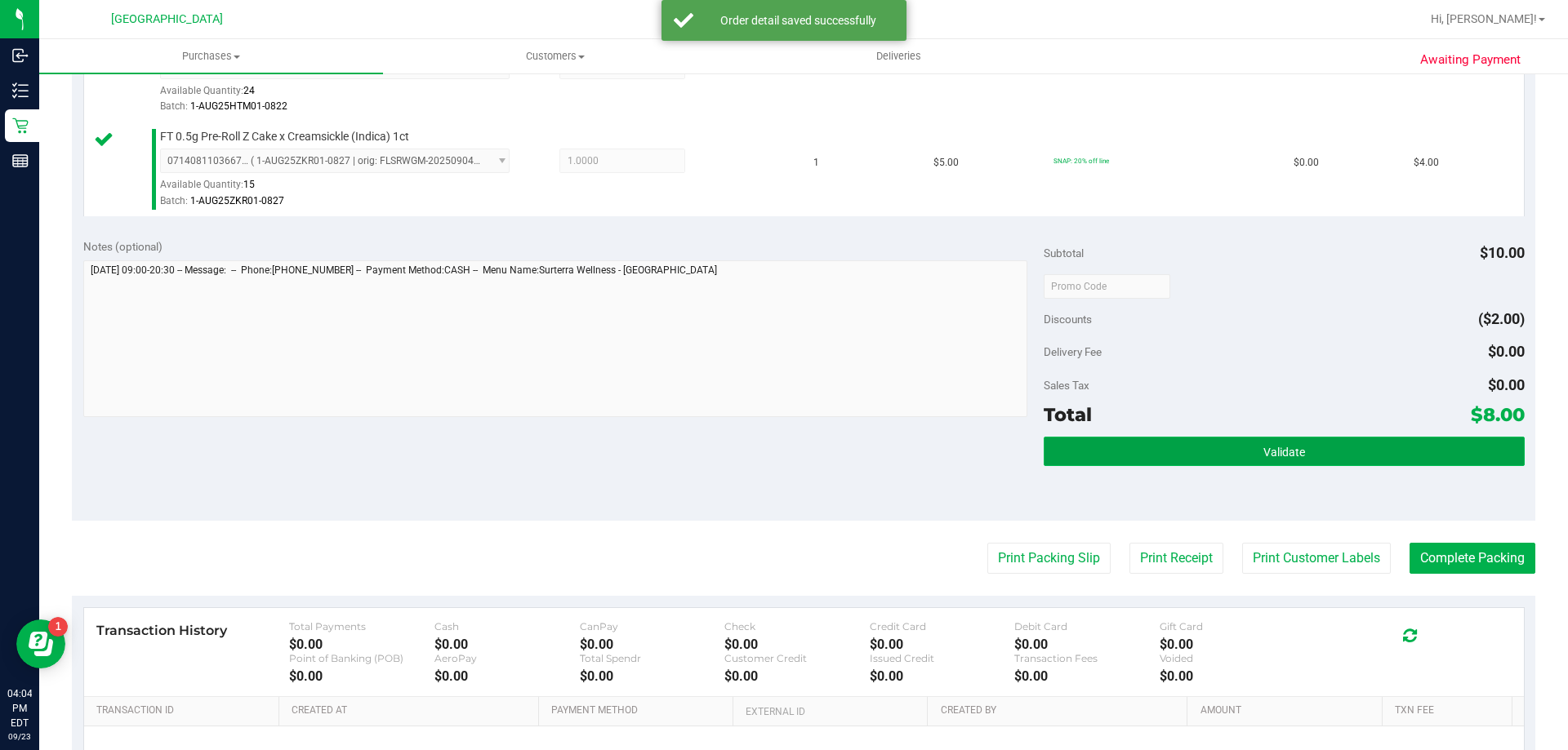
click at [1163, 442] on button "Validate" at bounding box center [1284, 451] width 480 height 30
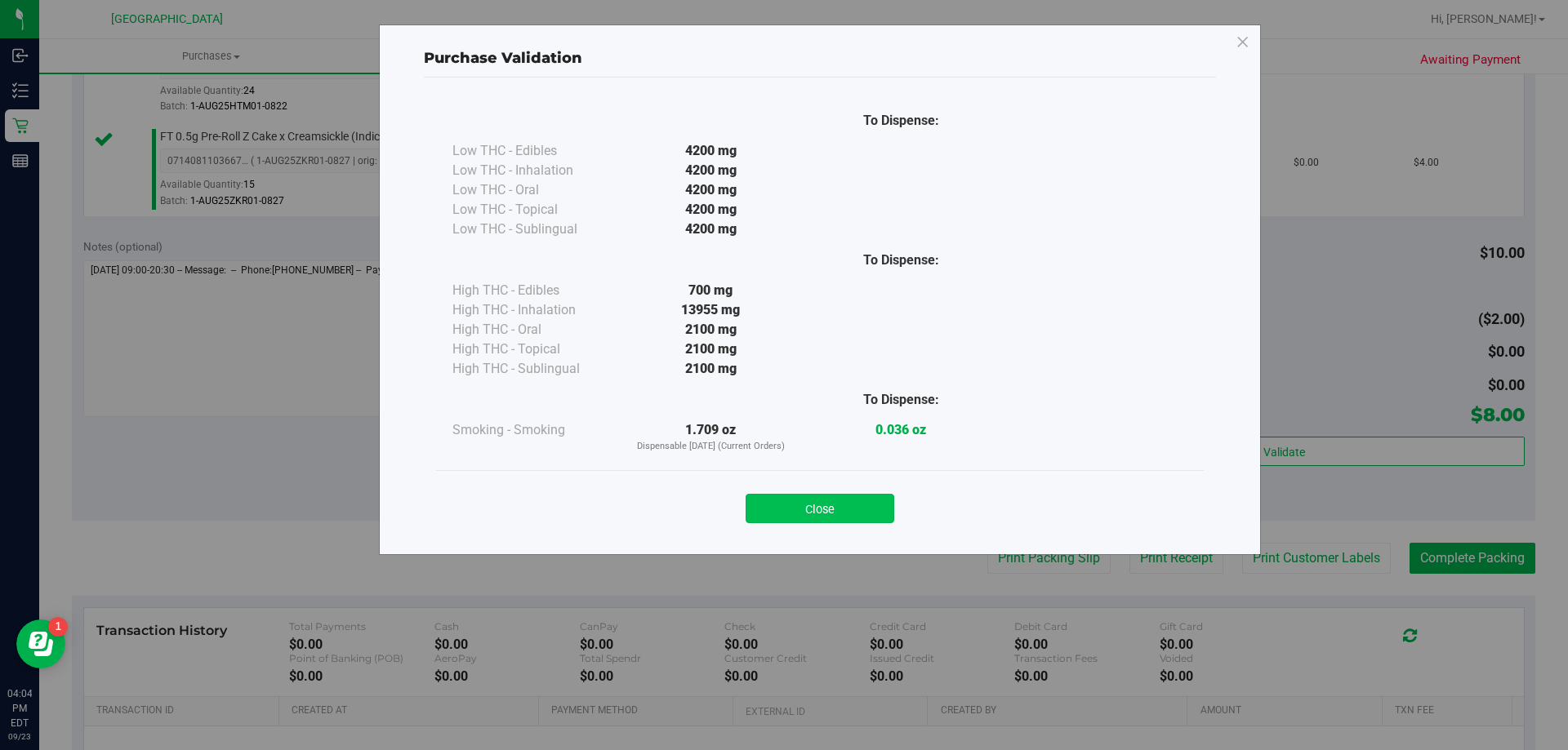
click at [809, 503] on button "Close" at bounding box center [820, 509] width 149 height 30
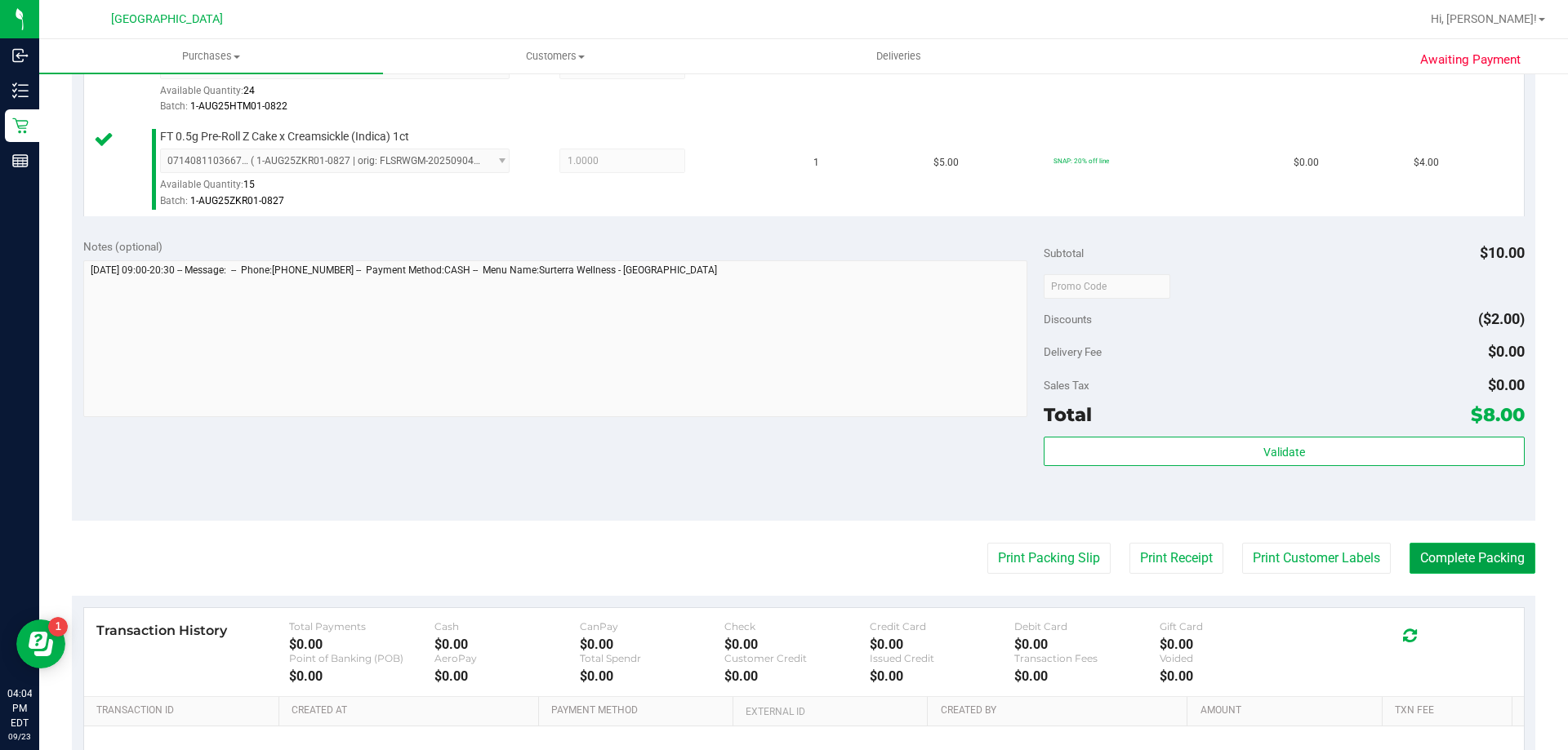
click at [1441, 557] on button "Complete Packing" at bounding box center [1472, 558] width 126 height 31
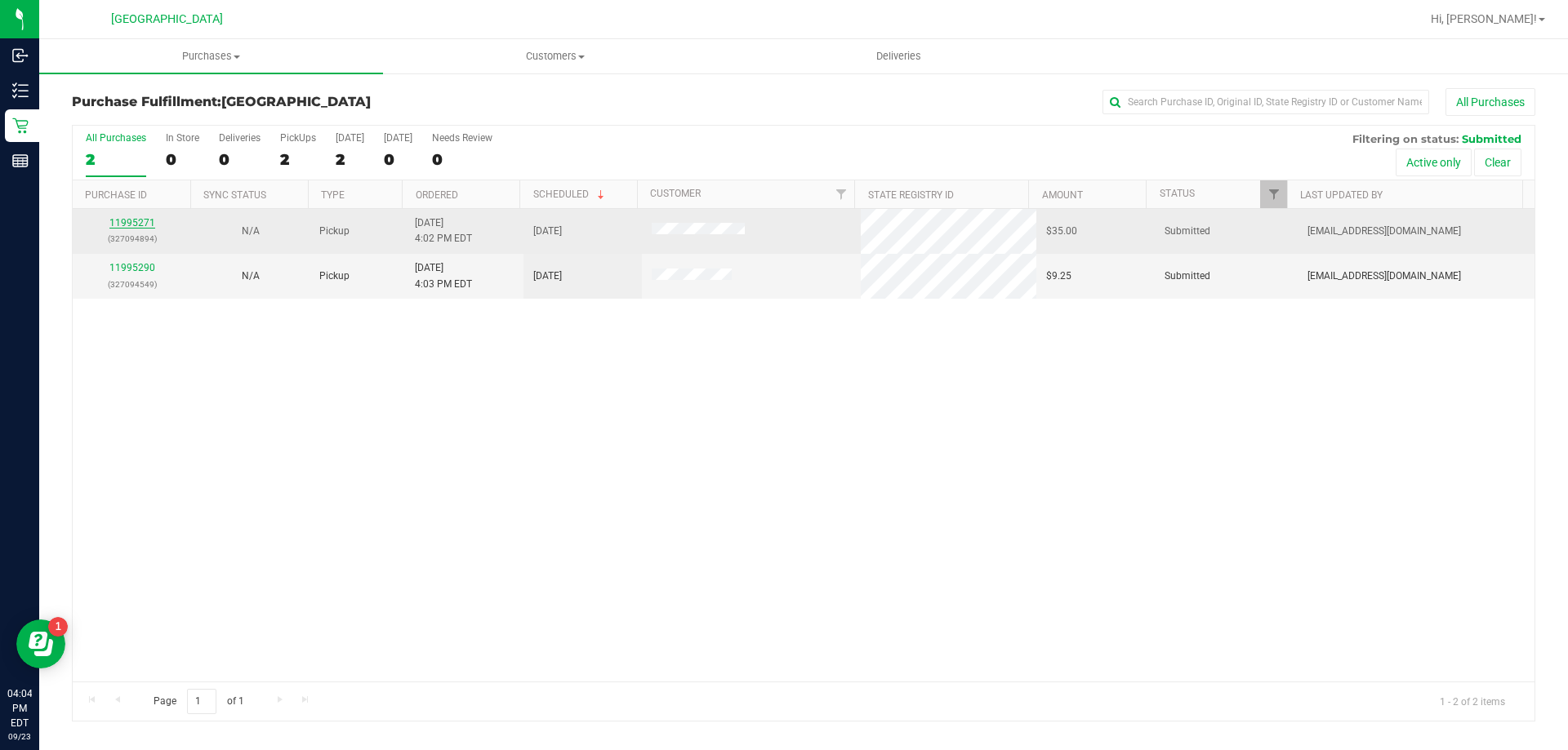
click at [141, 218] on link "11995271" at bounding box center [132, 222] width 45 height 11
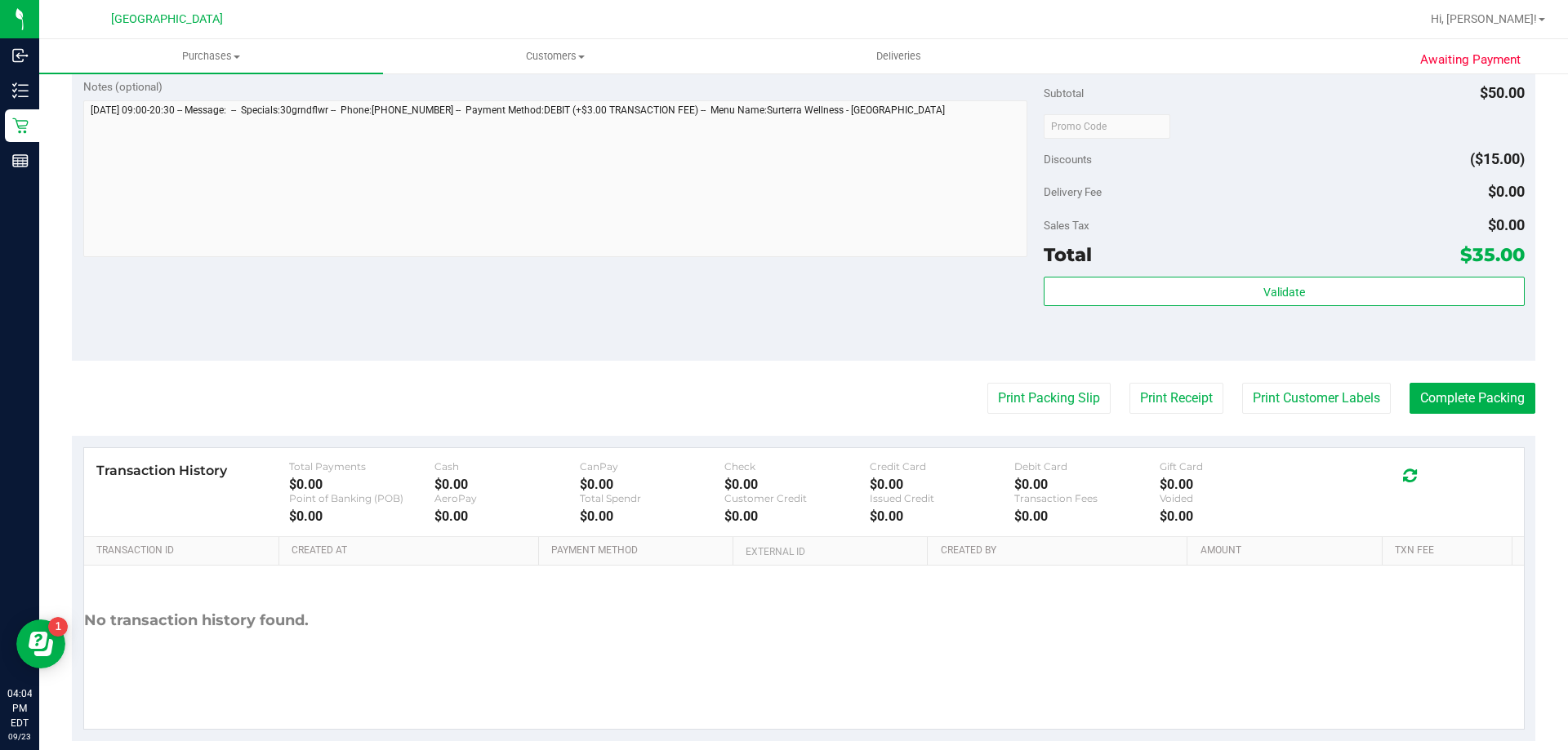
scroll to position [528, 0]
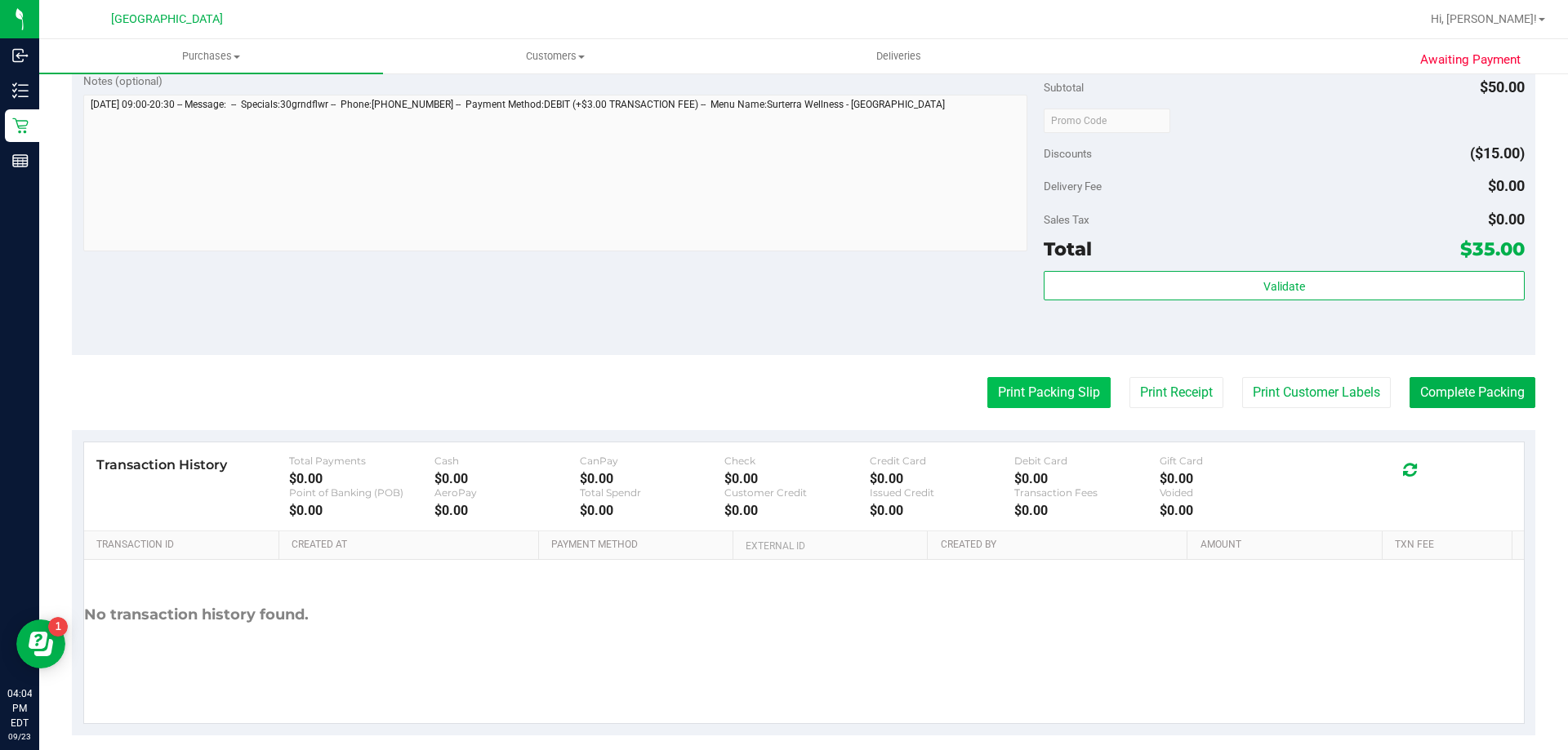
click at [1022, 402] on button "Print Packing Slip" at bounding box center [1049, 393] width 124 height 31
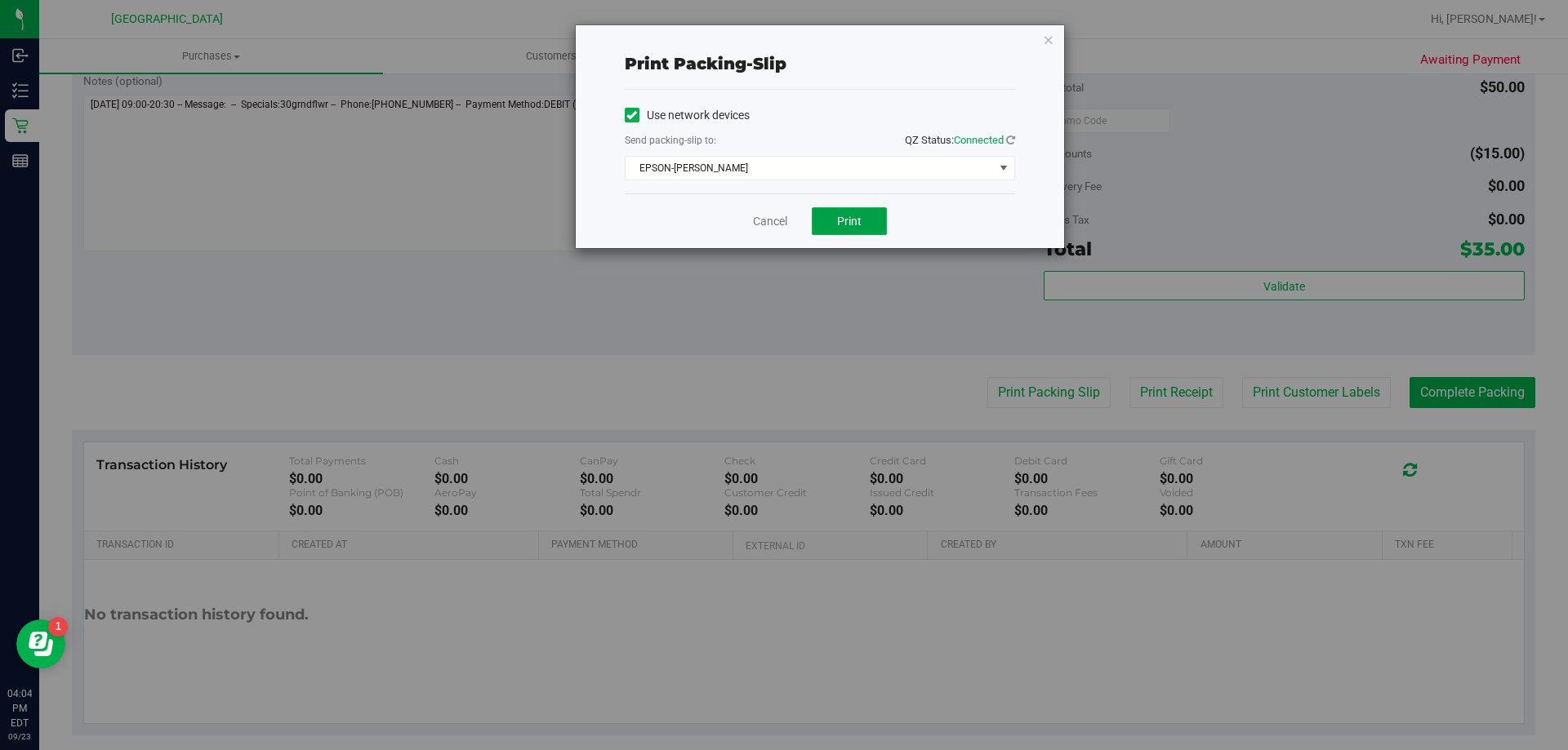
click at [862, 220] on button "Print" at bounding box center [849, 221] width 75 height 28
click at [776, 196] on div "Cancel Print" at bounding box center [820, 220] width 390 height 55
click at [811, 232] on button "Print" at bounding box center [849, 221] width 75 height 28
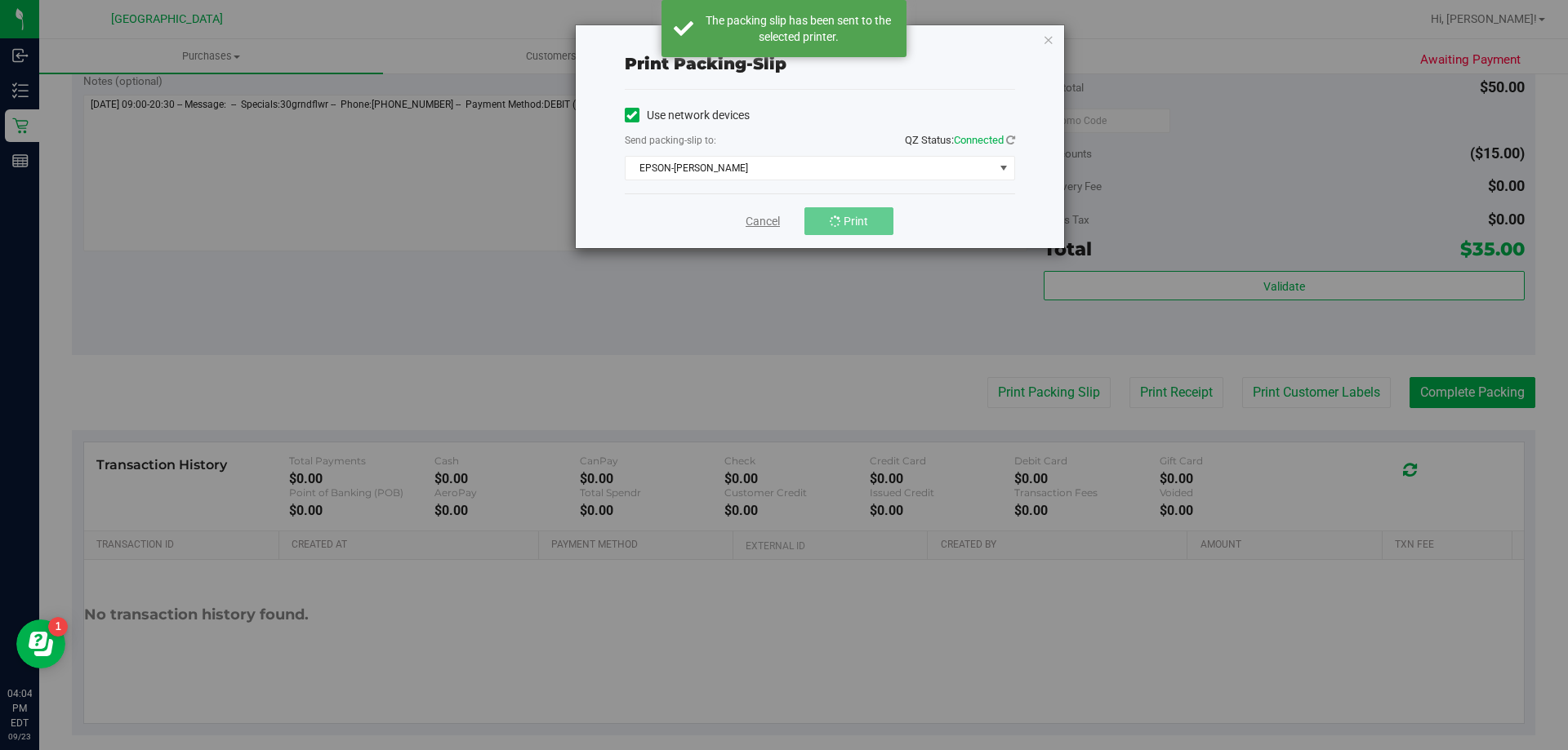
click at [765, 223] on link "Cancel" at bounding box center [763, 222] width 34 height 17
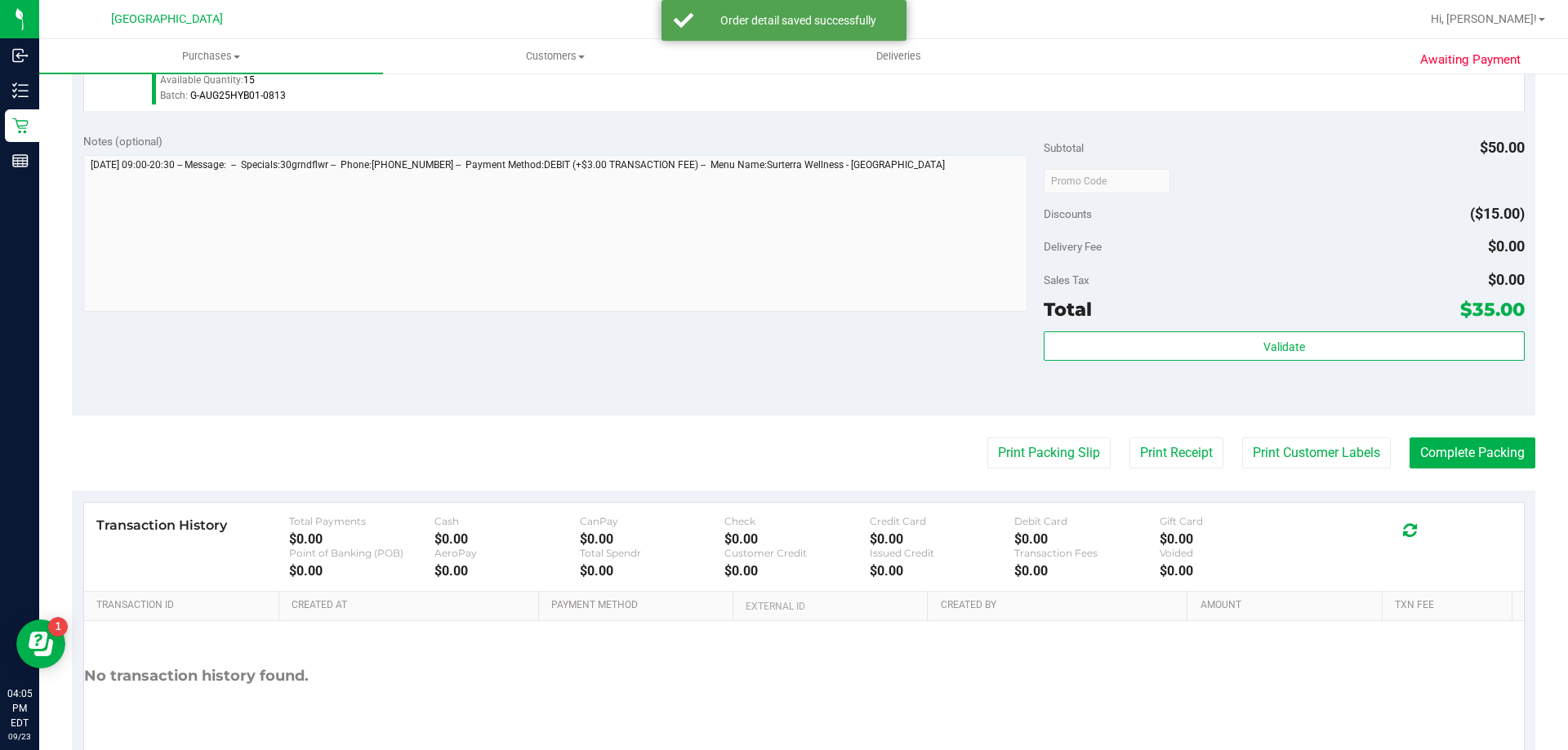
scroll to position [510, 0]
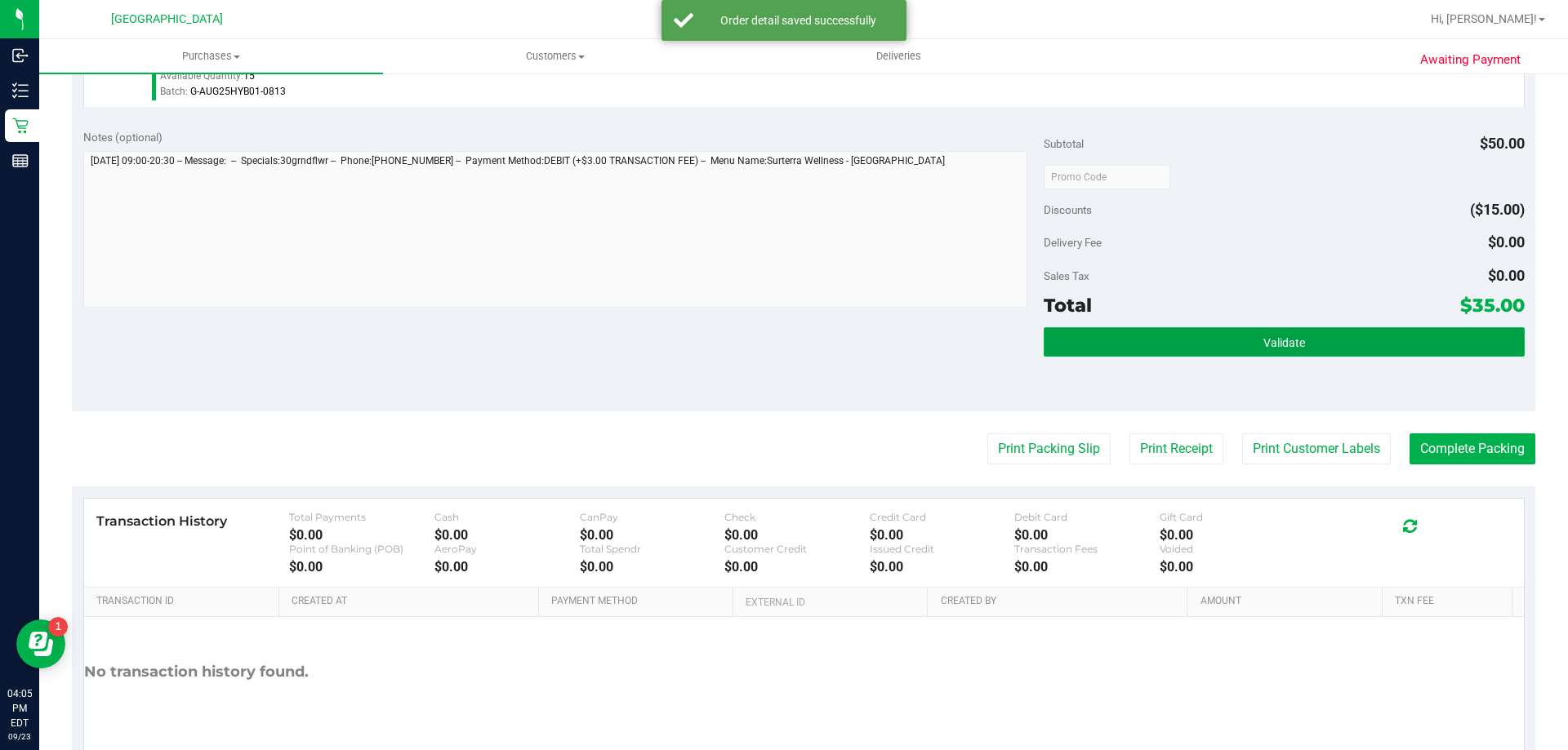
click at [1097, 351] on button "Validate" at bounding box center [1284, 342] width 480 height 30
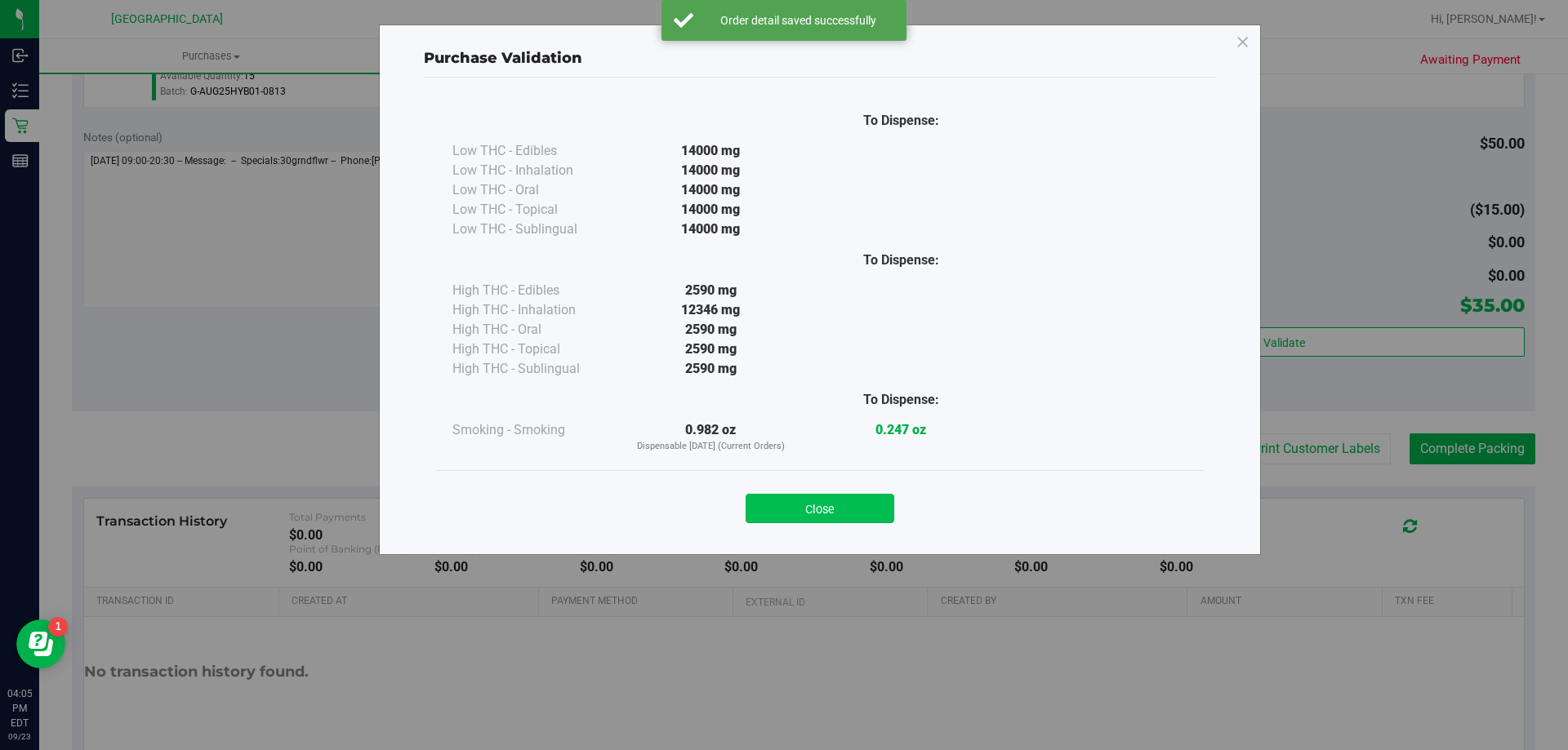
click at [787, 507] on button "Close" at bounding box center [820, 509] width 149 height 30
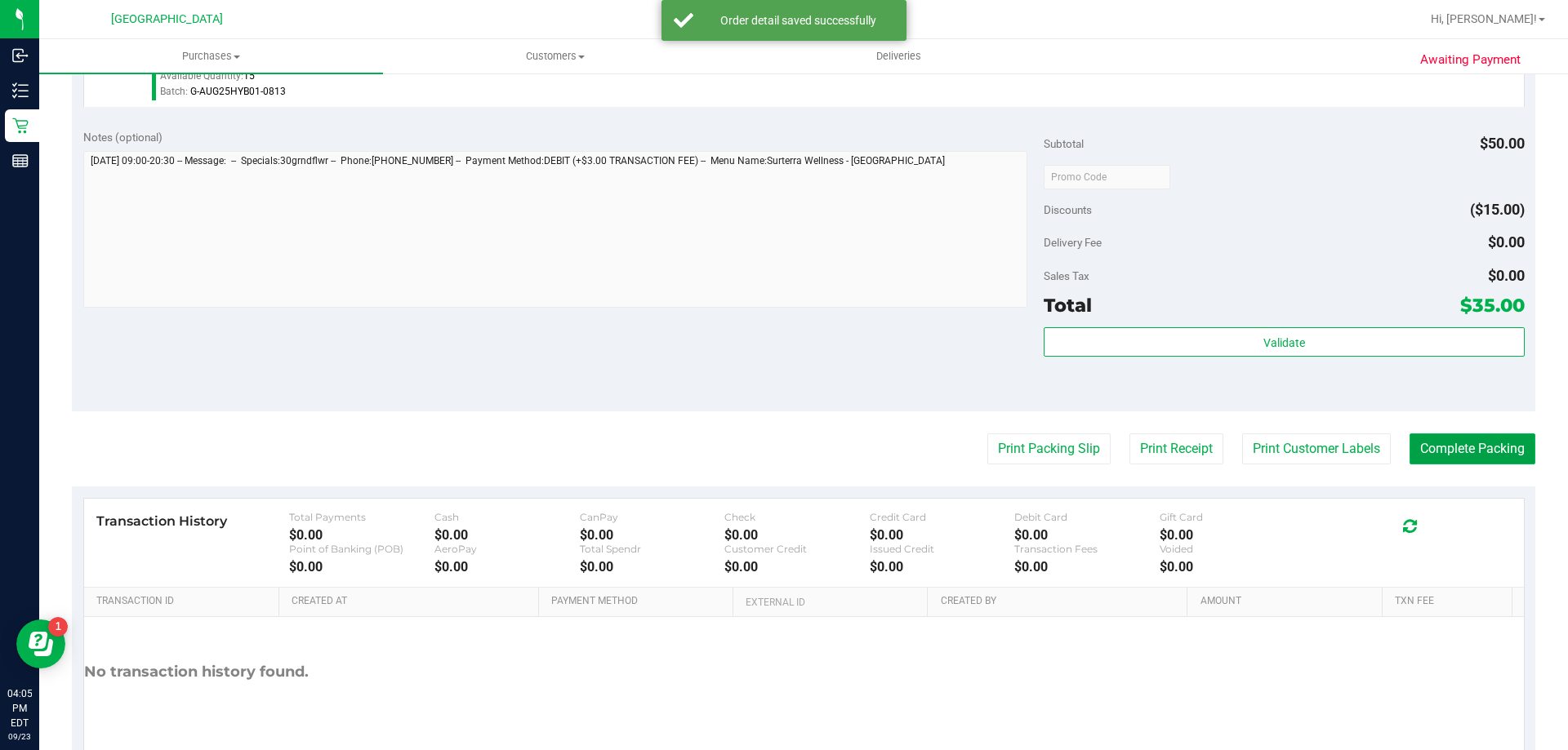
click at [1431, 452] on button "Complete Packing" at bounding box center [1472, 449] width 126 height 31
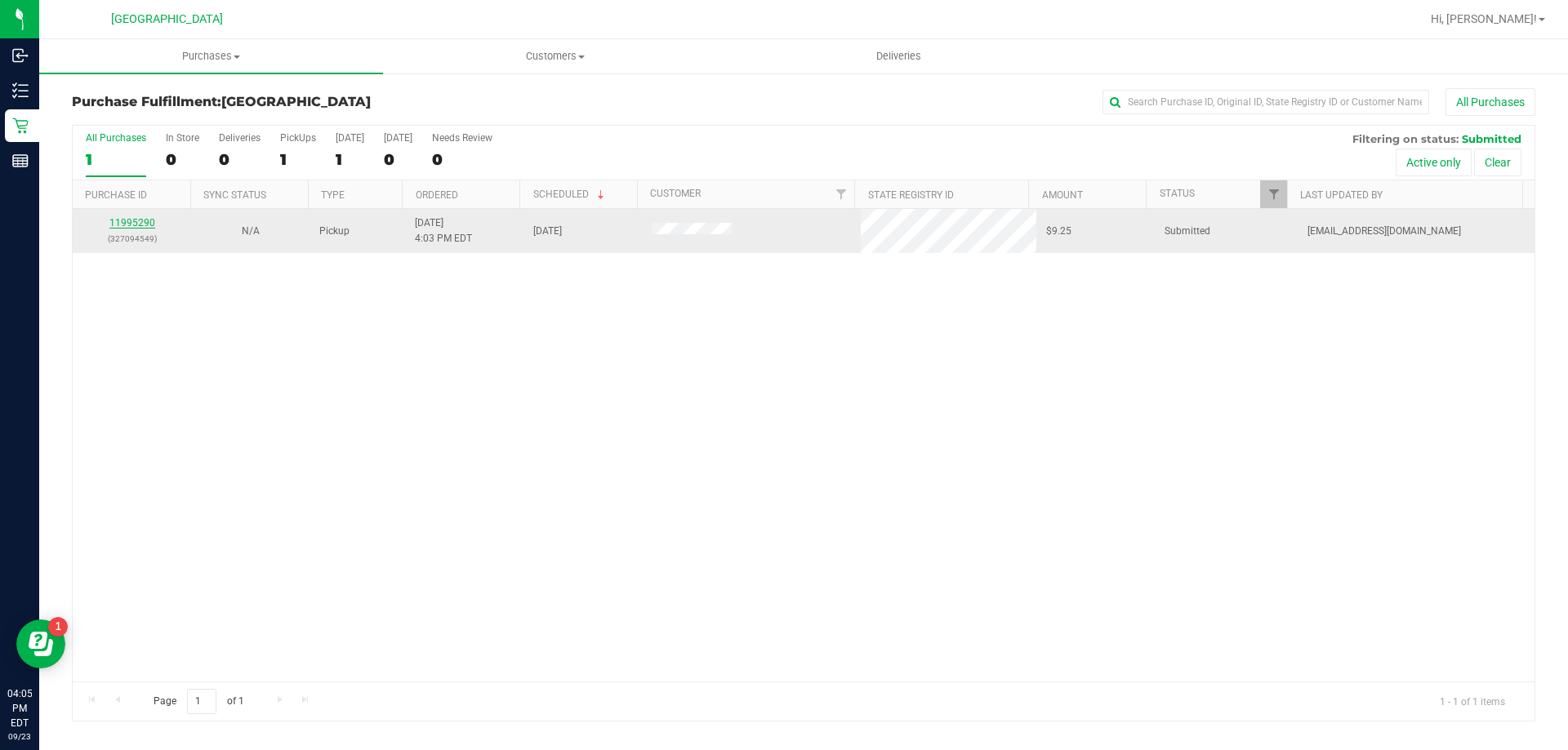
click at [136, 225] on link "11995290" at bounding box center [132, 222] width 45 height 11
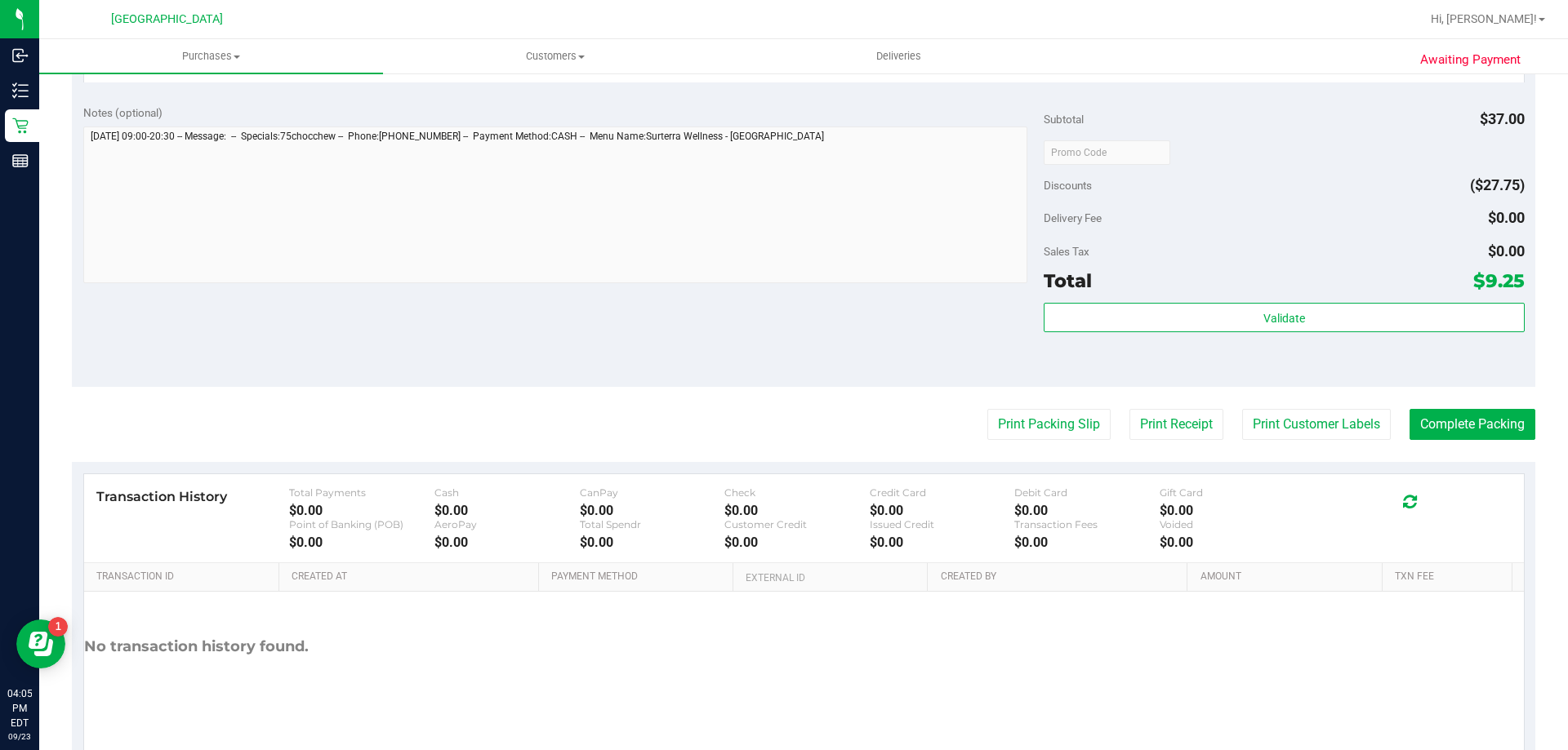
scroll to position [523, 0]
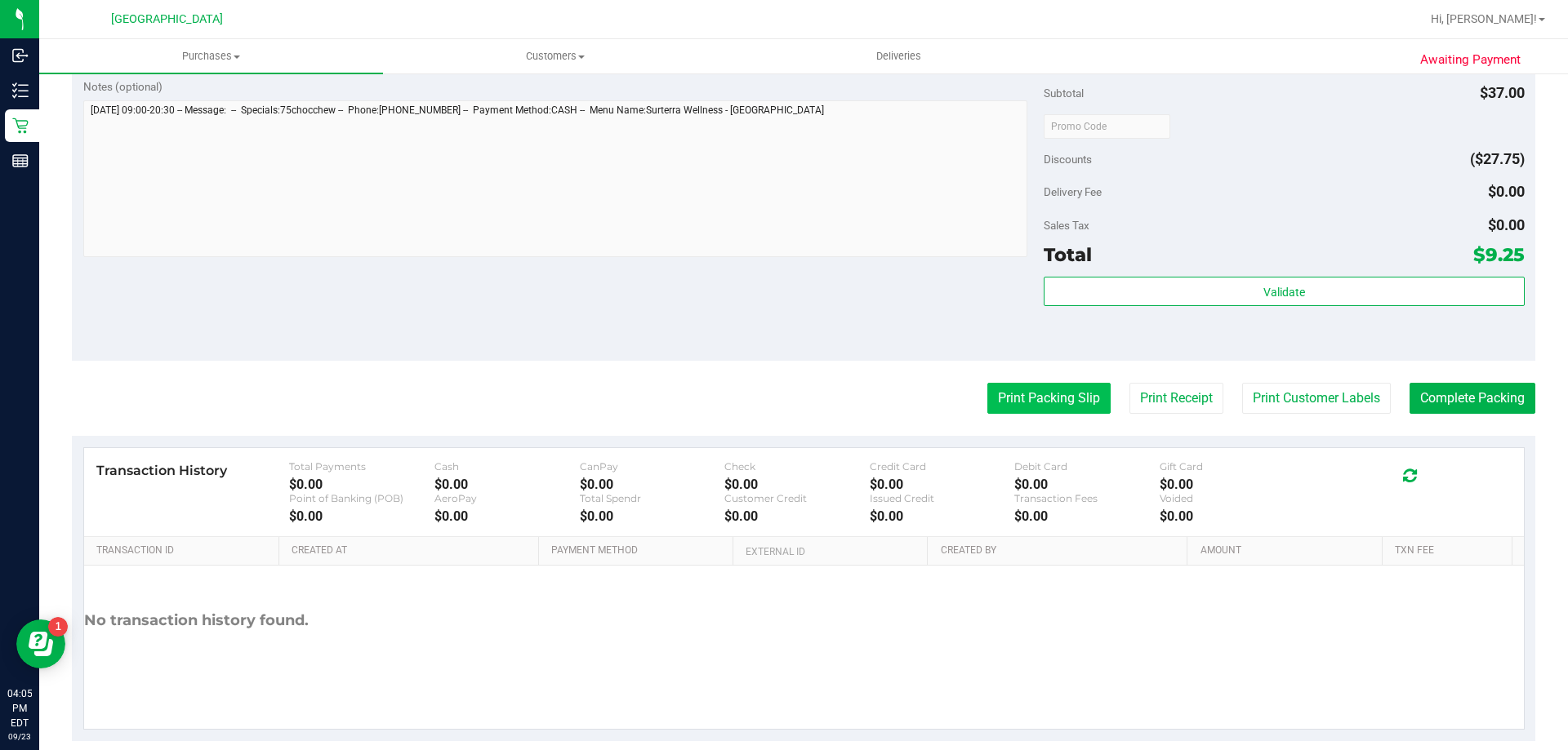
click at [1015, 396] on button "Print Packing Slip" at bounding box center [1049, 399] width 124 height 31
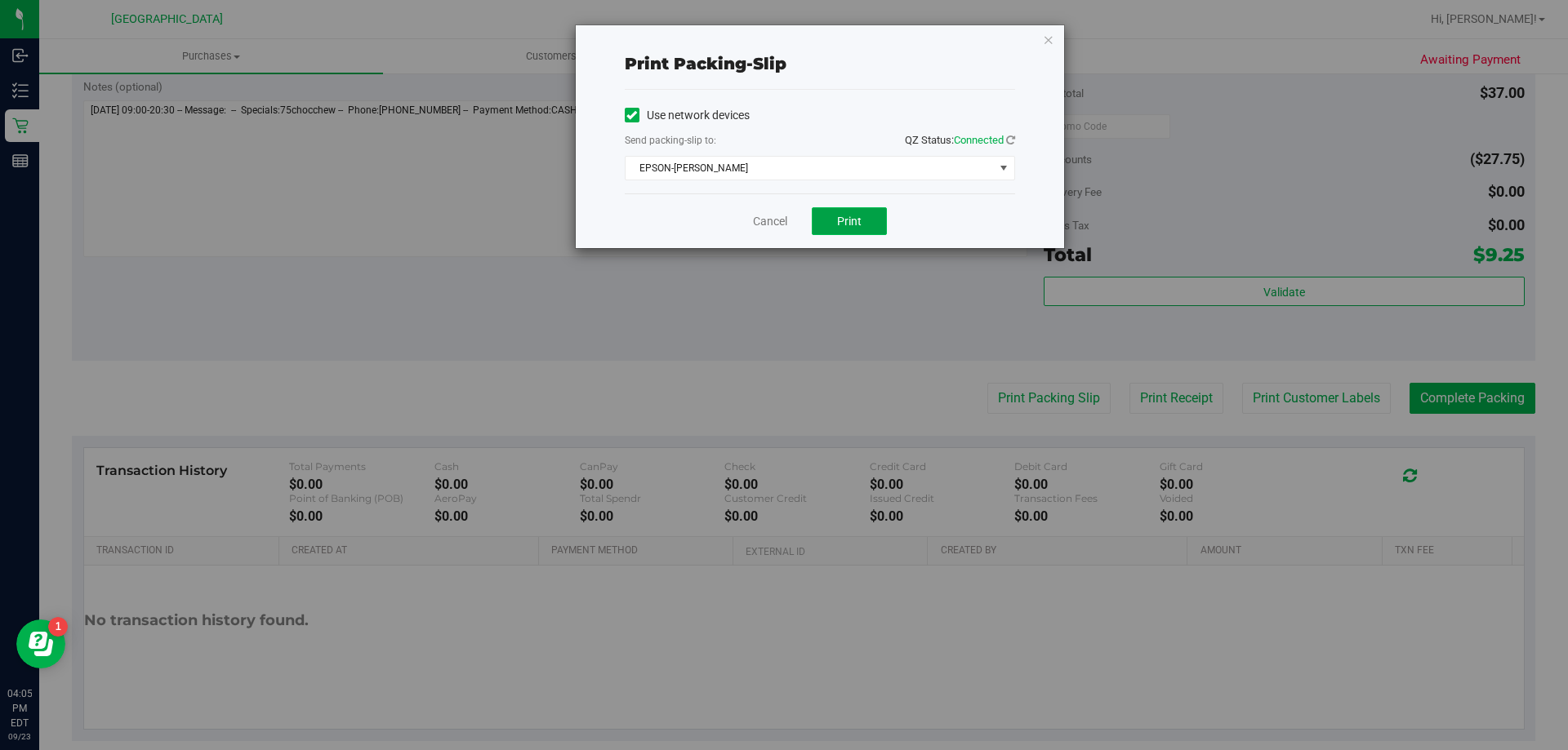
click at [842, 214] on span "Print" at bounding box center [850, 220] width 24 height 13
click at [757, 218] on link "Cancel" at bounding box center [770, 222] width 34 height 17
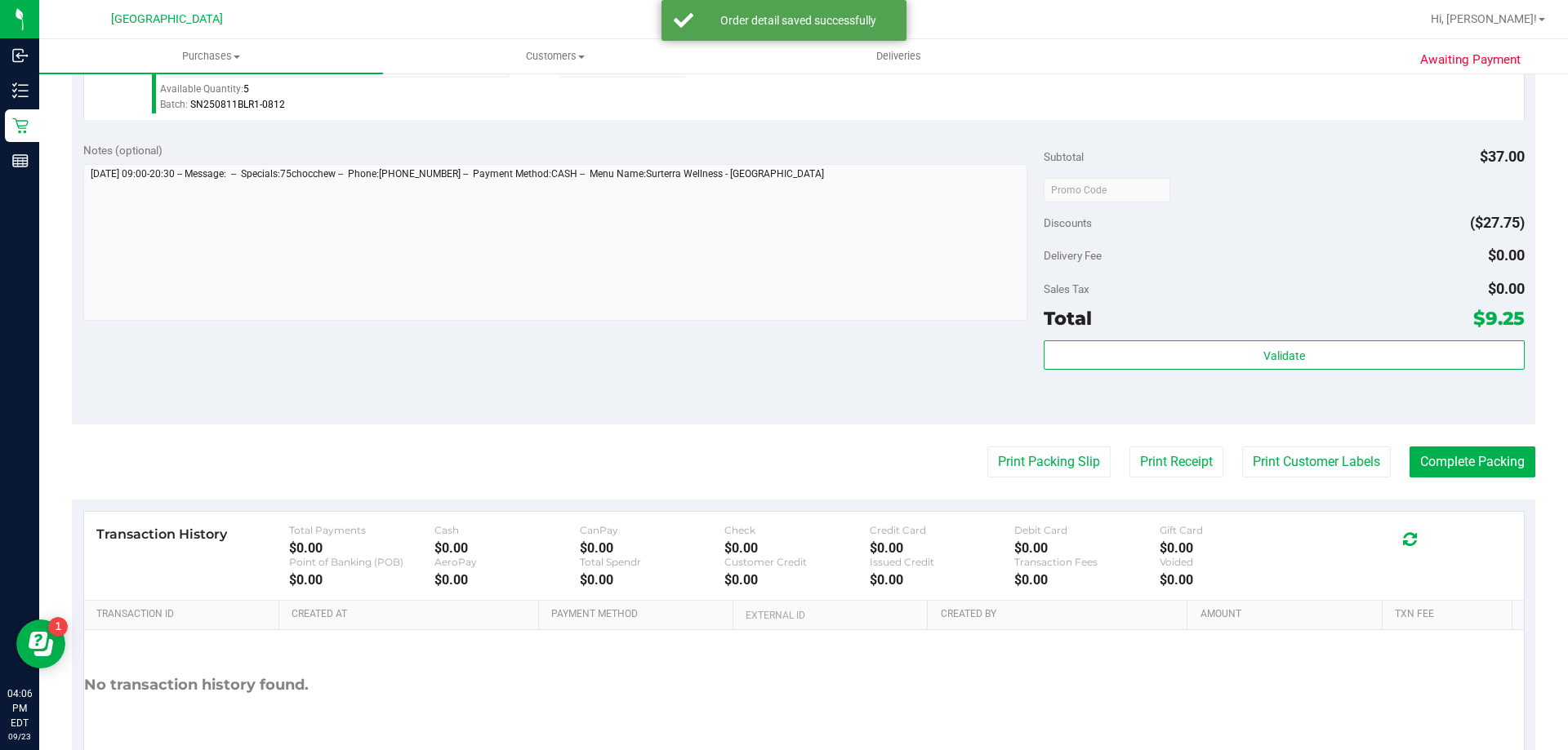
scroll to position [513, 0]
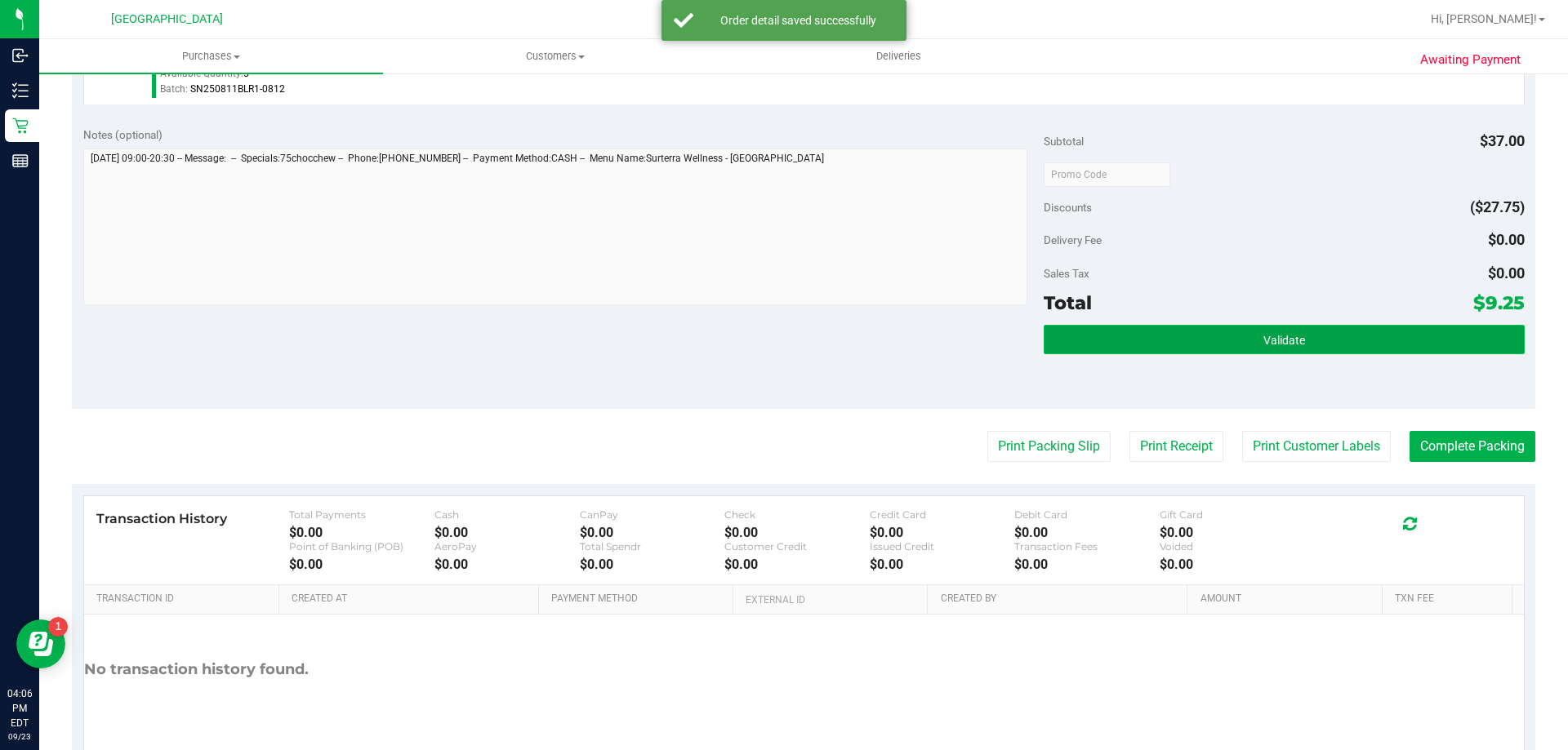
click at [1142, 341] on button "Validate" at bounding box center [1284, 340] width 480 height 30
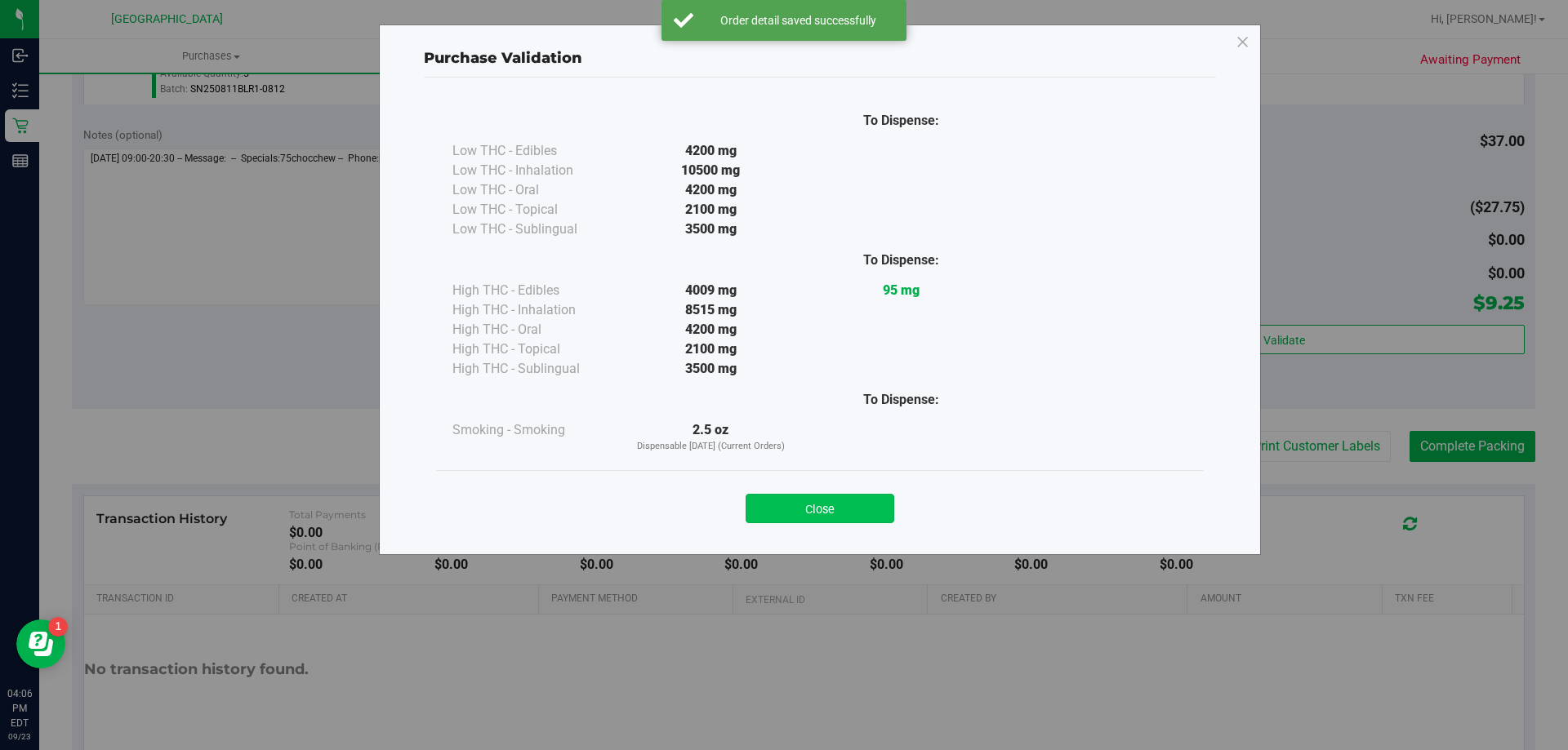
click at [799, 497] on button "Close" at bounding box center [820, 509] width 149 height 30
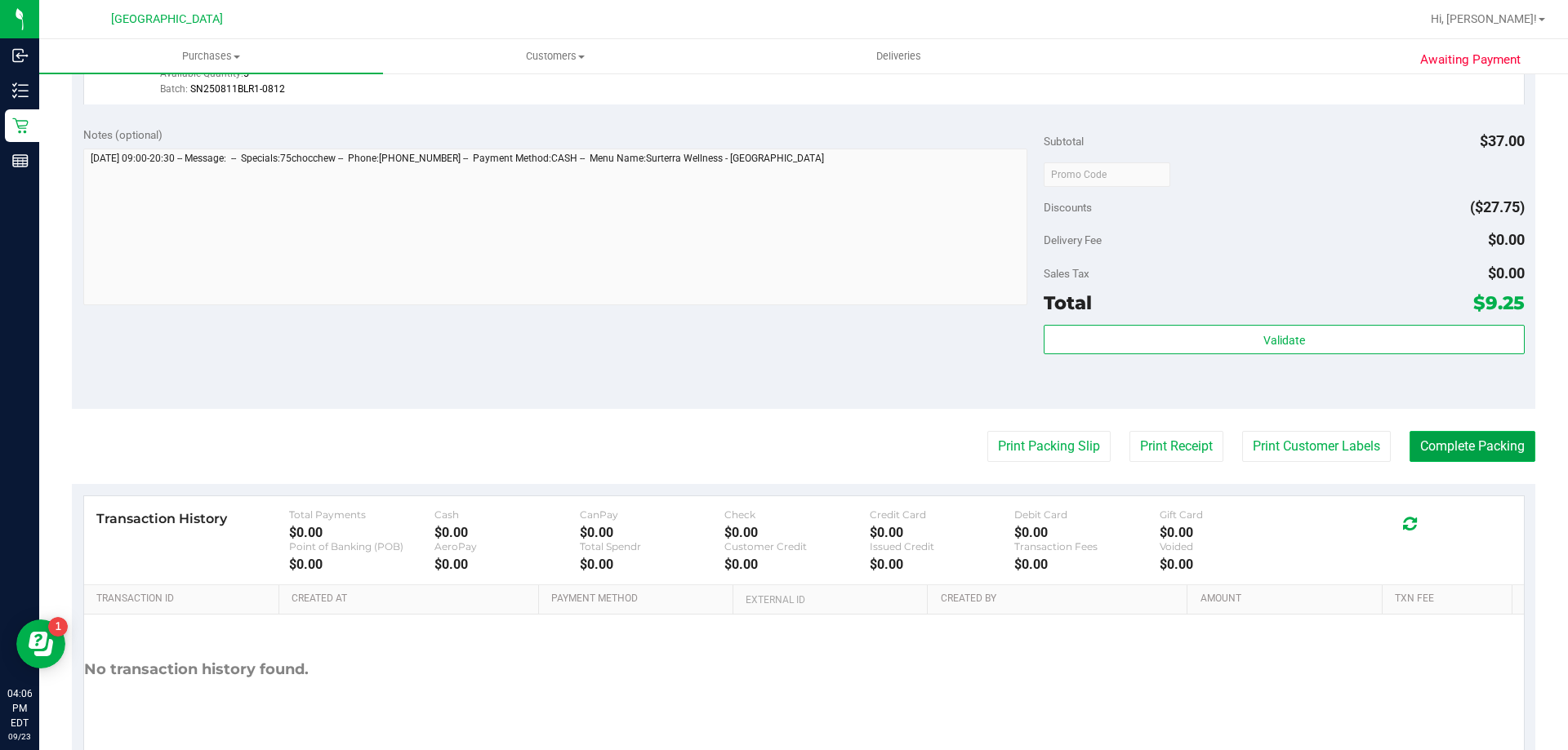
click at [1467, 456] on button "Complete Packing" at bounding box center [1472, 447] width 126 height 31
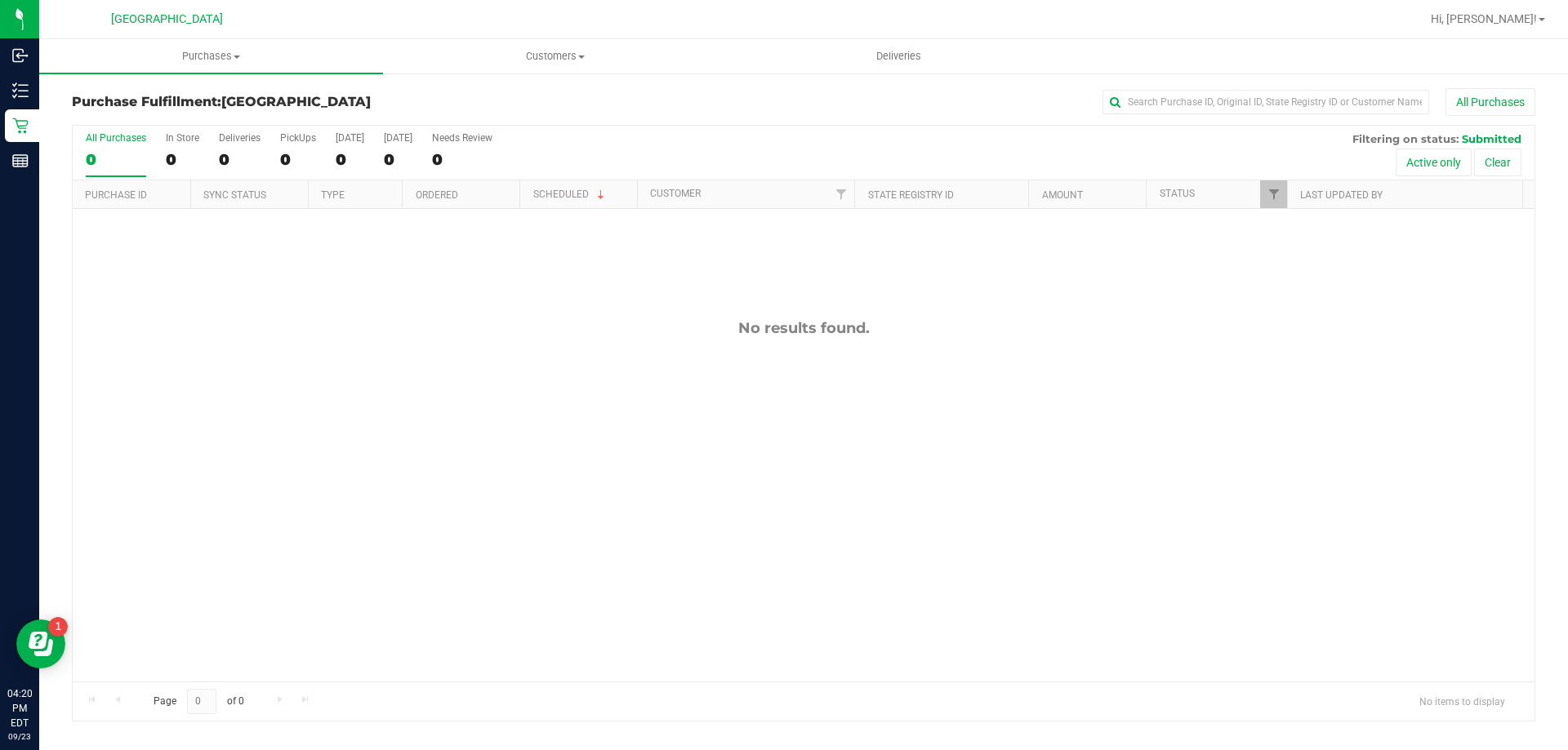
click at [553, 402] on div "No results found." at bounding box center [803, 500] width 1462 height 583
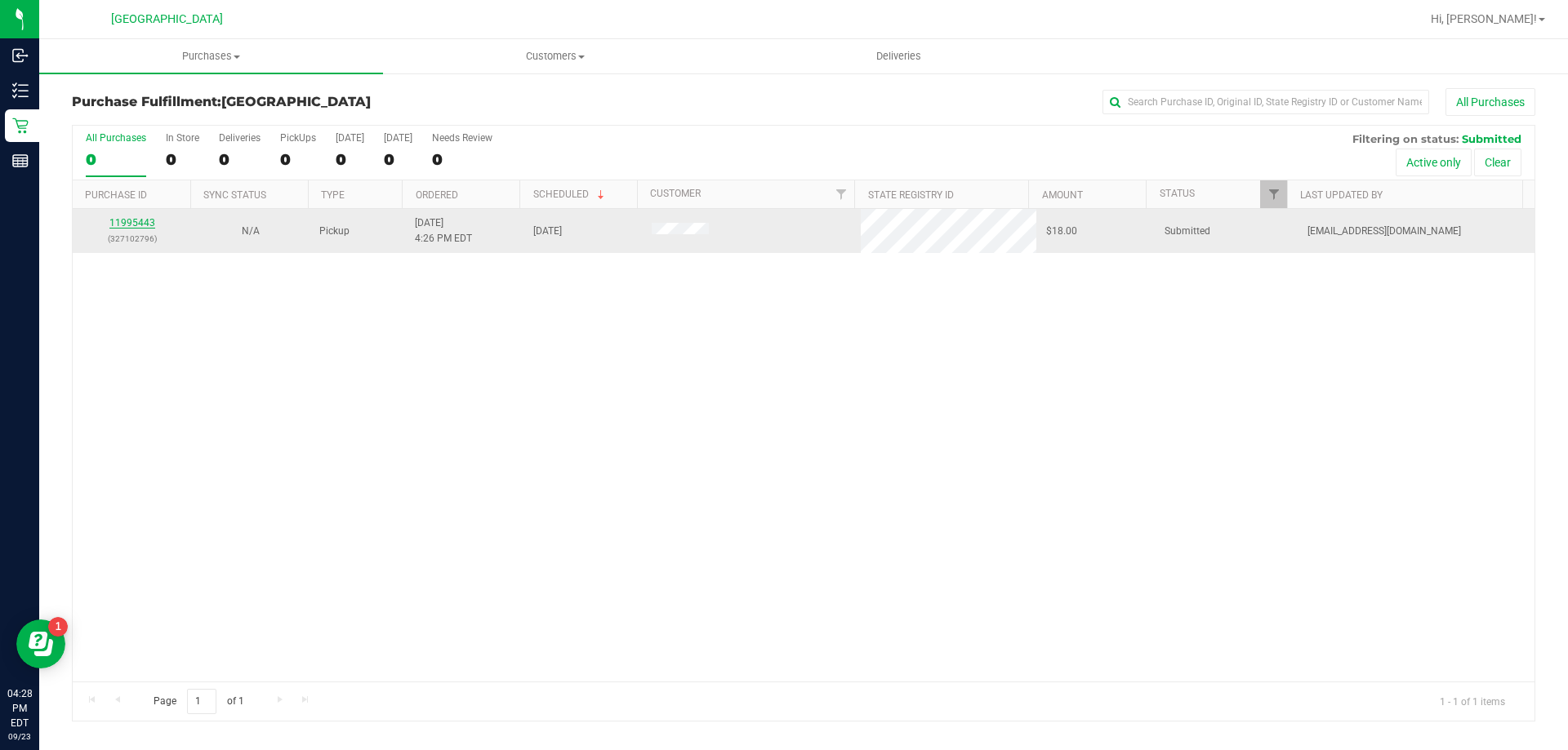
click at [124, 226] on link "11995443" at bounding box center [132, 222] width 45 height 11
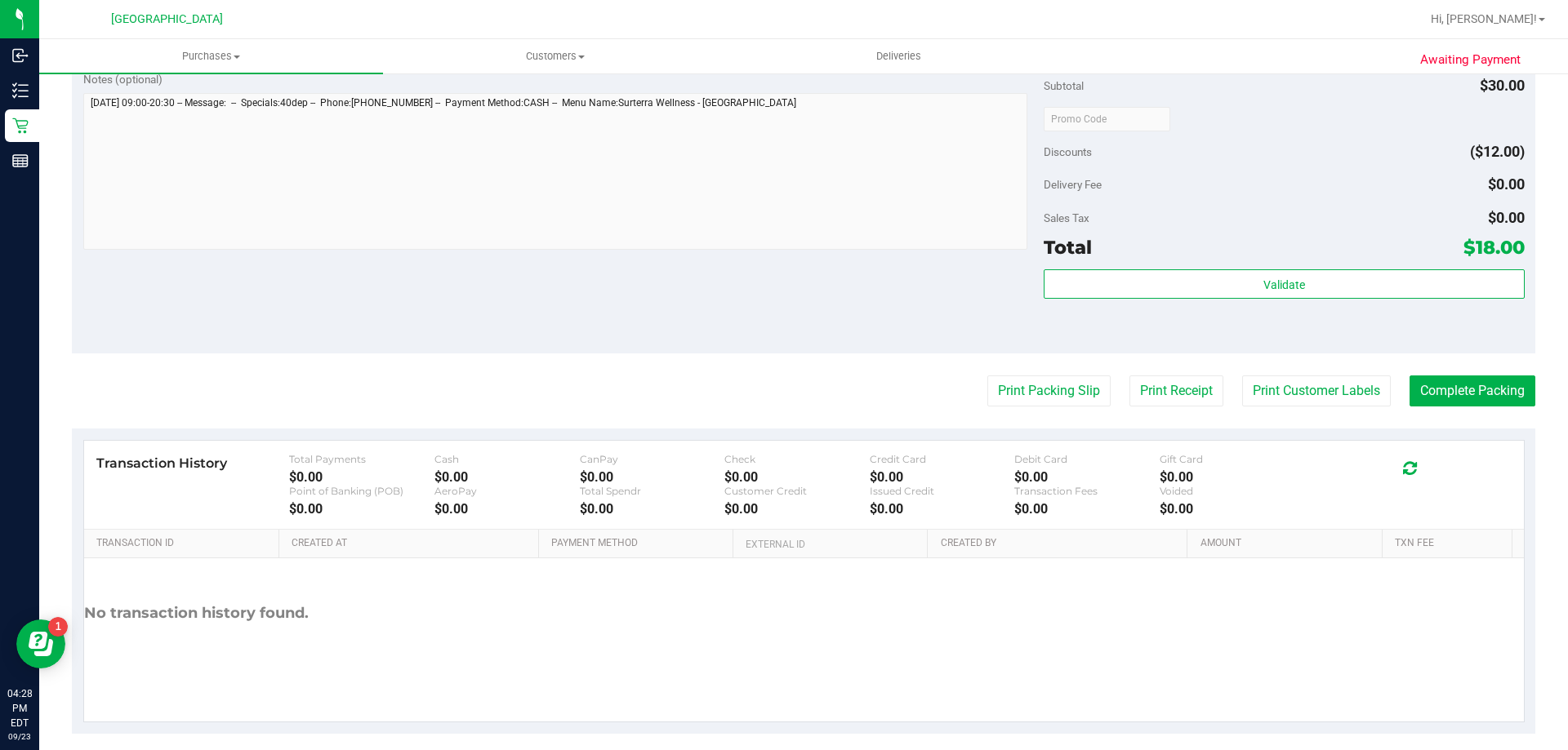
scroll to position [546, 0]
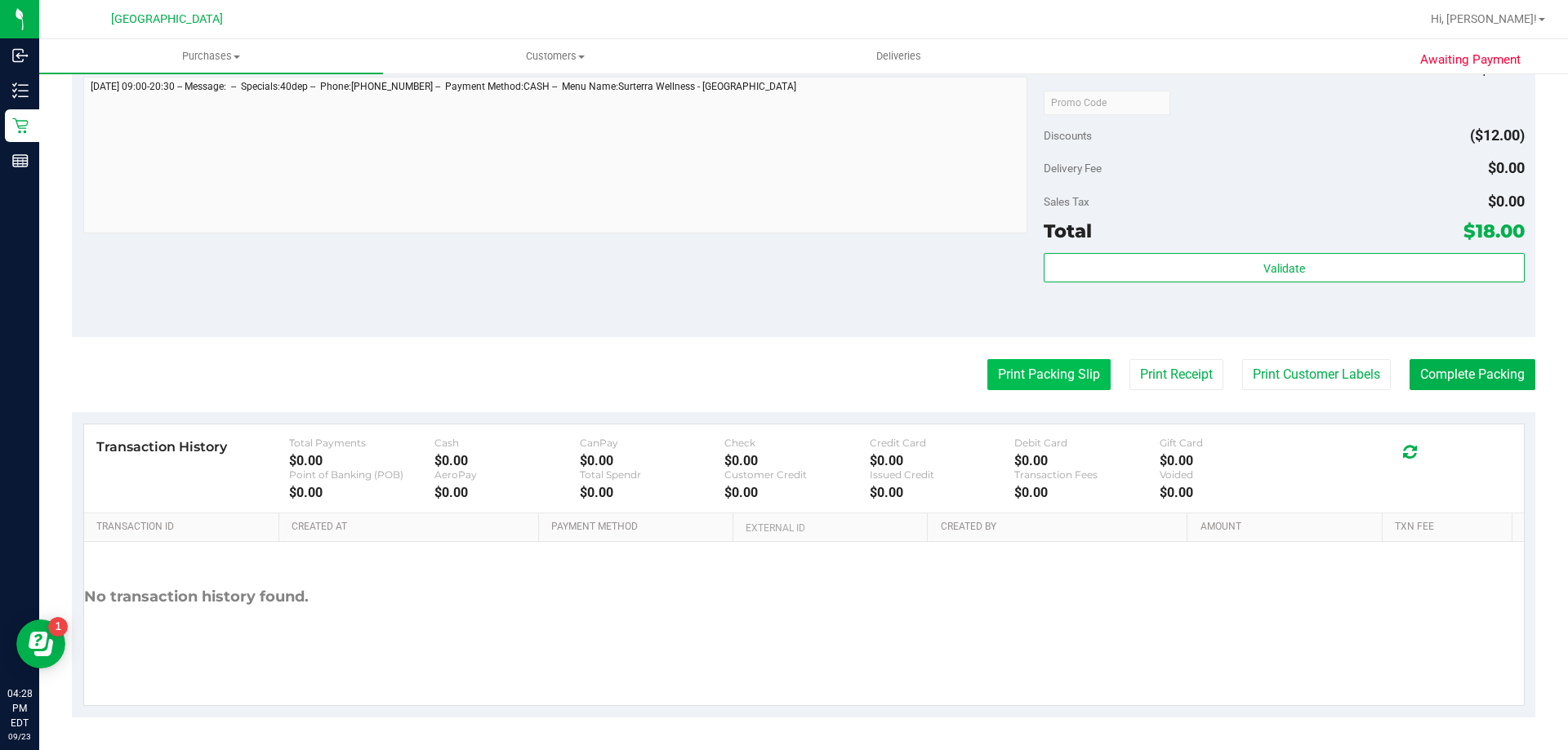
click at [1011, 377] on button "Print Packing Slip" at bounding box center [1049, 375] width 124 height 31
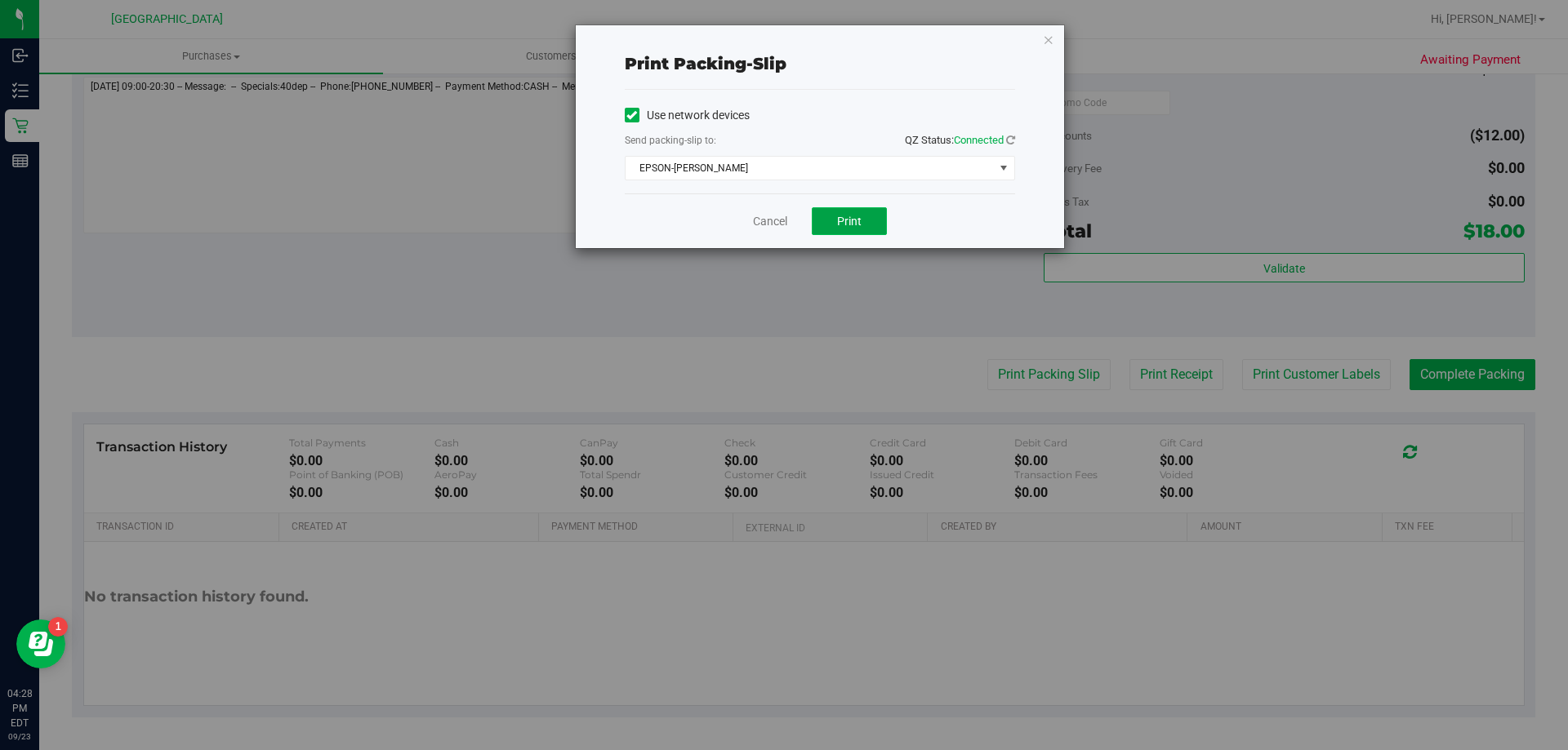
click at [852, 218] on span "Print" at bounding box center [850, 220] width 24 height 13
click at [759, 227] on link "Cancel" at bounding box center [770, 222] width 34 height 17
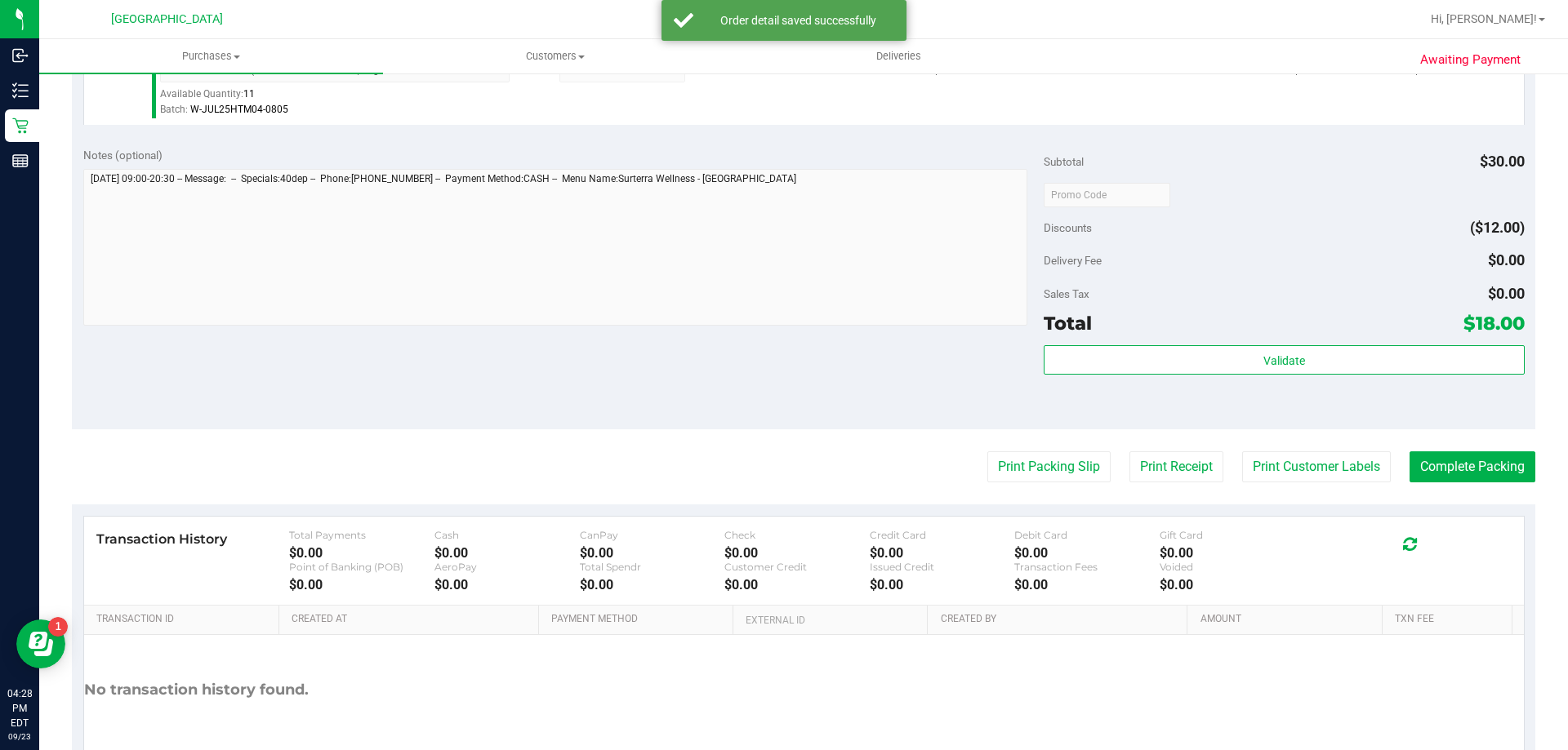
scroll to position [584, 0]
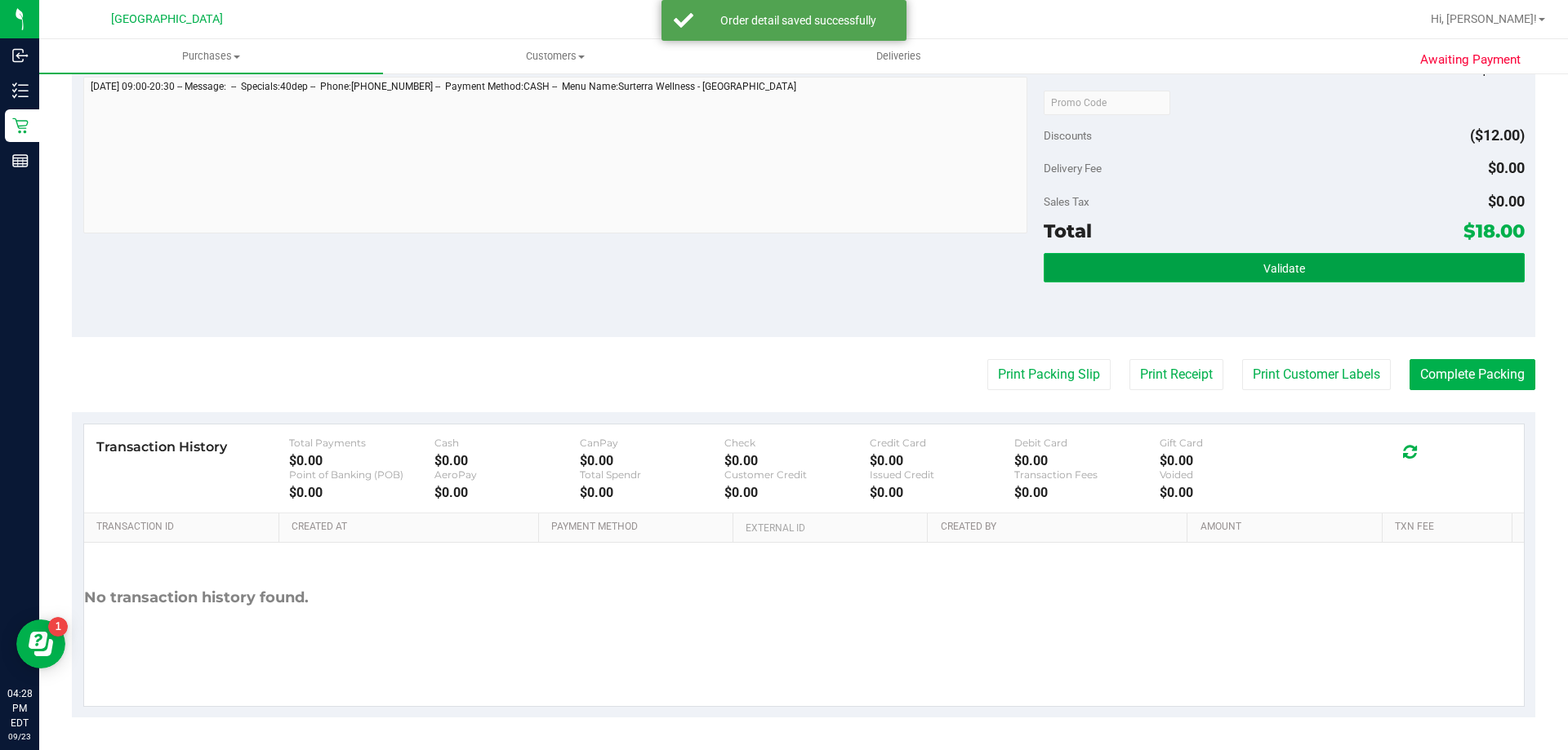
click at [1137, 277] on button "Validate" at bounding box center [1284, 268] width 480 height 30
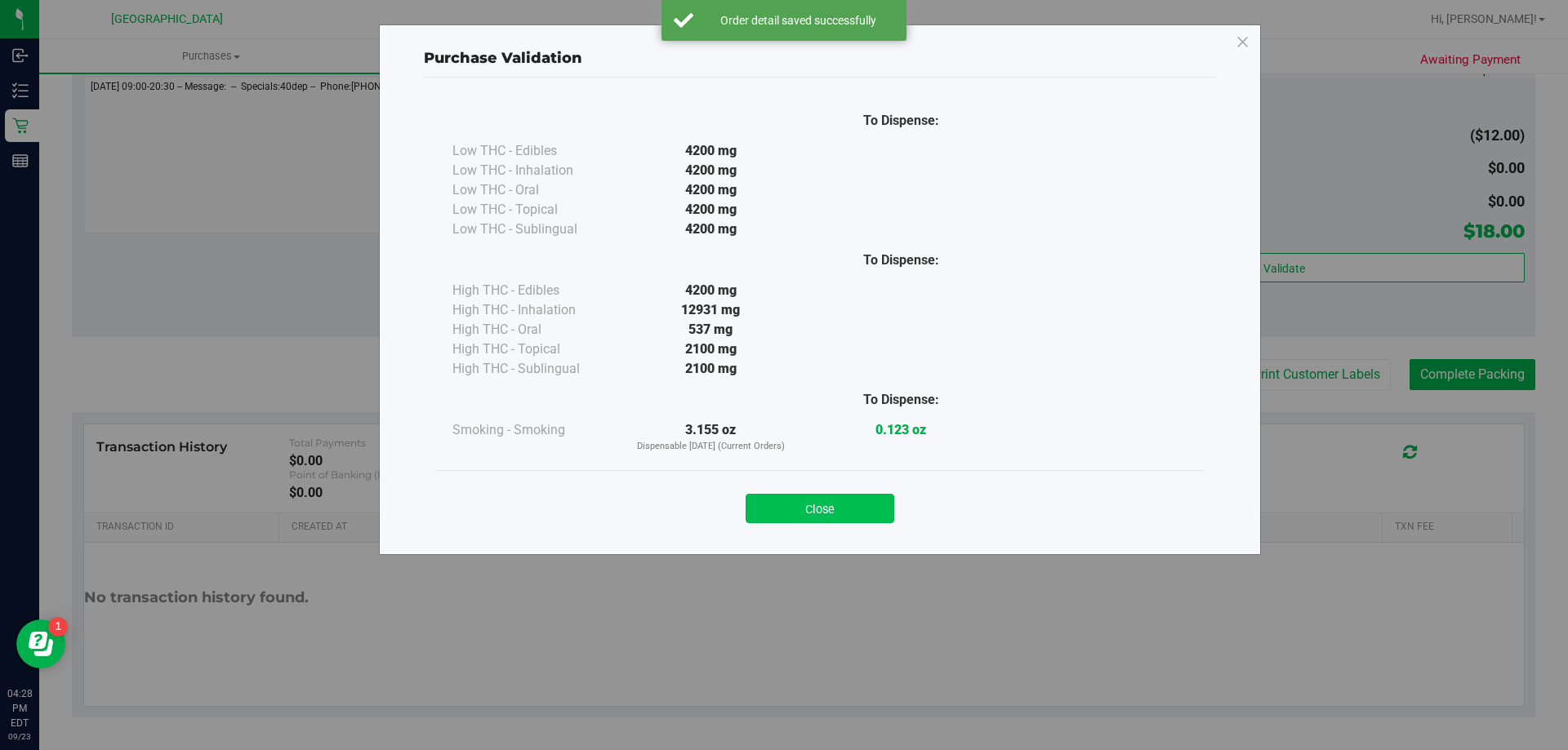
click at [775, 497] on button "Close" at bounding box center [820, 509] width 149 height 30
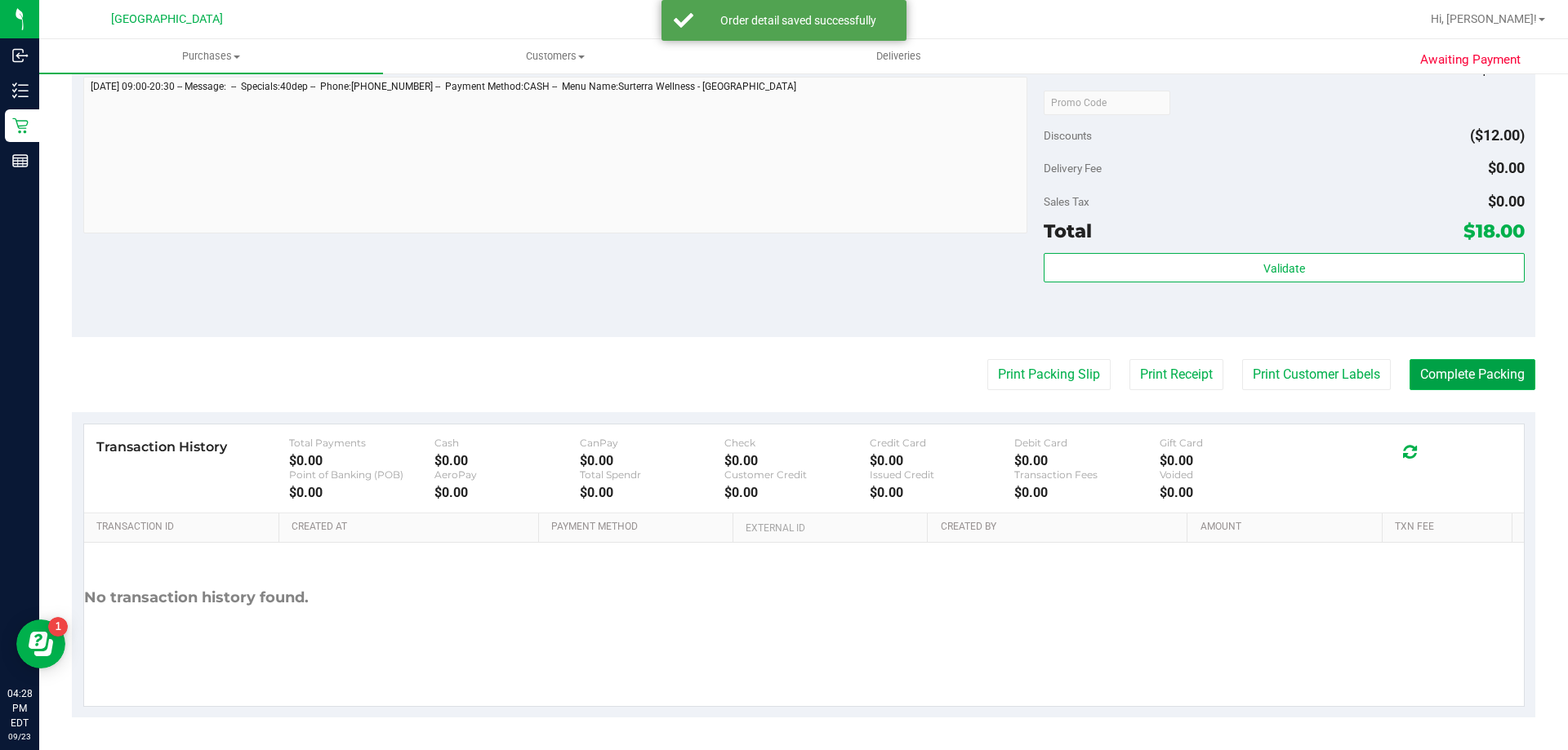
click at [1449, 389] on button "Complete Packing" at bounding box center [1472, 375] width 126 height 31
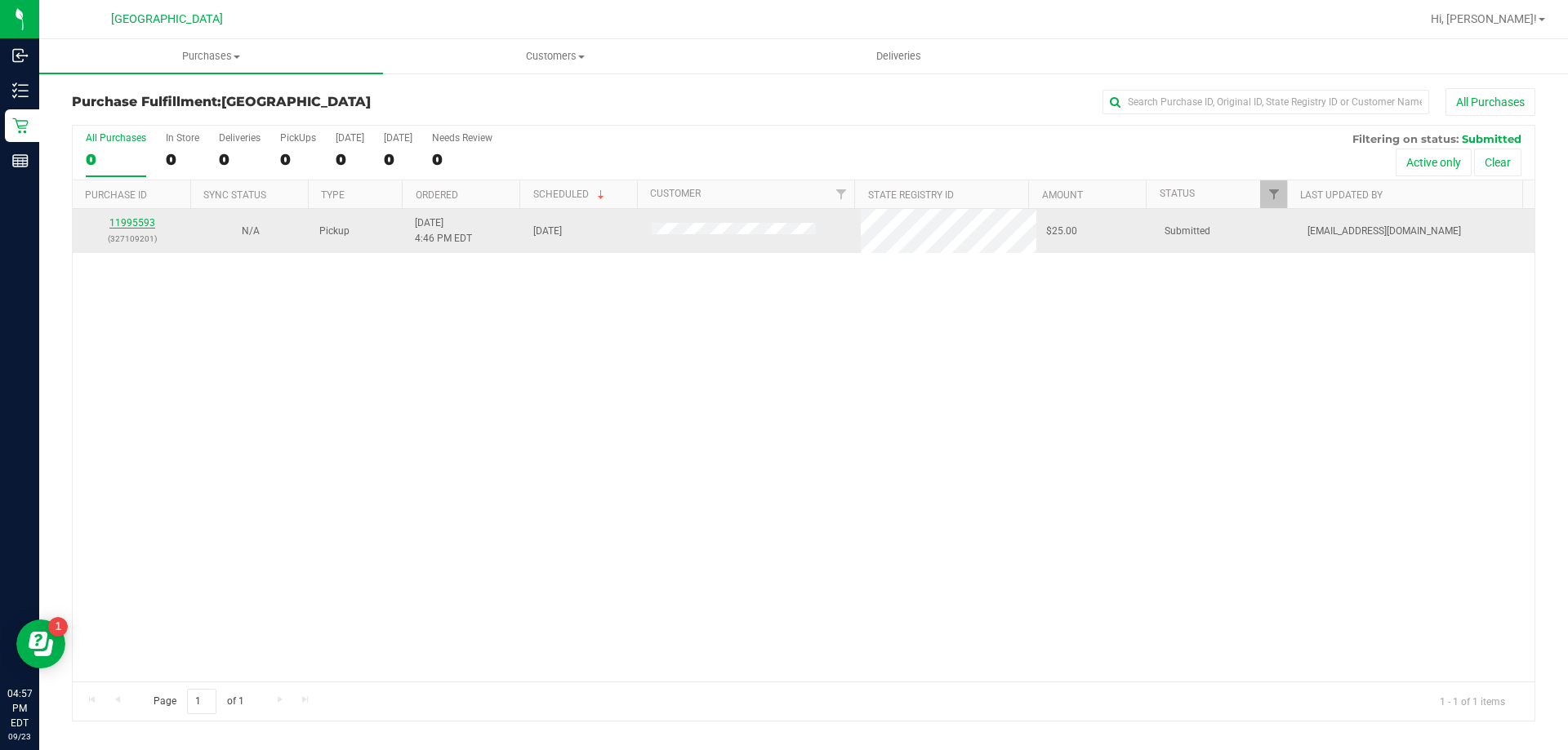
click at [146, 225] on link "11995593" at bounding box center [132, 222] width 45 height 11
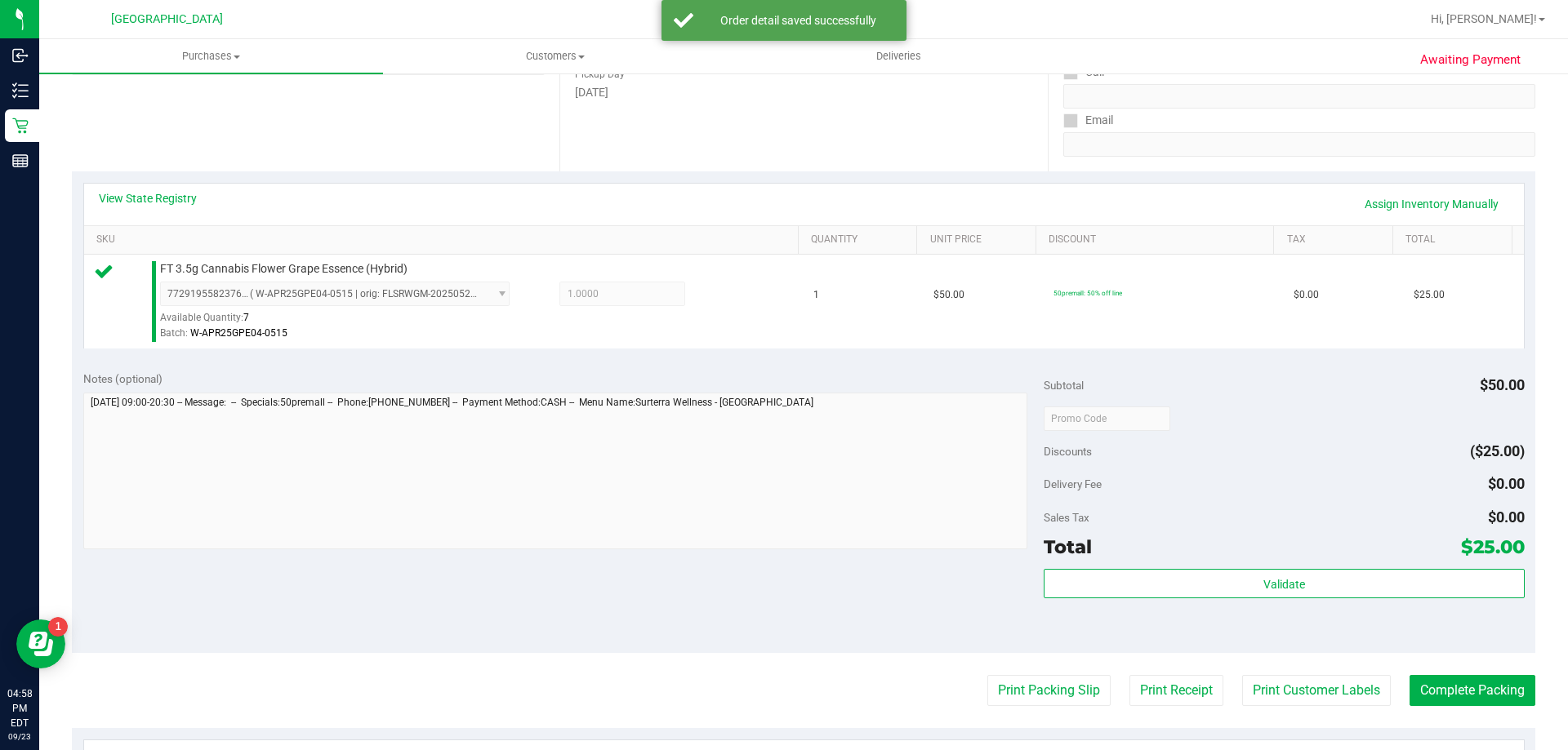
scroll to position [327, 0]
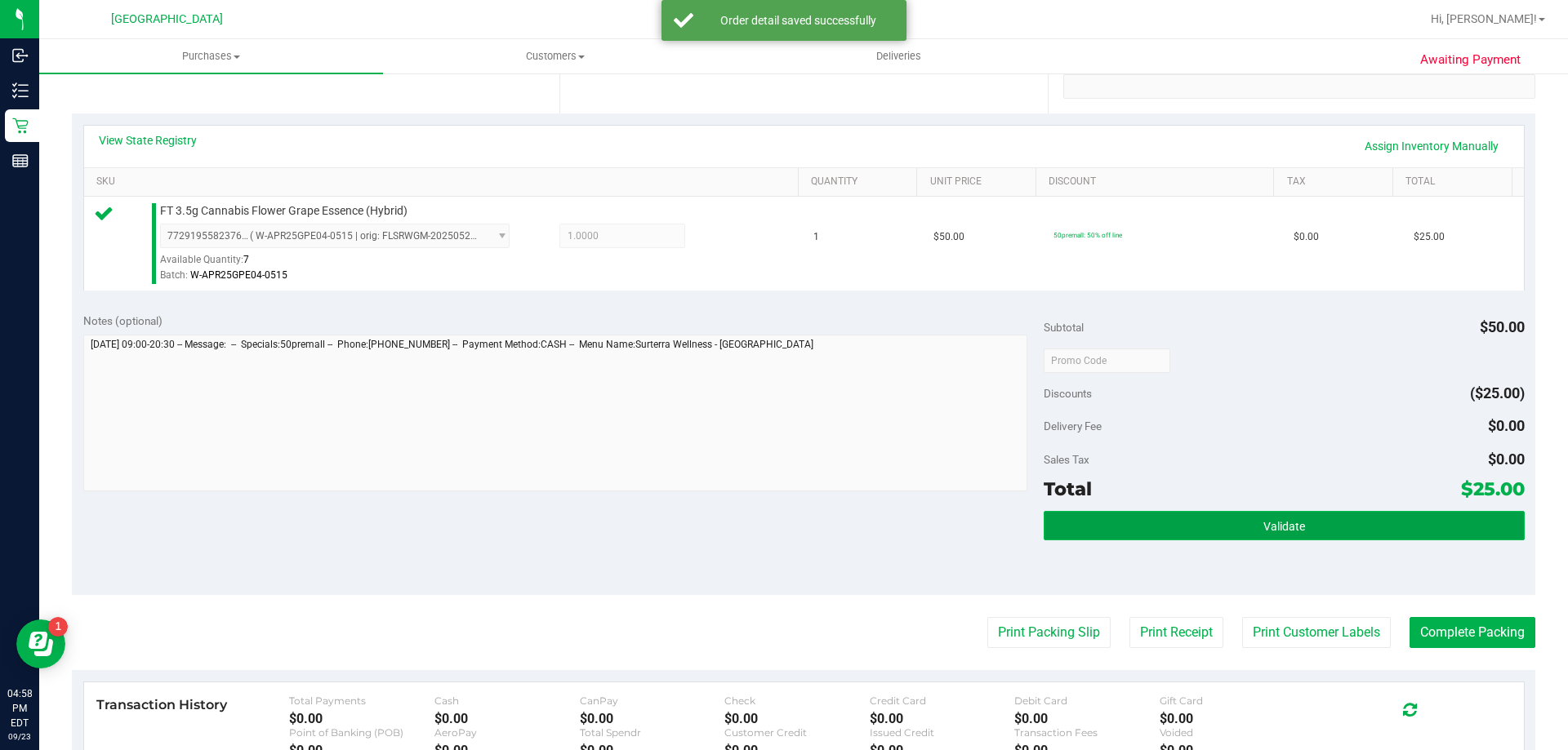
click at [1267, 531] on span "Validate" at bounding box center [1285, 526] width 42 height 13
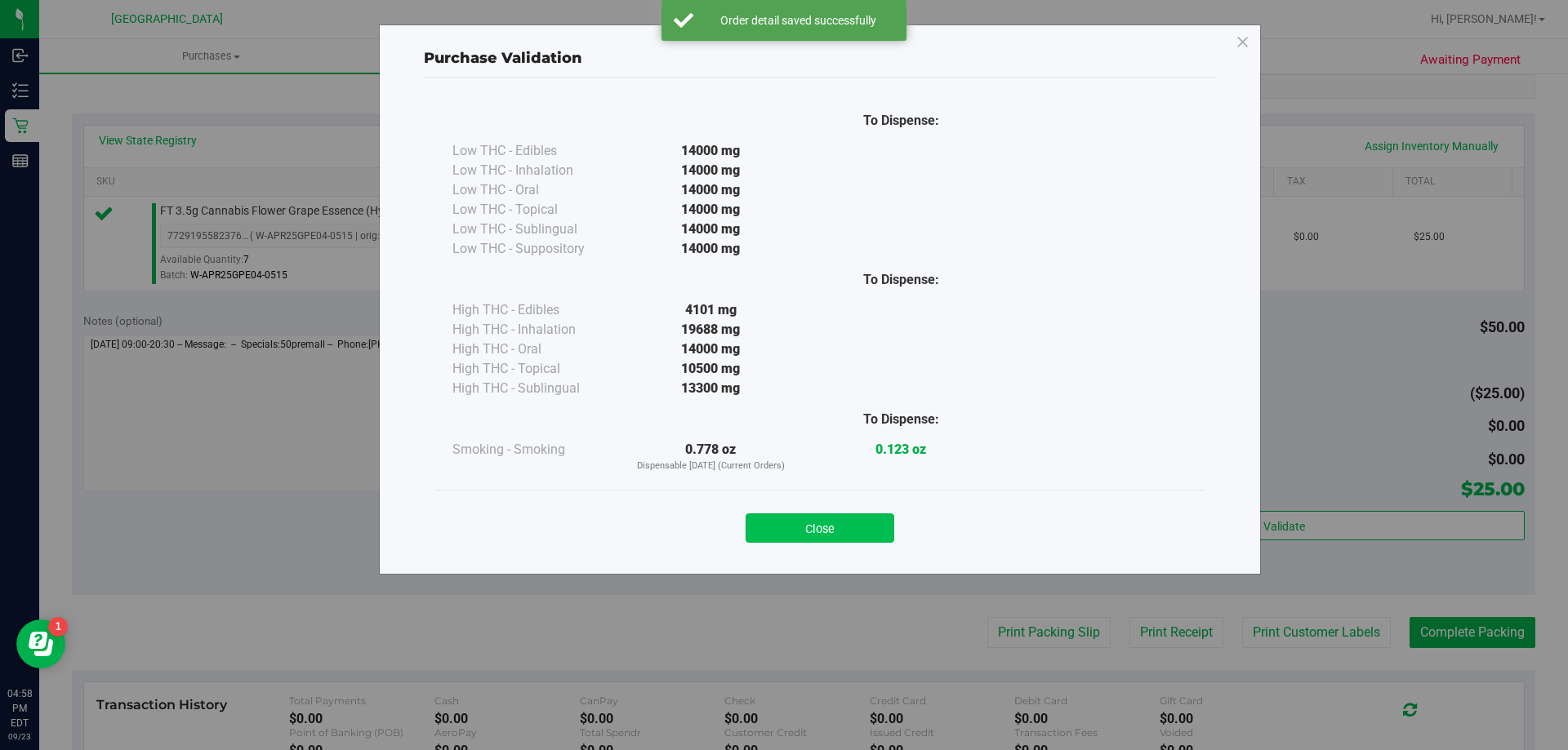
click at [865, 530] on button "Close" at bounding box center [820, 528] width 149 height 30
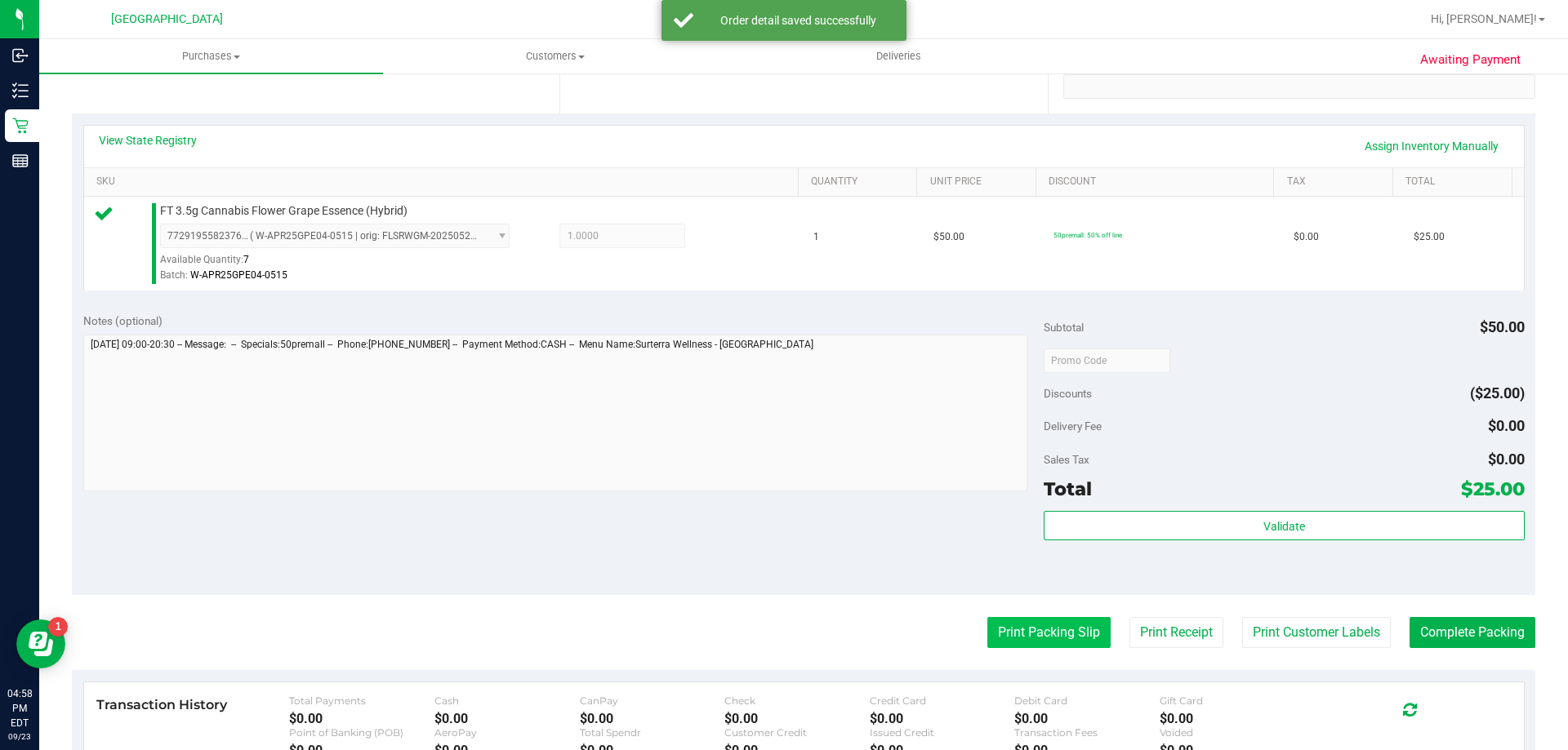
click at [1020, 639] on button "Print Packing Slip" at bounding box center [1049, 632] width 124 height 31
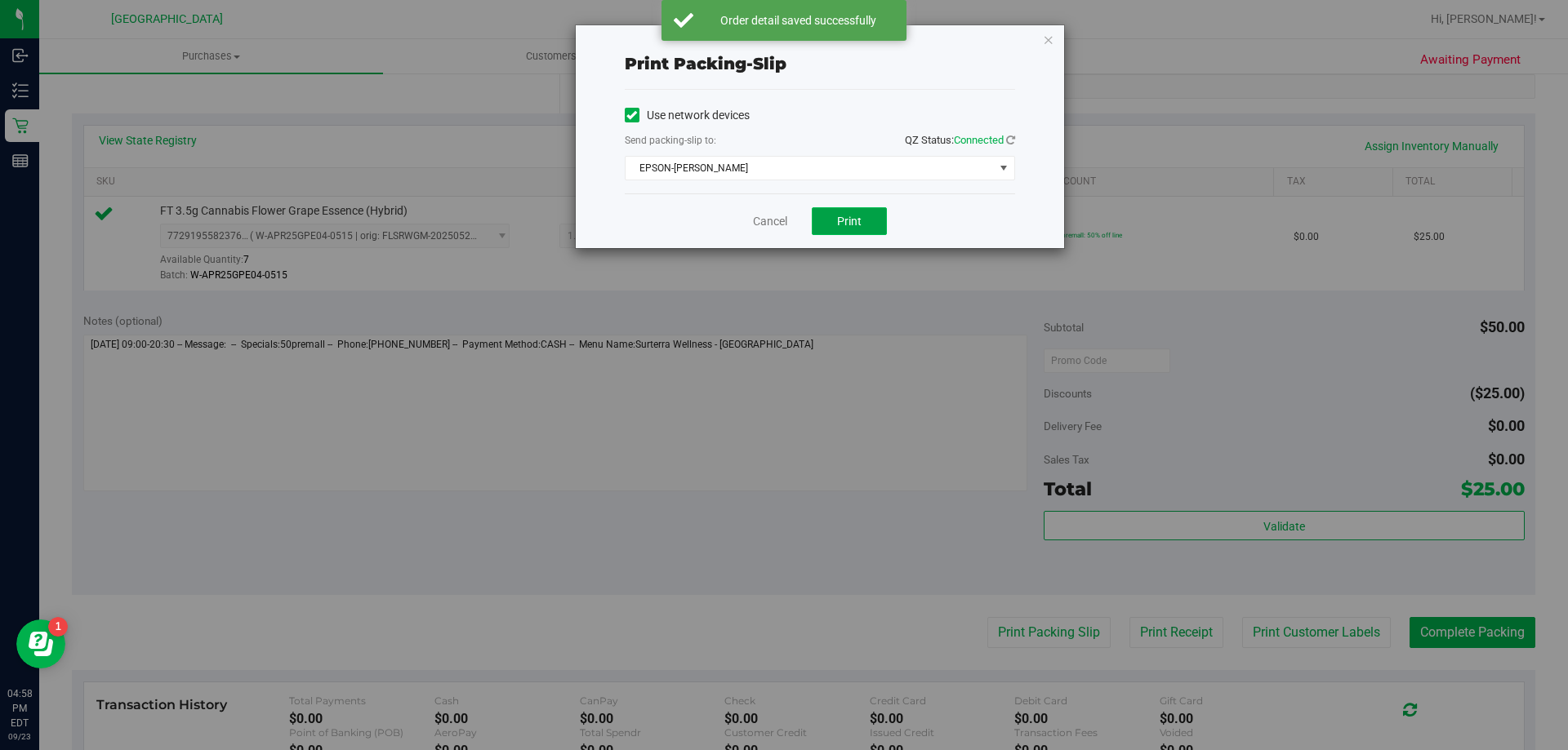
click at [838, 217] on span "Print" at bounding box center [850, 220] width 24 height 13
click at [1050, 44] on icon "button" at bounding box center [1049, 39] width 11 height 19
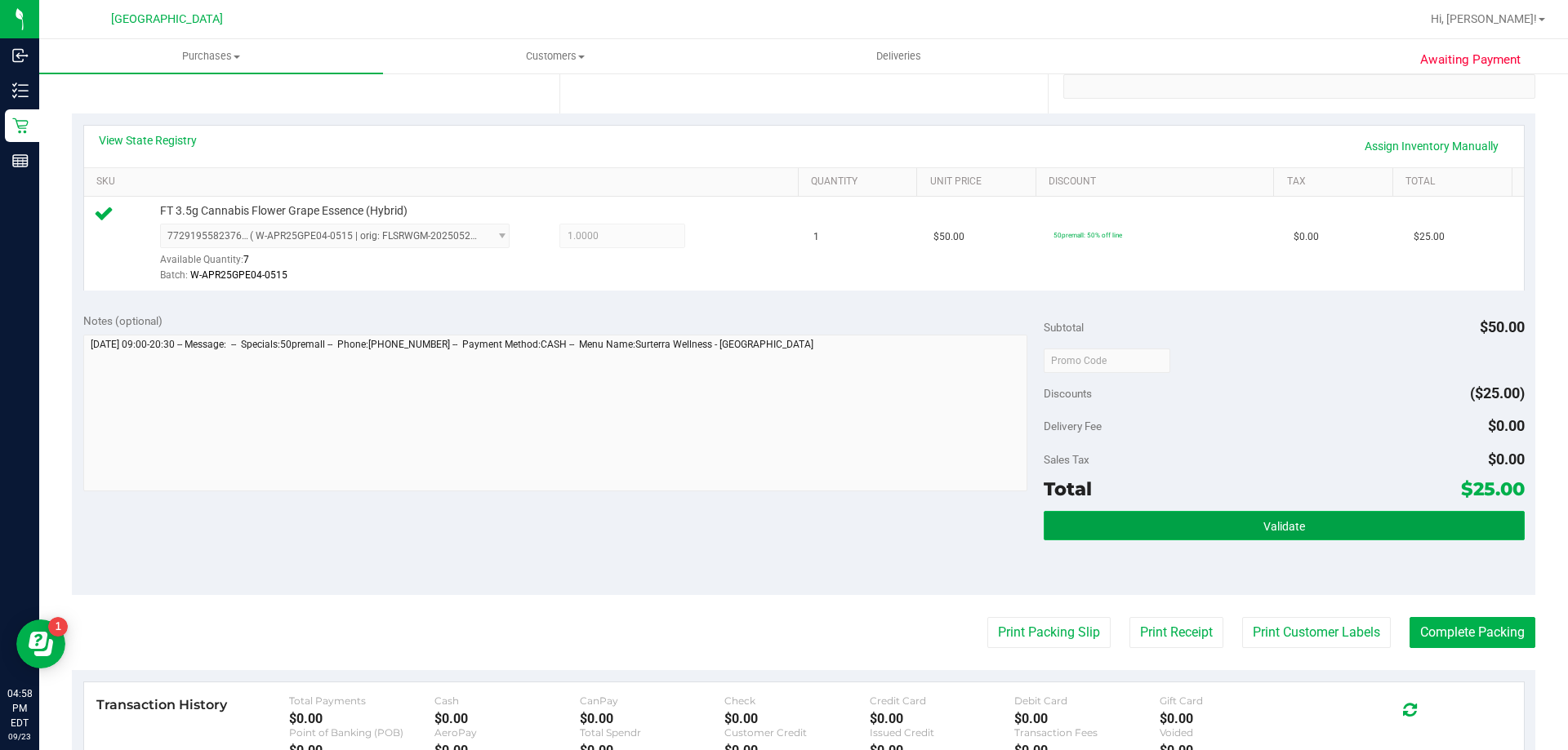
click at [1243, 511] on button "Validate" at bounding box center [1284, 526] width 480 height 30
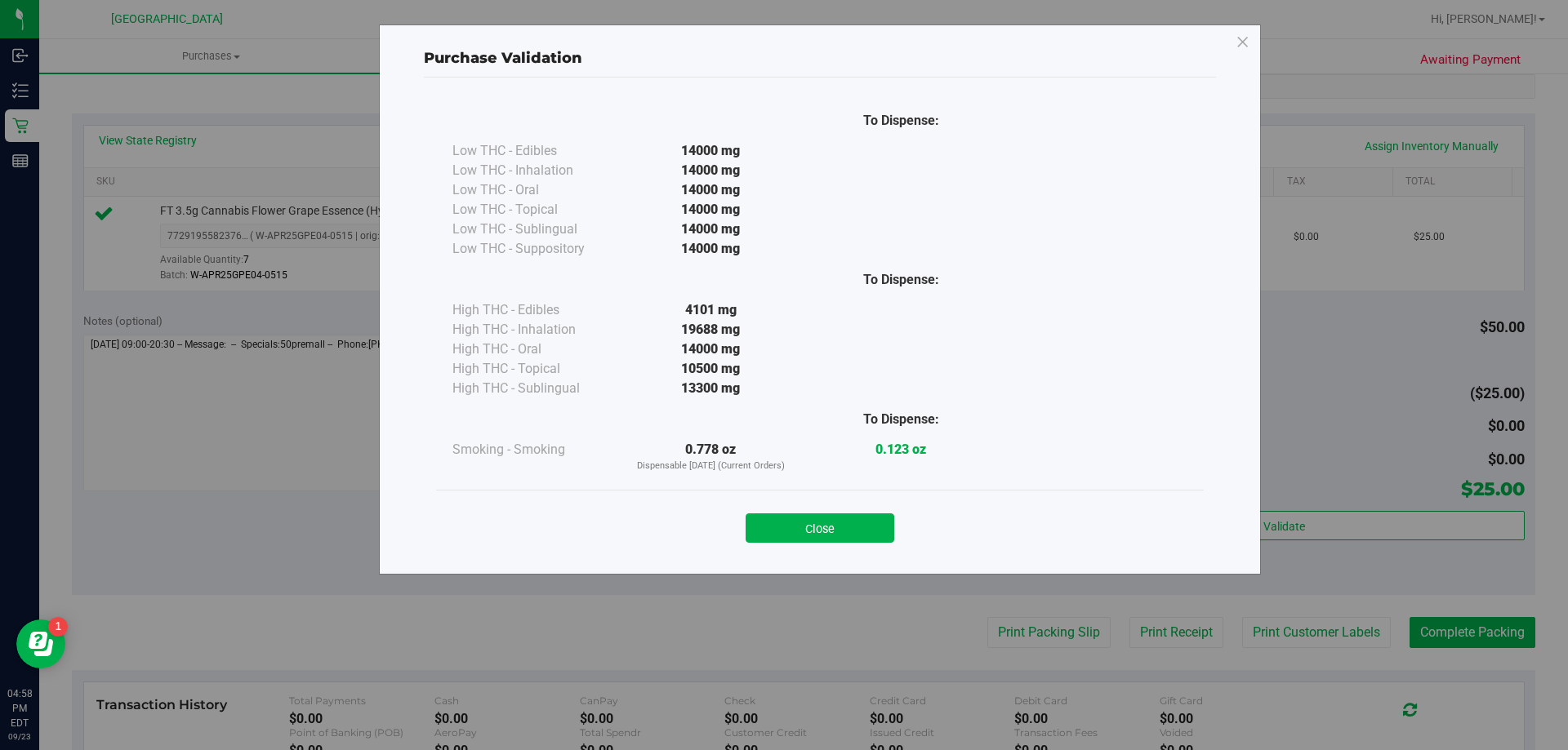
click at [1454, 630] on div "Purchase Validation To Dispense: Low THC - Edibles 14000 mg" at bounding box center [790, 375] width 1580 height 750
click at [853, 527] on button "Close" at bounding box center [820, 528] width 149 height 30
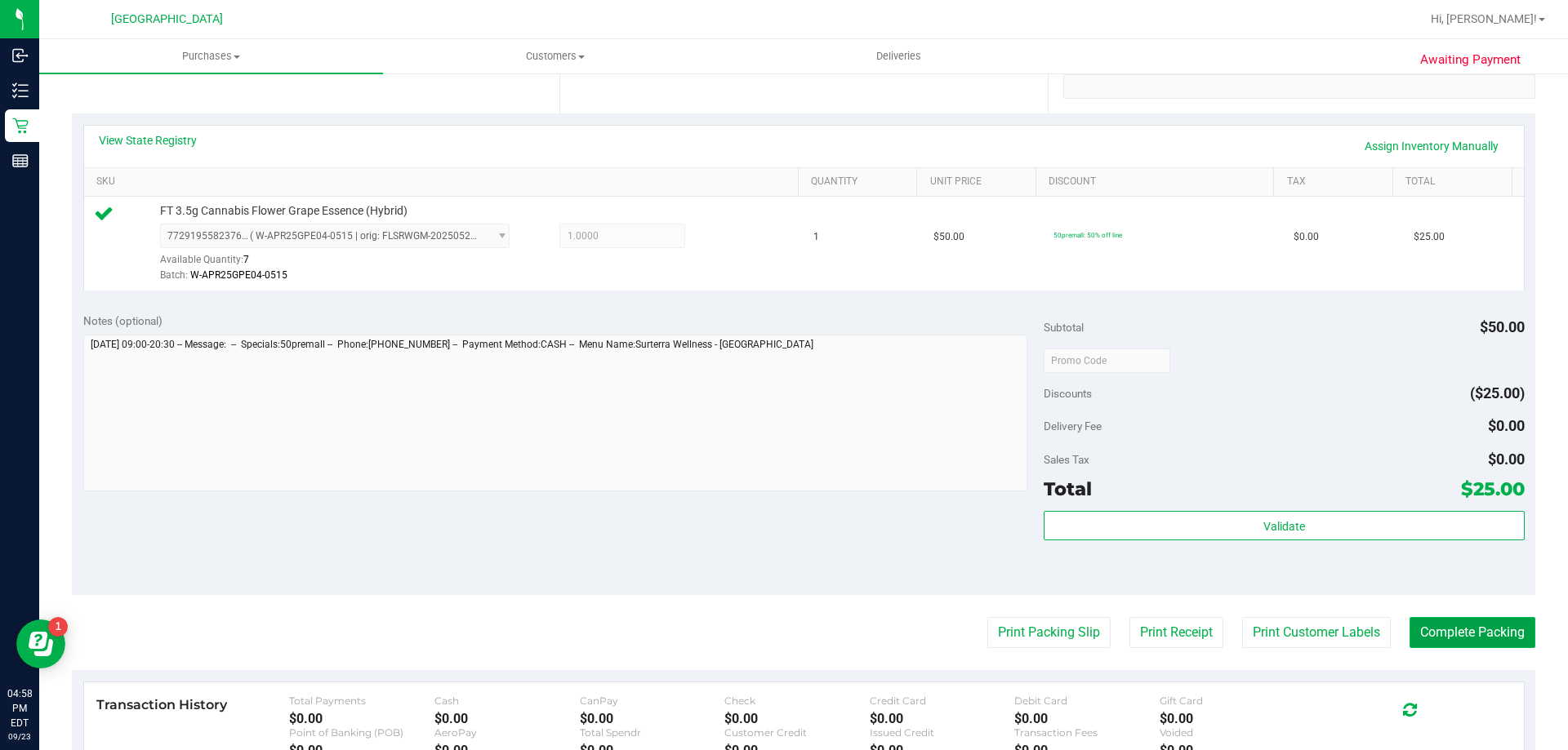
click at [1448, 629] on button "Complete Packing" at bounding box center [1472, 632] width 126 height 31
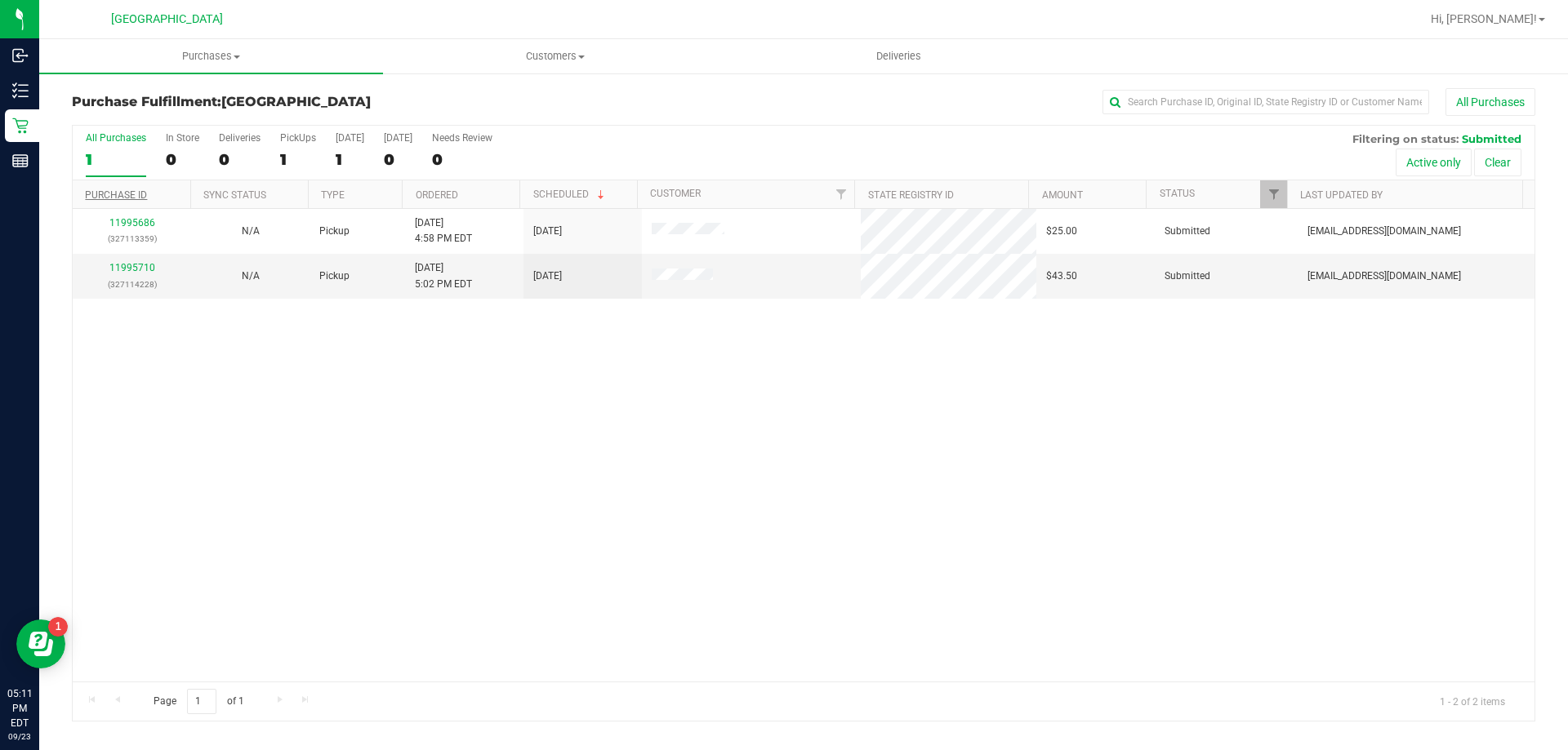
click at [134, 196] on link "Purchase ID" at bounding box center [115, 194] width 62 height 11
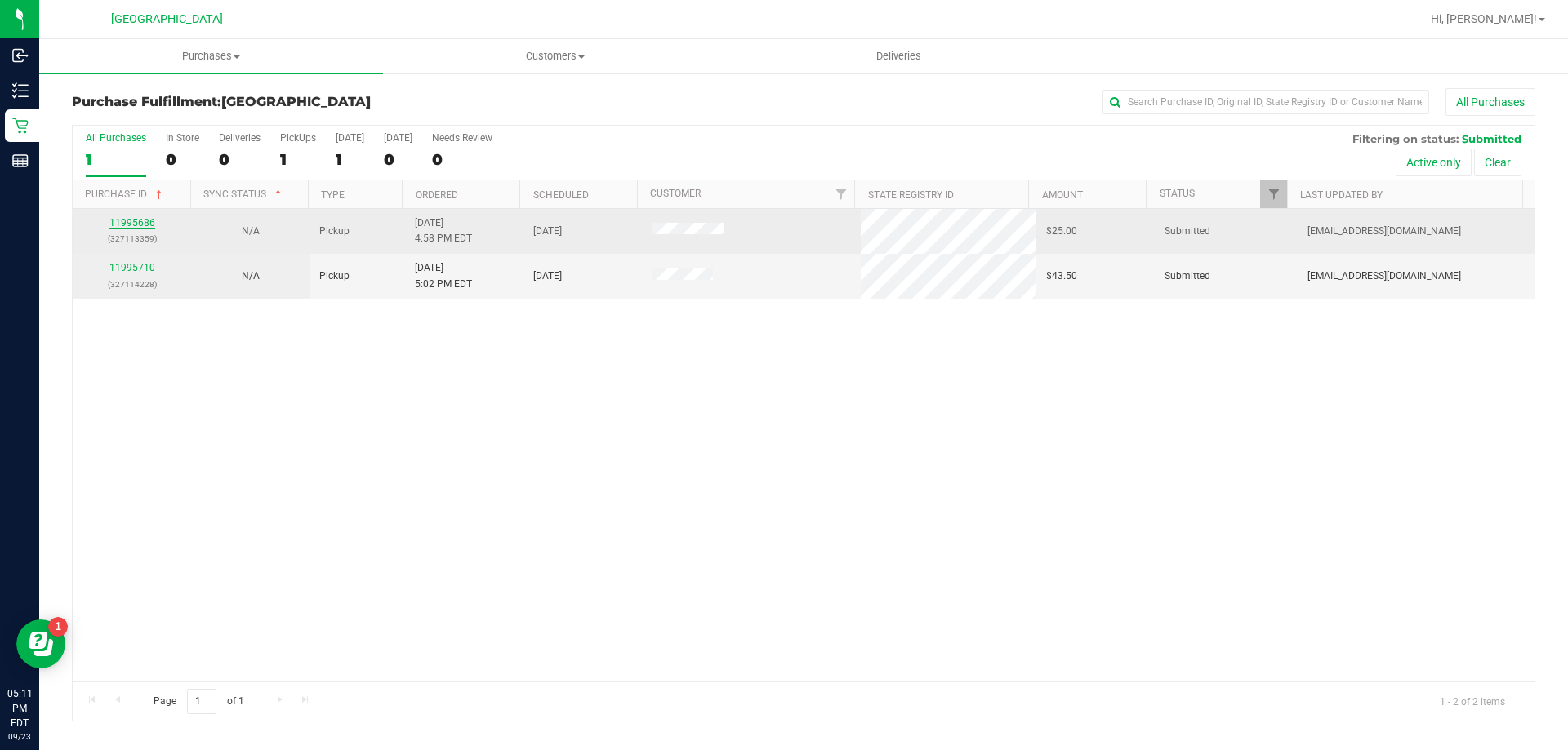
click at [132, 225] on link "11995686" at bounding box center [132, 222] width 45 height 11
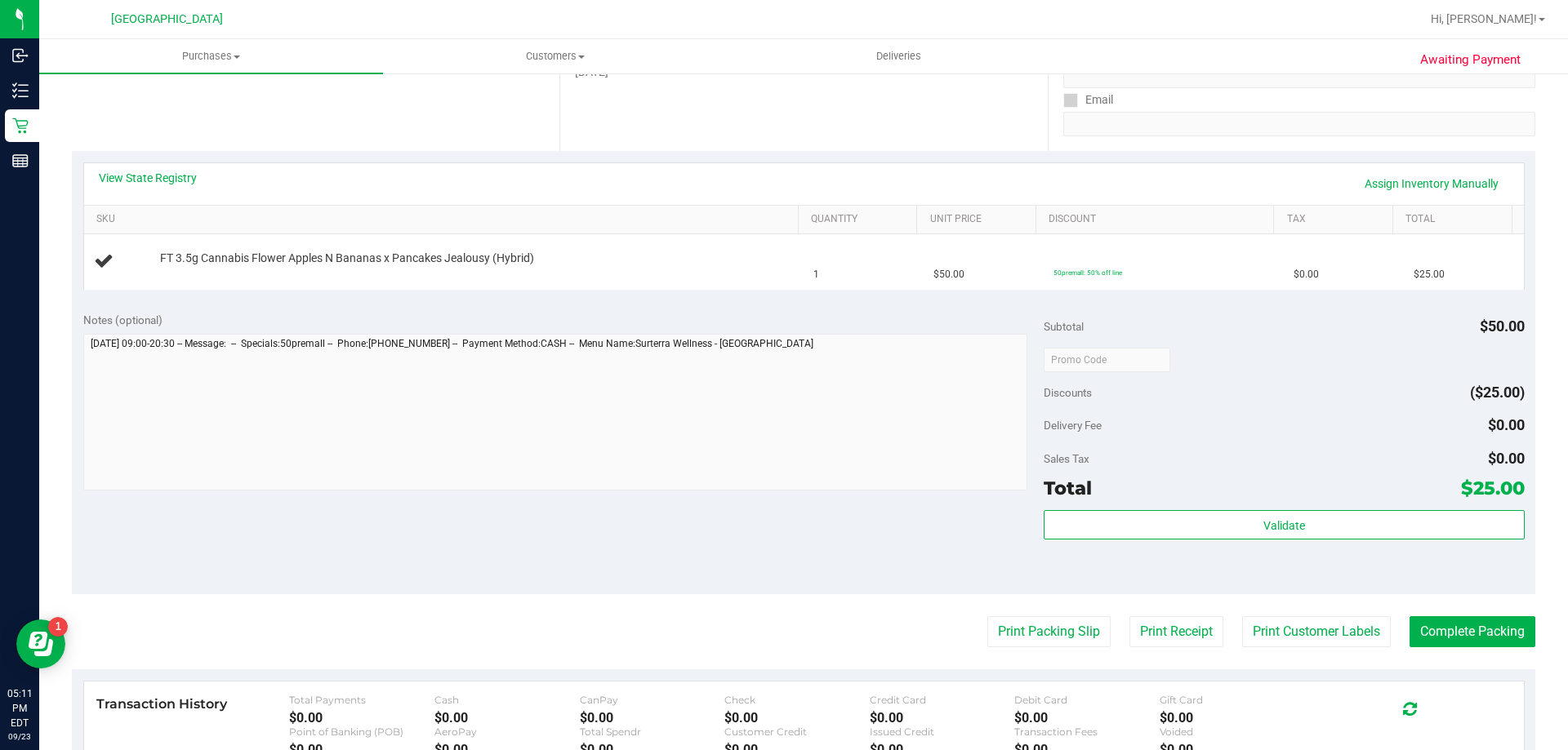
scroll to position [290, 0]
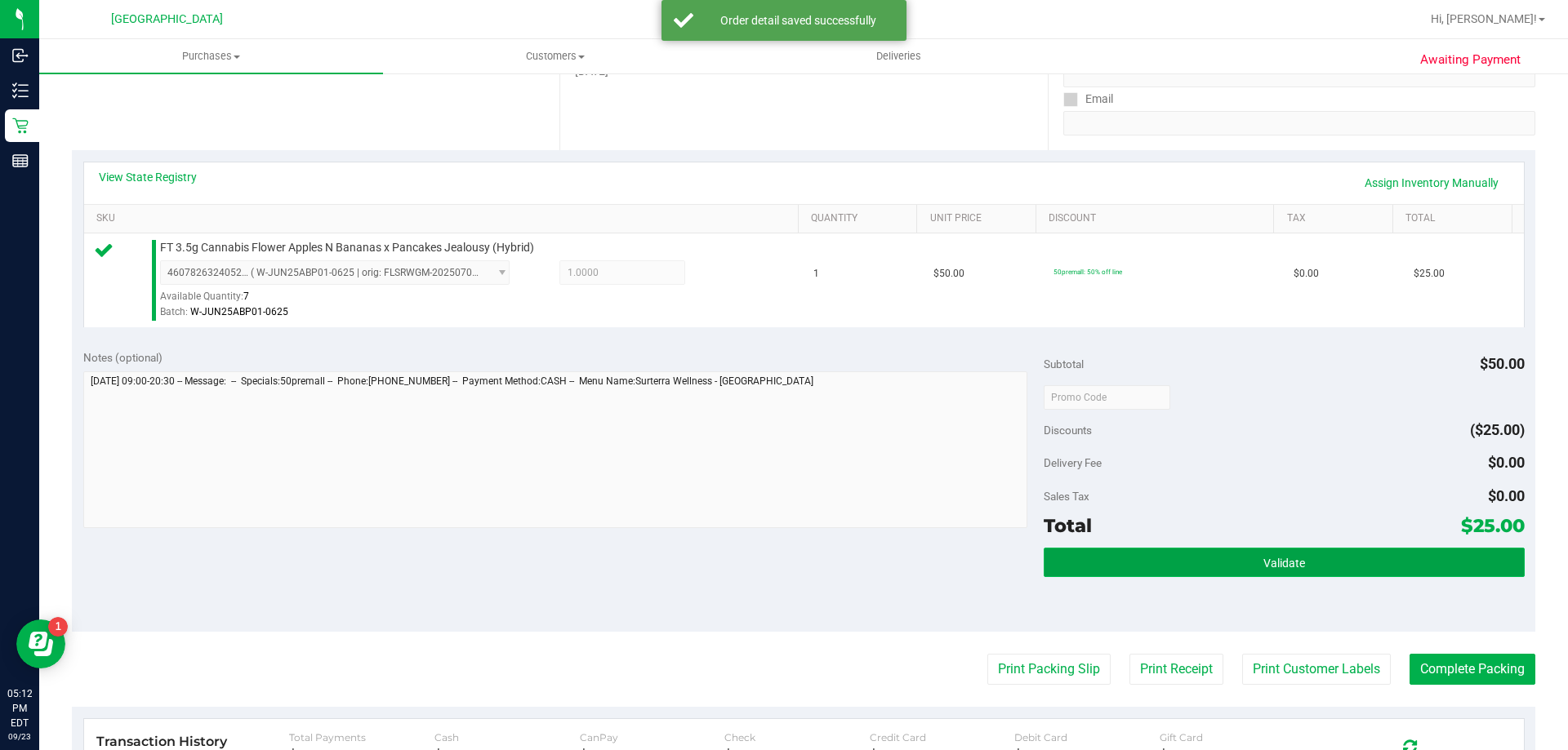
click at [1358, 564] on button "Validate" at bounding box center [1284, 563] width 480 height 30
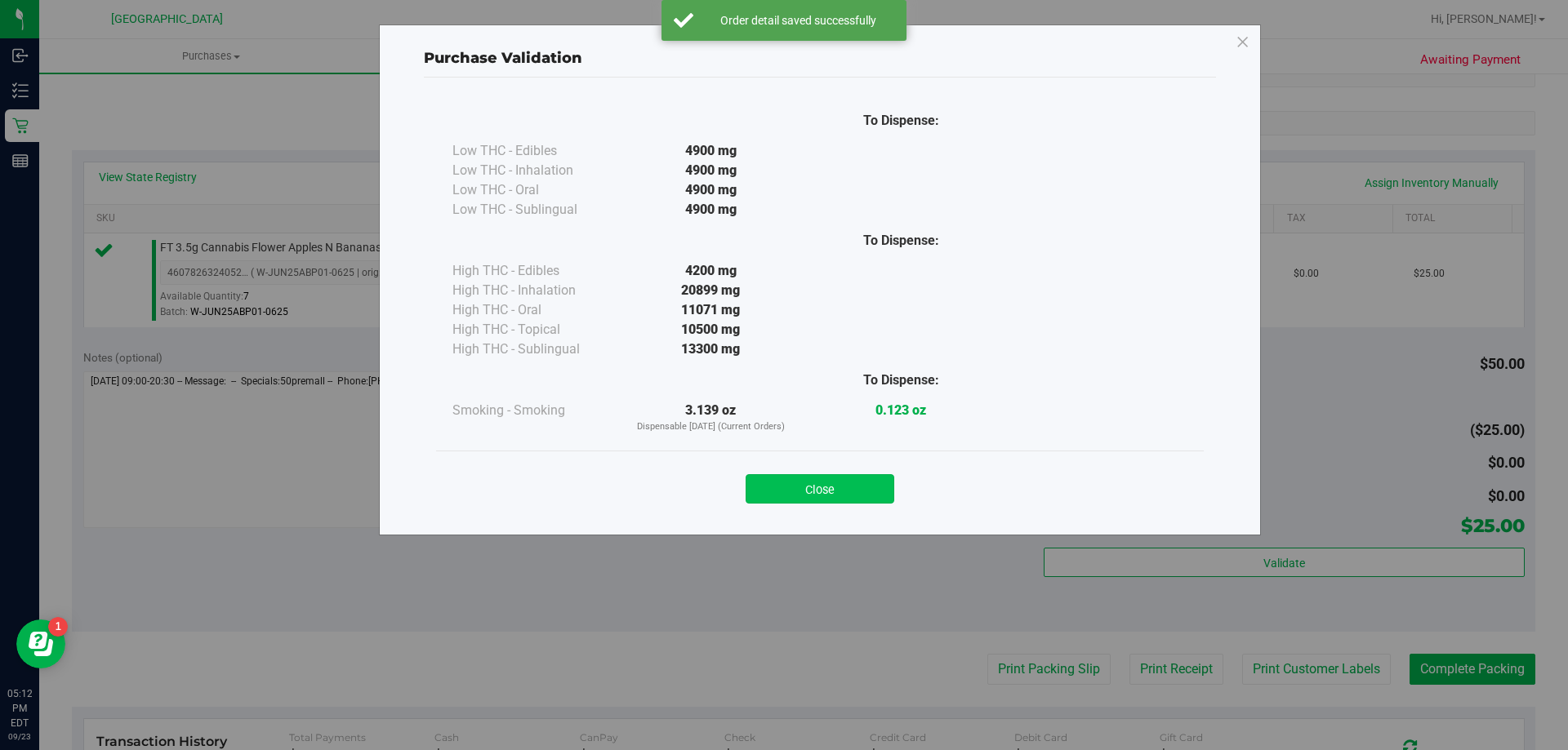
click at [840, 483] on button "Close" at bounding box center [820, 489] width 149 height 30
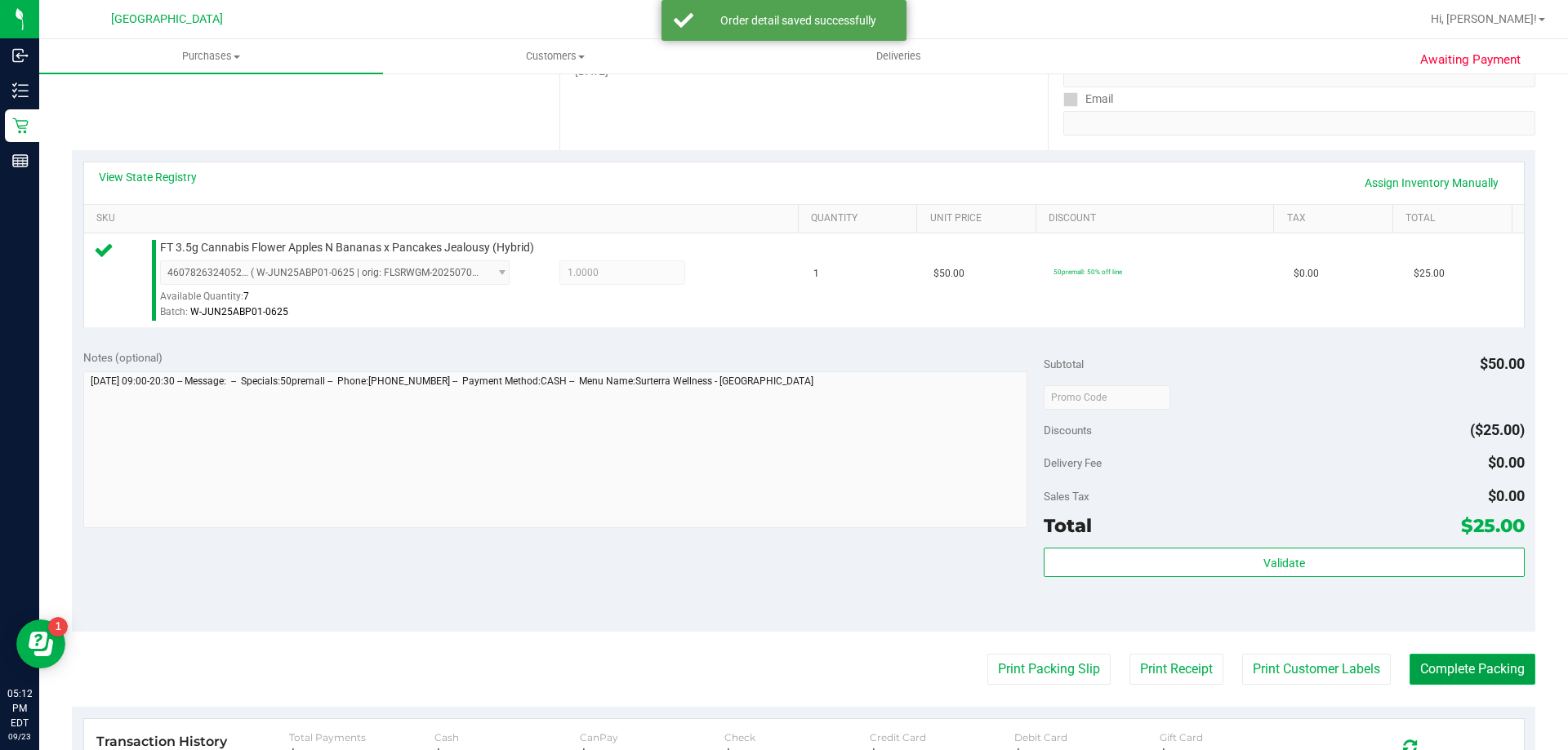
click at [1449, 681] on button "Complete Packing" at bounding box center [1472, 670] width 126 height 31
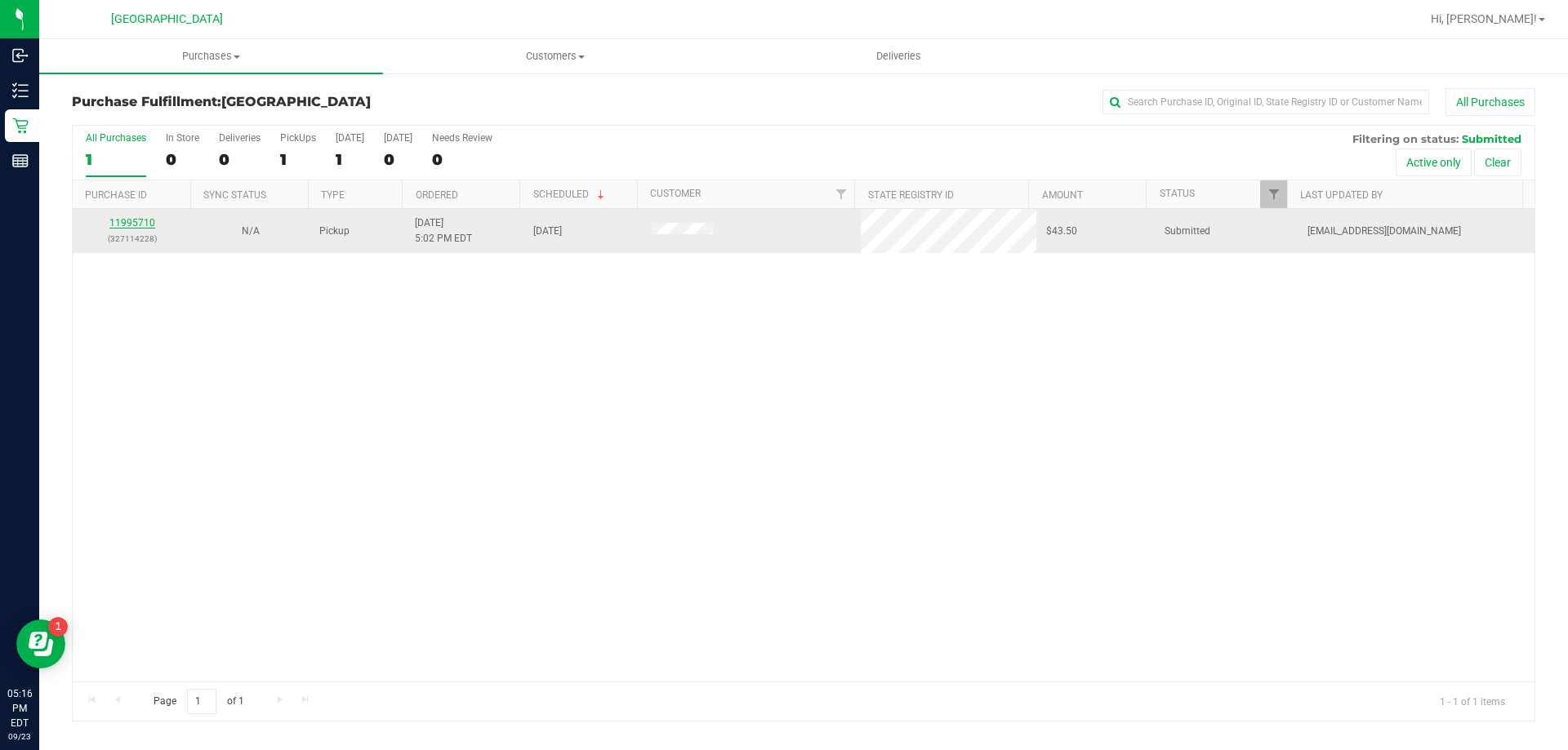
click at [127, 226] on link "11995710" at bounding box center [132, 222] width 45 height 11
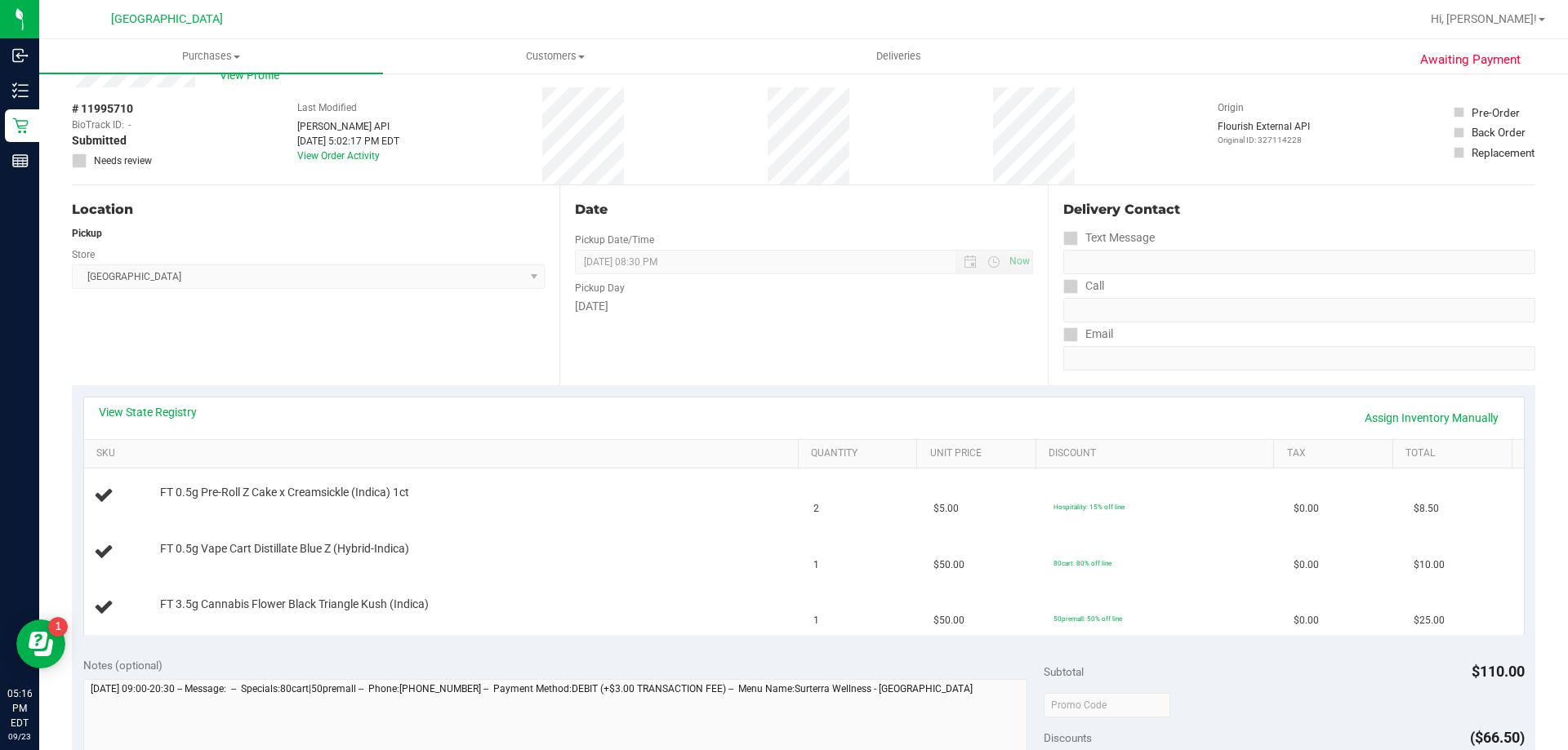
scroll to position [68, 0]
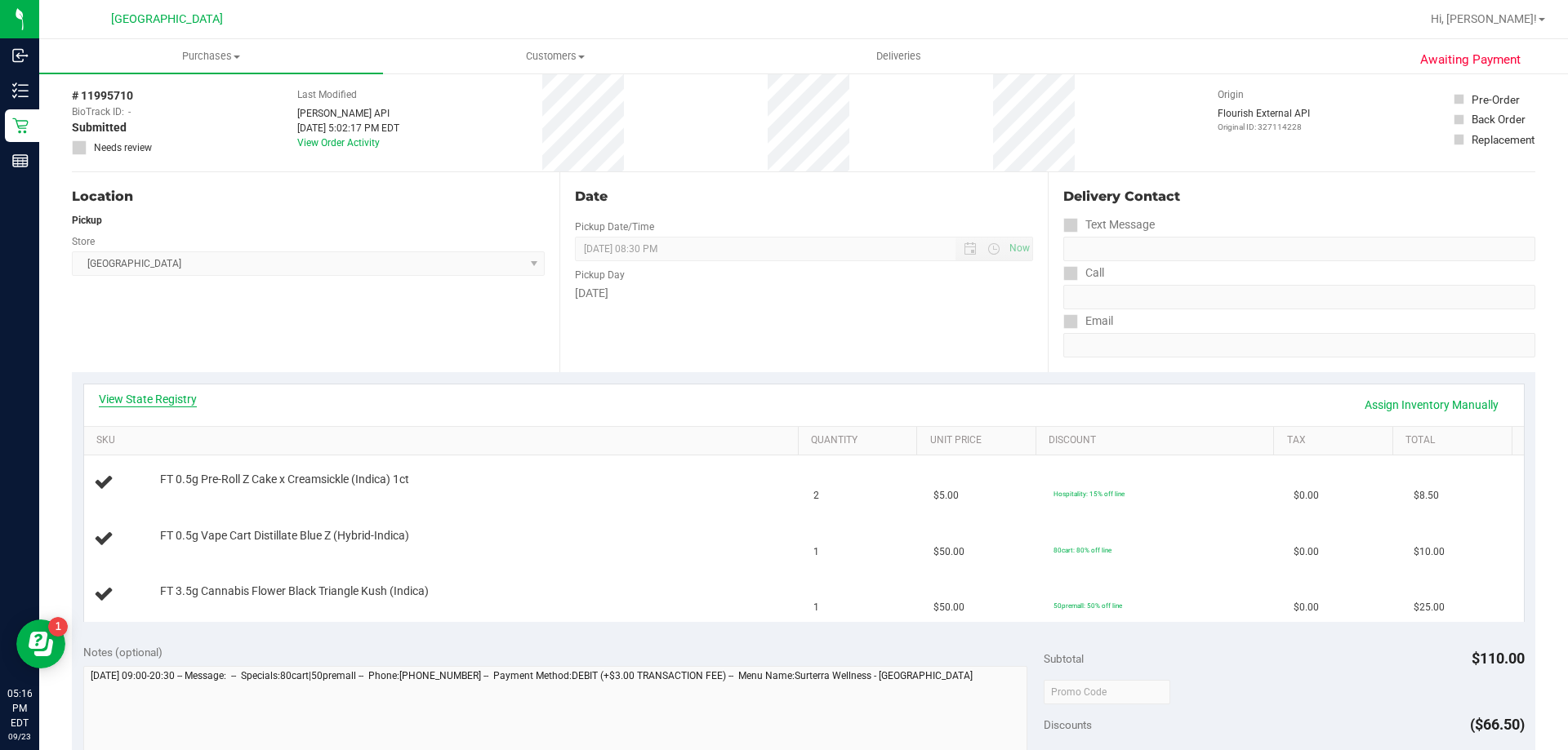
click at [137, 397] on link "View State Registry" at bounding box center [147, 399] width 98 height 17
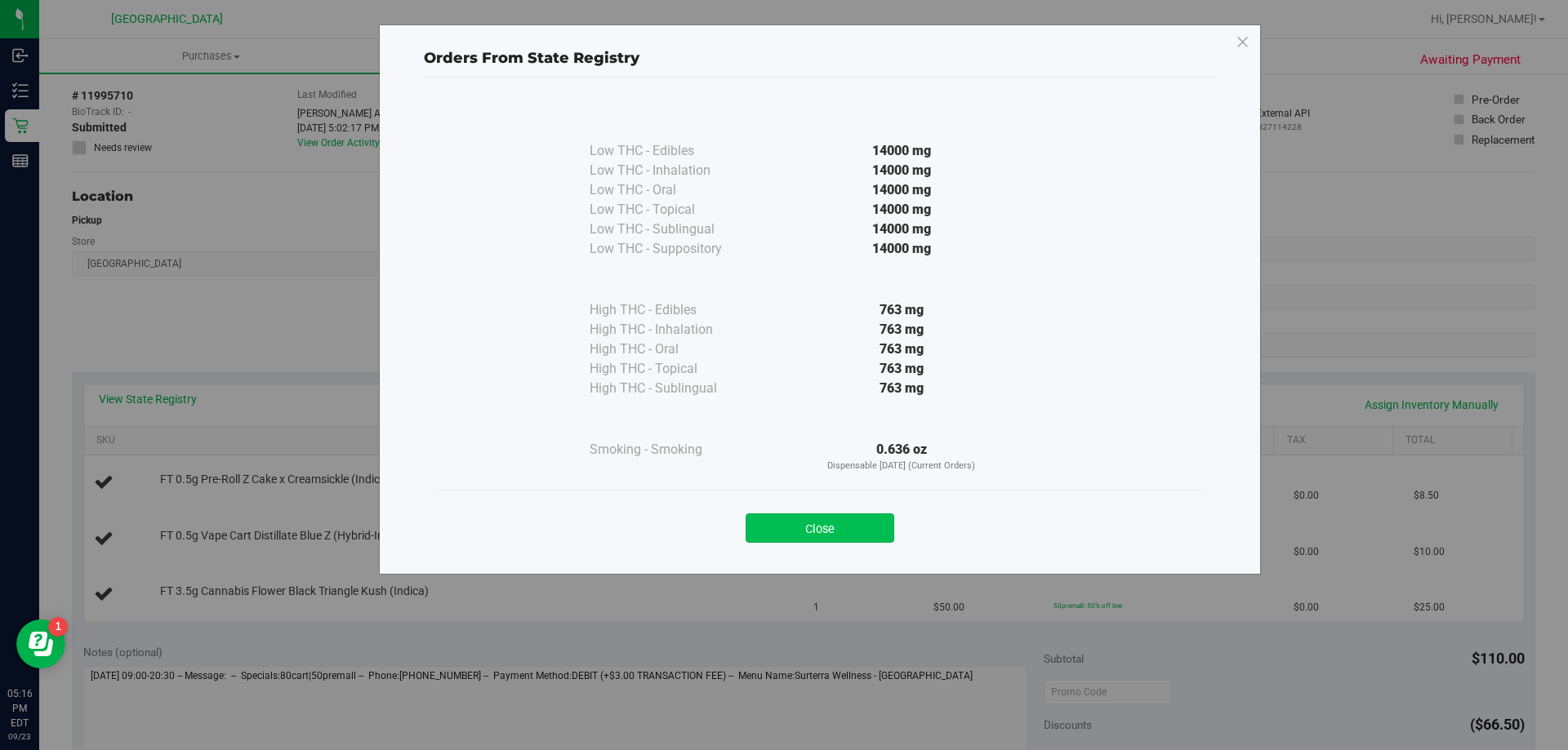
click at [838, 541] on button "Close" at bounding box center [820, 528] width 149 height 30
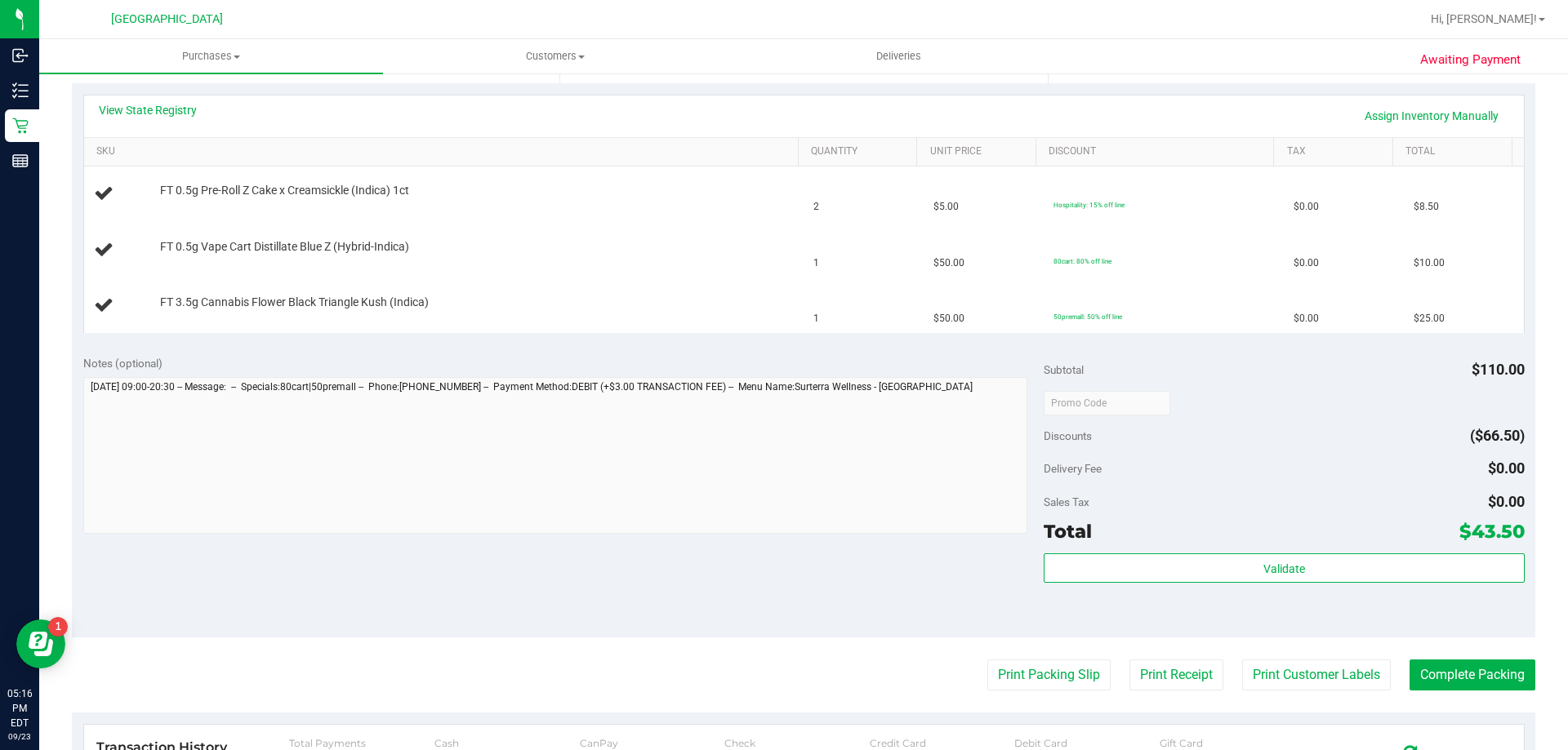
scroll to position [356, 0]
click at [1258, 425] on div "Discounts ($66.50)" at bounding box center [1284, 436] width 480 height 30
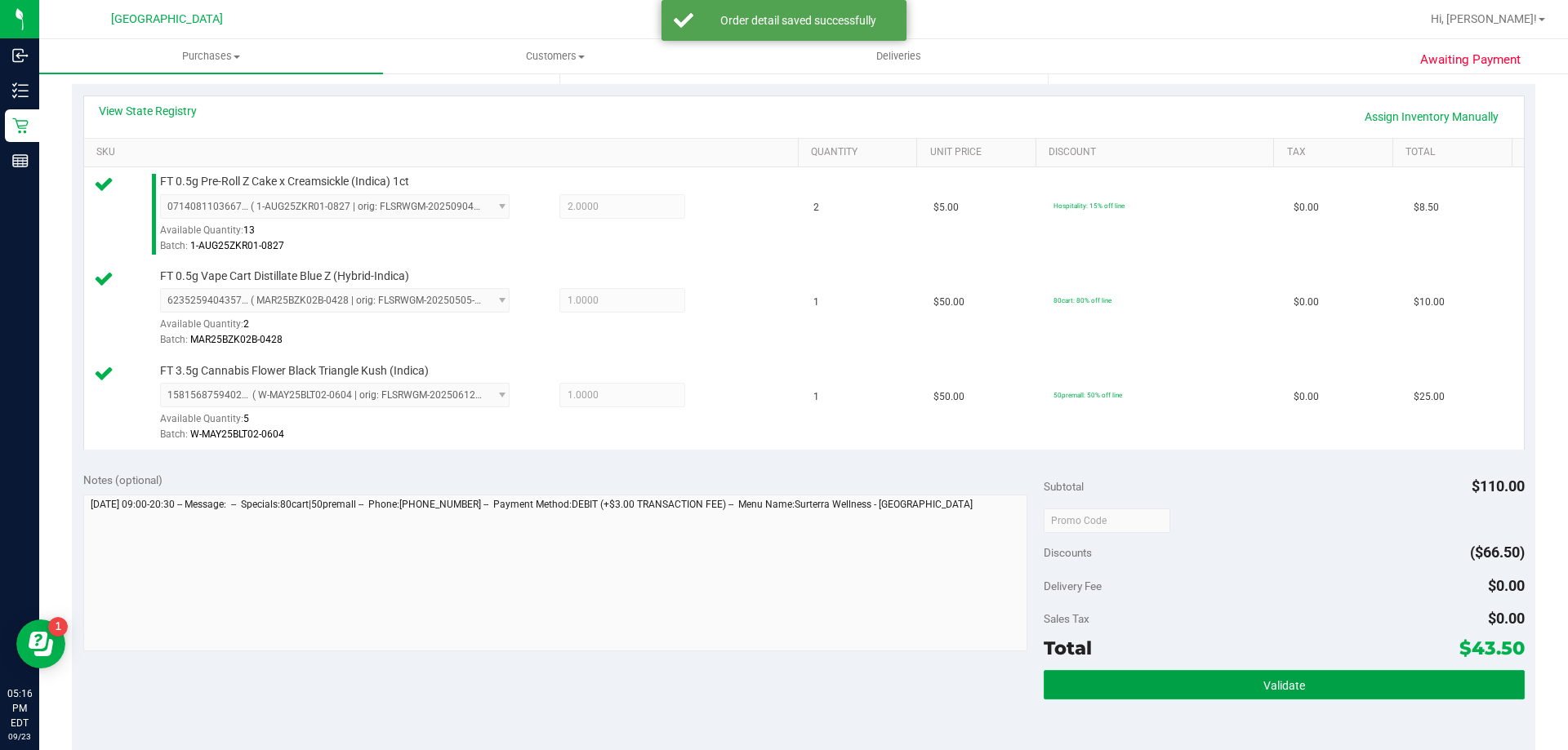
click at [1312, 683] on button "Validate" at bounding box center [1284, 685] width 480 height 30
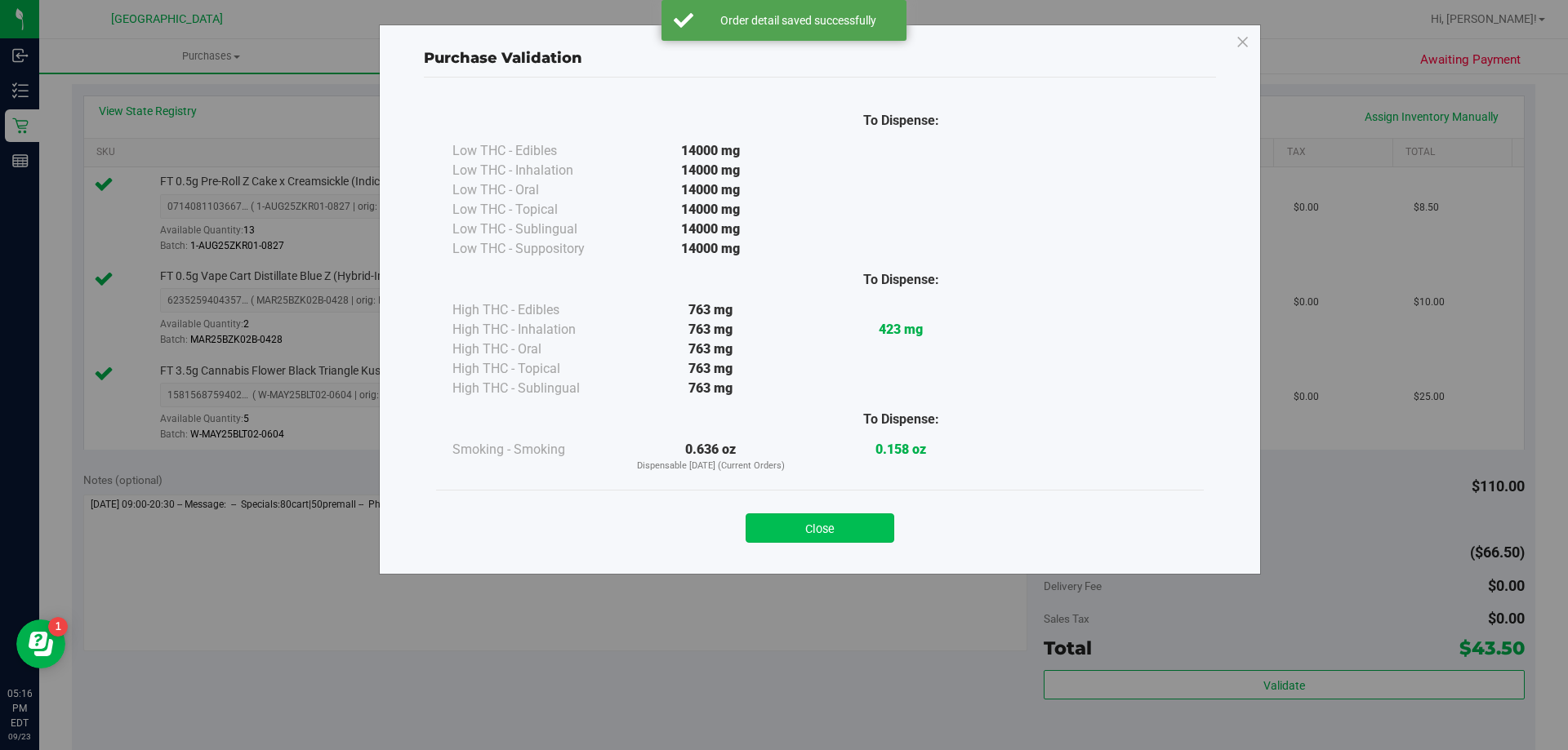
click at [828, 524] on button "Close" at bounding box center [820, 528] width 149 height 30
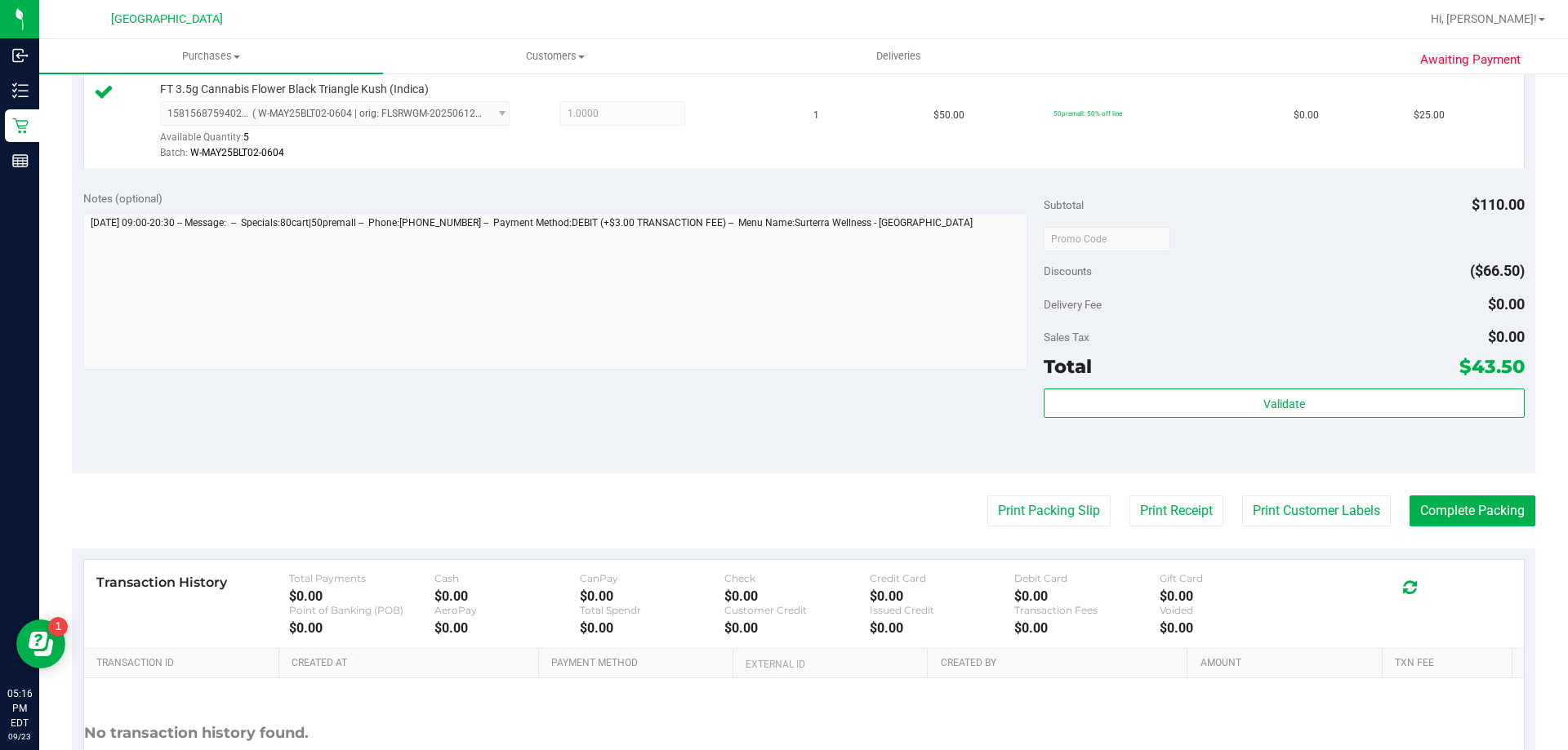
scroll to position [774, 0]
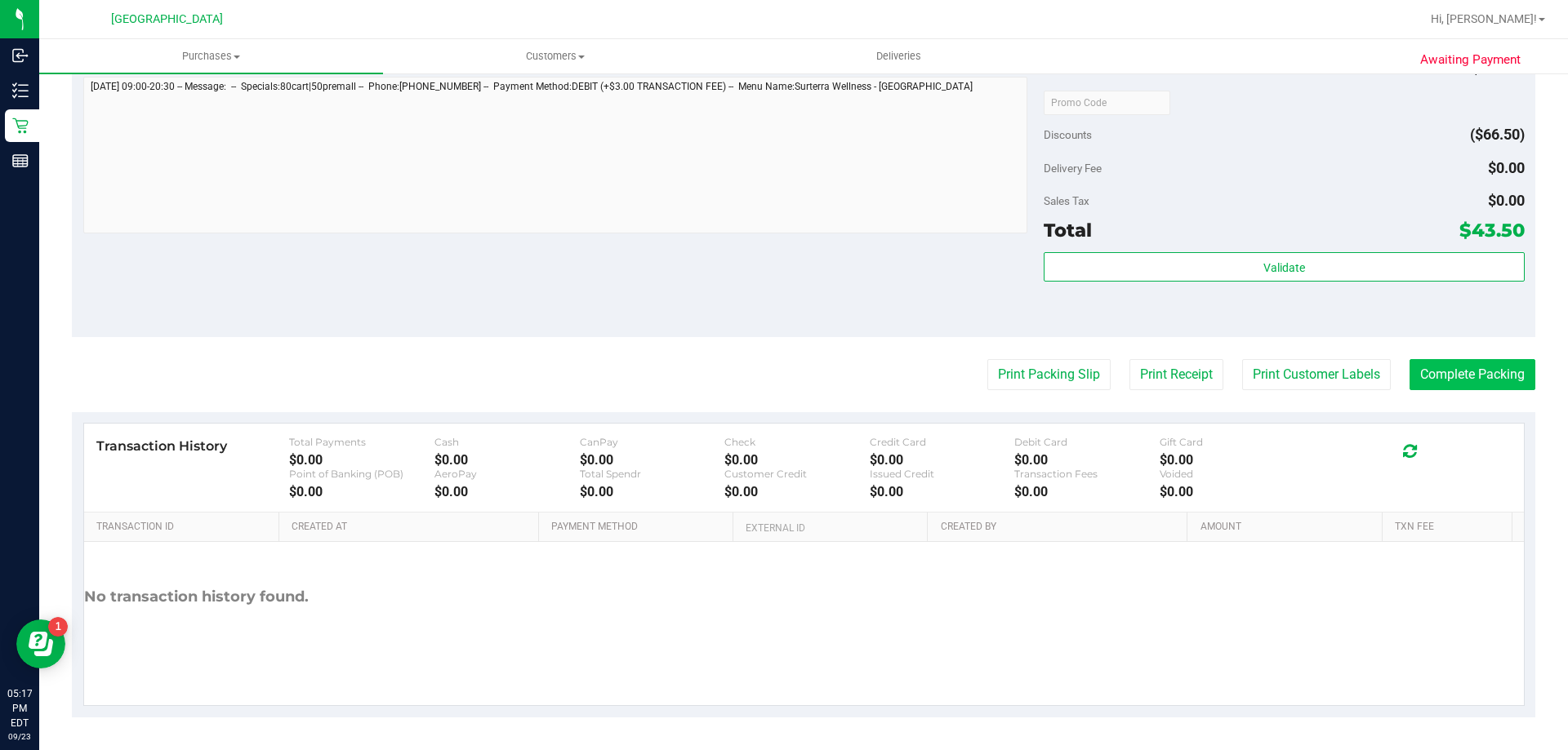
click at [1446, 365] on button "Complete Packing" at bounding box center [1472, 375] width 126 height 31
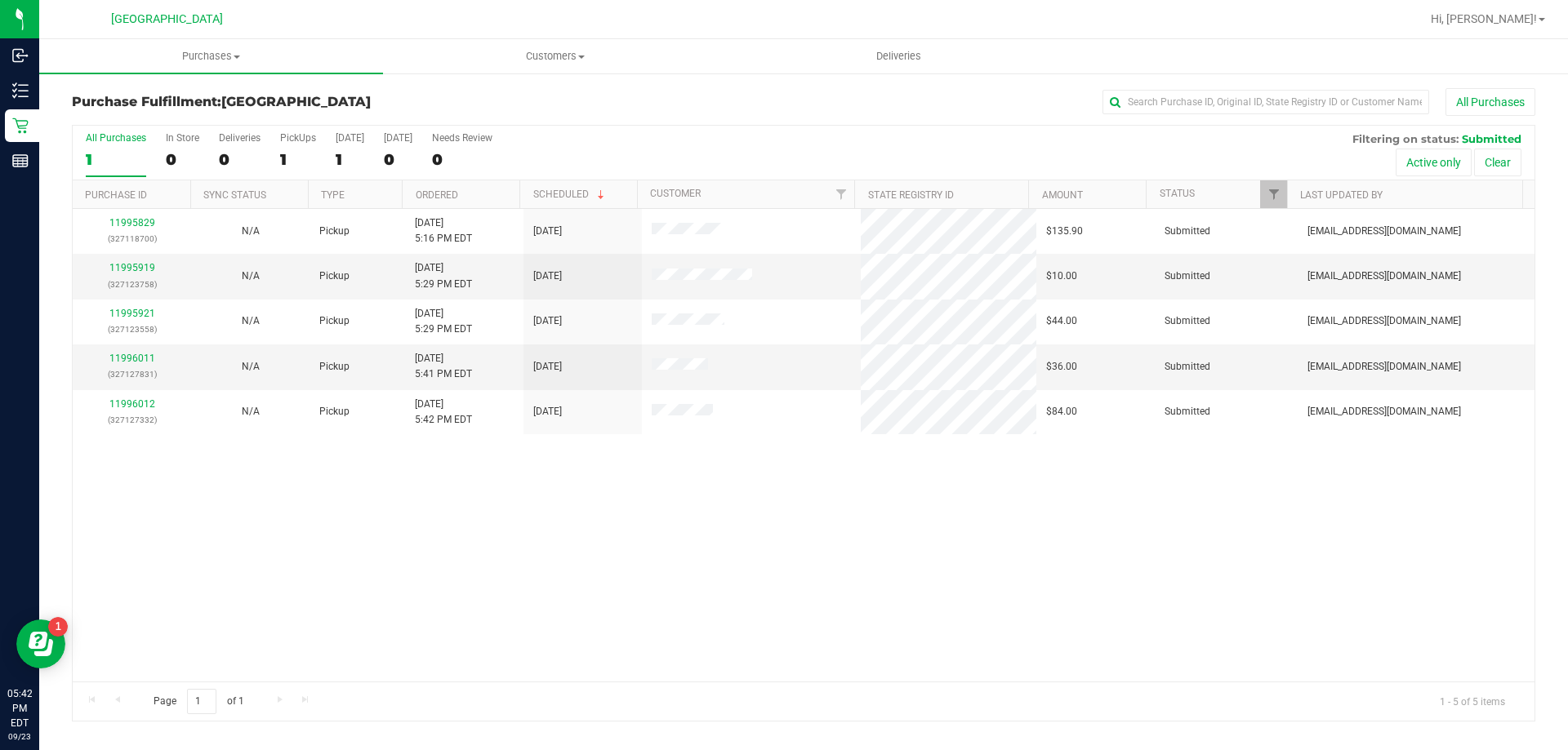
click at [483, 196] on th "Ordered" at bounding box center [460, 194] width 118 height 29
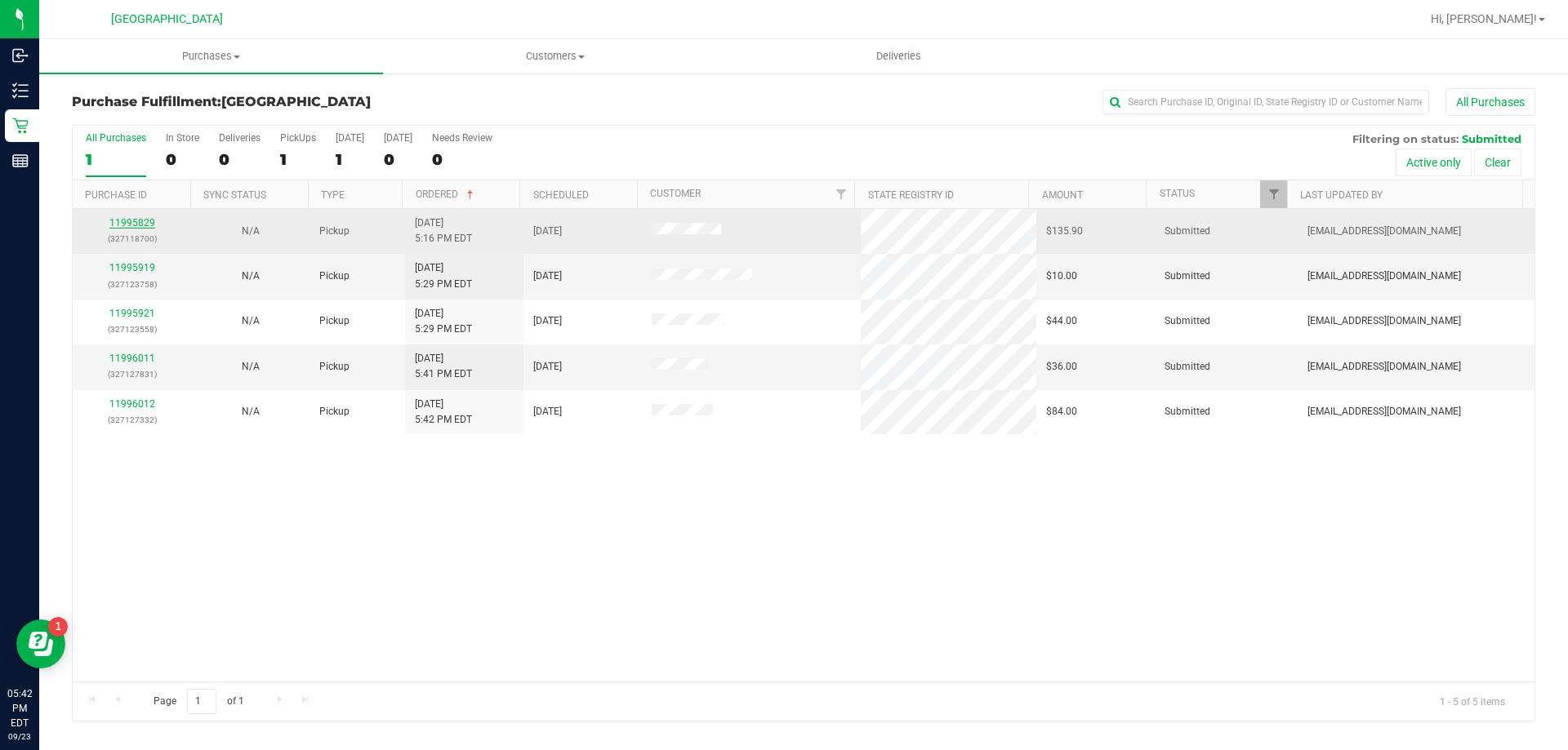
click at [146, 226] on link "11995829" at bounding box center [132, 222] width 45 height 11
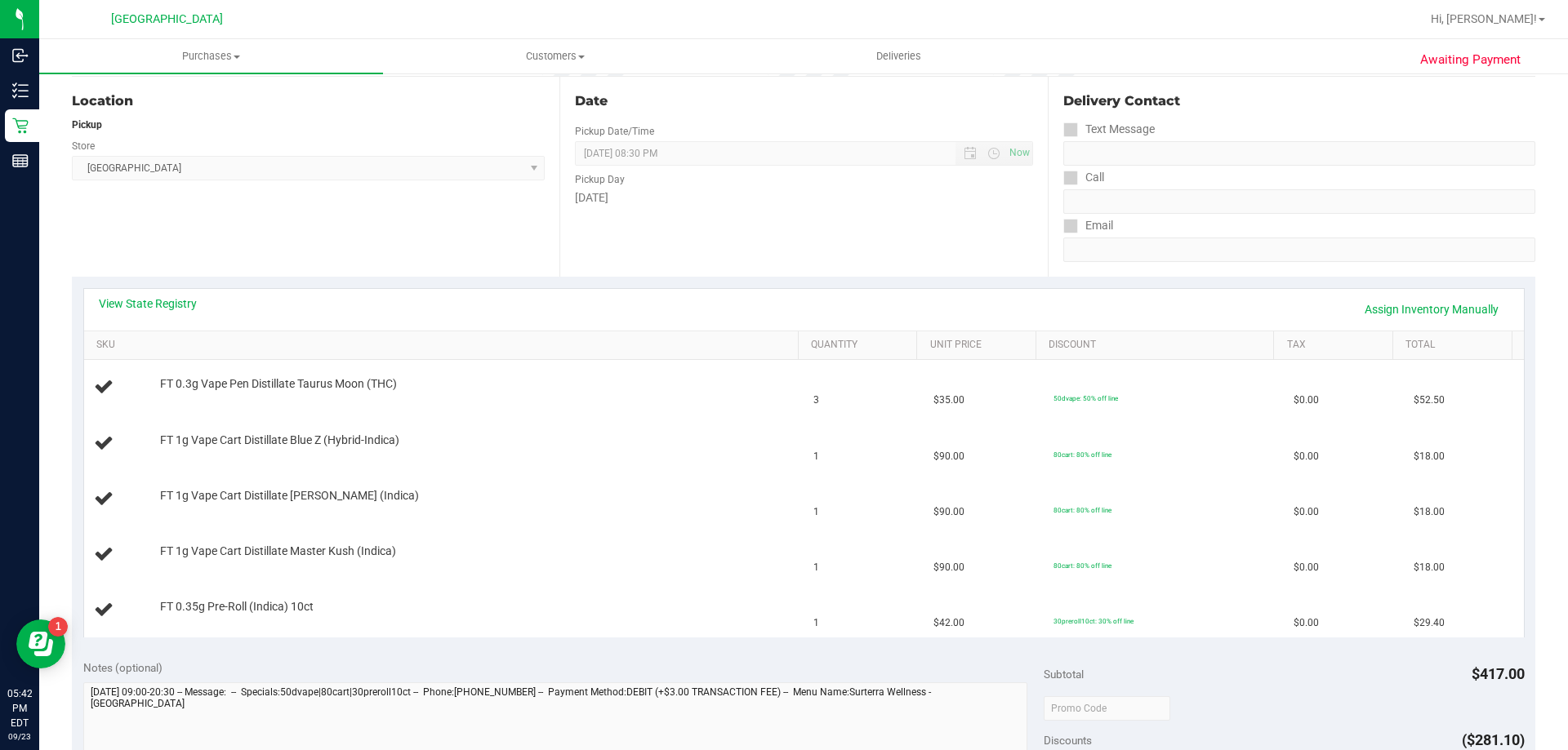
scroll to position [82, 0]
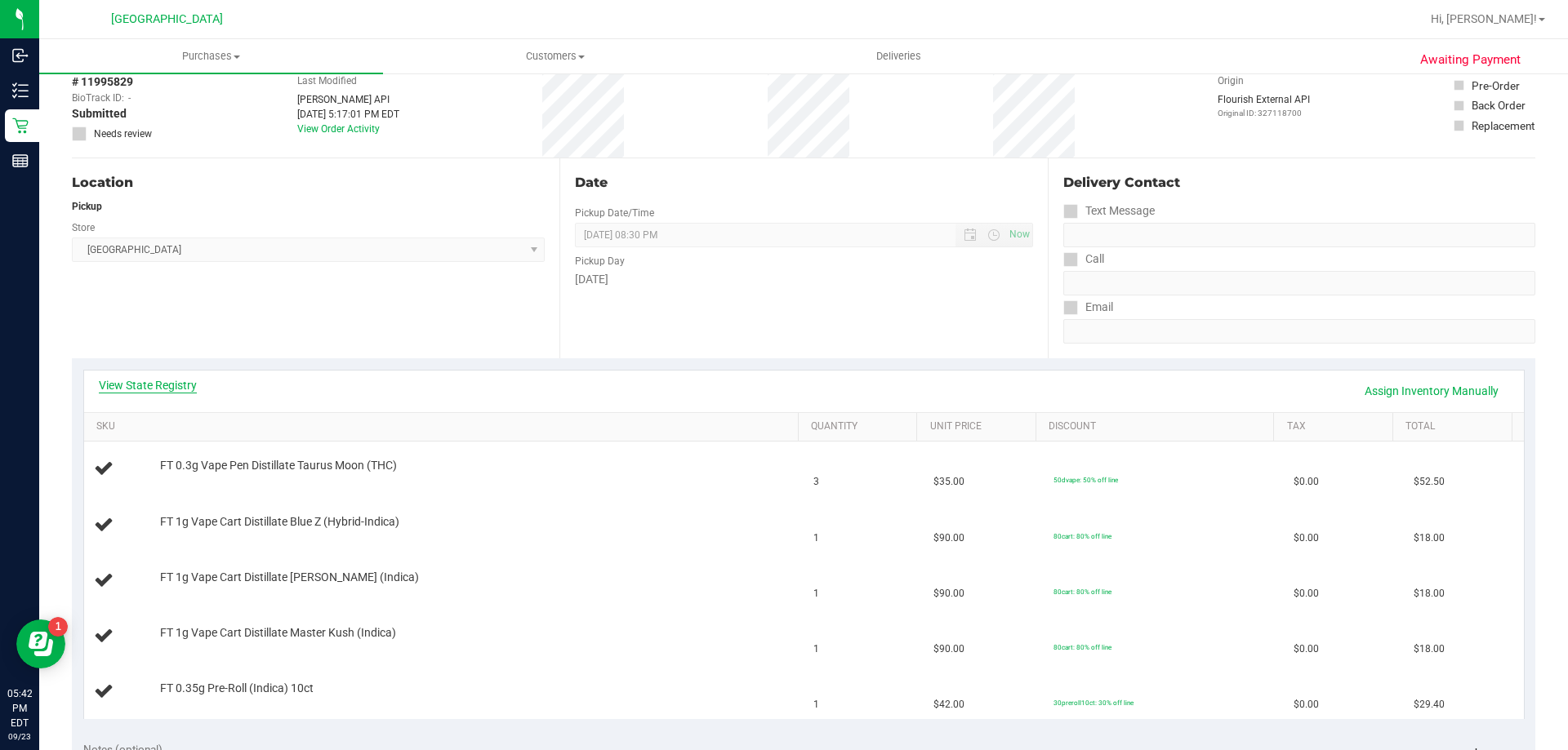
click at [149, 383] on link "View State Registry" at bounding box center [147, 385] width 98 height 17
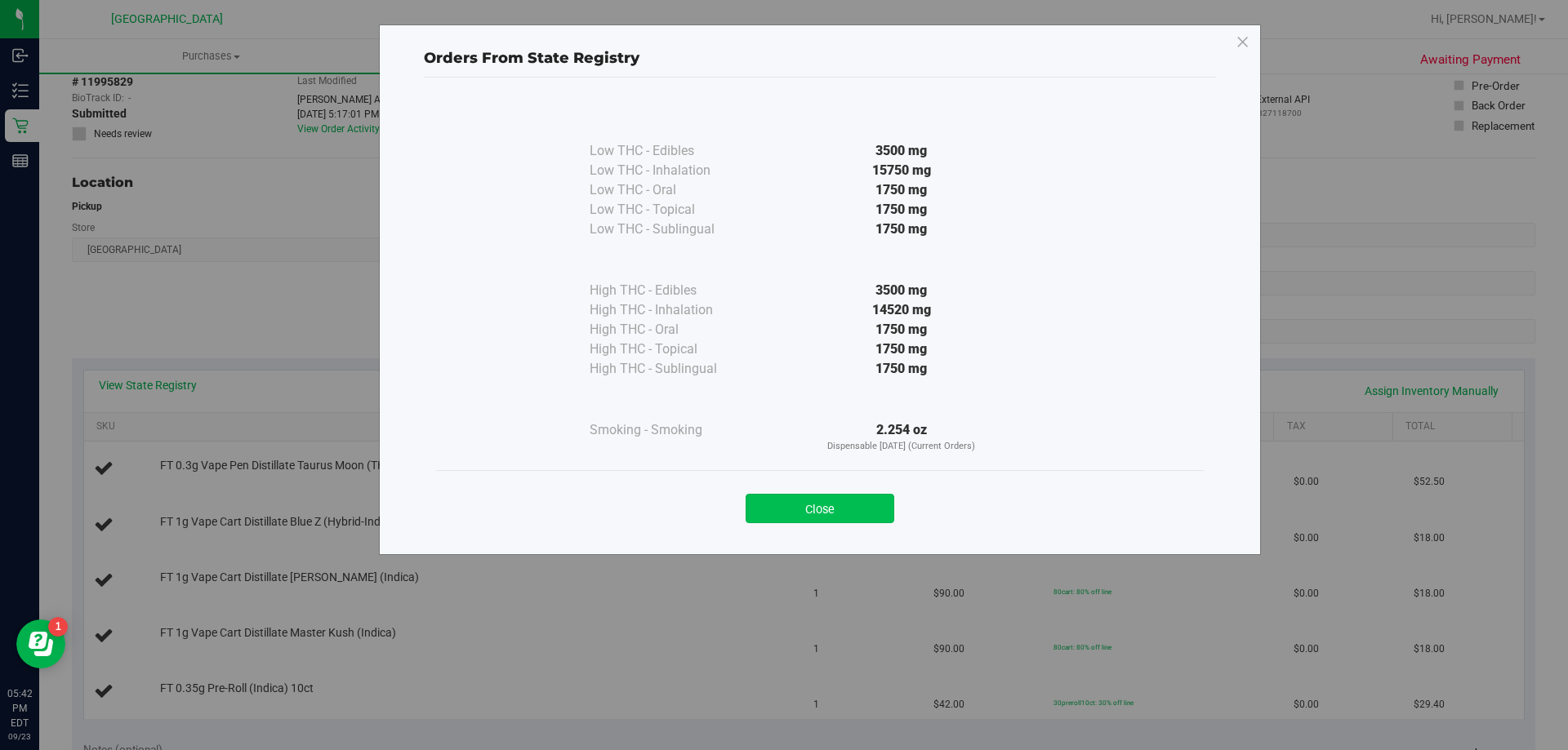
click at [821, 502] on button "Close" at bounding box center [820, 509] width 149 height 30
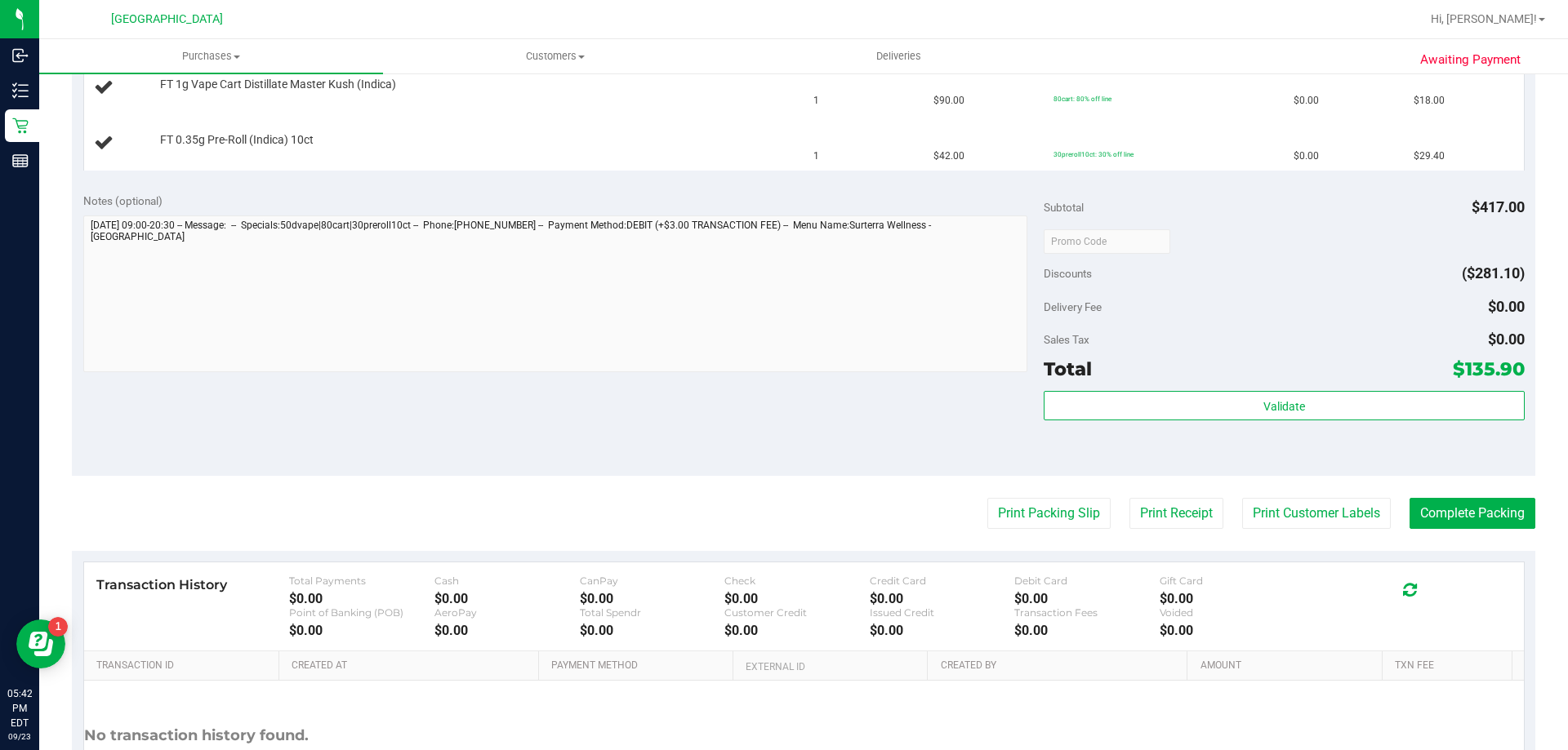
scroll to position [653, 0]
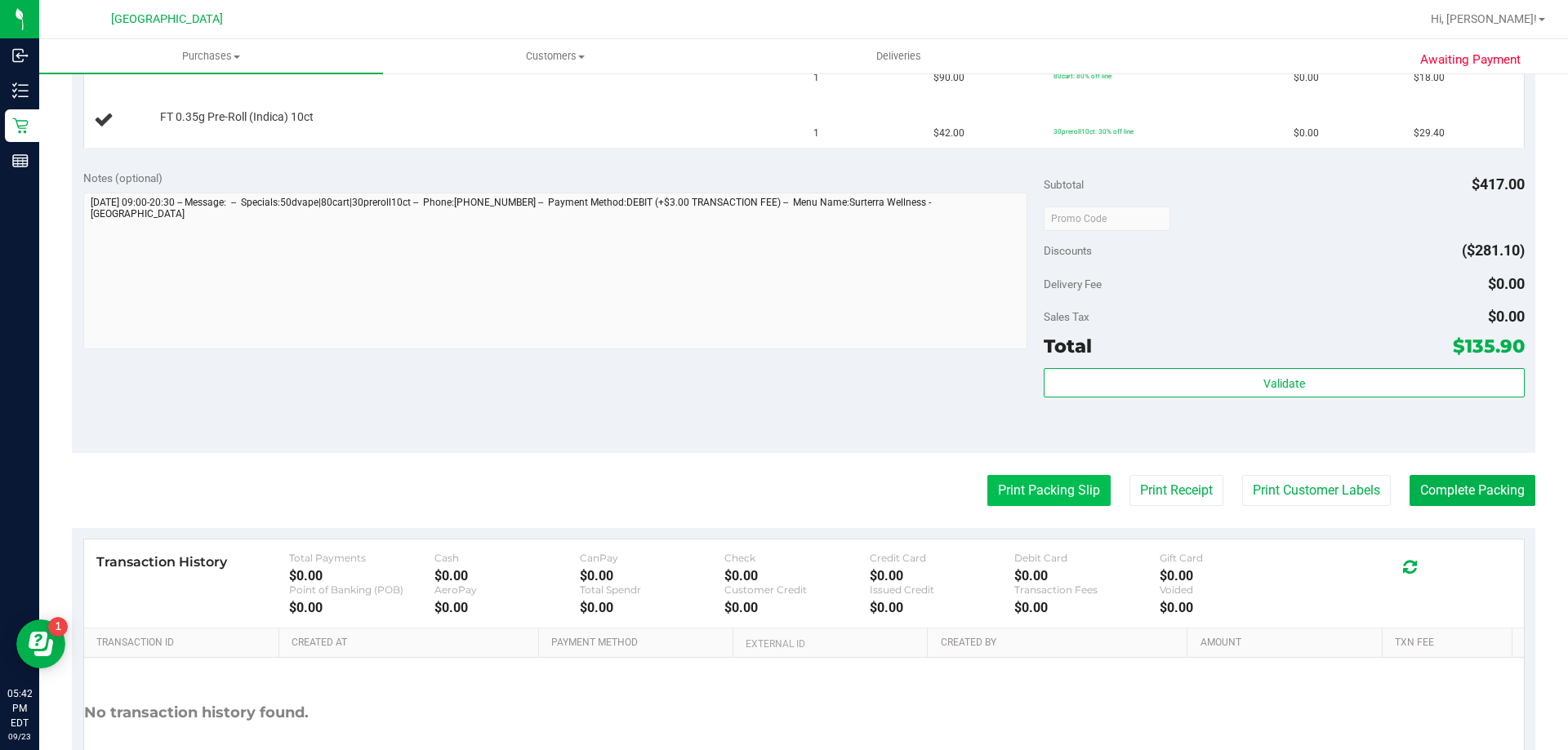
click at [1034, 493] on button "Print Packing Slip" at bounding box center [1049, 490] width 124 height 31
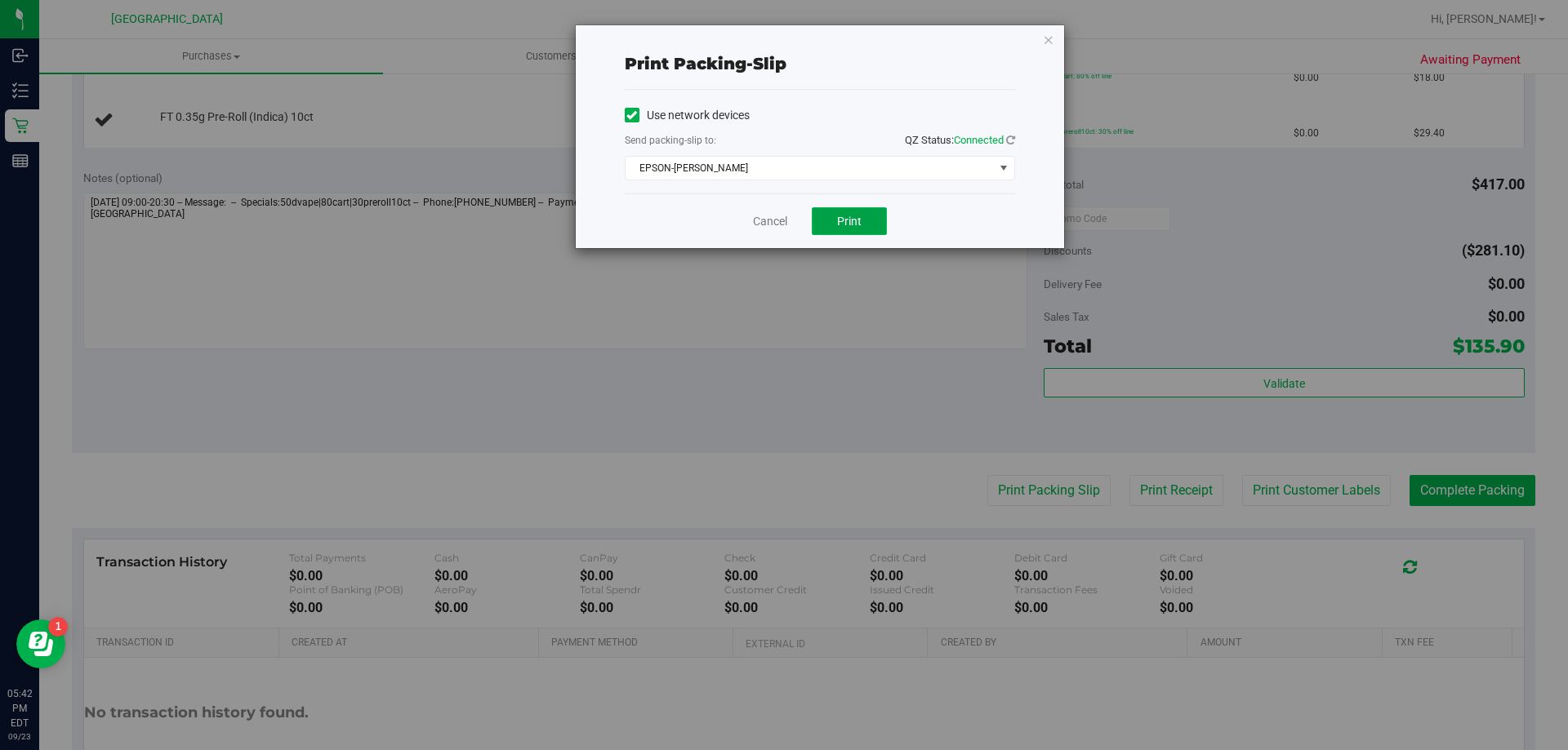
click at [870, 214] on button "Print" at bounding box center [849, 221] width 75 height 28
click at [1048, 35] on icon "button" at bounding box center [1049, 39] width 11 height 19
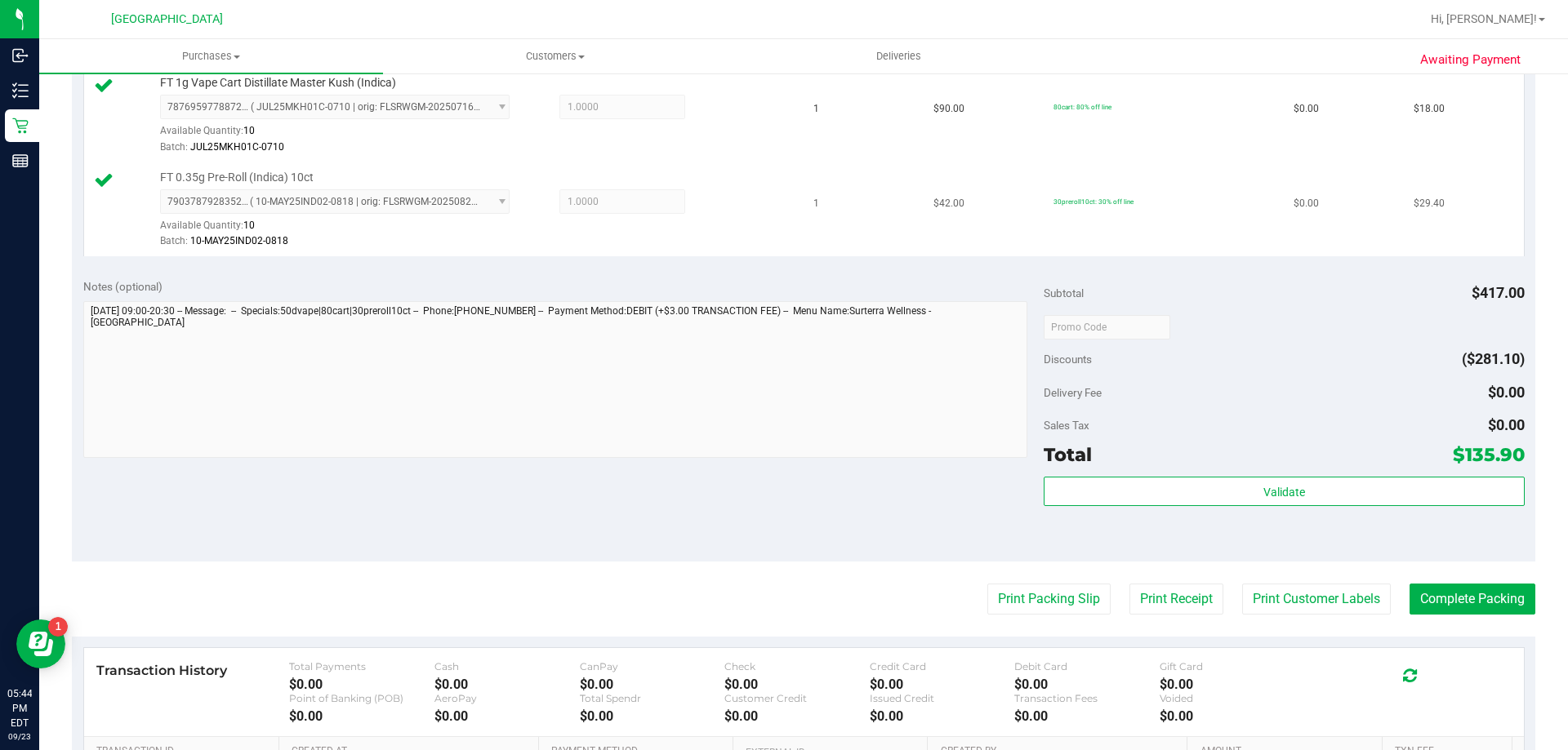
scroll to position [802, 0]
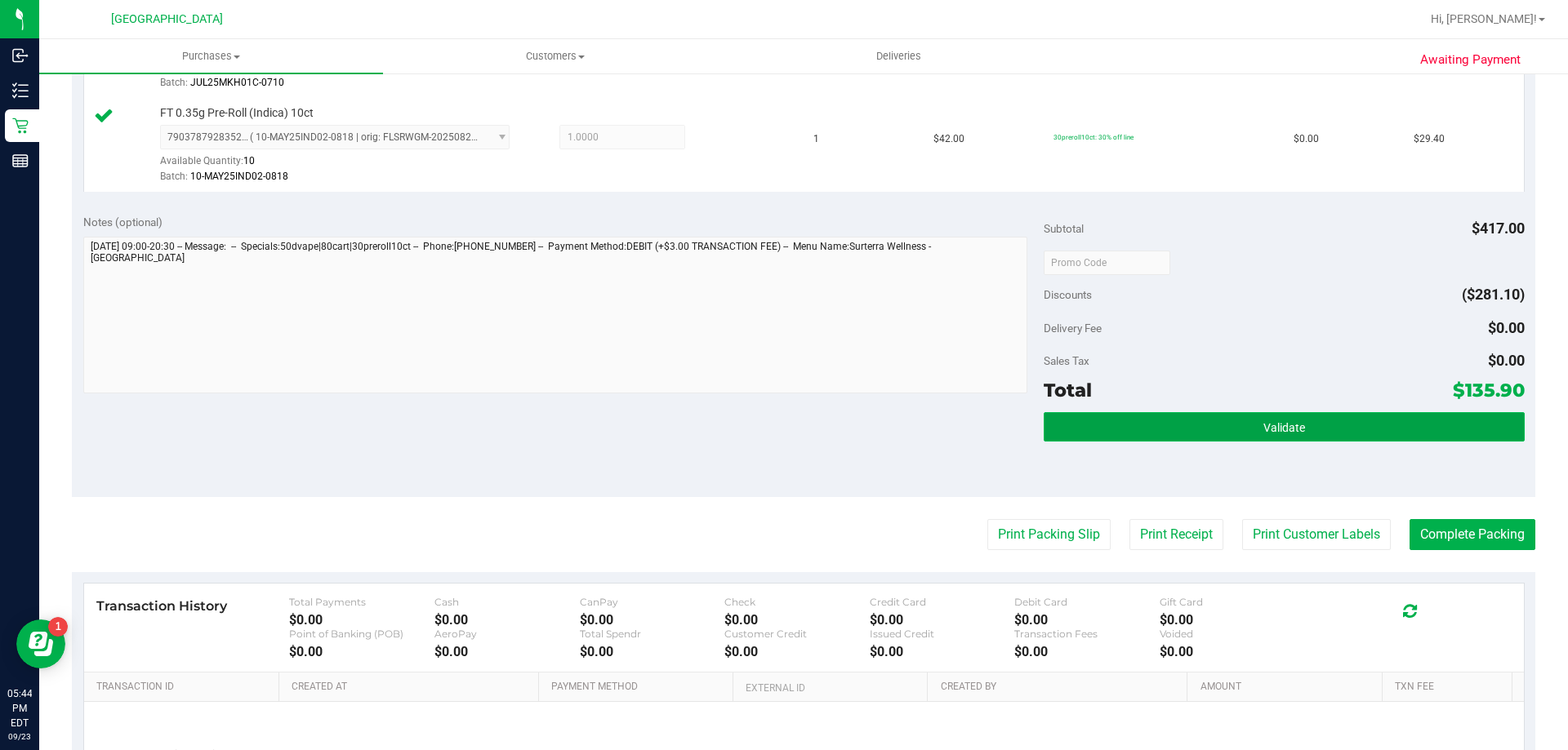
click at [1245, 422] on button "Validate" at bounding box center [1284, 427] width 480 height 30
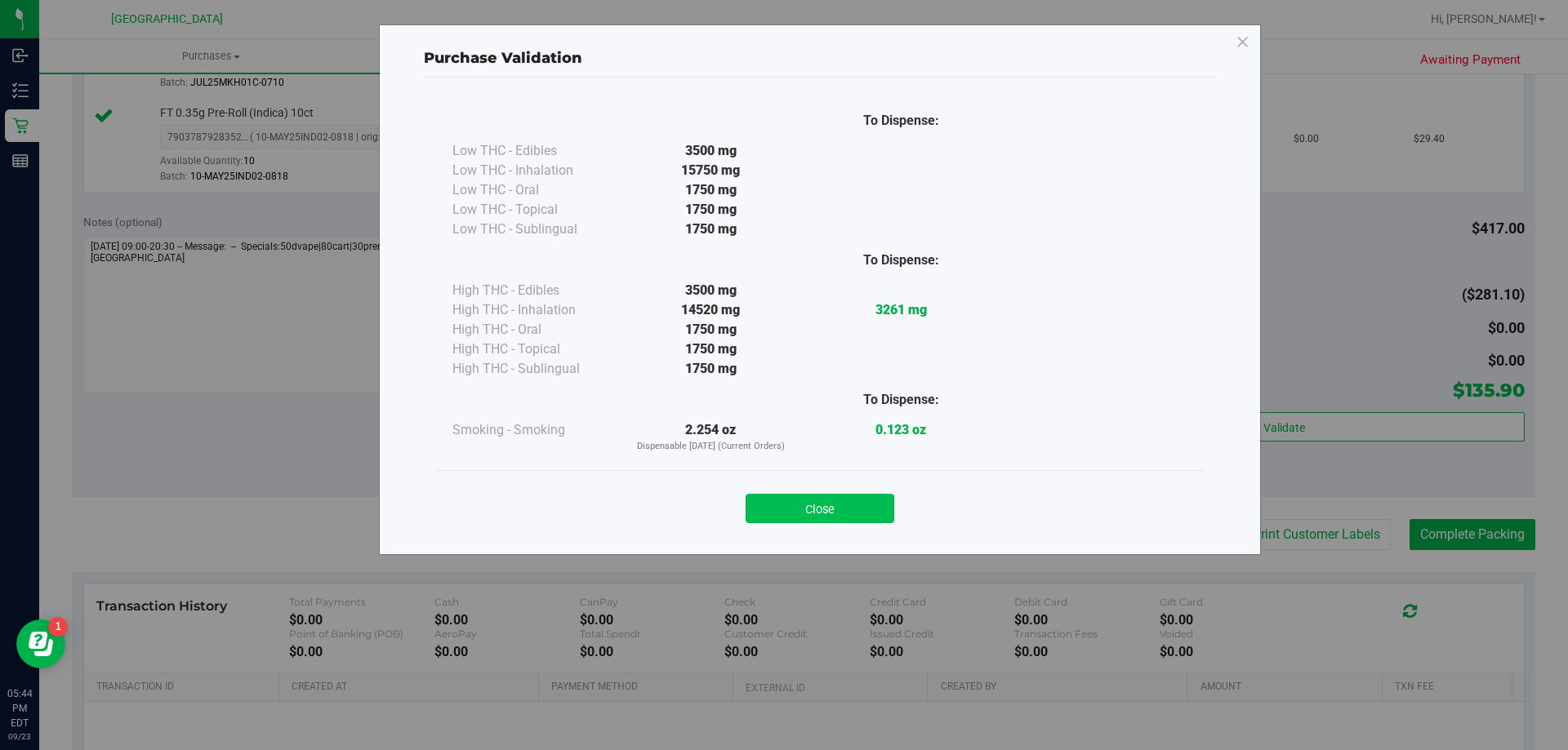
click at [859, 510] on button "Close" at bounding box center [820, 509] width 149 height 30
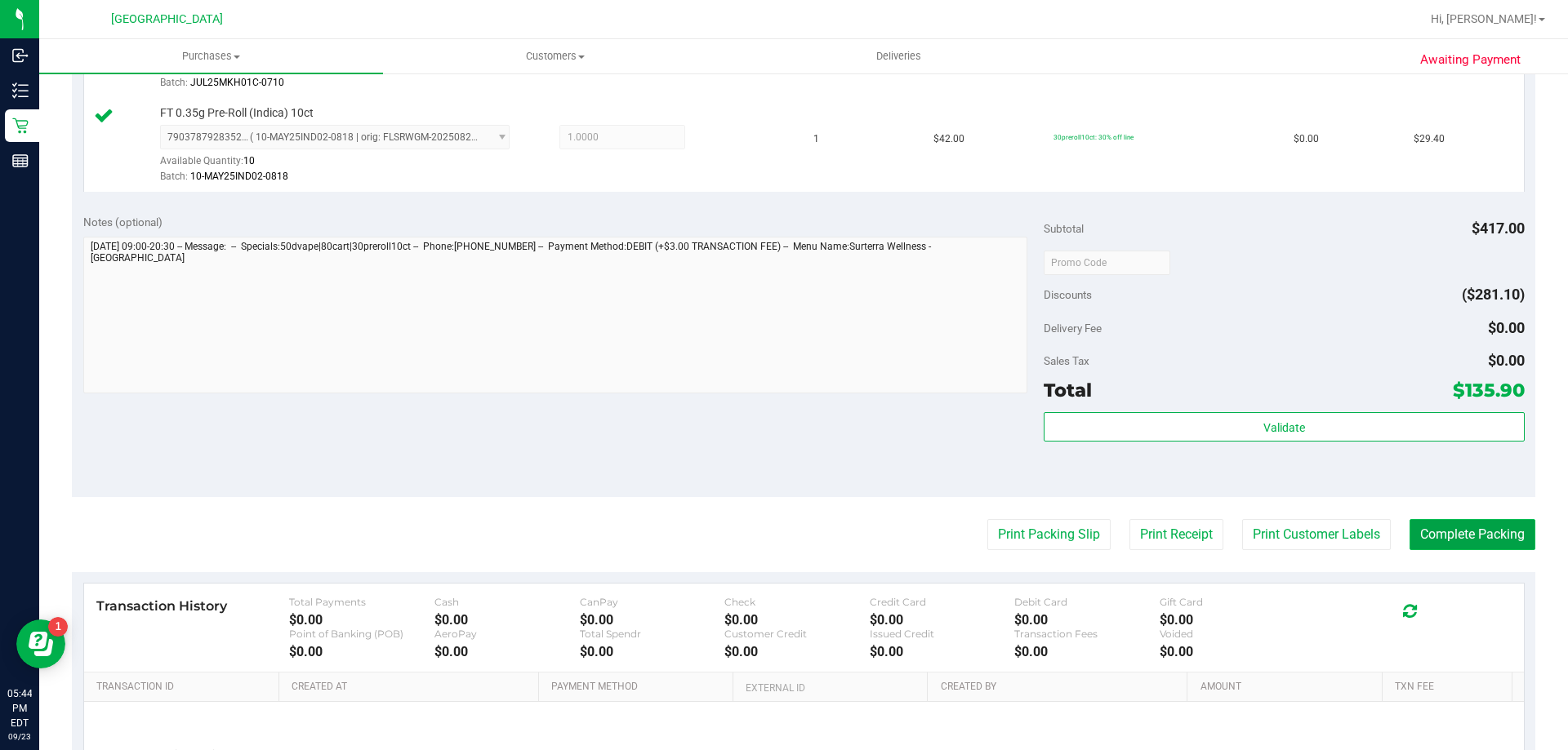
click at [1437, 543] on button "Complete Packing" at bounding box center [1472, 535] width 126 height 31
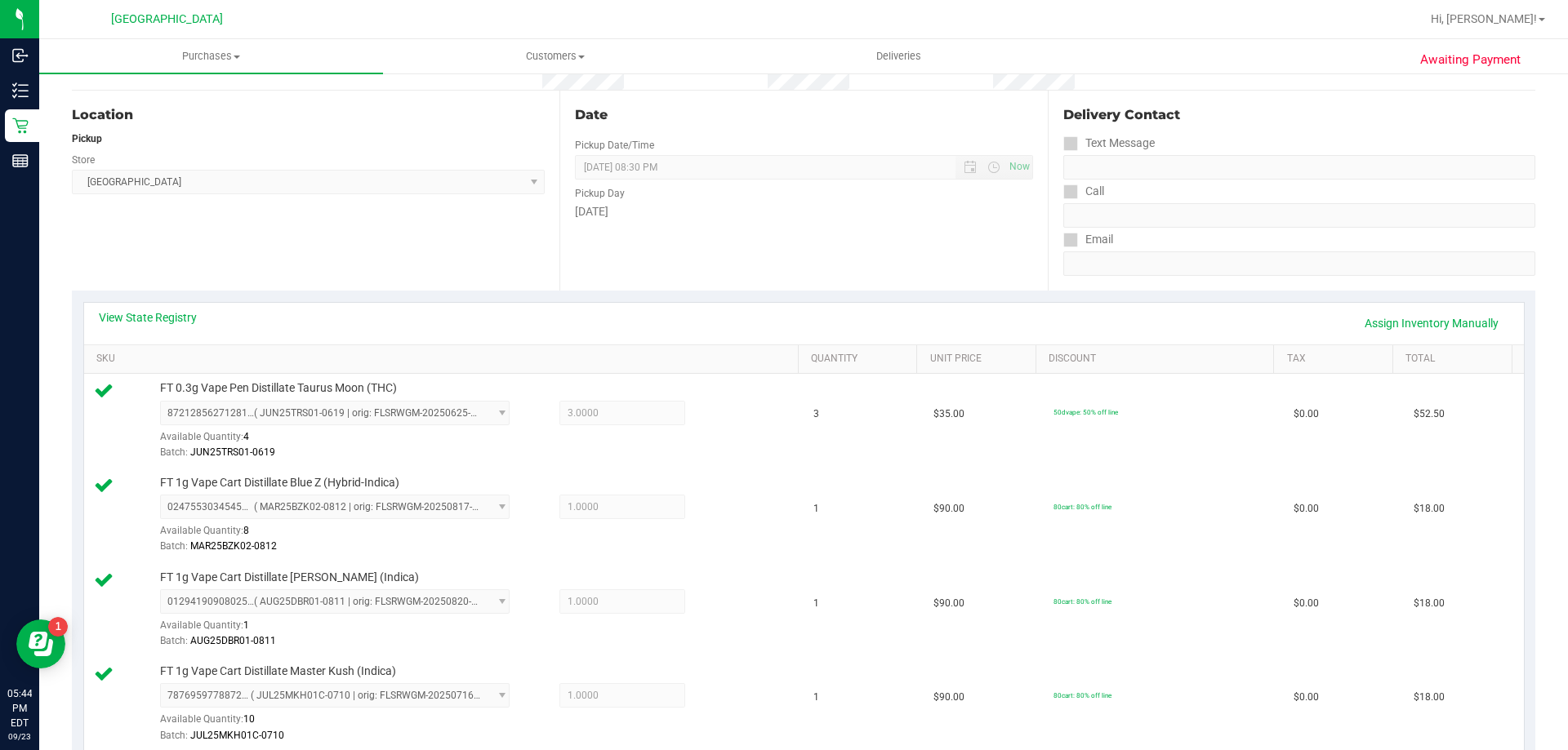
scroll to position [0, 0]
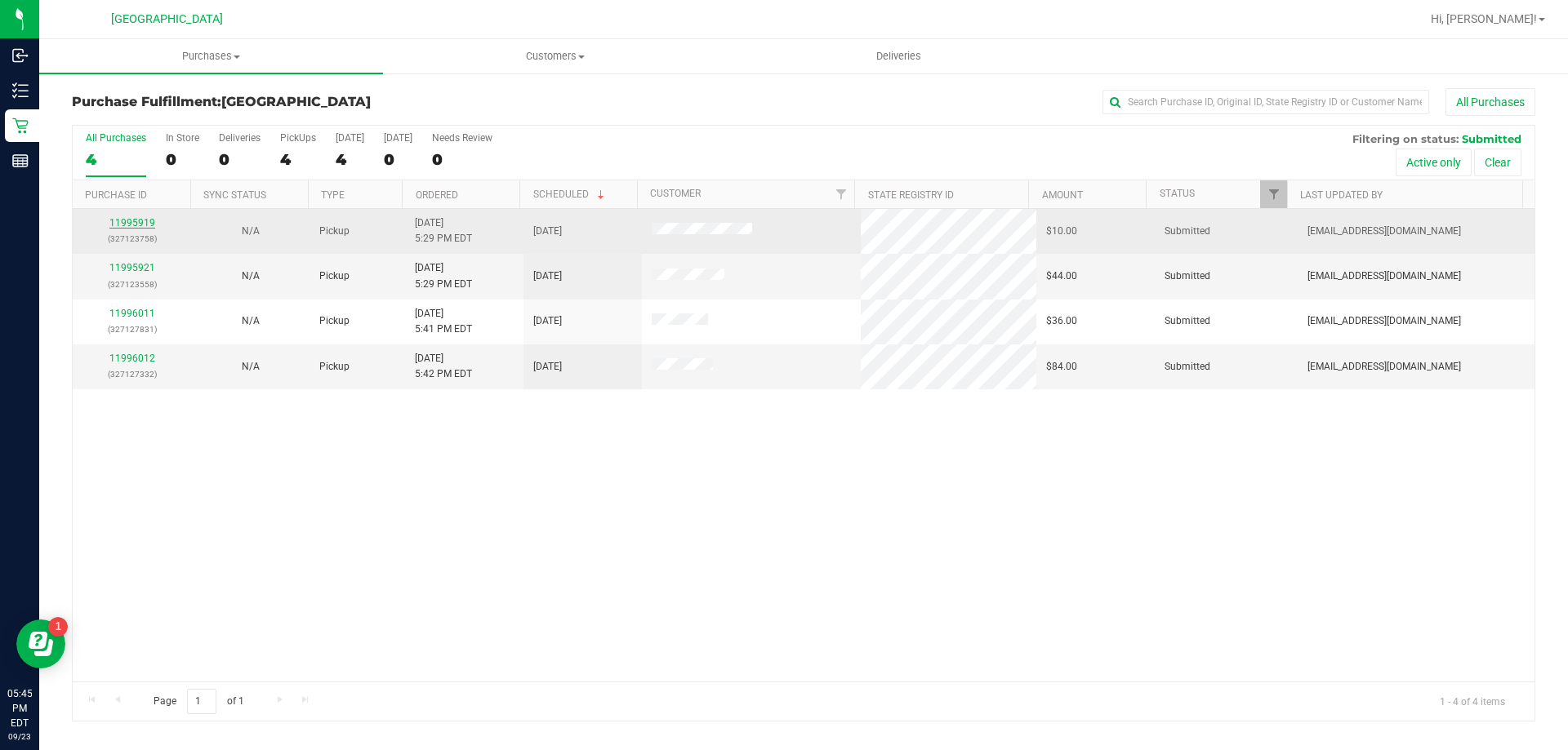
click at [146, 220] on link "11995919" at bounding box center [132, 222] width 45 height 11
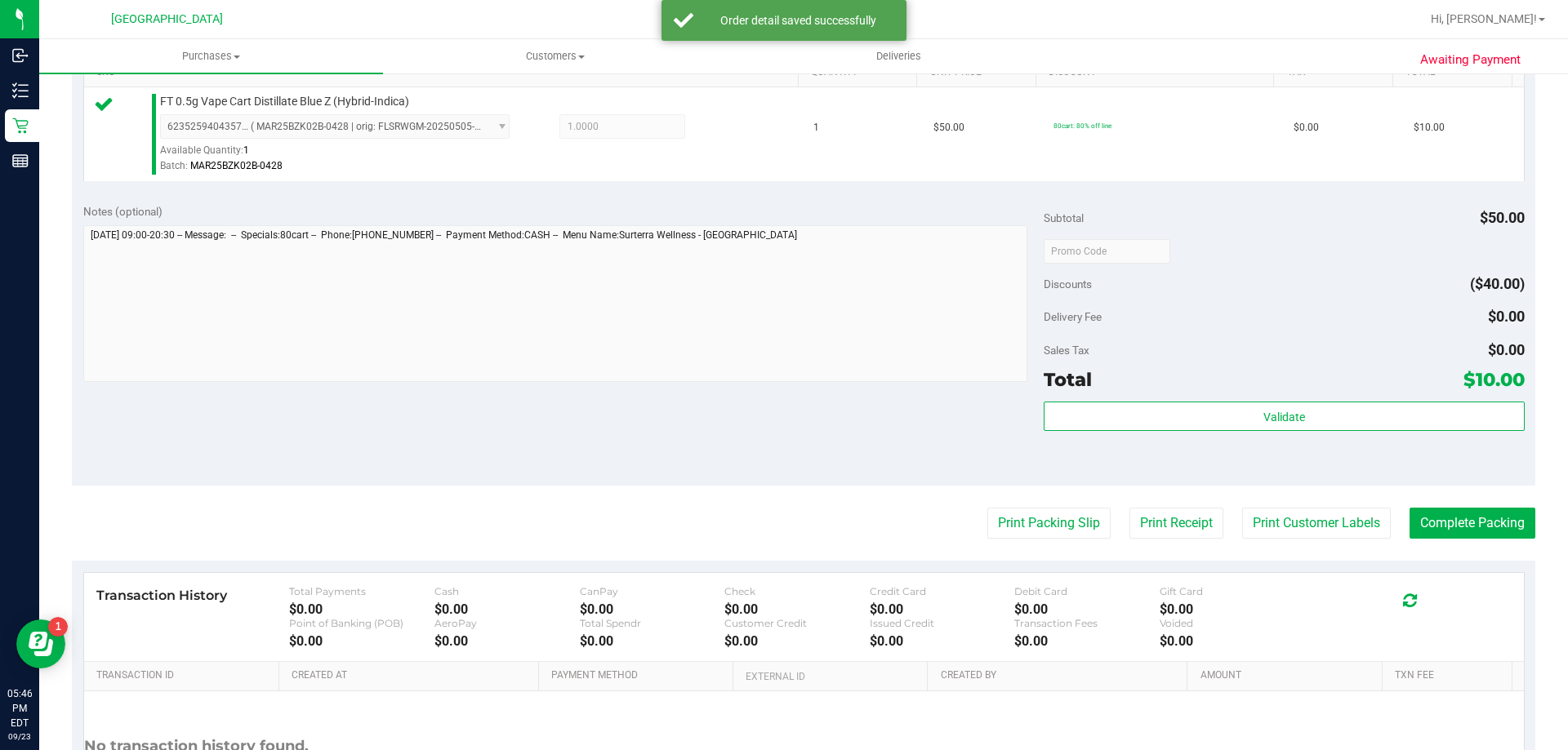
scroll to position [490, 0]
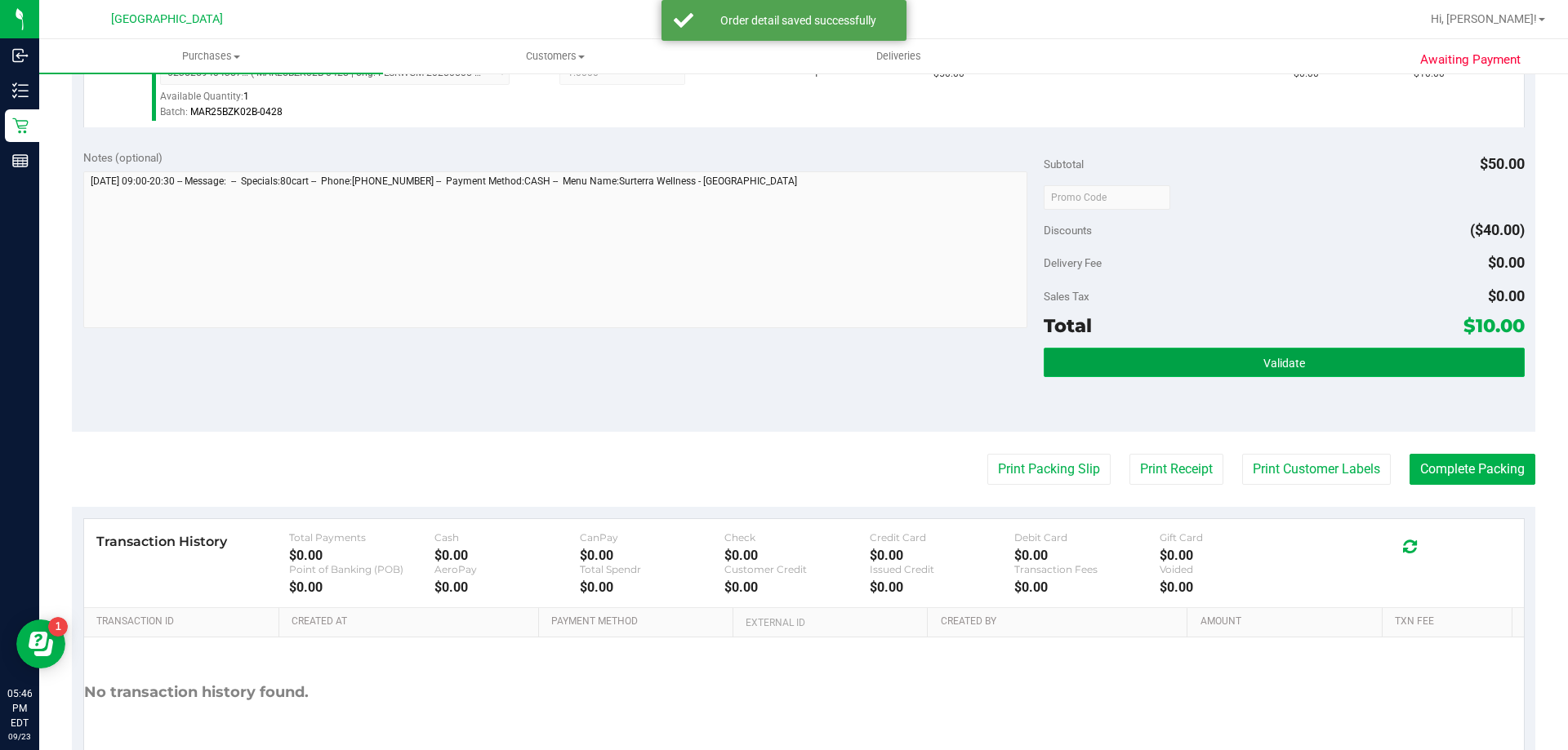
click at [1245, 372] on button "Validate" at bounding box center [1284, 362] width 480 height 30
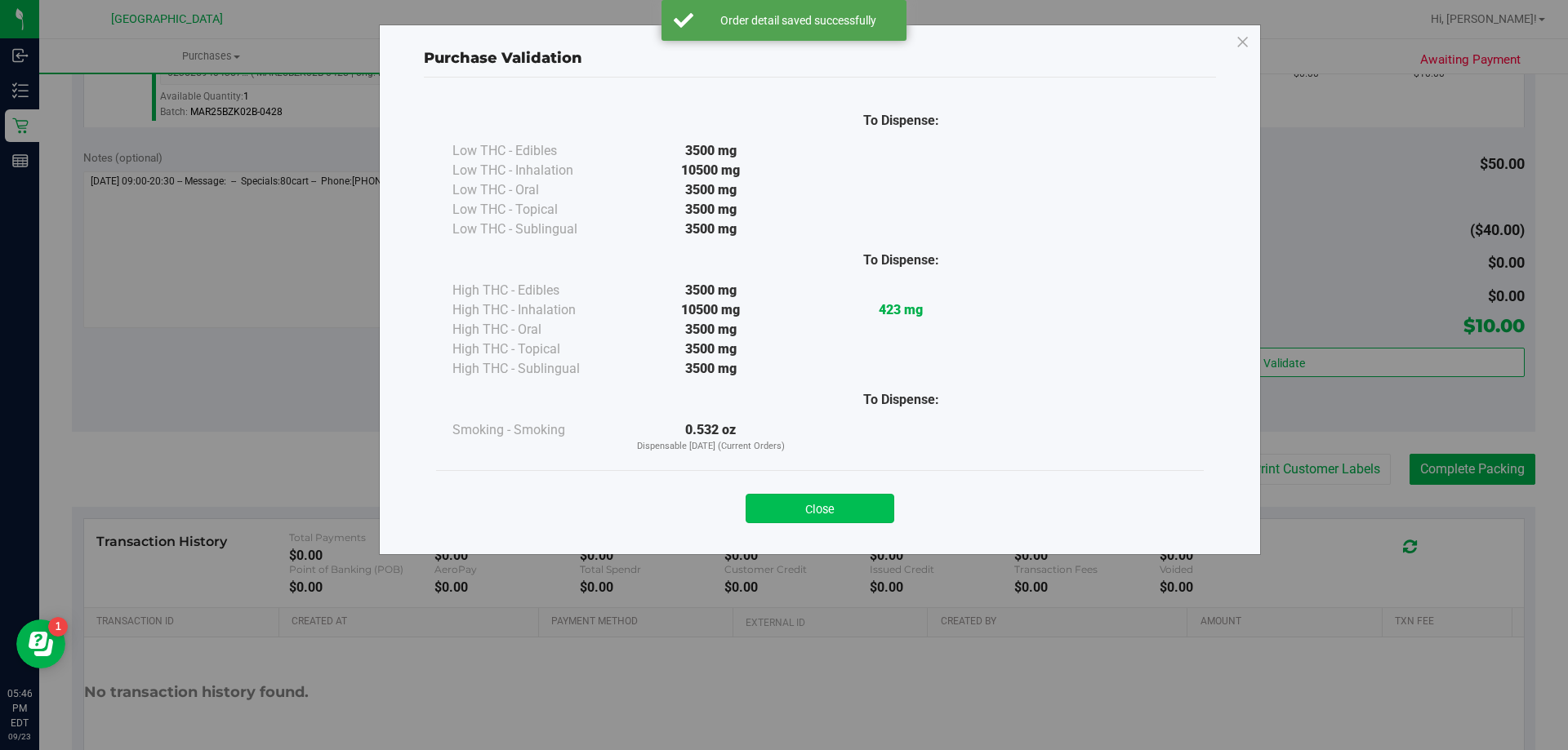
click at [862, 510] on button "Close" at bounding box center [820, 509] width 149 height 30
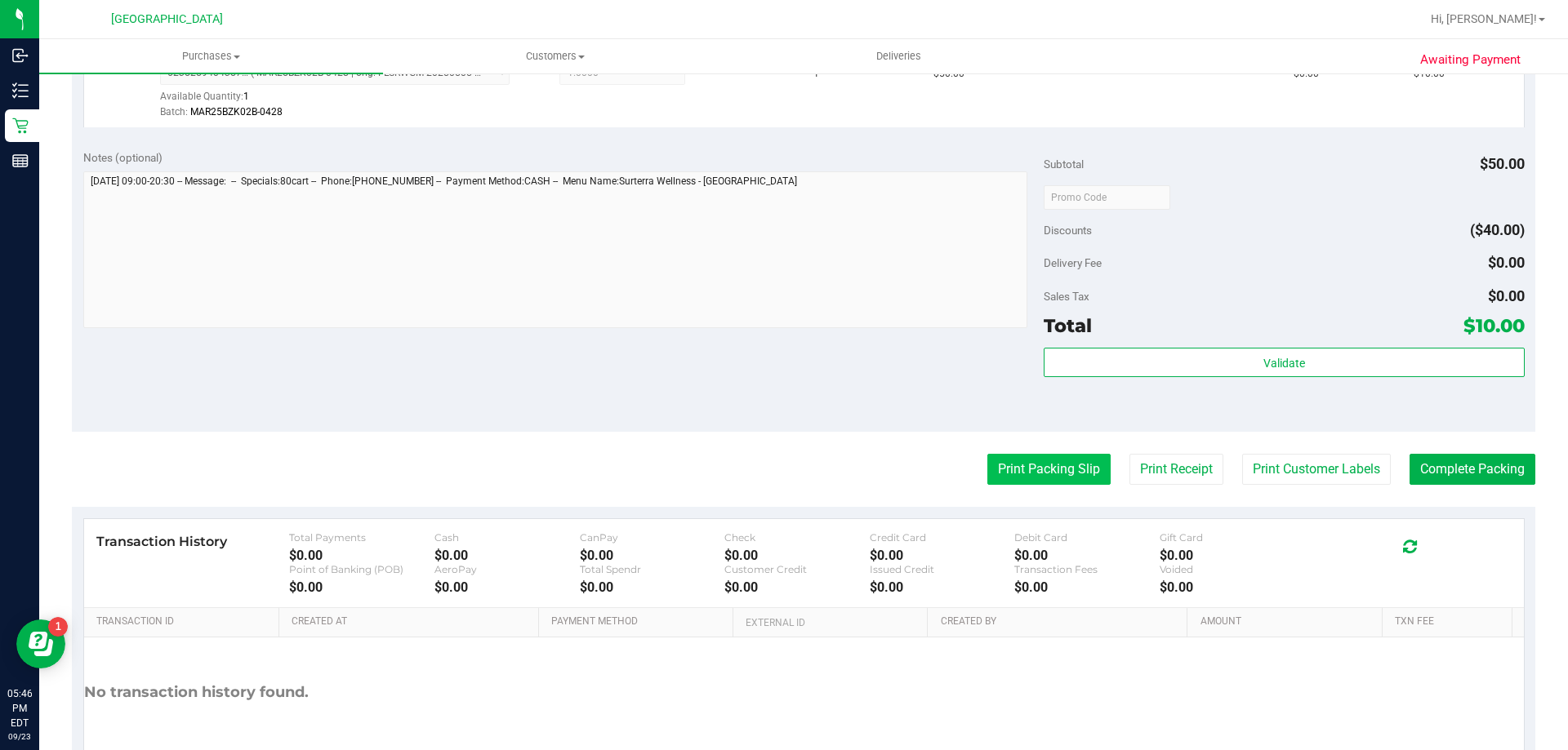
click at [1035, 464] on button "Print Packing Slip" at bounding box center [1049, 470] width 124 height 31
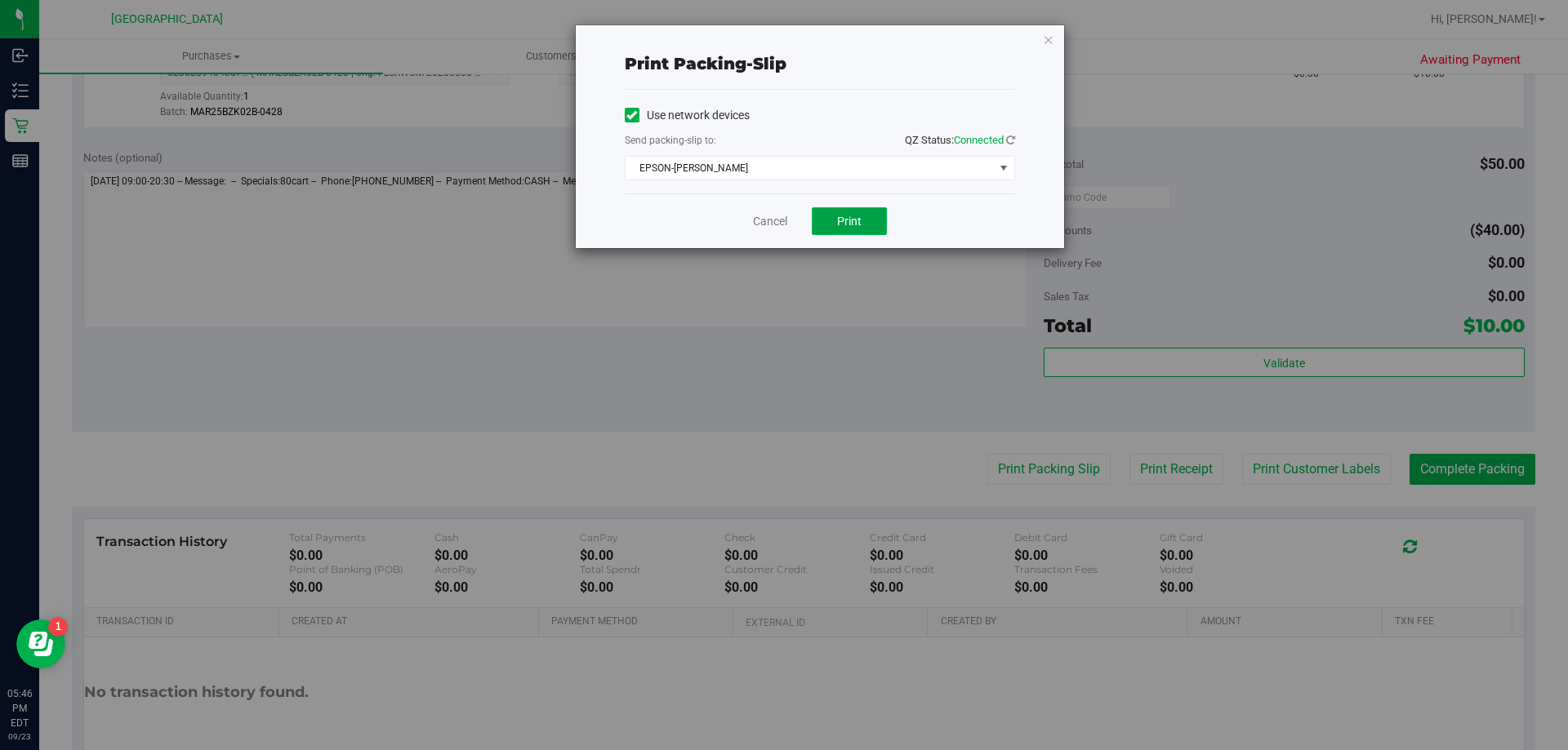
click at [865, 222] on button "Print" at bounding box center [849, 221] width 75 height 28
click at [1047, 37] on icon "button" at bounding box center [1049, 39] width 11 height 19
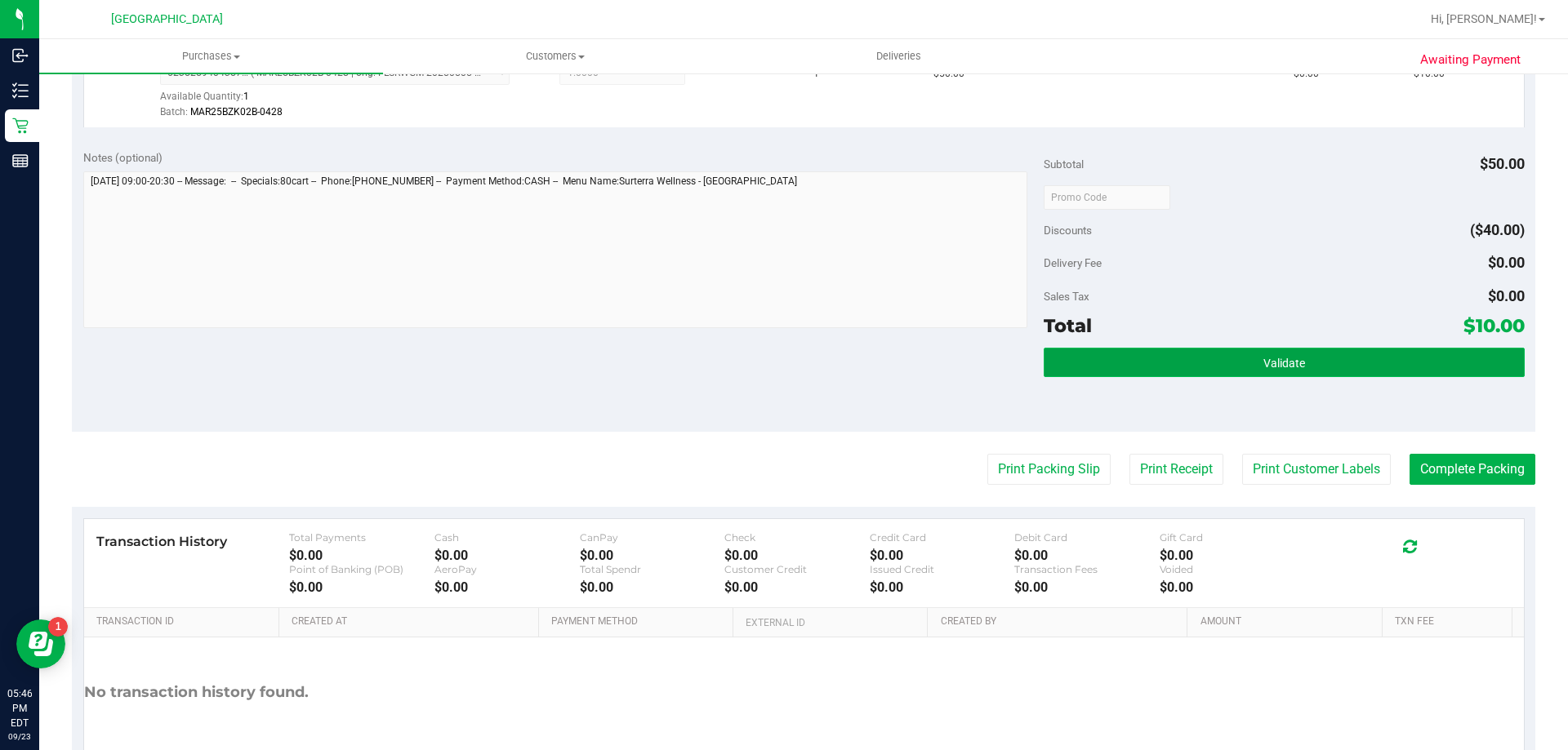
click at [1292, 357] on span "Validate" at bounding box center [1285, 363] width 42 height 13
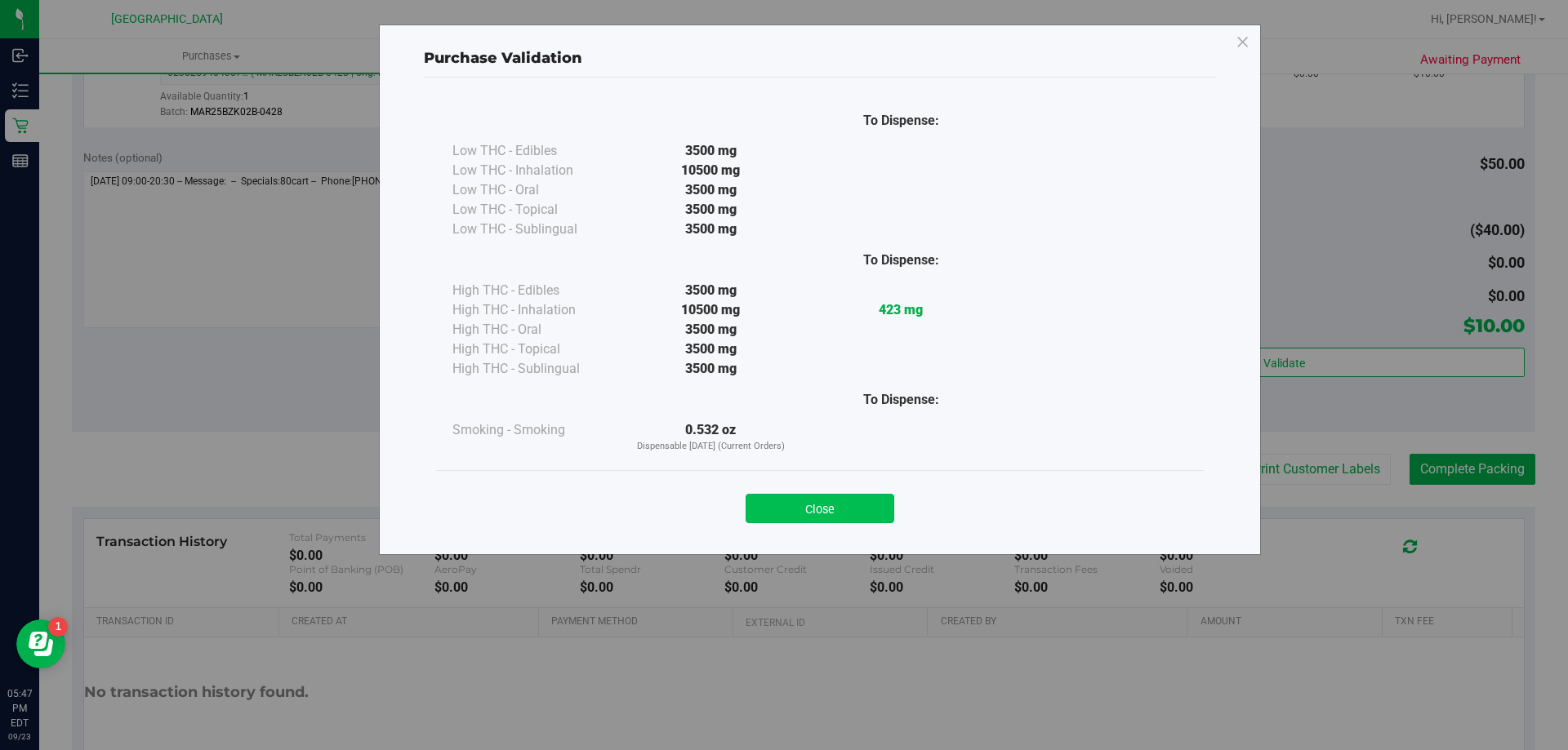
click at [866, 494] on button "Close" at bounding box center [820, 509] width 149 height 30
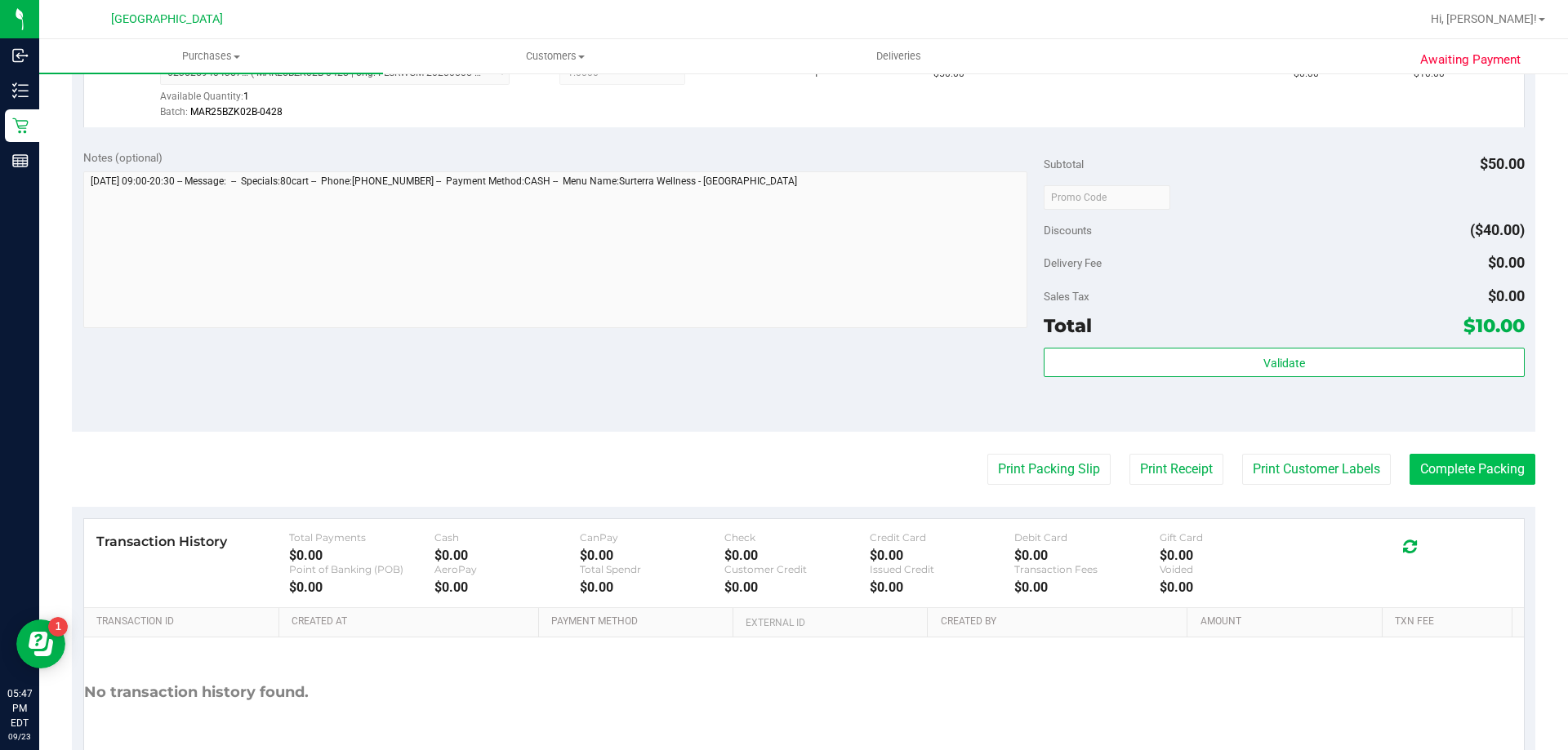
click at [1469, 463] on button "Complete Packing" at bounding box center [1472, 470] width 126 height 31
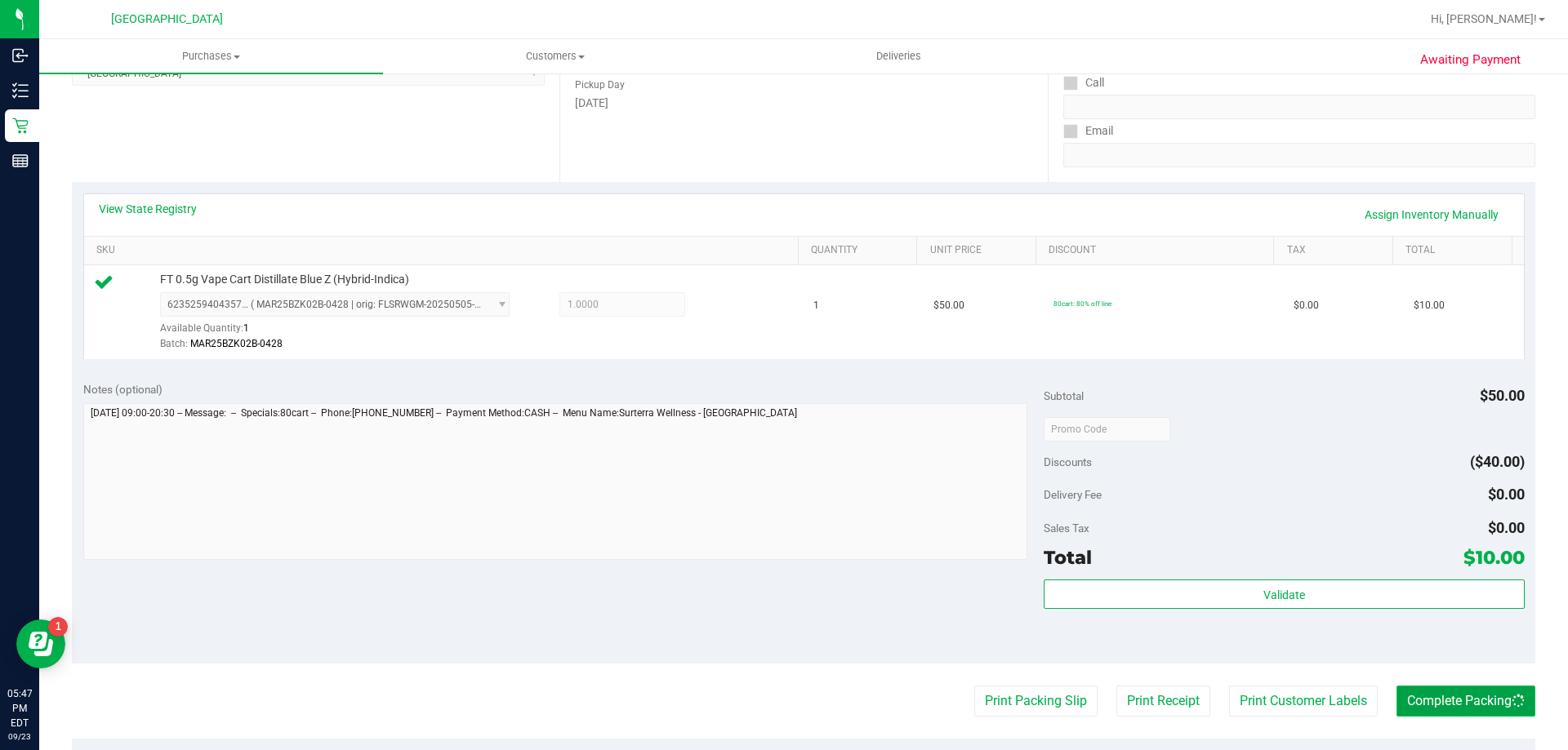
scroll to position [0, 0]
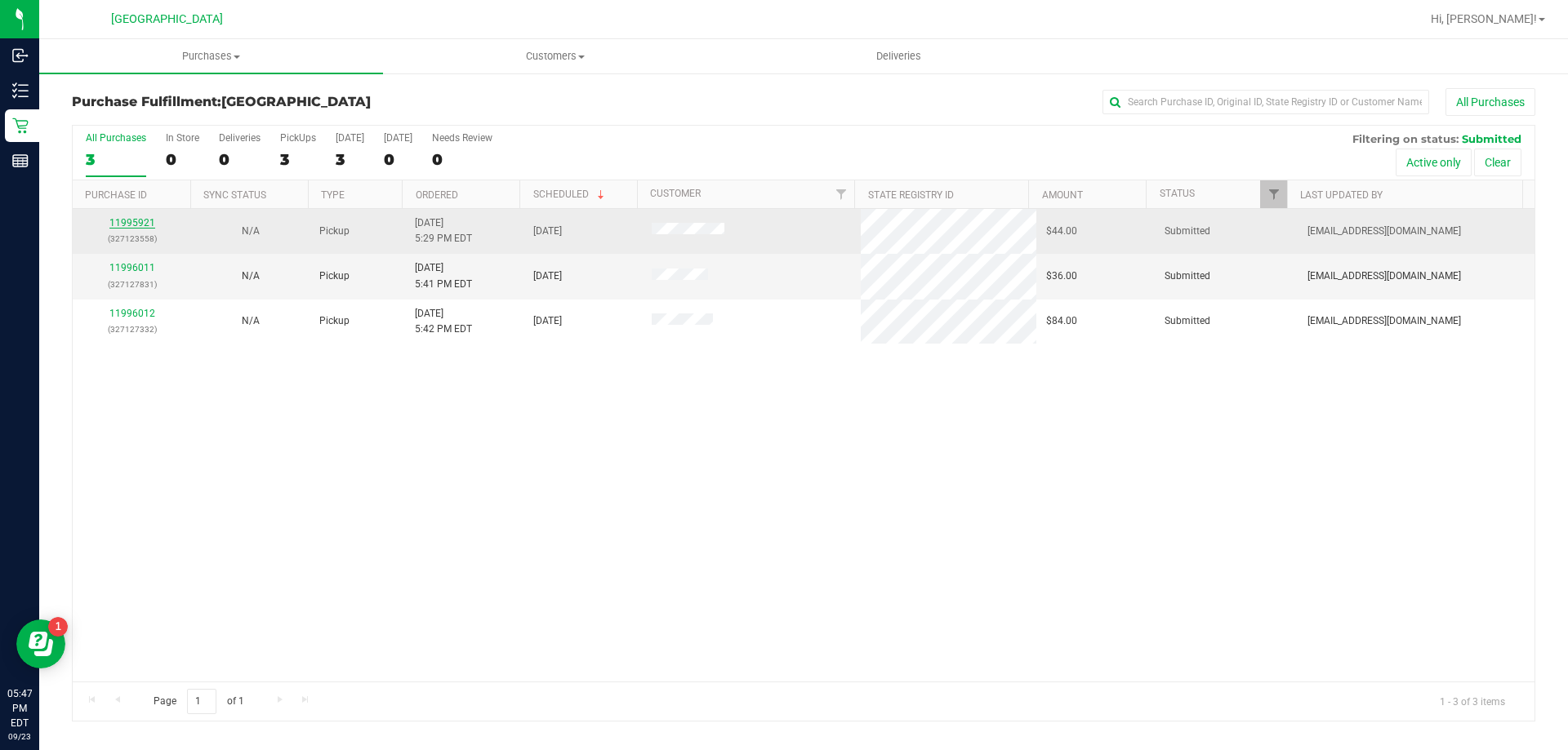
click at [144, 222] on link "11995921" at bounding box center [132, 222] width 45 height 11
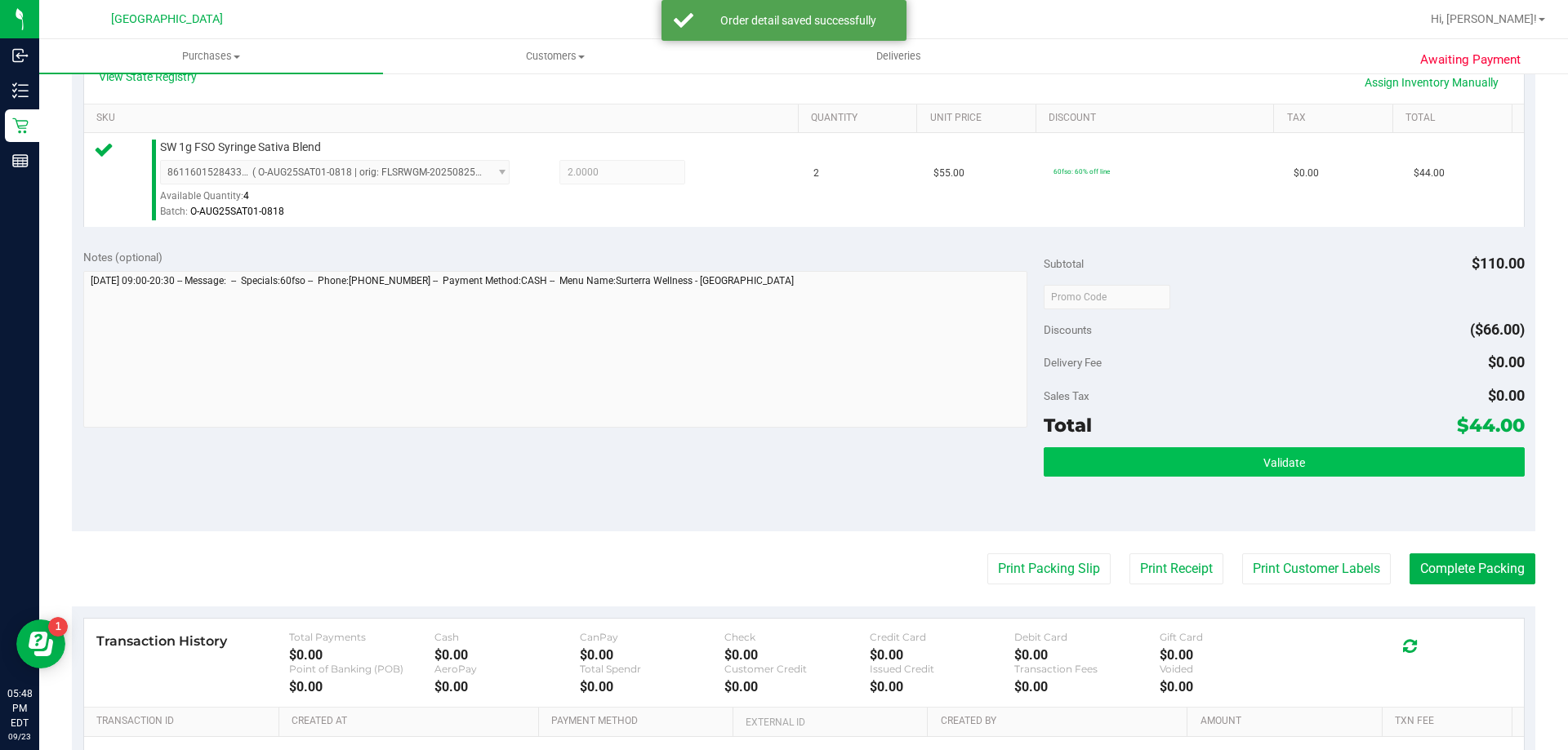
scroll to position [409, 0]
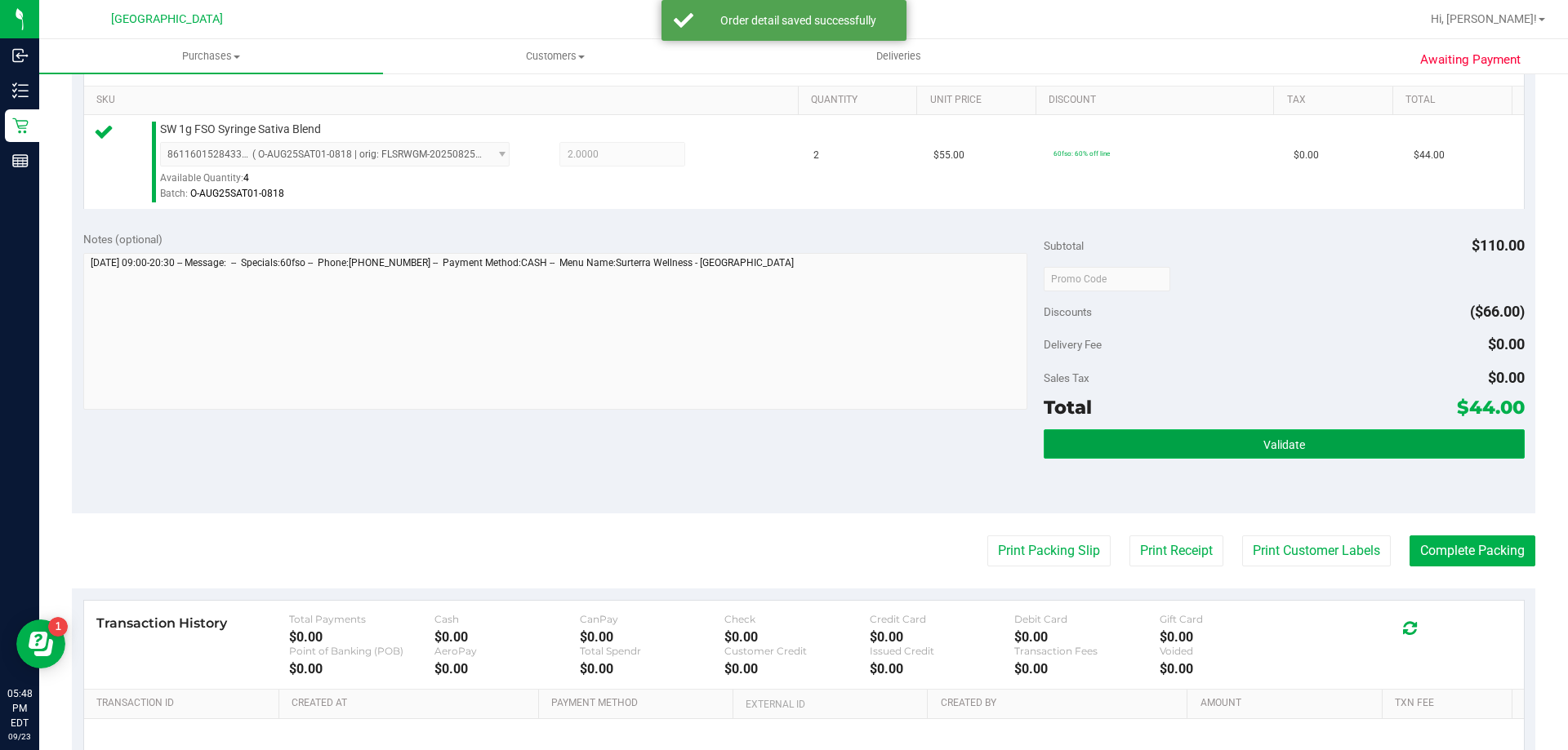
click at [1349, 442] on button "Validate" at bounding box center [1284, 444] width 480 height 30
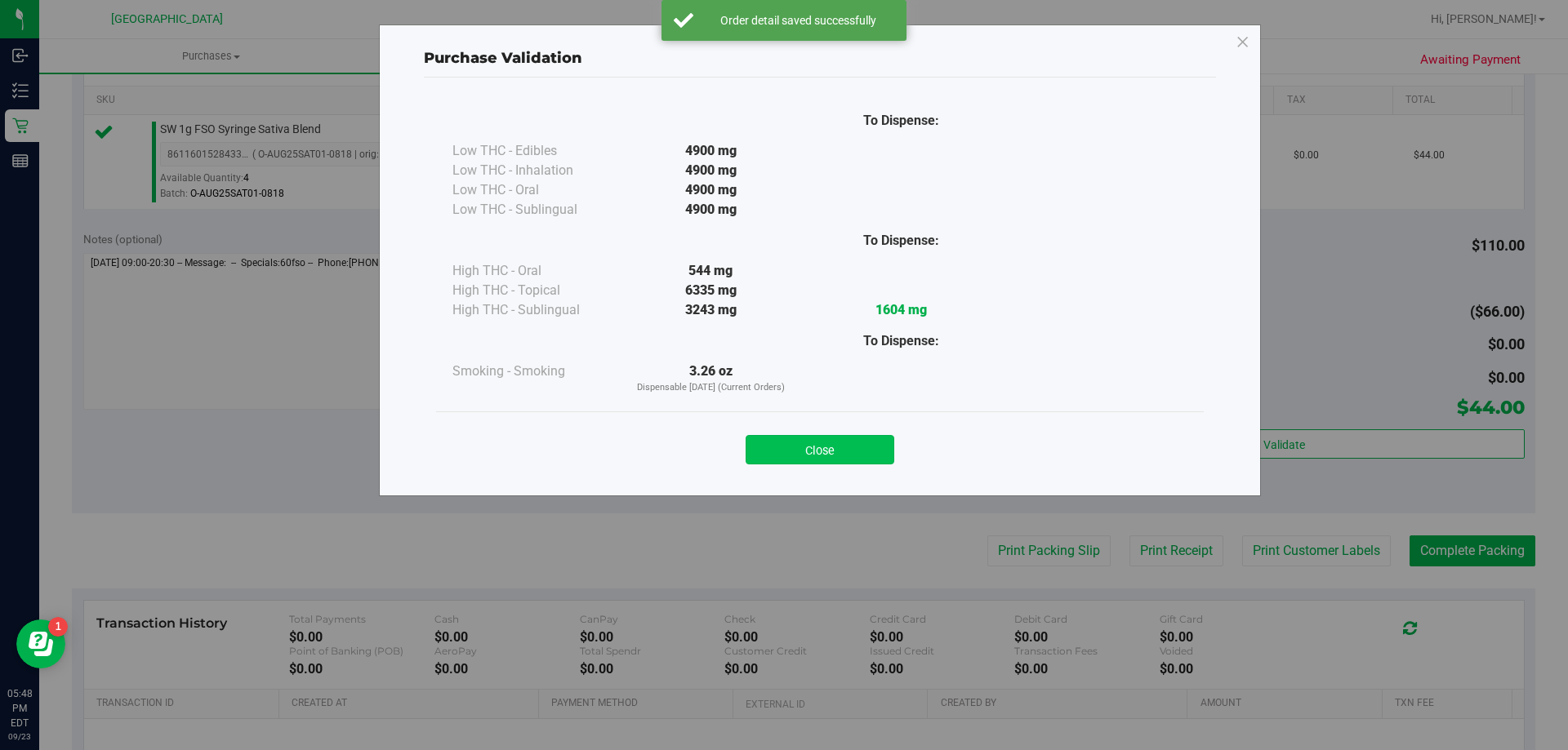
click at [857, 445] on button "Close" at bounding box center [820, 449] width 149 height 30
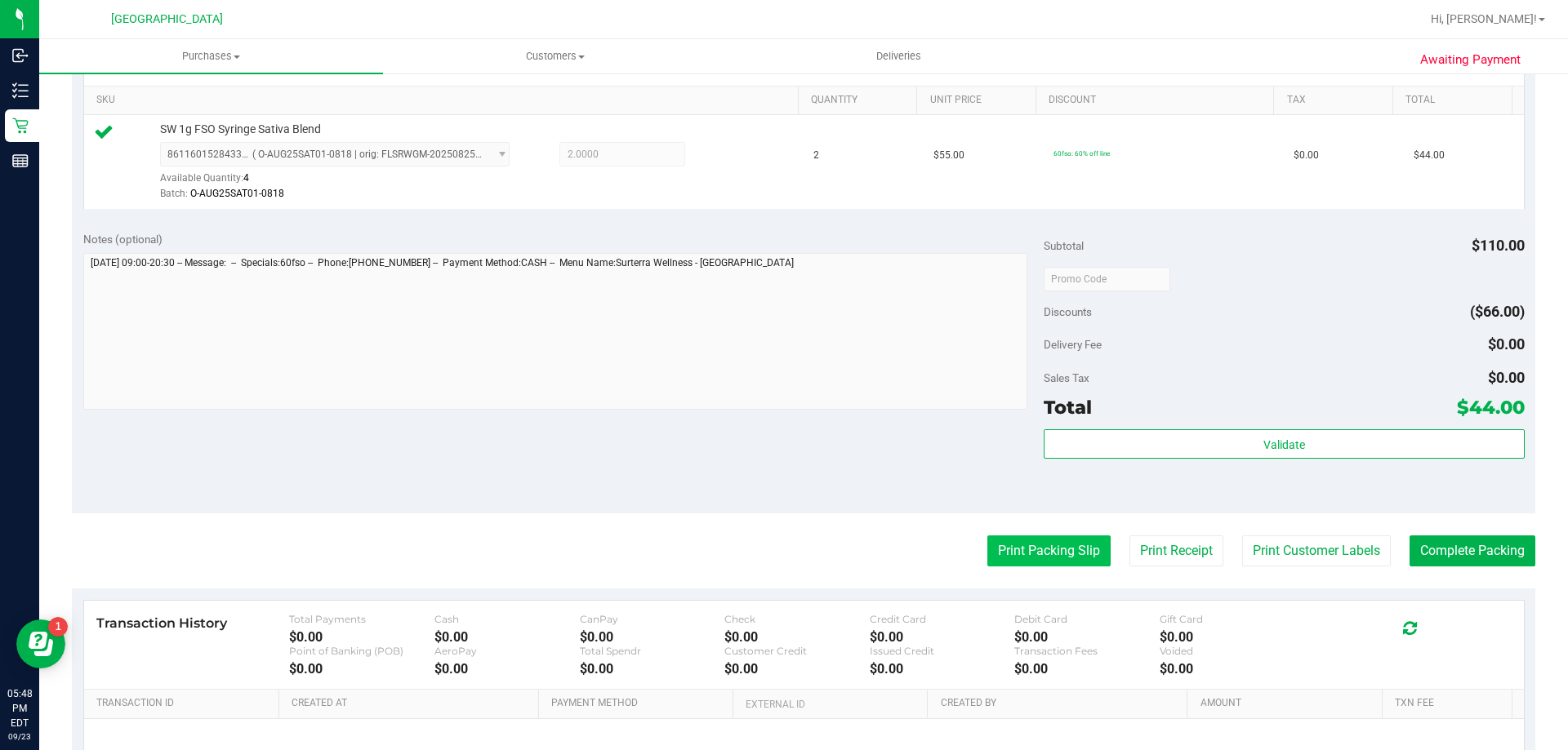
click at [1003, 549] on button "Print Packing Slip" at bounding box center [1049, 551] width 124 height 31
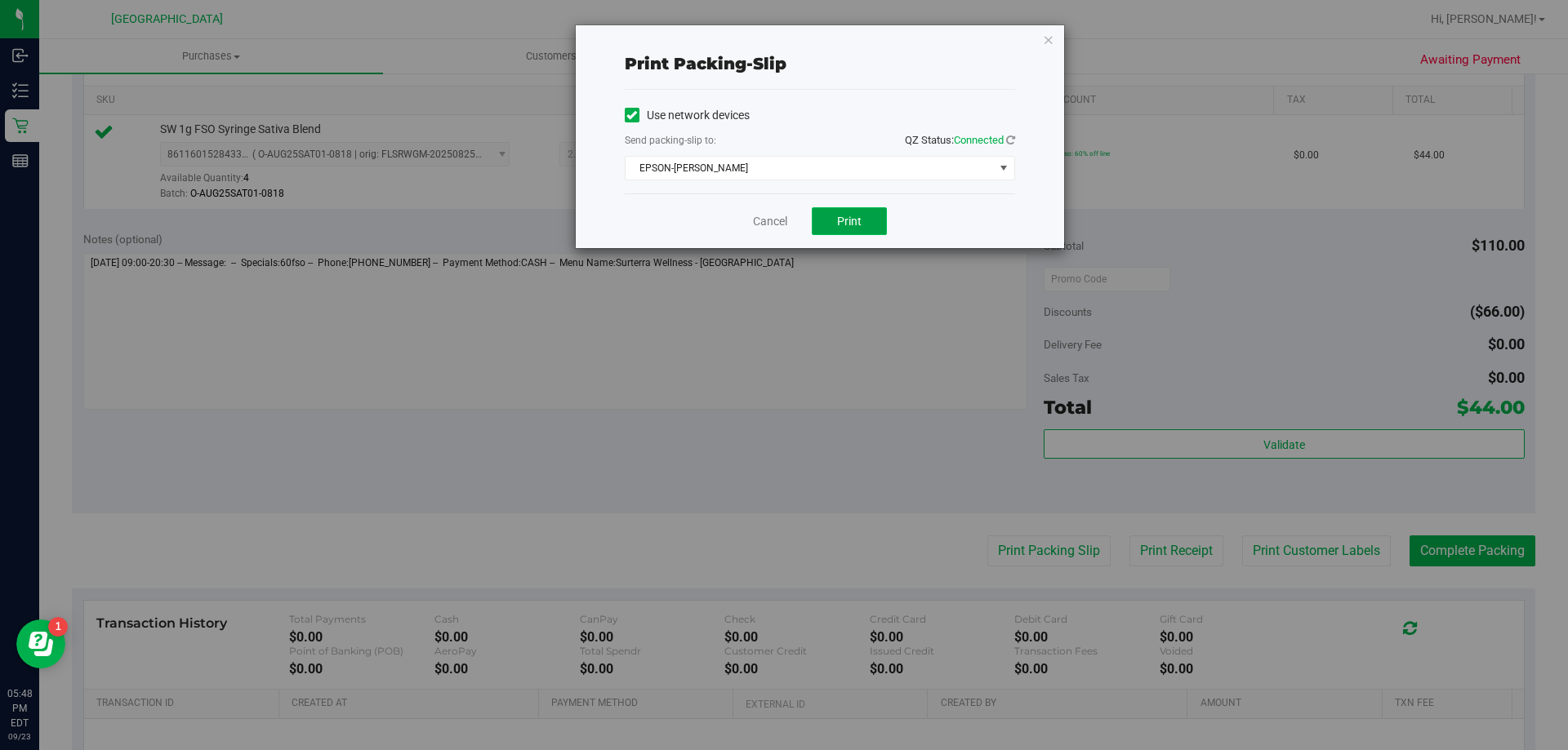
click at [840, 228] on button "Print" at bounding box center [849, 221] width 75 height 28
click at [1049, 44] on icon "button" at bounding box center [1049, 39] width 11 height 19
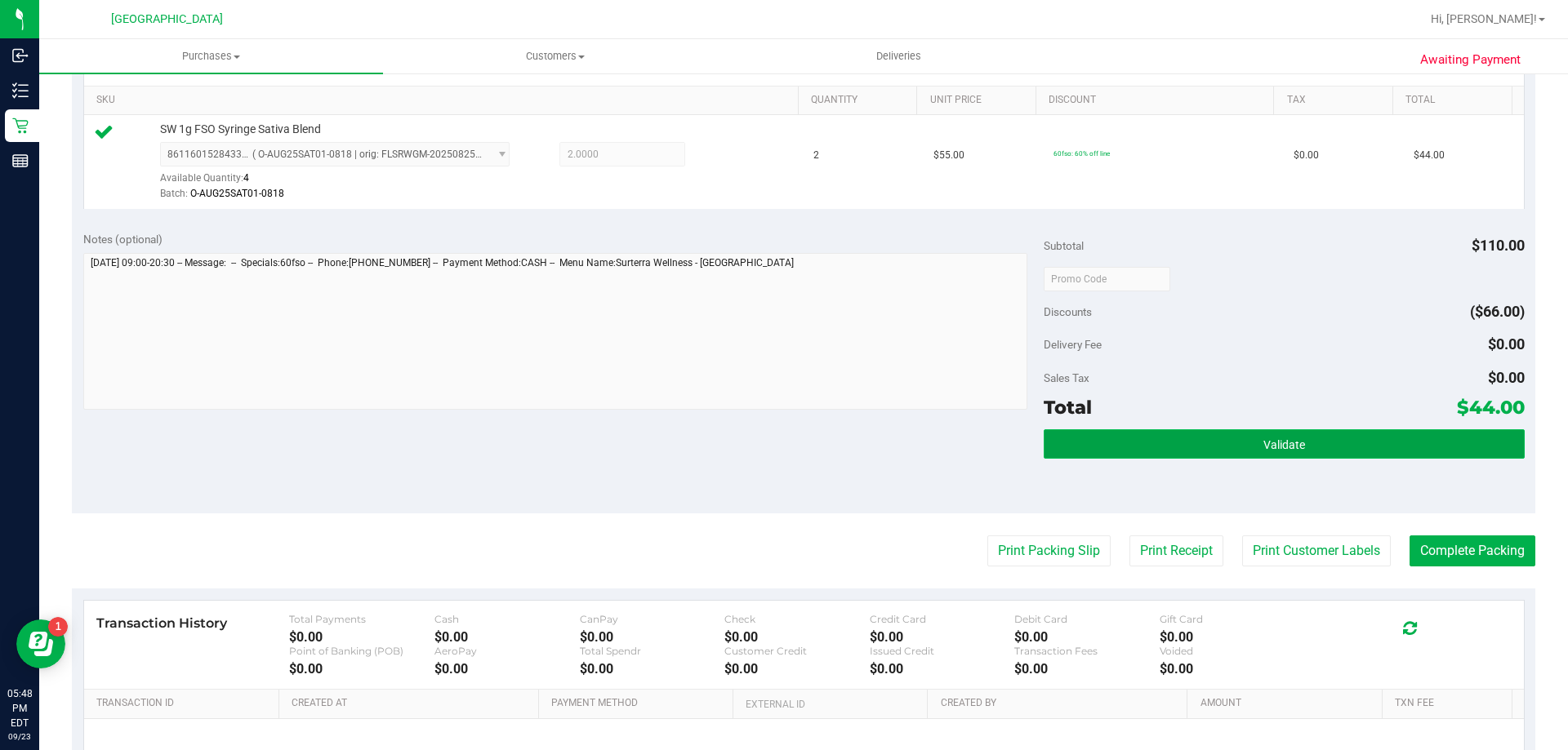
click at [1270, 435] on button "Validate" at bounding box center [1284, 444] width 480 height 30
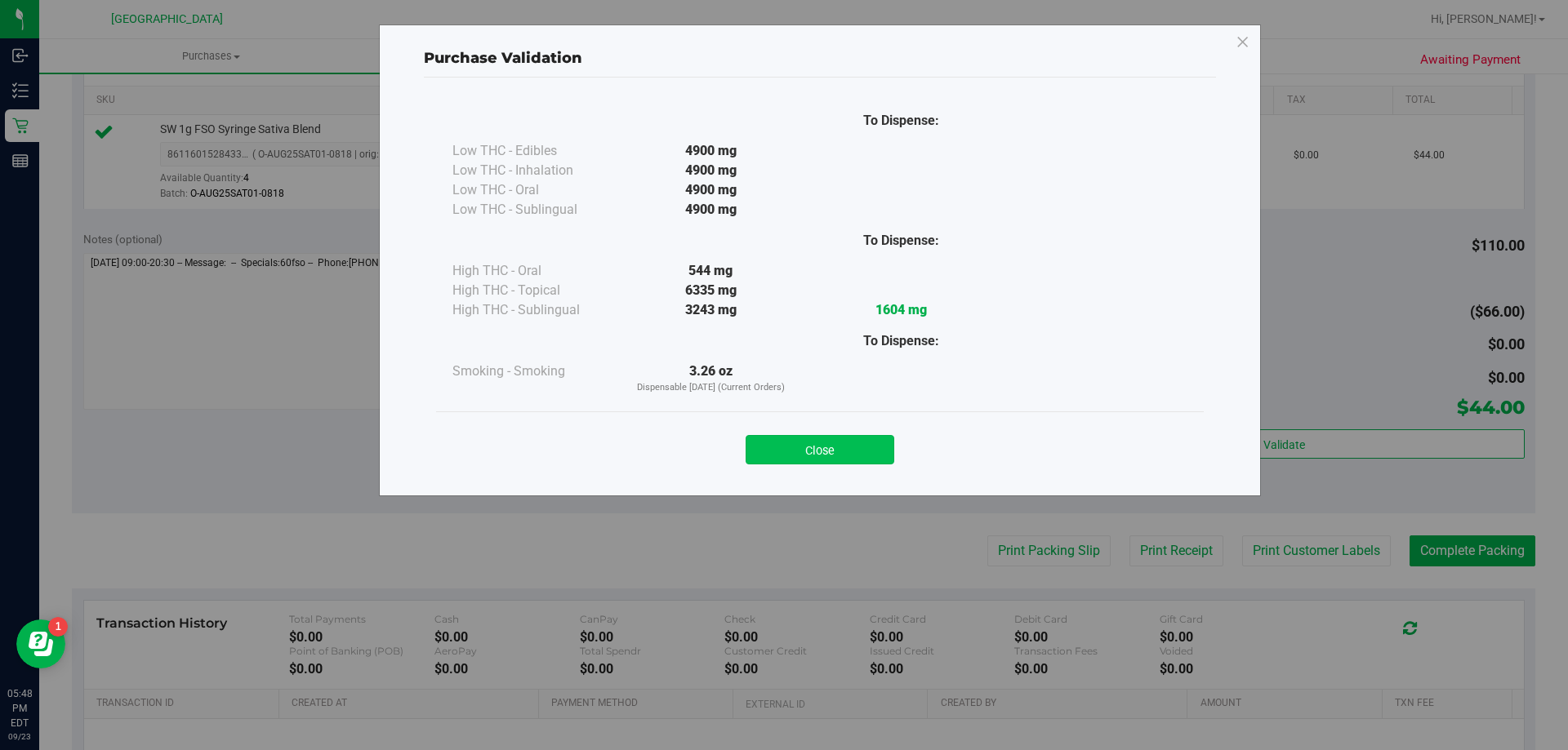
click at [866, 446] on button "Close" at bounding box center [820, 449] width 149 height 30
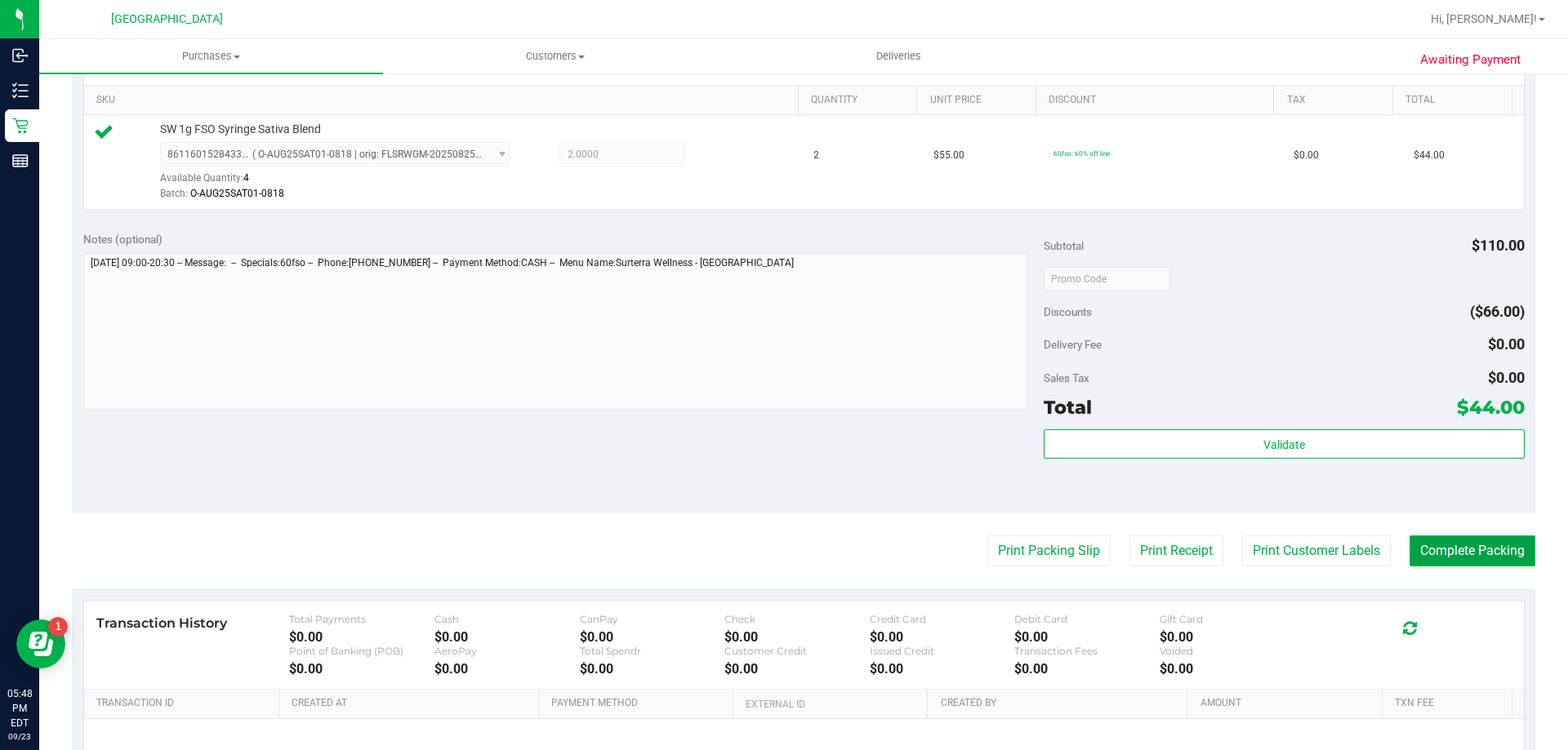
click at [1493, 564] on button "Complete Packing" at bounding box center [1472, 551] width 126 height 31
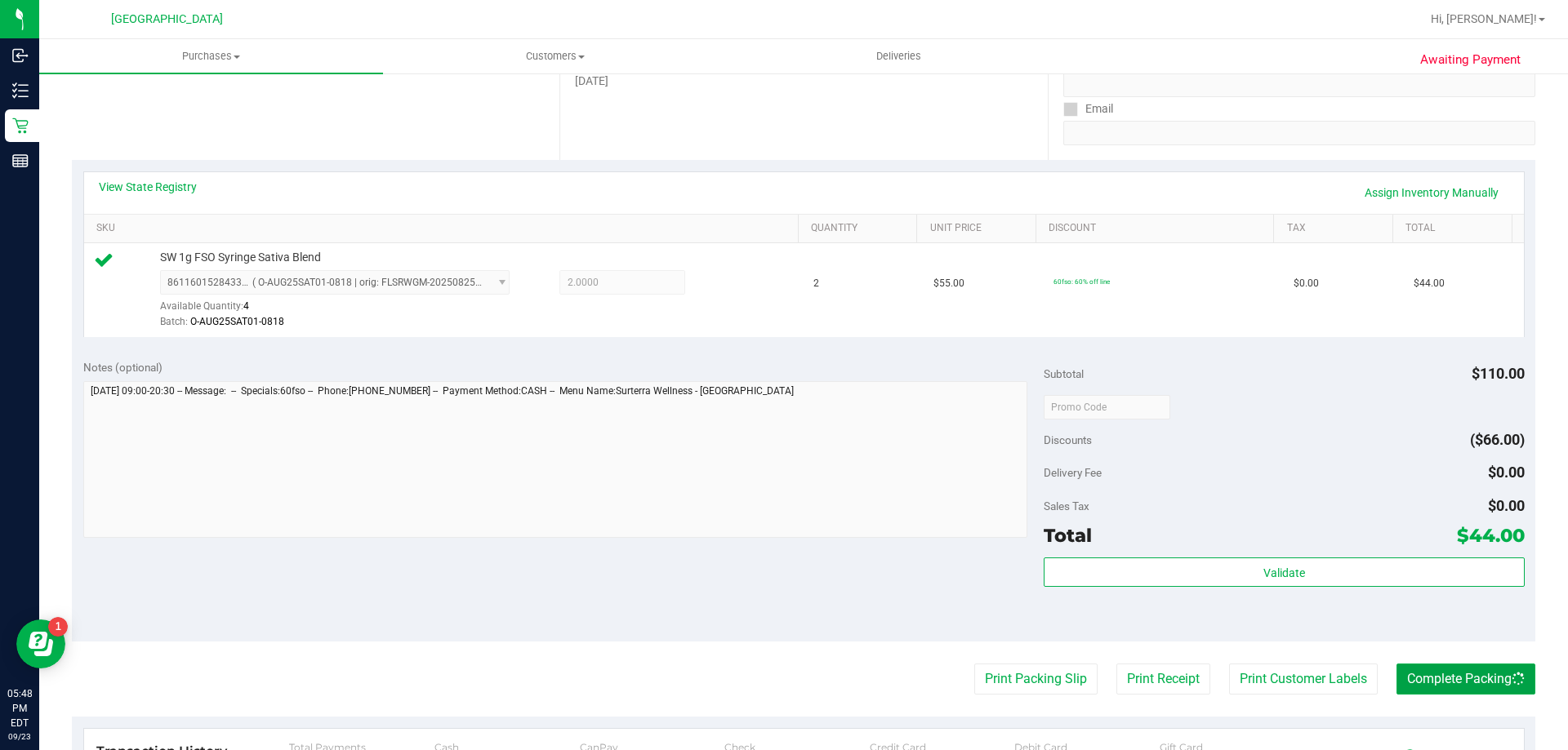
scroll to position [0, 0]
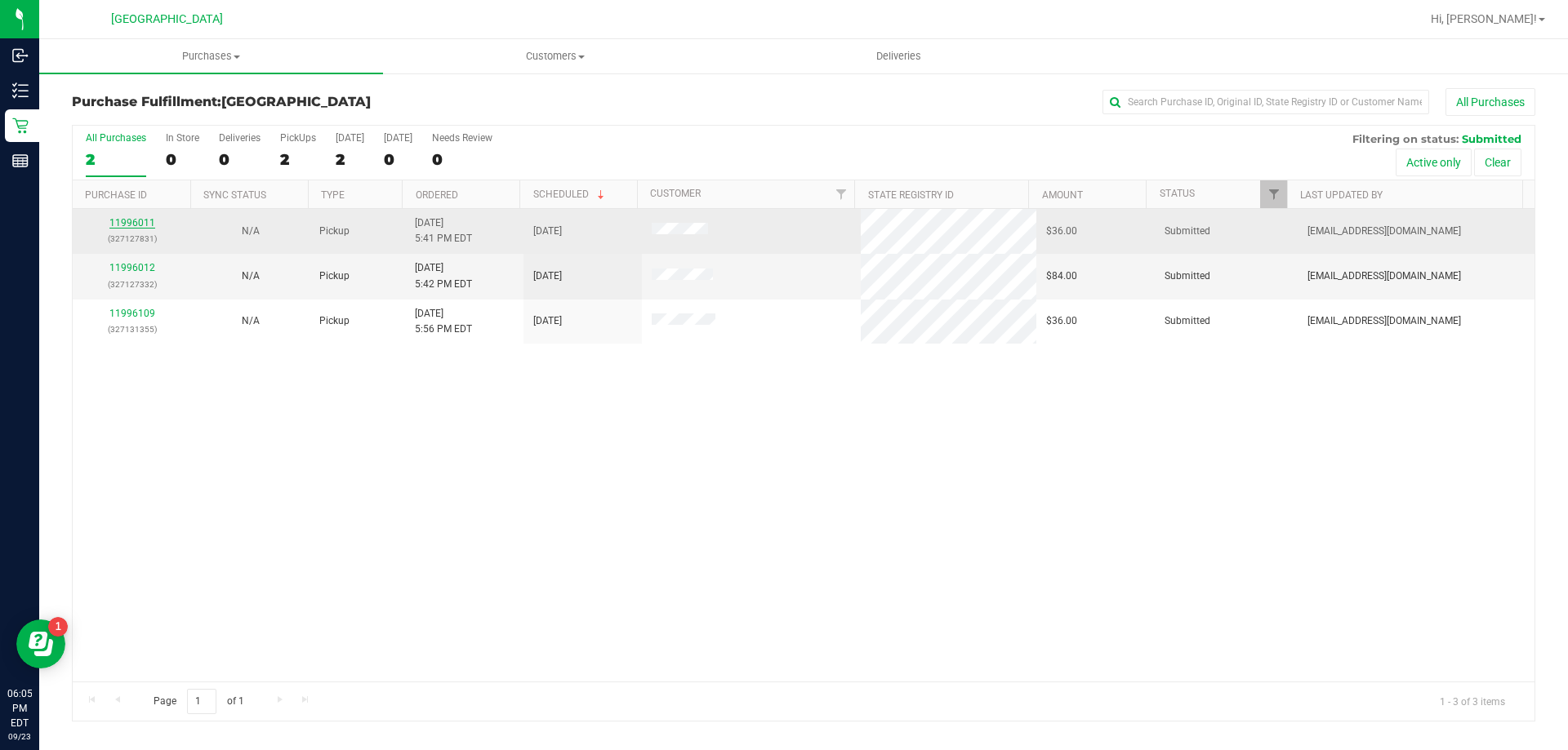
click at [147, 223] on link "11996011" at bounding box center [132, 222] width 45 height 11
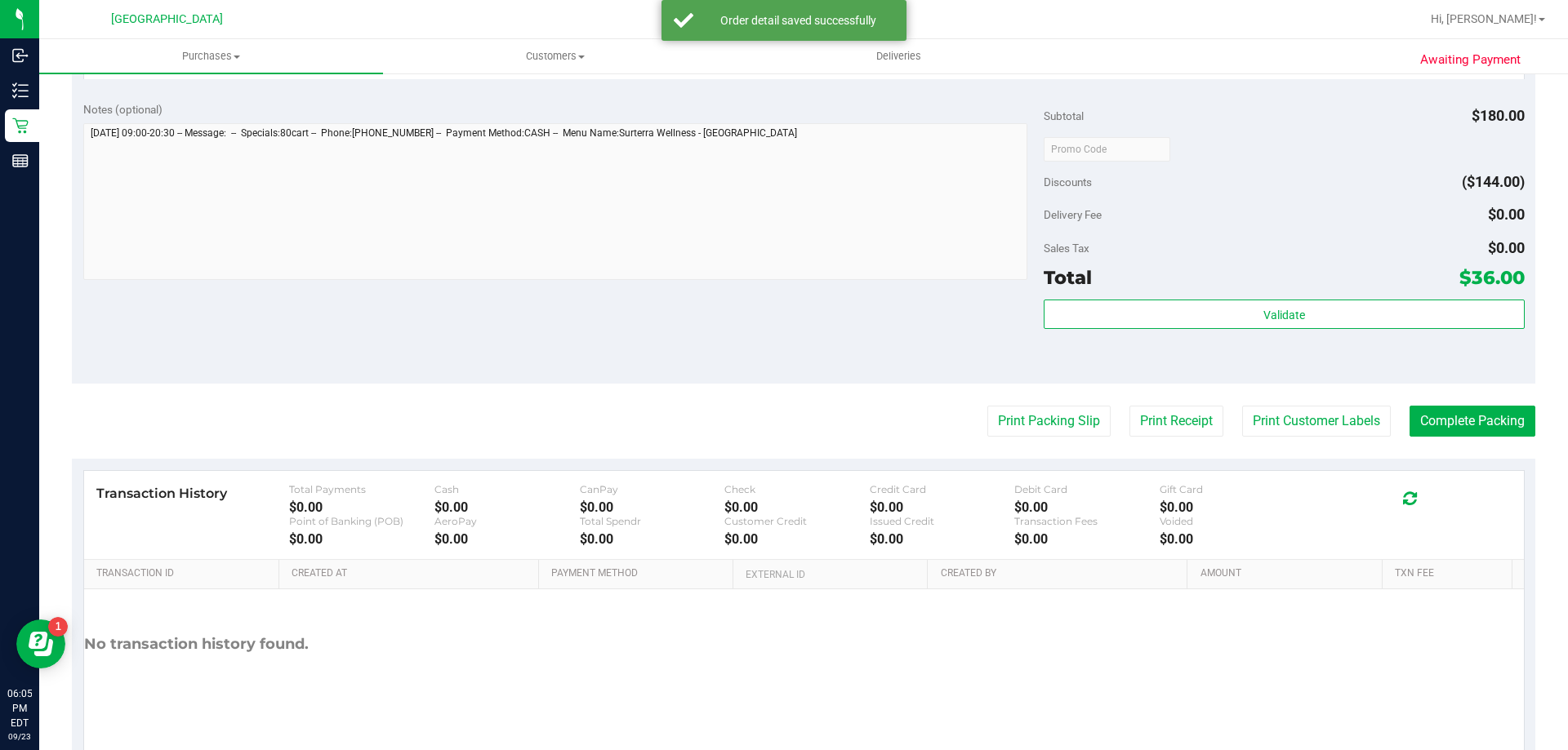
scroll to position [584, 0]
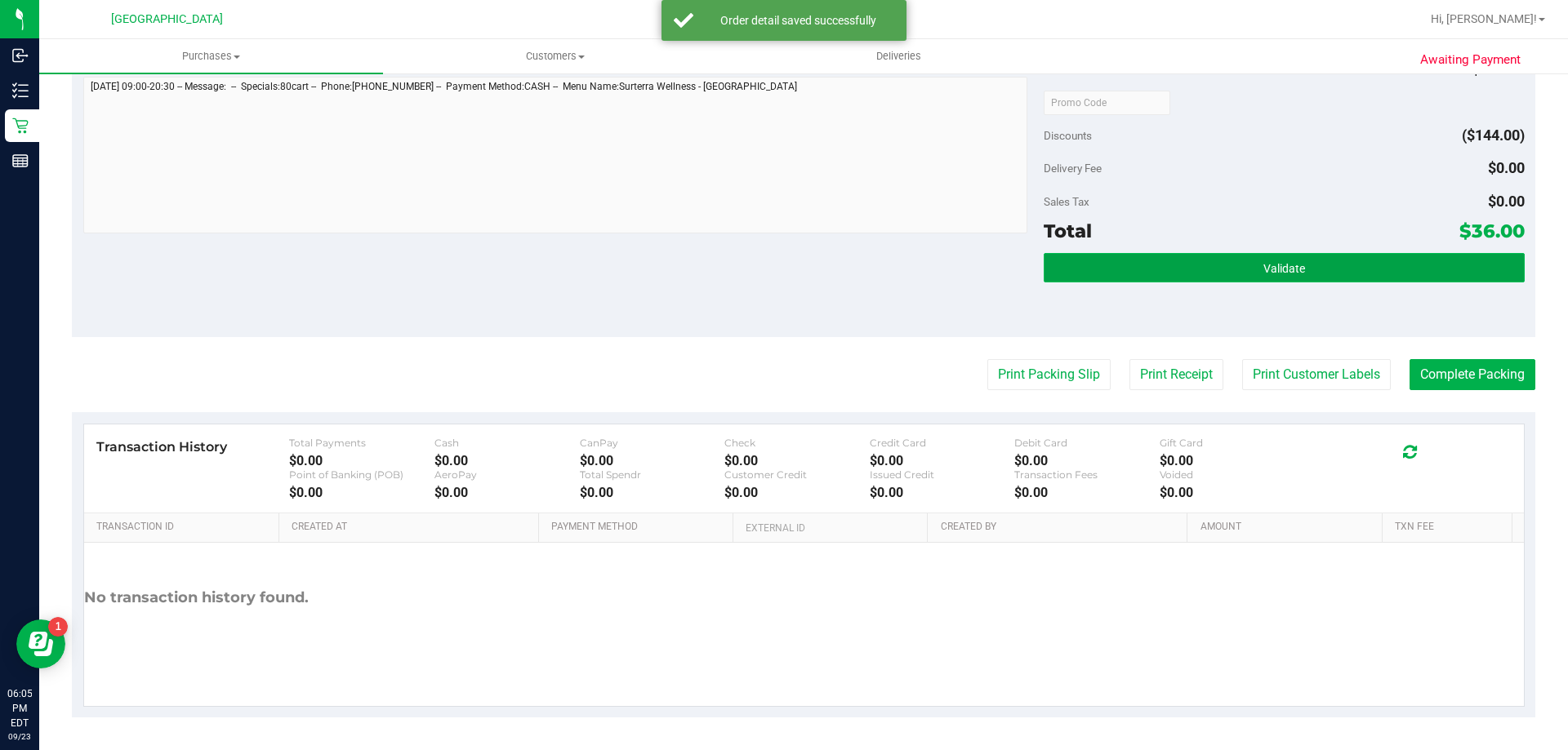
click at [1299, 273] on button "Validate" at bounding box center [1284, 268] width 480 height 30
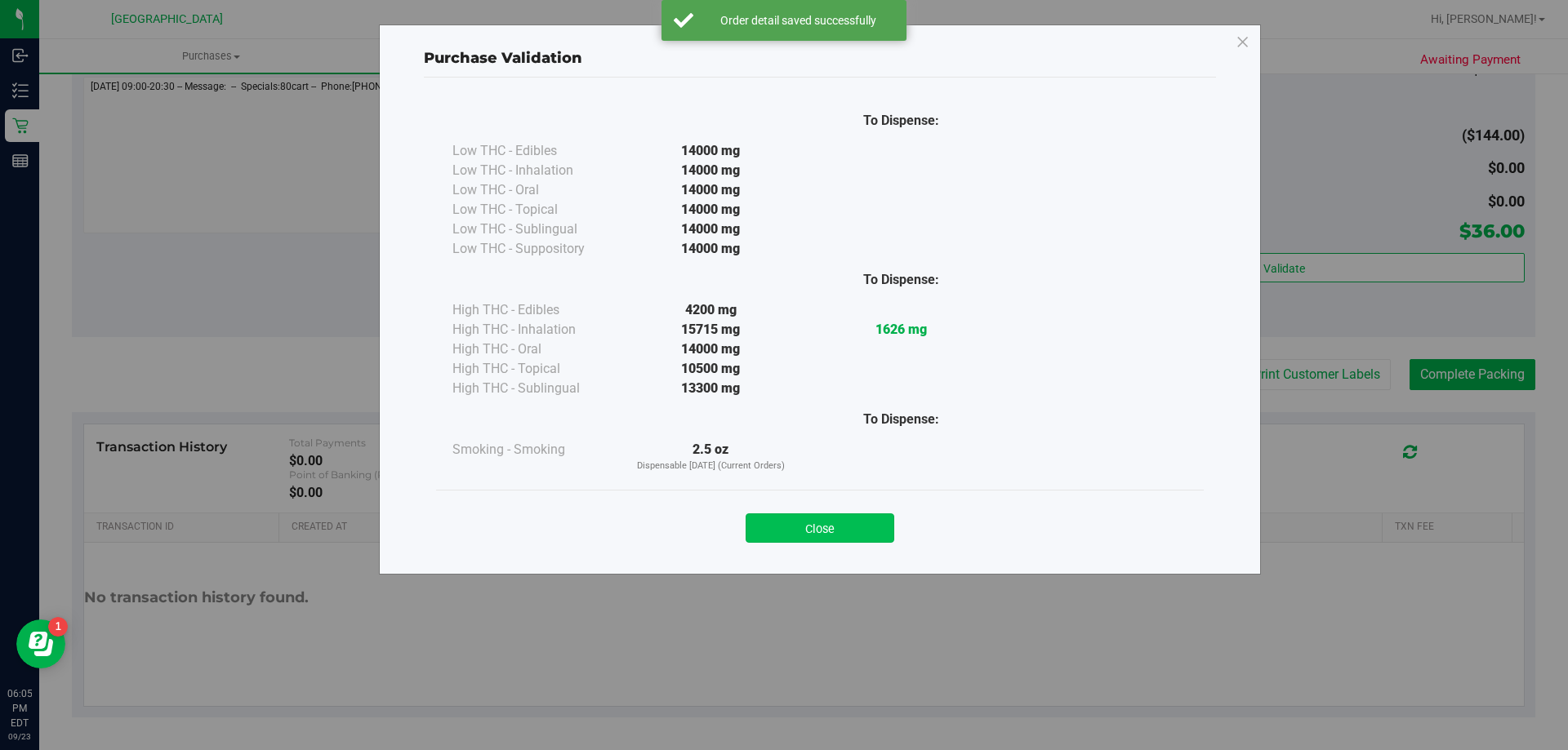
click at [820, 532] on button "Close" at bounding box center [820, 528] width 149 height 30
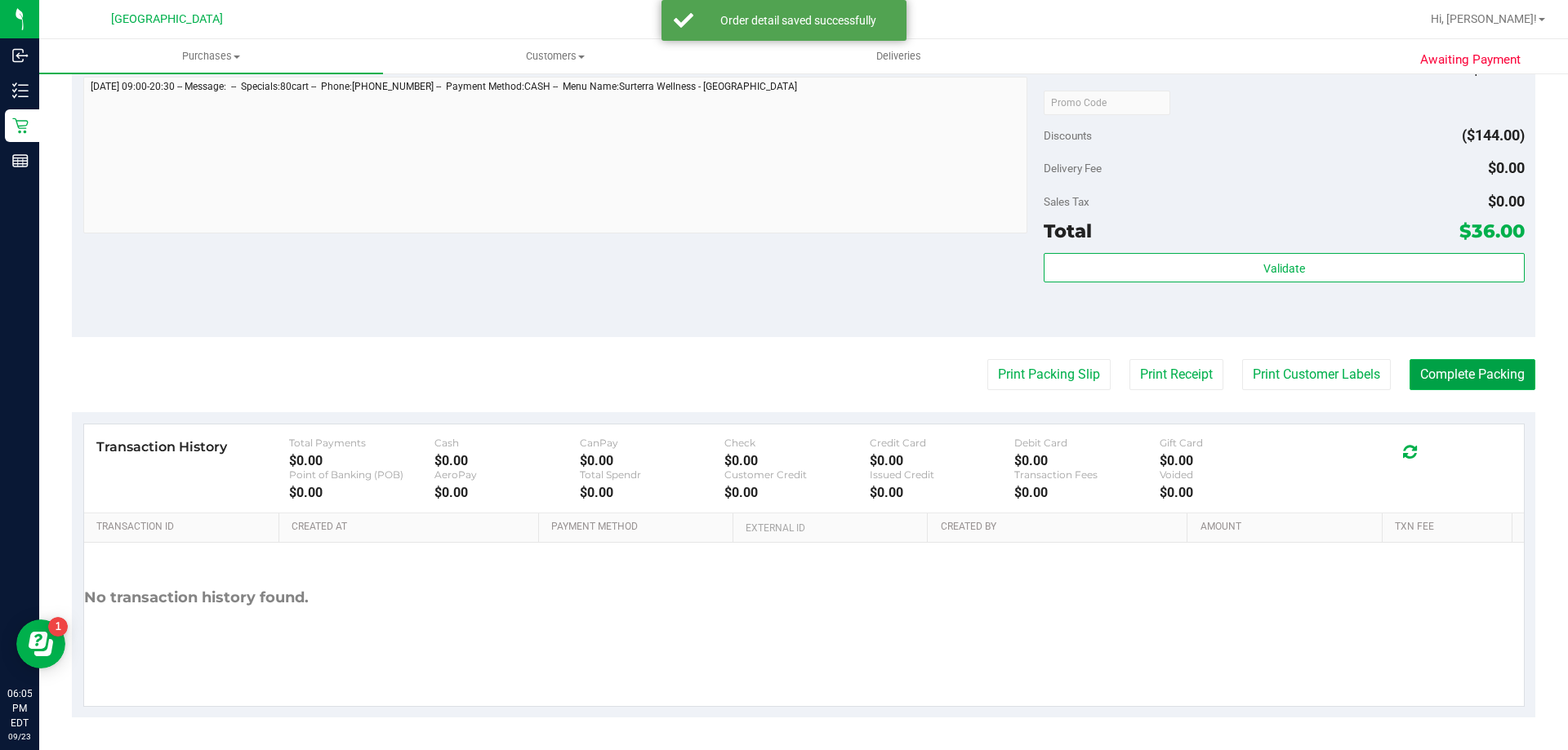
click at [1451, 375] on button "Complete Packing" at bounding box center [1472, 375] width 126 height 31
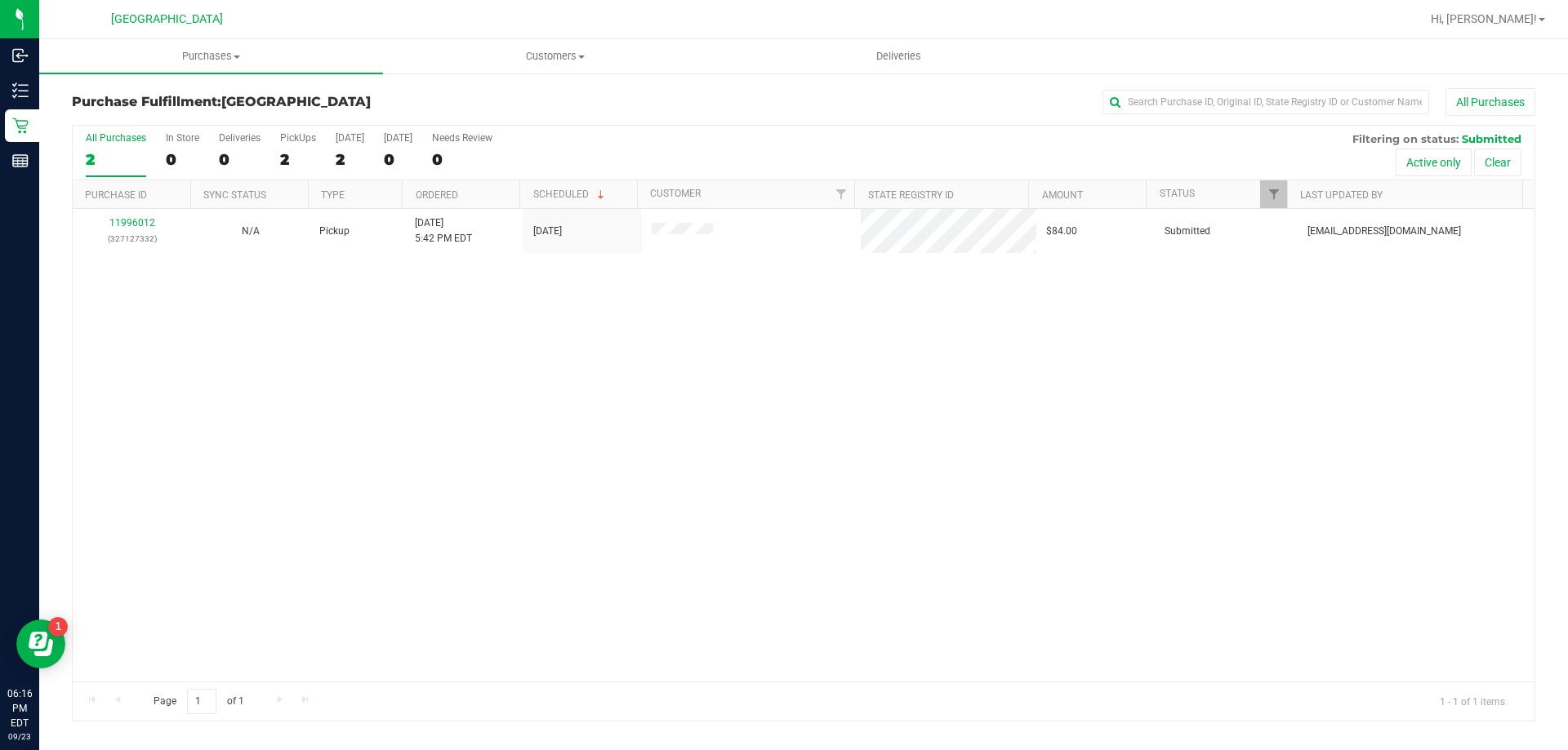
click at [536, 339] on div "11996012 (327127332) N/A Pickup 9/23/2025 5:42 PM EDT 9/23/2025 $84.00 Submitte…" at bounding box center [803, 445] width 1462 height 473
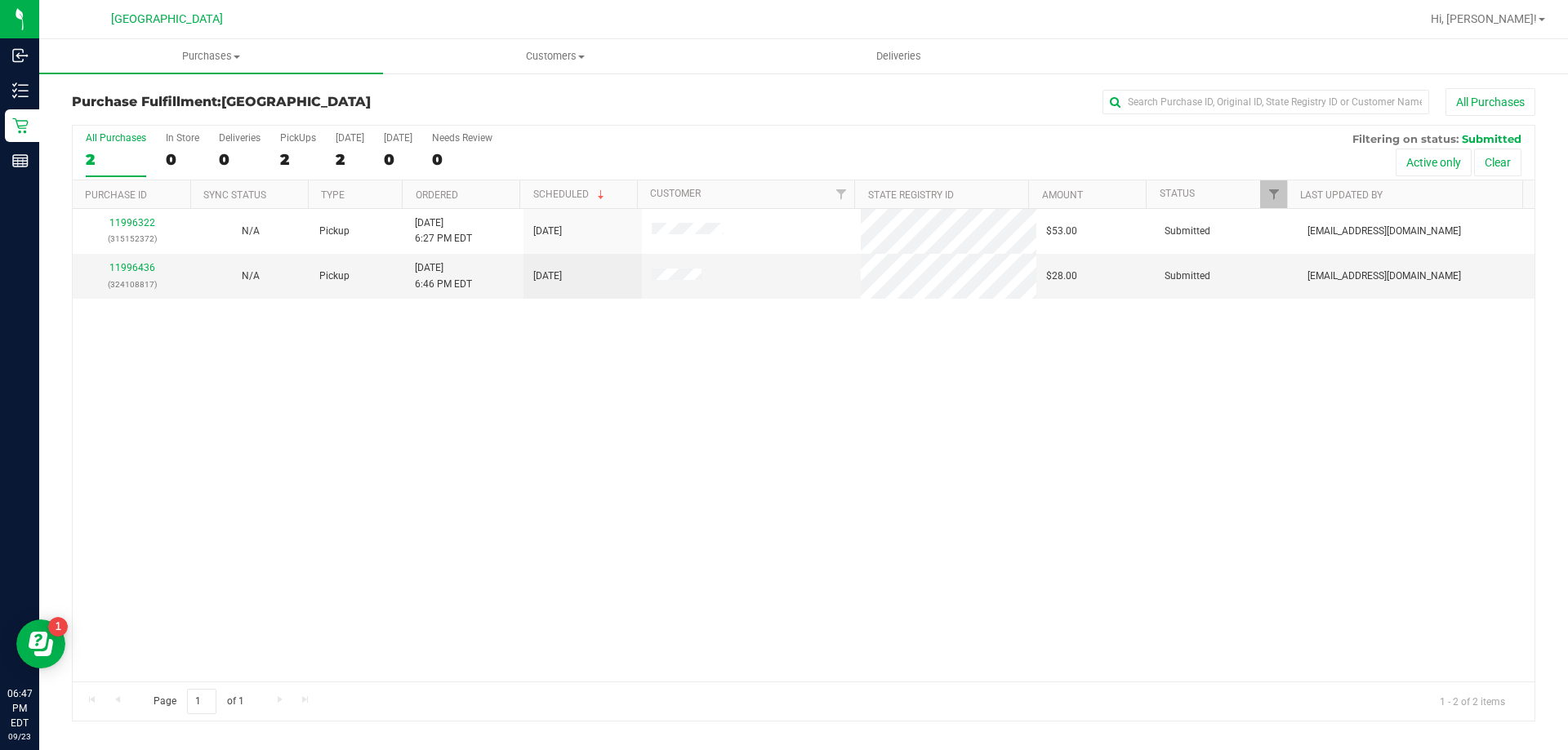
click at [589, 122] on div "Purchase Fulfillment: Palm Bay WC All Purchases" at bounding box center [803, 105] width 1463 height 36
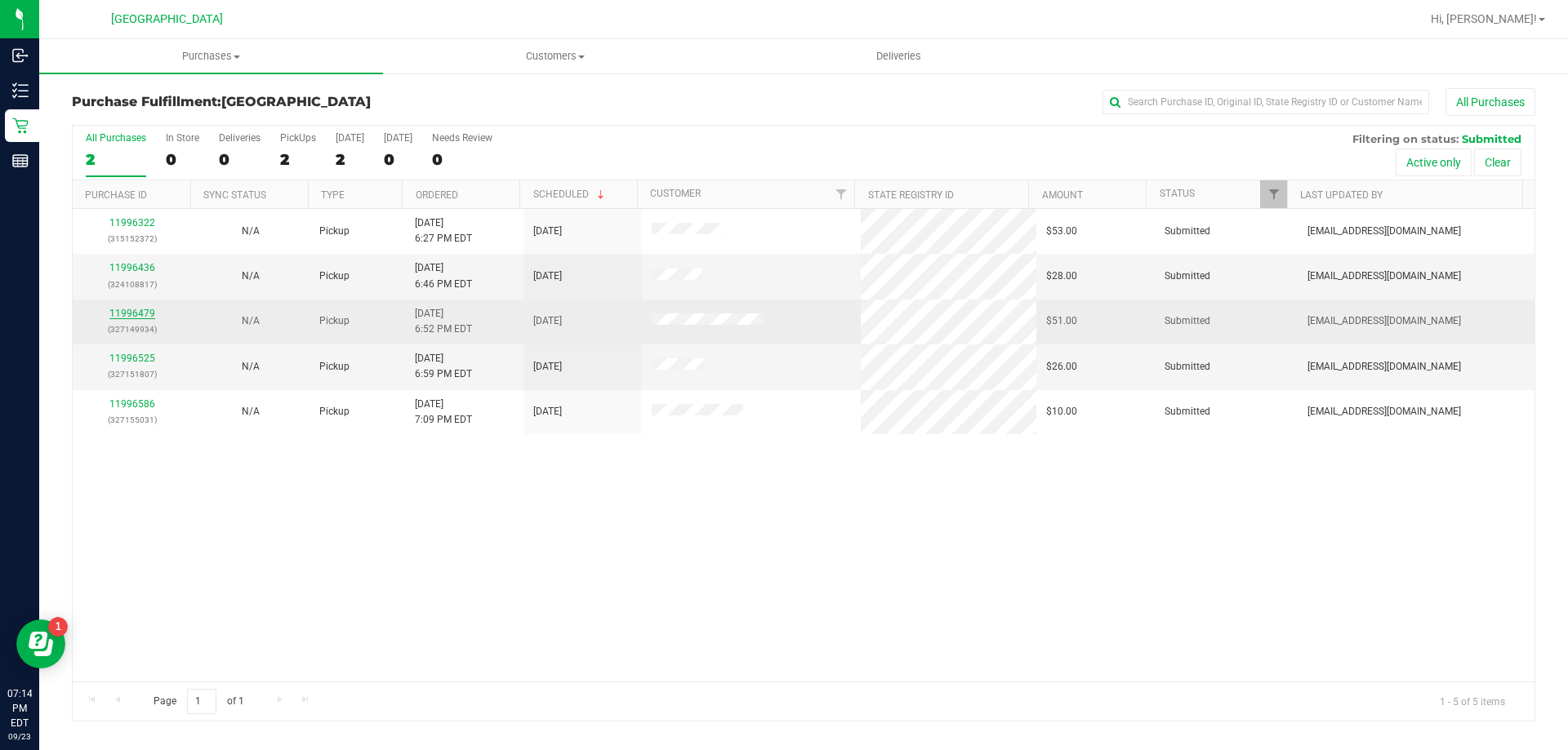
click at [137, 313] on link "11996479" at bounding box center [132, 313] width 45 height 11
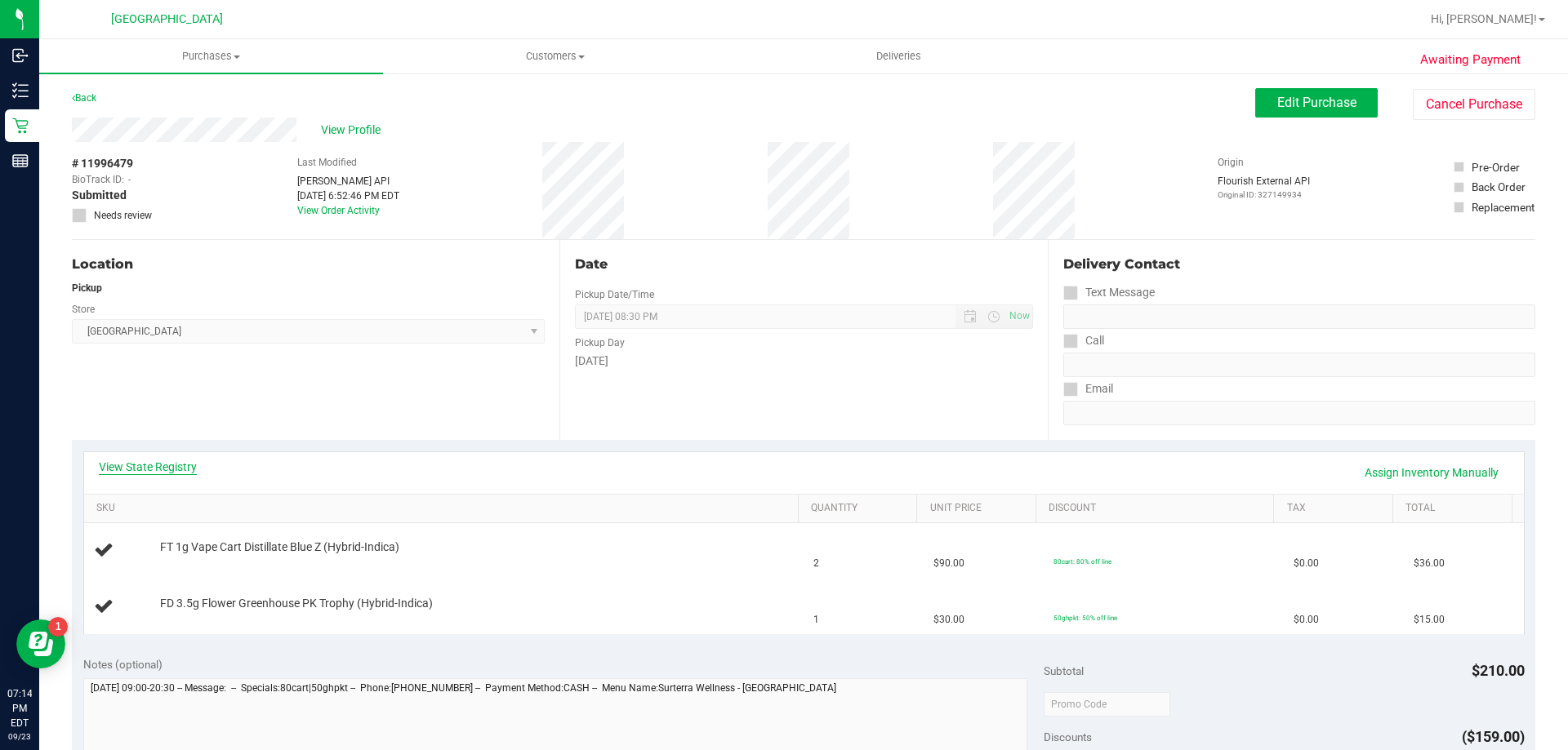
click at [154, 461] on link "View State Registry" at bounding box center [147, 467] width 98 height 17
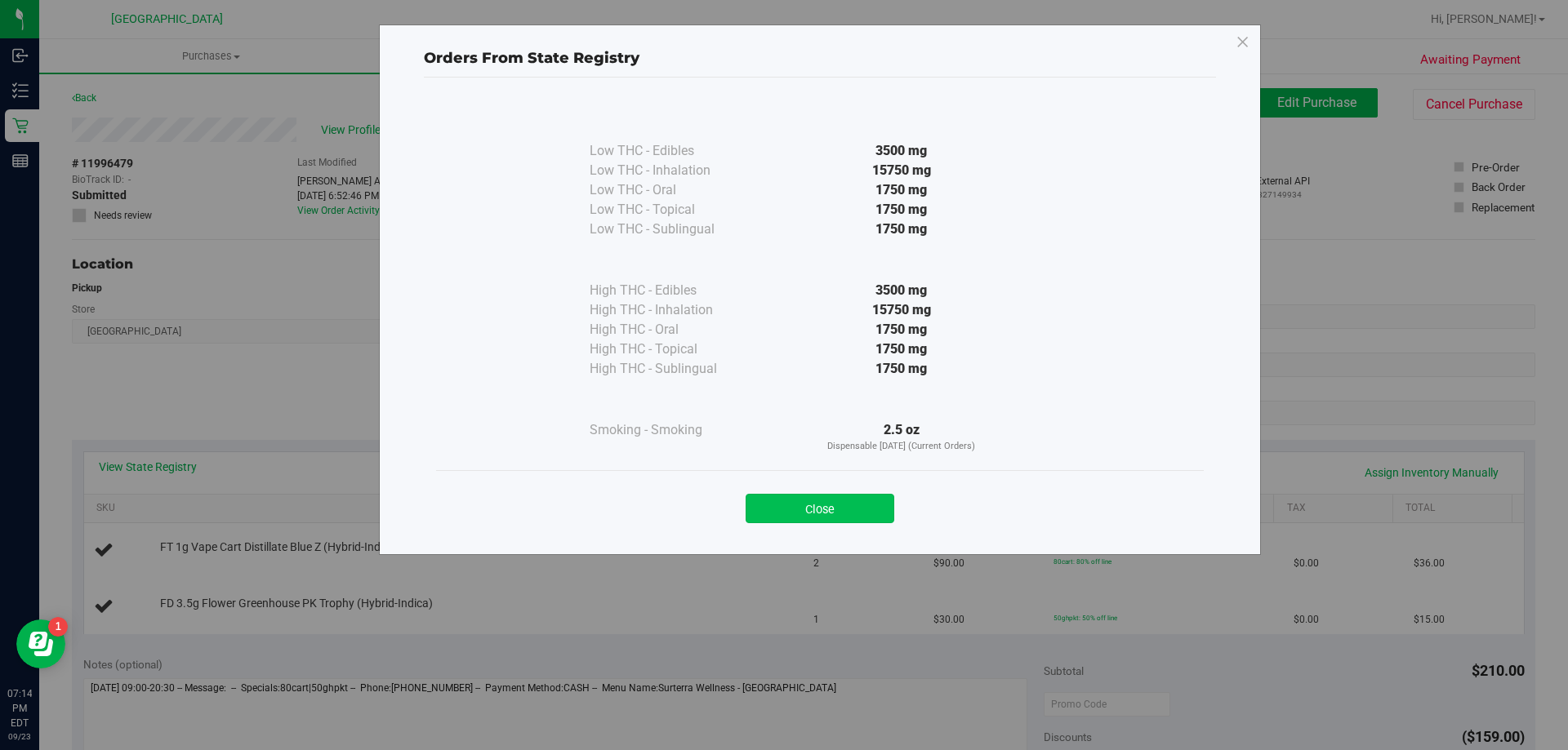
click at [837, 510] on button "Close" at bounding box center [820, 509] width 149 height 30
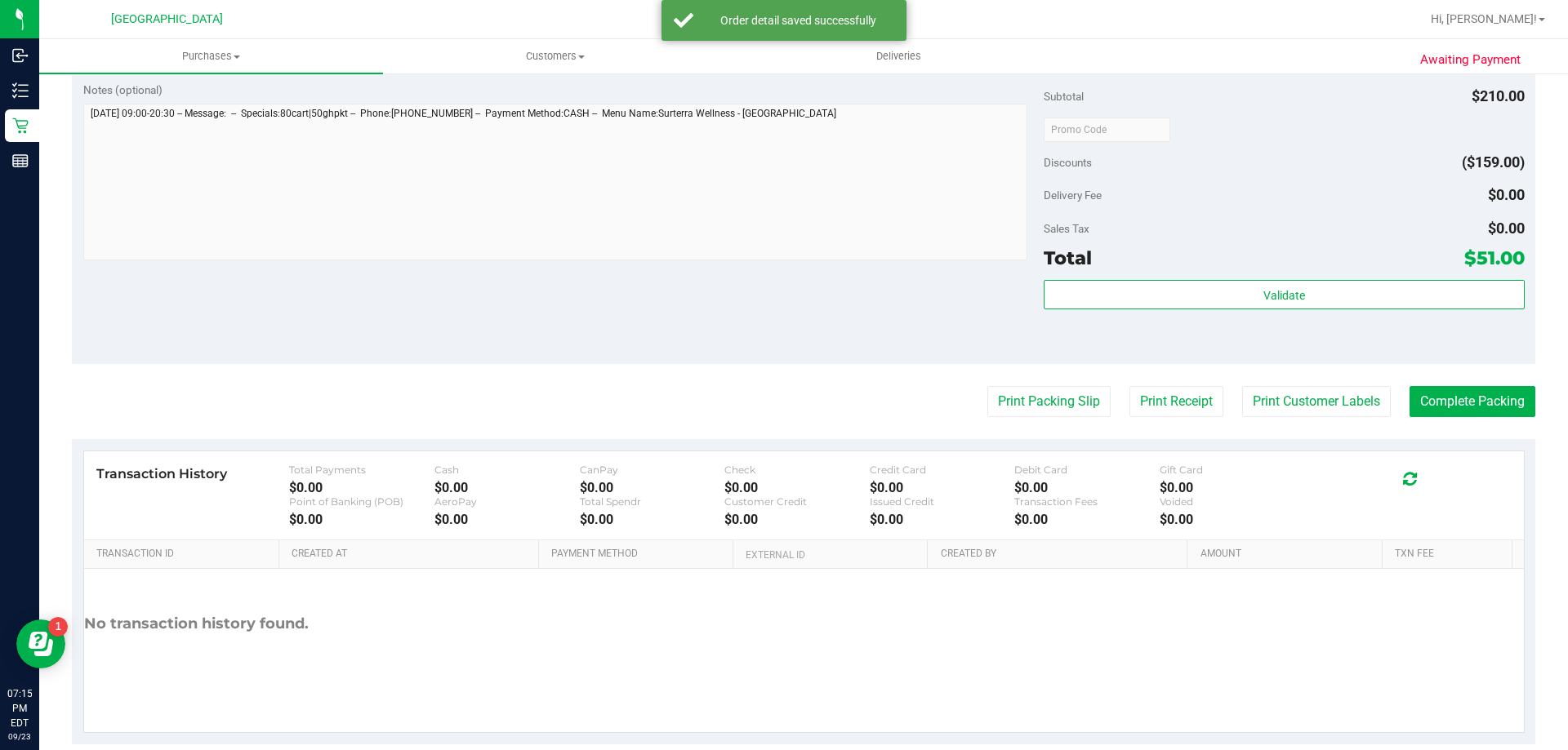
scroll to position [679, 0]
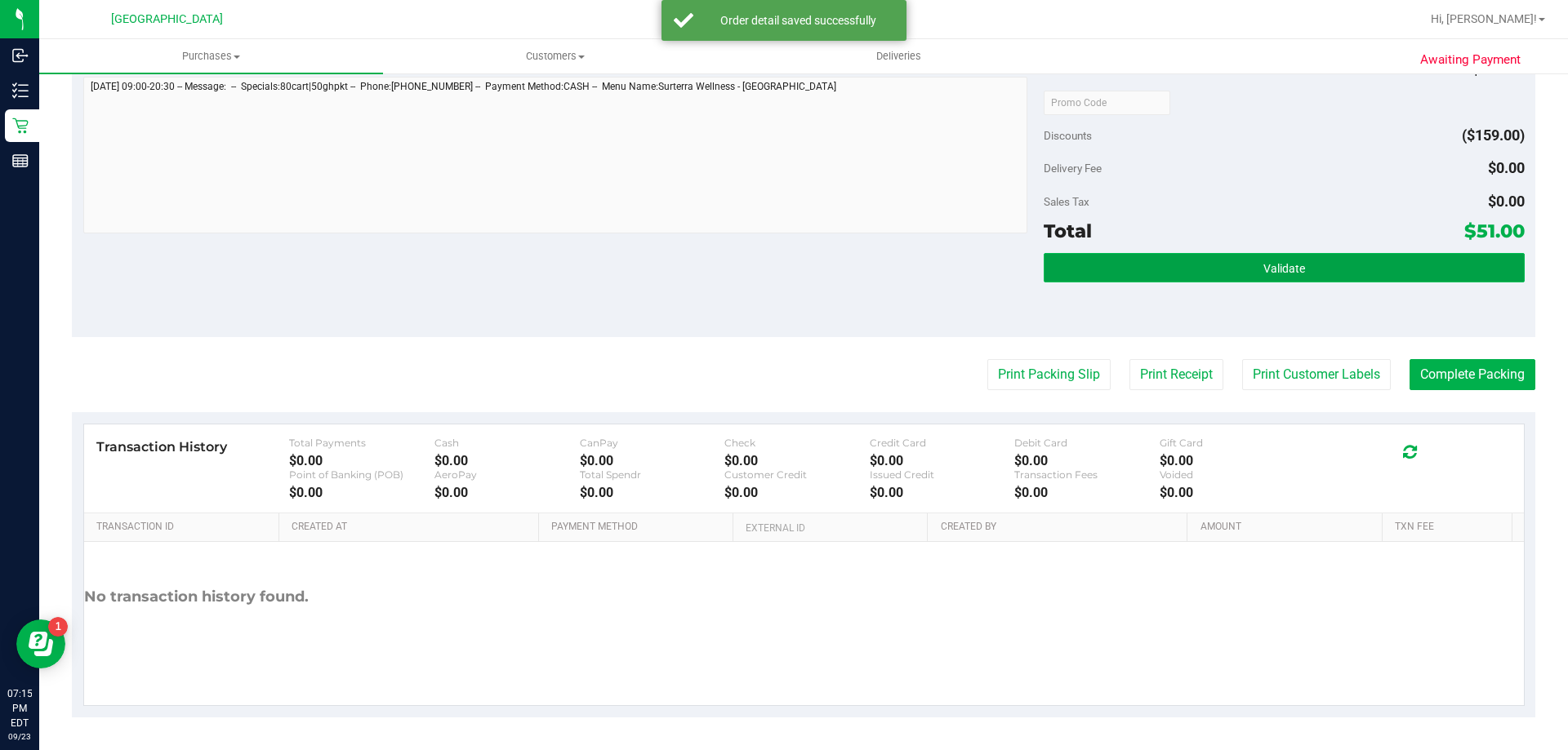
click at [1316, 261] on button "Validate" at bounding box center [1284, 268] width 480 height 30
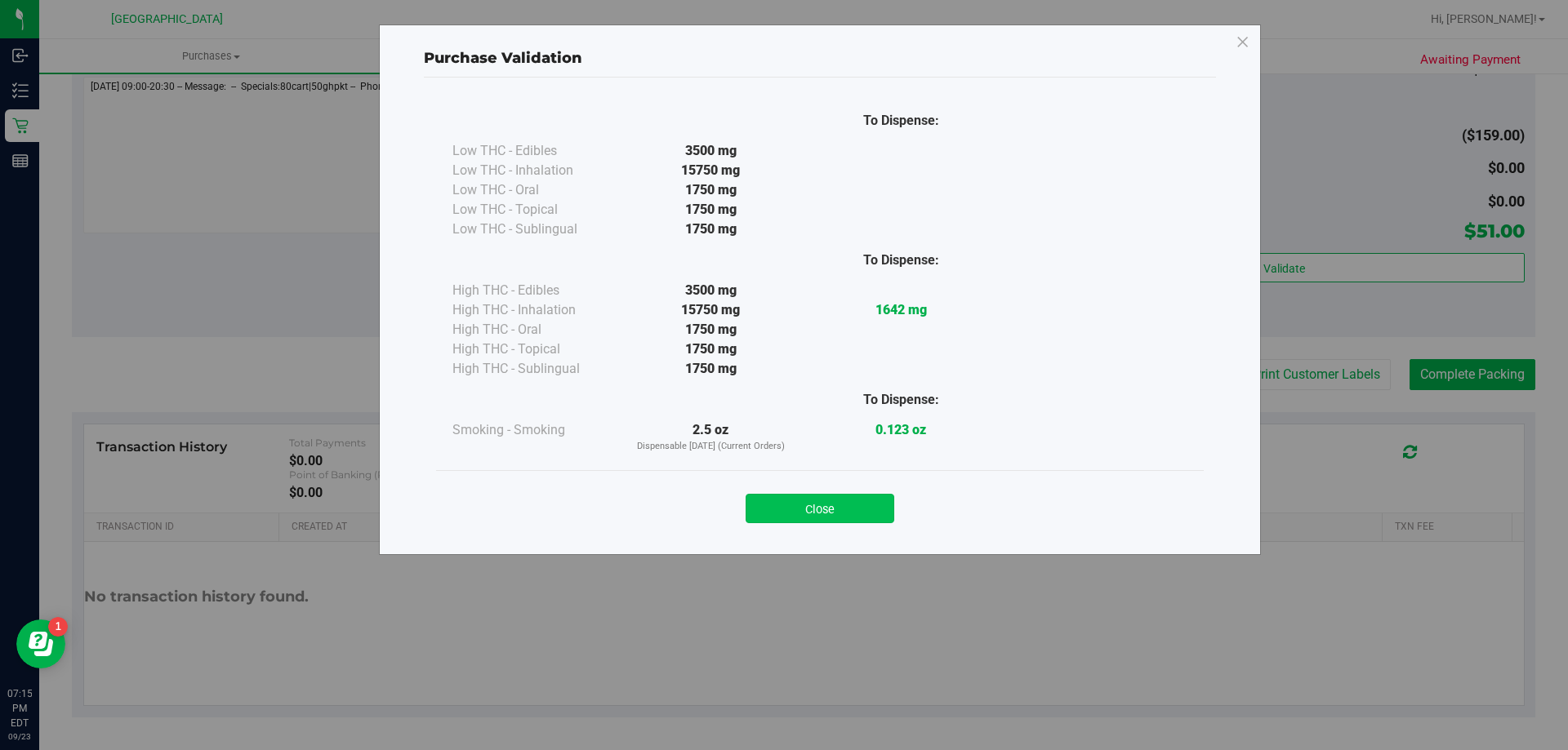
click at [854, 511] on button "Close" at bounding box center [820, 509] width 149 height 30
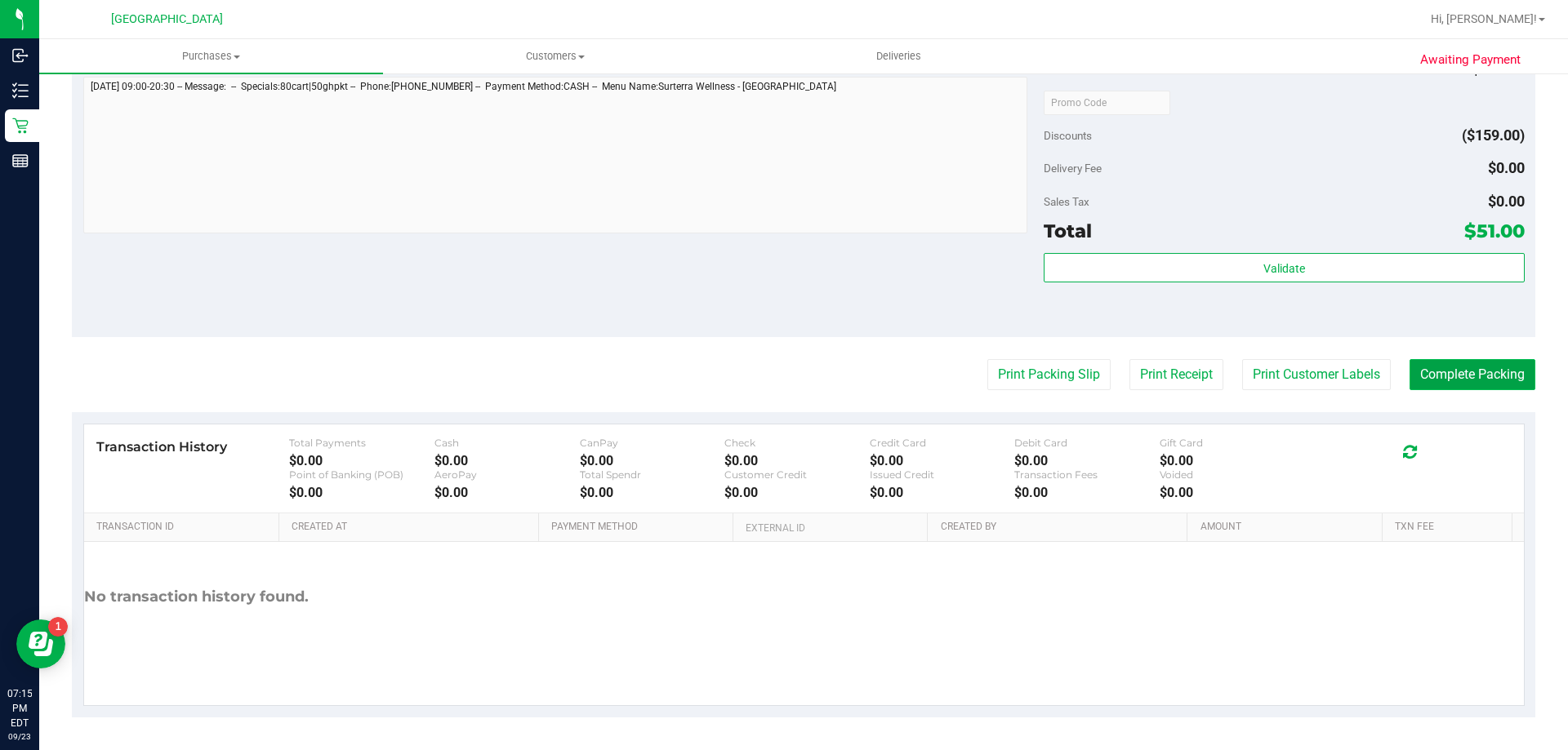
click at [1462, 375] on button "Complete Packing" at bounding box center [1472, 375] width 126 height 31
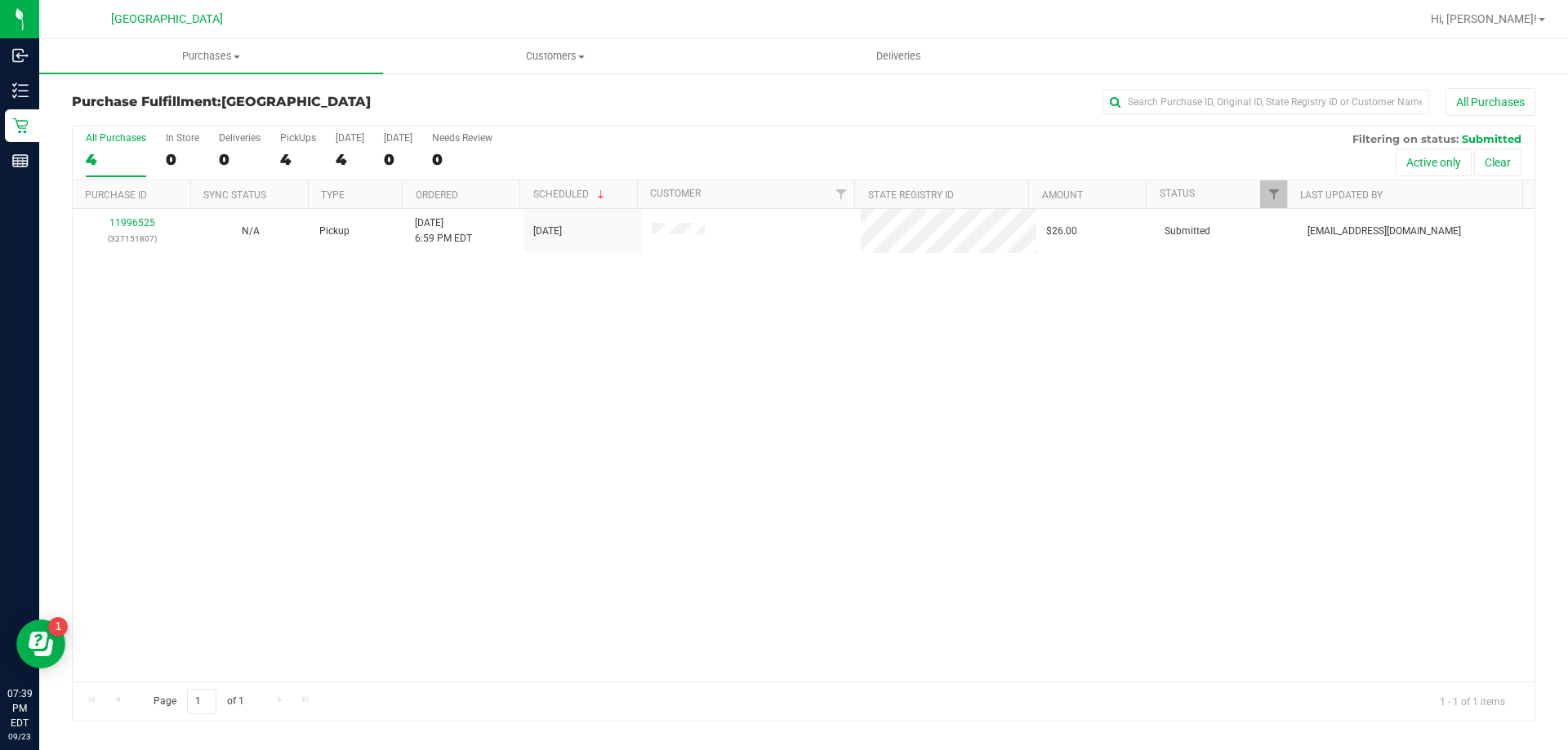
click at [514, 118] on div "Purchase Fulfillment: Palm Bay WC All Purchases" at bounding box center [803, 105] width 1463 height 36
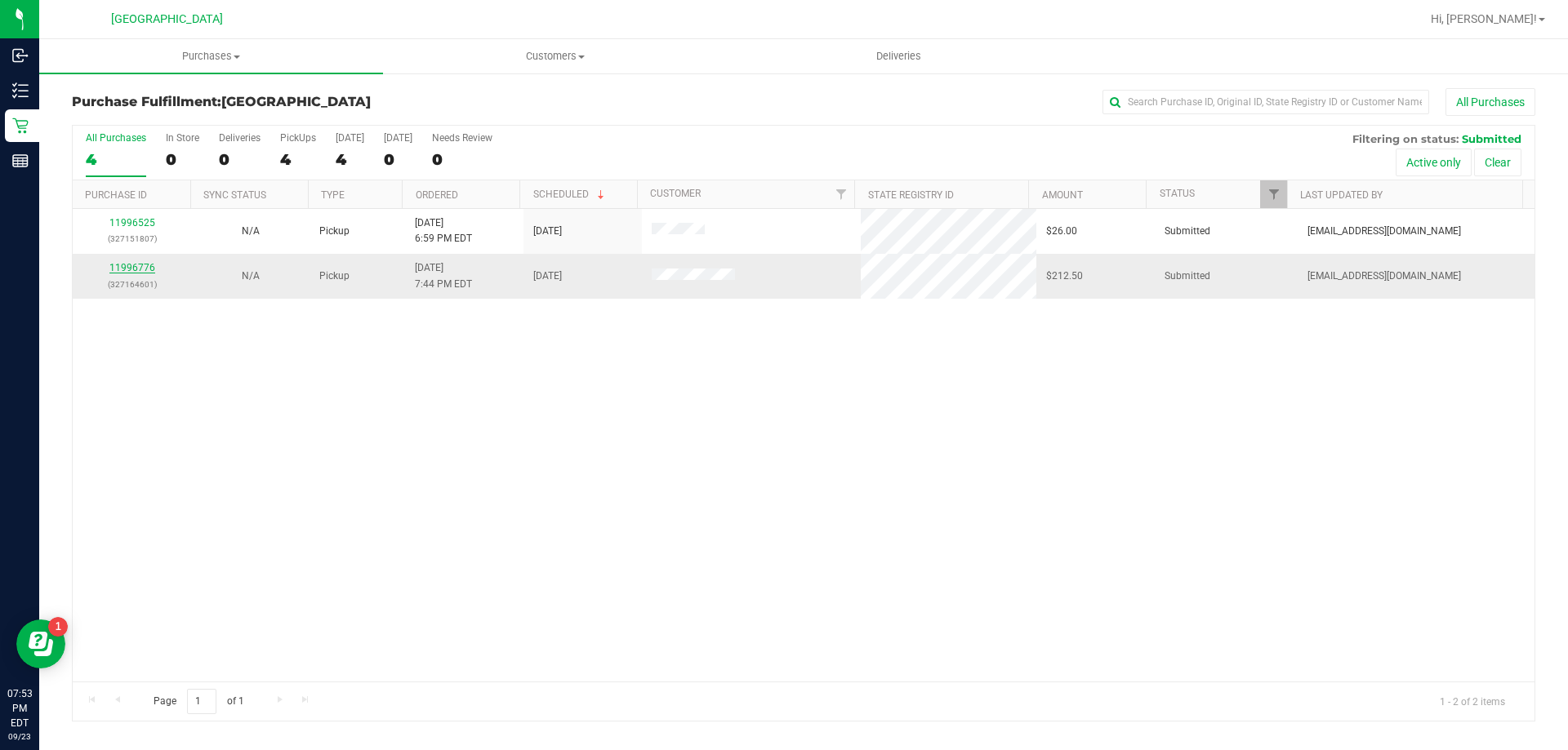
click at [147, 270] on link "11996776" at bounding box center [132, 267] width 45 height 11
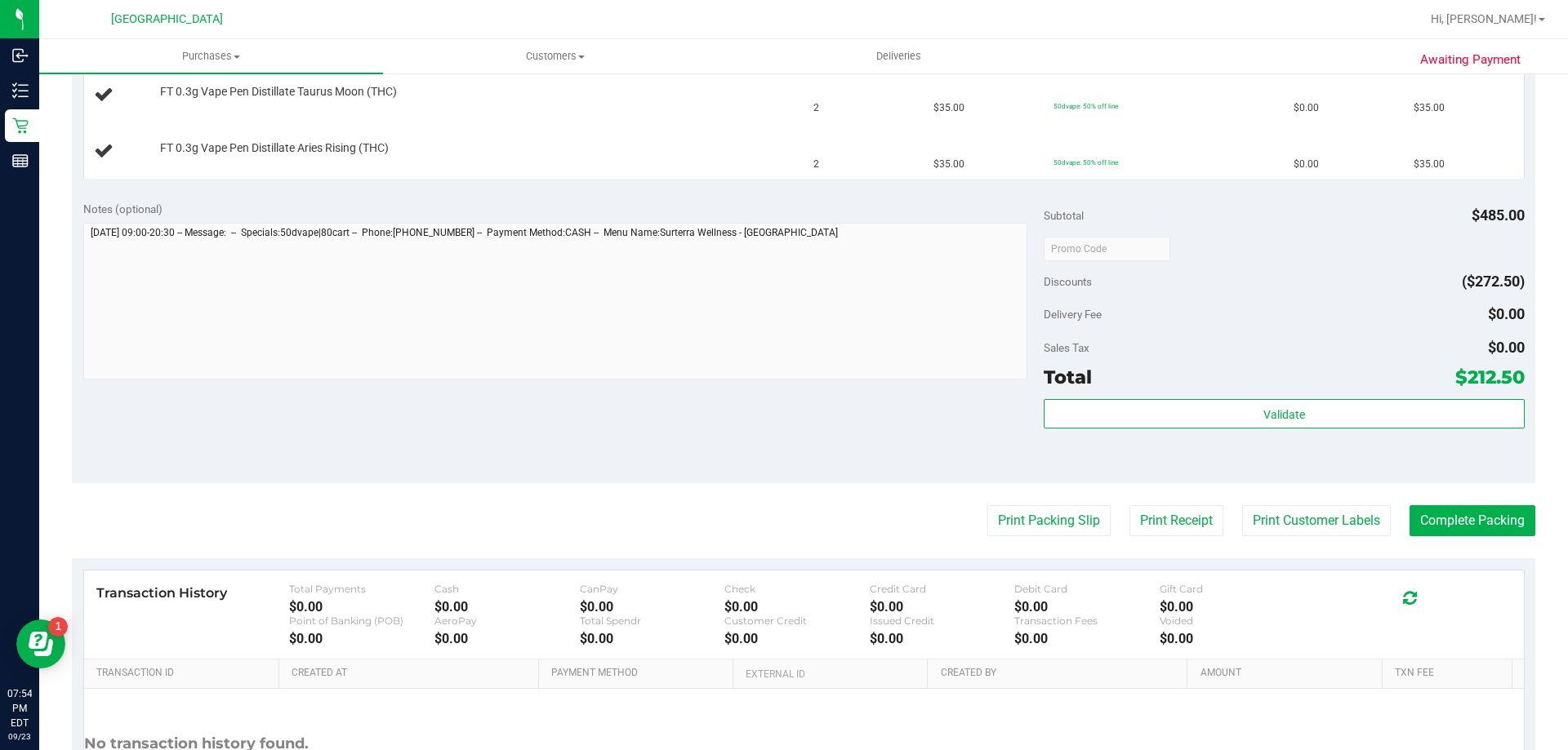
scroll to position [734, 0]
click at [1034, 520] on button "Print Packing Slip" at bounding box center [1049, 520] width 124 height 31
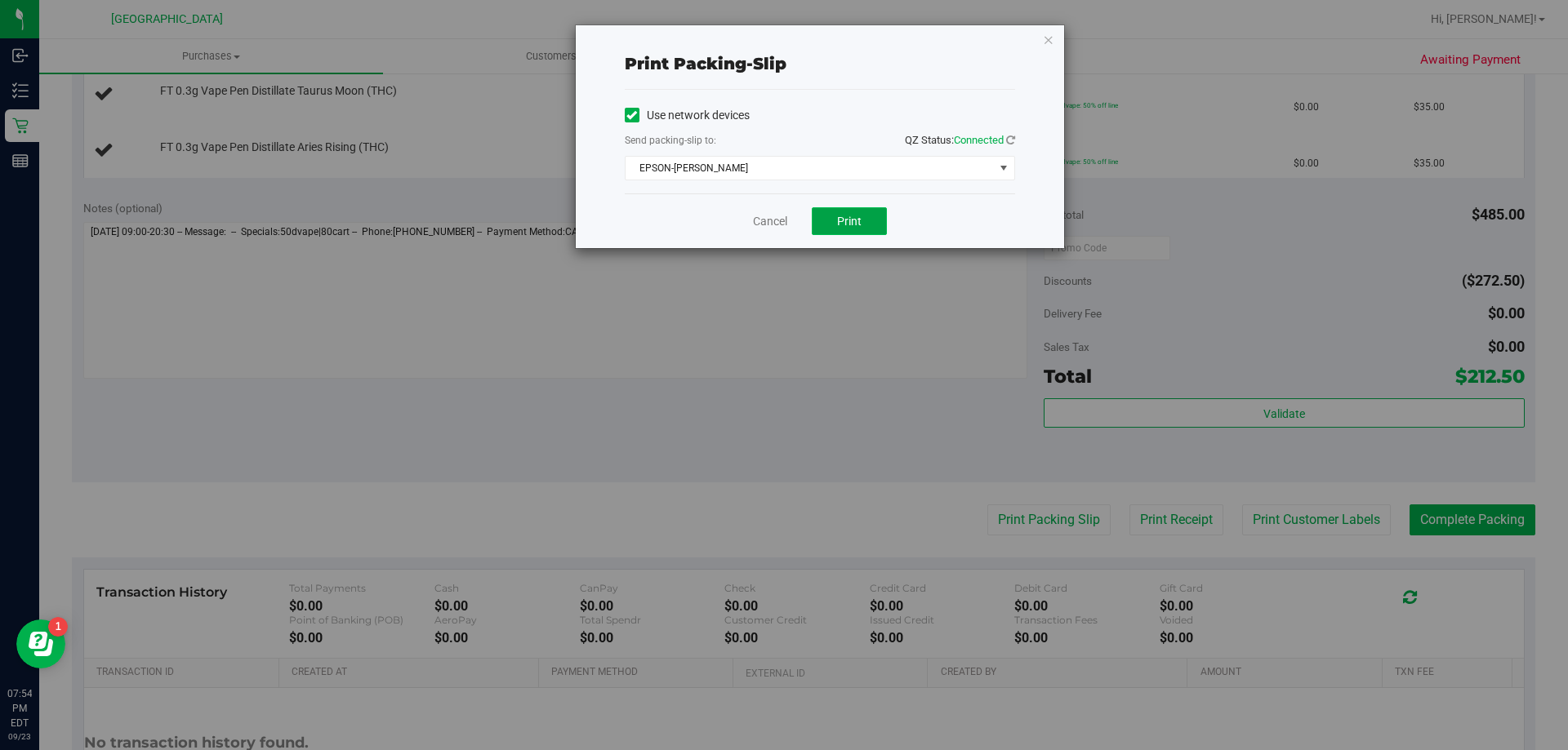
click at [837, 223] on button "Print" at bounding box center [849, 221] width 75 height 28
click at [1053, 38] on icon "button" at bounding box center [1049, 39] width 11 height 19
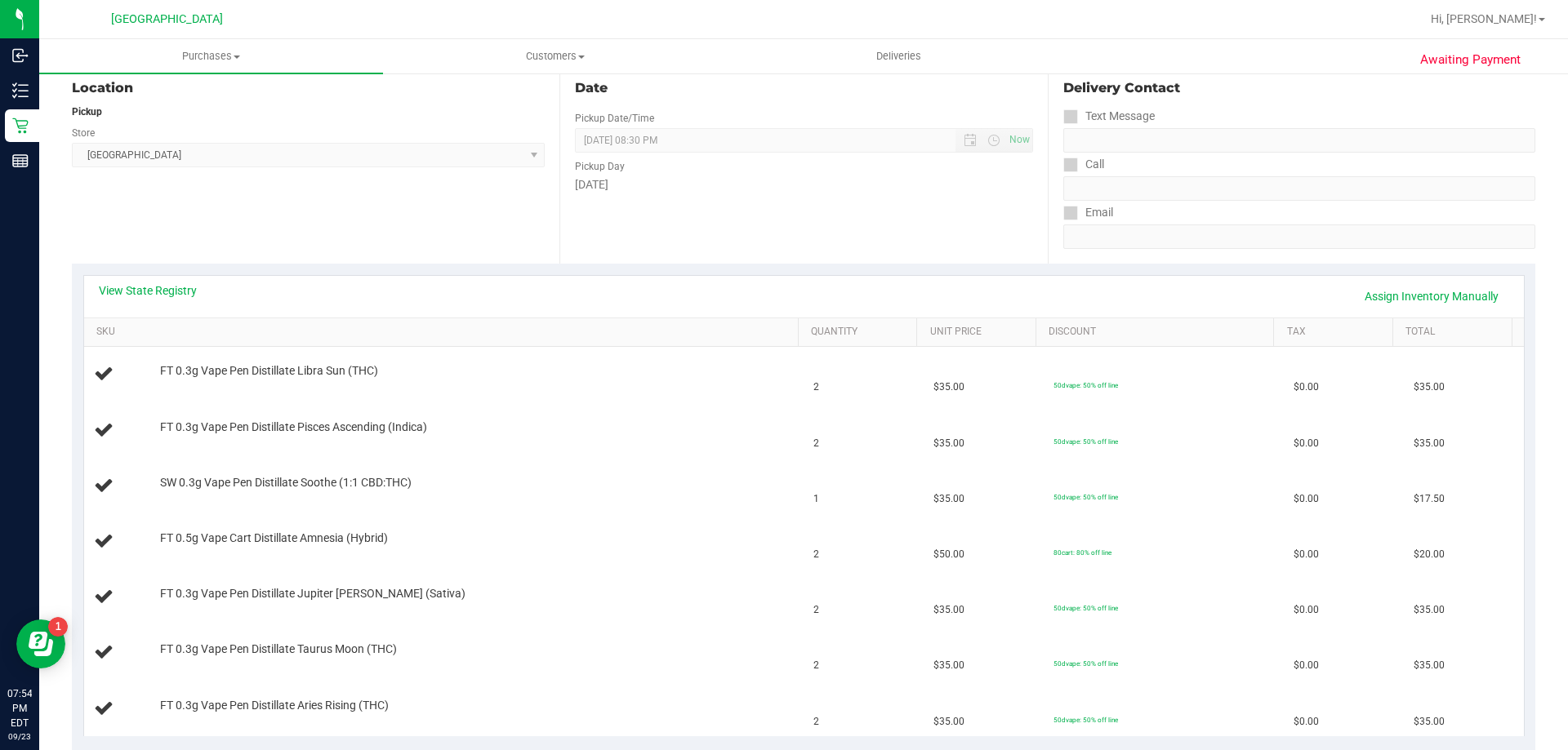
scroll to position [0, 0]
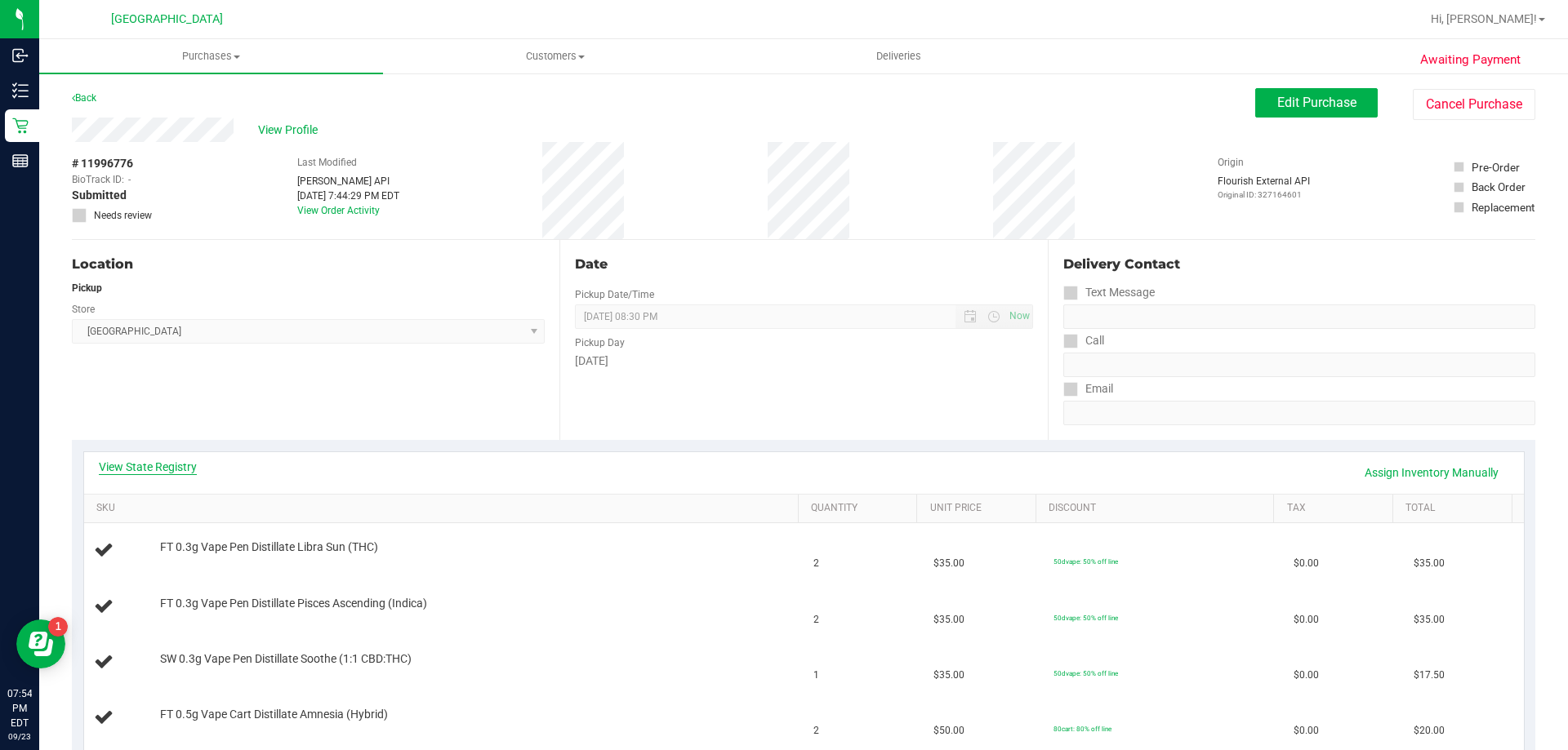
click at [173, 468] on link "View State Registry" at bounding box center [147, 467] width 98 height 17
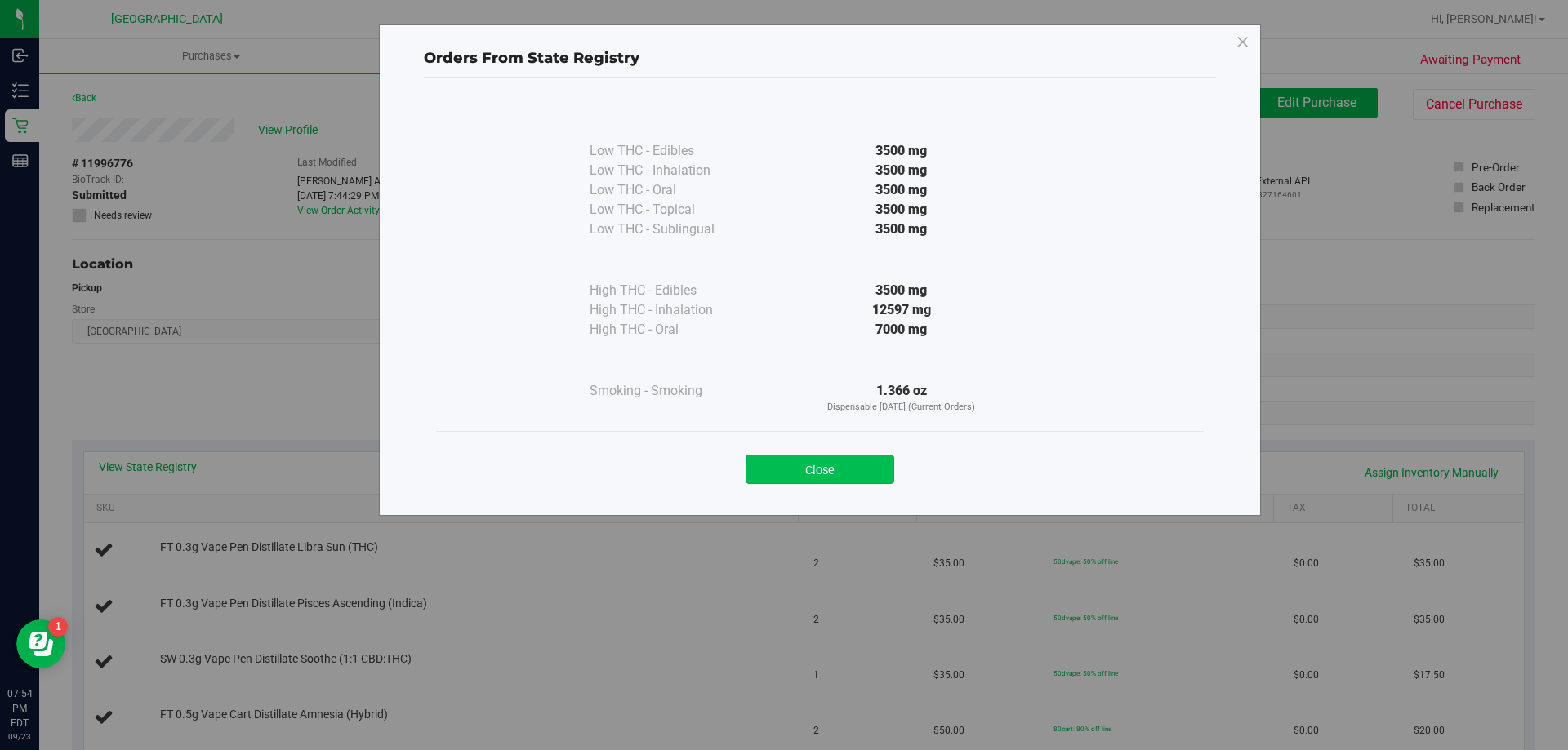
click at [848, 459] on button "Close" at bounding box center [820, 470] width 149 height 30
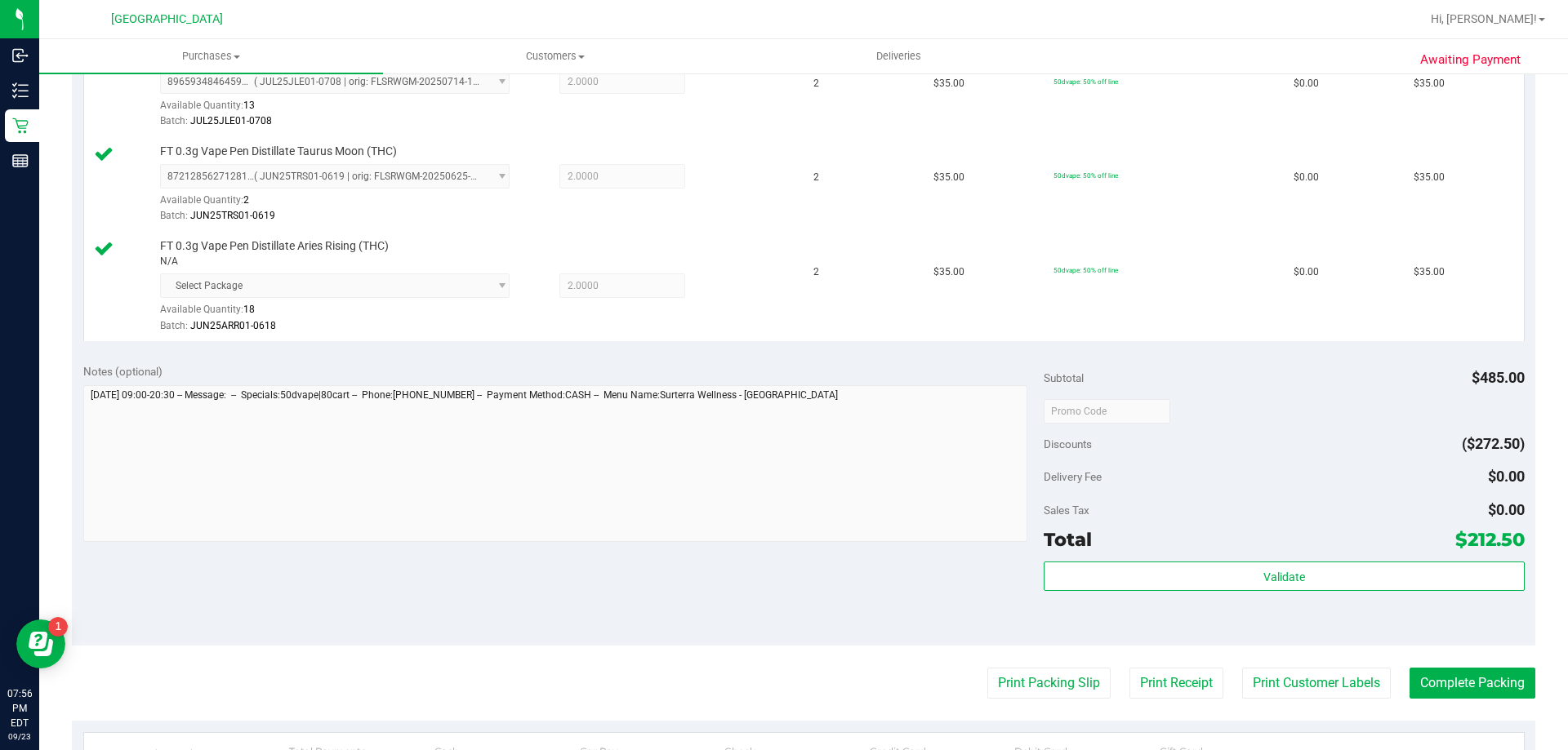
scroll to position [1023, 0]
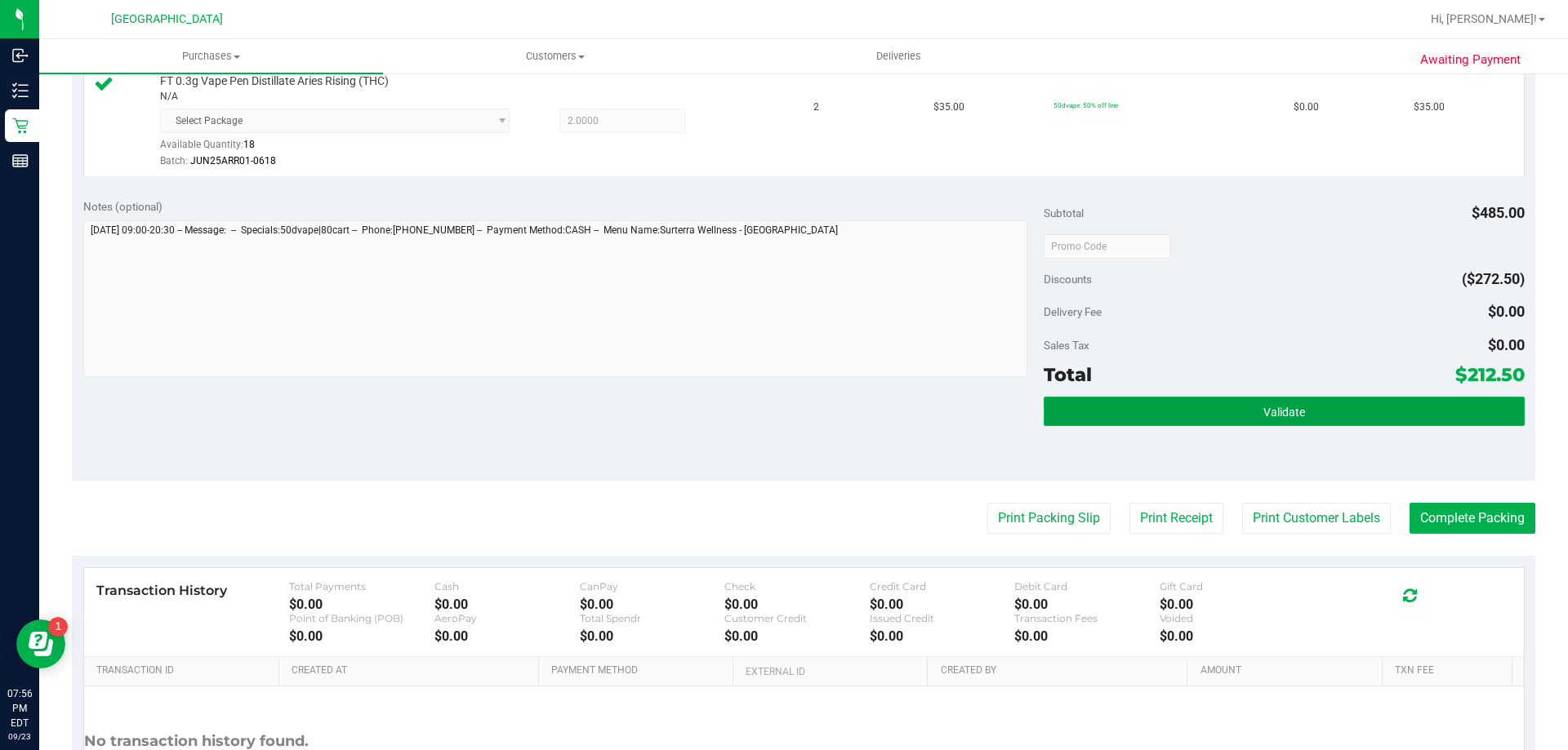
click at [1248, 414] on button "Validate" at bounding box center [1284, 411] width 480 height 30
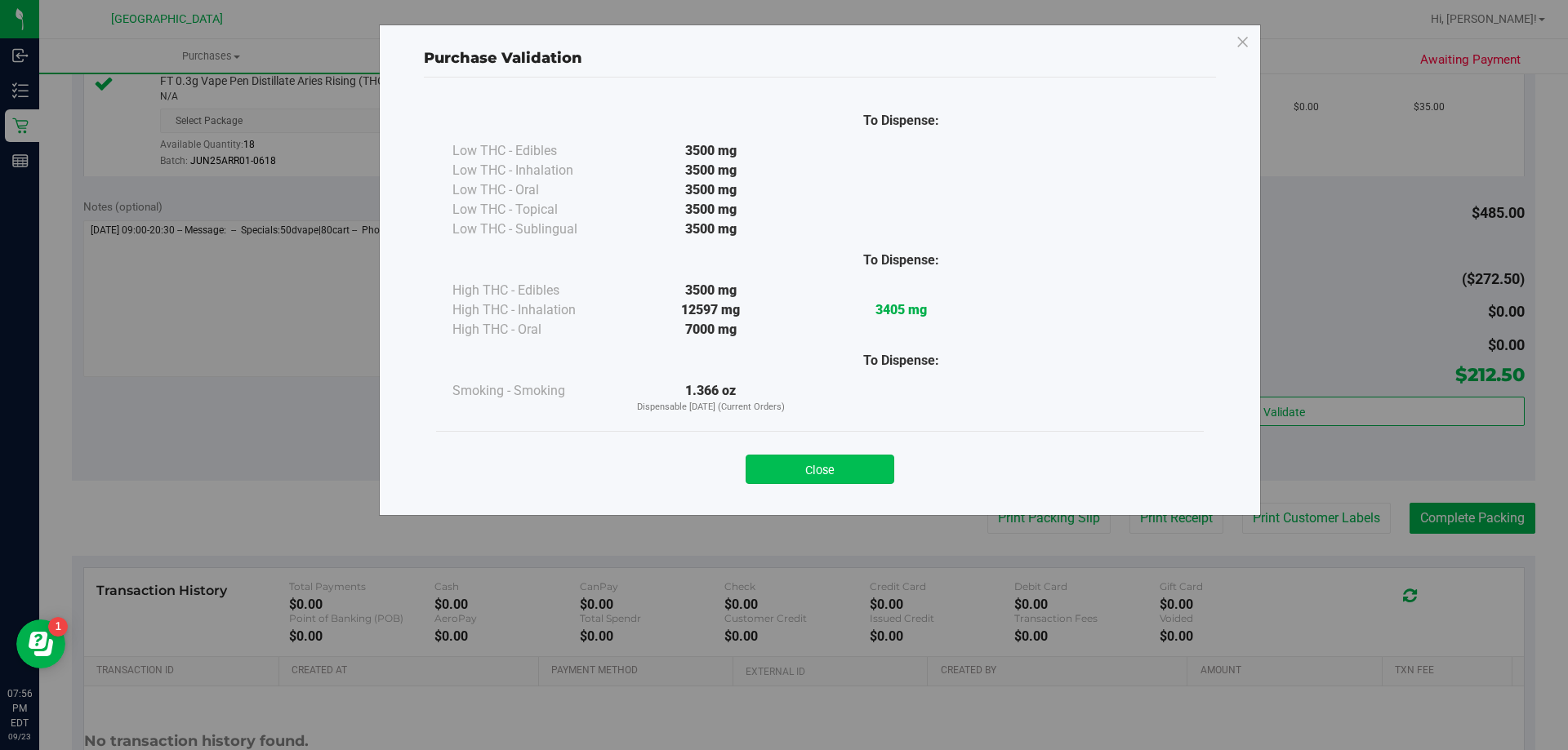
click at [866, 464] on button "Close" at bounding box center [820, 470] width 149 height 30
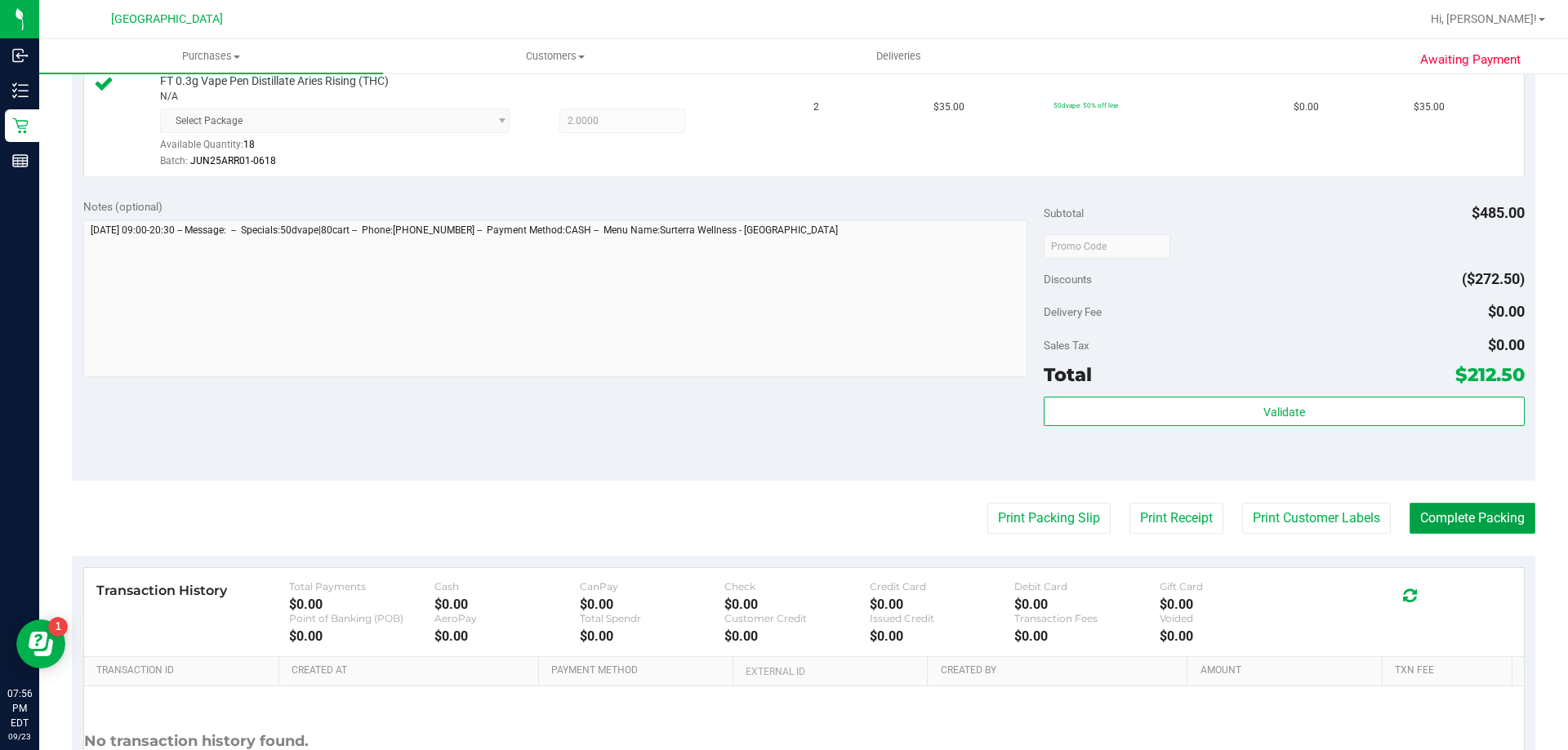
click at [1484, 524] on button "Complete Packing" at bounding box center [1472, 518] width 126 height 31
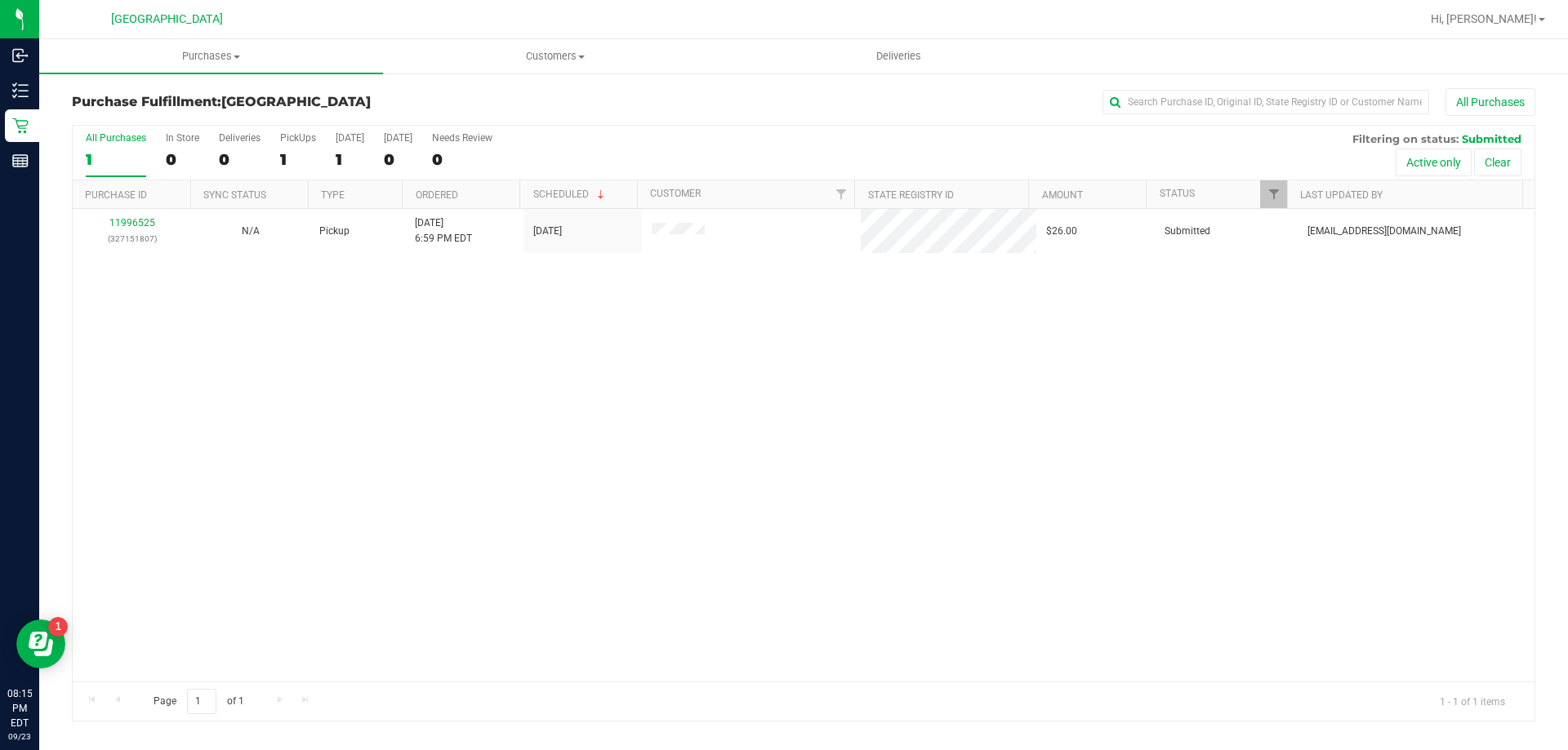
click at [662, 108] on div "All Purchases" at bounding box center [1048, 102] width 976 height 28
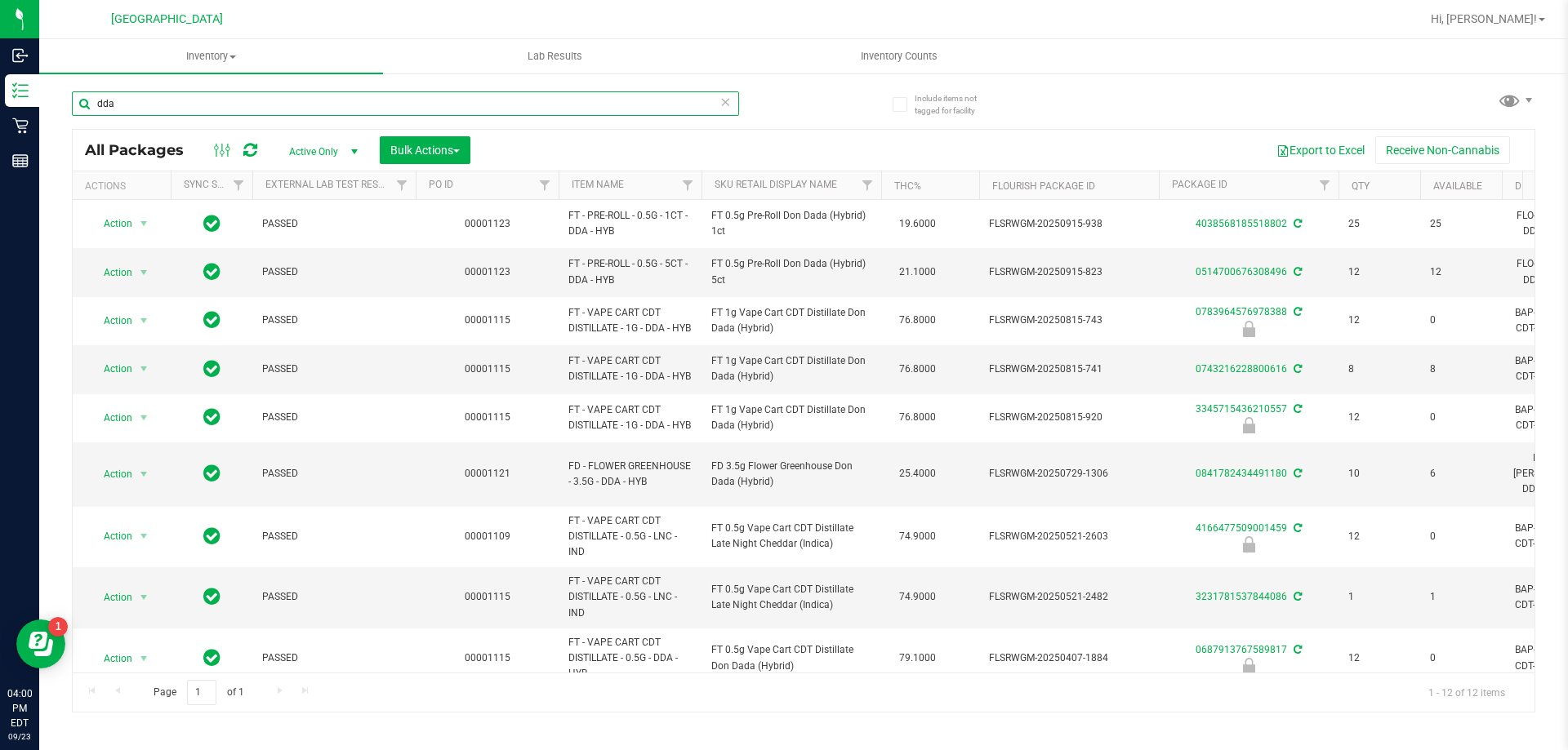
click at [166, 102] on input "dda" at bounding box center [405, 104] width 668 height 24
type input "d"
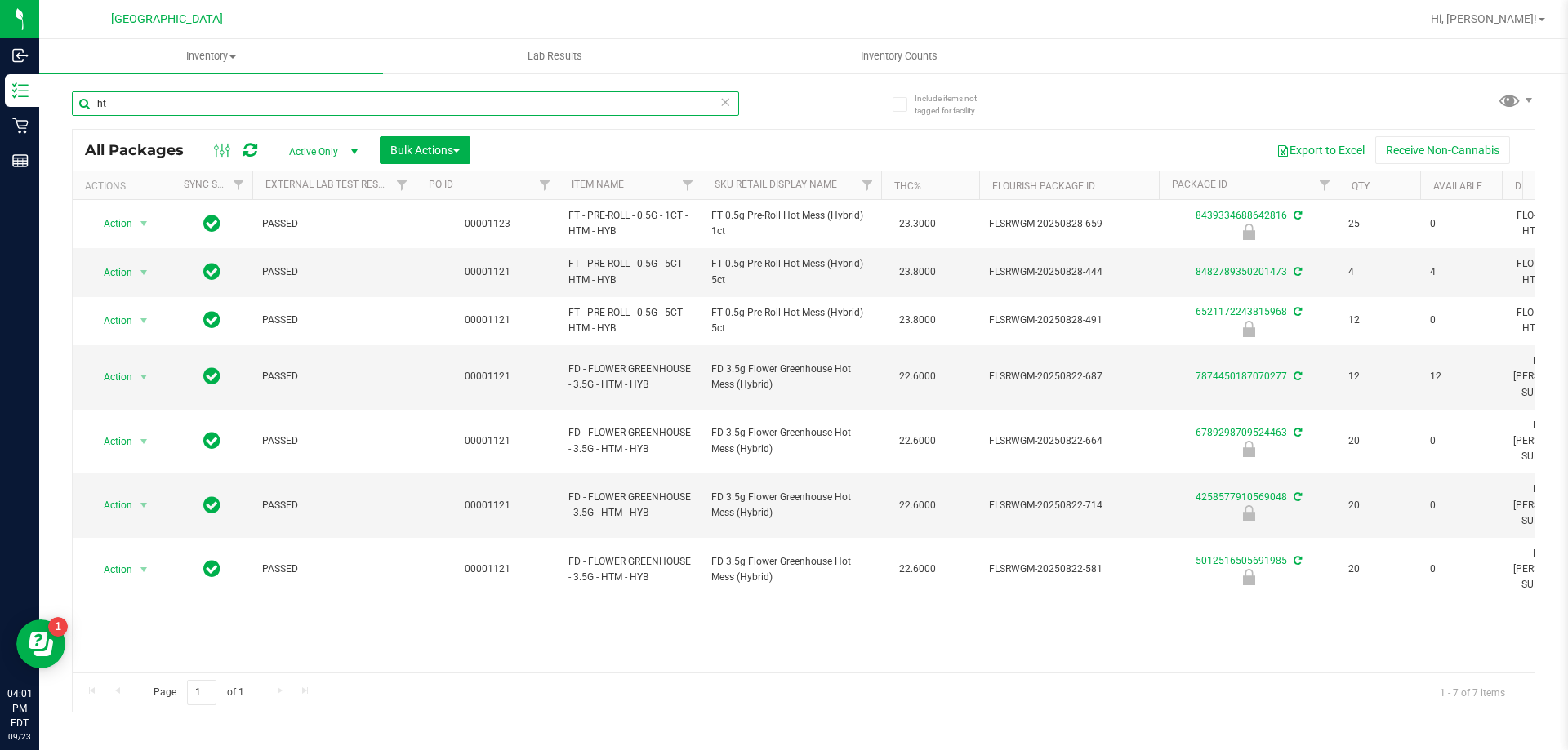
type input "h"
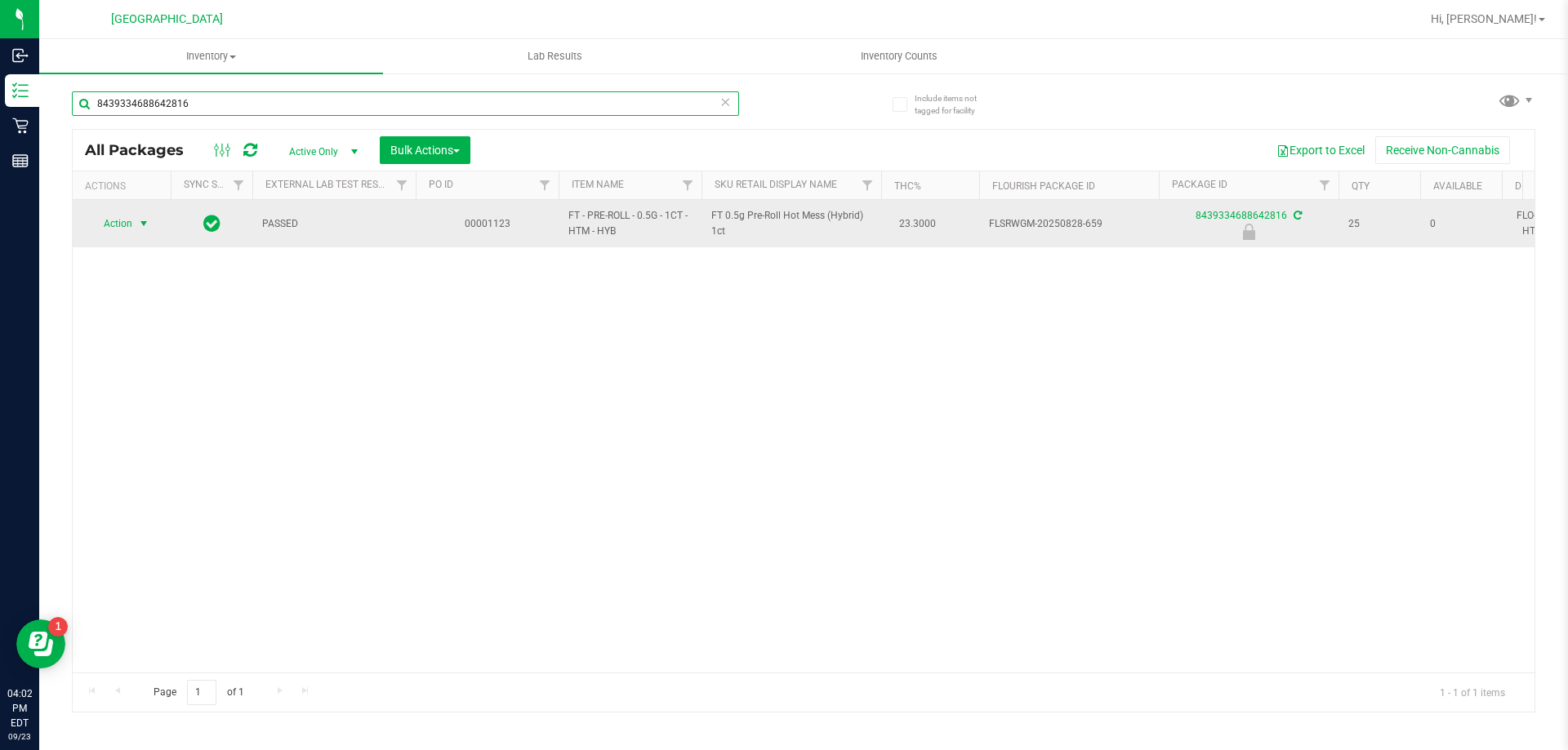
type input "8439334688642816"
click at [144, 224] on span "select" at bounding box center [143, 223] width 13 height 13
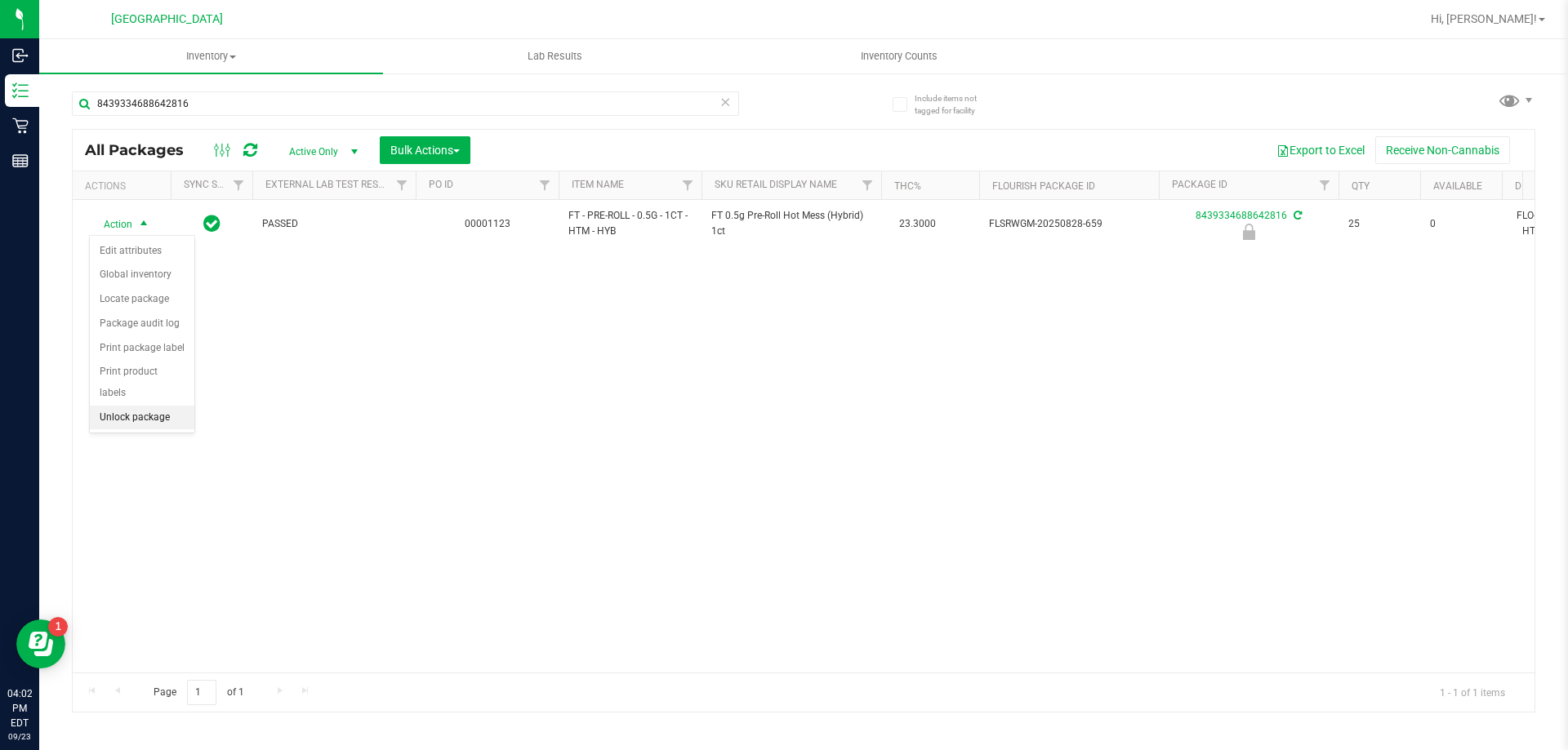
click at [166, 406] on li "Unlock package" at bounding box center [142, 418] width 105 height 24
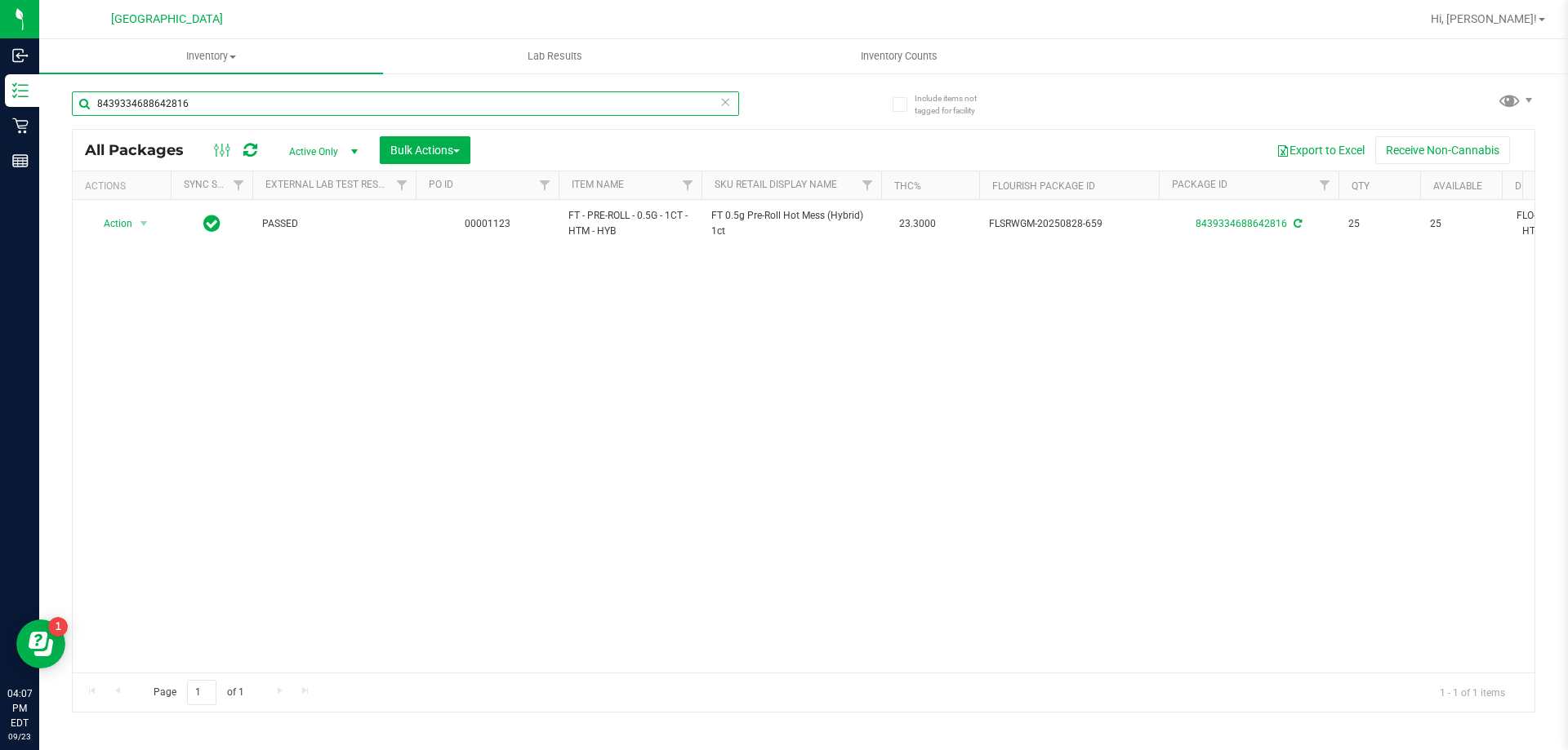
click at [227, 98] on input "8439334688642816" at bounding box center [405, 104] width 668 height 24
type input "8"
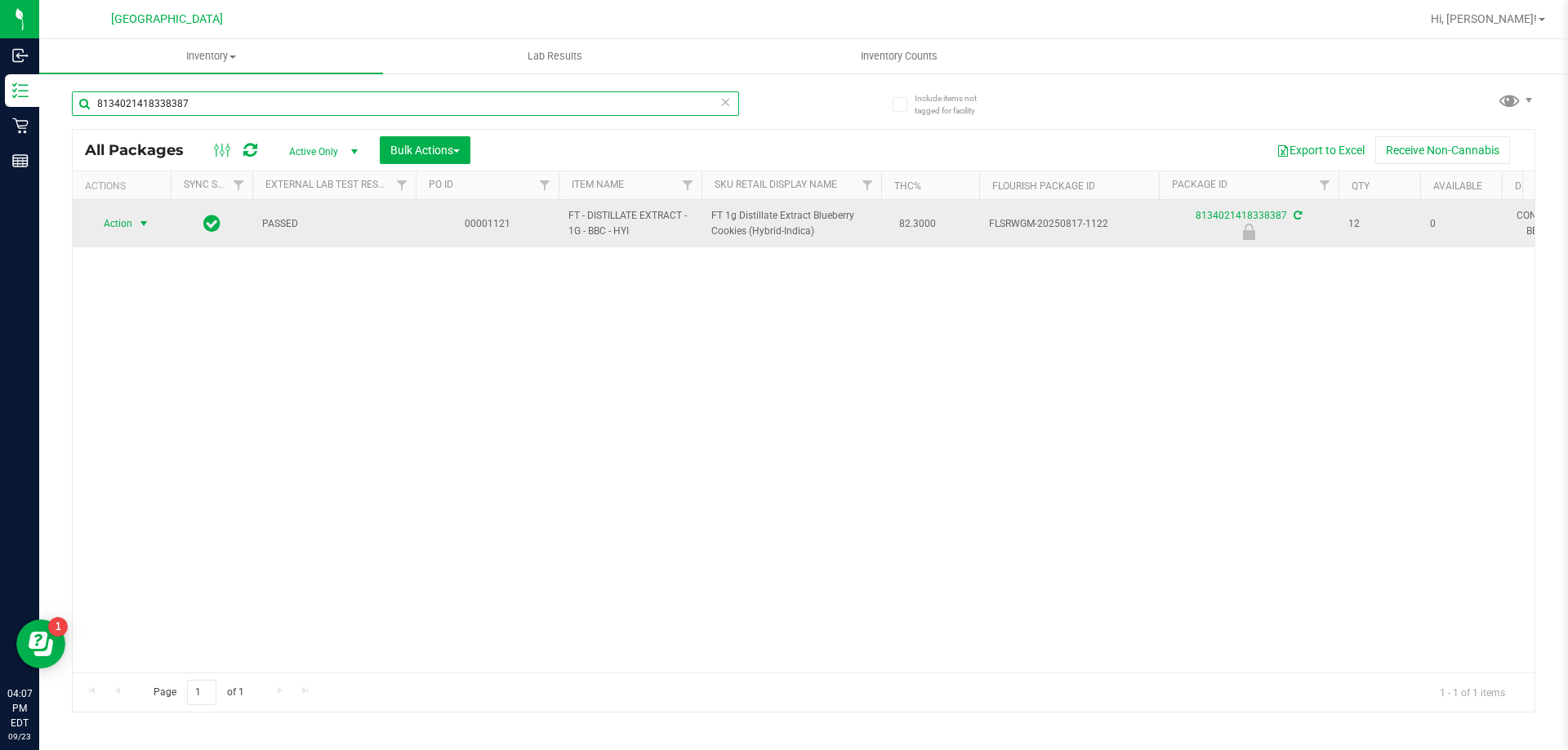
type input "8134021418338387"
click at [145, 218] on span "select" at bounding box center [143, 223] width 13 height 13
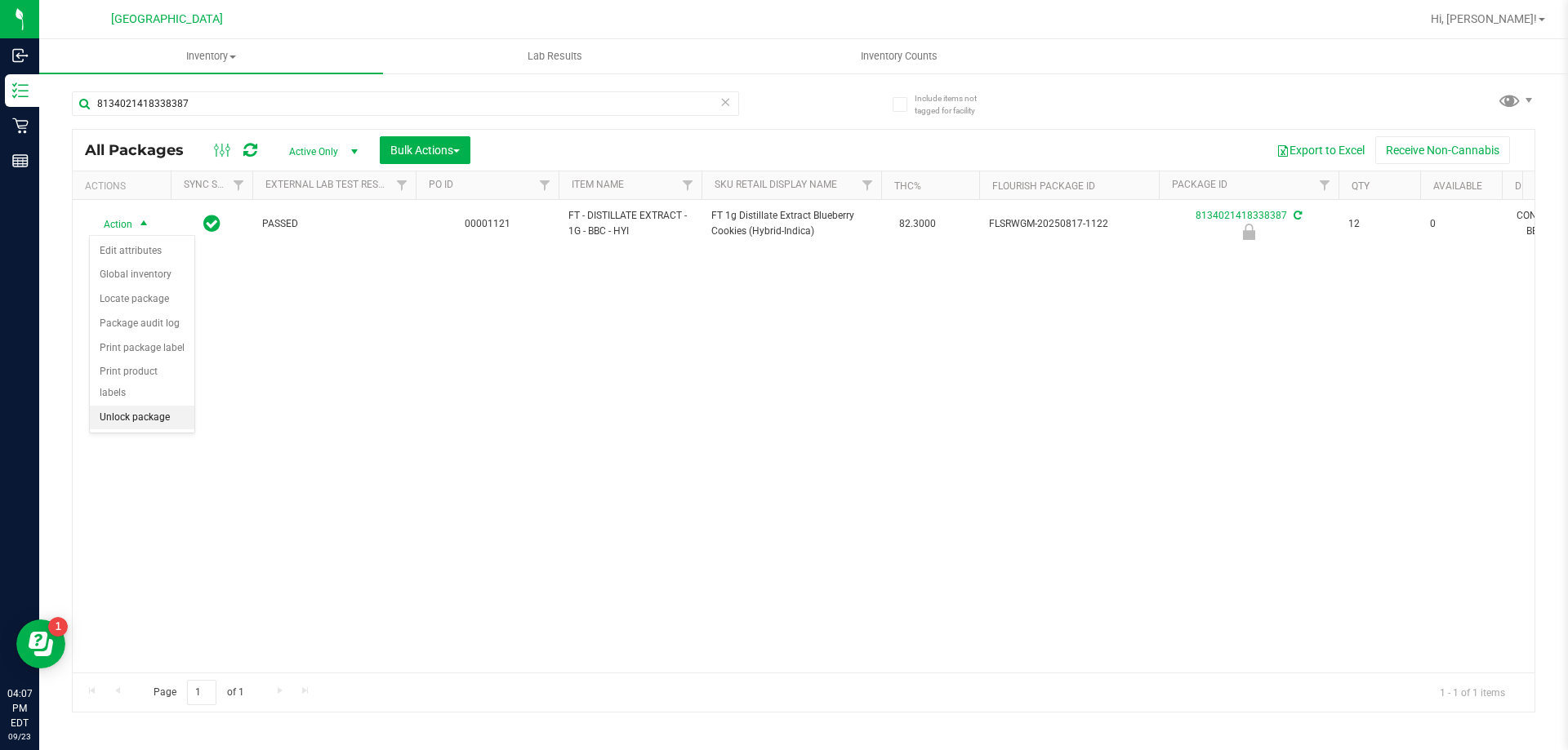
click at [140, 406] on li "Unlock package" at bounding box center [142, 418] width 105 height 24
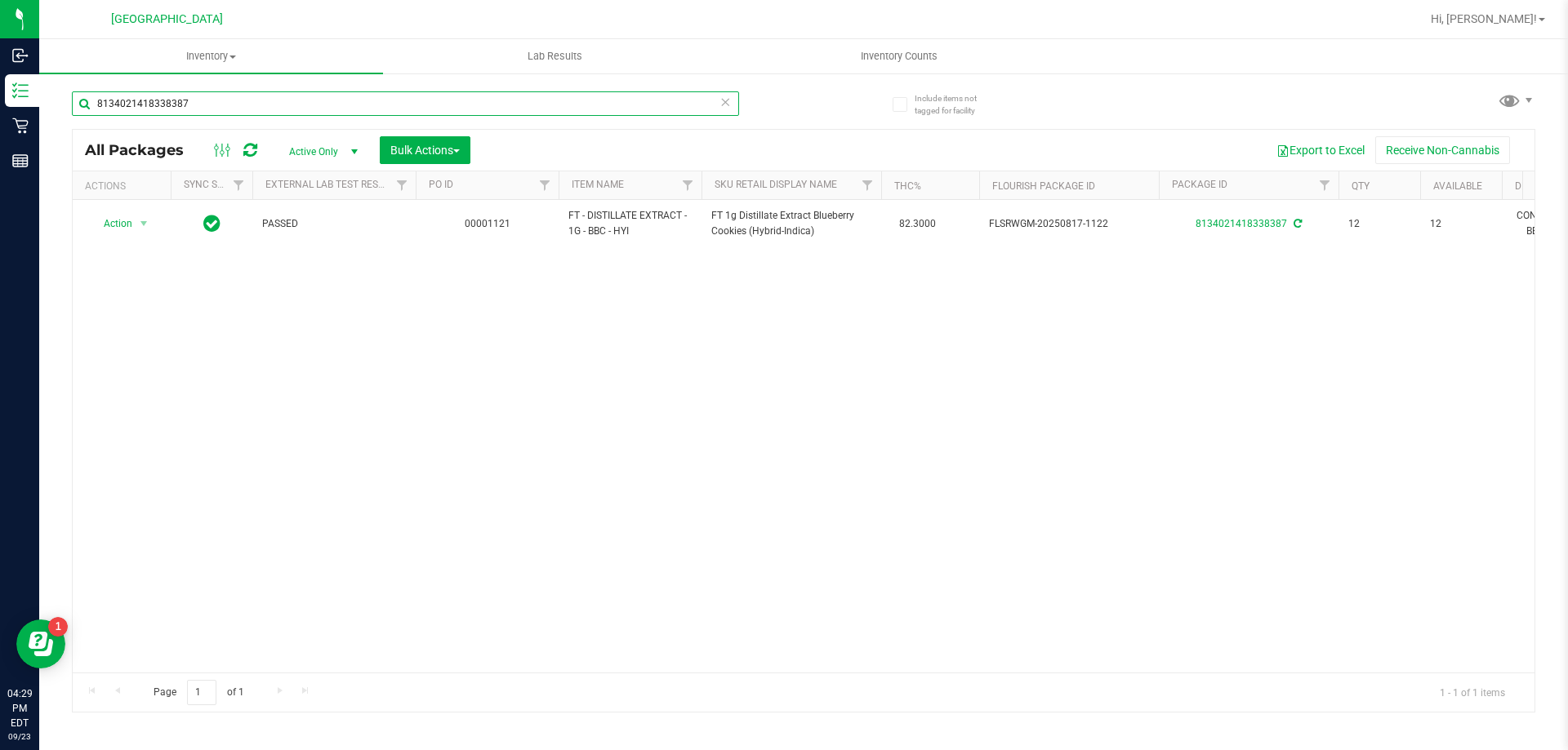
click at [283, 108] on input "8134021418338387" at bounding box center [405, 104] width 668 height 24
type input "8"
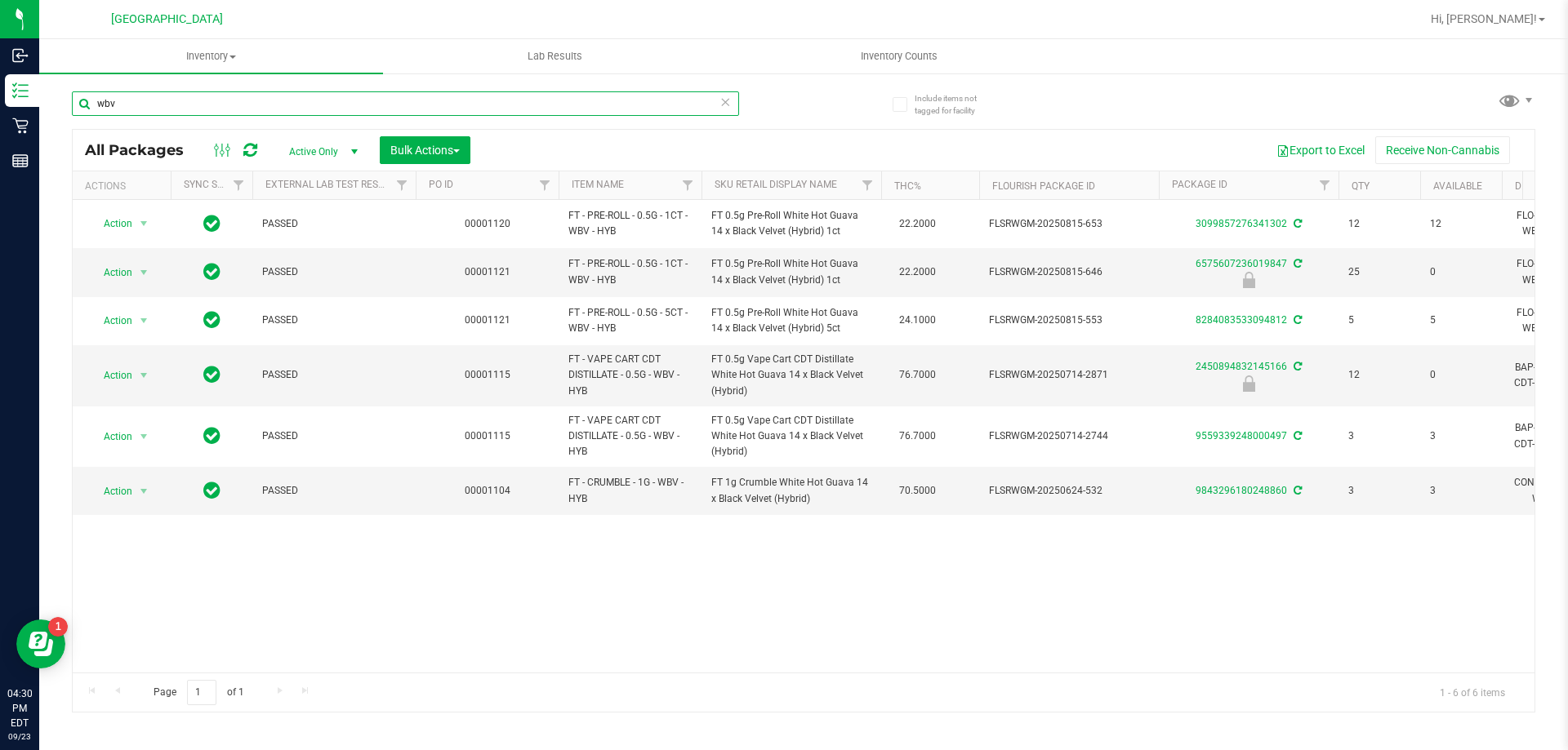
type input "wbv"
click at [723, 104] on icon at bounding box center [725, 101] width 11 height 19
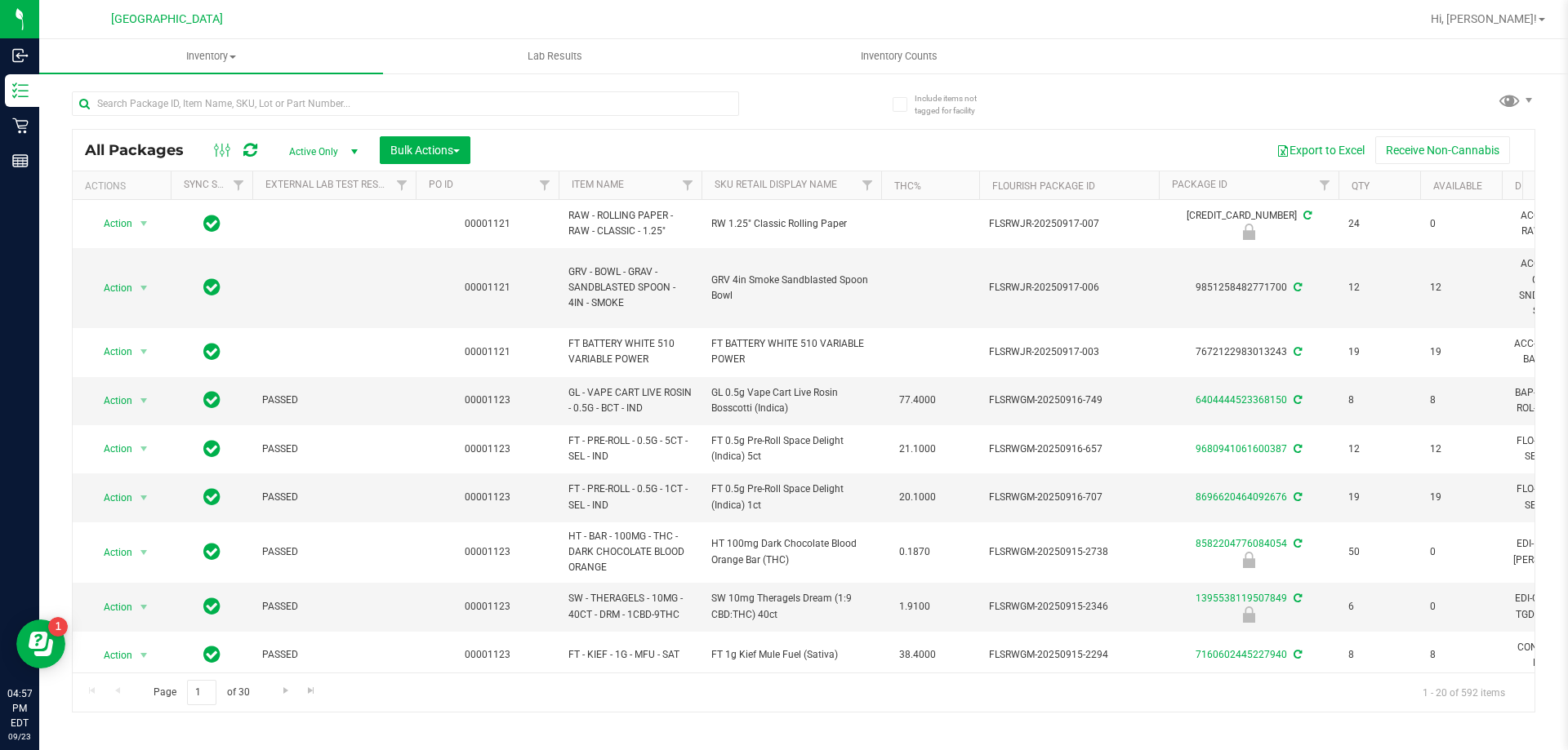
type input "[DATE]"
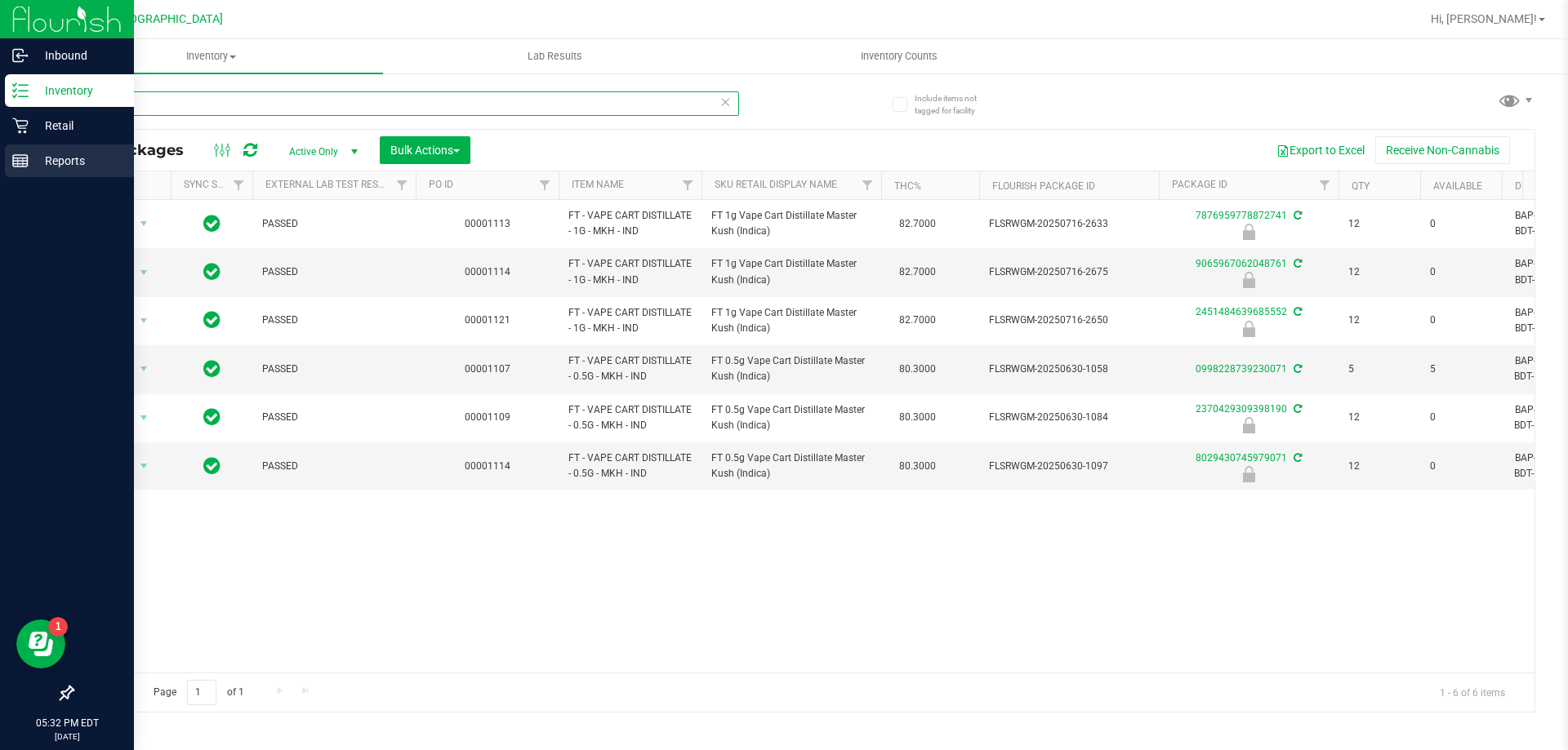
drag, startPoint x: 126, startPoint y: 116, endPoint x: 0, endPoint y: 157, distance: 132.5
click at [0, 157] on div "Inbound Inventory Retail Reports 05:32 PM EDT [DATE] 09/23 Palm Bay WC Hi, [PER…" at bounding box center [784, 375] width 1568 height 750
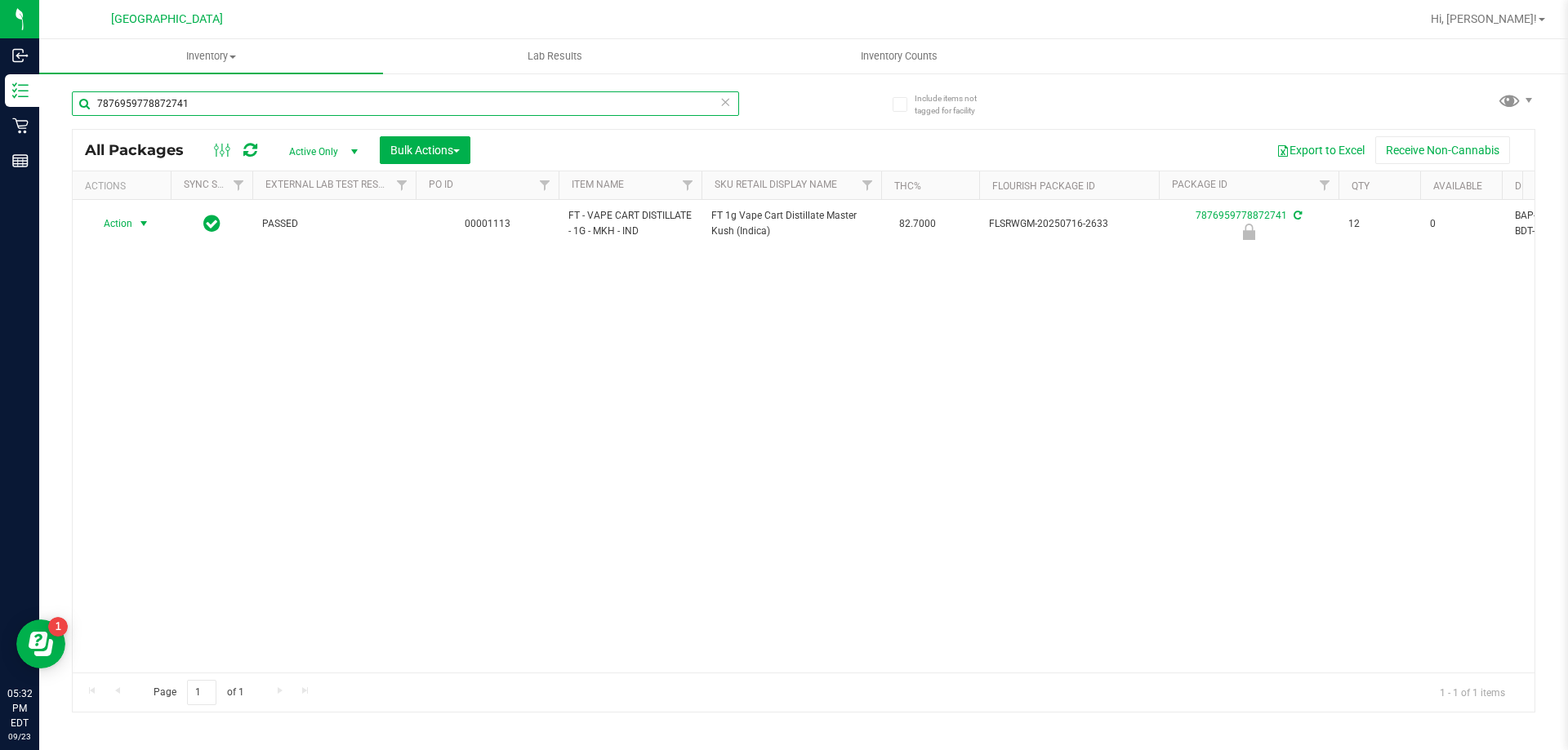
type input "7876959778872741"
click at [129, 227] on span "Action" at bounding box center [111, 224] width 44 height 23
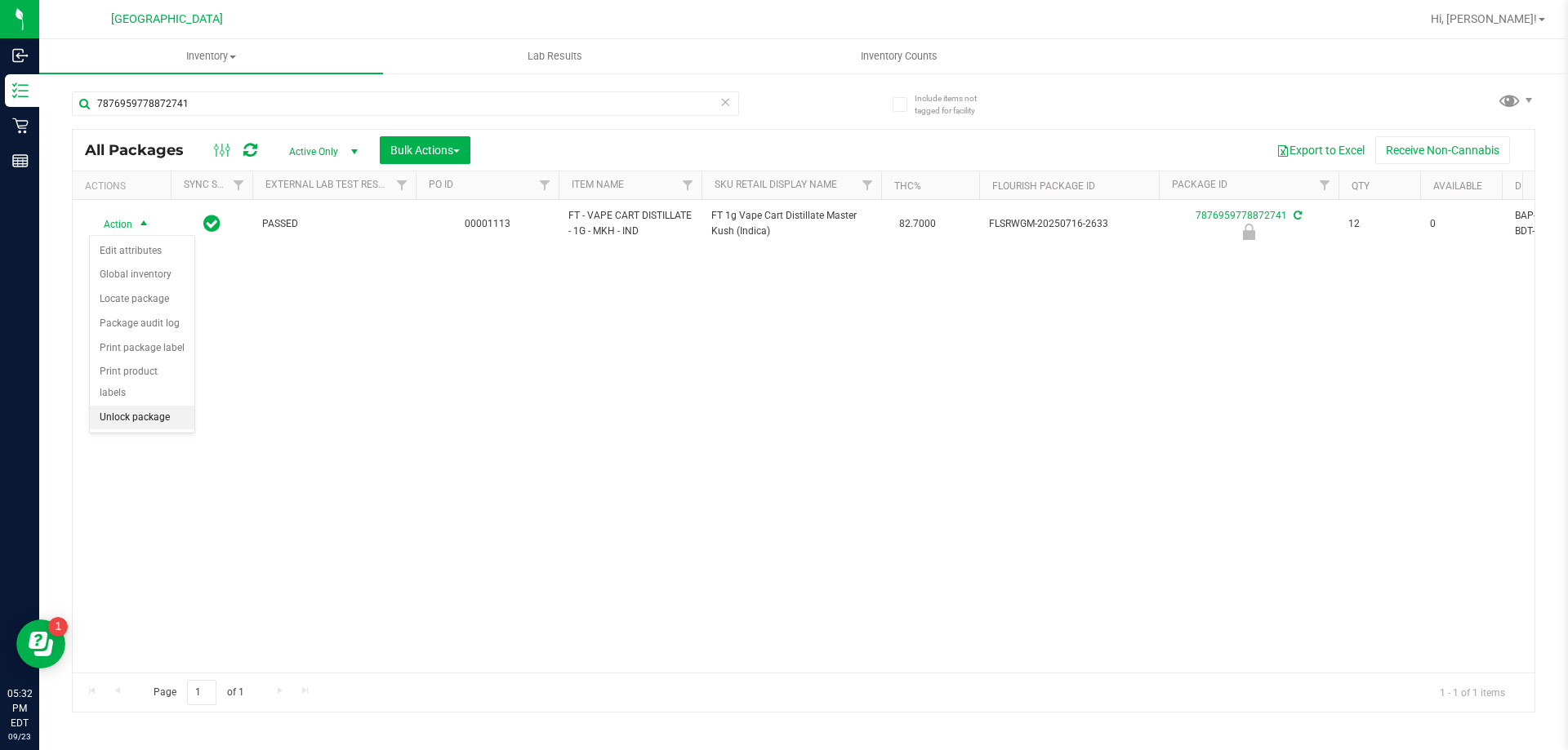
click at [159, 406] on li "Unlock package" at bounding box center [142, 418] width 105 height 24
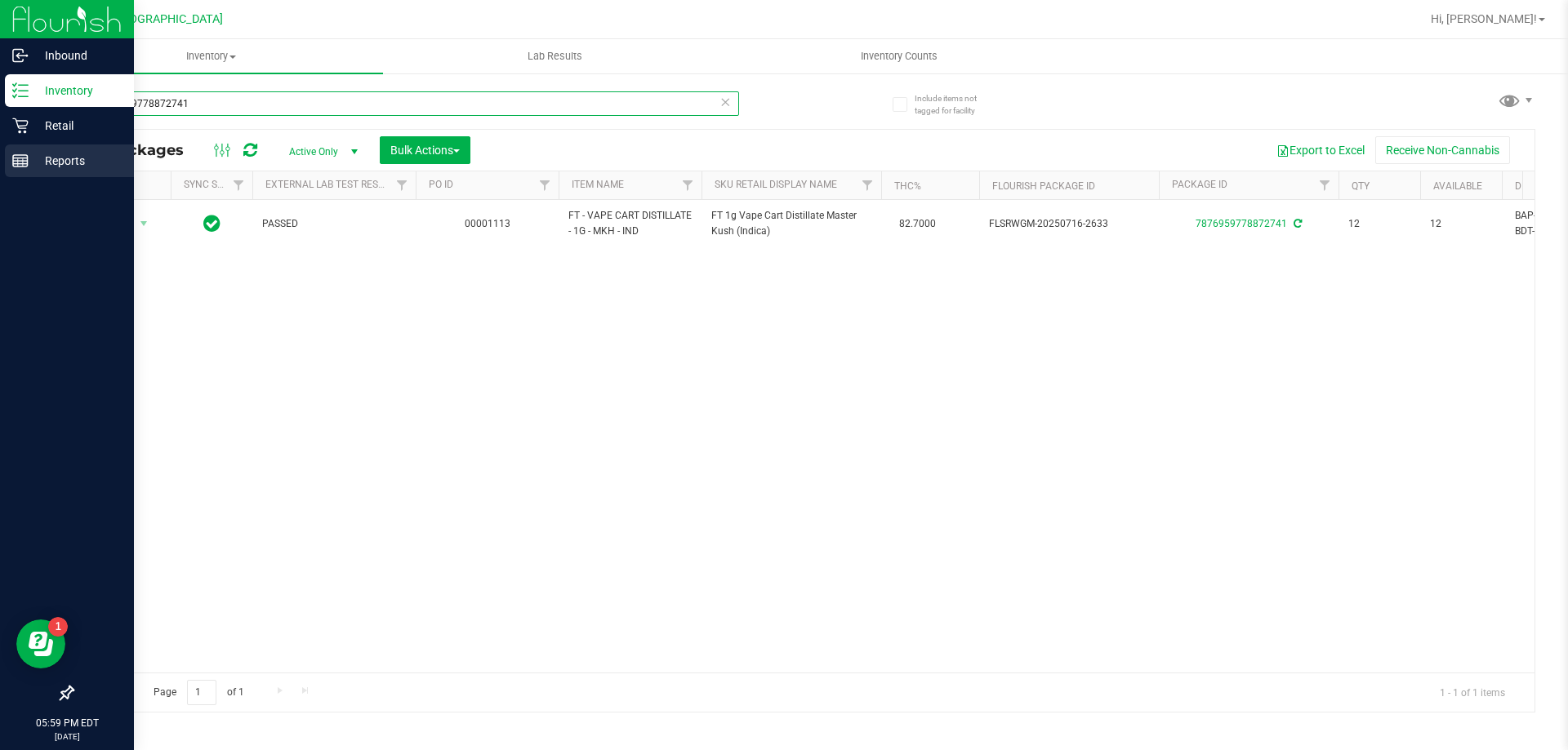
drag, startPoint x: 253, startPoint y: 105, endPoint x: 0, endPoint y: 175, distance: 262.5
click at [0, 175] on div "Inbound Inventory Retail Reports 05:59 PM EDT 09/23/2025 09/23 Palm Bay WC Hi, …" at bounding box center [784, 375] width 1568 height 750
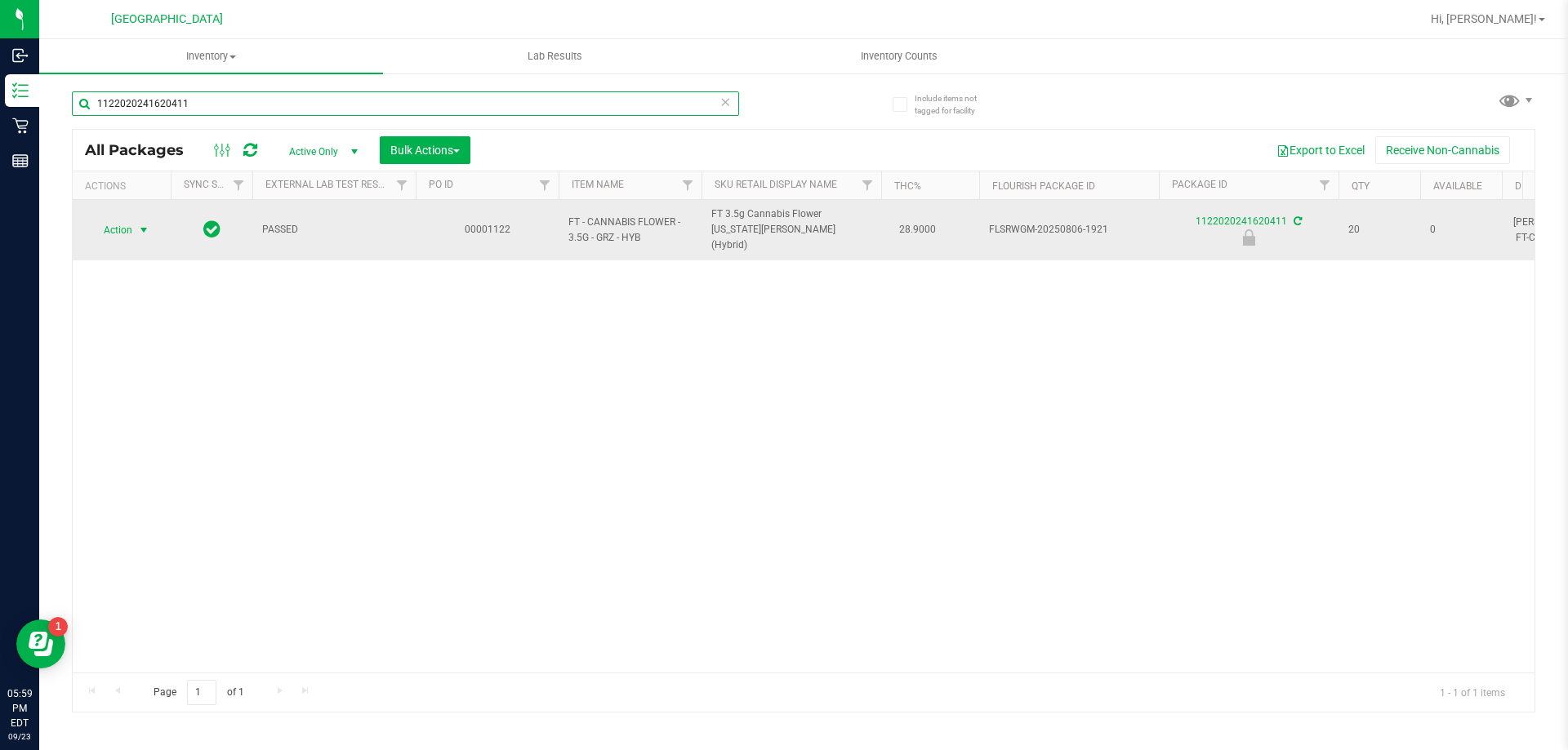
type input "1122020241620411"
click at [132, 226] on span "Action" at bounding box center [111, 230] width 44 height 23
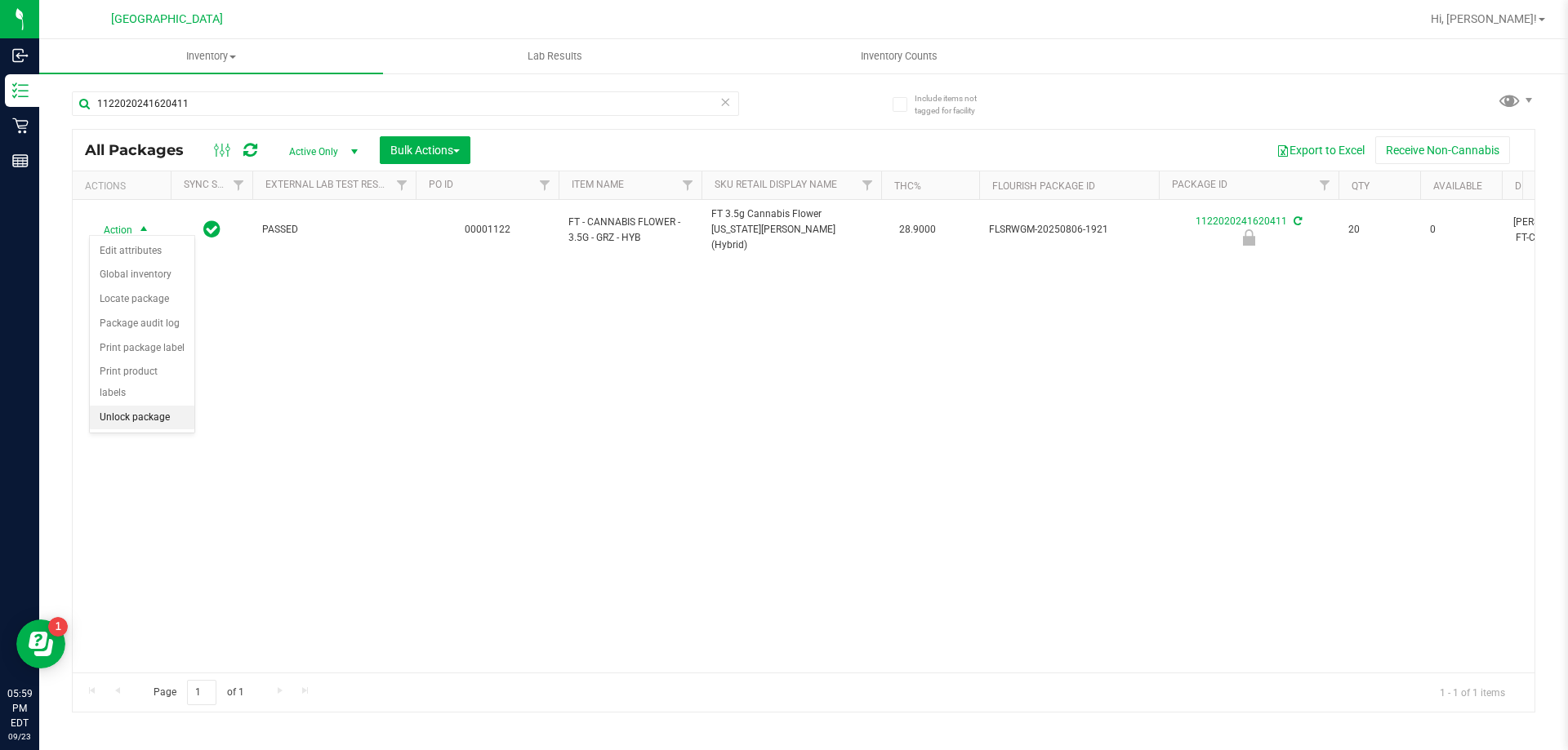
click at [139, 406] on li "Unlock package" at bounding box center [142, 418] width 105 height 24
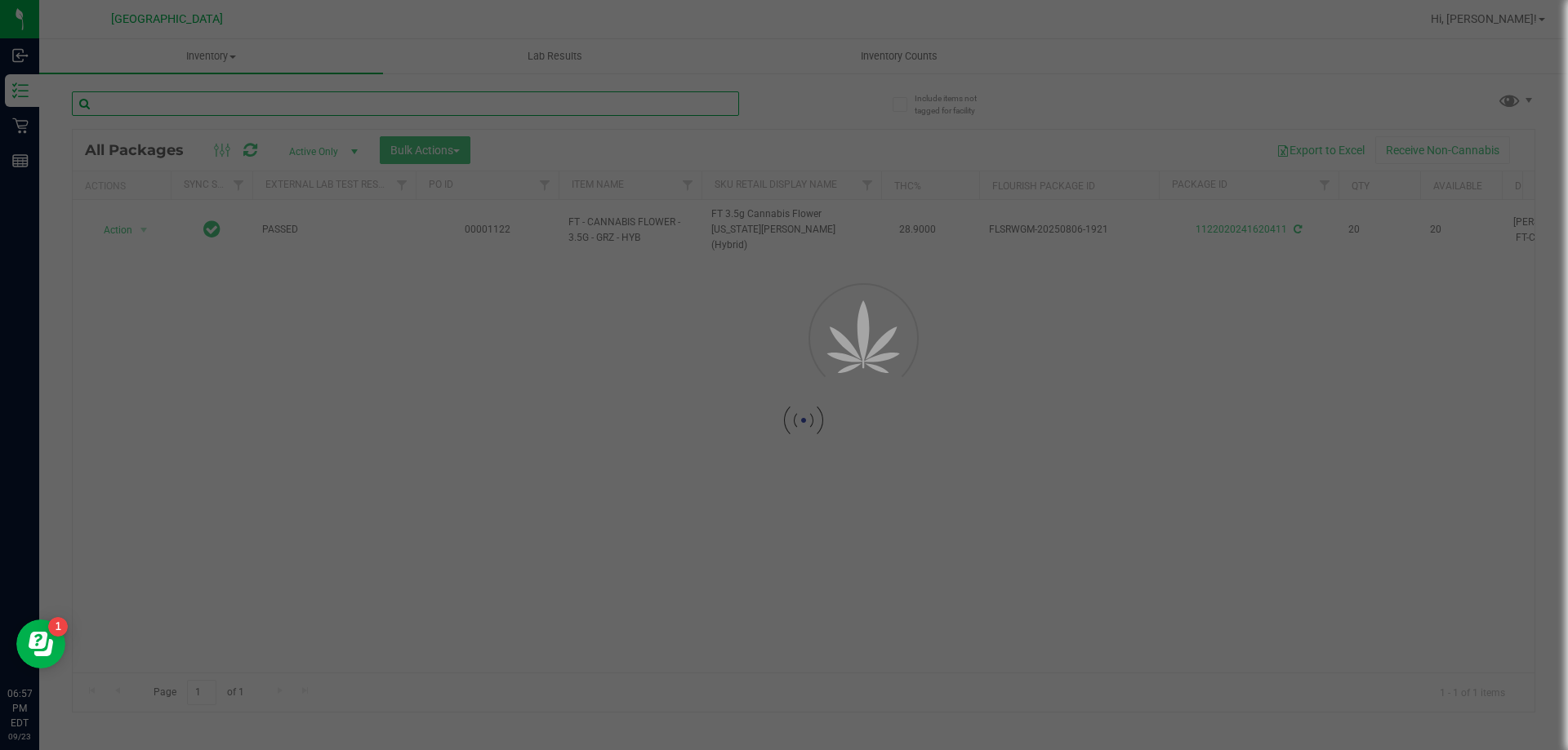
click at [634, 106] on input "text" at bounding box center [405, 104] width 668 height 24
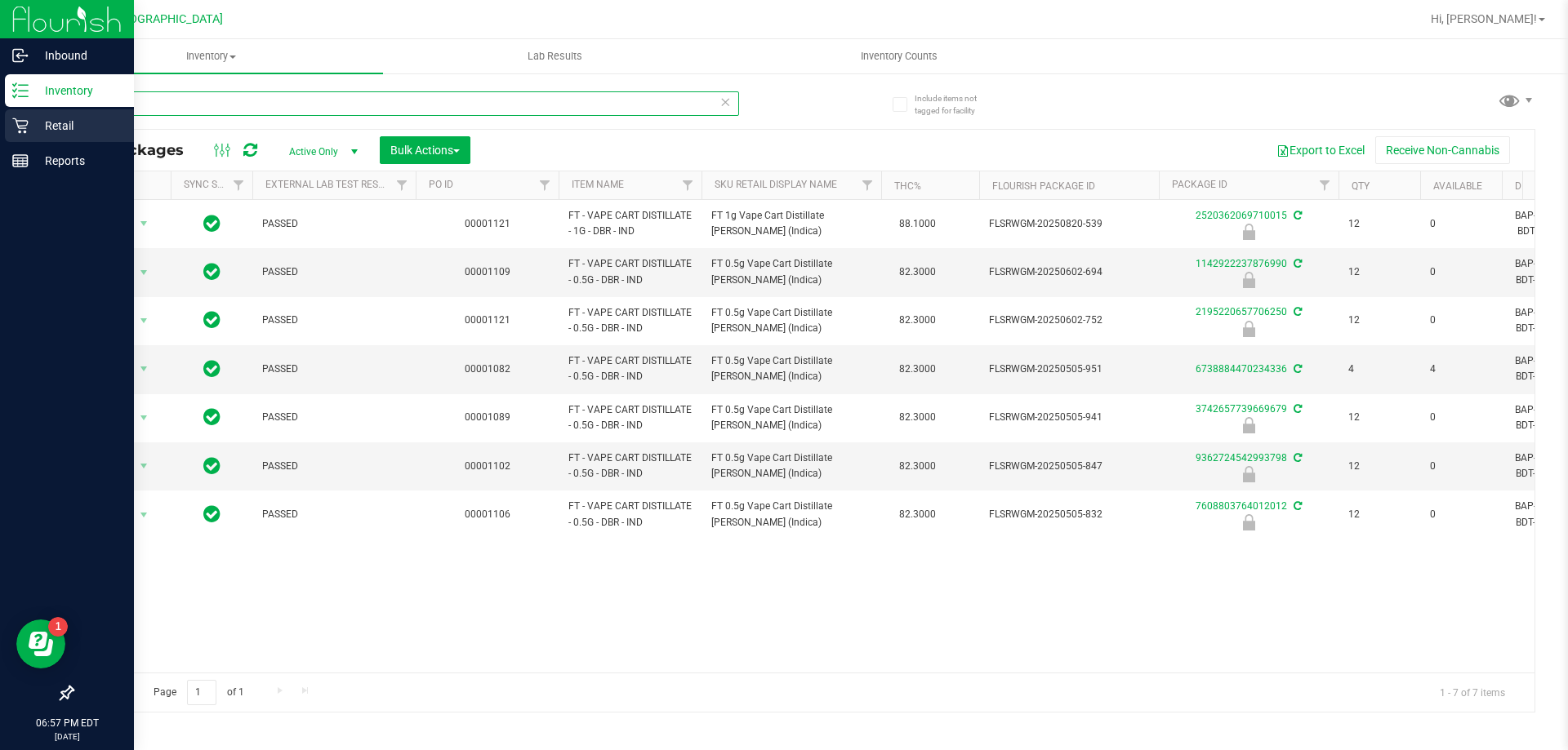
drag, startPoint x: 163, startPoint y: 106, endPoint x: 0, endPoint y: 121, distance: 163.7
click at [0, 121] on div "Inbound Inventory Retail Reports 06:57 PM EDT [DATE] 09/23 Palm Bay WC Hi, [PER…" at bounding box center [784, 375] width 1568 height 750
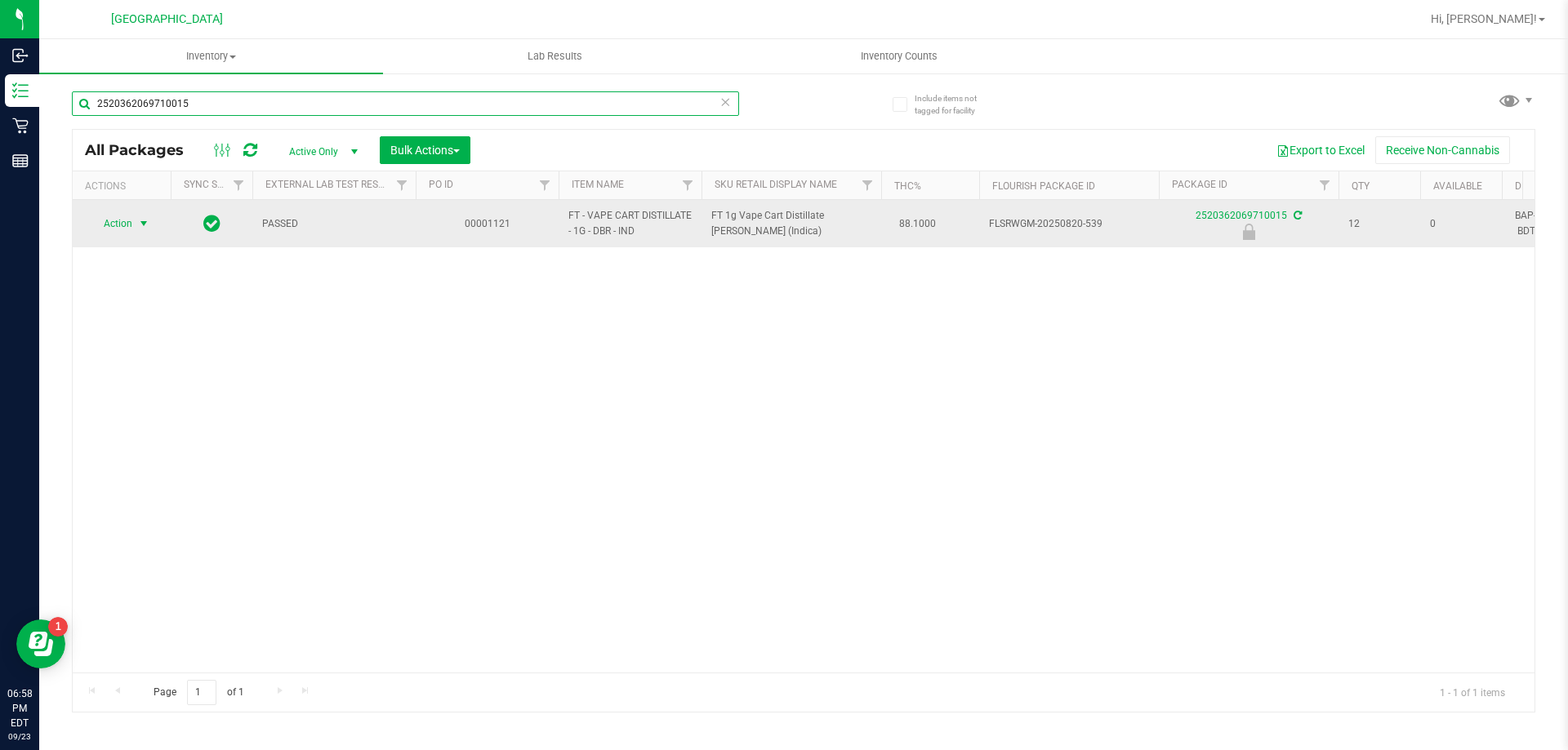
type input "2520362069710015"
click at [141, 224] on span "select" at bounding box center [143, 223] width 13 height 13
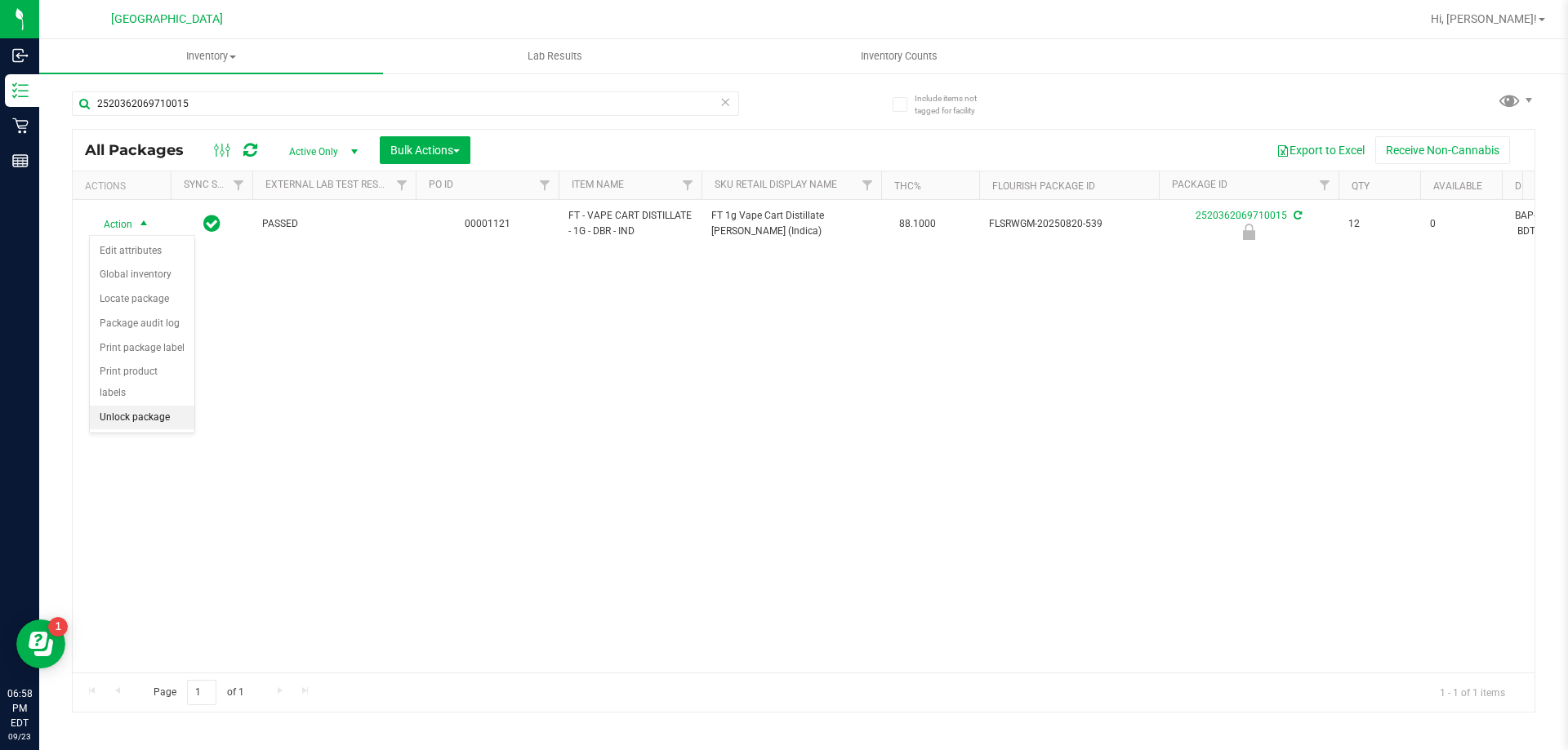
click at [161, 406] on li "Unlock package" at bounding box center [142, 418] width 105 height 24
click at [728, 104] on icon at bounding box center [725, 101] width 11 height 19
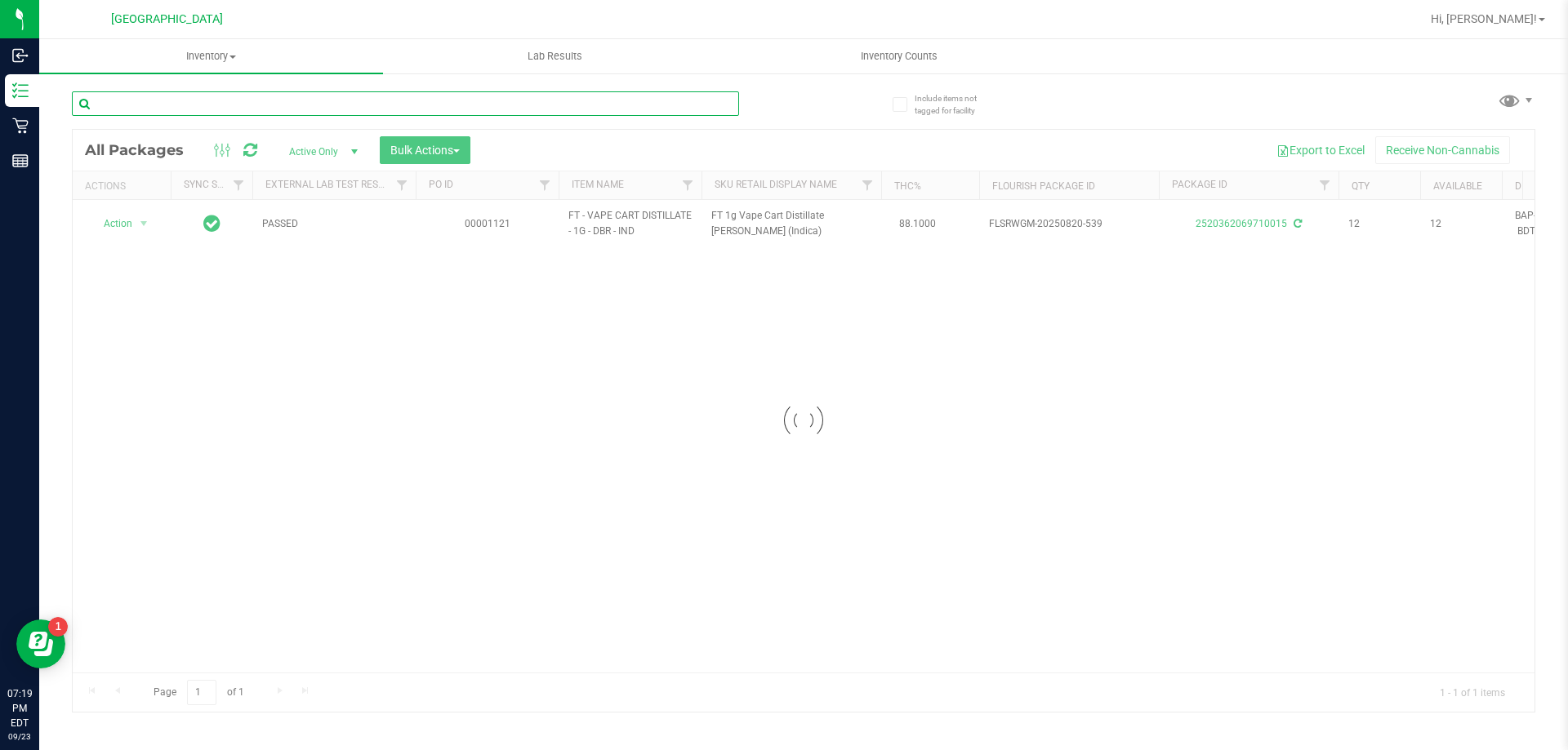
click at [688, 115] on input "text" at bounding box center [405, 104] width 668 height 24
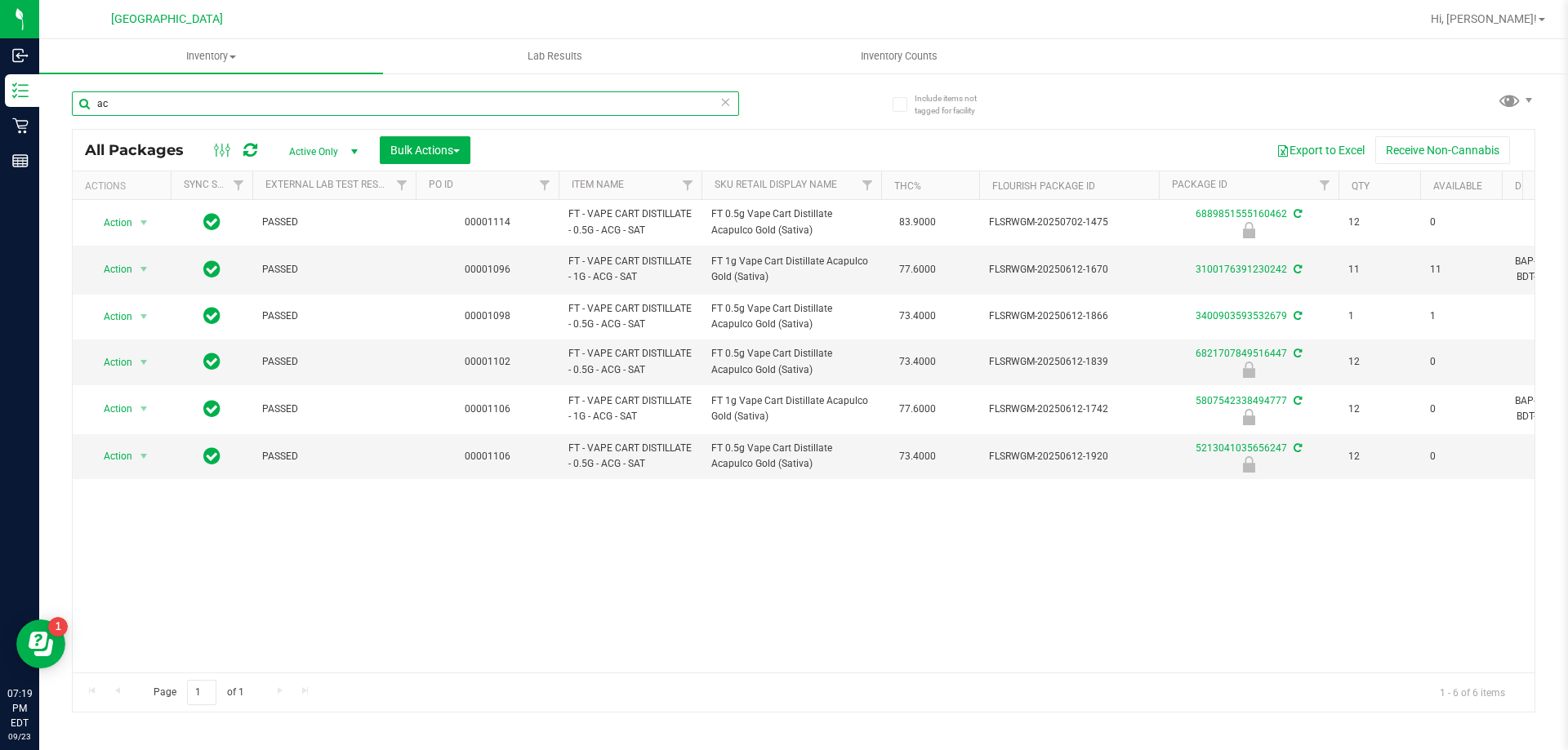
type input "a"
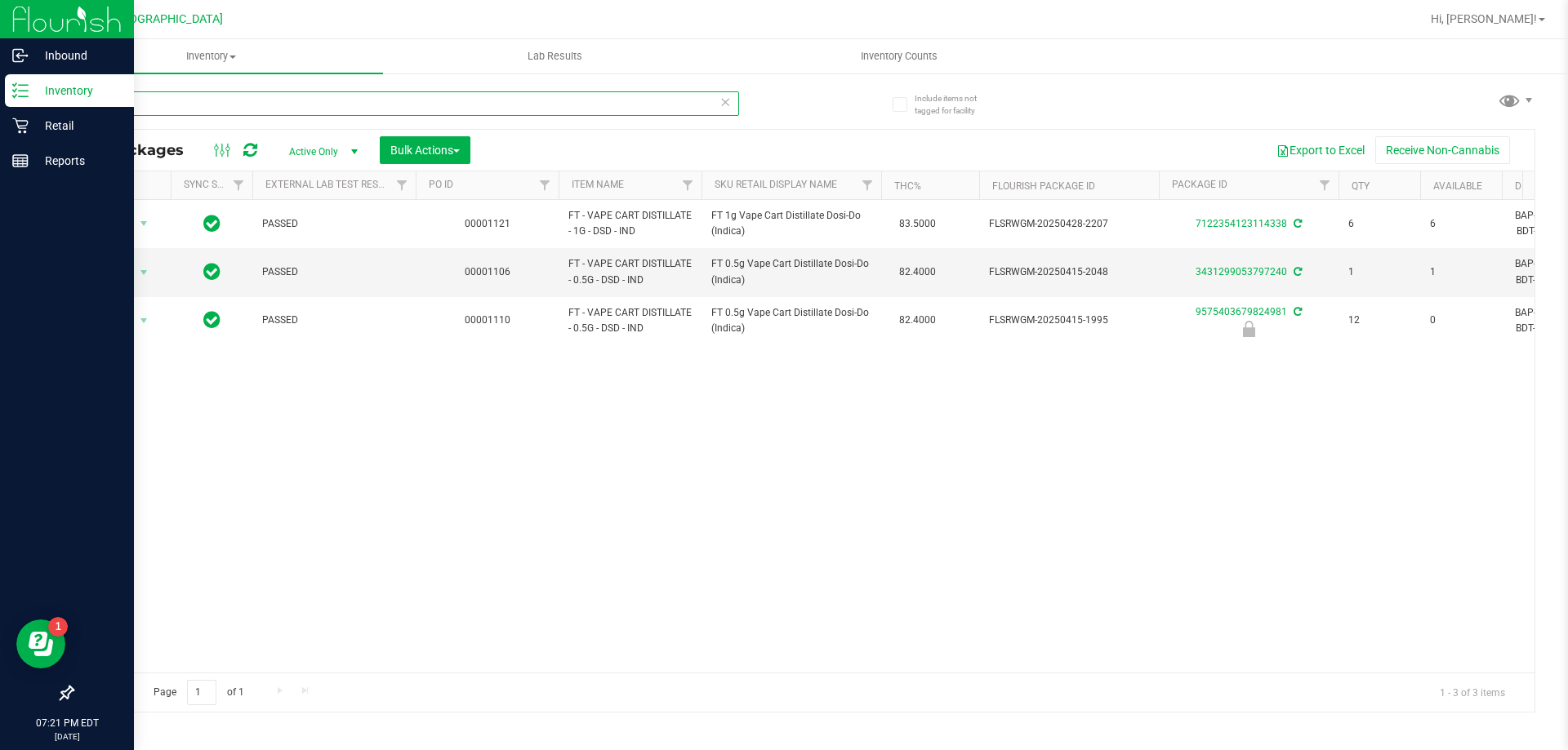
drag, startPoint x: 214, startPoint y: 98, endPoint x: 0, endPoint y: 98, distance: 214.0
click at [0, 98] on div "Inbound Inventory Retail Reports 07:21 PM EDT [DATE] 09/23 Palm Bay WC Hi, [PER…" at bounding box center [784, 375] width 1568 height 750
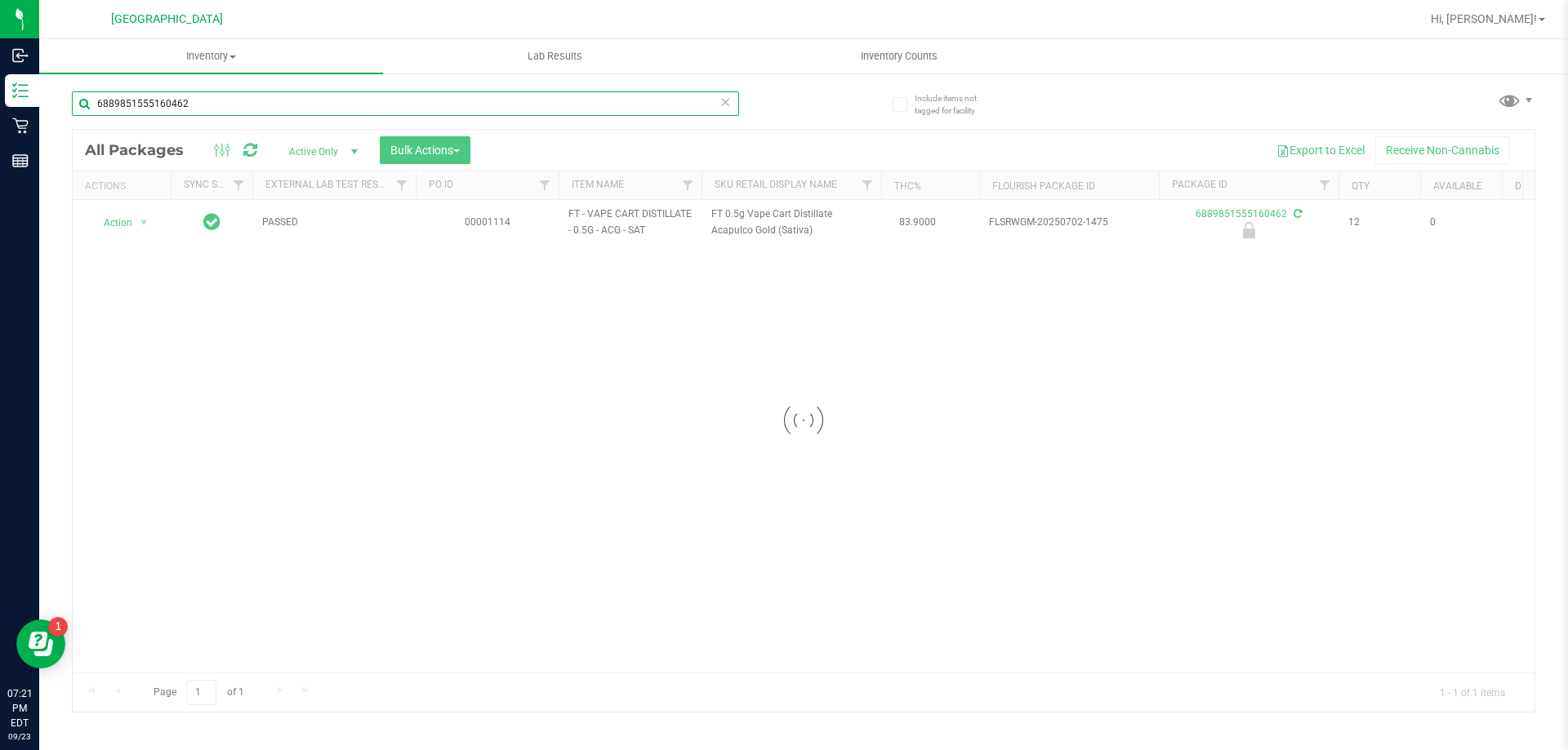
type input "6889851555160462"
click at [140, 226] on div at bounding box center [803, 421] width 1462 height 582
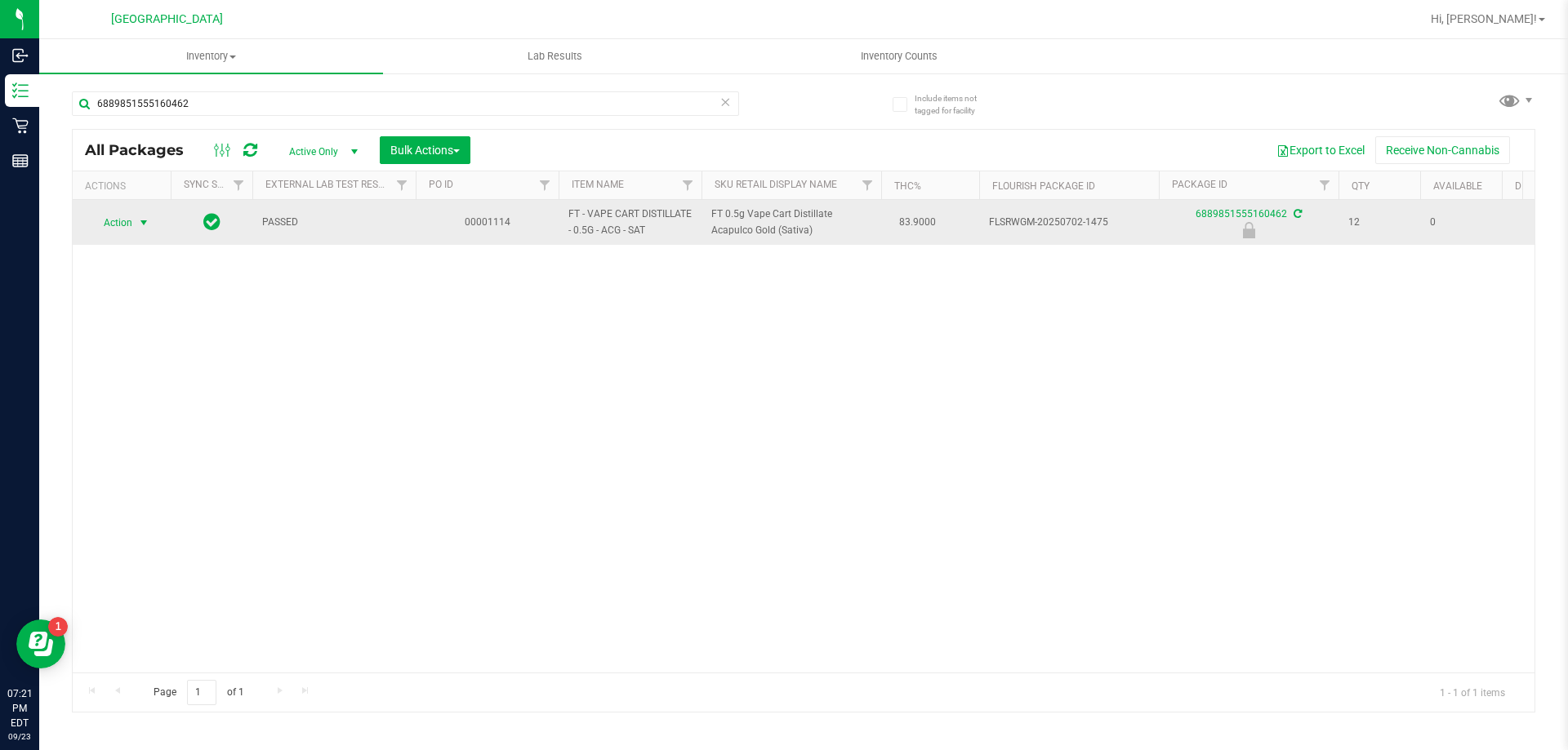
click at [142, 224] on span "select" at bounding box center [143, 222] width 13 height 13
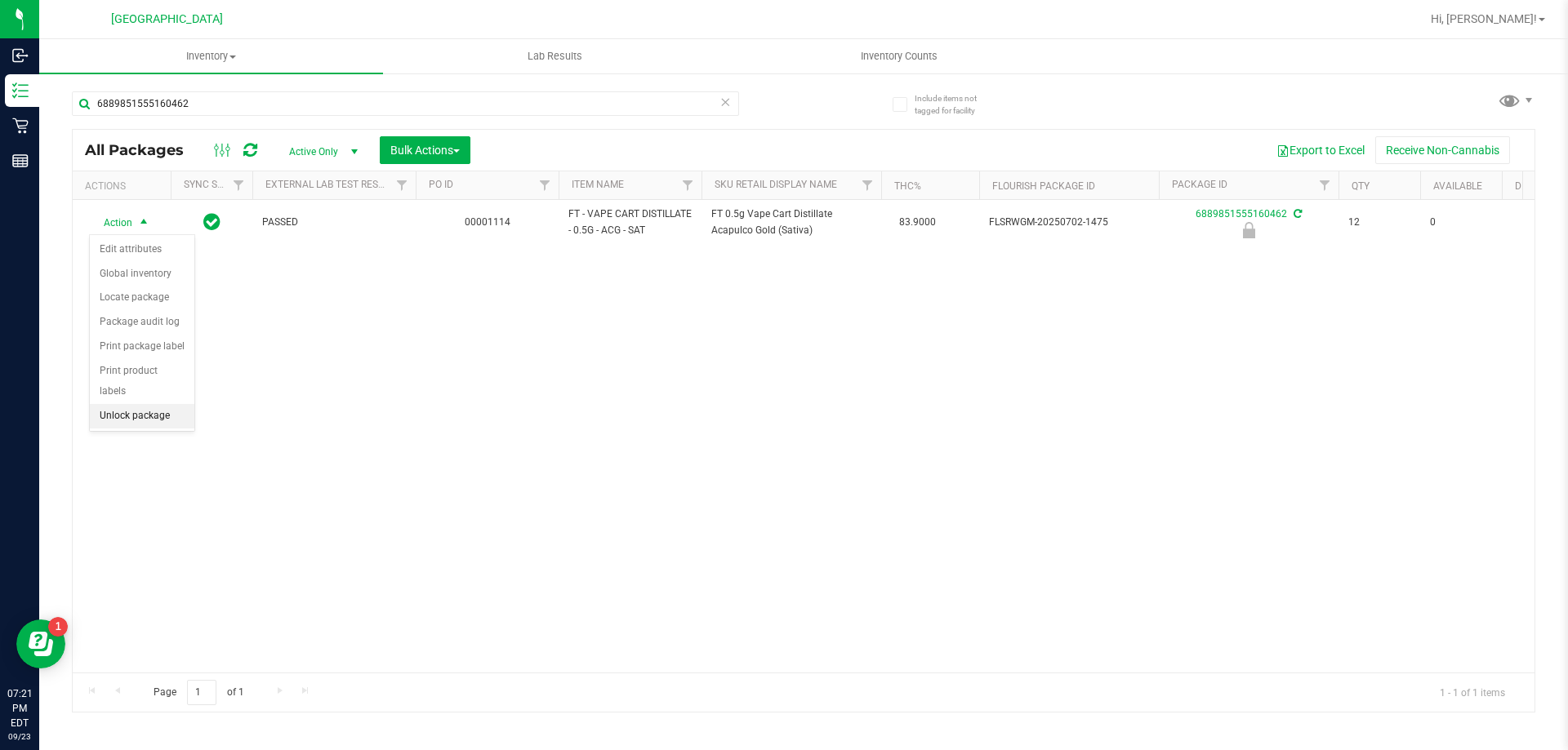
click at [160, 404] on li "Unlock package" at bounding box center [142, 416] width 105 height 24
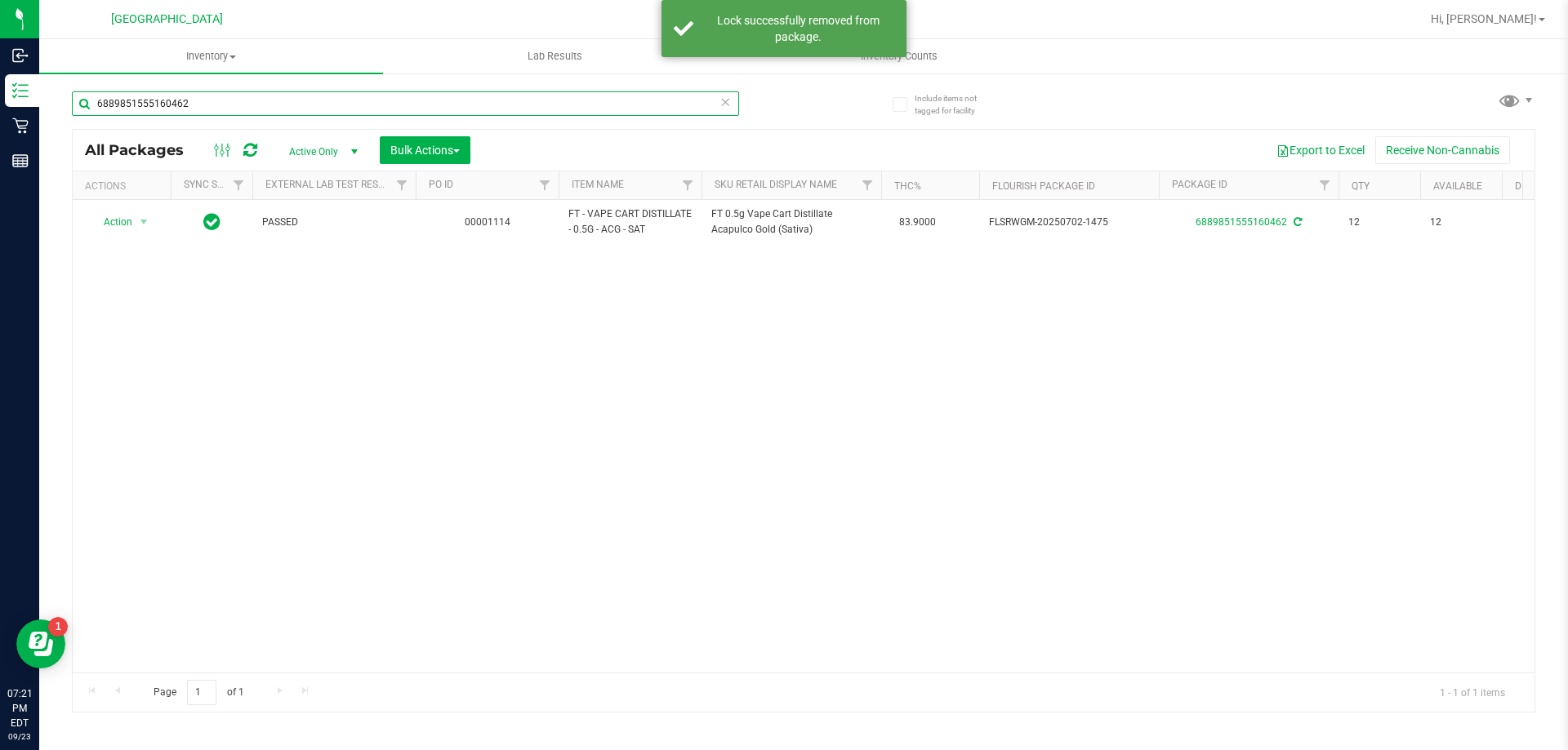
click at [715, 104] on input "6889851555160462" at bounding box center [405, 104] width 668 height 24
click at [649, 103] on input "6889851555160462" at bounding box center [405, 104] width 668 height 24
click at [720, 99] on icon at bounding box center [725, 101] width 11 height 19
click at [668, 107] on input "text" at bounding box center [405, 104] width 668 height 24
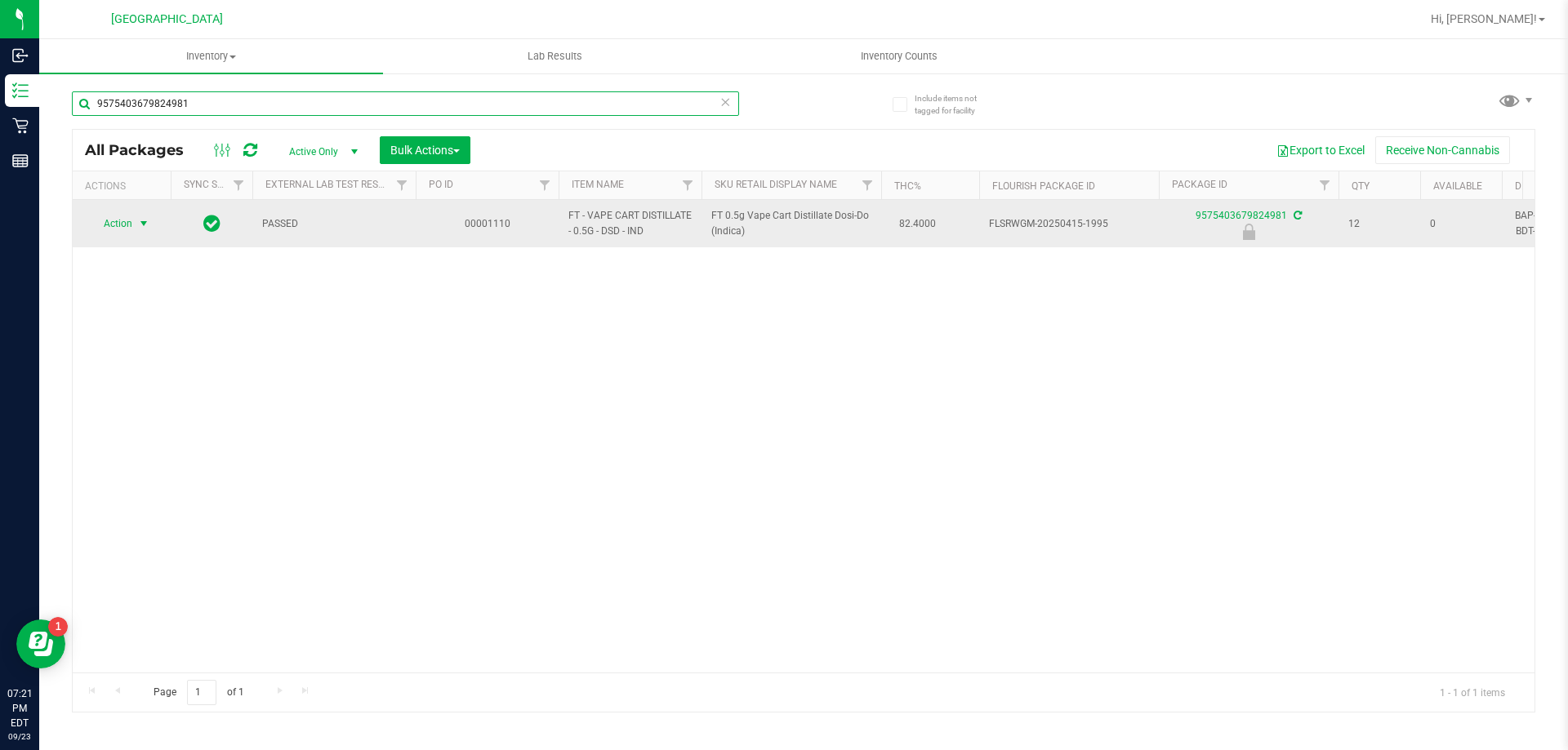
type input "9575403679824981"
click at [143, 225] on span "select" at bounding box center [143, 223] width 13 height 13
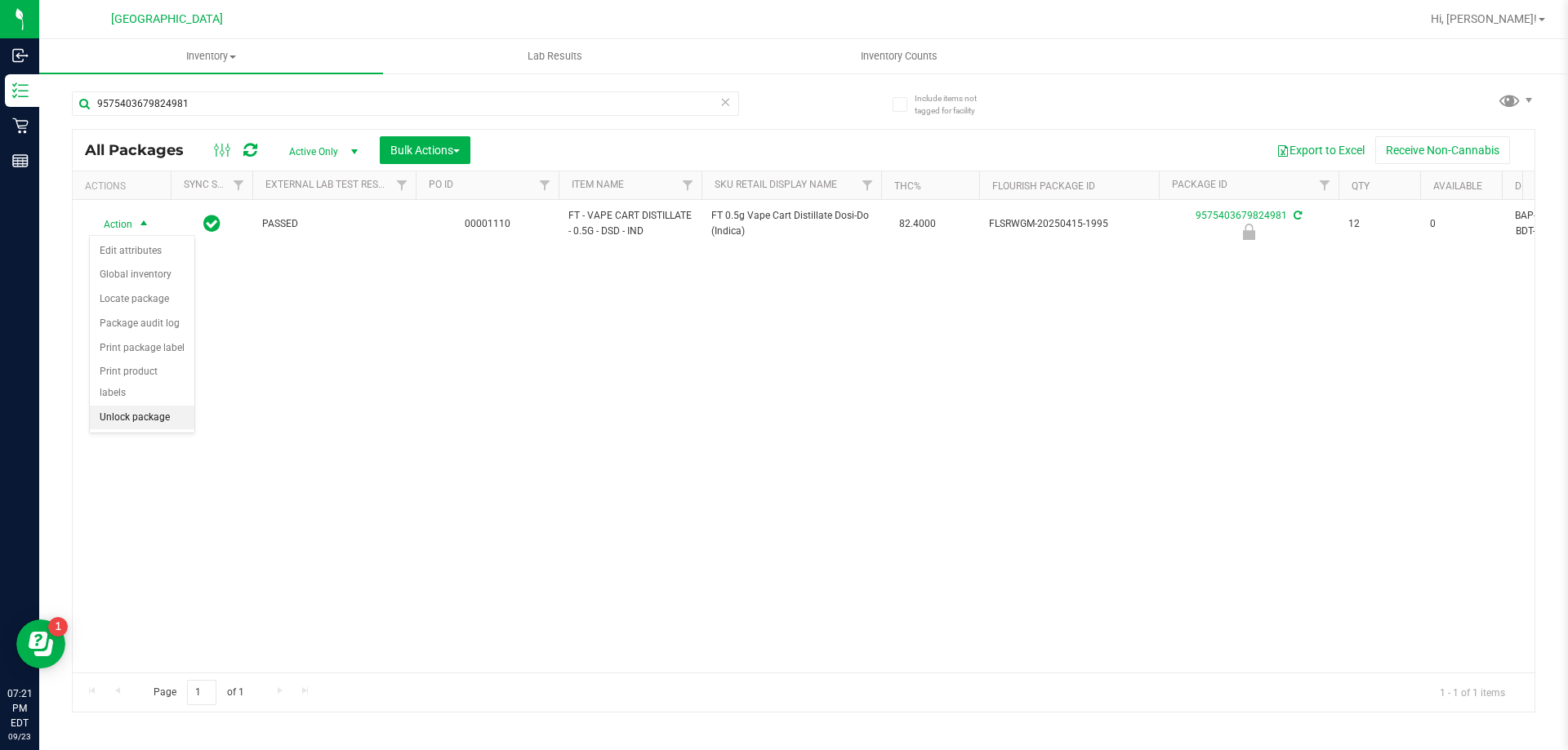
click at [162, 406] on li "Unlock package" at bounding box center [142, 418] width 105 height 24
